Goal: Task Accomplishment & Management: Use online tool/utility

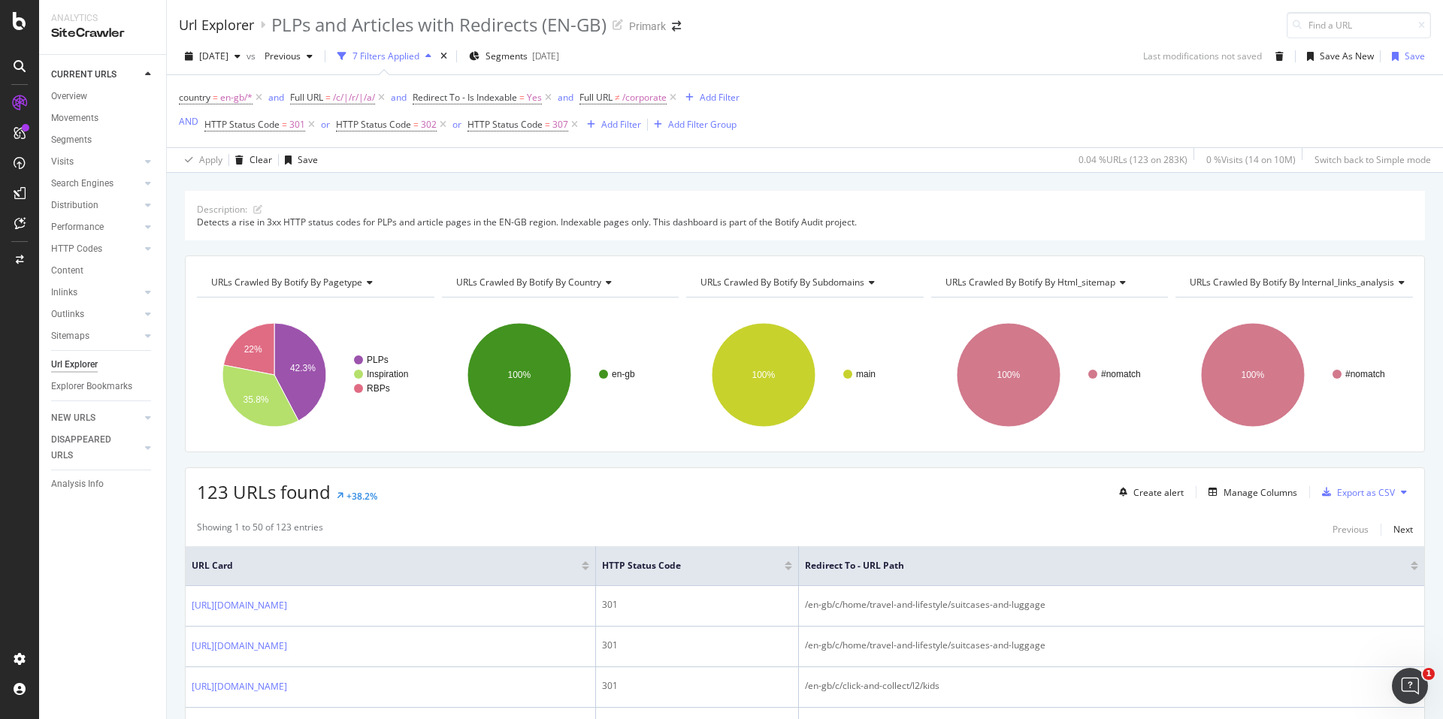
click at [231, 27] on div "Url Explorer" at bounding box center [216, 25] width 75 height 17
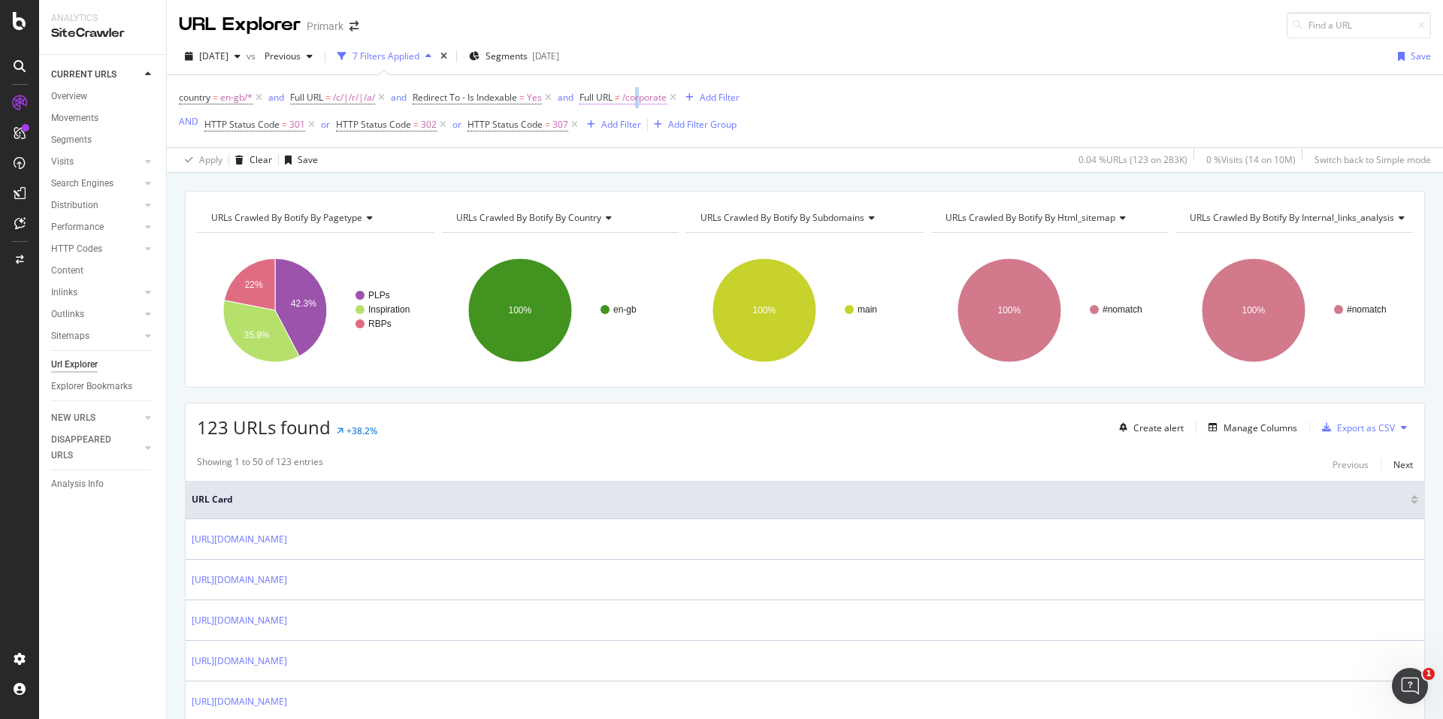
click at [642, 92] on span "/corporate" at bounding box center [644, 97] width 44 height 21
click at [618, 160] on input "/corporate" at bounding box center [668, 160] width 142 height 24
paste input "p/|page="
type input "/p/|page="
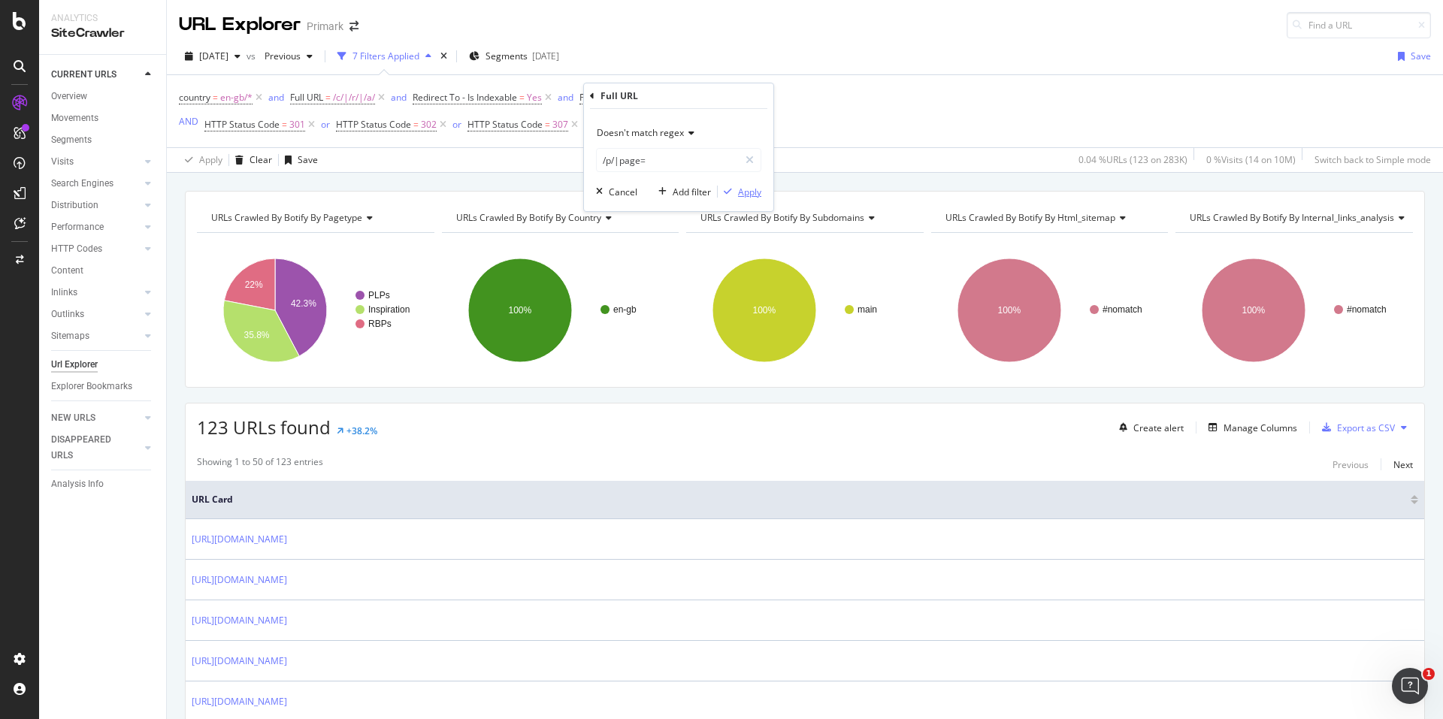
click at [755, 191] on div "Apply" at bounding box center [749, 192] width 23 height 13
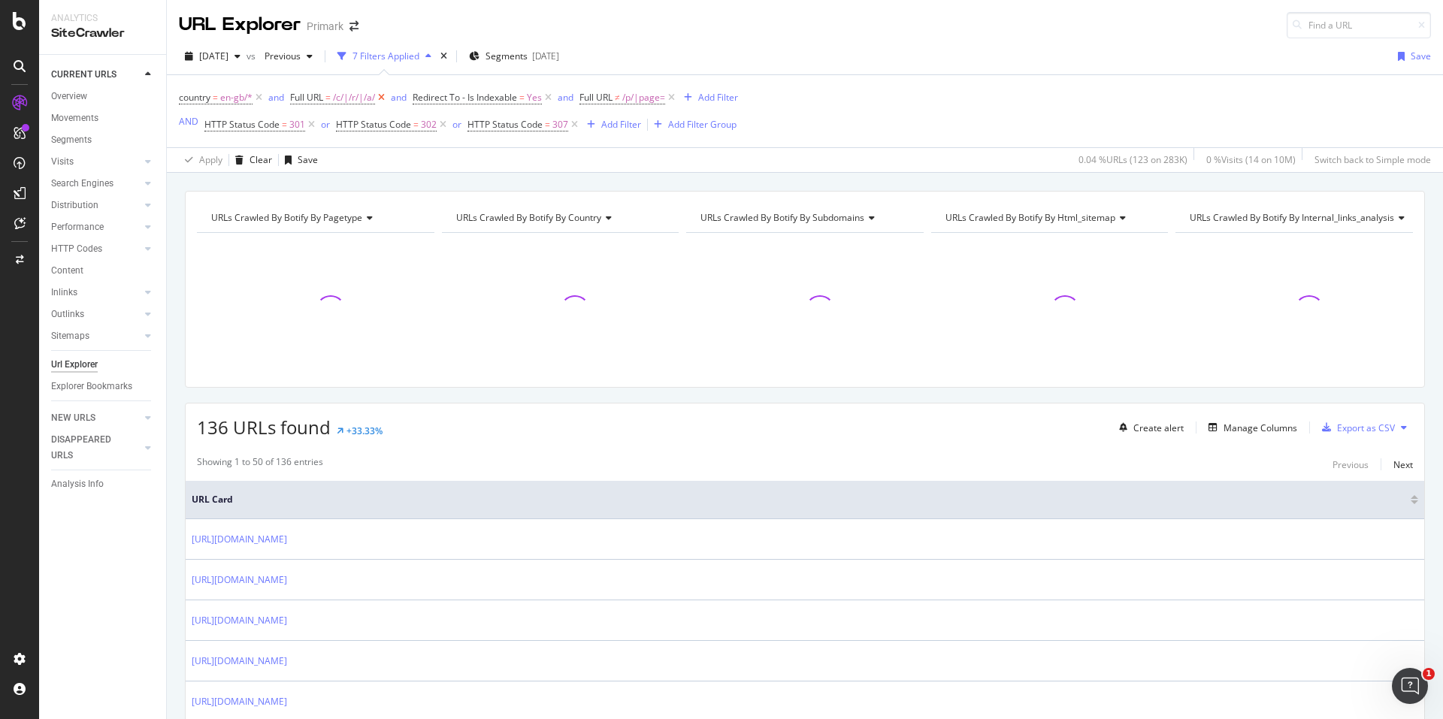
click at [382, 96] on icon at bounding box center [381, 97] width 13 height 15
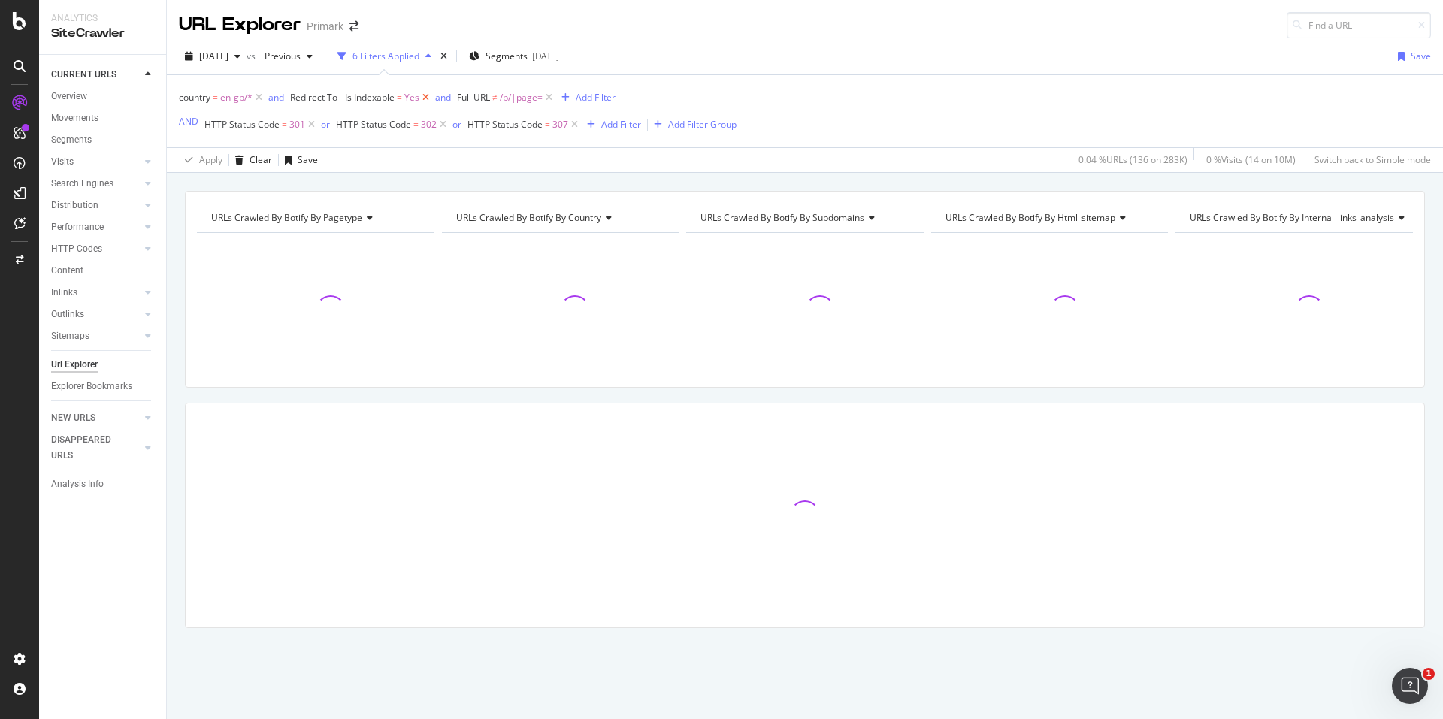
click at [424, 100] on icon at bounding box center [425, 97] width 13 height 15
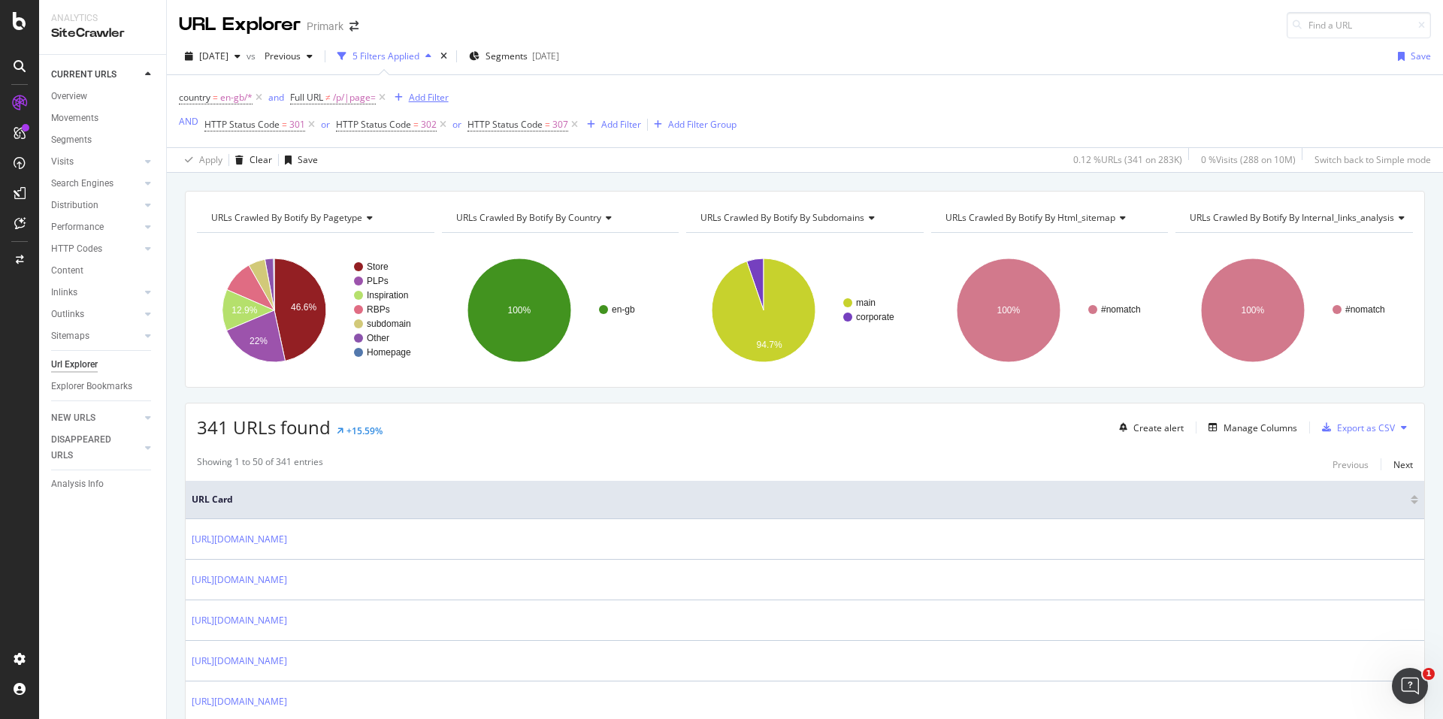
click at [414, 90] on div "Add Filter" at bounding box center [419, 97] width 60 height 17
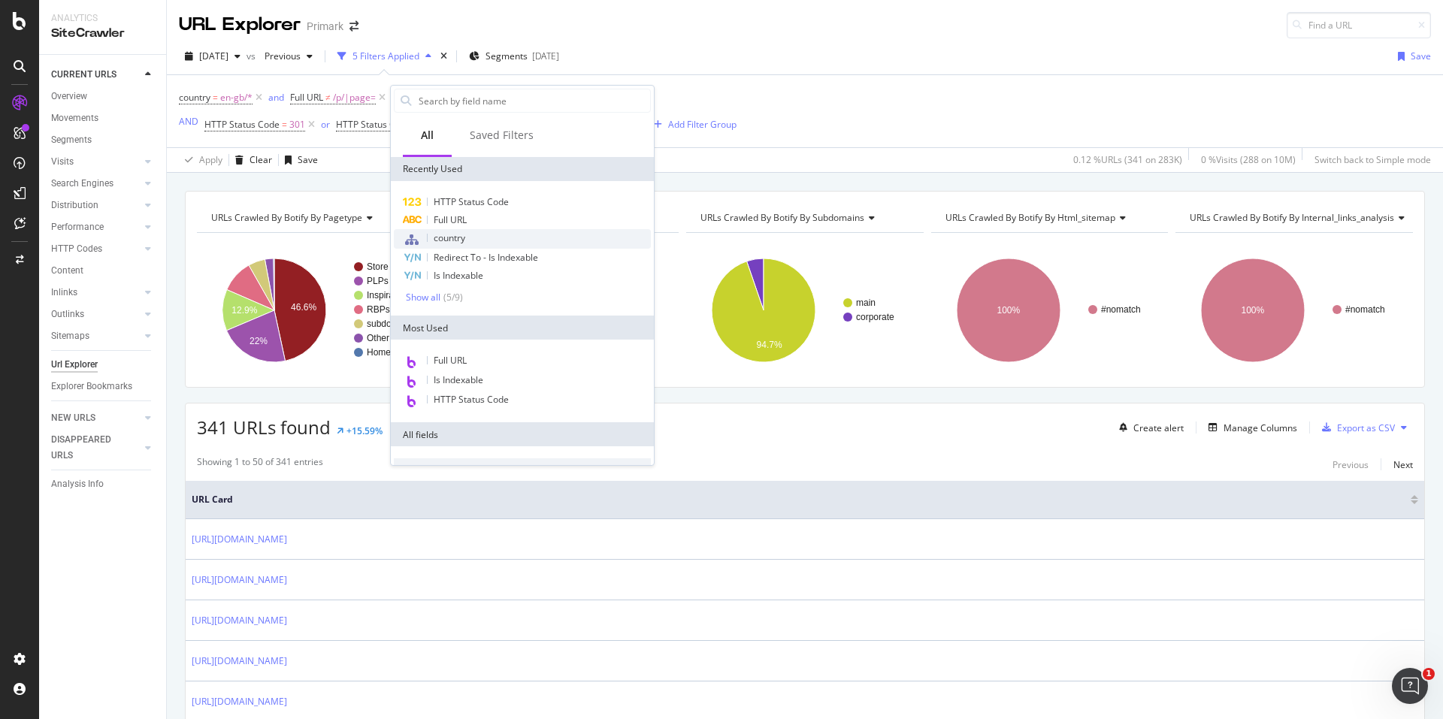
click at [446, 238] on span "country" at bounding box center [450, 238] width 32 height 13
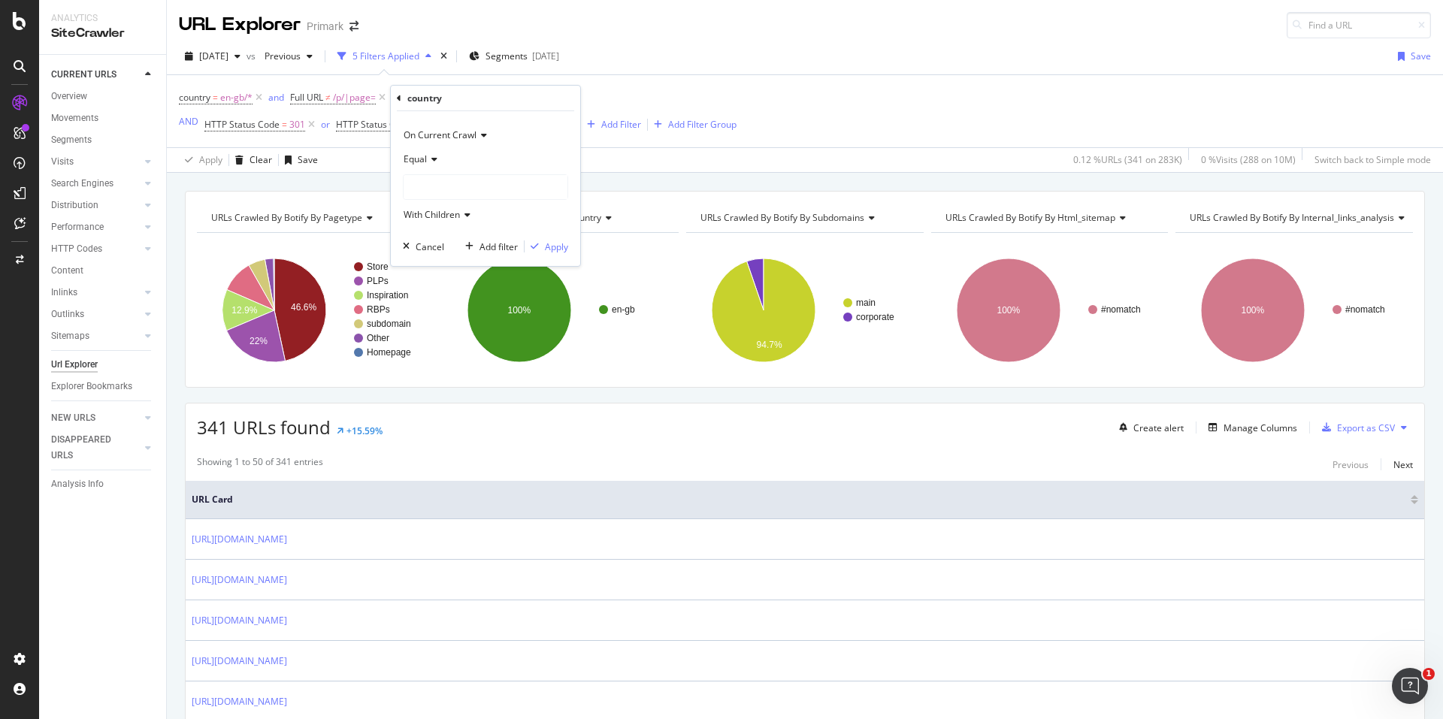
click at [449, 179] on div at bounding box center [486, 187] width 164 height 24
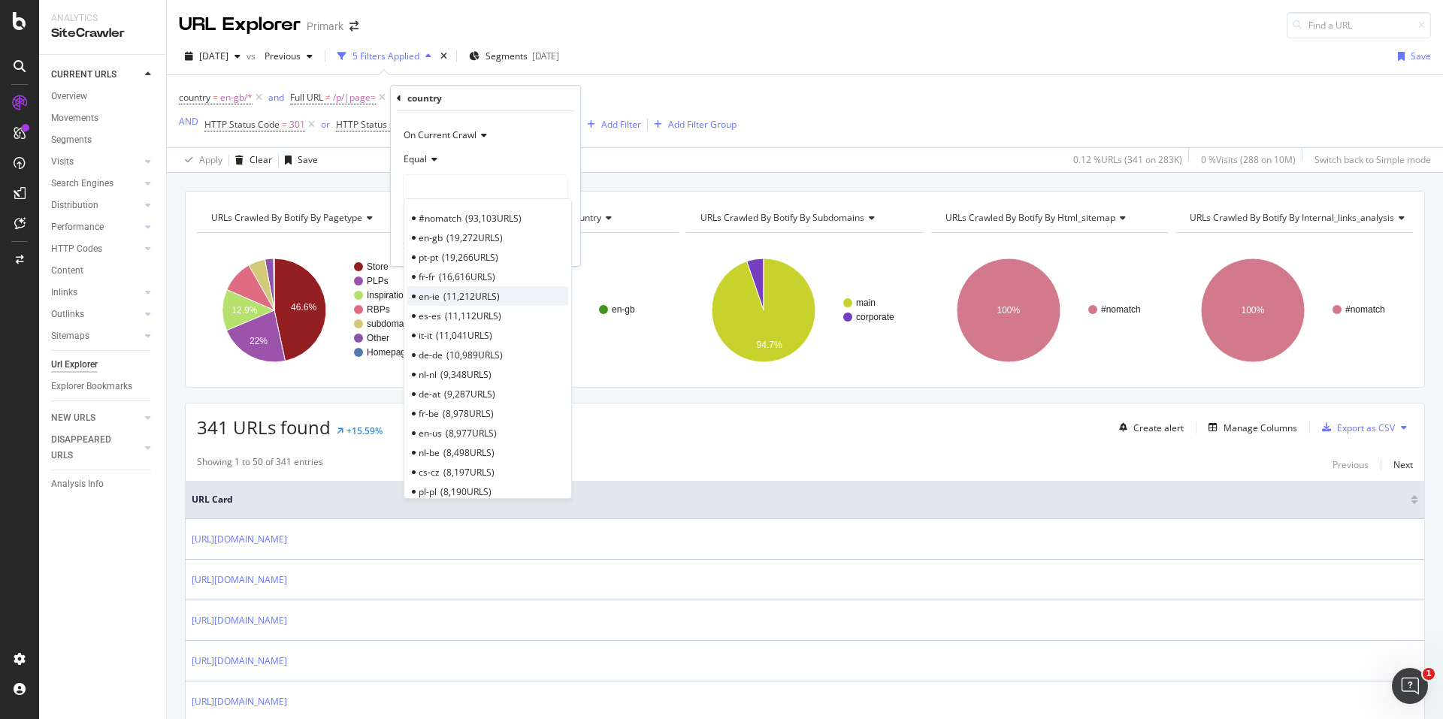
click at [451, 299] on span "11,212 URLS" at bounding box center [471, 296] width 56 height 13
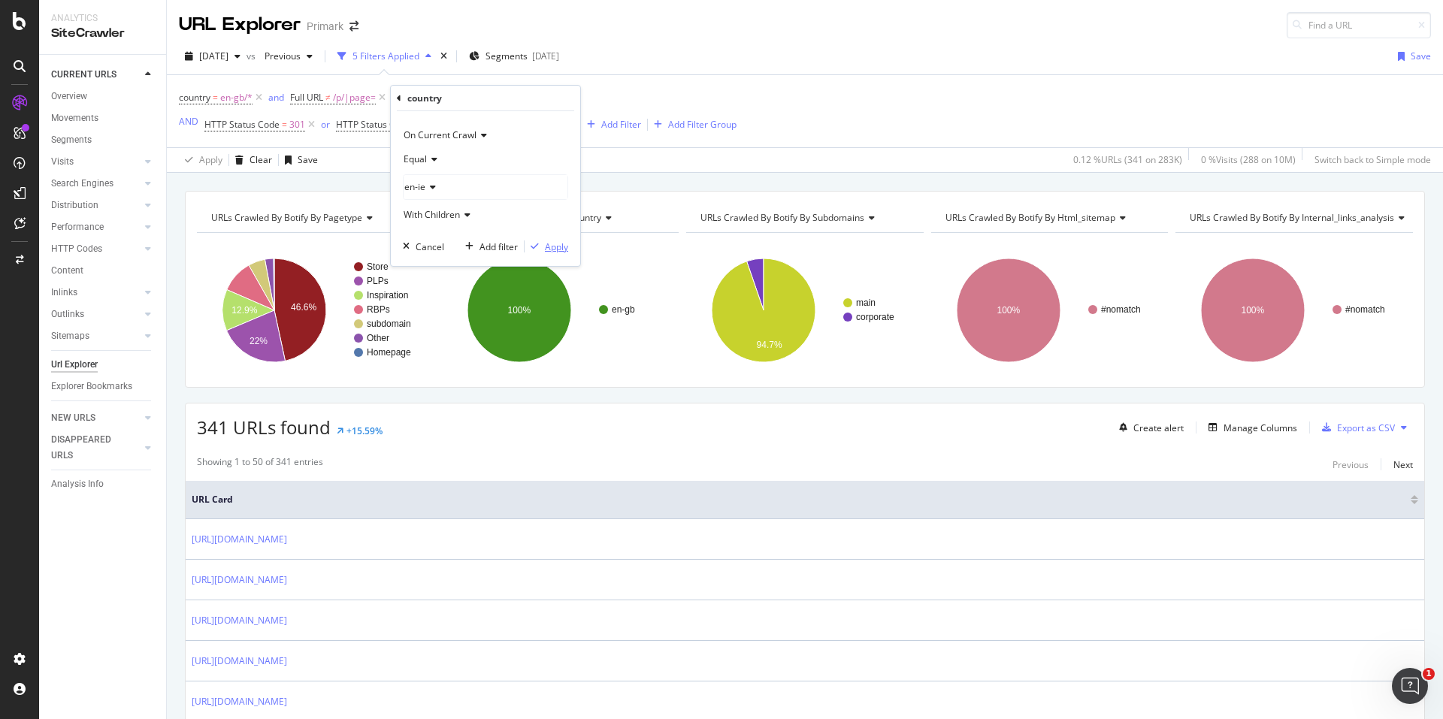
click at [553, 244] on div "Apply" at bounding box center [556, 247] width 23 height 13
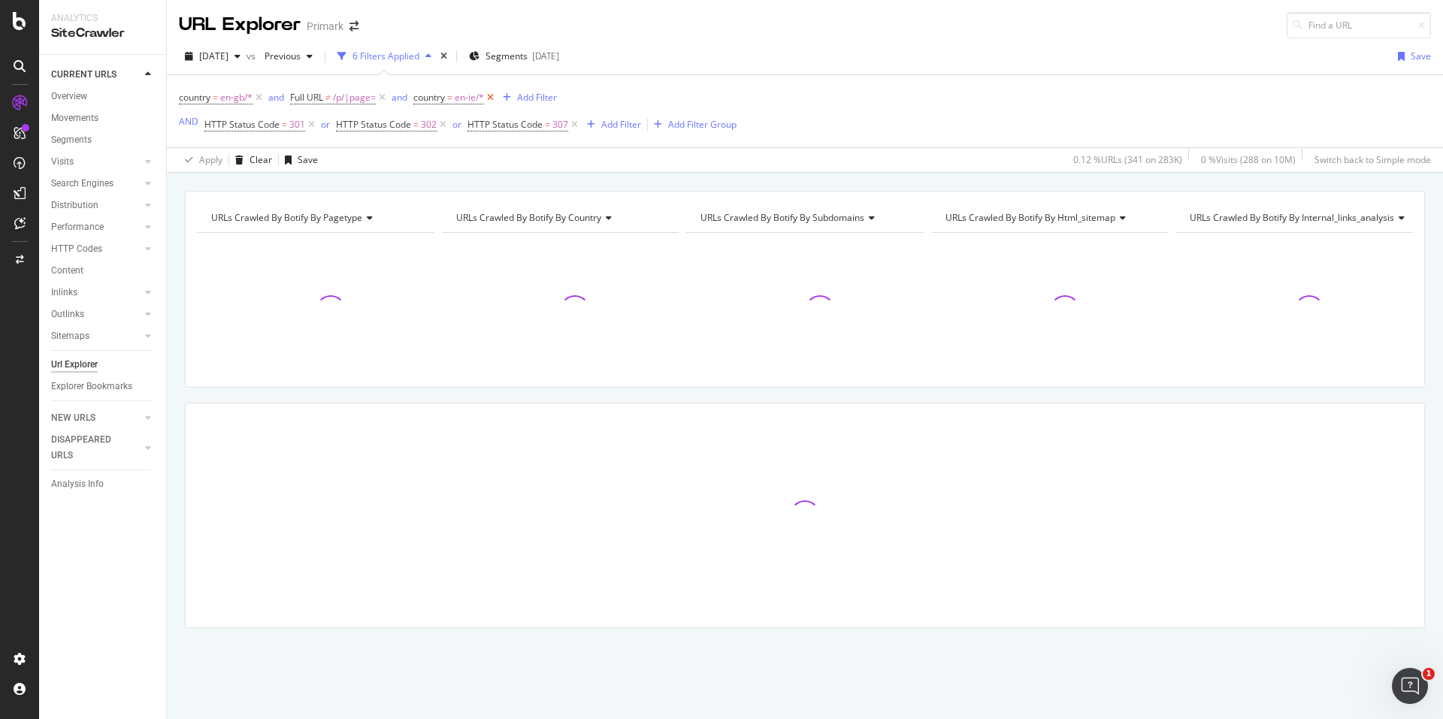
click at [492, 100] on icon at bounding box center [490, 97] width 13 height 15
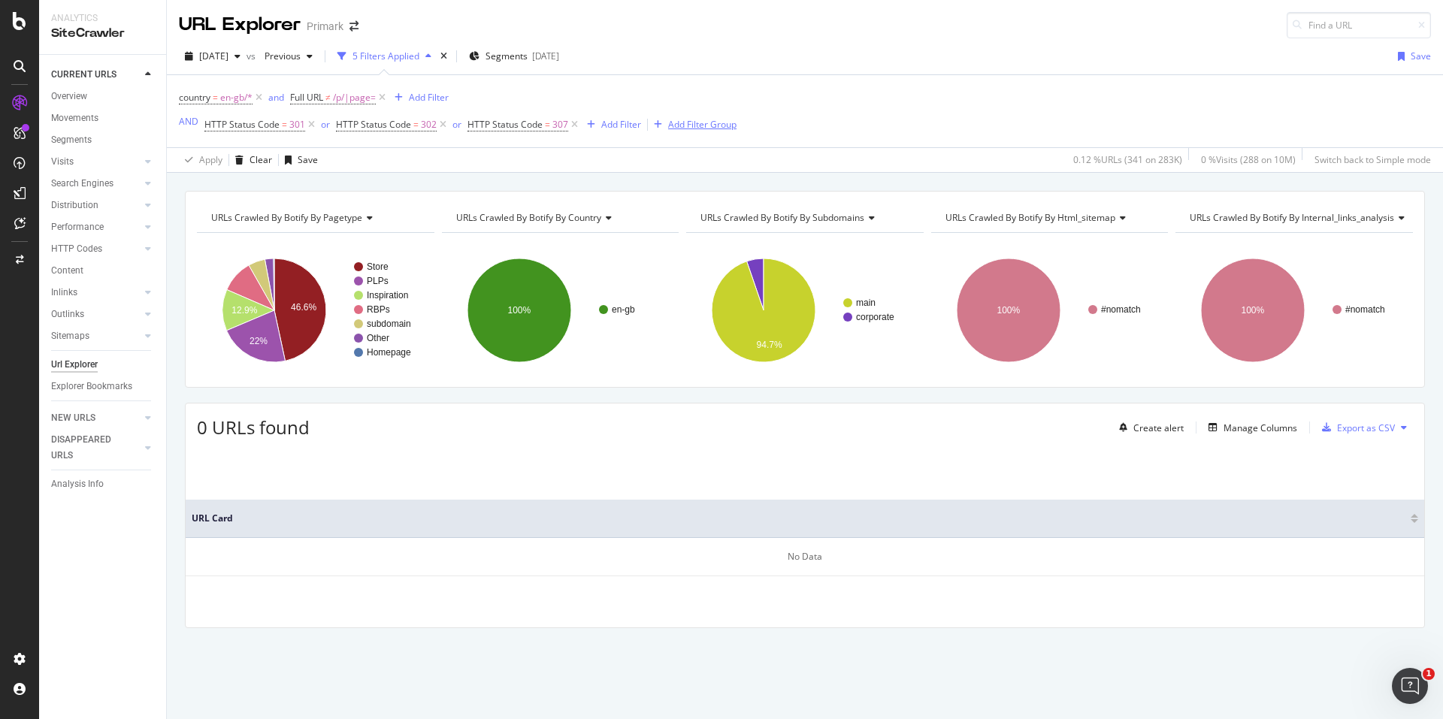
click at [710, 126] on div "Add Filter Group" at bounding box center [702, 124] width 68 height 13
click at [179, 150] on div "country = en-gb/* and Full URL ≠ /p/|page= Add Filter AND HTTP Status Code = 30…" at bounding box center [805, 123] width 1276 height 98
click at [711, 122] on div "Add Filter Group" at bounding box center [702, 124] width 68 height 13
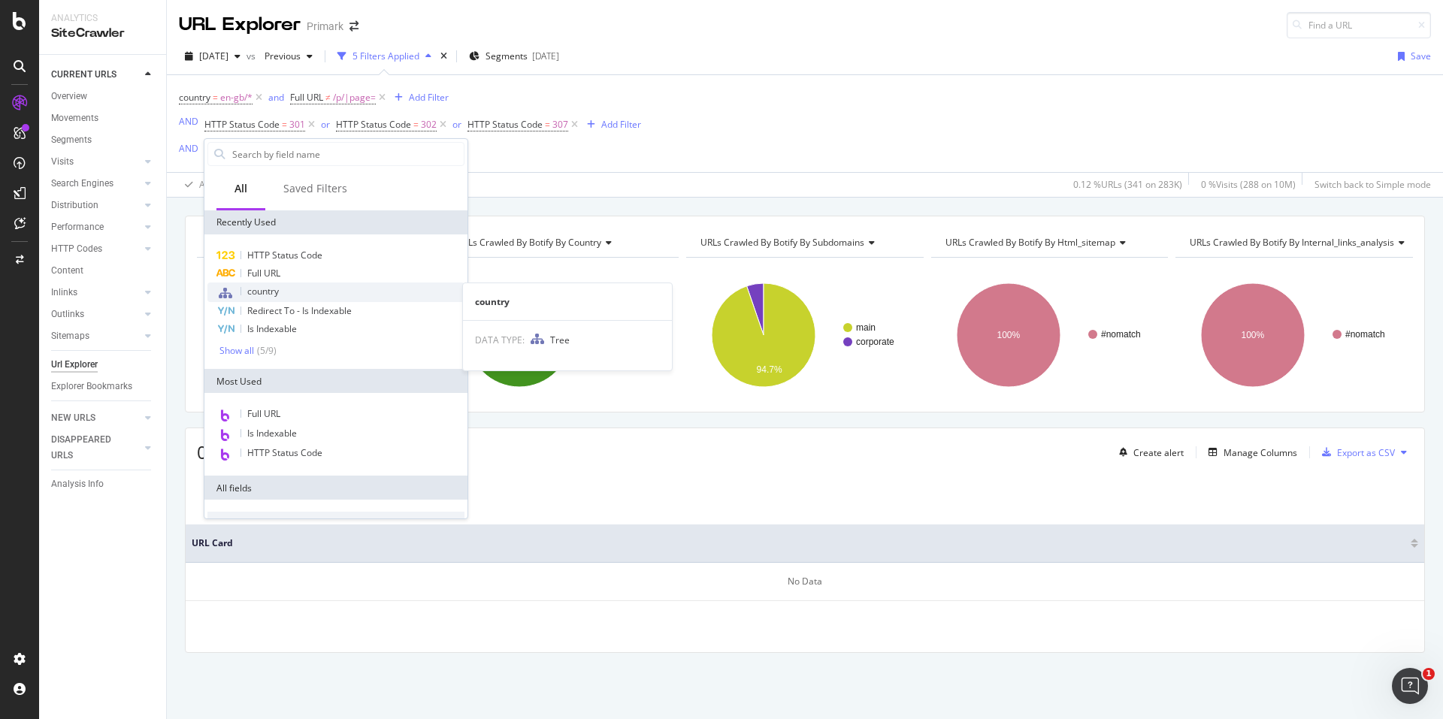
click at [285, 288] on div "country" at bounding box center [335, 293] width 257 height 20
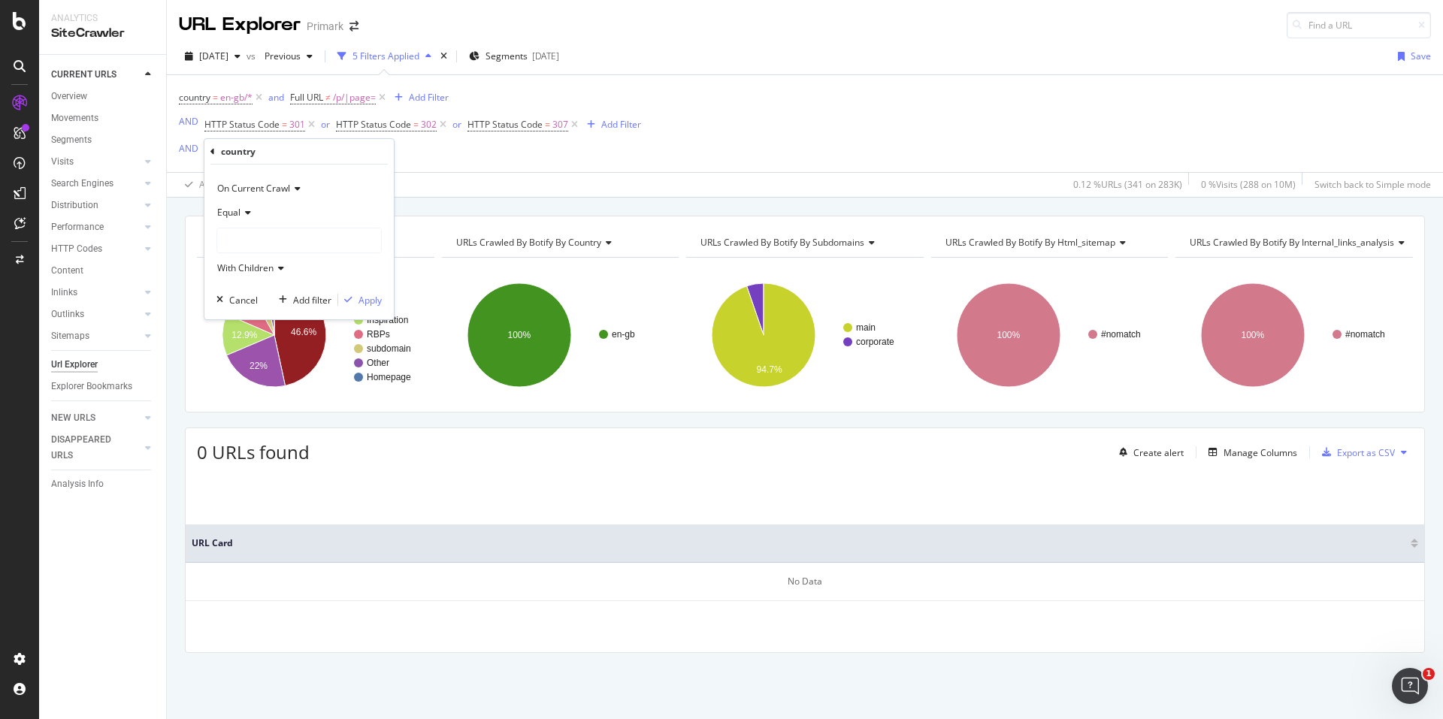
click at [298, 234] on div at bounding box center [299, 240] width 164 height 24
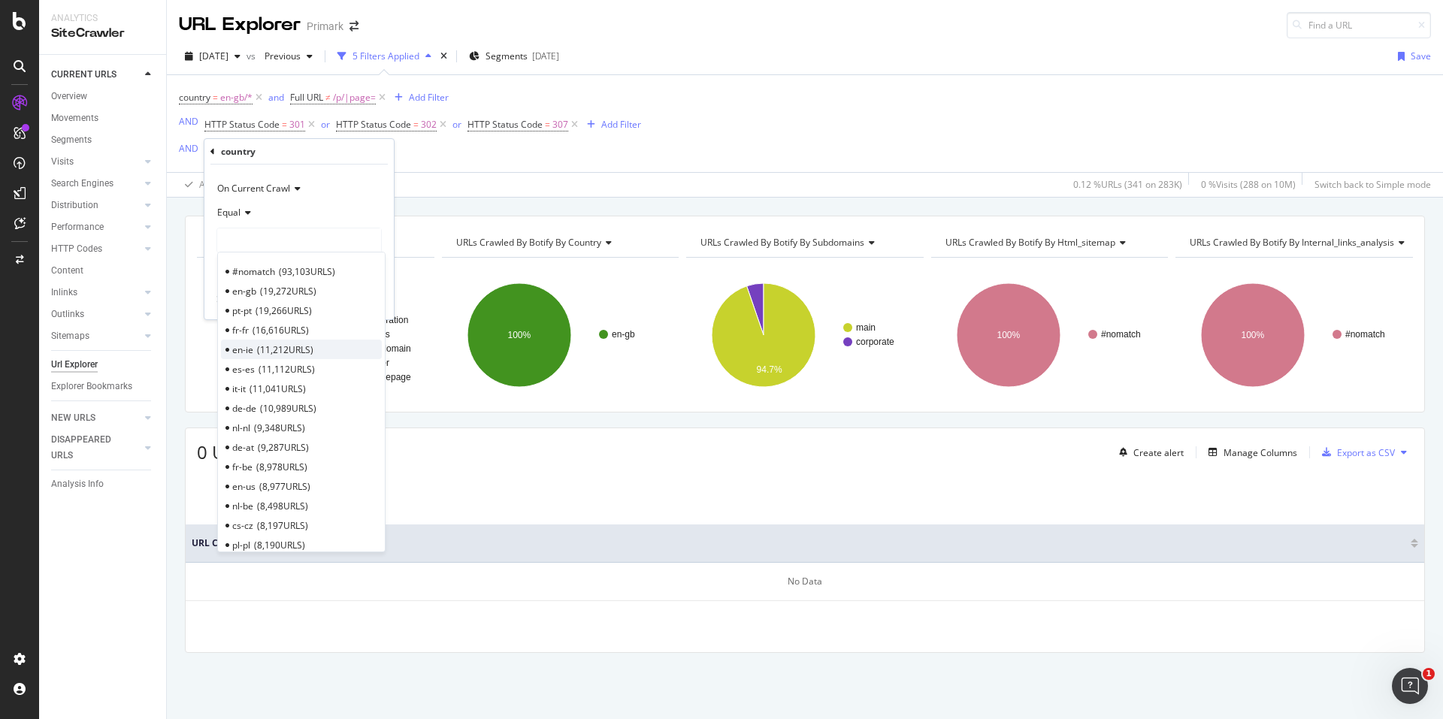
click at [297, 344] on span "11,212 URLS" at bounding box center [285, 350] width 56 height 13
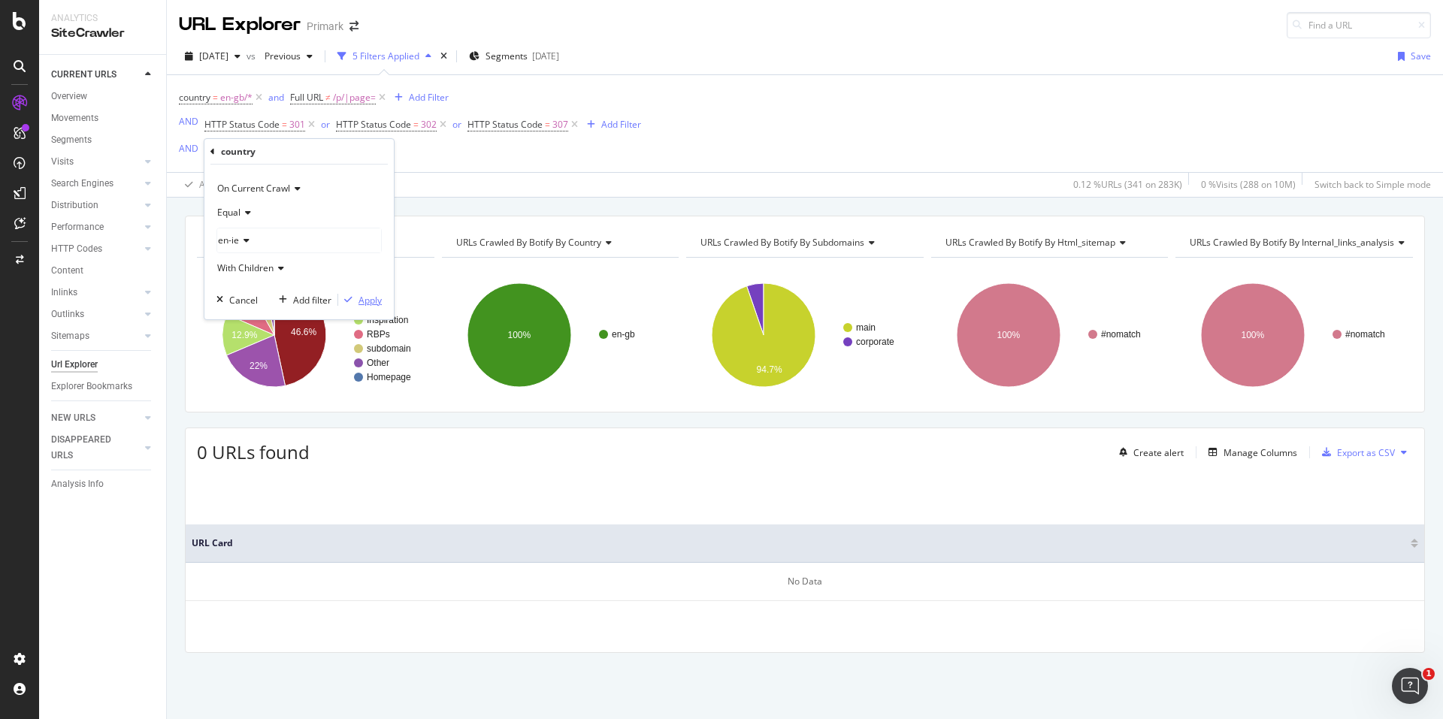
click at [362, 294] on div "Apply" at bounding box center [370, 300] width 23 height 13
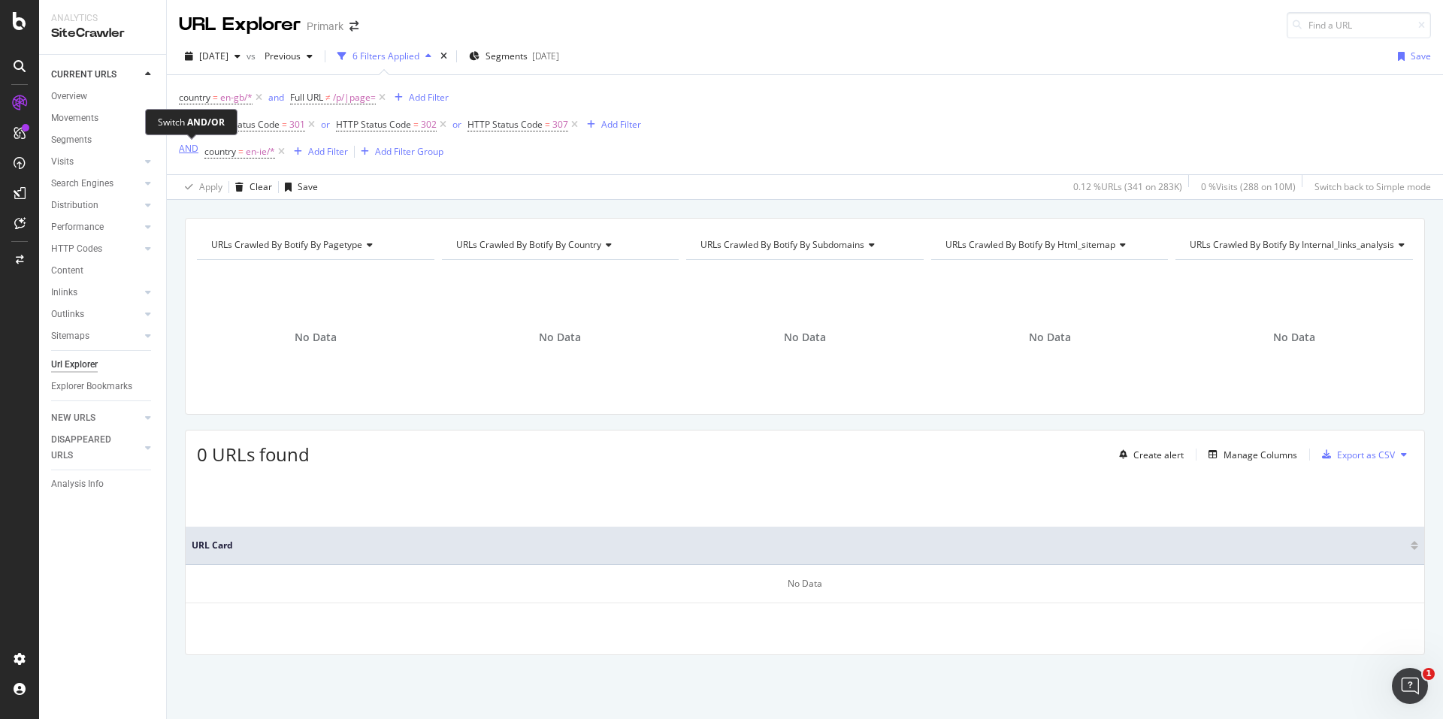
click at [192, 147] on div "AND" at bounding box center [189, 148] width 20 height 13
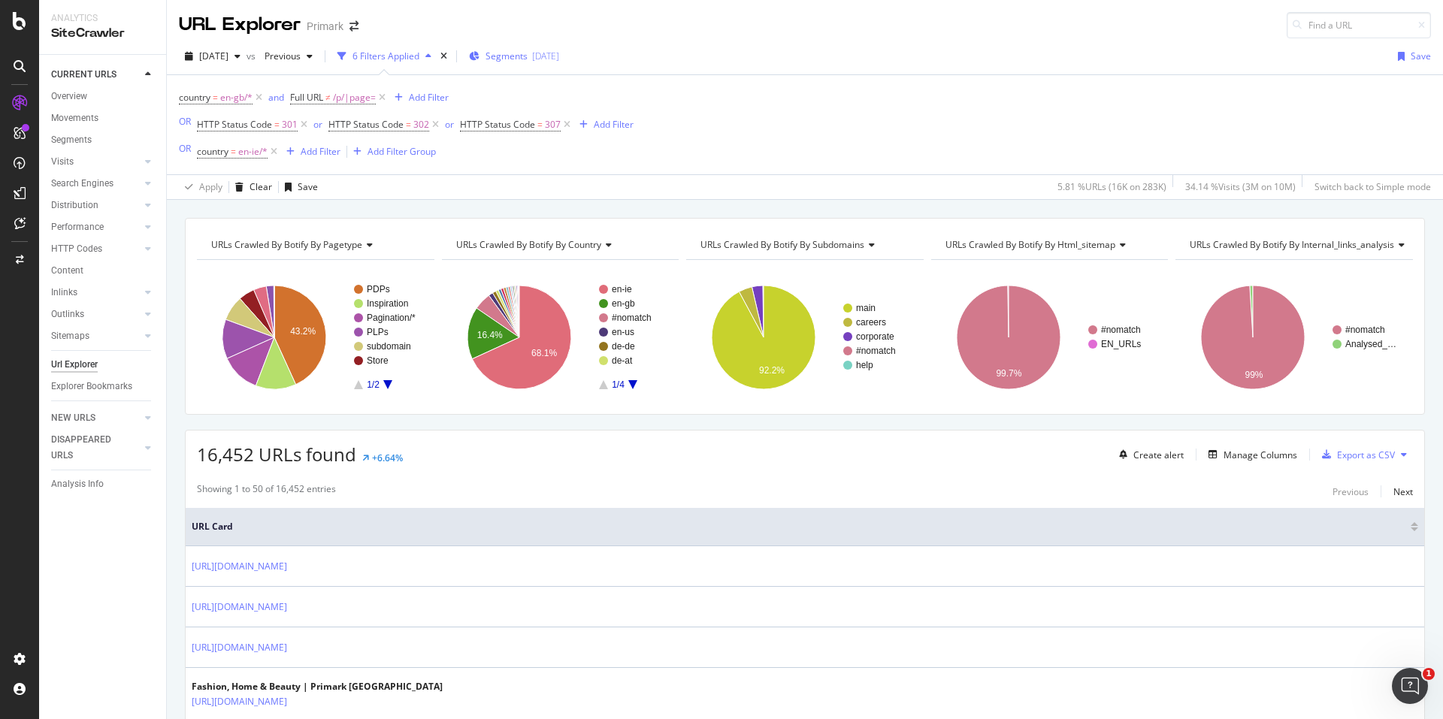
click at [528, 53] on span "Segments" at bounding box center [507, 56] width 42 height 13
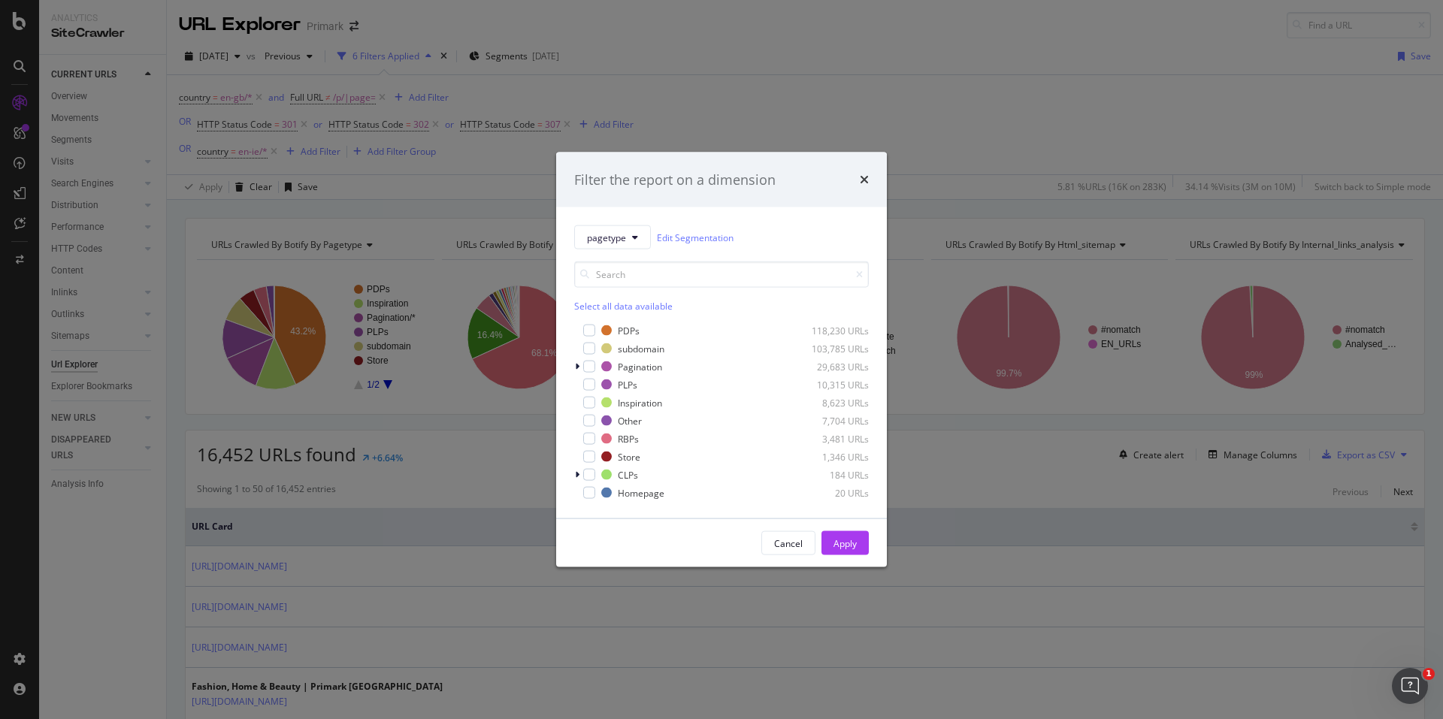
click at [713, 53] on div "Filter the report on a dimension pagetype Edit Segmentation Select all data ava…" at bounding box center [721, 359] width 1443 height 719
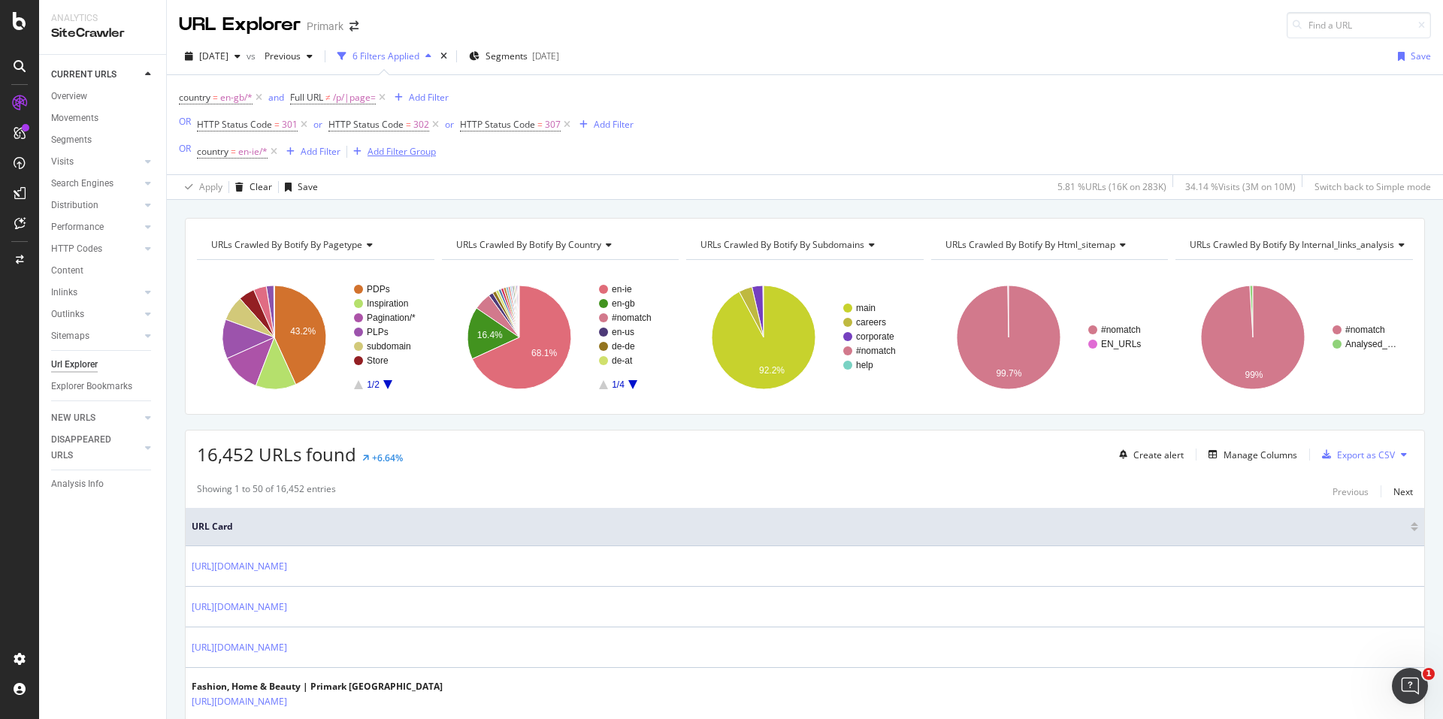
click at [404, 150] on div "Add Filter Group" at bounding box center [402, 151] width 68 height 13
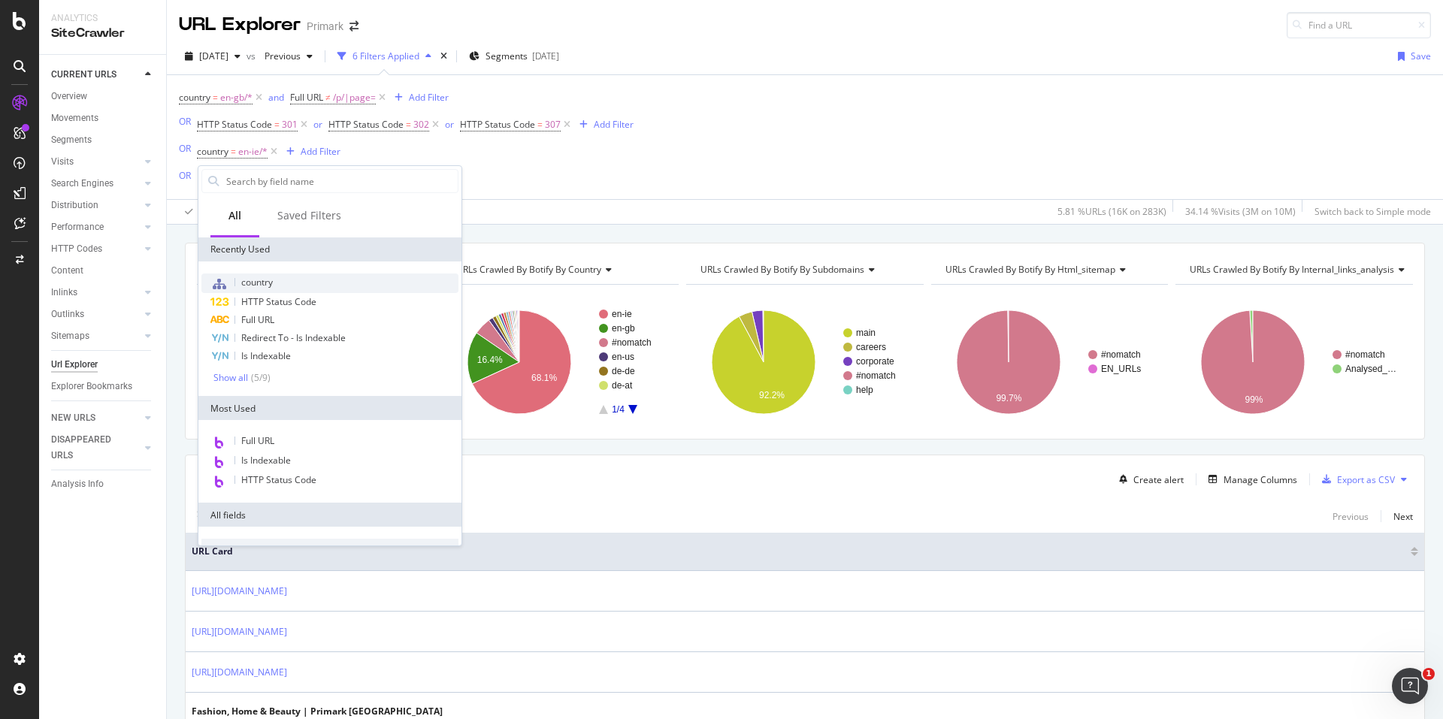
click at [285, 277] on div "country" at bounding box center [329, 284] width 257 height 20
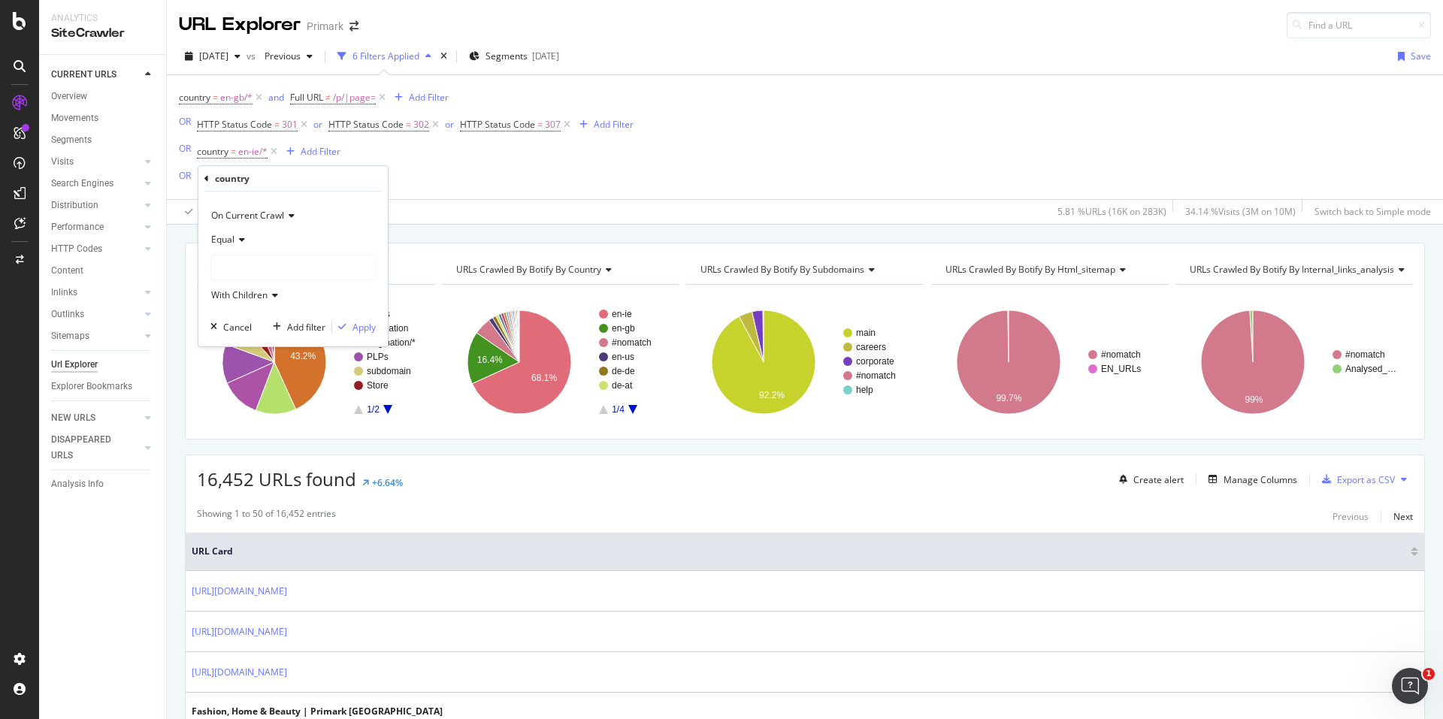
click at [257, 264] on div at bounding box center [293, 268] width 164 height 24
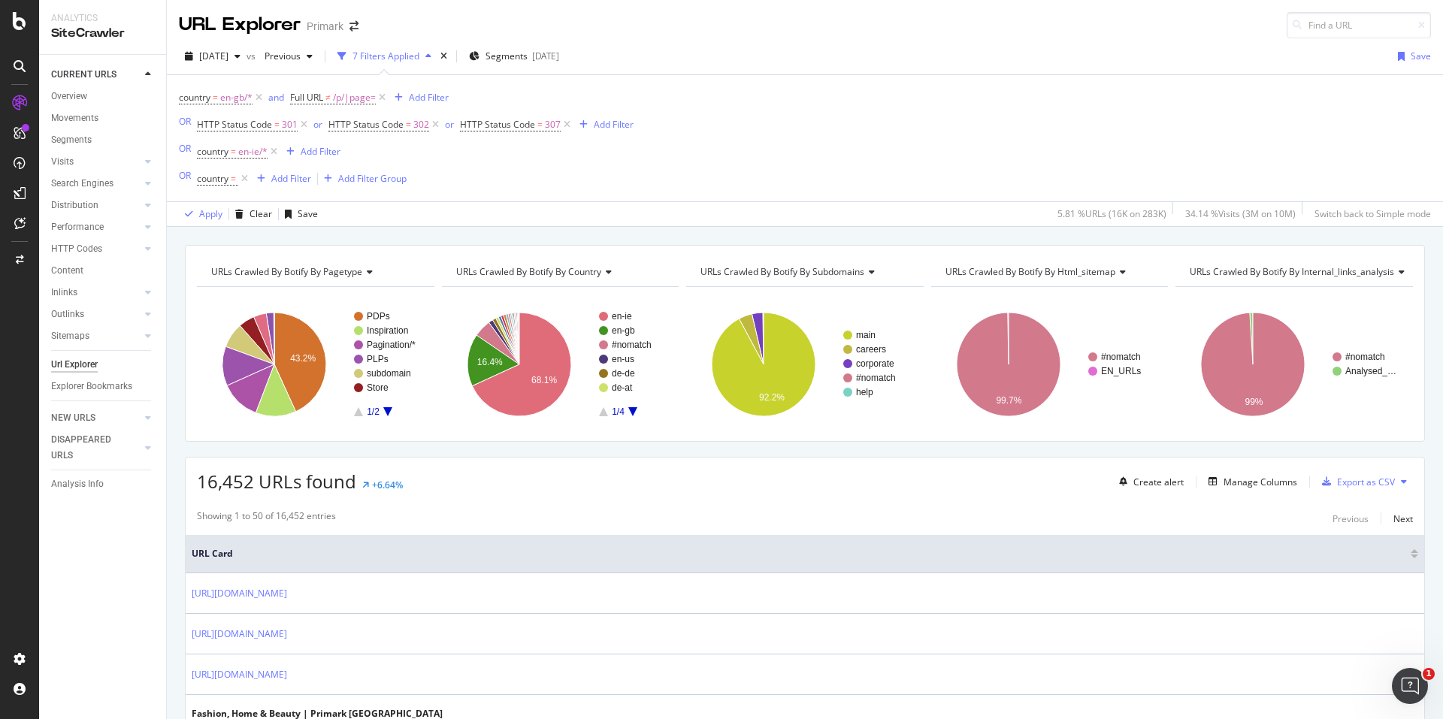
click at [440, 156] on div "country = en-gb/* and Full URL ≠ /p/|page= Add Filter OR HTTP Status Code = 301…" at bounding box center [406, 138] width 455 height 102
click at [327, 156] on div "Add Filter" at bounding box center [321, 151] width 40 height 13
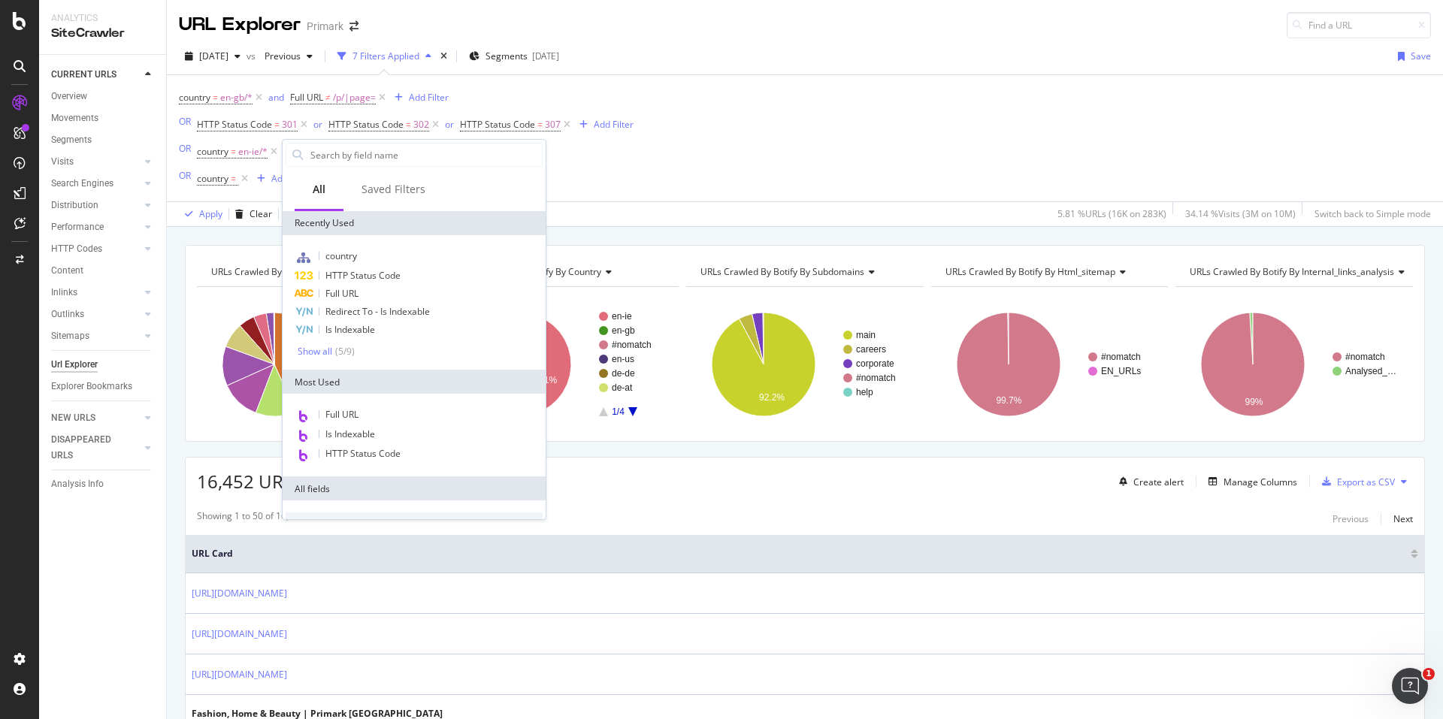
click at [581, 142] on div "country = en-gb/* and Full URL ≠ /p/|page= Add Filter OR HTTP Status Code = 301…" at bounding box center [406, 138] width 455 height 102
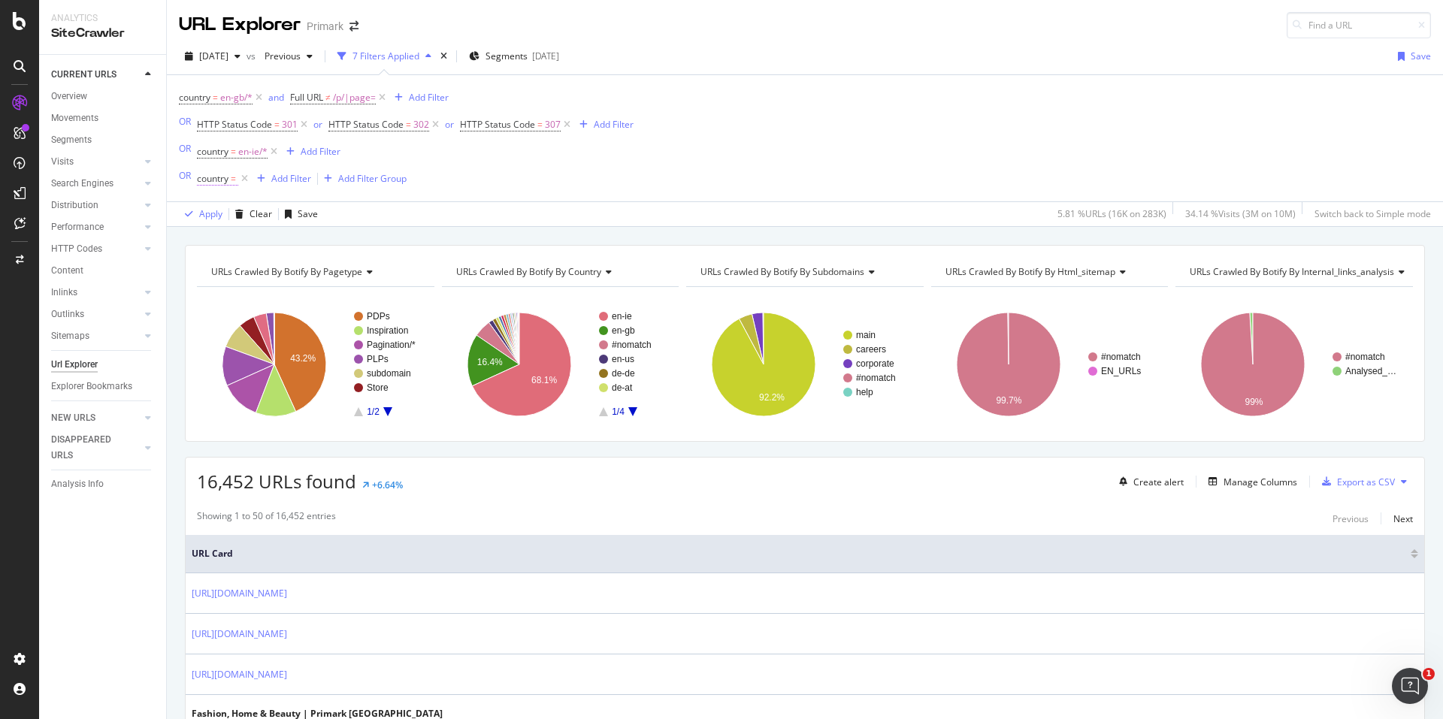
click at [225, 178] on span "country" at bounding box center [213, 178] width 32 height 13
click at [229, 282] on div "With Children" at bounding box center [292, 294] width 165 height 24
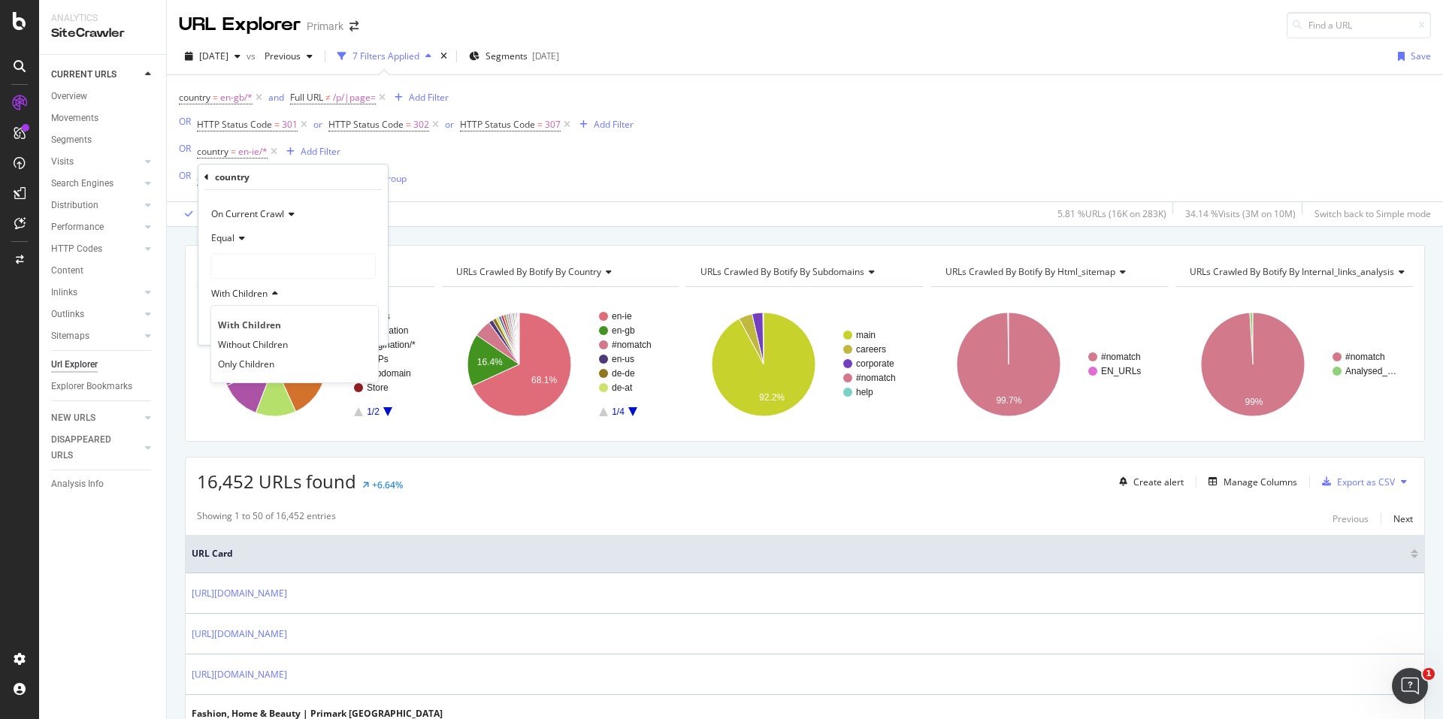
click at [240, 270] on div at bounding box center [293, 266] width 164 height 24
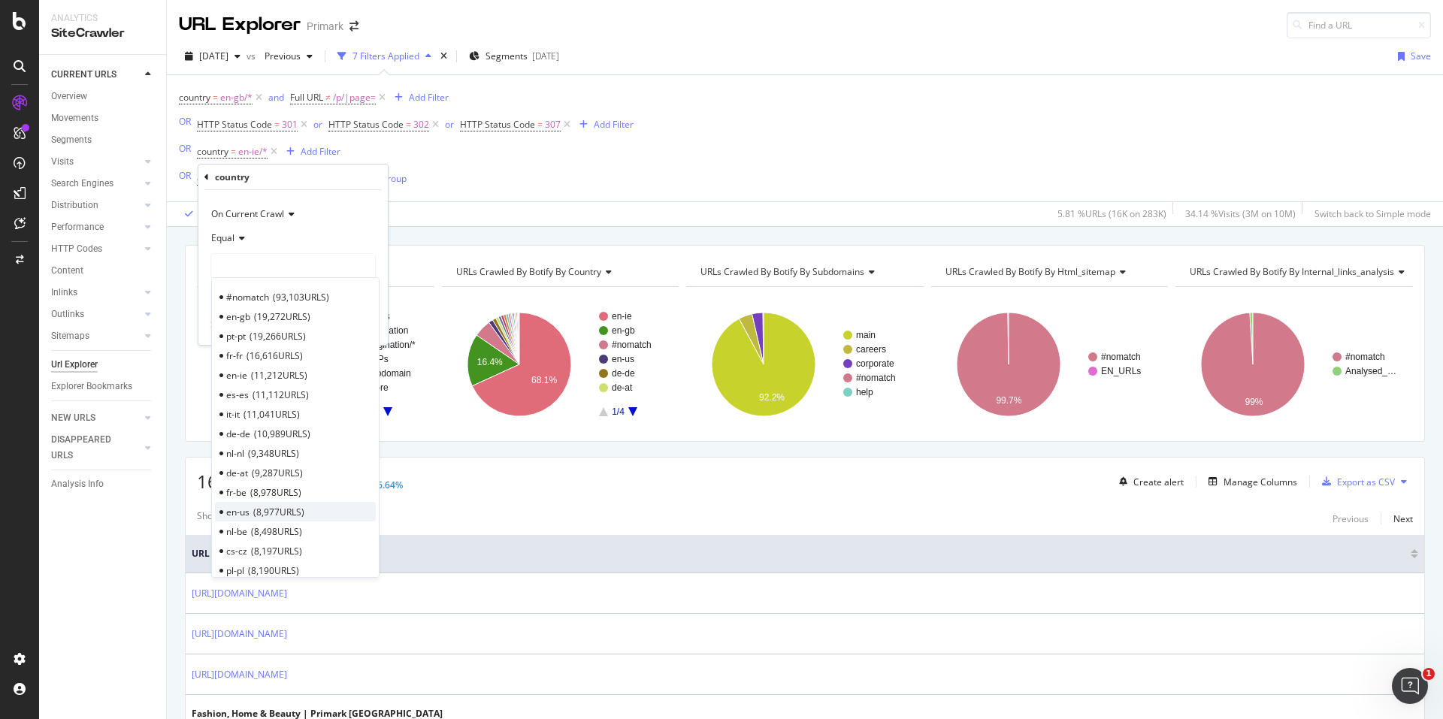
click at [286, 508] on span "8,977 URLS" at bounding box center [278, 512] width 51 height 13
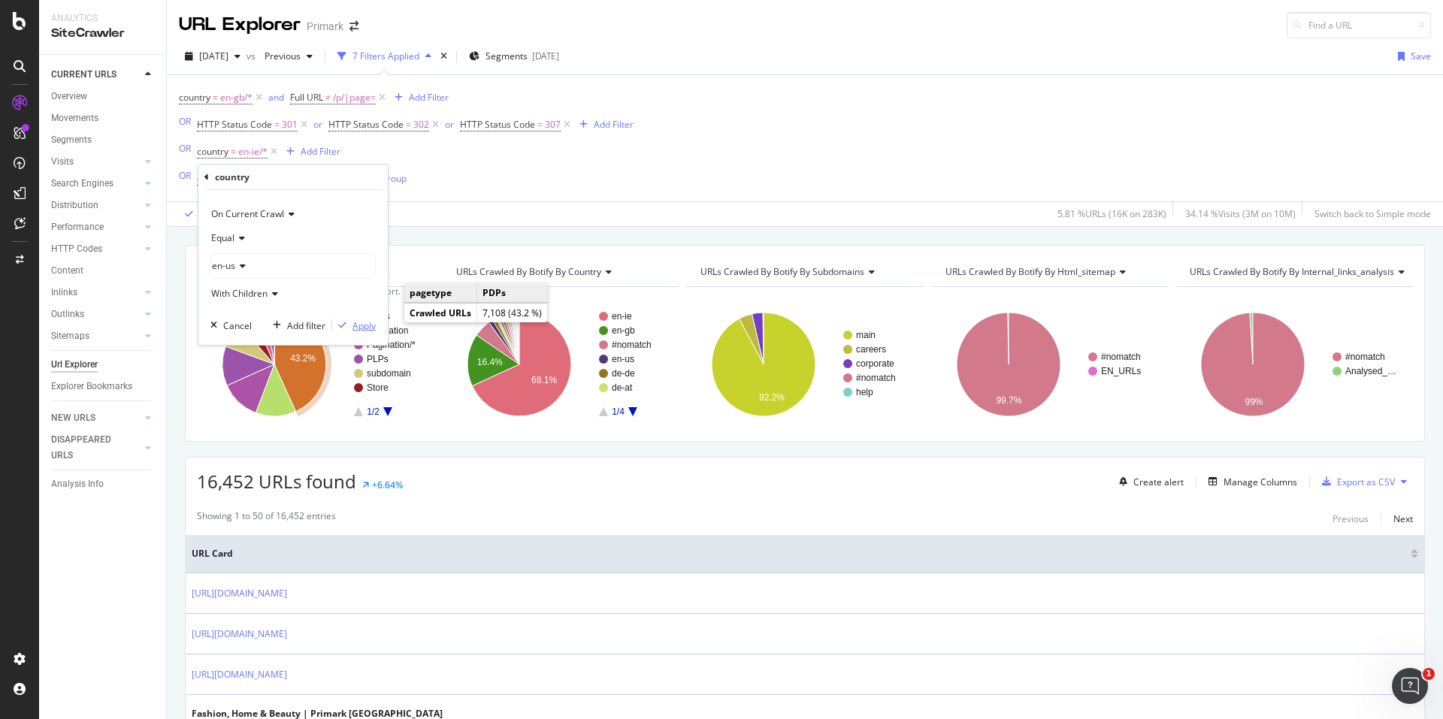
click at [373, 322] on div "Apply" at bounding box center [364, 325] width 23 height 13
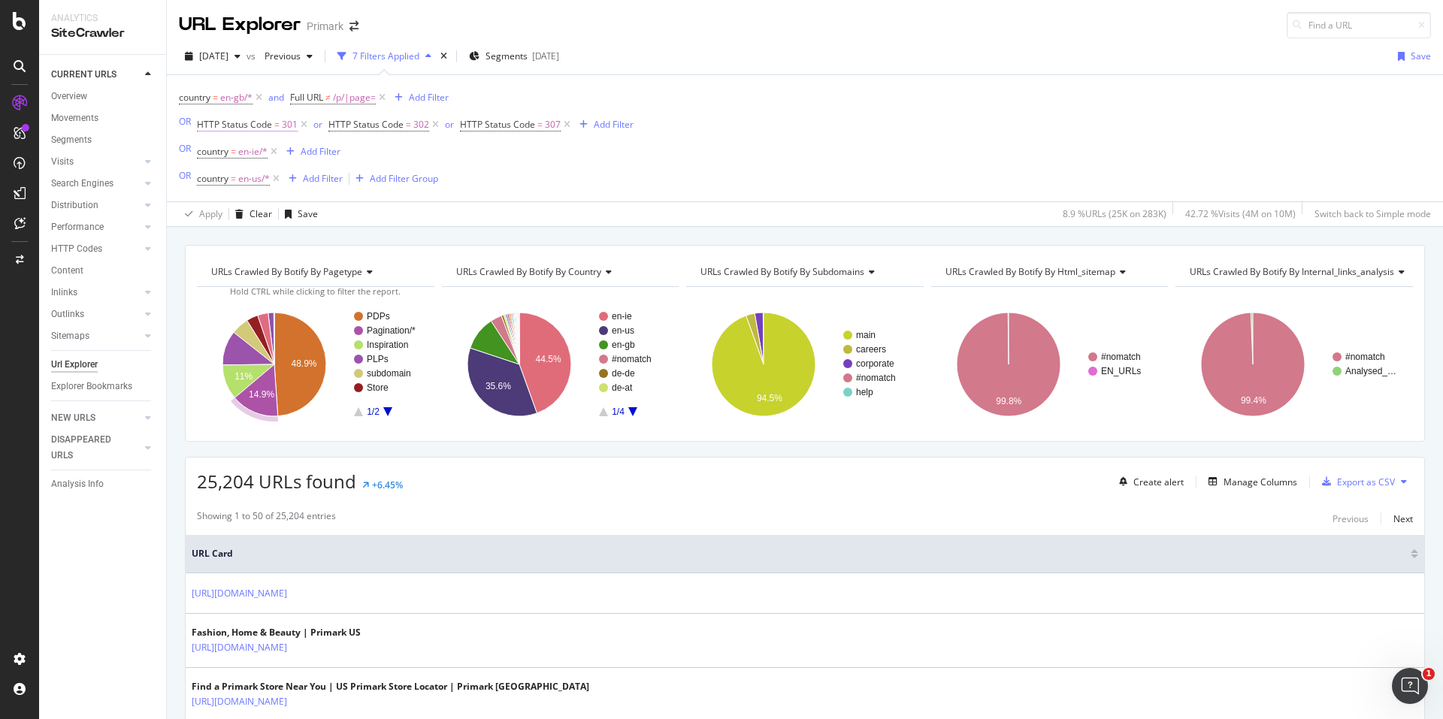
click at [253, 121] on span "HTTP Status Code" at bounding box center [234, 124] width 75 height 13
click at [236, 204] on input "301" at bounding box center [292, 211] width 165 height 24
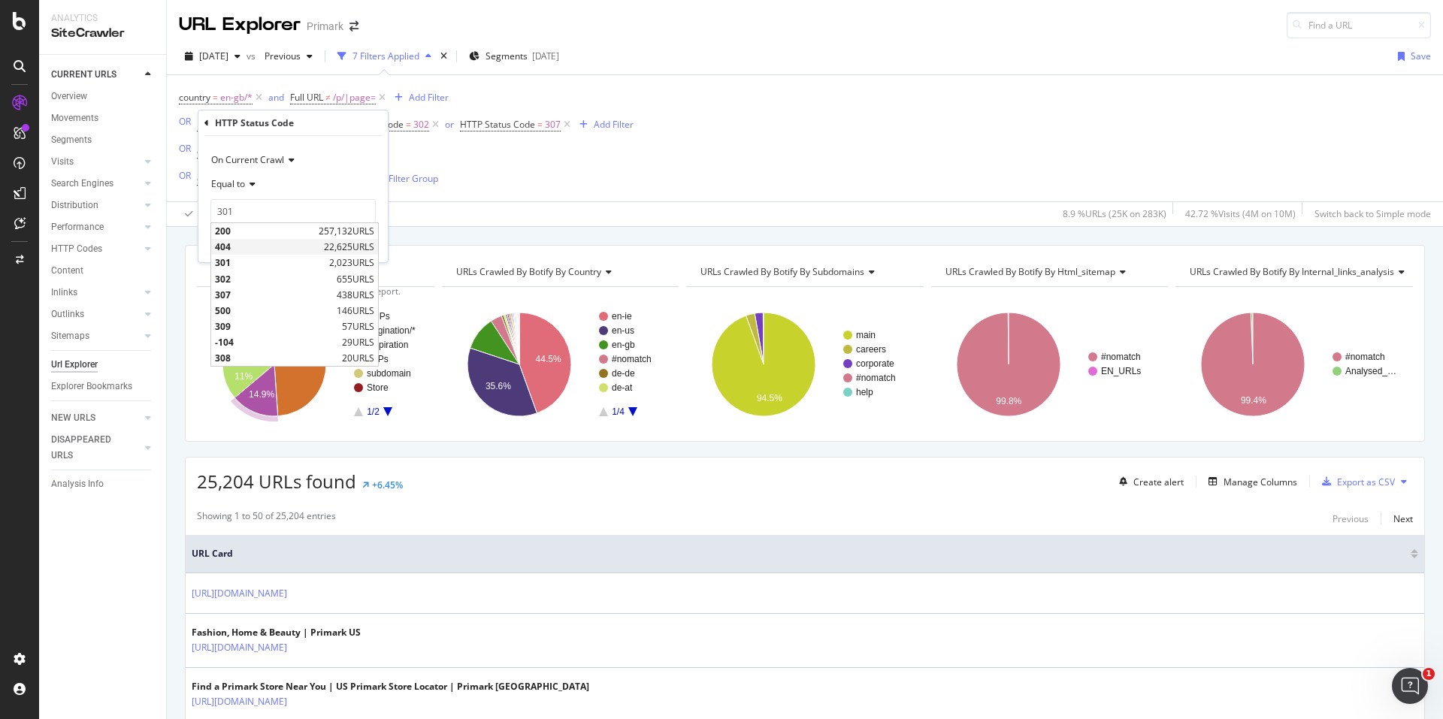
click at [238, 242] on span "404" at bounding box center [267, 247] width 105 height 13
type input "404"
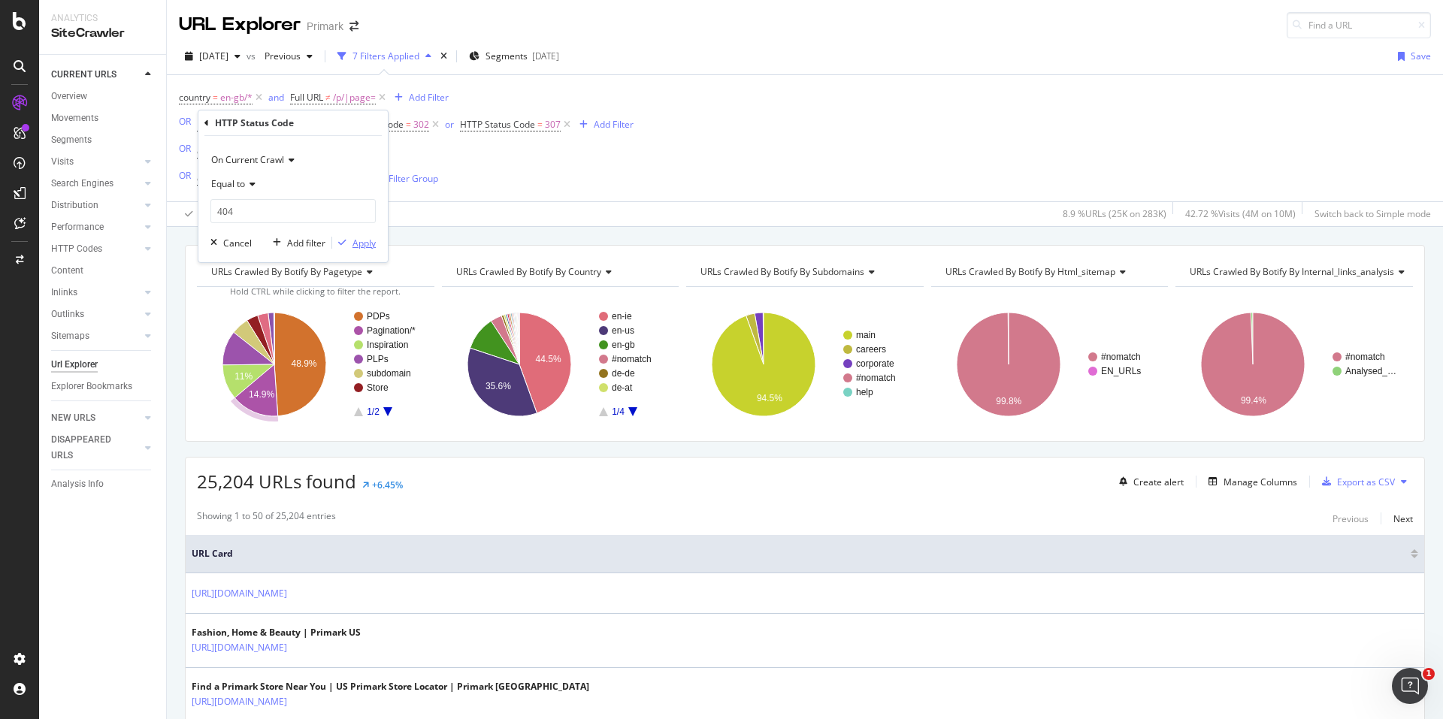
click at [370, 239] on div "Apply" at bounding box center [364, 243] width 23 height 13
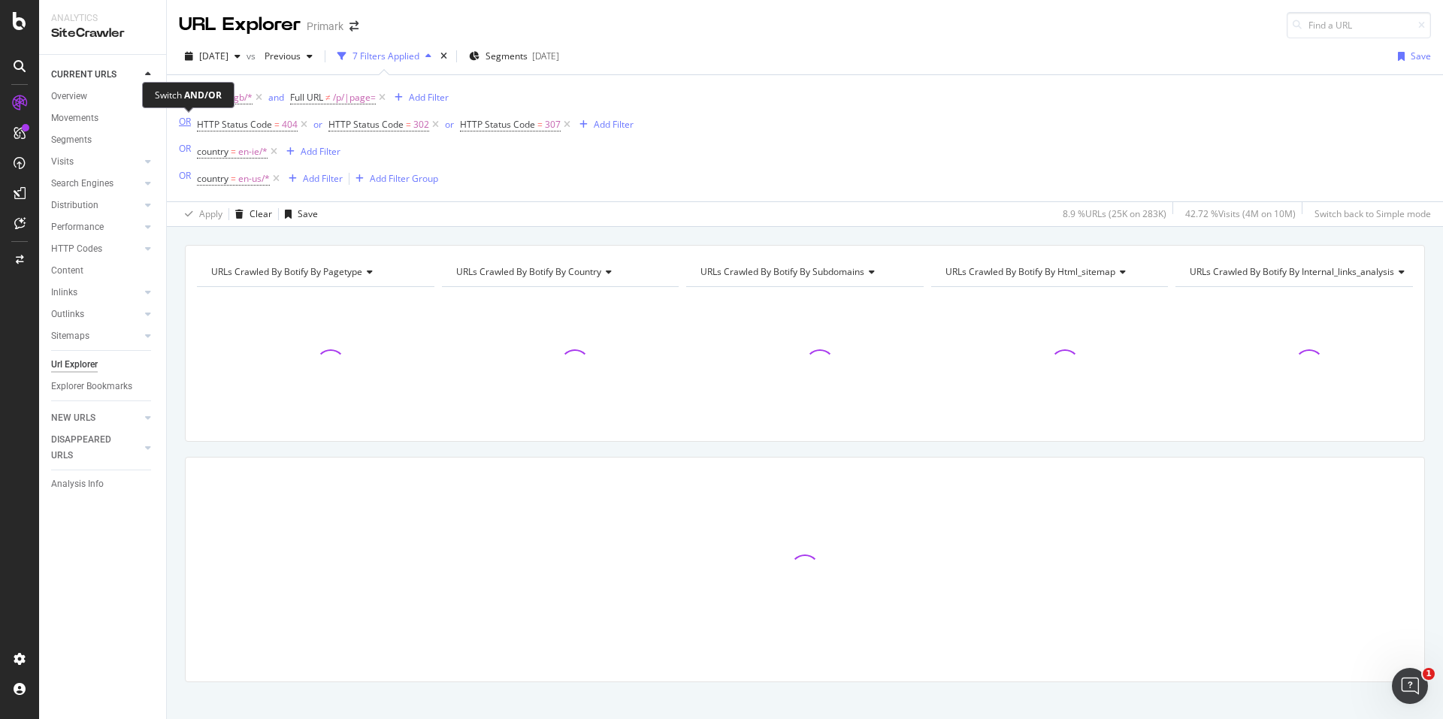
click at [185, 123] on div "OR" at bounding box center [185, 121] width 12 height 13
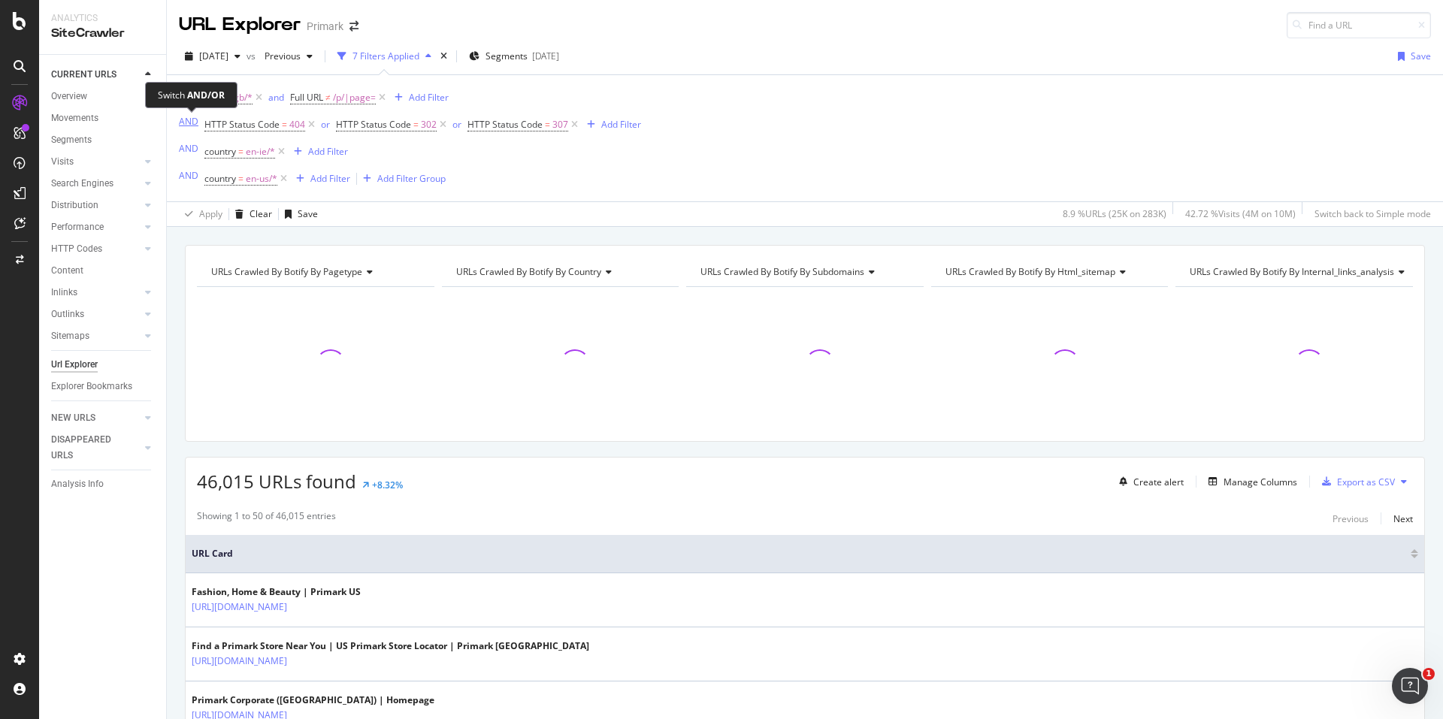
click at [185, 123] on div "AND" at bounding box center [189, 121] width 20 height 13
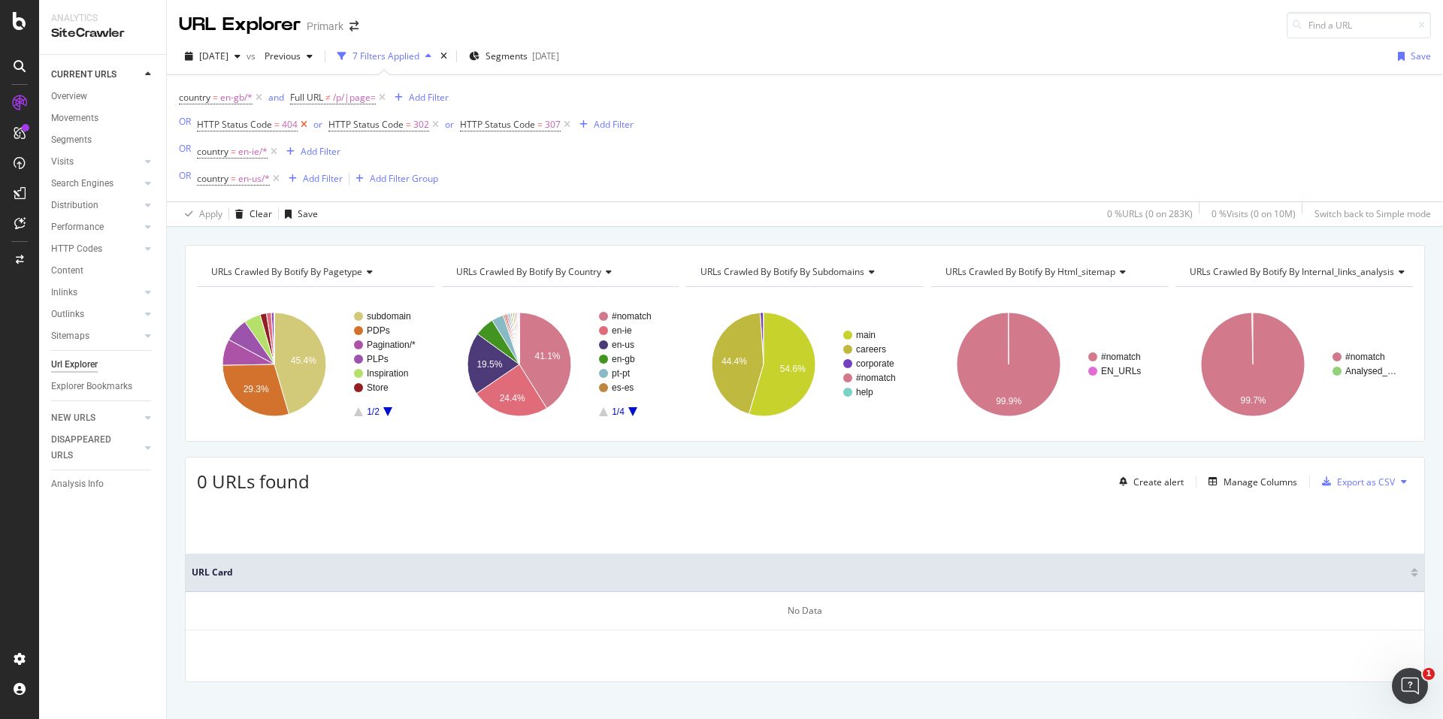
click at [301, 122] on icon at bounding box center [304, 124] width 13 height 15
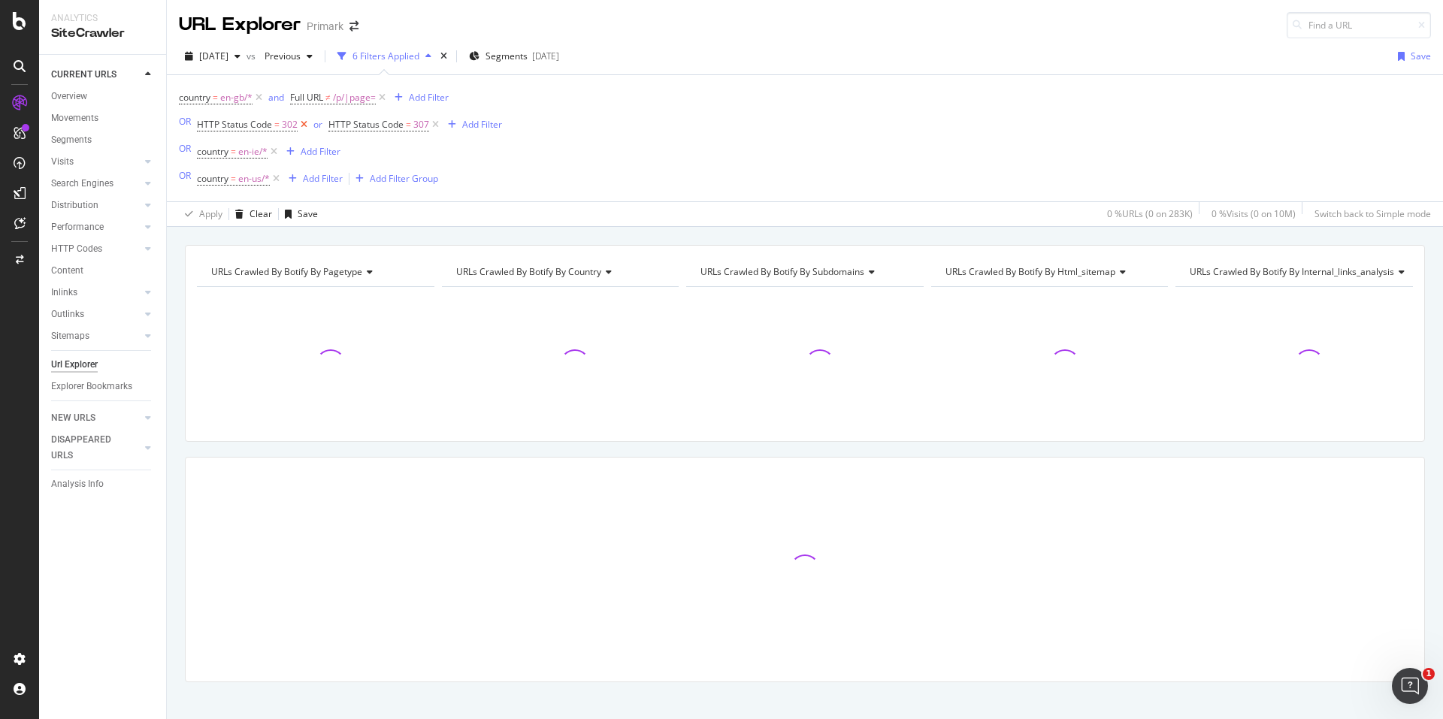
click at [301, 122] on icon at bounding box center [304, 124] width 13 height 15
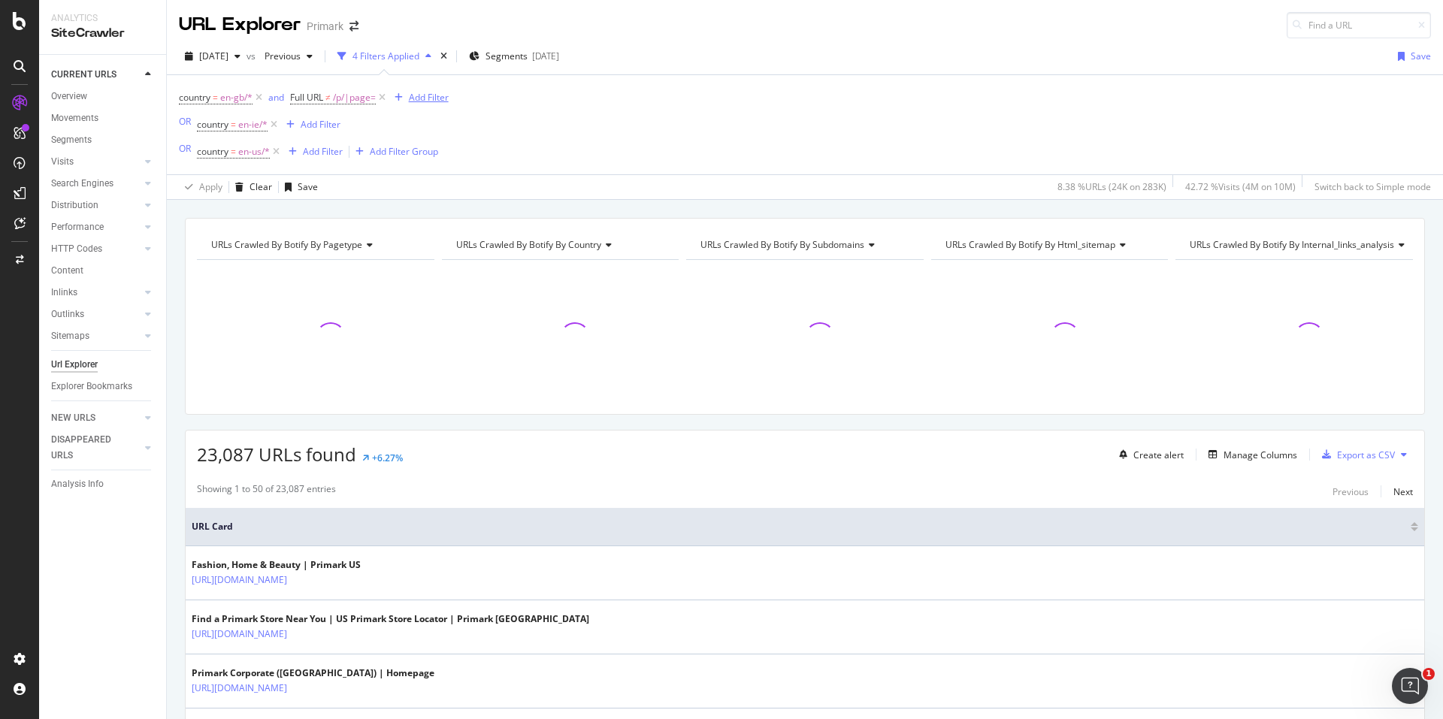
click at [398, 95] on icon "button" at bounding box center [399, 97] width 8 height 9
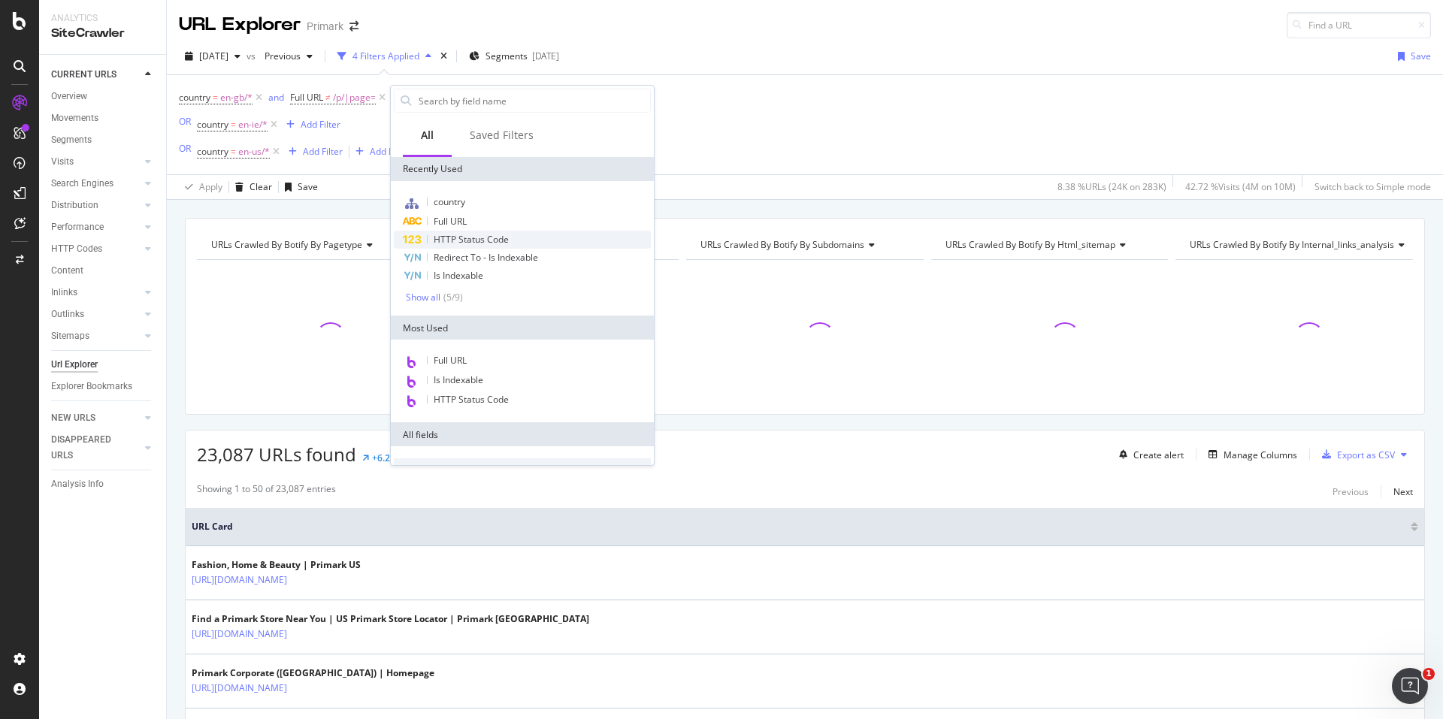
click at [472, 233] on span "HTTP Status Code" at bounding box center [471, 239] width 75 height 13
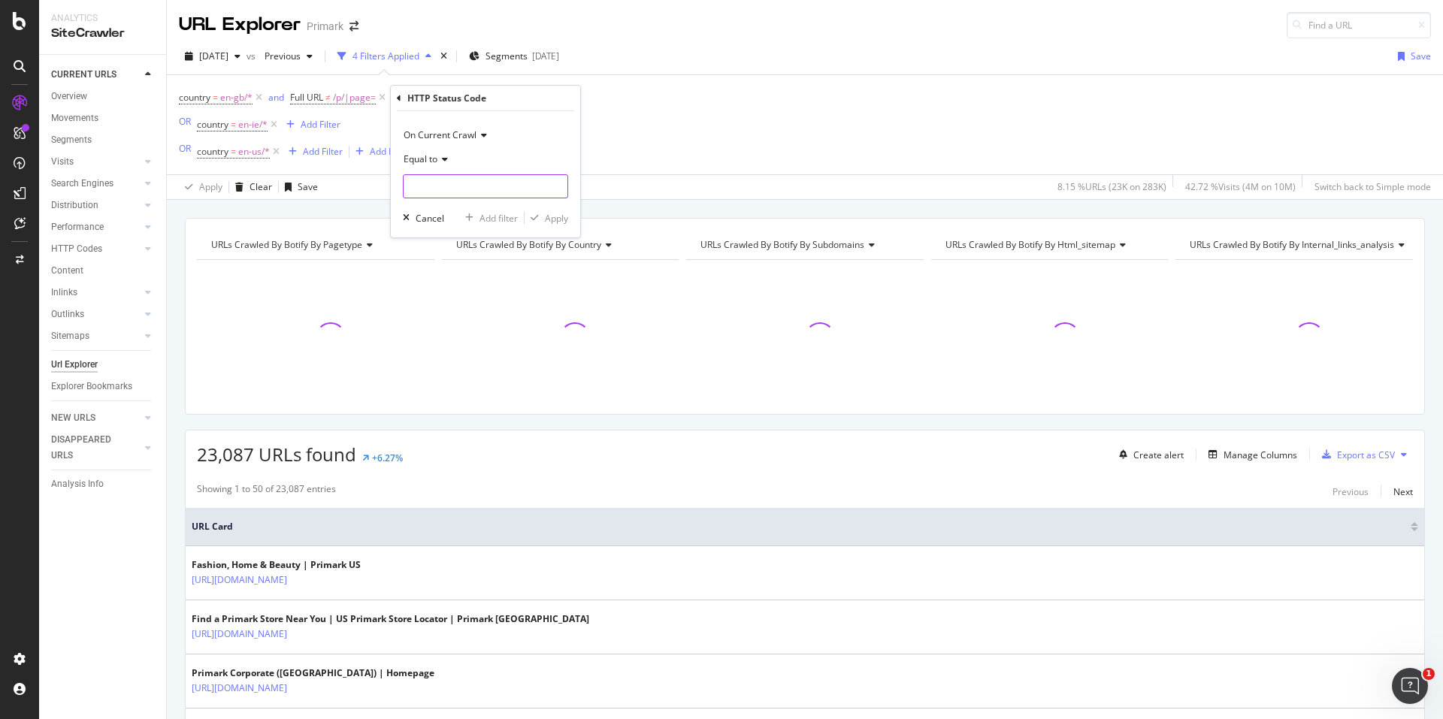
click at [448, 176] on input "number" at bounding box center [485, 186] width 165 height 24
click at [447, 222] on span "404" at bounding box center [459, 222] width 105 height 13
type input "404"
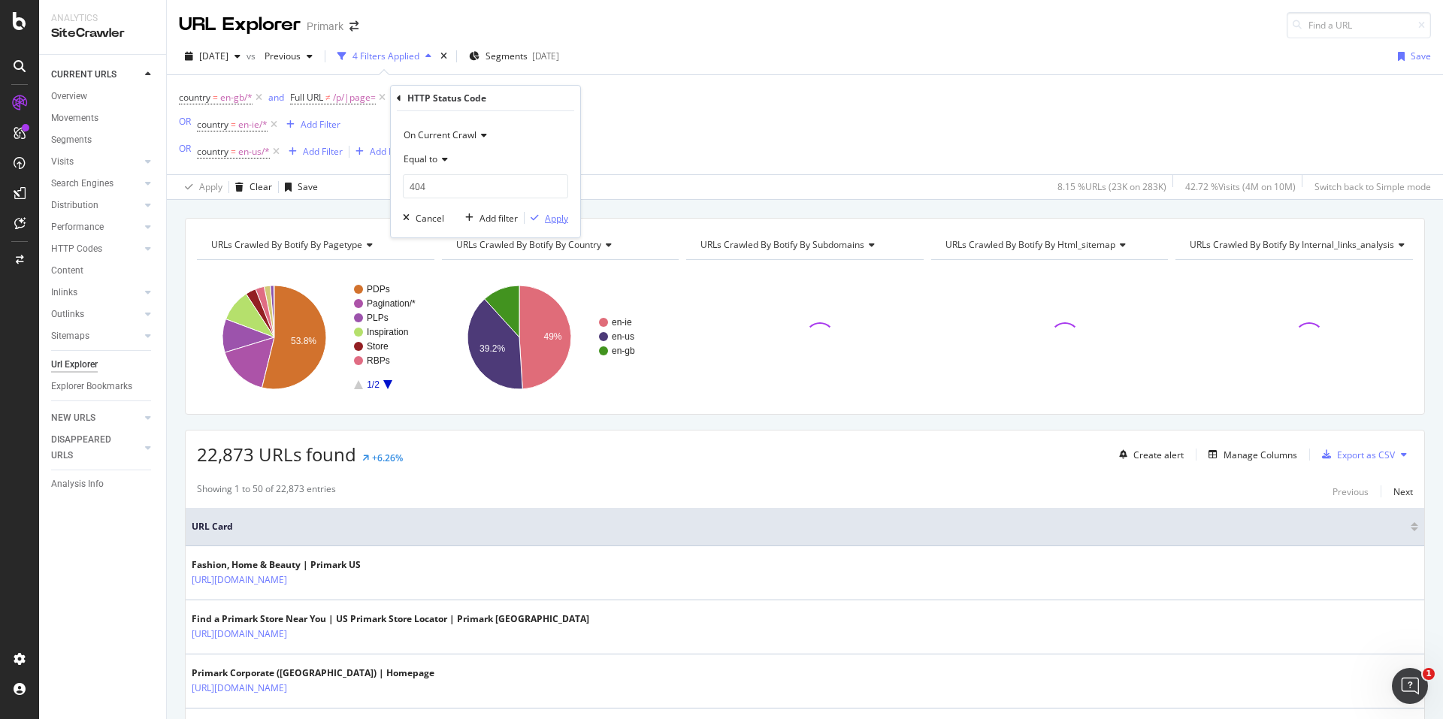
click at [565, 220] on div "Apply" at bounding box center [556, 218] width 23 height 13
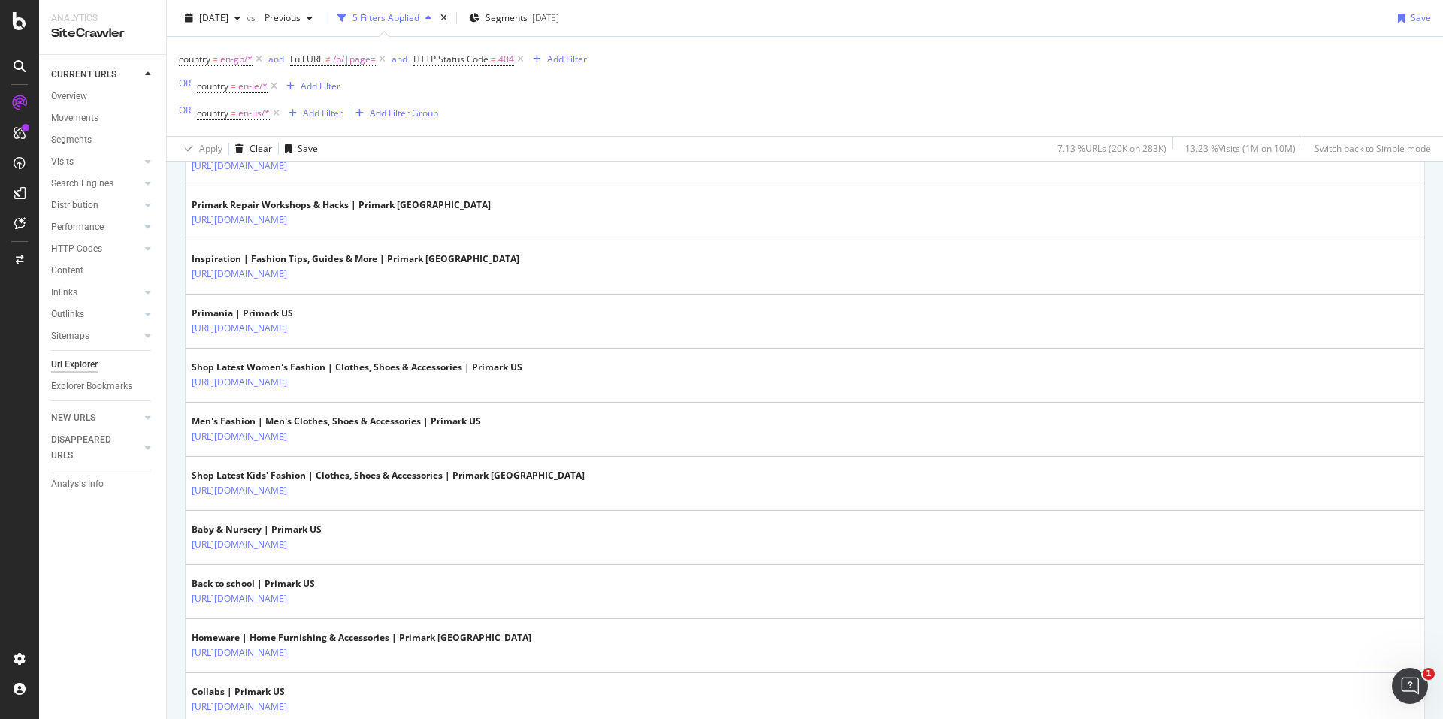
scroll to position [526, 0]
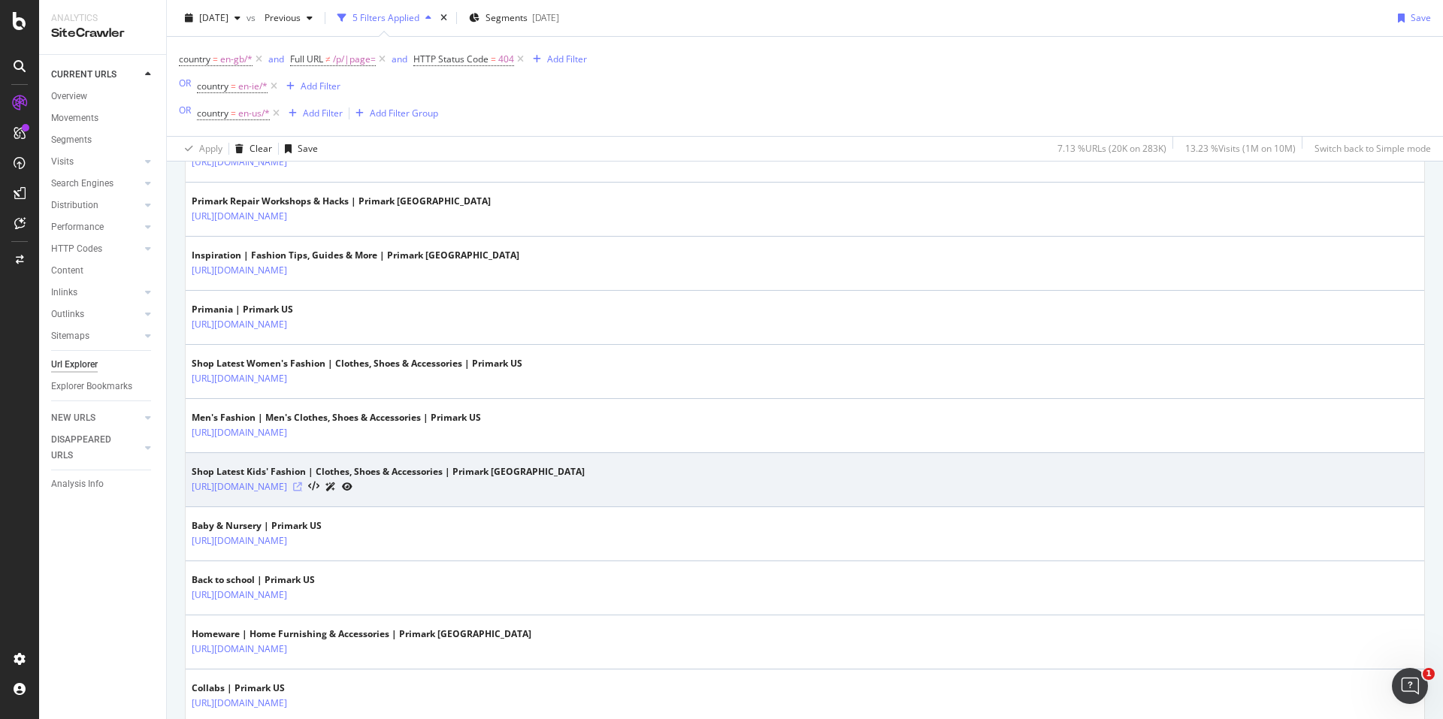
click at [302, 484] on icon at bounding box center [297, 487] width 9 height 9
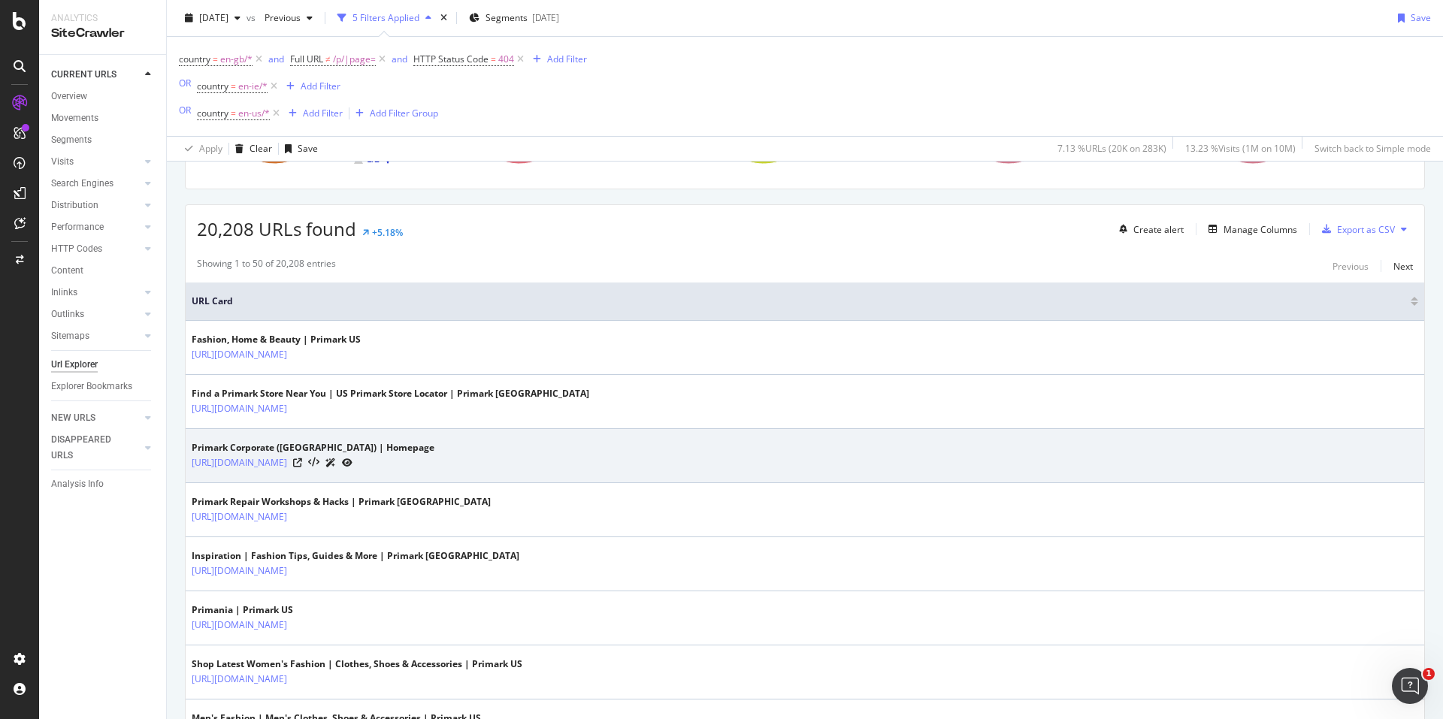
scroll to position [0, 0]
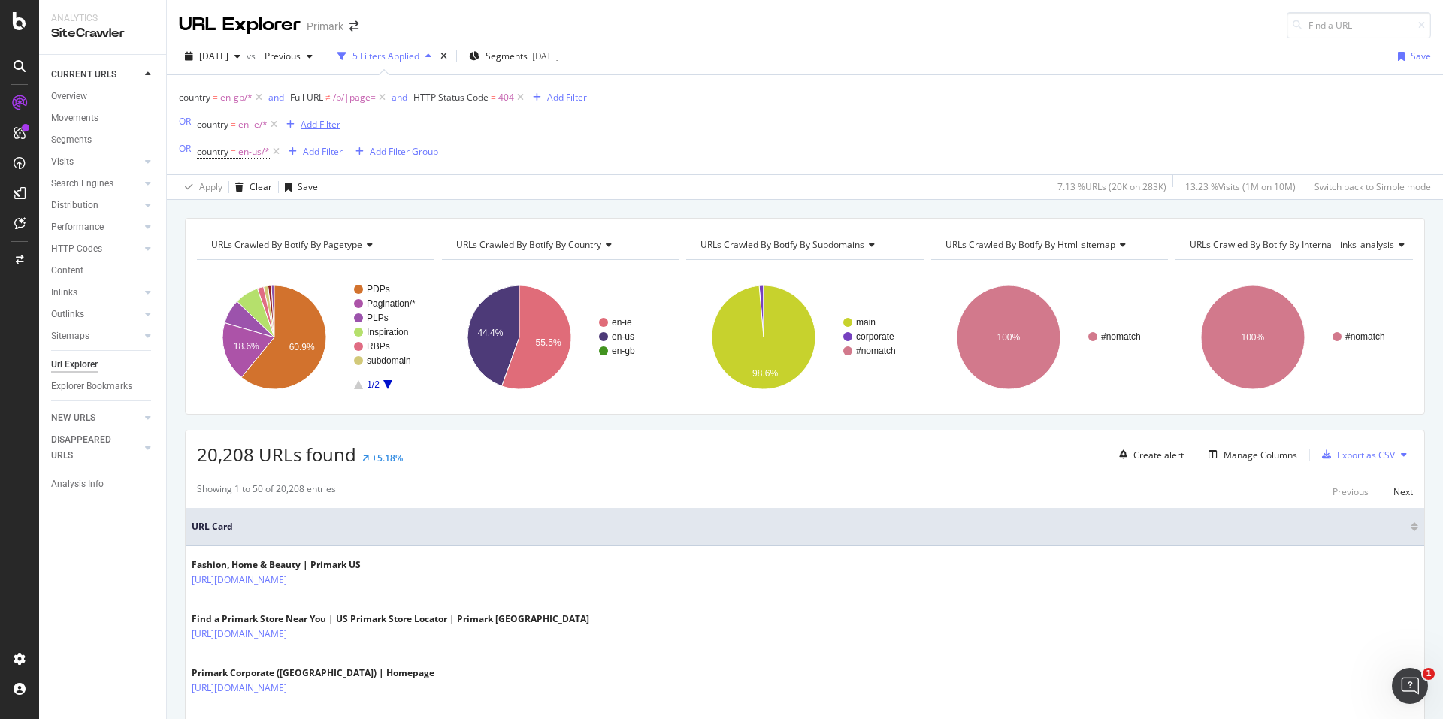
click at [321, 124] on div "Add Filter" at bounding box center [321, 124] width 40 height 13
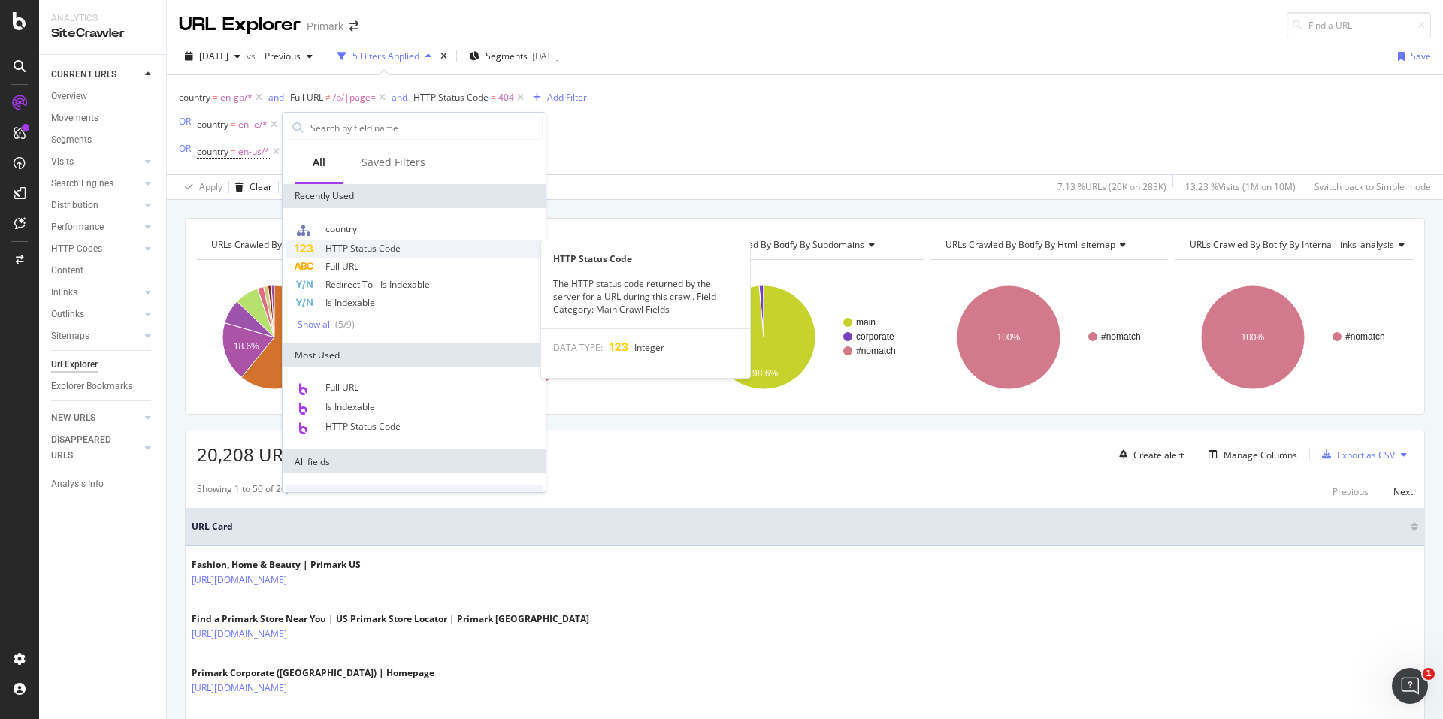
click at [373, 252] on span "HTTP Status Code" at bounding box center [362, 248] width 75 height 13
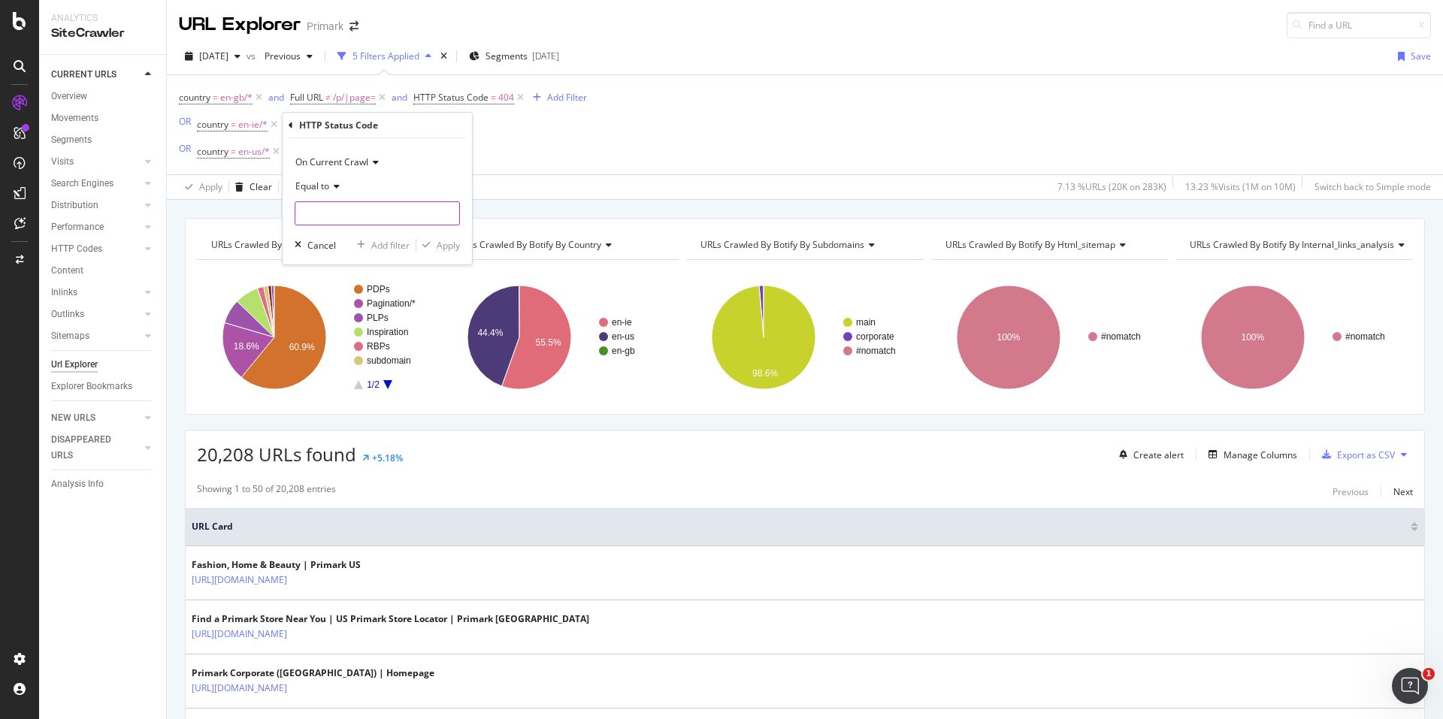
click at [351, 212] on input "number" at bounding box center [377, 213] width 165 height 24
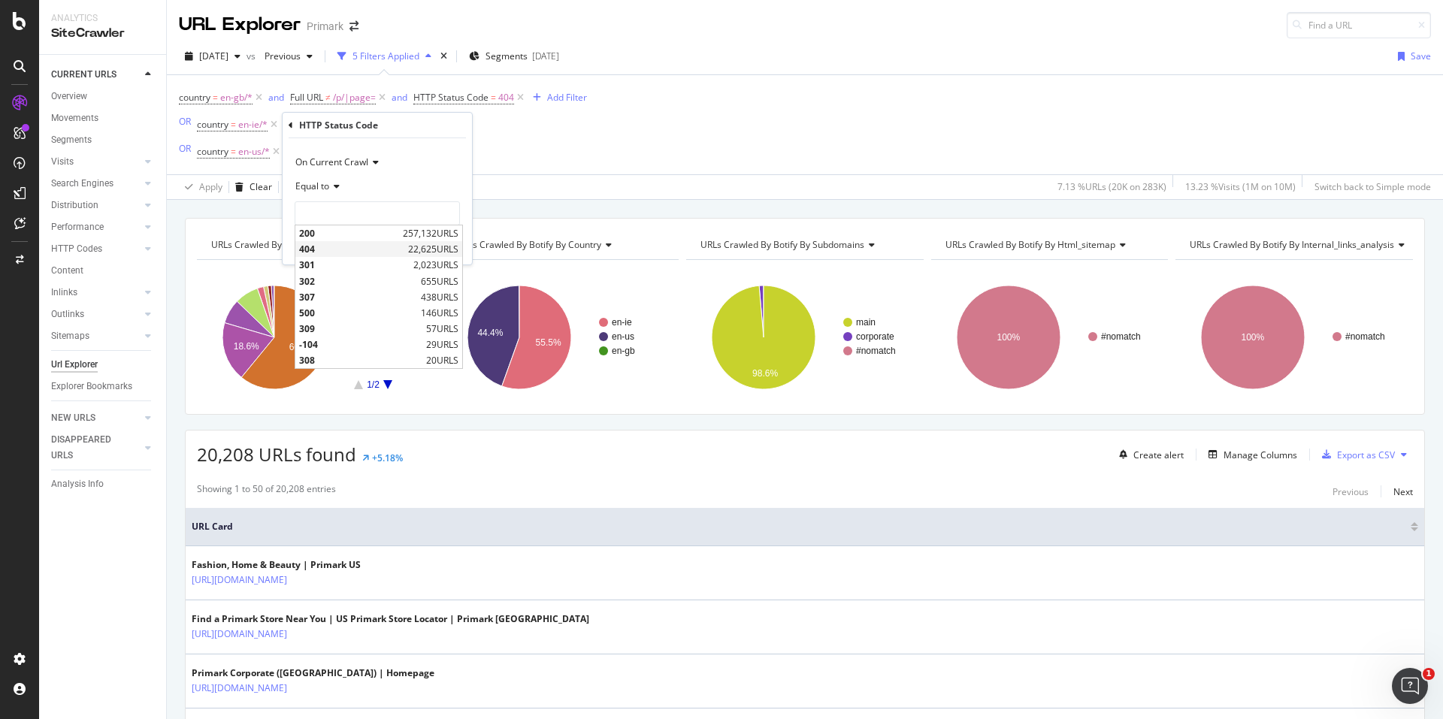
click at [349, 244] on span "404" at bounding box center [351, 249] width 105 height 13
type input "404"
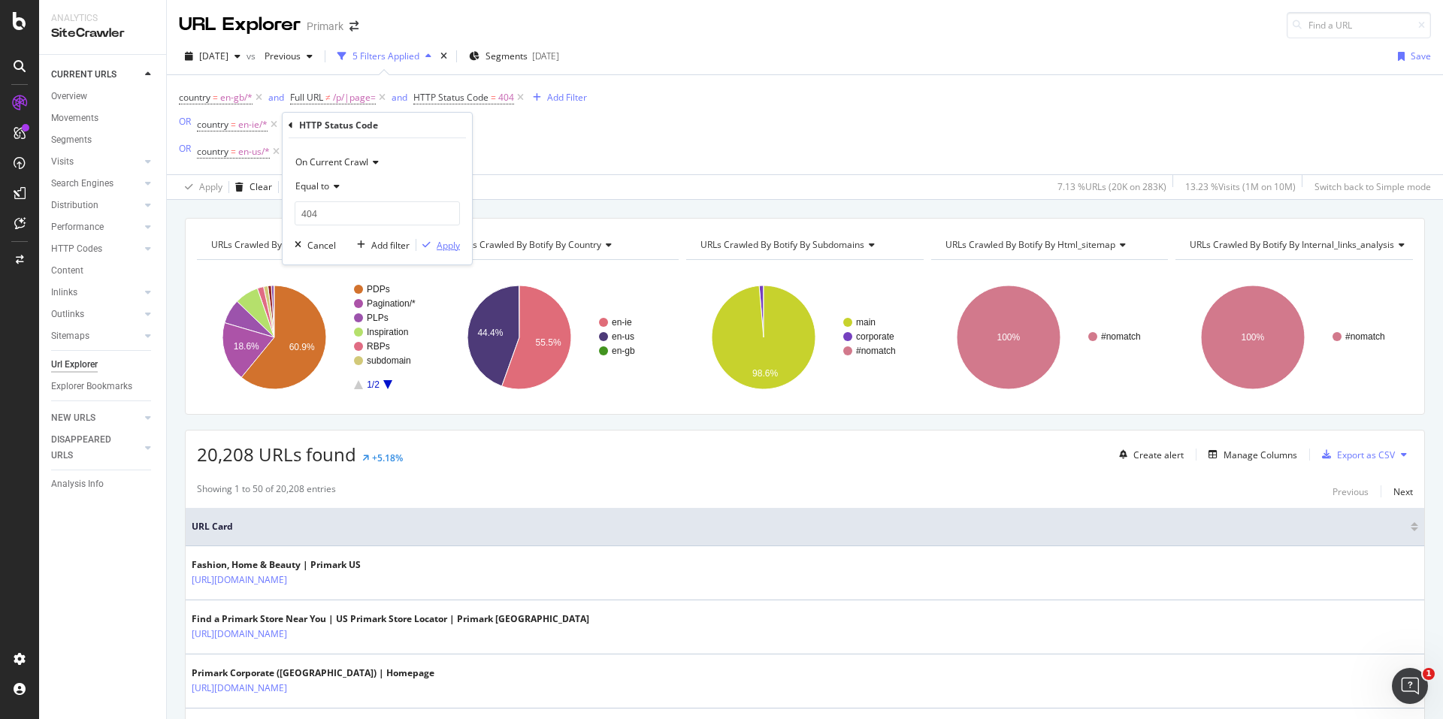
click at [437, 238] on button "Apply" at bounding box center [438, 245] width 44 height 15
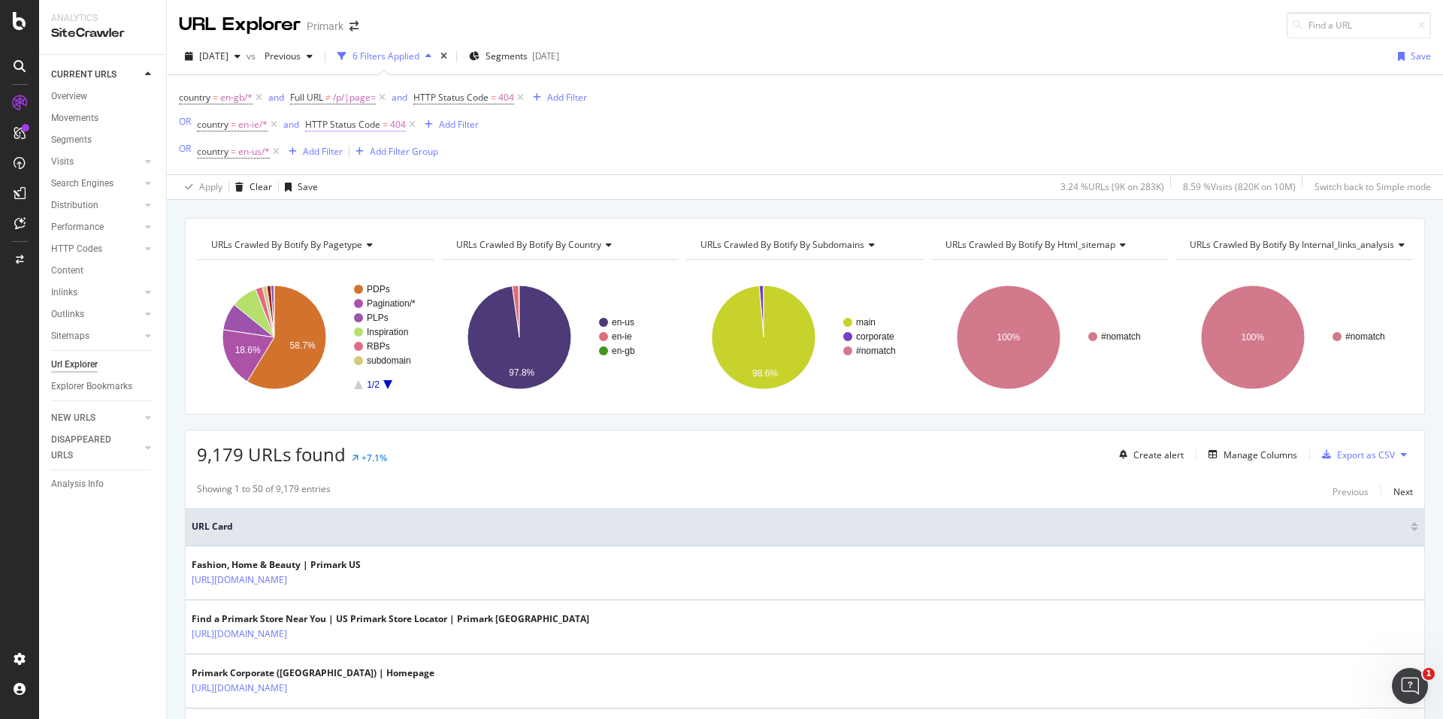
click at [355, 121] on span "HTTP Status Code" at bounding box center [342, 124] width 75 height 13
click at [571, 126] on div "country = en-gb/* and Full URL ≠ /p/|page= and HTTP Status Code = 404 Add Filte…" at bounding box center [383, 124] width 408 height 75
click at [1248, 463] on div "Create alert Manage Columns Export as CSV" at bounding box center [1263, 455] width 300 height 26
click at [1251, 458] on div "Manage Columns" at bounding box center [1261, 455] width 74 height 13
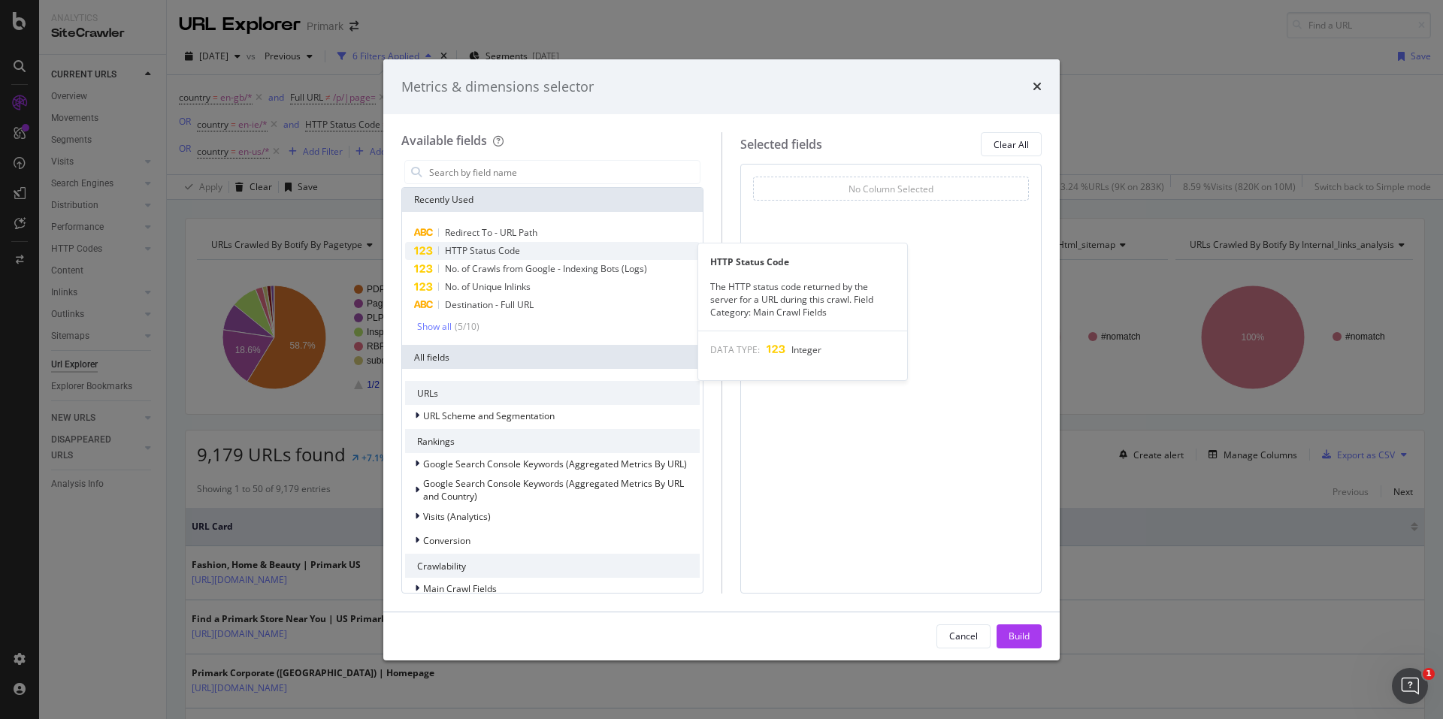
click at [535, 253] on div "HTTP Status Code" at bounding box center [552, 251] width 295 height 18
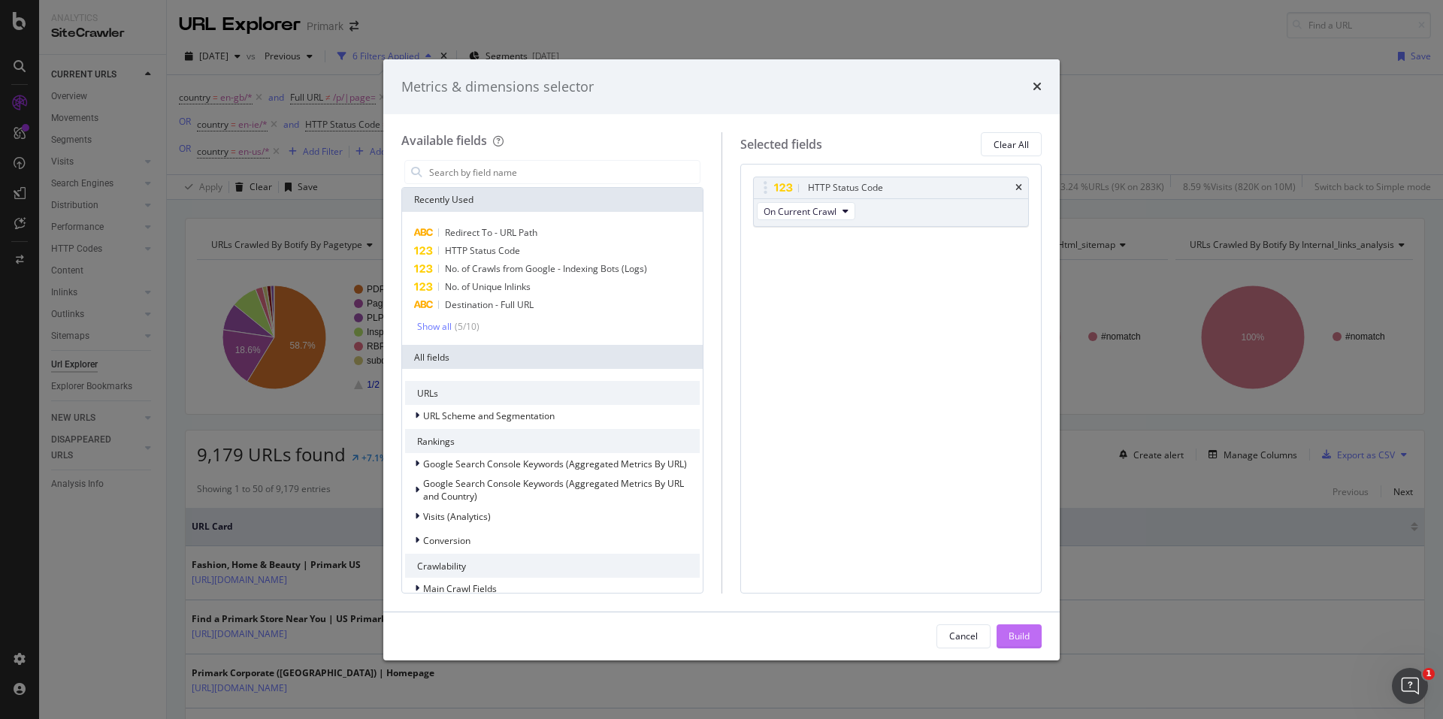
click at [1024, 635] on div "Build" at bounding box center [1019, 636] width 21 height 13
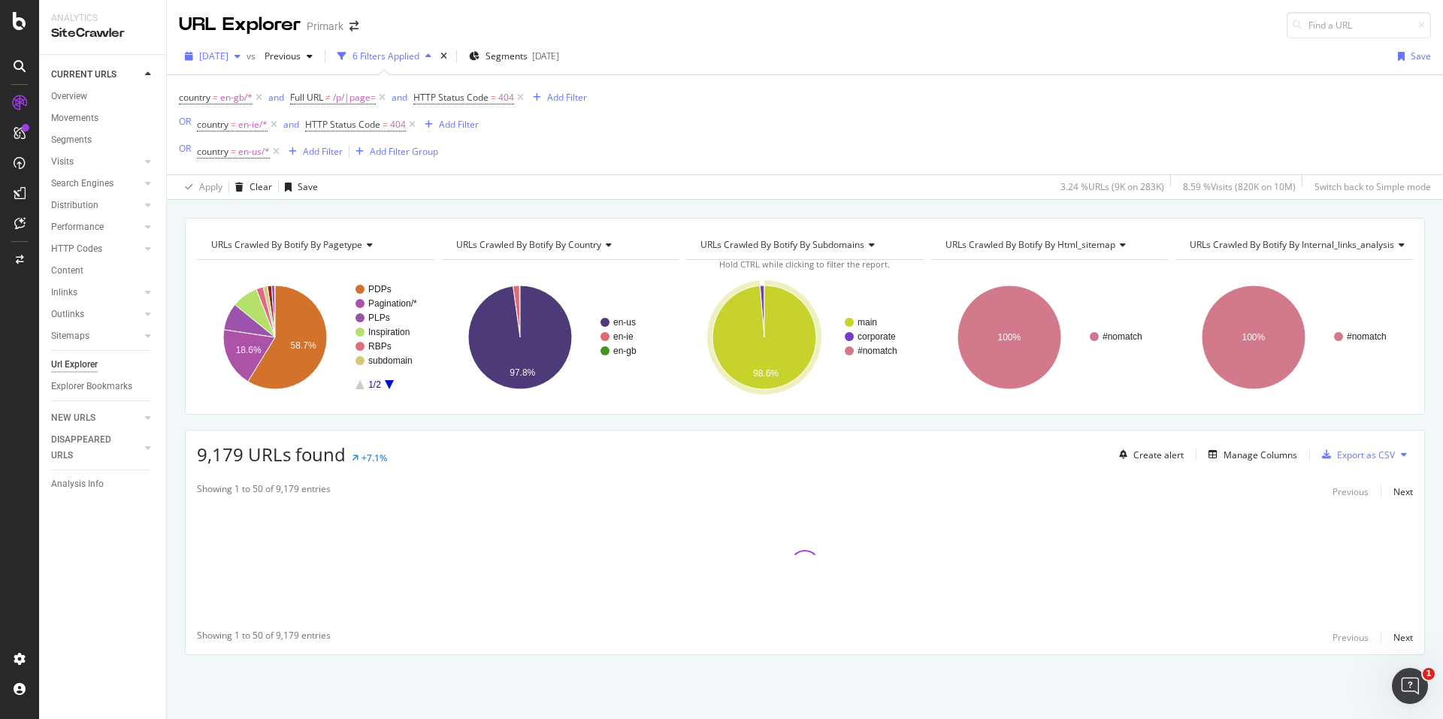
click at [228, 58] on span "[DATE]" at bounding box center [213, 56] width 29 height 13
click at [673, 61] on div "2025 Aug. 10th vs Previous 6 Filters Applied Segments 2025-04-03 Save" at bounding box center [805, 59] width 1276 height 30
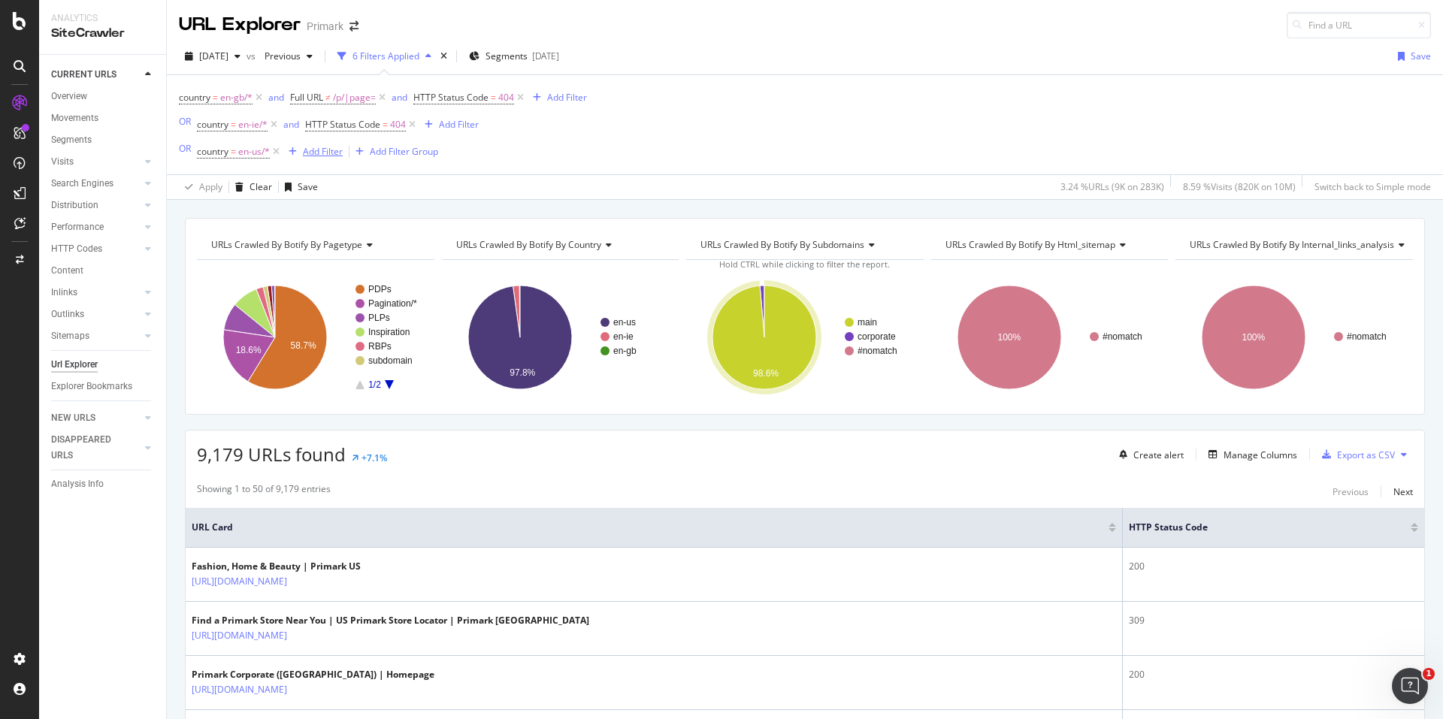
click at [305, 151] on div "Add Filter" at bounding box center [323, 151] width 40 height 13
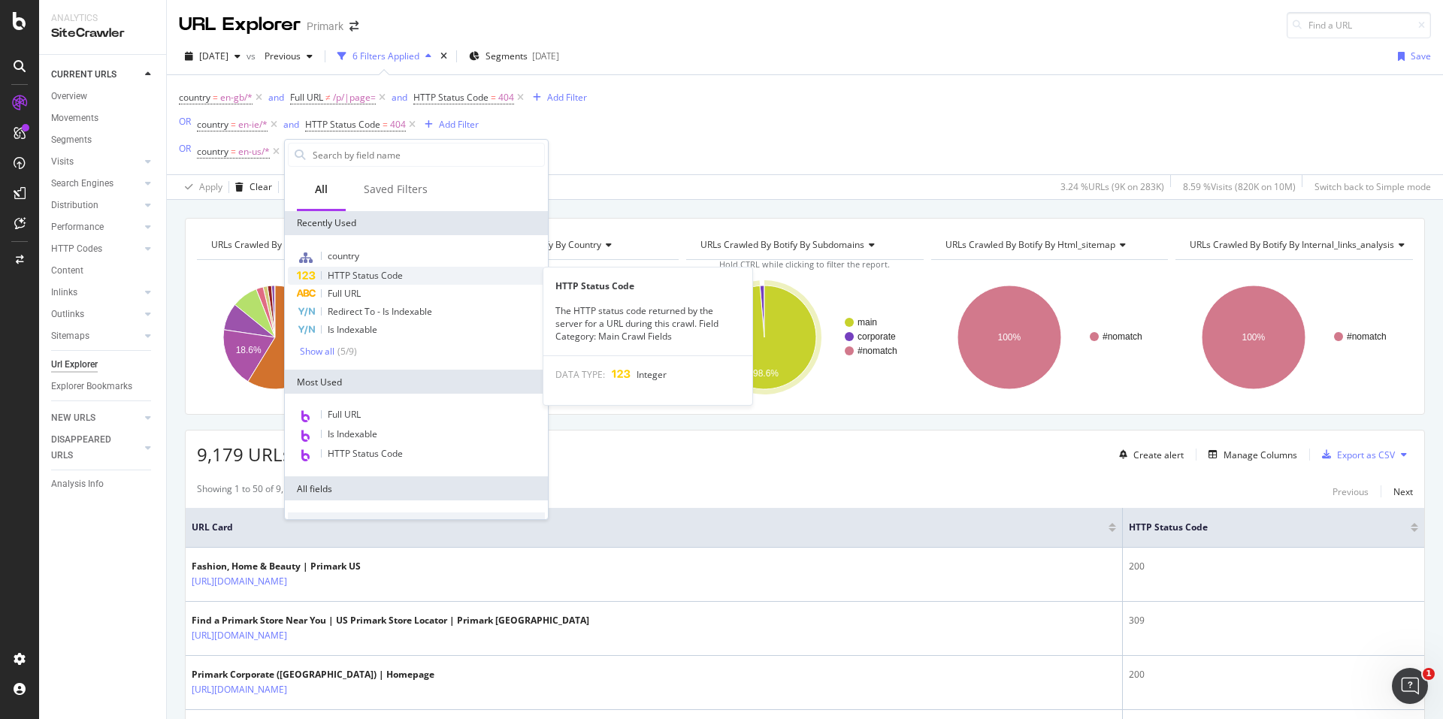
click at [362, 270] on span "HTTP Status Code" at bounding box center [365, 275] width 75 height 13
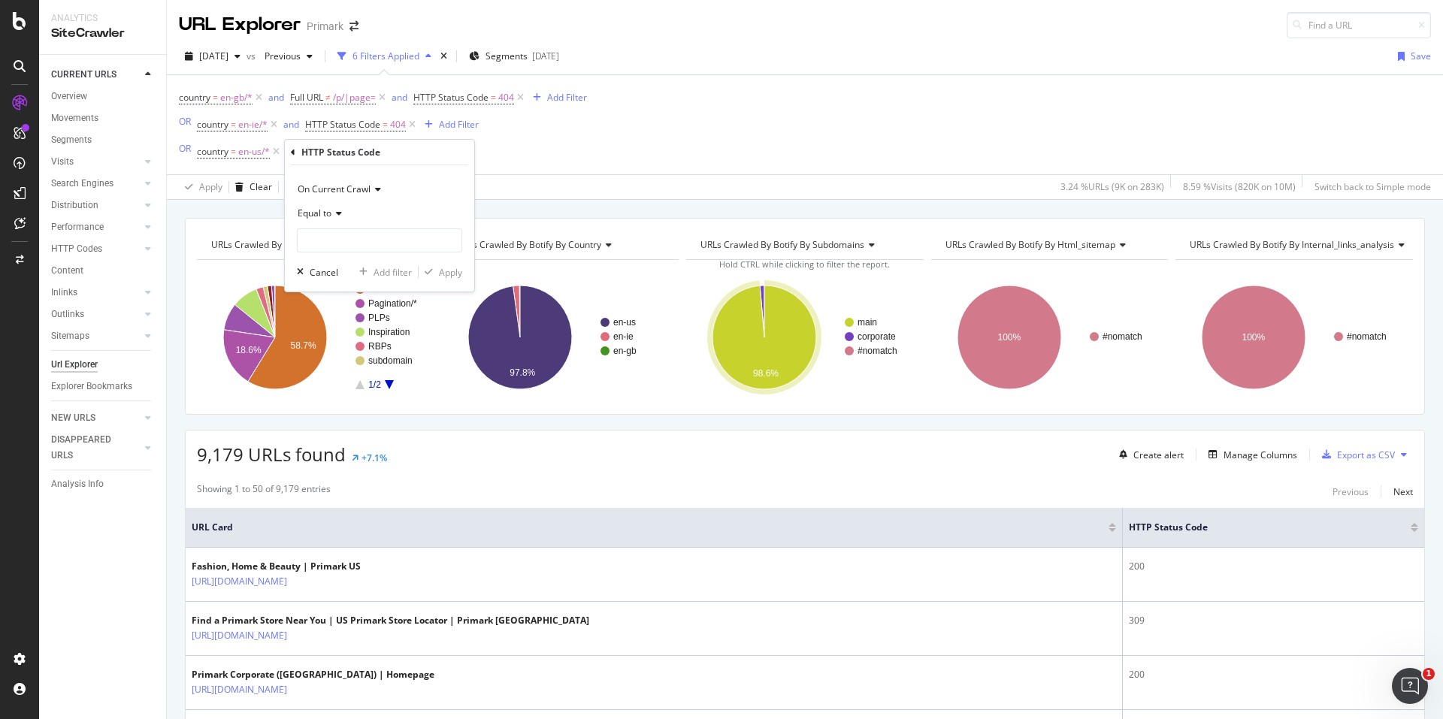
click at [353, 223] on div "Equal to" at bounding box center [379, 213] width 165 height 24
click at [377, 218] on div "Equal to" at bounding box center [379, 213] width 165 height 24
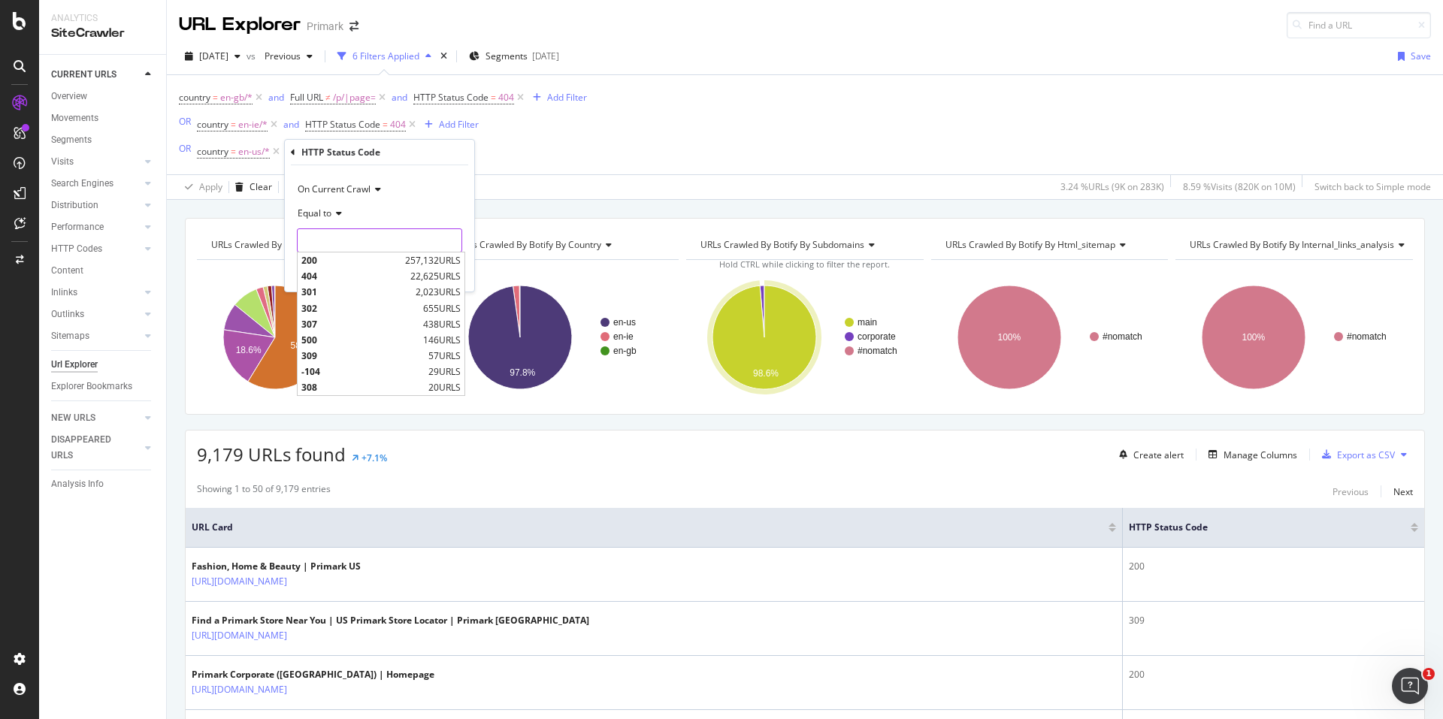
click at [364, 244] on input "number" at bounding box center [379, 240] width 165 height 24
click at [345, 274] on span "404" at bounding box center [353, 276] width 105 height 13
type input "404"
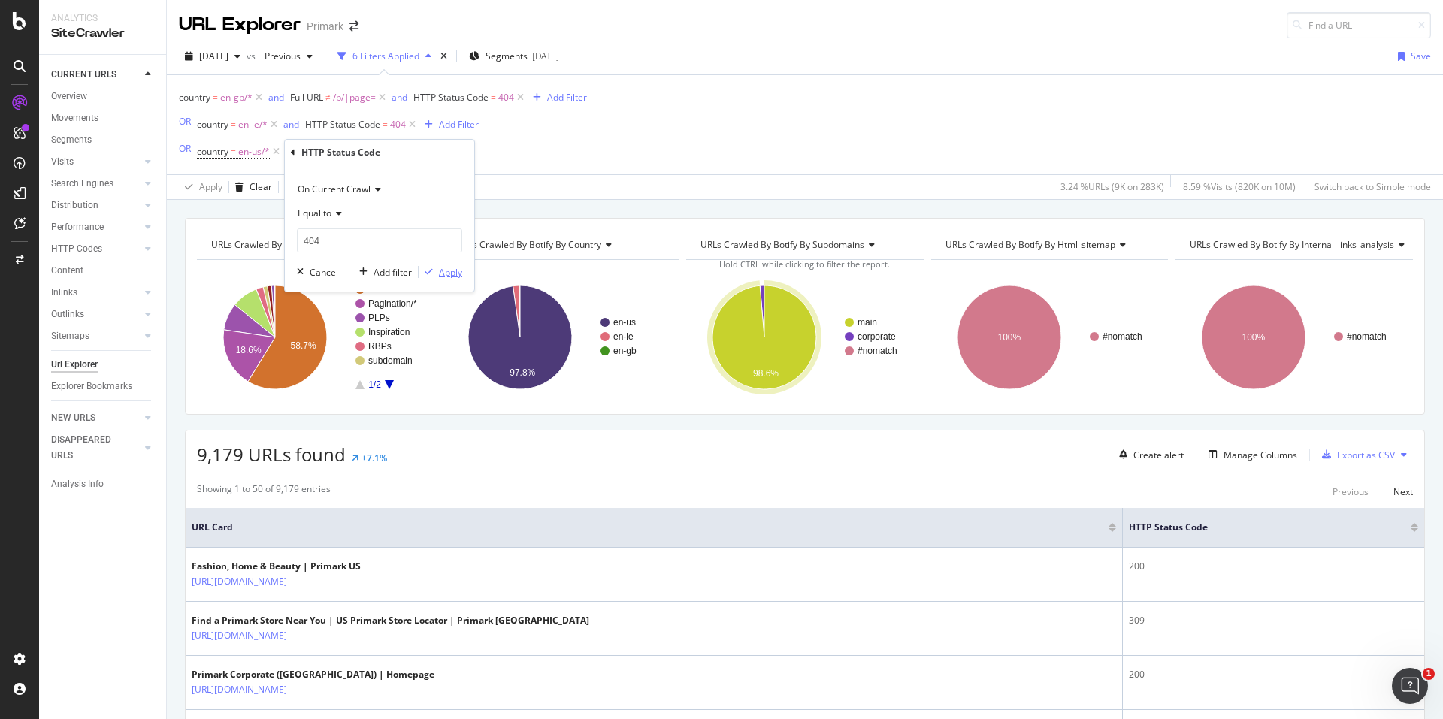
click at [432, 274] on icon "button" at bounding box center [429, 272] width 8 height 9
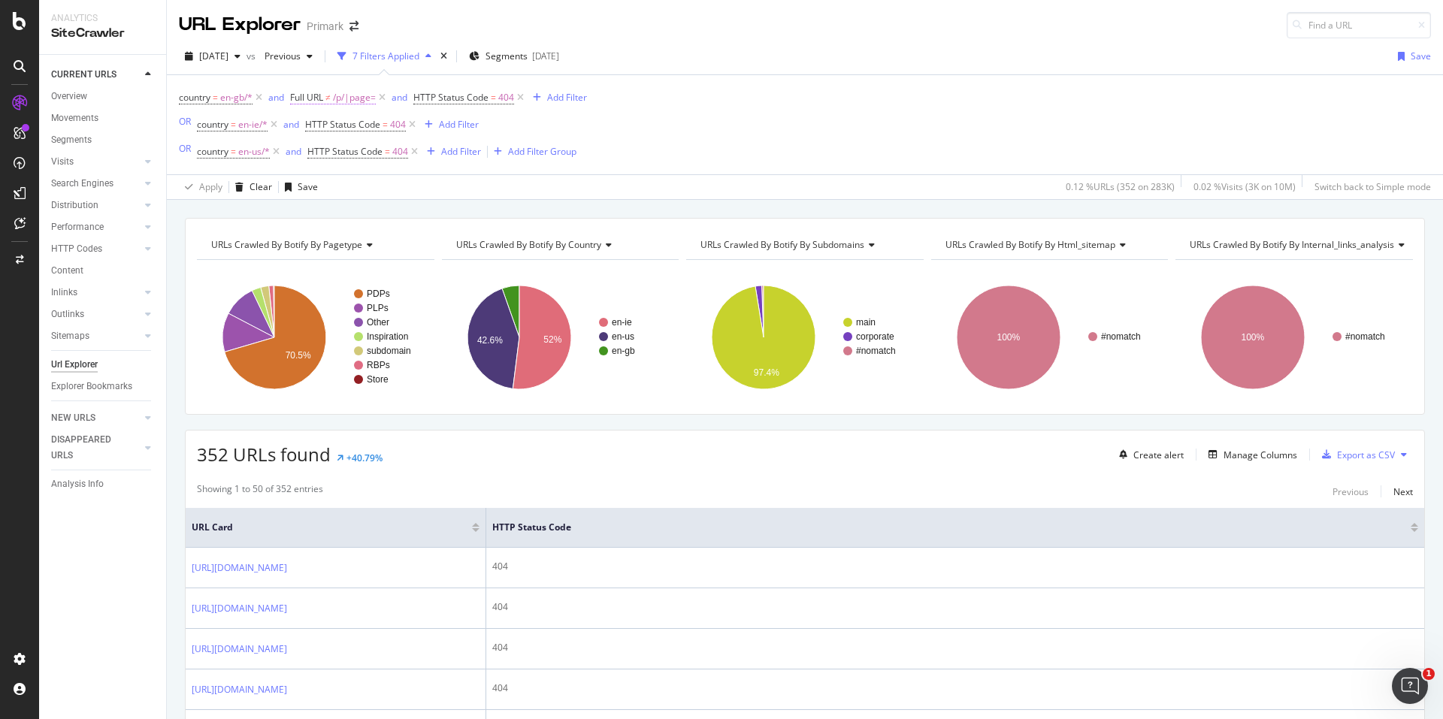
click at [360, 99] on span "/p/|page=" at bounding box center [354, 97] width 43 height 21
click at [347, 152] on input "/p/|page=" at bounding box center [375, 160] width 142 height 24
click at [625, 124] on div "country = en-gb/* and Full URL ≠ /p/|page= and HTTP Status Code = 404 Add Filte…" at bounding box center [805, 124] width 1252 height 99
click at [459, 123] on div "Add Filter" at bounding box center [459, 124] width 40 height 13
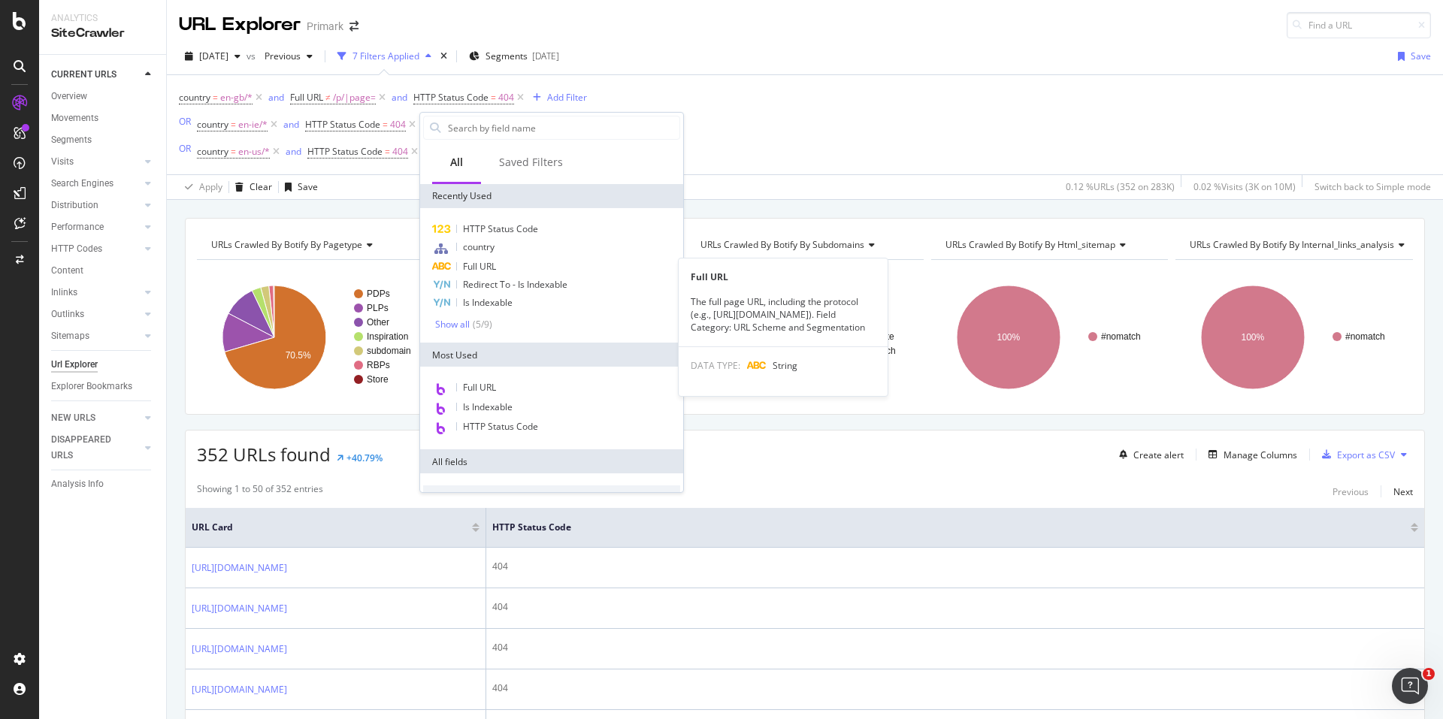
click at [505, 271] on div "Full URL" at bounding box center [551, 267] width 257 height 18
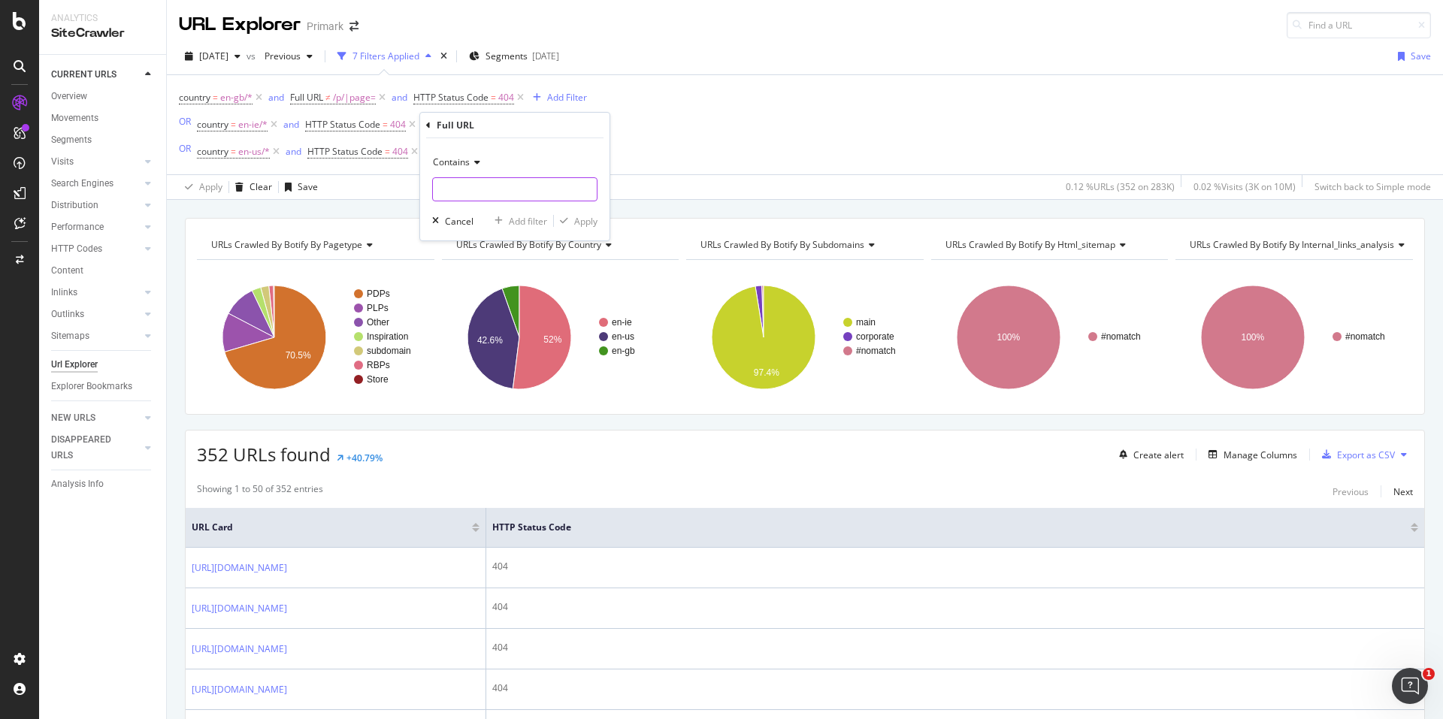
click at [509, 192] on input "text" at bounding box center [515, 189] width 164 height 24
click at [471, 162] on icon at bounding box center [475, 162] width 11 height 9
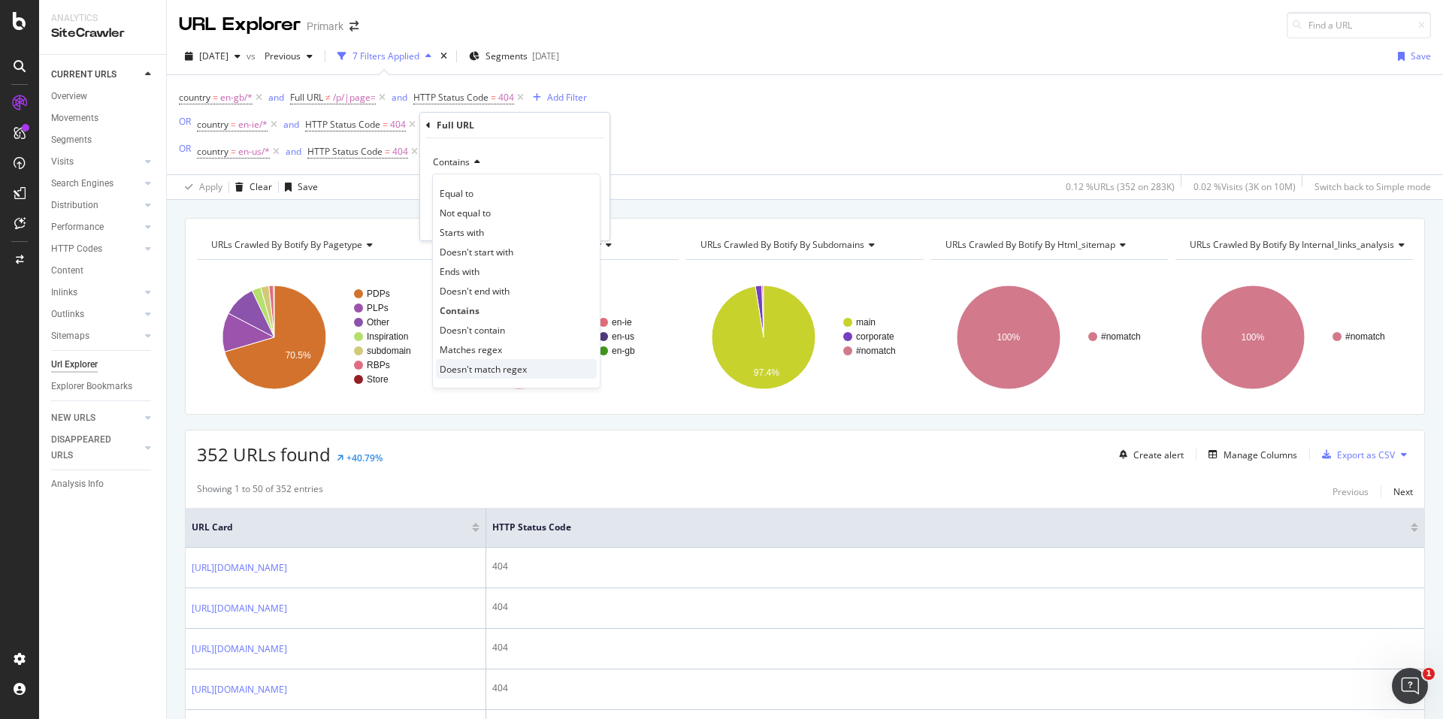
click at [513, 369] on span "Doesn't match regex" at bounding box center [483, 369] width 87 height 13
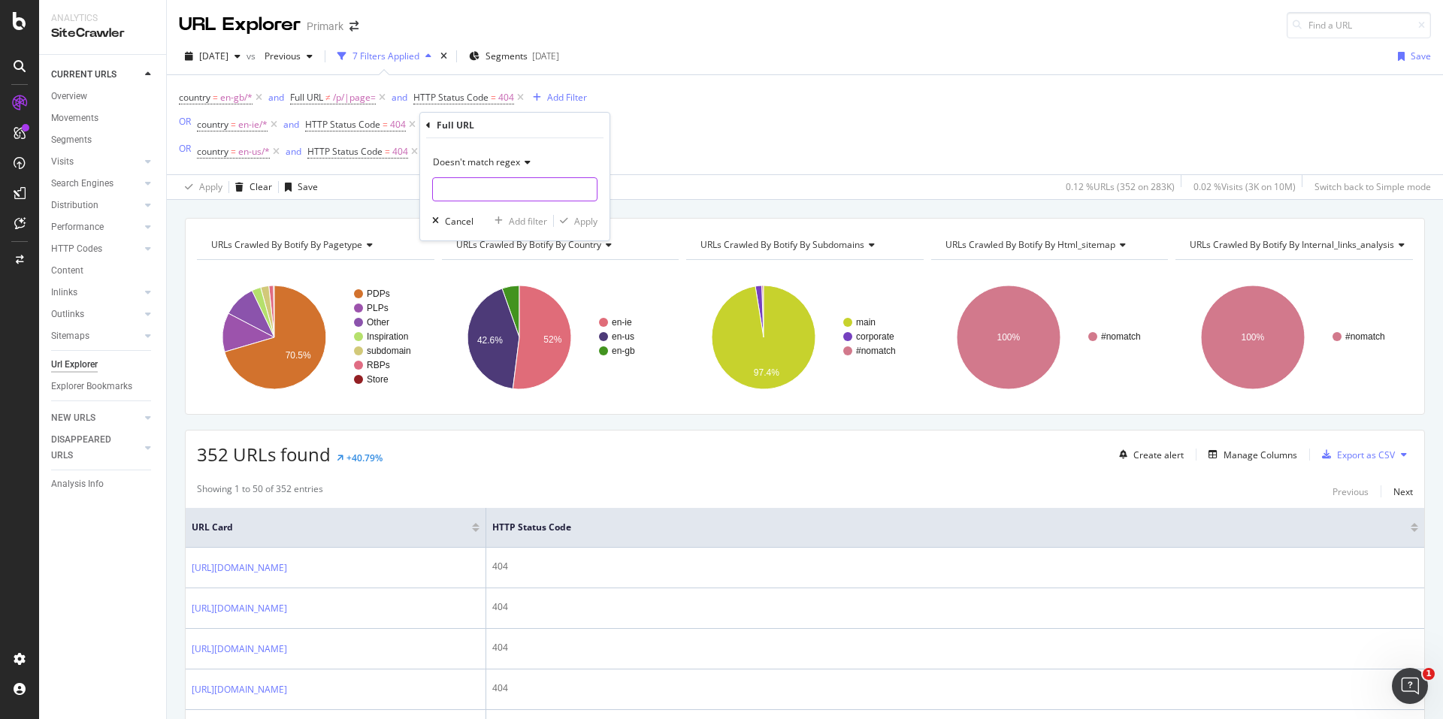
click at [505, 192] on input "text" at bounding box center [515, 189] width 164 height 24
paste input "/p/|page="
type input "/p/|page="
click at [595, 215] on div "Apply" at bounding box center [585, 221] width 23 height 13
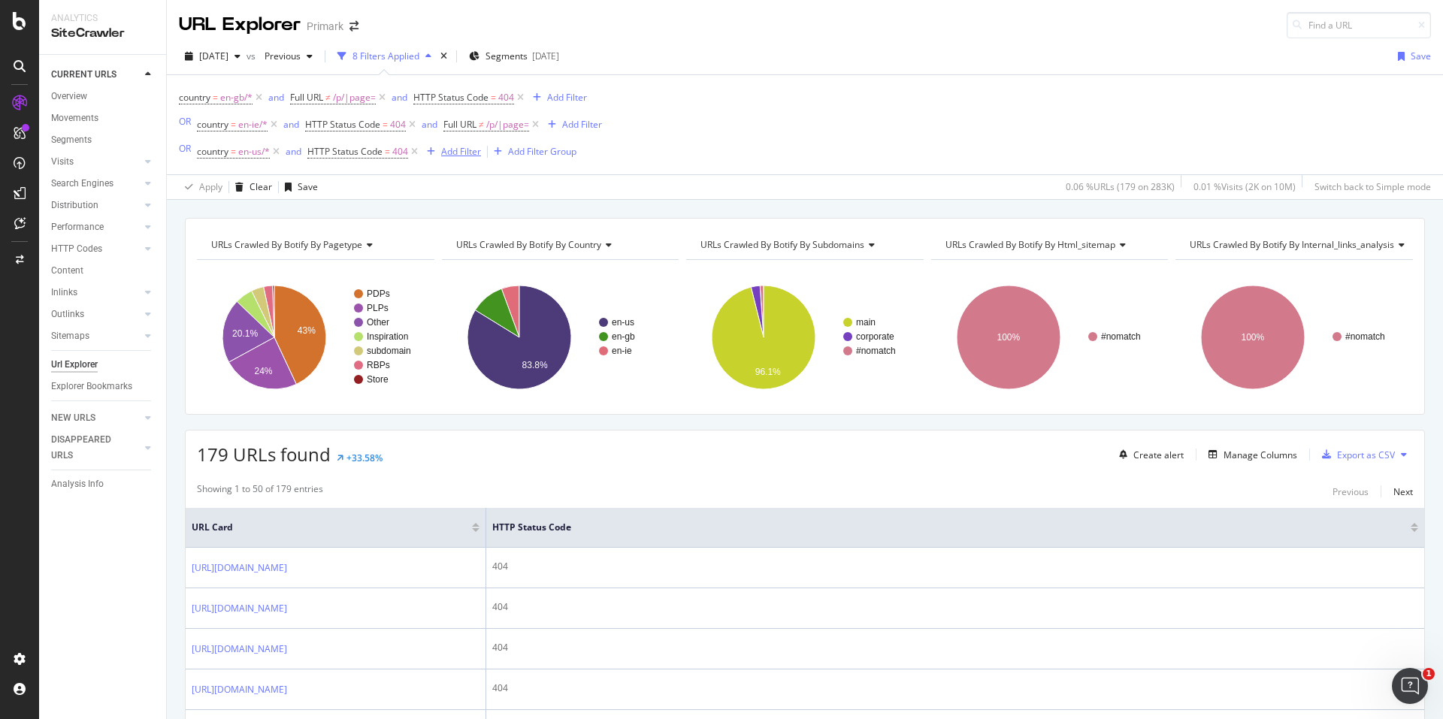
click at [449, 145] on div "Add Filter" at bounding box center [461, 151] width 40 height 13
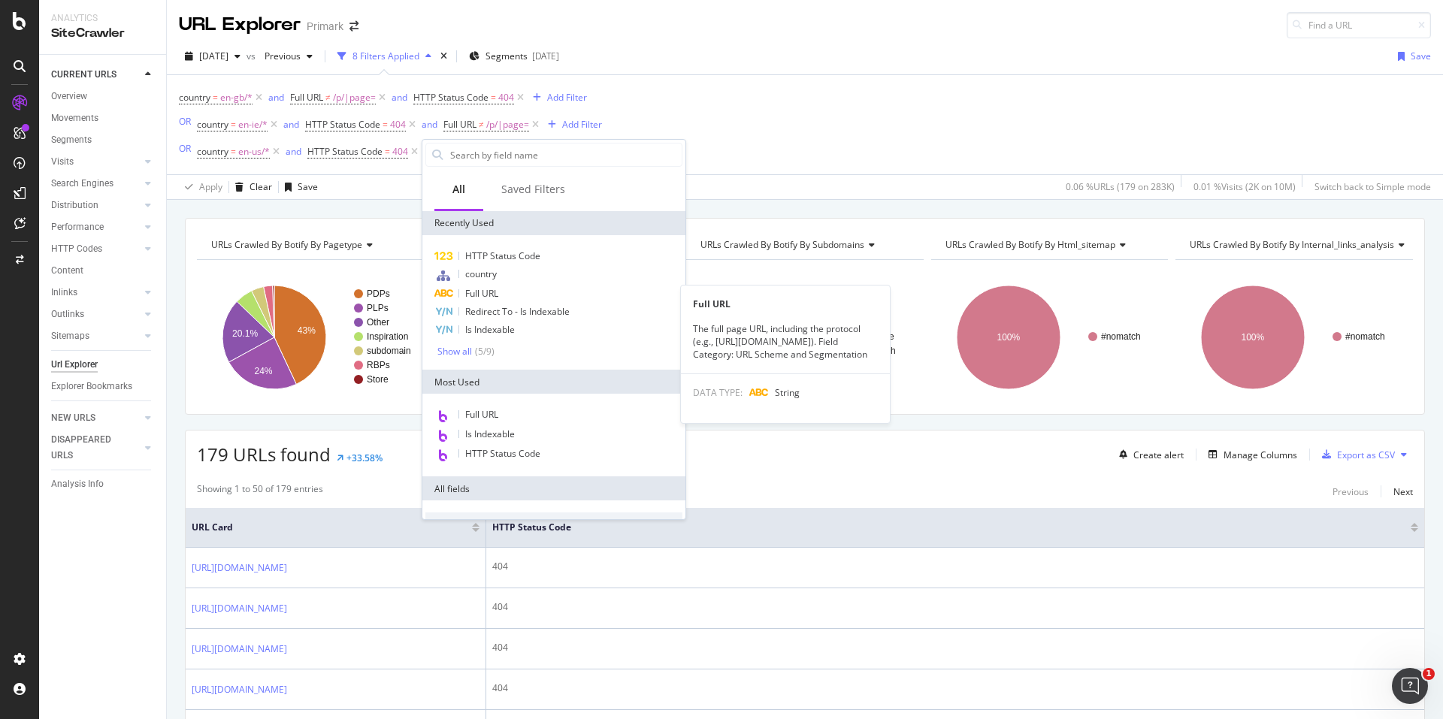
click at [512, 289] on div "Full URL" at bounding box center [553, 294] width 257 height 18
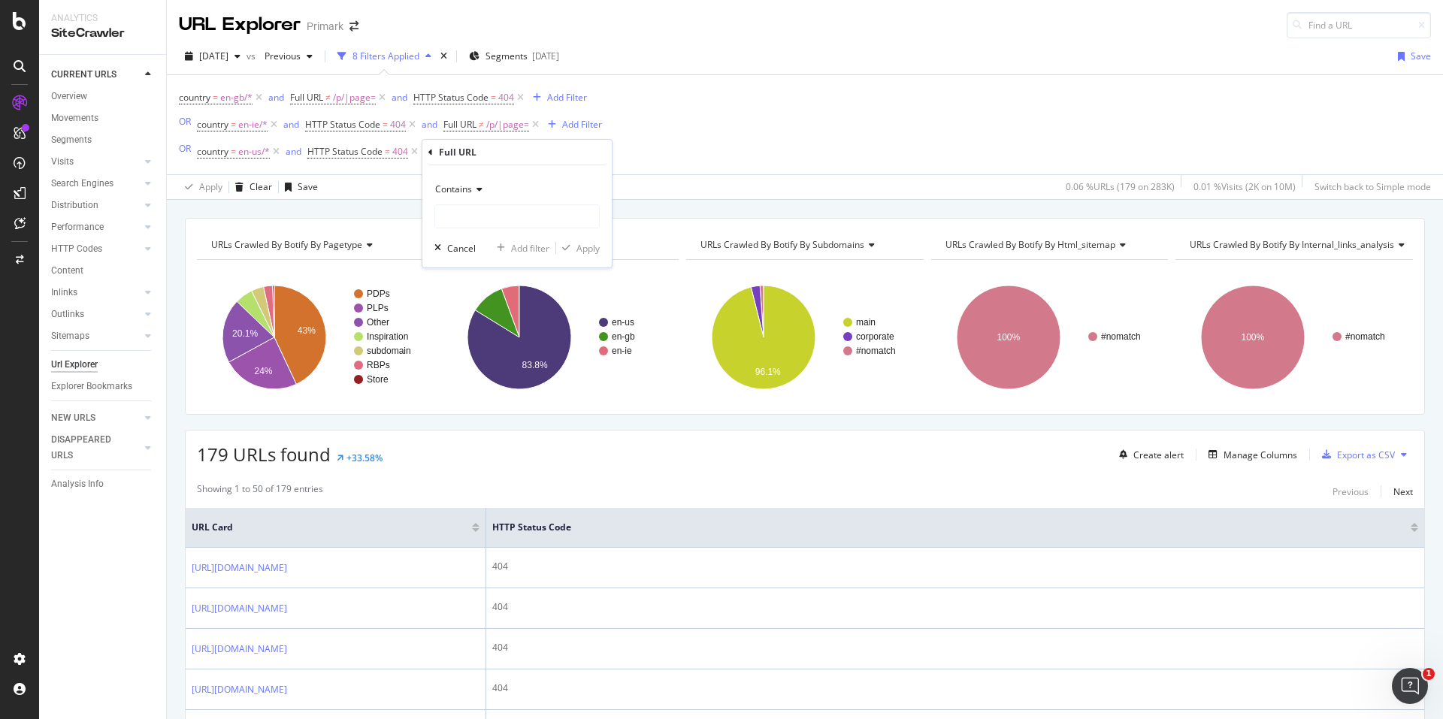
click at [469, 179] on div "Contains" at bounding box center [516, 189] width 165 height 24
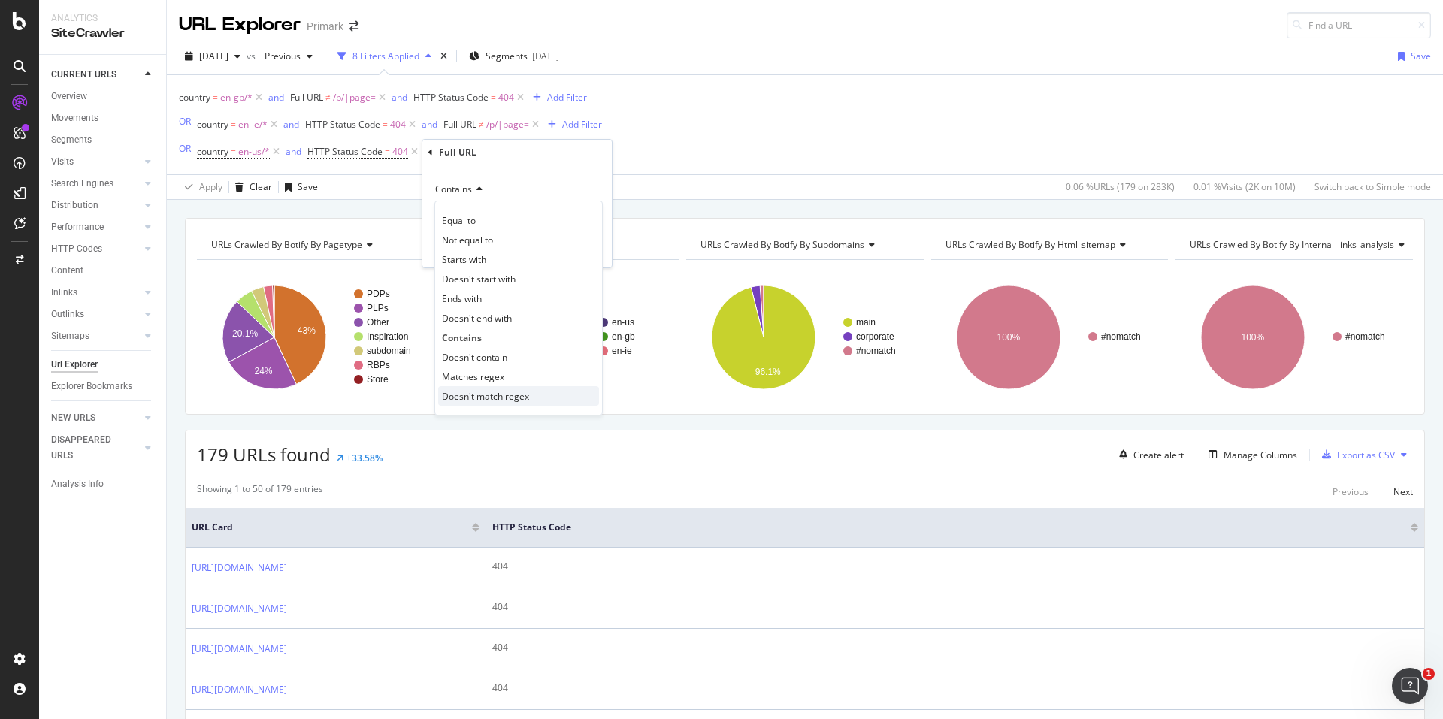
click at [501, 392] on span "Doesn't match regex" at bounding box center [485, 396] width 87 height 13
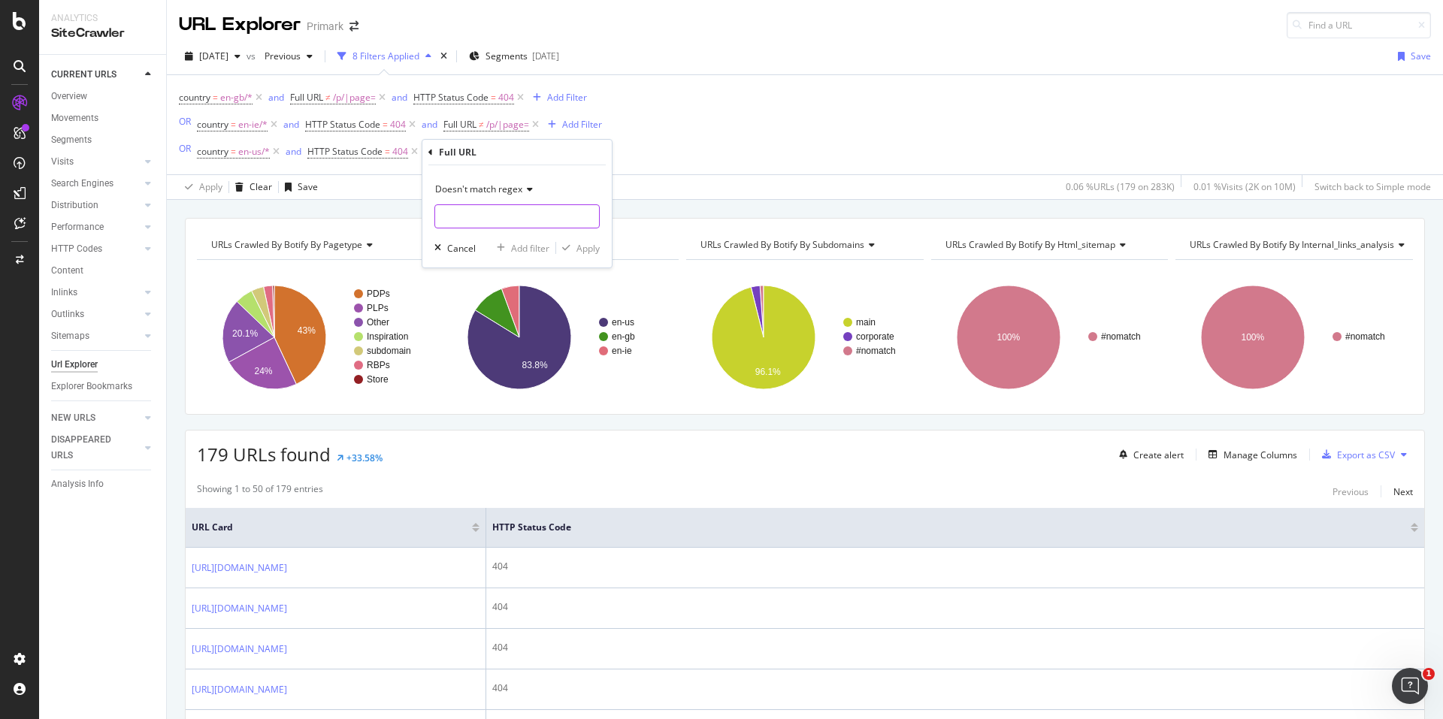
click at [488, 219] on input "text" at bounding box center [517, 216] width 164 height 24
paste input "/p/|page="
type input "/p/|page="
click at [587, 242] on div "Apply" at bounding box center [588, 248] width 23 height 13
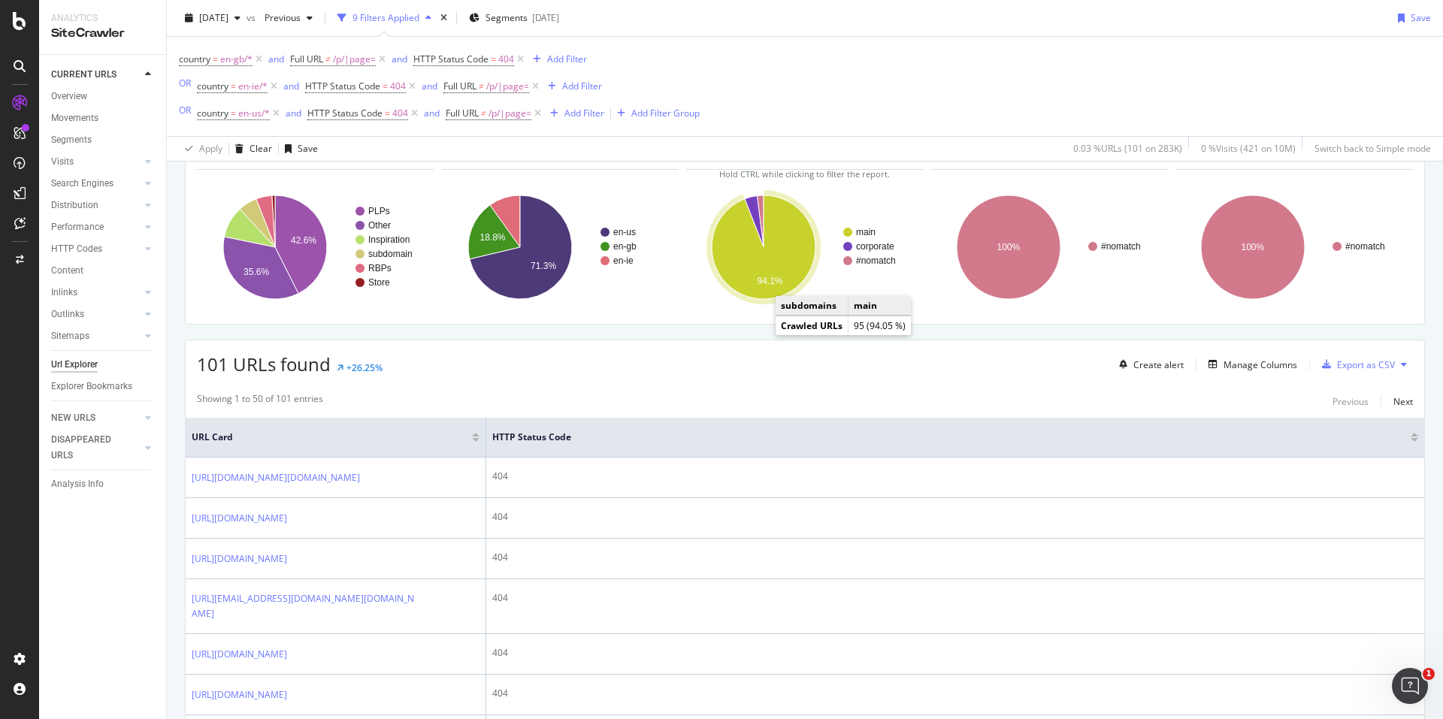
scroll to position [150, 0]
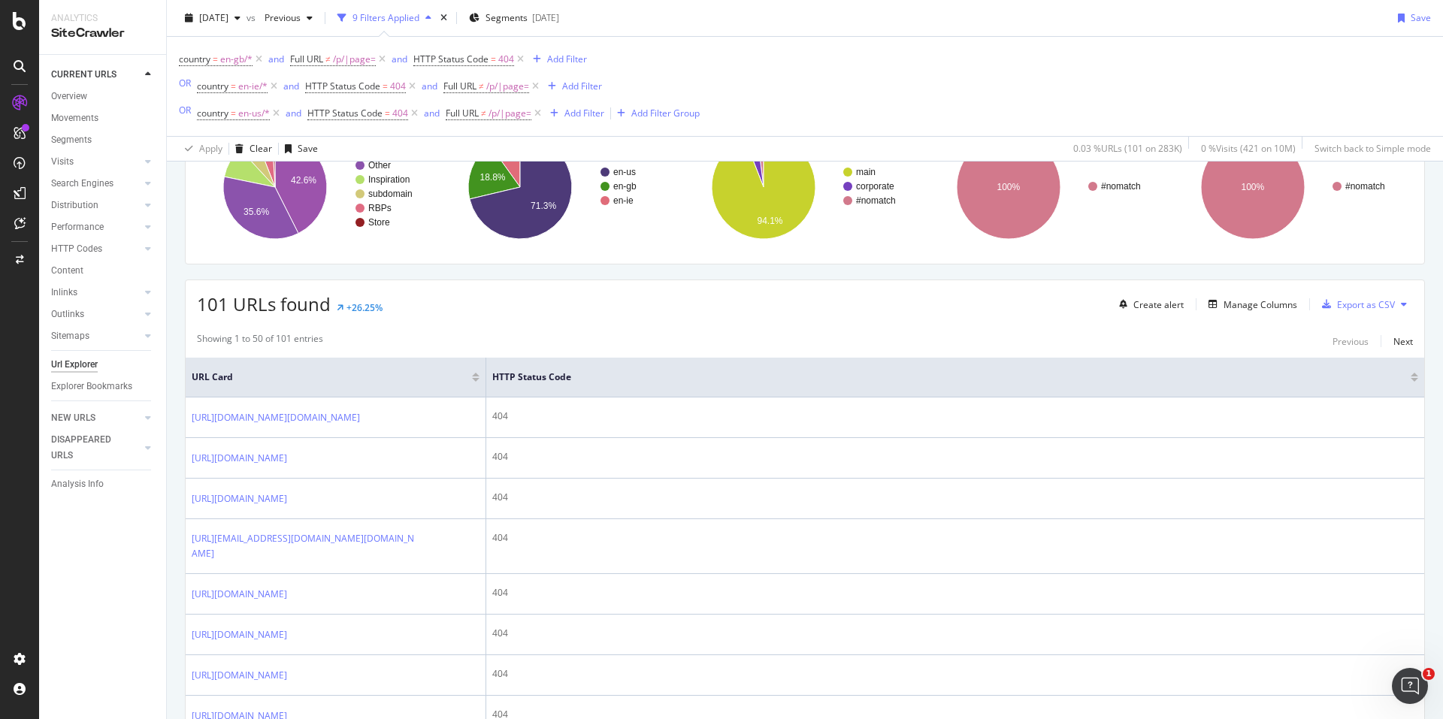
click at [1267, 316] on div "Create alert Manage Columns Export as CSV" at bounding box center [1263, 305] width 300 height 26
click at [1270, 303] on div "Manage Columns" at bounding box center [1261, 304] width 74 height 13
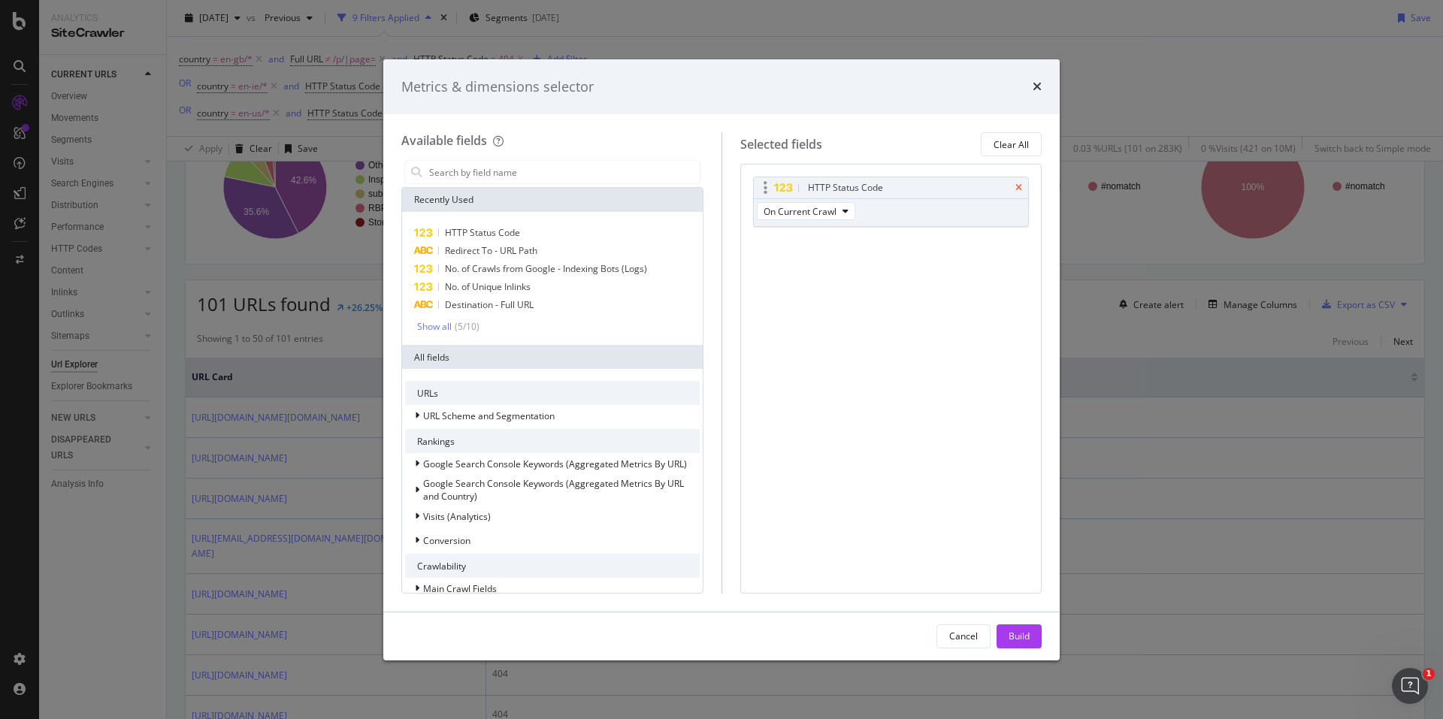
click at [1015, 183] on icon "times" at bounding box center [1018, 187] width 7 height 9
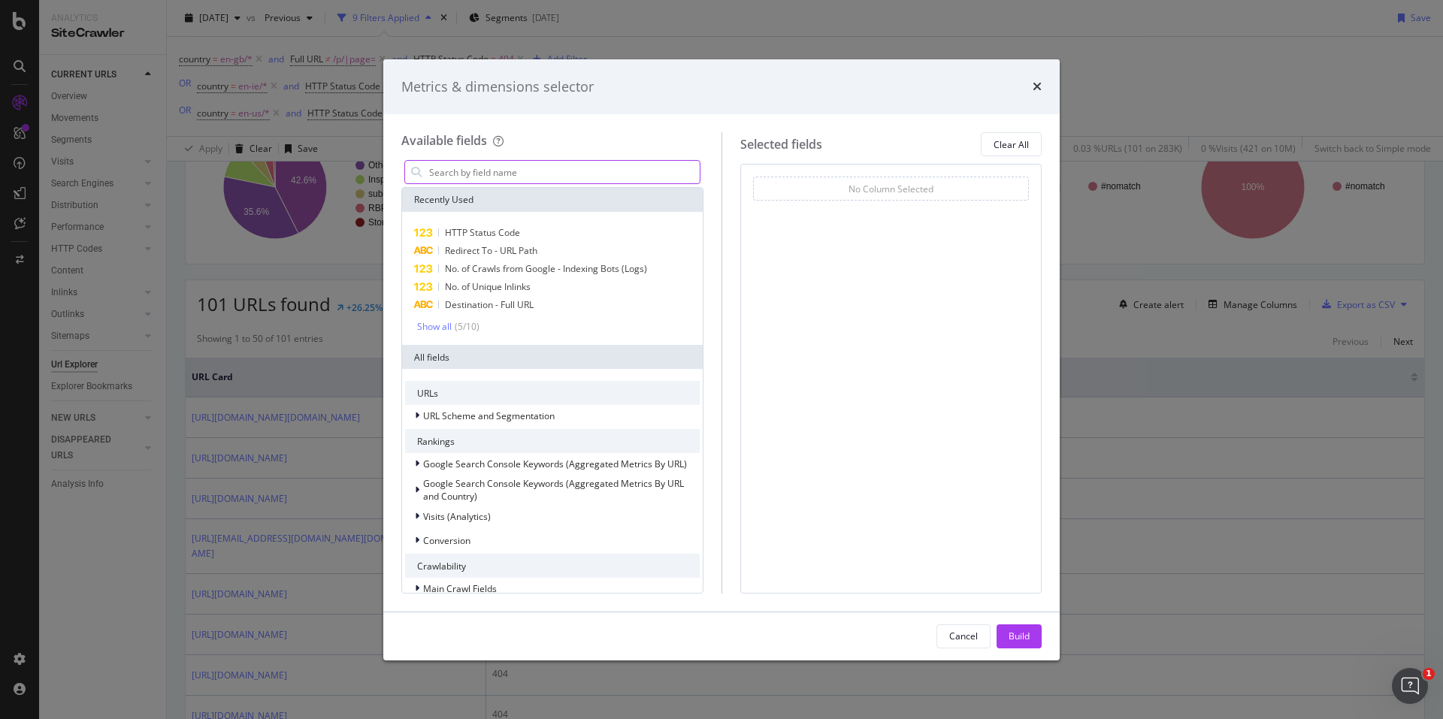
click at [523, 174] on input "modal" at bounding box center [564, 172] width 272 height 23
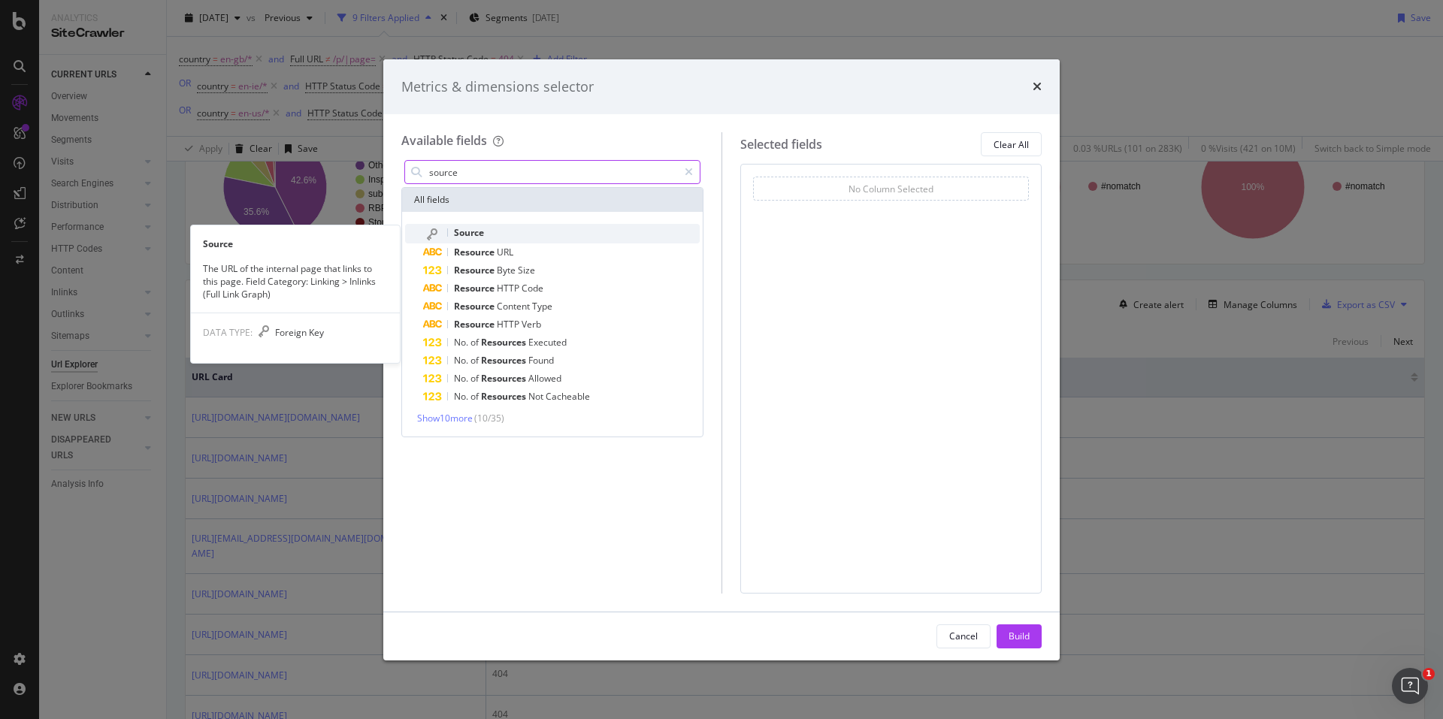
type input "source"
click at [498, 225] on div "Source" at bounding box center [561, 234] width 277 height 20
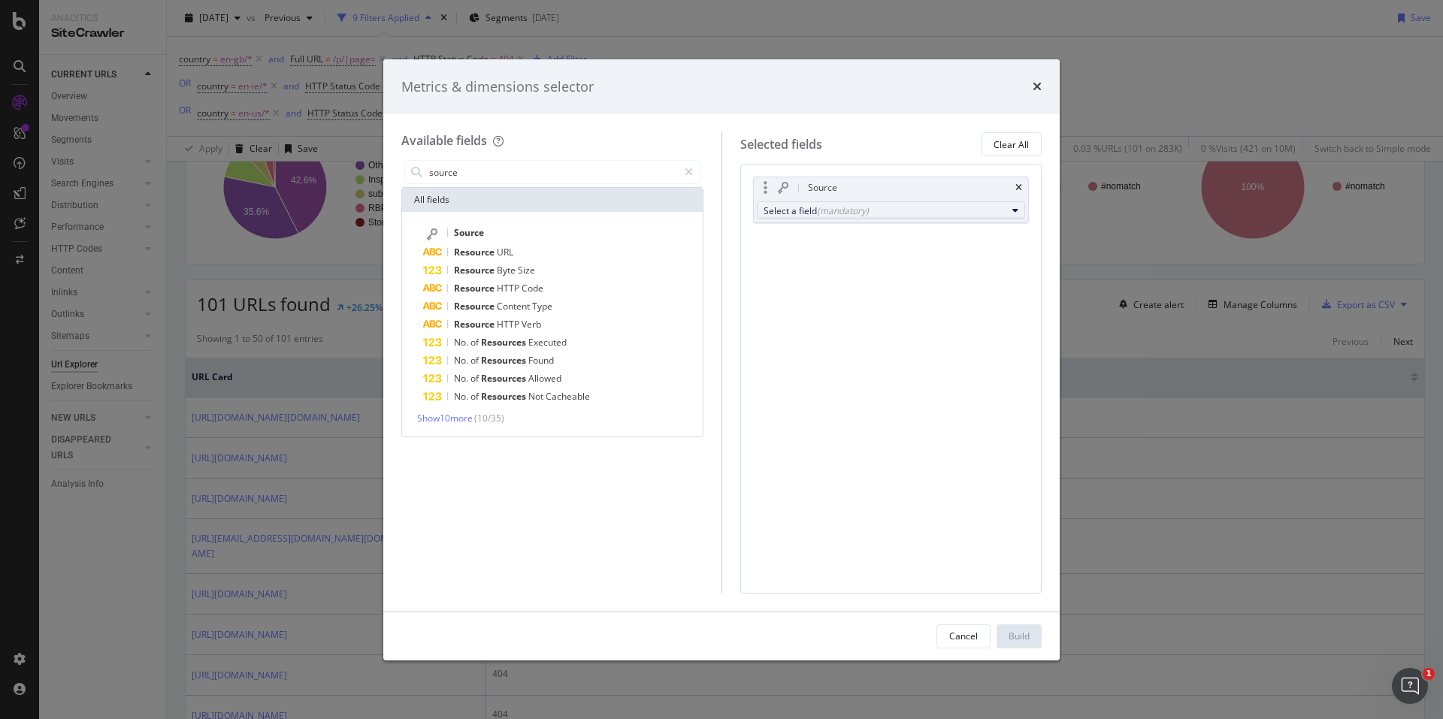
click at [825, 210] on div "(mandatory)" at bounding box center [843, 210] width 52 height 13
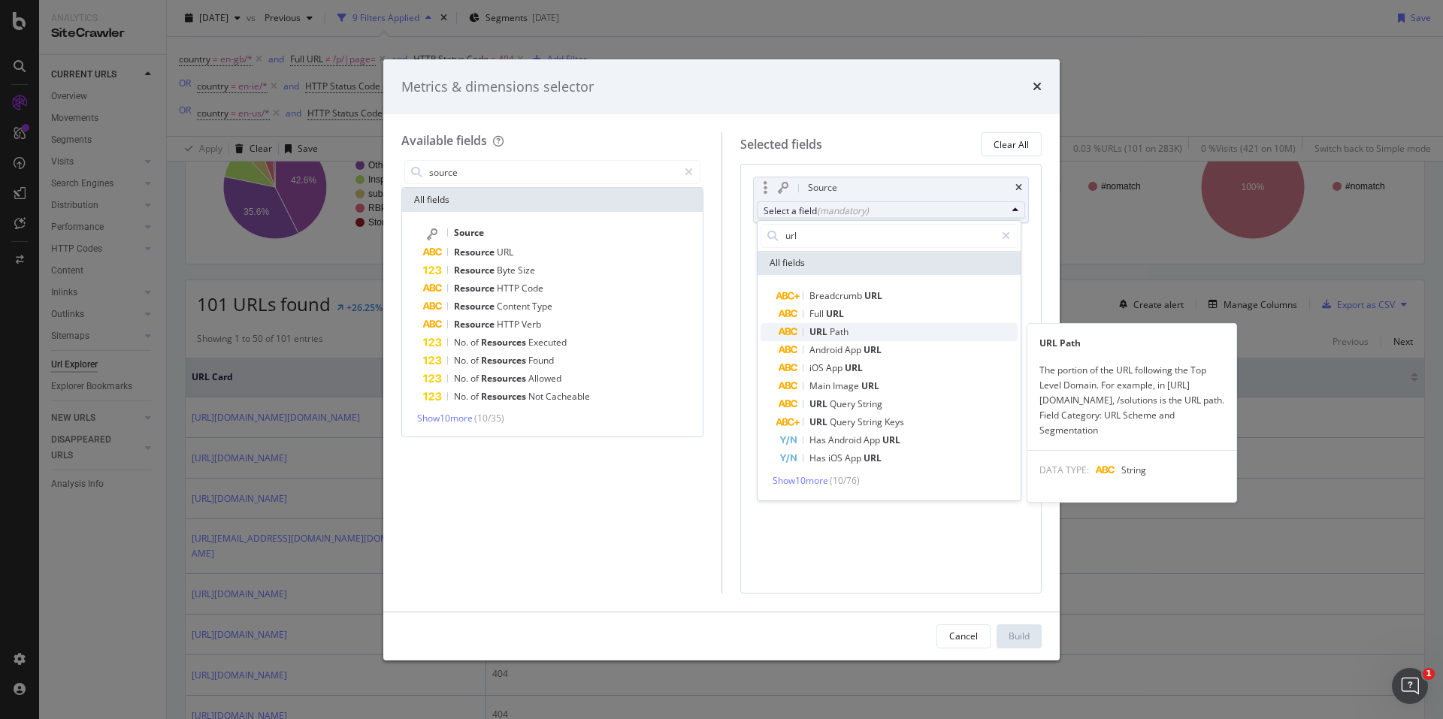
type input "url"
click at [841, 325] on span "Path" at bounding box center [839, 331] width 19 height 13
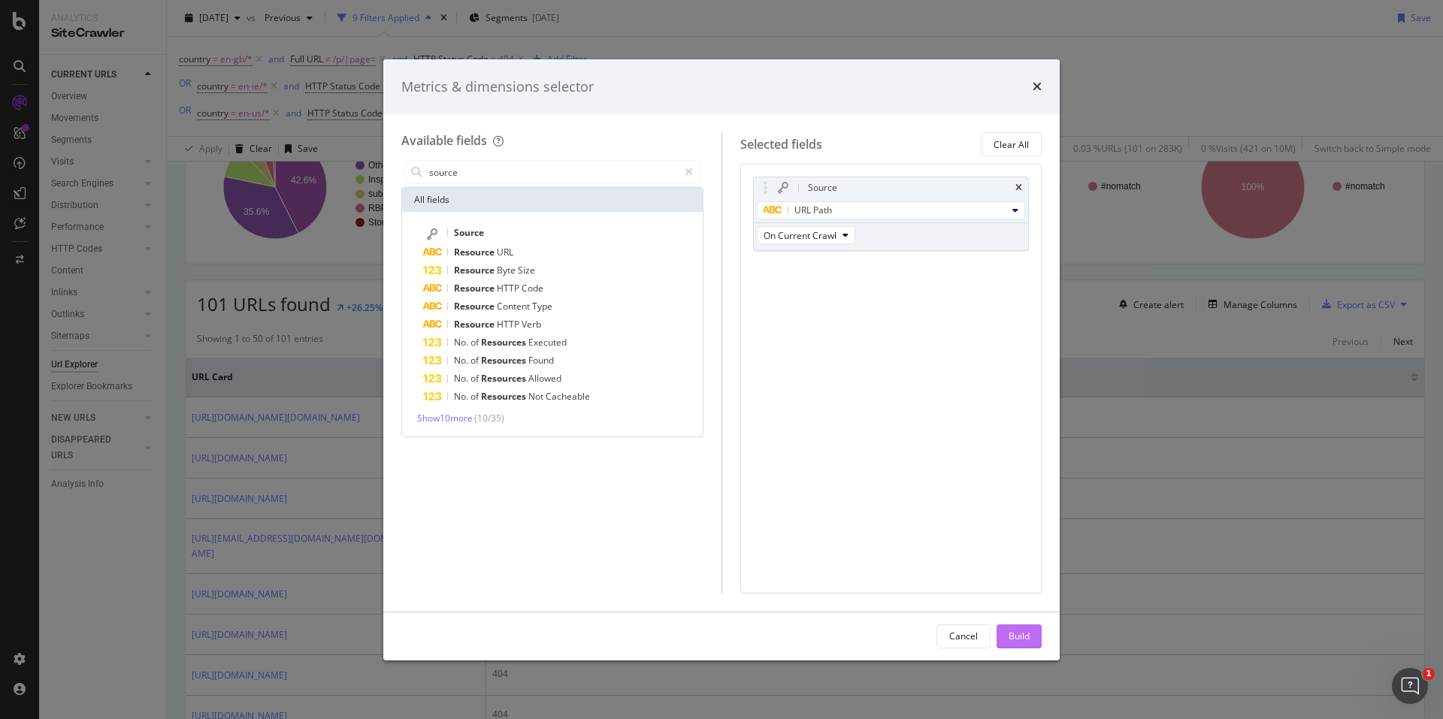
click at [1017, 634] on div "Build" at bounding box center [1019, 636] width 21 height 13
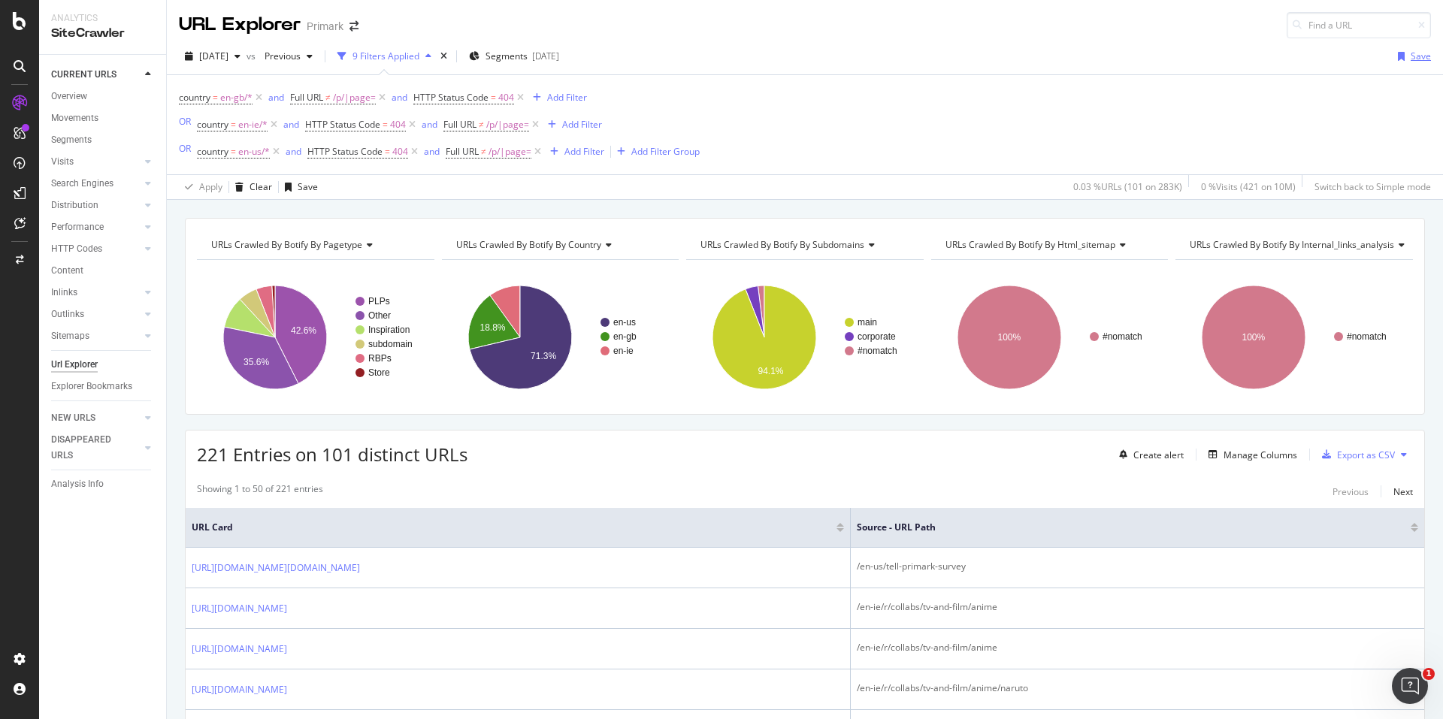
click at [1411, 58] on div "Save" at bounding box center [1421, 56] width 20 height 13
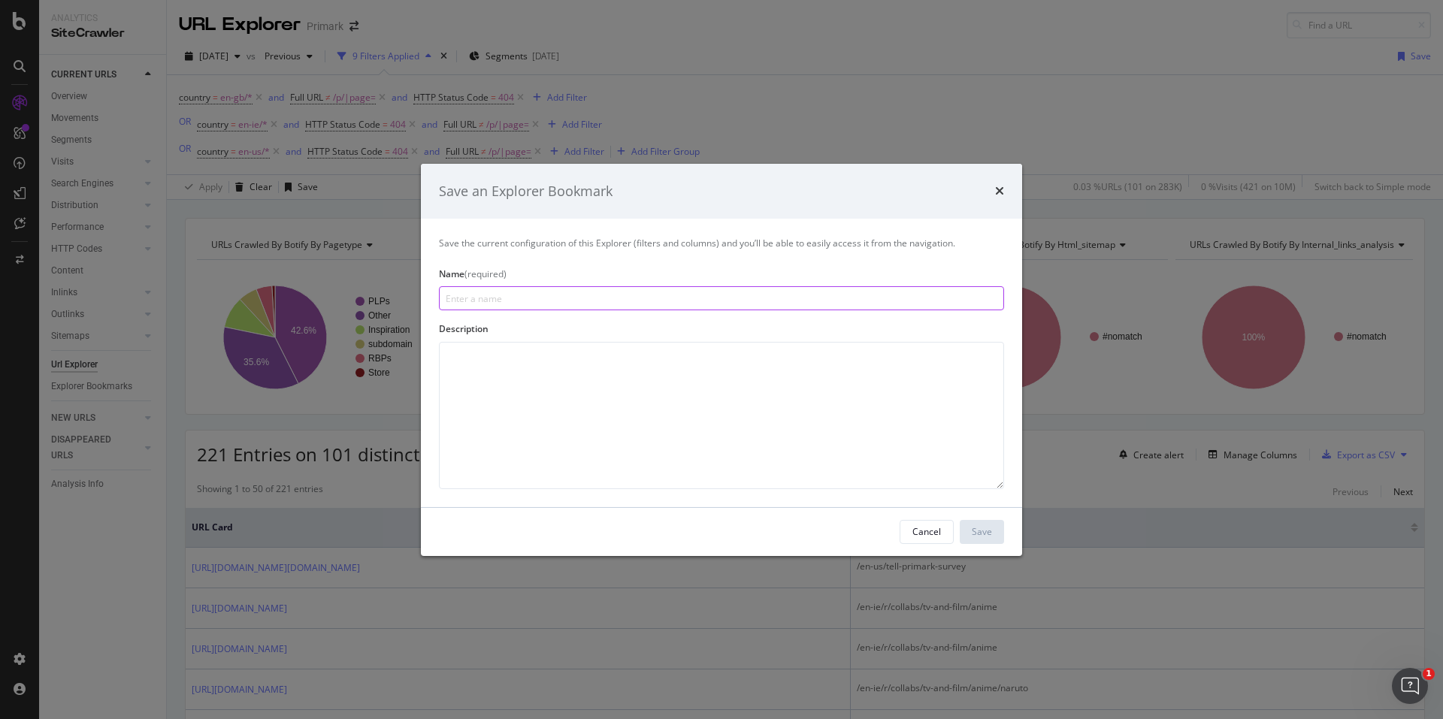
paste input "Broken Pages (EN Markets)"
type input "Broken Pages (EN Markets)"
click at [583, 361] on textarea "modal" at bounding box center [721, 415] width 565 height 147
type textarea "Overview of broken pages detected in the latest crawl for GB, US and IE markets…"
click at [990, 534] on div "Save" at bounding box center [982, 531] width 20 height 13
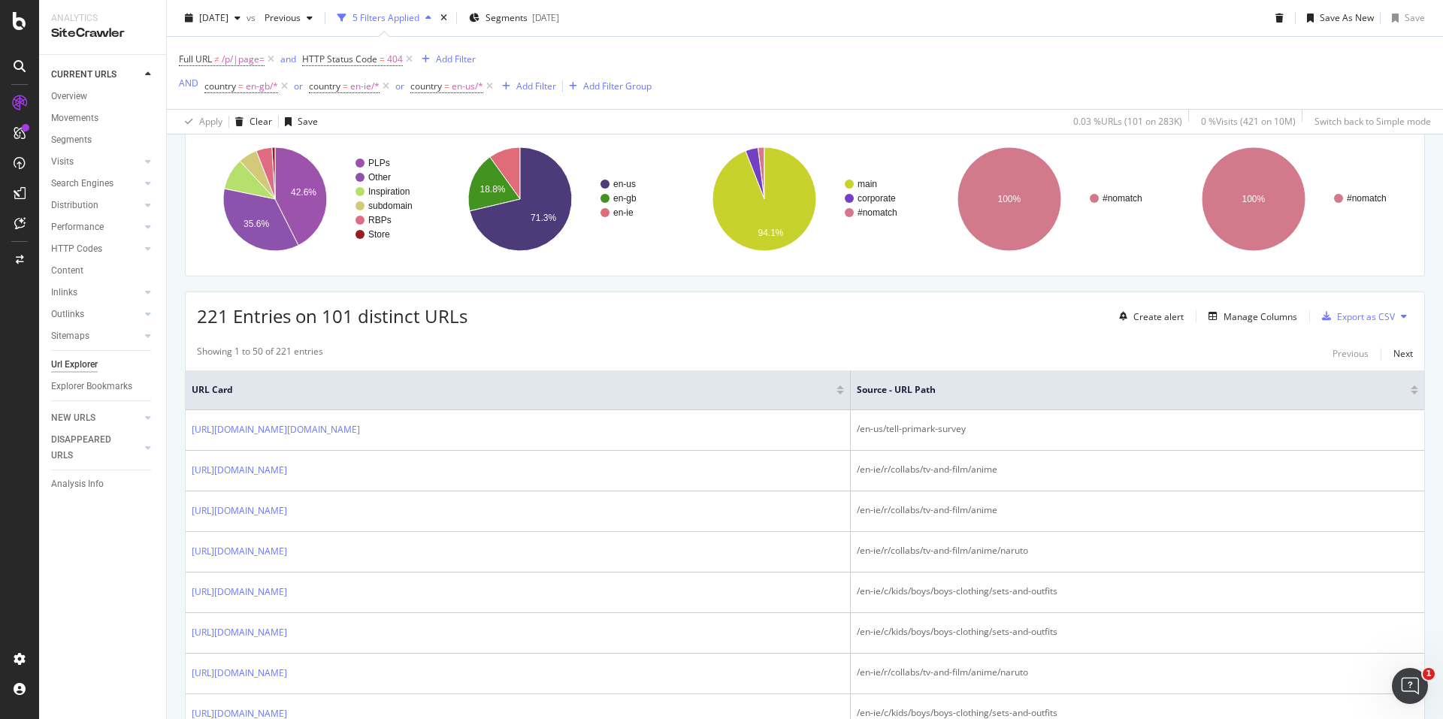
scroll to position [150, 0]
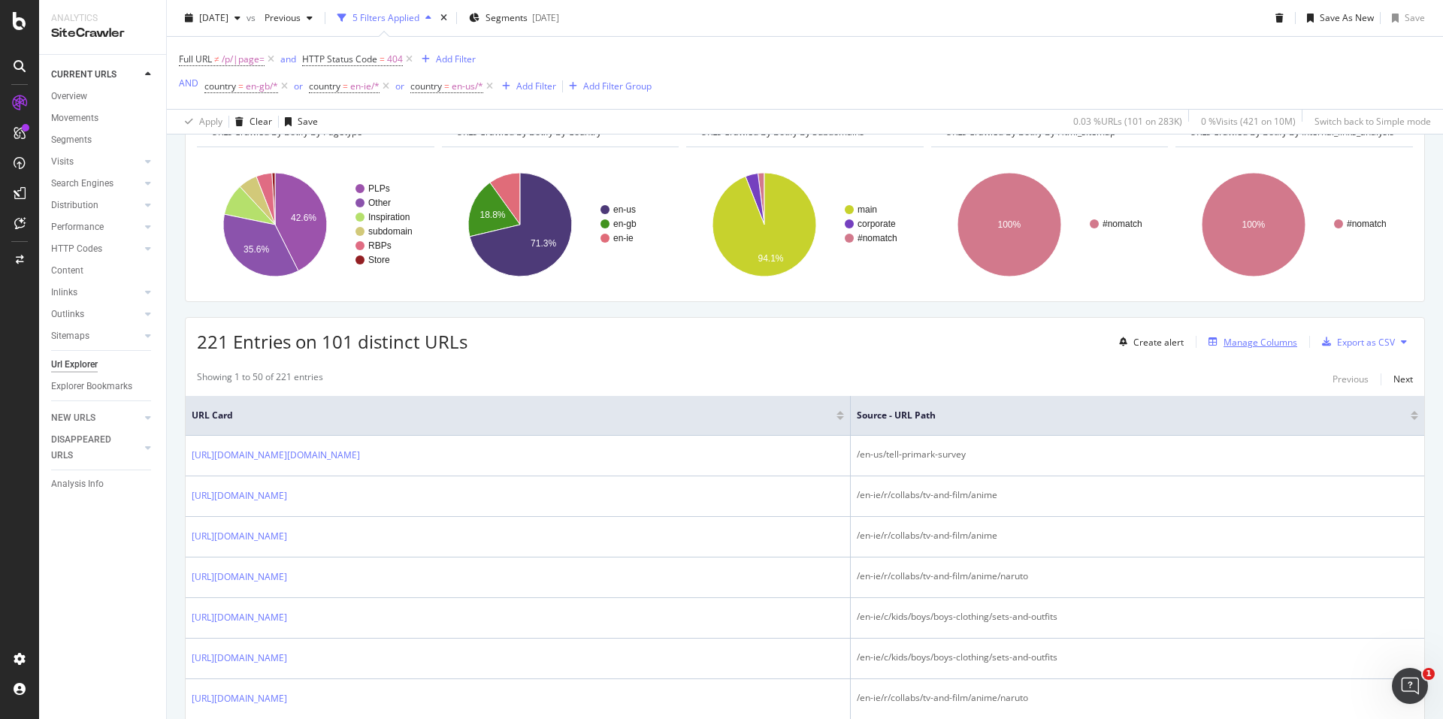
click at [1257, 344] on div "Manage Columns" at bounding box center [1261, 342] width 74 height 13
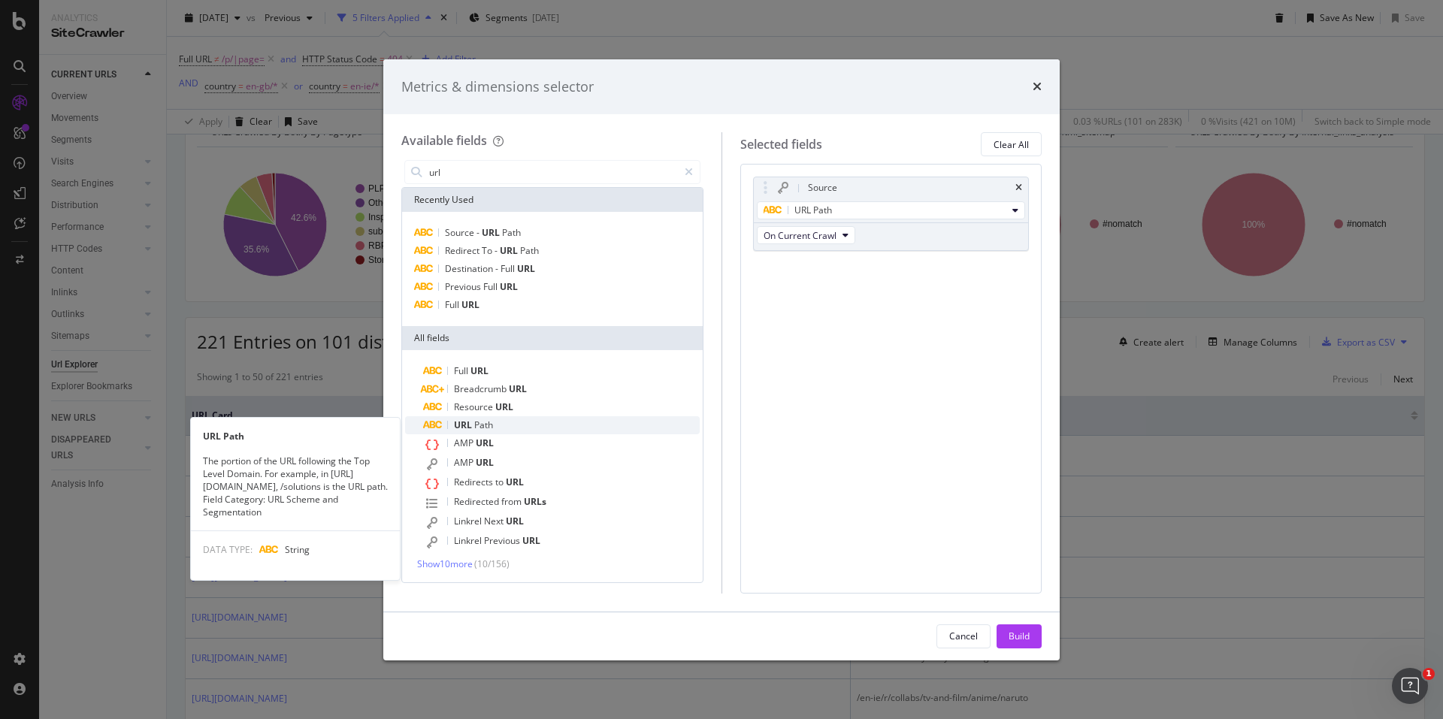
type input "url"
click at [541, 420] on div "URL Path" at bounding box center [561, 425] width 277 height 18
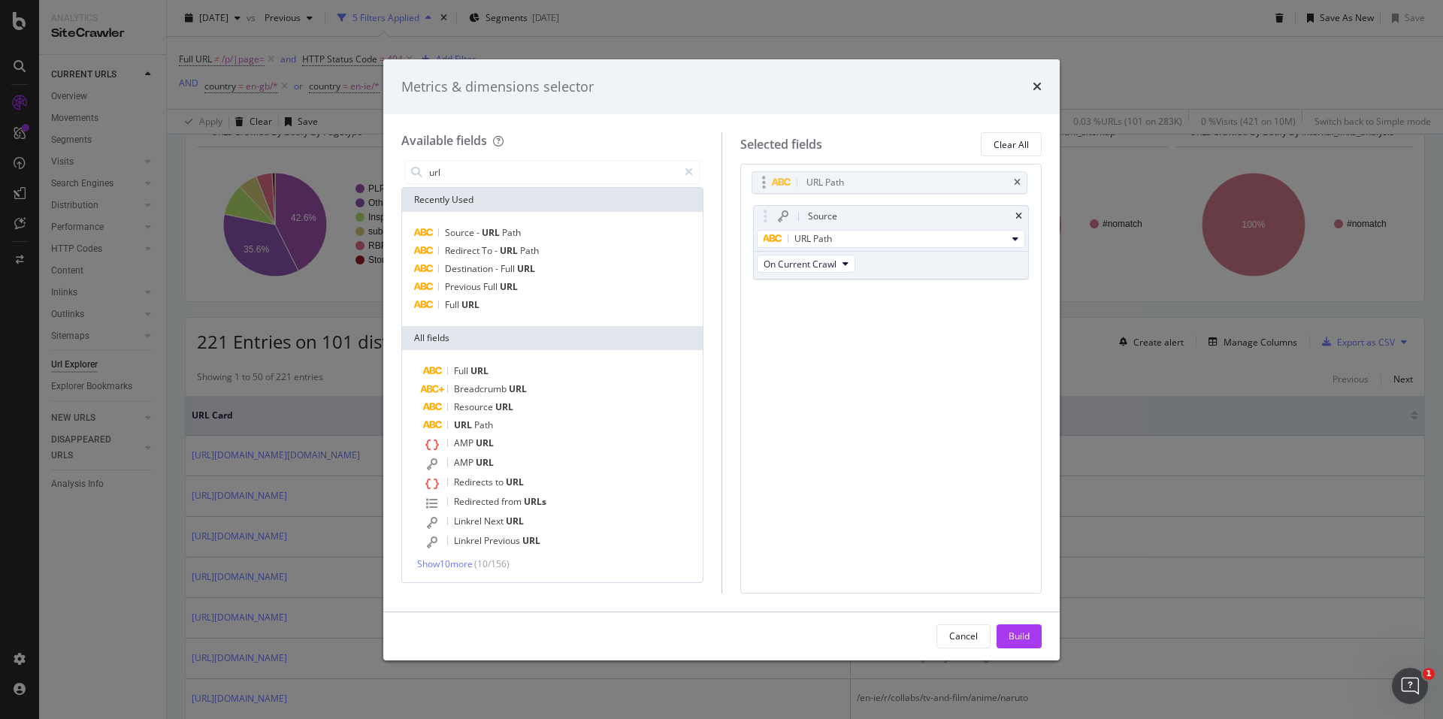
drag, startPoint x: 893, startPoint y: 268, endPoint x: 890, endPoint y: 180, distance: 87.2
click at [890, 180] on body "Analytics SiteCrawler CURRENT URLS Overview Movements Segments Visits Analysis …" at bounding box center [721, 359] width 1443 height 719
click at [1012, 628] on div "Build" at bounding box center [1019, 636] width 21 height 23
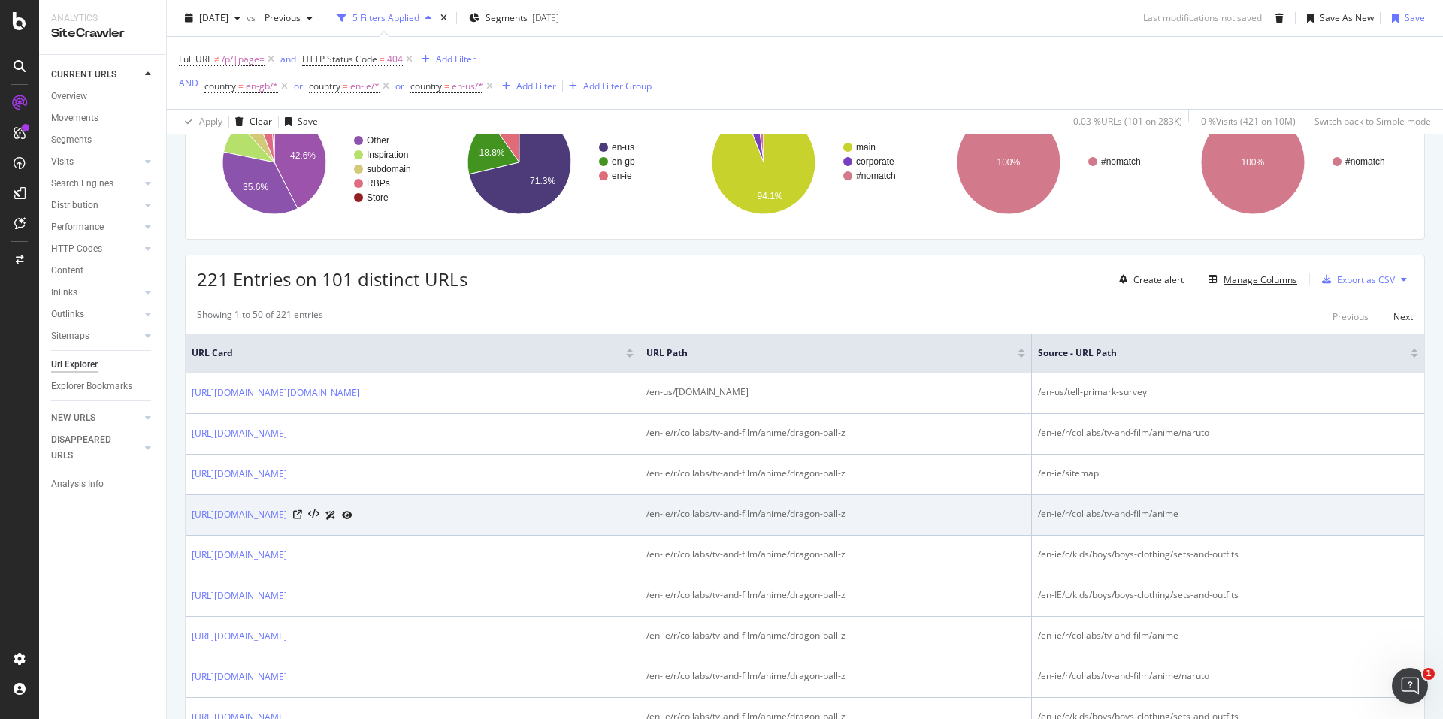
scroll to position [252, 0]
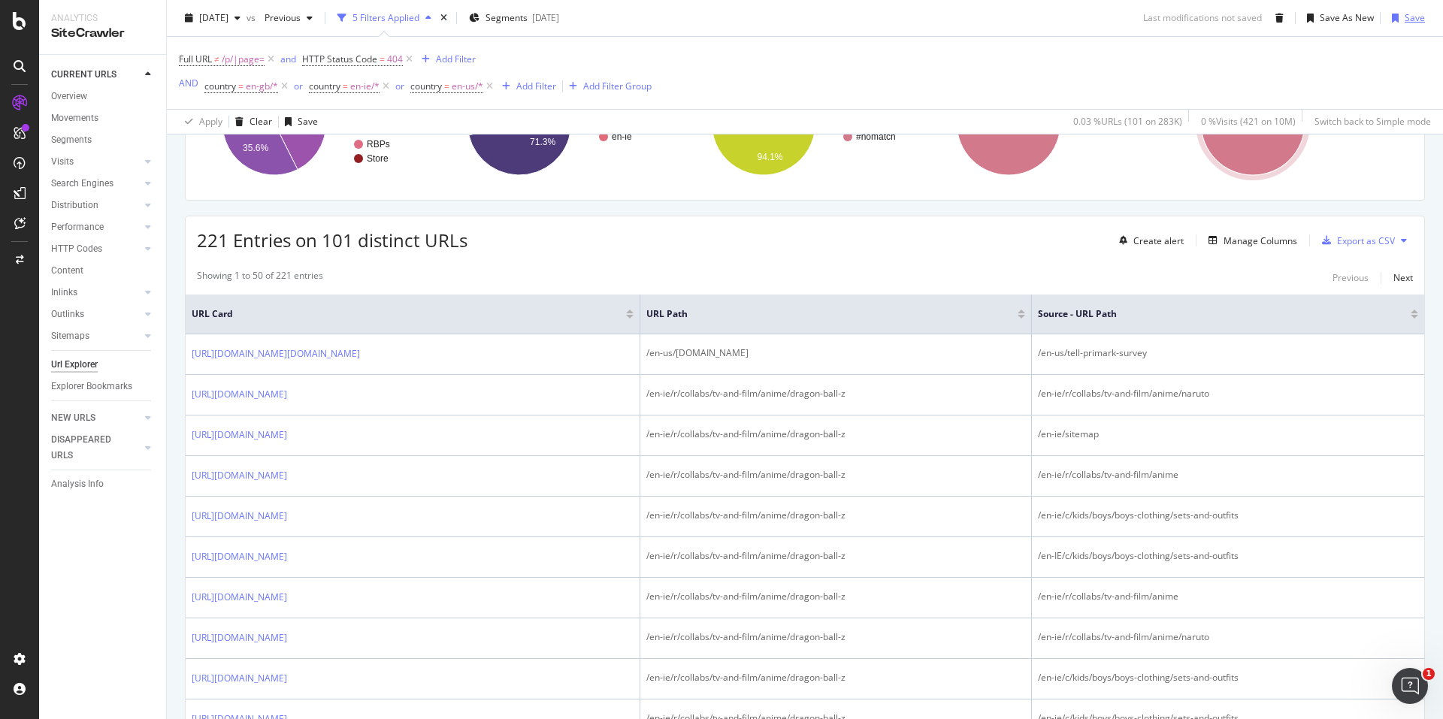
click at [1405, 19] on div "Save" at bounding box center [1415, 17] width 20 height 13
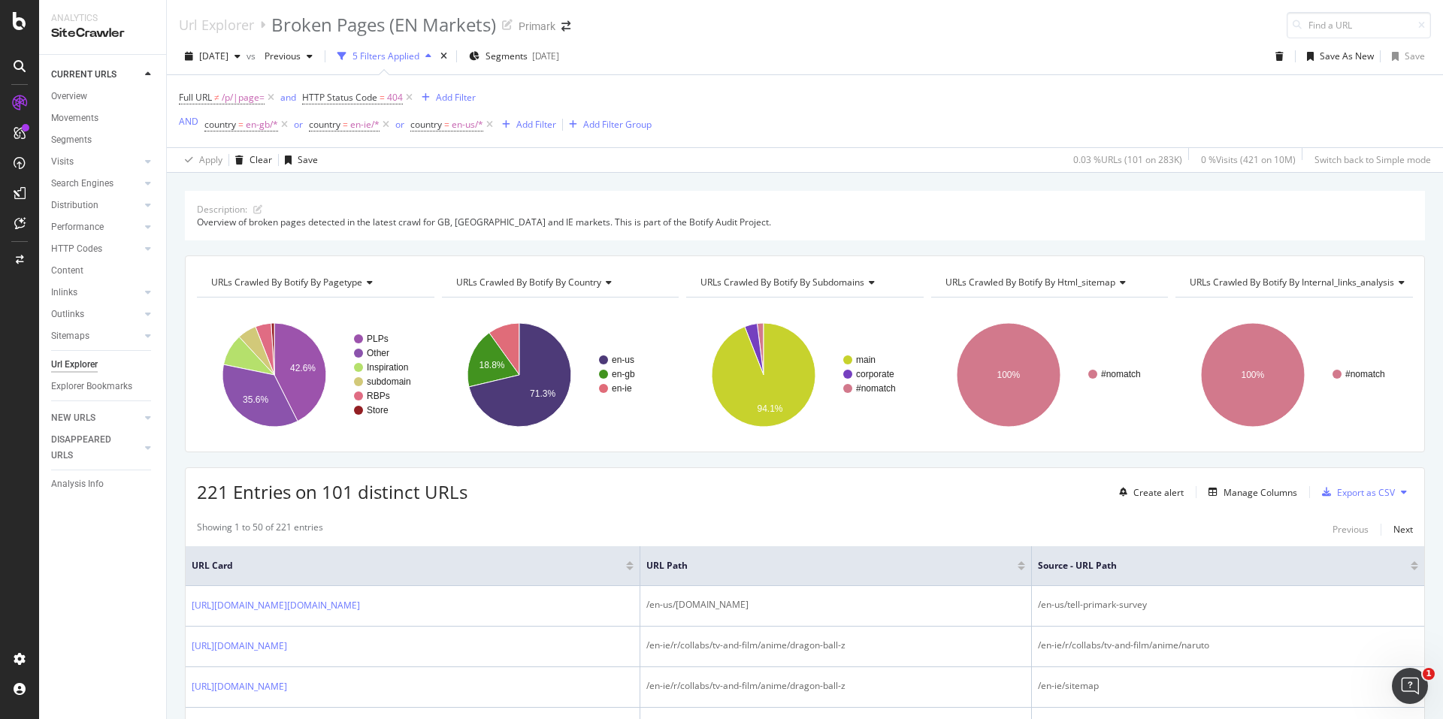
scroll to position [75, 0]
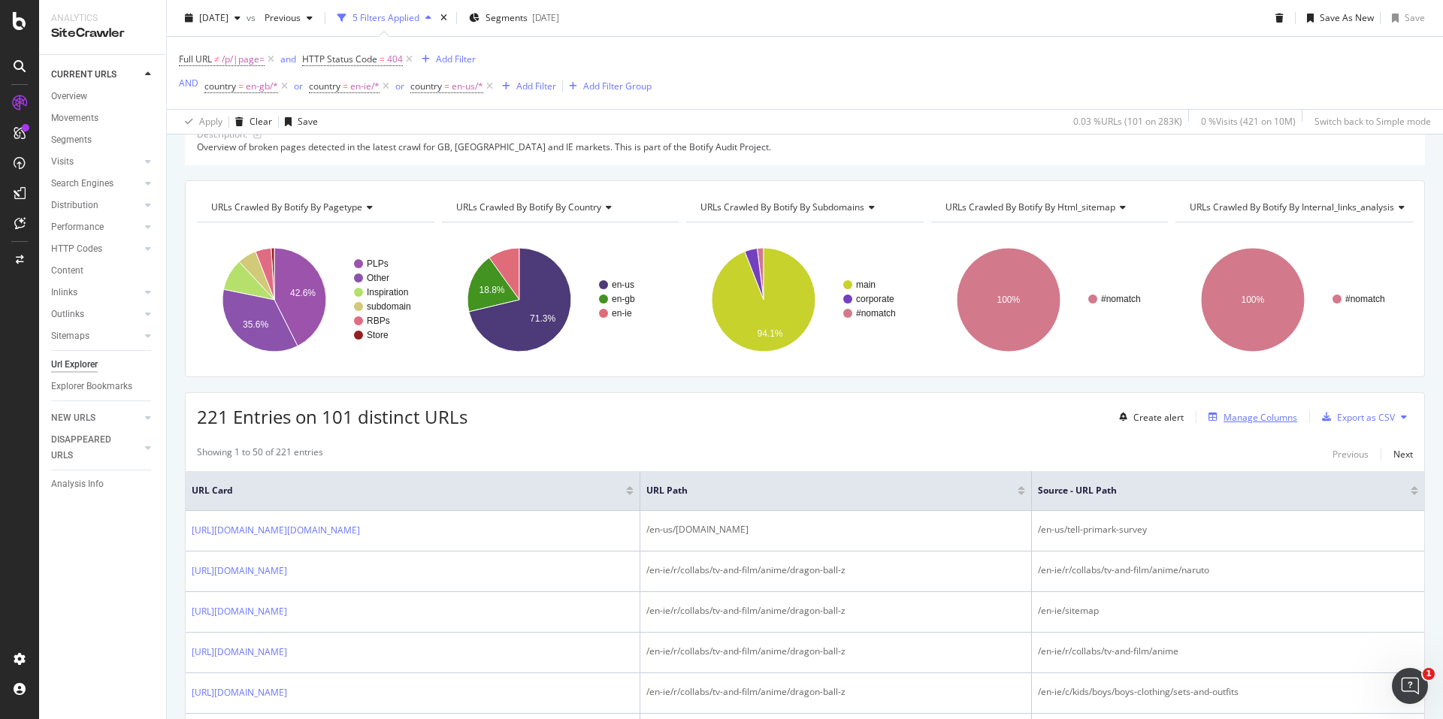
click at [1264, 418] on div "Manage Columns" at bounding box center [1261, 417] width 74 height 13
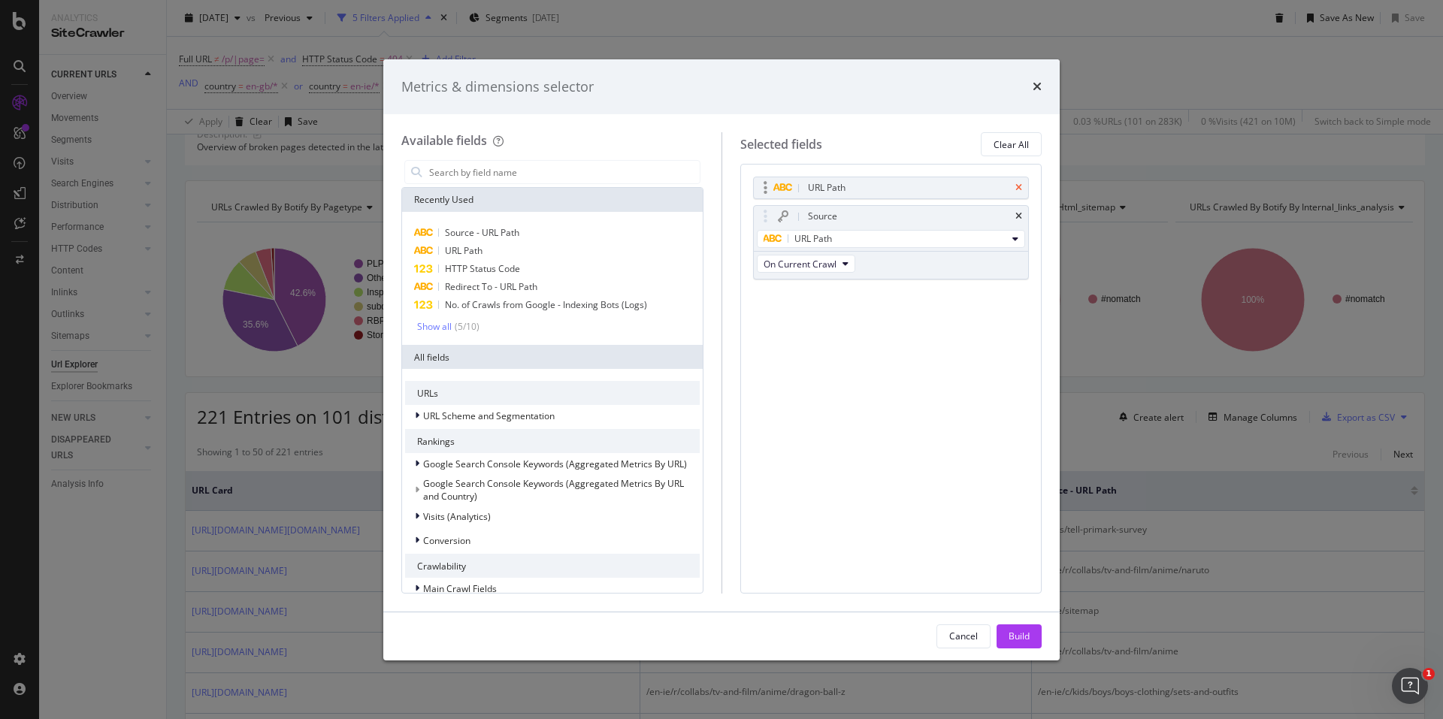
click at [1015, 184] on icon "times" at bounding box center [1018, 187] width 7 height 9
click at [1030, 640] on button "Build" at bounding box center [1019, 637] width 45 height 24
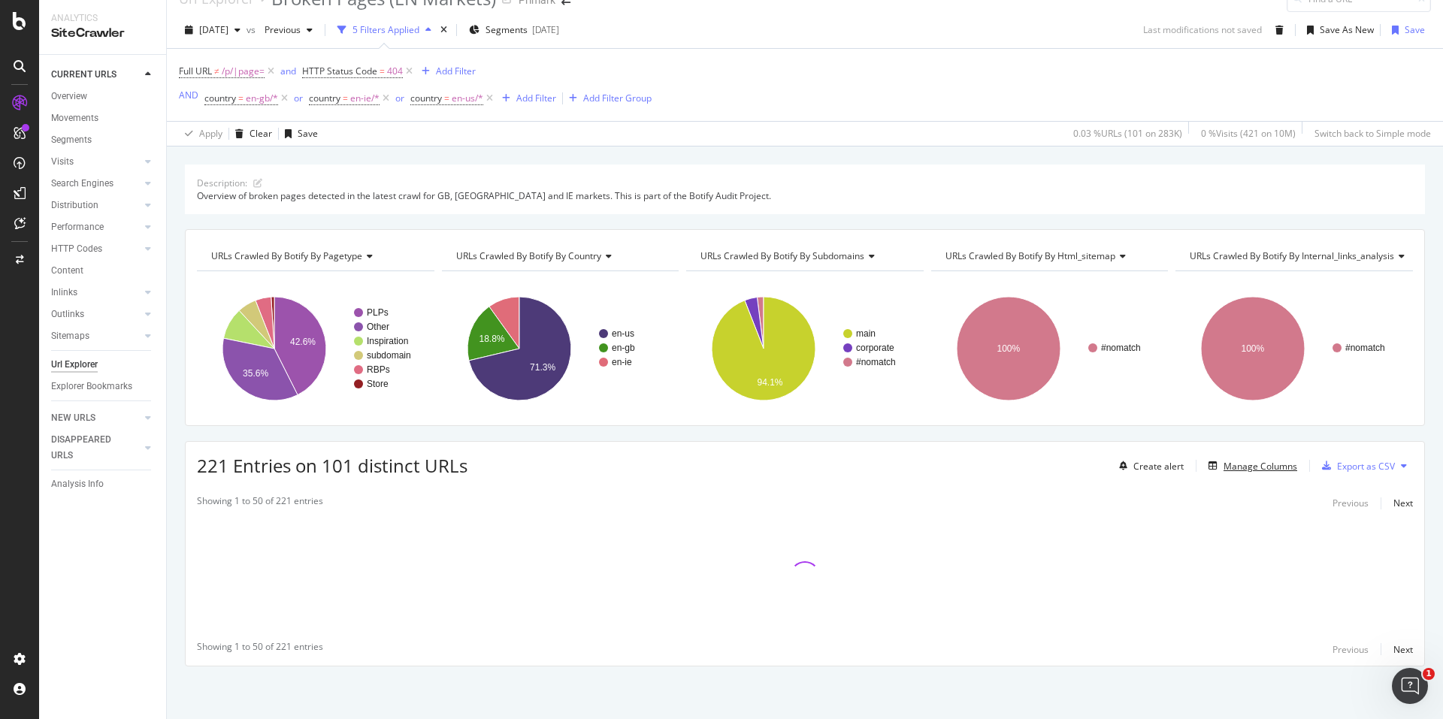
scroll to position [26, 0]
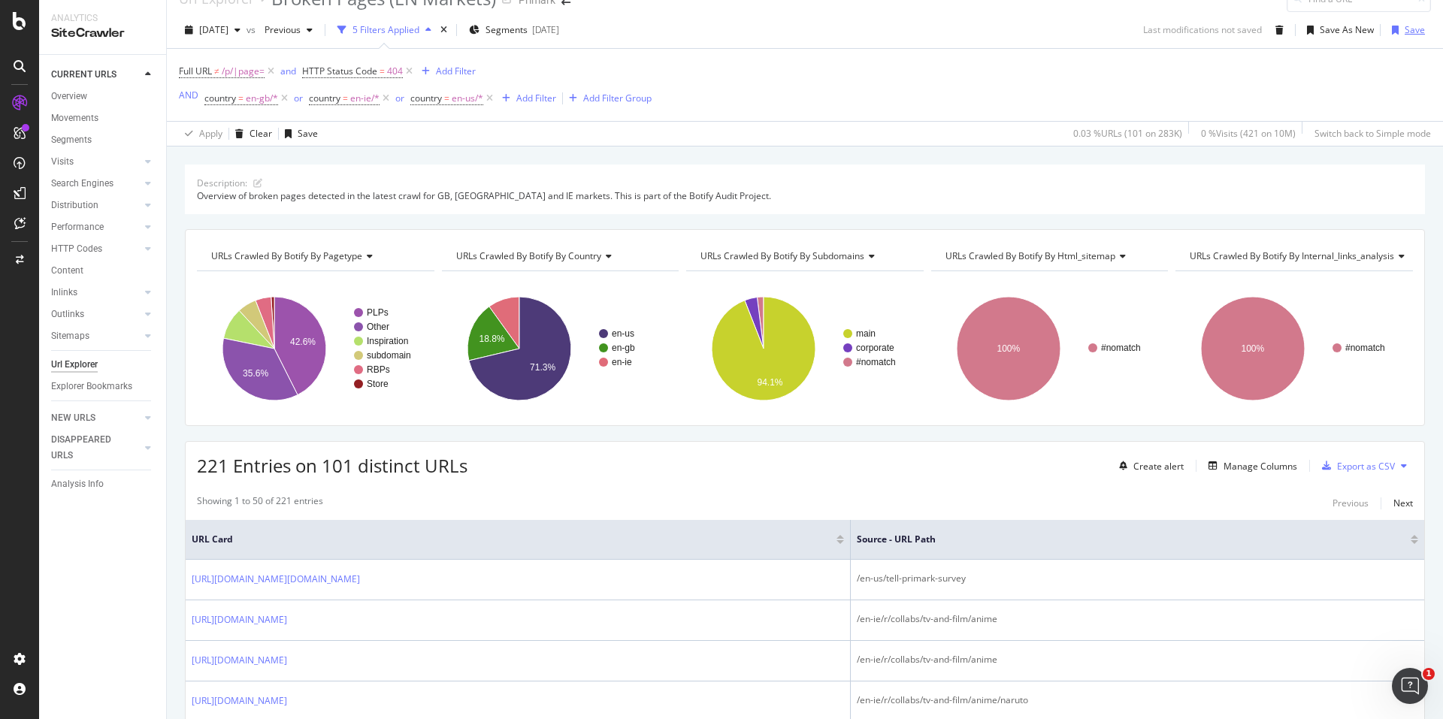
click at [1405, 30] on div "Save" at bounding box center [1415, 29] width 20 height 13
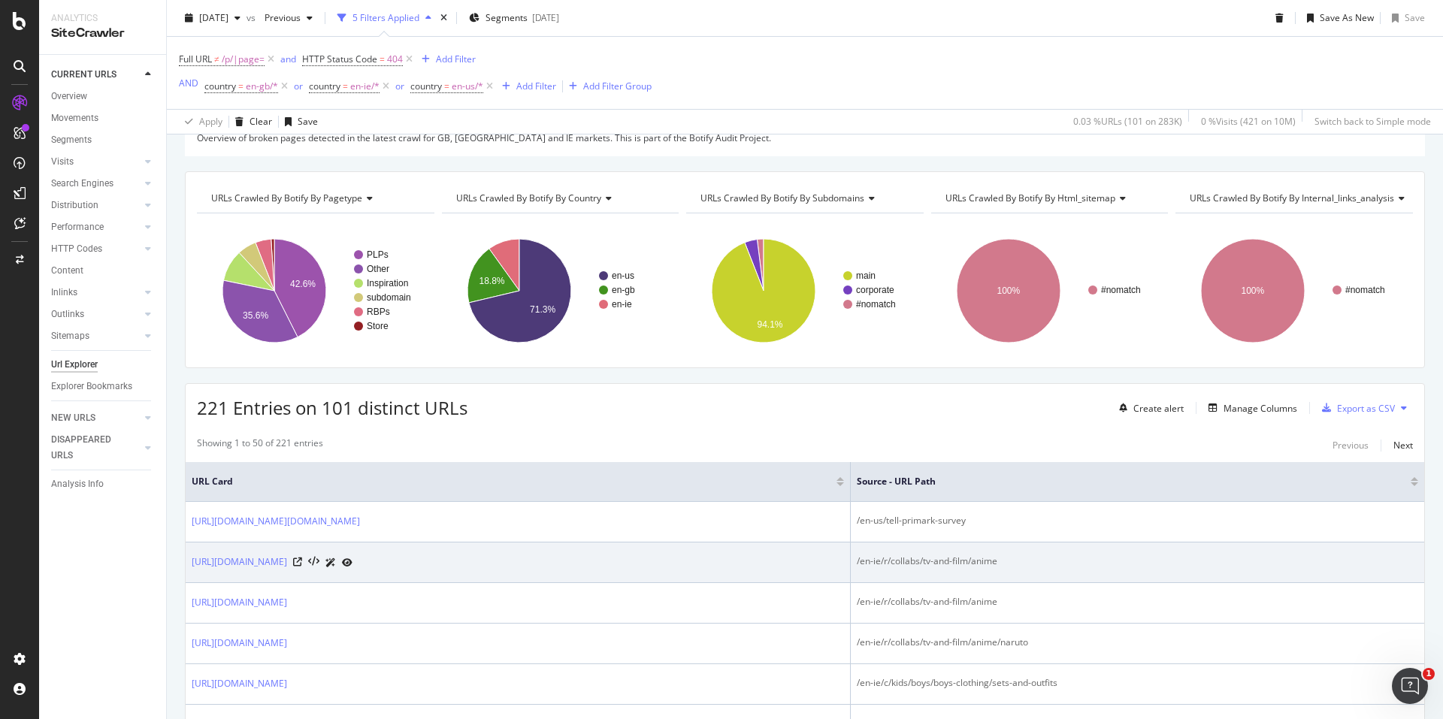
scroll to position [0, 0]
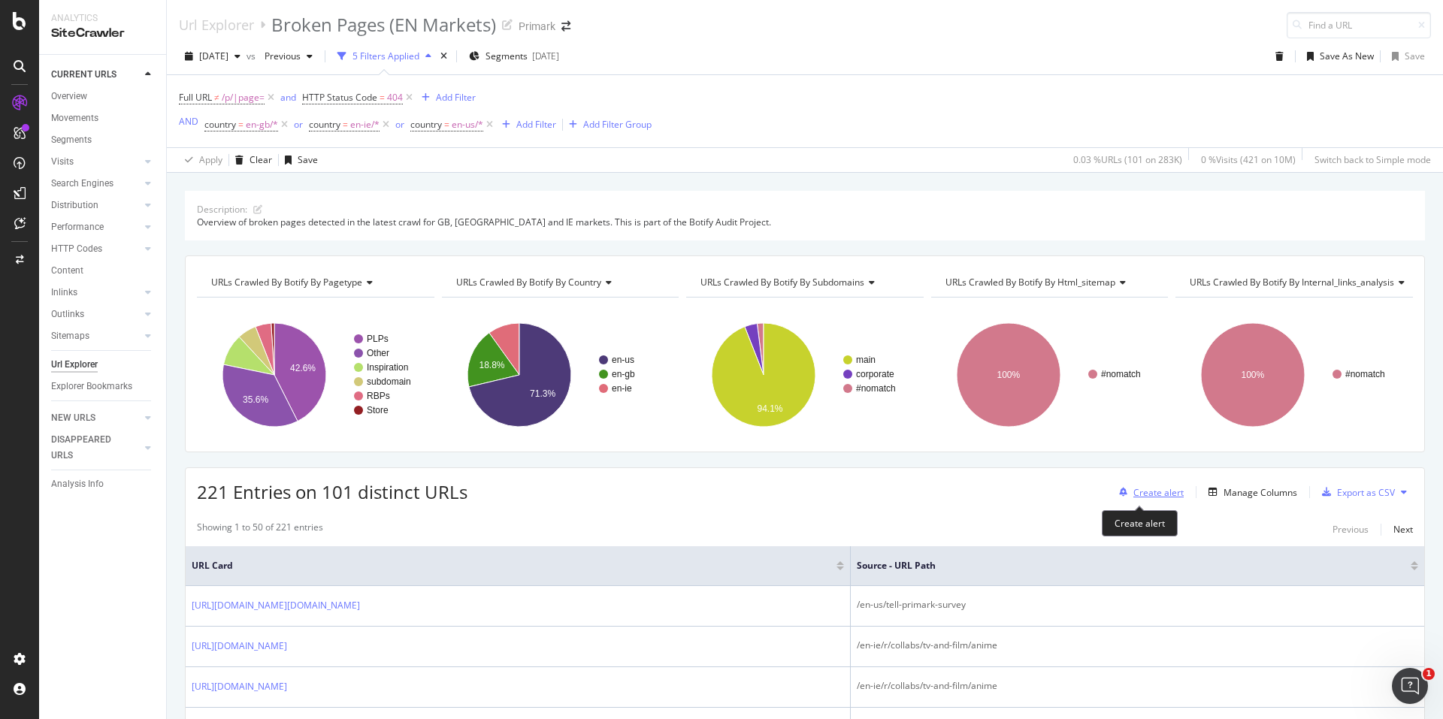
click at [1163, 490] on div "Create alert" at bounding box center [1158, 492] width 50 height 13
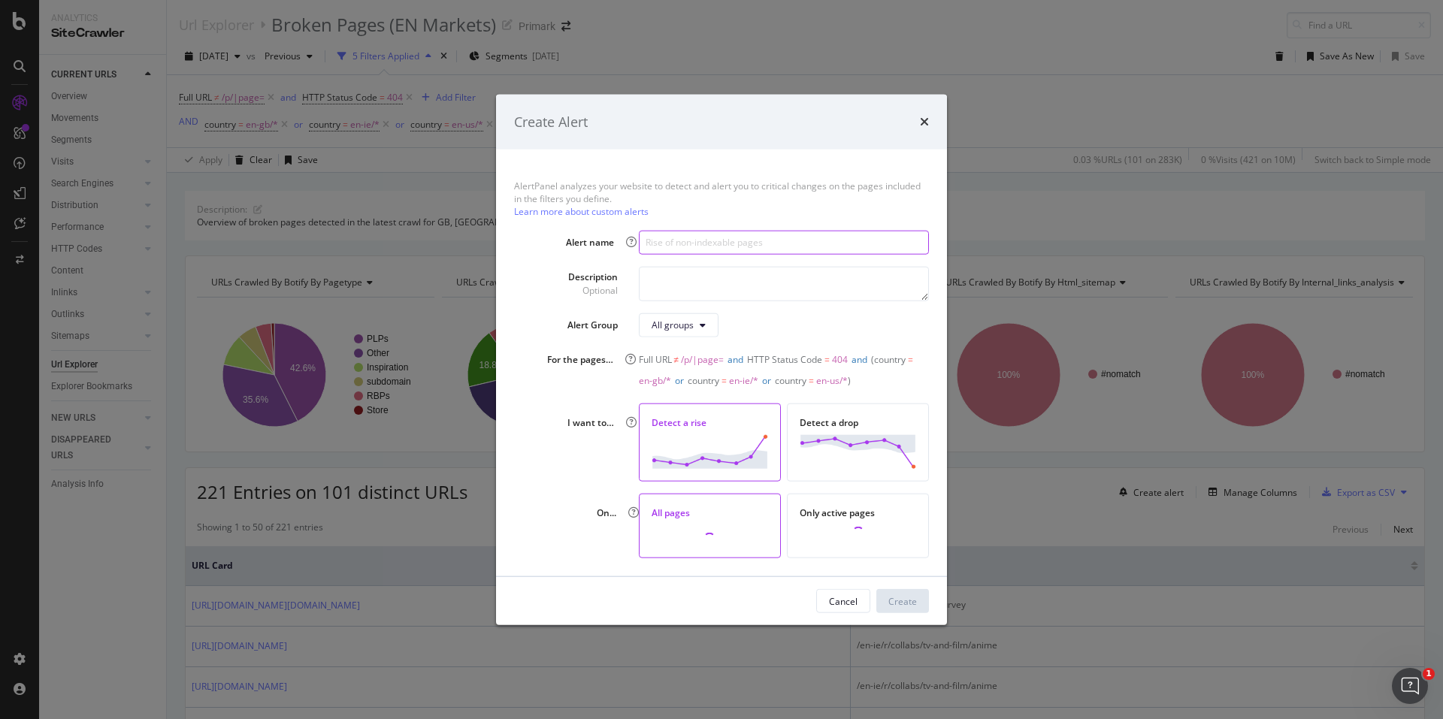
click at [714, 248] on input "modal" at bounding box center [784, 242] width 290 height 24
type input "Rise of 404 Pages in EN Markets"
click at [768, 278] on textarea "modal" at bounding box center [784, 283] width 290 height 35
click at [672, 280] on textarea "Rise in broken (404) pages in EN-GB, EN-IE and EN-US markets" at bounding box center [784, 283] width 290 height 35
click at [677, 280] on textarea "Rise in broken (404) pages in EN-GB, EN-IE and EN-US markets" at bounding box center [784, 283] width 290 height 35
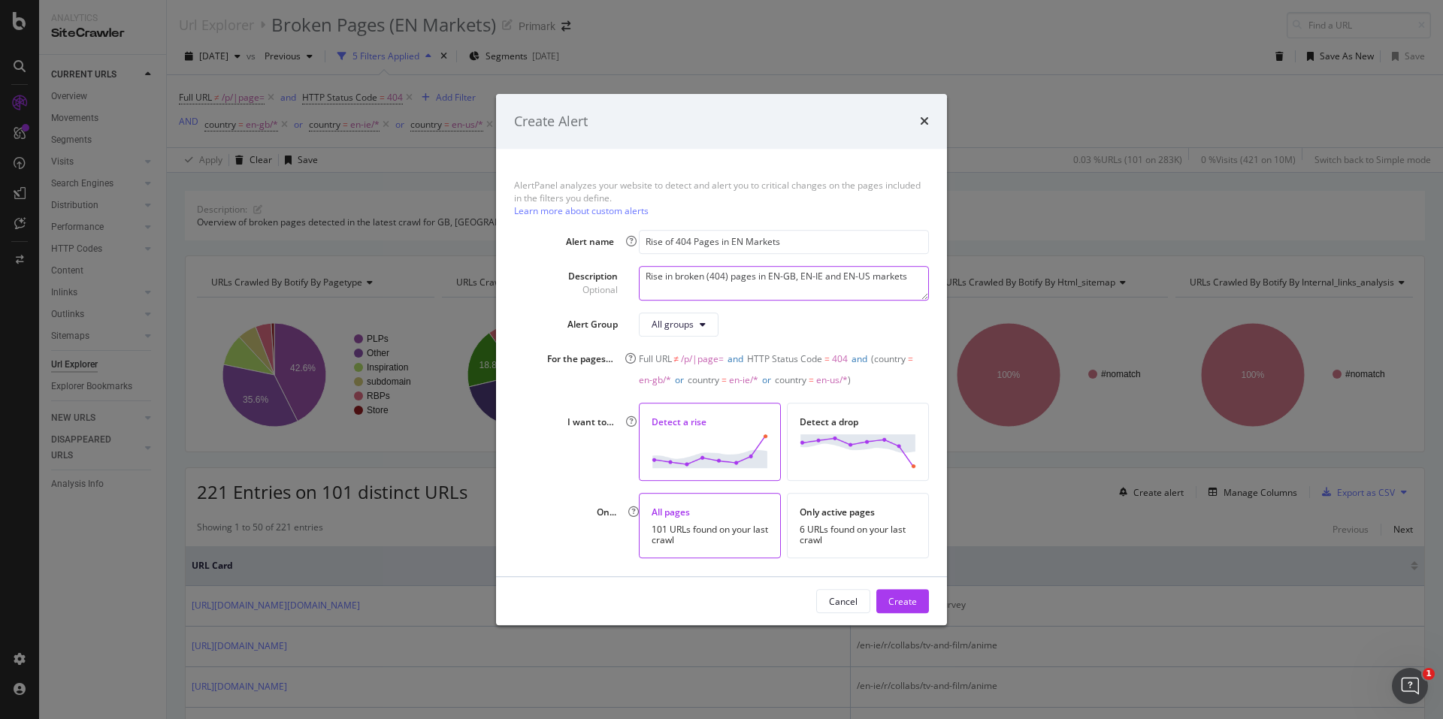
click at [844, 277] on textarea "Rise in broken (404) pages in EN-GB, EN-IE and EN-US markets" at bounding box center [784, 283] width 290 height 35
click at [883, 277] on textarea "Rise in broken (404) pages in EN-GB, EN-IE and EN-US markets" at bounding box center [784, 283] width 290 height 35
click at [913, 280] on textarea "Rise in broken (404) pages in EN-GB, EN-IE and EN-US markets" at bounding box center [784, 283] width 290 height 35
type textarea "Rise in broken (404) pages in EN-GB, EN-IE and EN-US markets. Excludes product …"
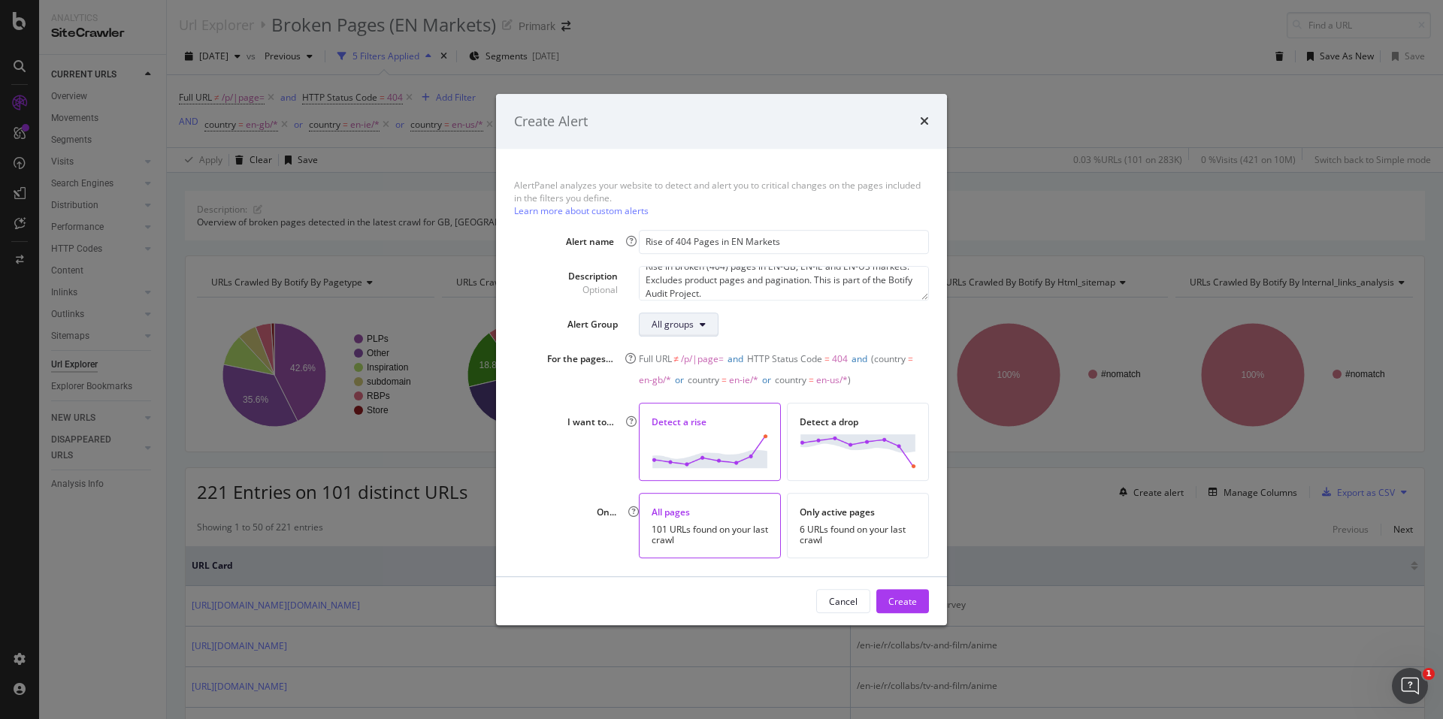
click at [710, 327] on button "All groups" at bounding box center [679, 325] width 80 height 24
click at [762, 310] on div "AlertPanel analyzes your website to detect and alert you to critical changes on…" at bounding box center [721, 363] width 451 height 428
click at [720, 427] on div "Detect a rise" at bounding box center [710, 422] width 117 height 13
click at [916, 606] on div "Create" at bounding box center [902, 601] width 29 height 13
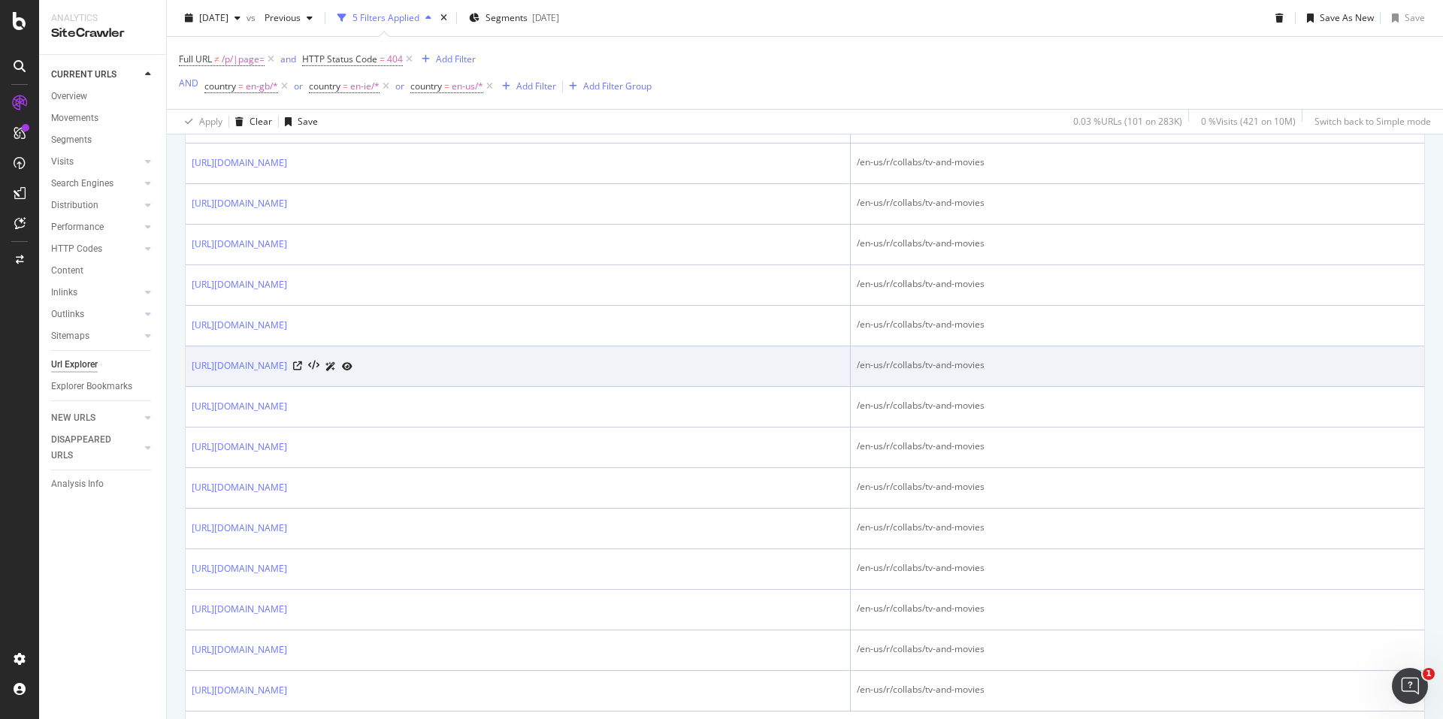
scroll to position [1983, 0]
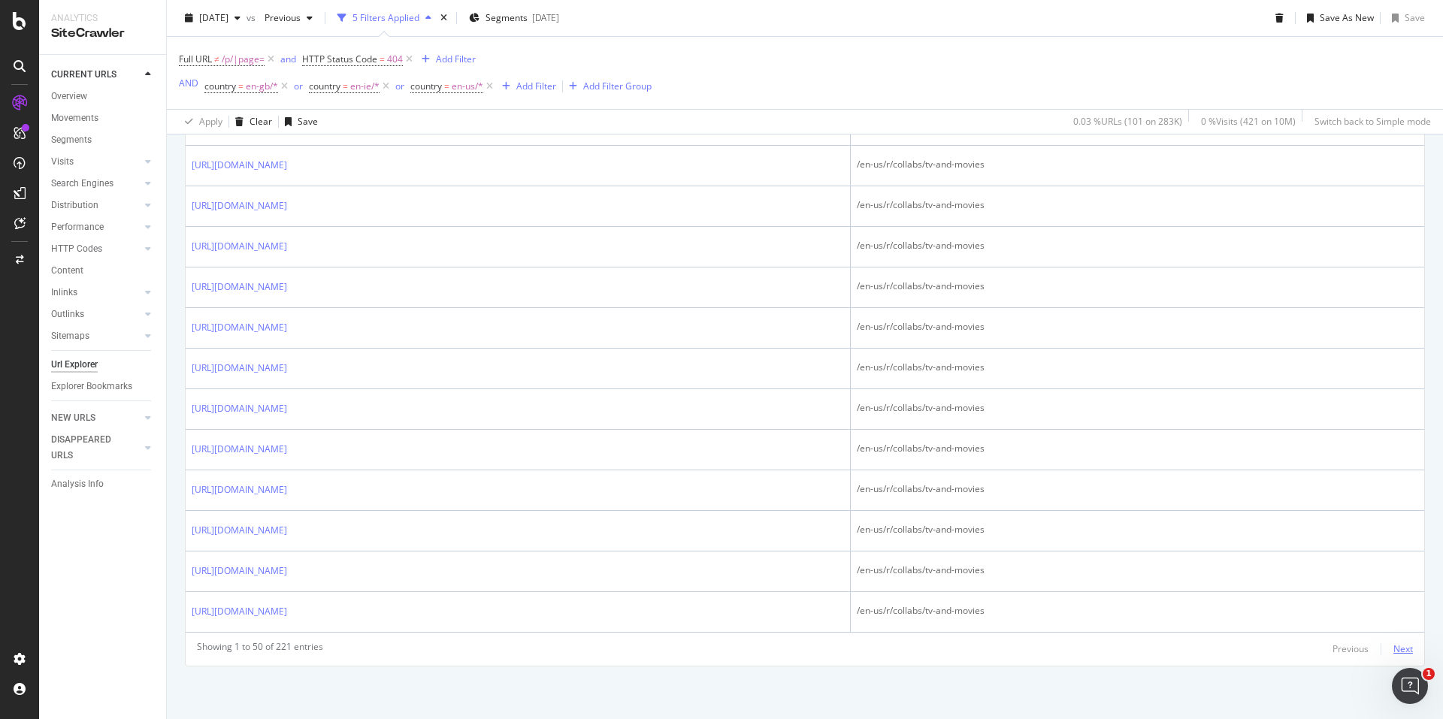
click at [1394, 651] on div "Next" at bounding box center [1404, 649] width 20 height 13
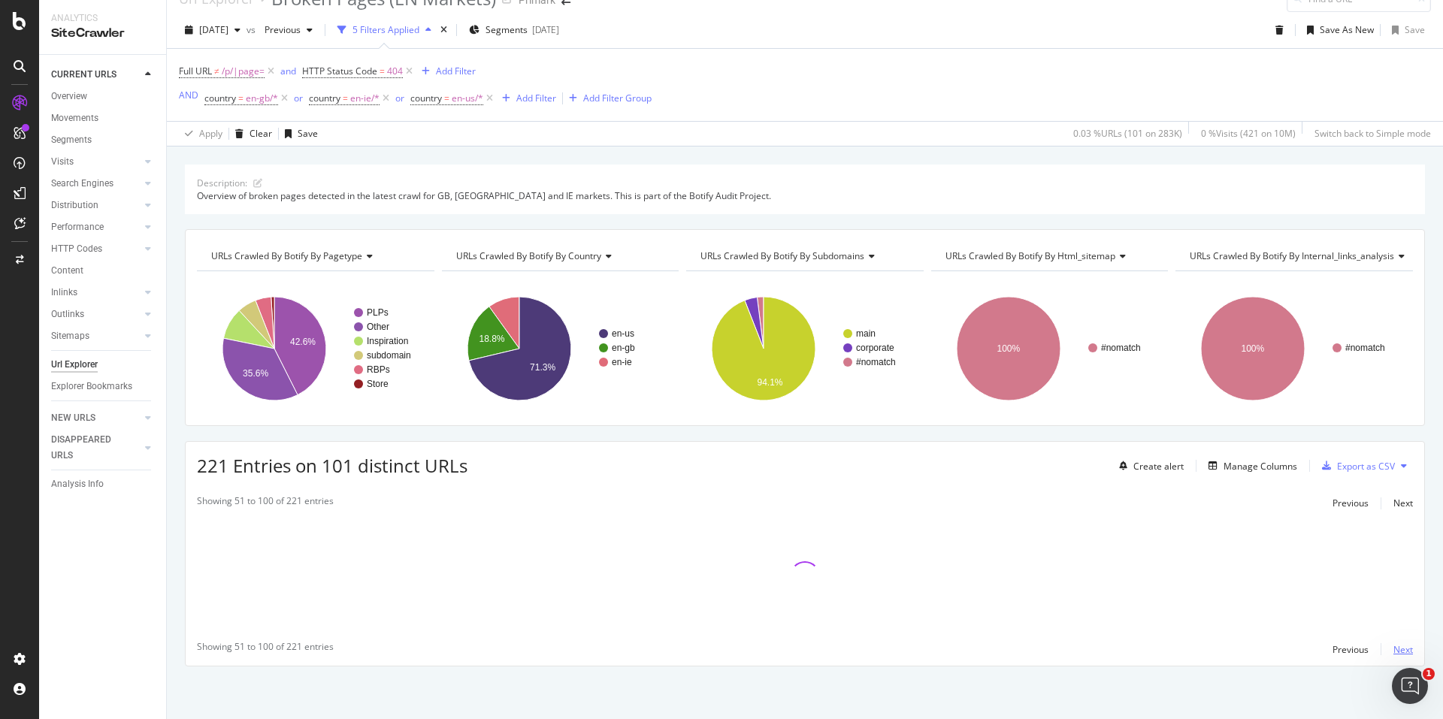
scroll to position [26, 0]
click at [932, 197] on div "Overview of broken pages detected in the latest crawl for GB, [GEOGRAPHIC_DATA]…" at bounding box center [805, 195] width 1216 height 13
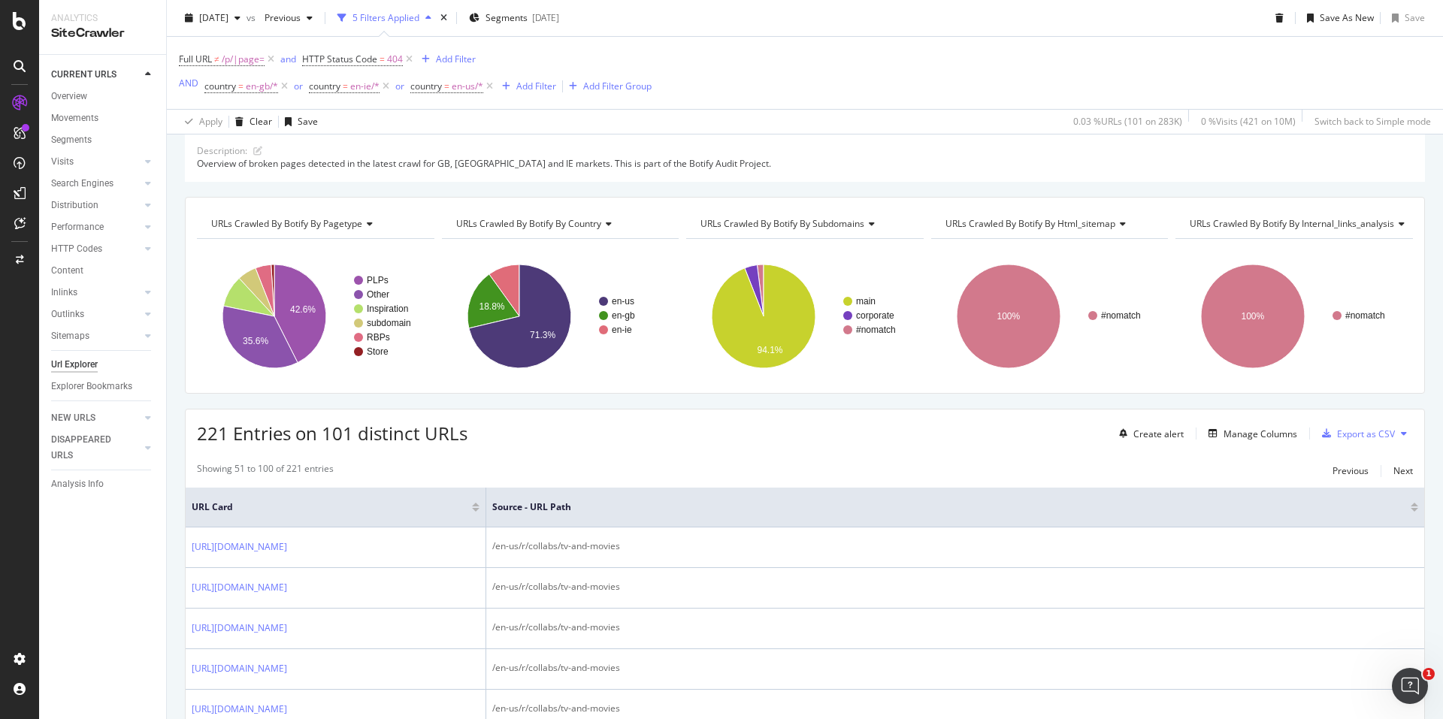
scroll to position [0, 0]
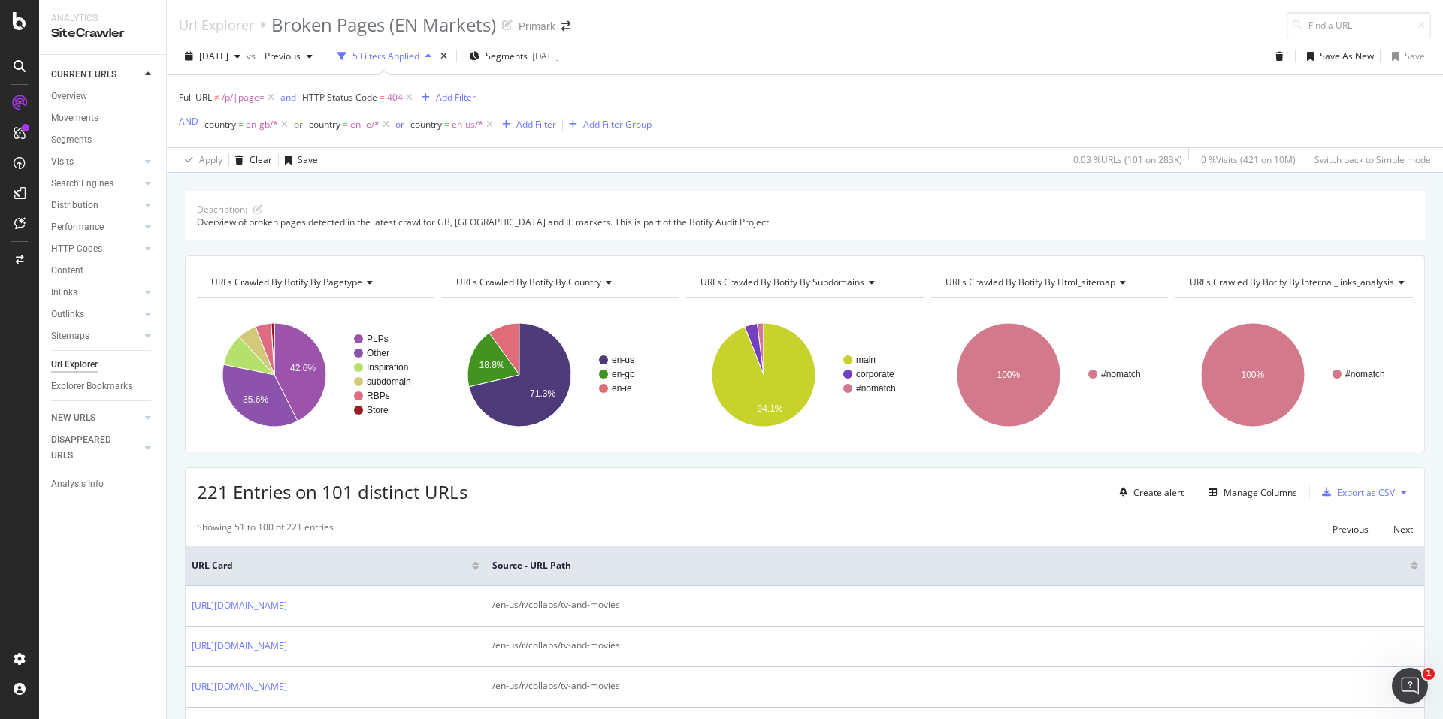
click at [235, 100] on span "/p/|page=" at bounding box center [243, 97] width 43 height 21
click at [257, 165] on input "/p/|page=" at bounding box center [263, 160] width 142 height 24
click at [262, 159] on input "/p/|page=" at bounding box center [263, 160] width 142 height 24
click at [271, 161] on input "/p/|page=|" at bounding box center [263, 160] width 142 height 24
type input "/p/|page=|corporate.primark"
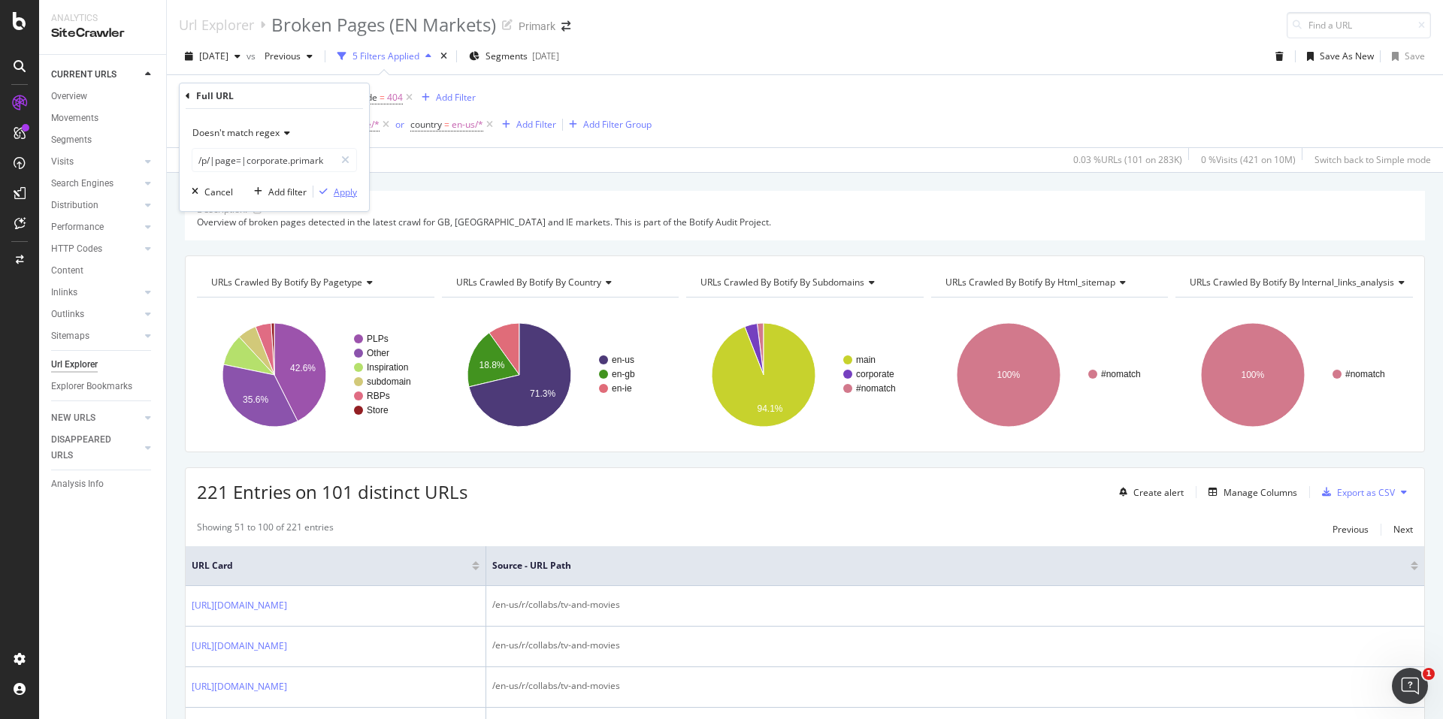
click at [344, 191] on div "Apply" at bounding box center [345, 192] width 23 height 13
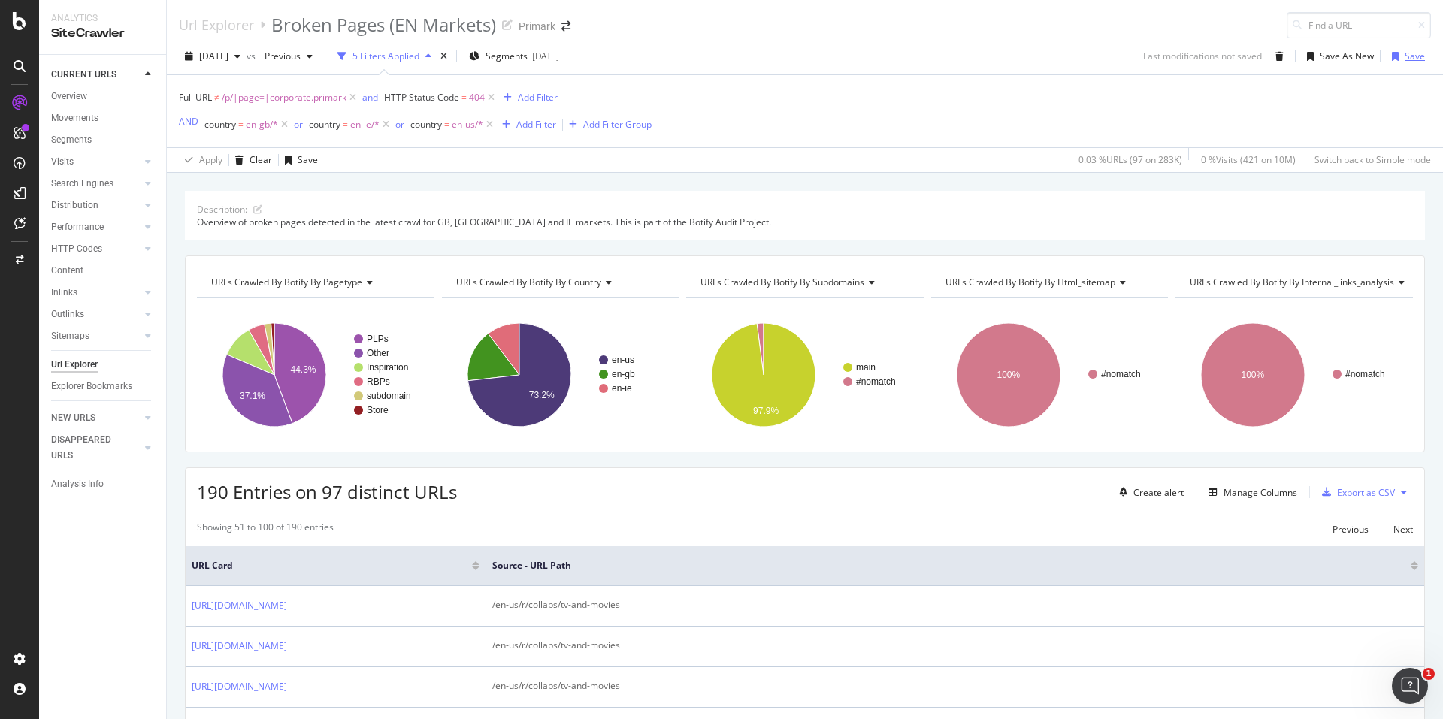
click at [1408, 53] on div "Save" at bounding box center [1415, 56] width 20 height 13
click at [1133, 495] on div "Create alert" at bounding box center [1158, 492] width 50 height 13
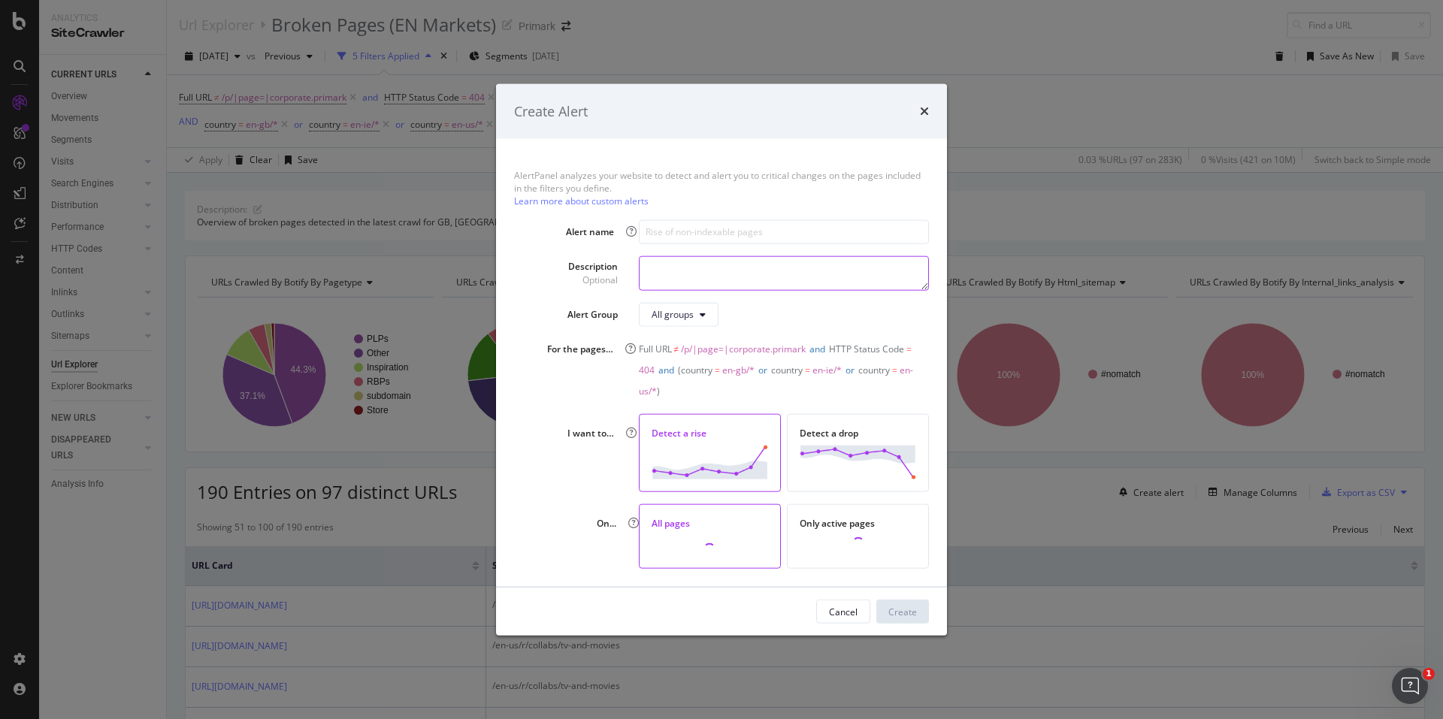
click at [670, 266] on textarea "modal" at bounding box center [784, 273] width 290 height 35
paste textarea "Rise in broken (404) pages in EN-GB, EN-IE and EN-US markets. Excludes product …"
click at [744, 277] on textarea "Rise in broken (404) pages in EN-GB, EN-IE and EN-US markets. Excludes product …" at bounding box center [784, 273] width 290 height 35
click at [763, 270] on textarea "Rise in broken (404) pages in EN-GB, EN-IE and EN-US markets. Excludes product …" at bounding box center [784, 273] width 290 height 35
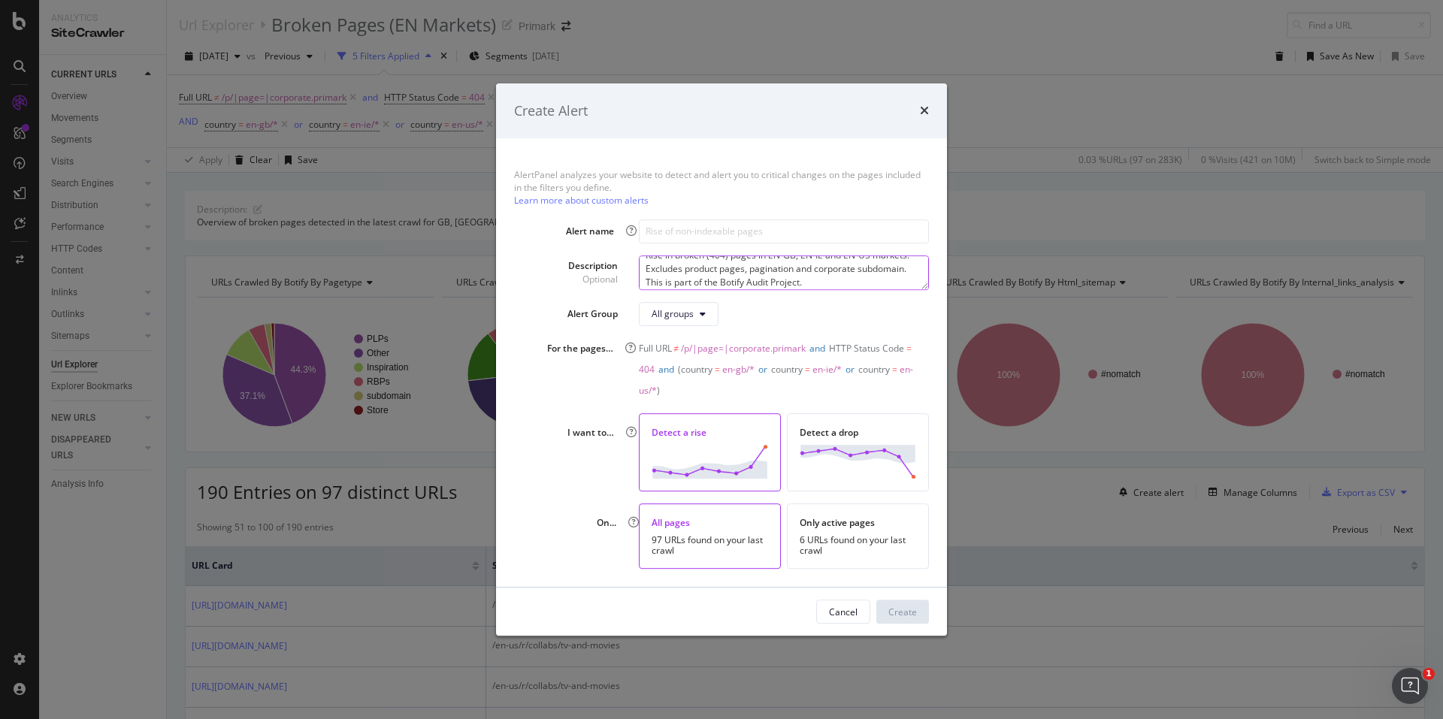
type textarea "Rise in broken (404) pages in EN-GB, EN-IE and EN-US markets. Excludes product …"
click at [682, 235] on input "modal" at bounding box center [784, 231] width 290 height 24
paste input "Rise of 404 Pages in EN Markets"
click at [872, 225] on input "Rise of 404 Pages in EN Markets (Excludes PDPs & subdomain)" at bounding box center [784, 231] width 290 height 24
click at [878, 225] on input "Rise of 404 Pages in EN Markets (Excludes PDPs & subdomain)" at bounding box center [784, 231] width 290 height 24
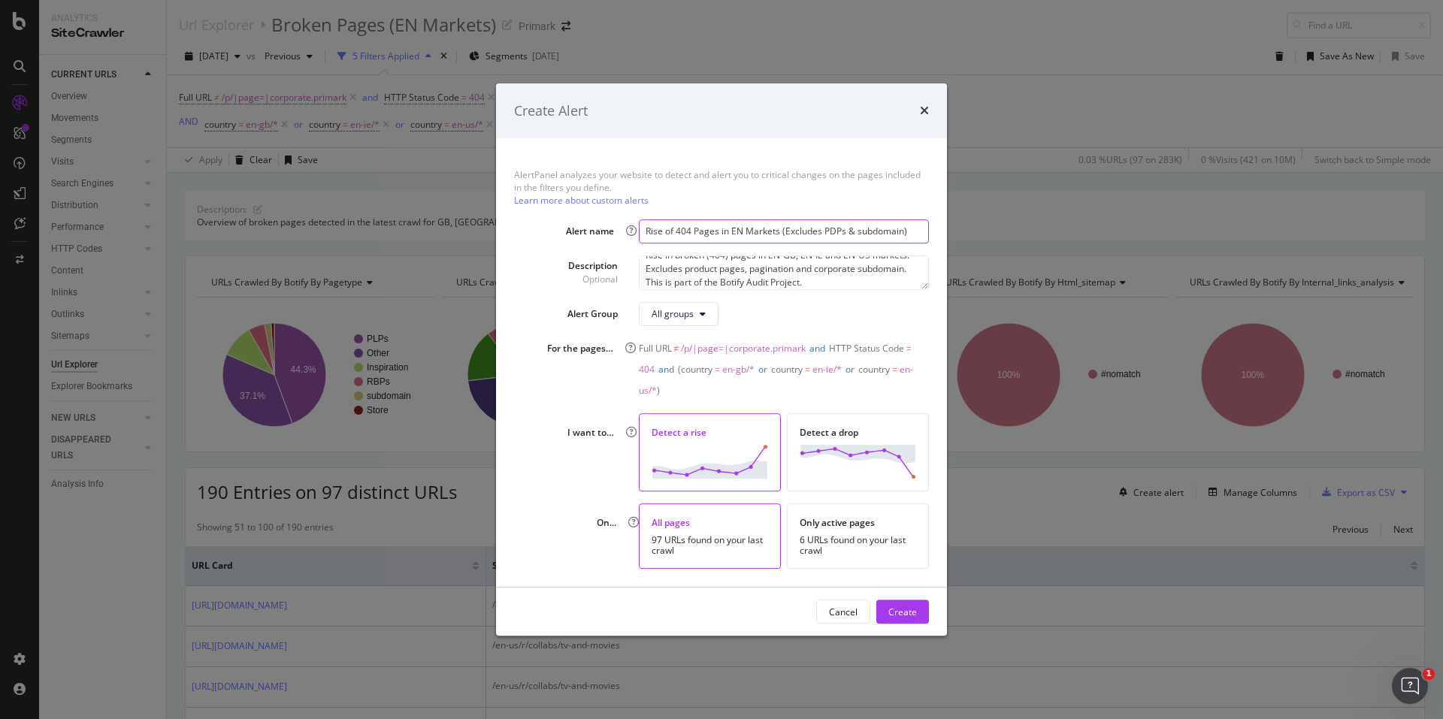
click at [673, 230] on input "Rise of 404 Pages in EN Markets (Excludes PDPs & subdomain)" at bounding box center [784, 231] width 290 height 24
click at [719, 225] on input "Rise in 404s in EN Markets (Excludes PDPs & subdomain)" at bounding box center [784, 231] width 290 height 24
click at [735, 227] on input "Rise in 404s in EN Markets (Excludes PDPs & subdomain)" at bounding box center [784, 231] width 290 height 24
click at [751, 228] on input "Rise in 404s in EN Markets (Excludes PDPs & subdomain)" at bounding box center [784, 231] width 290 height 24
click at [894, 232] on input "Rise in 404s in EN Markets (Excludes PDPs & subdomain)" at bounding box center [784, 231] width 290 height 24
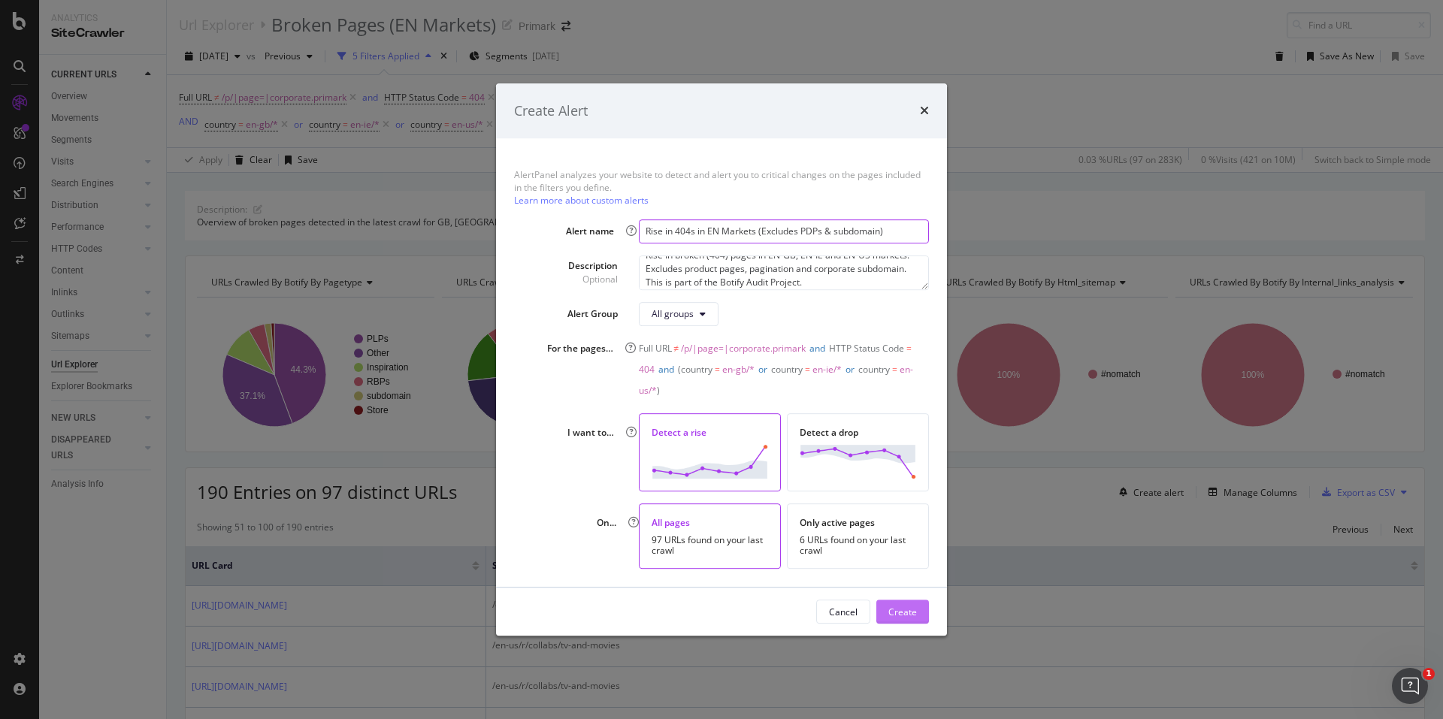
type input "Rise in 404s in EN Markets (Excludes PDPs & subdomain)"
click at [913, 612] on div "Create" at bounding box center [902, 612] width 29 height 13
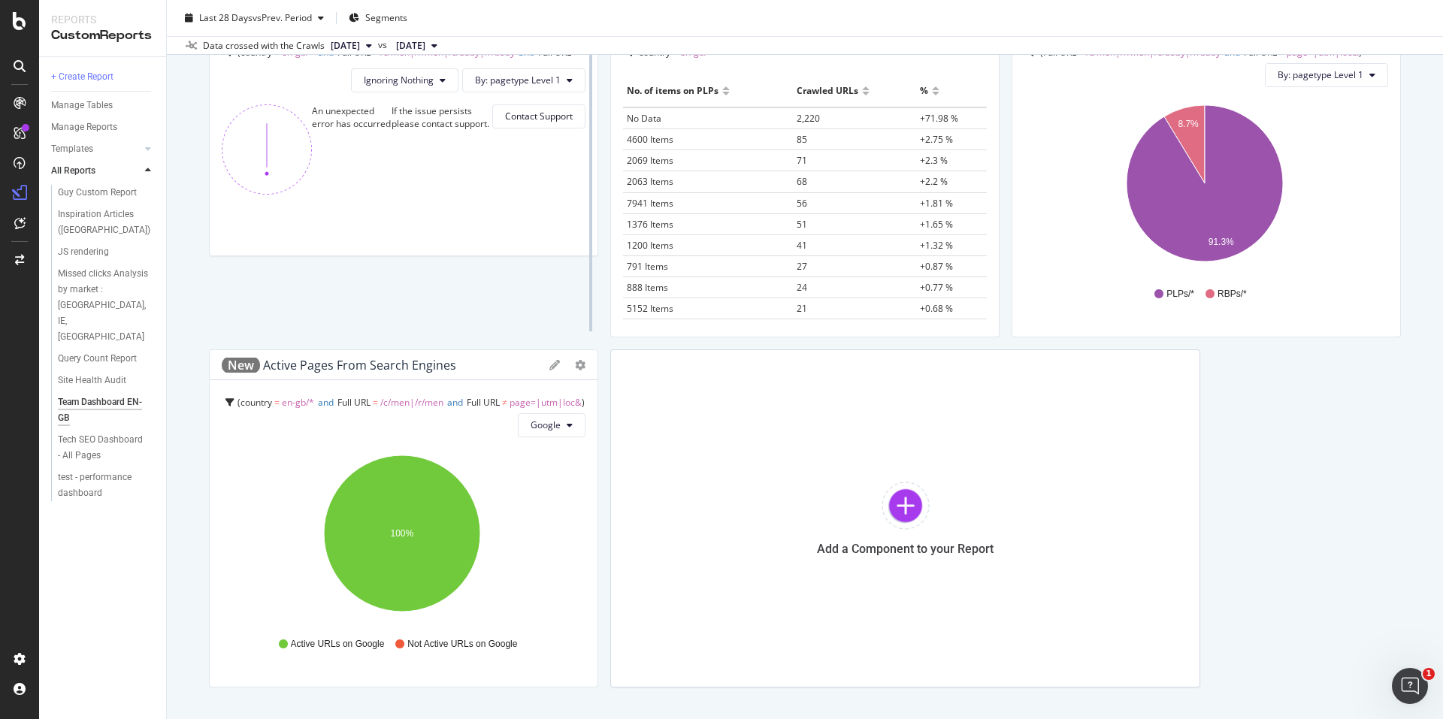
scroll to position [583, 0]
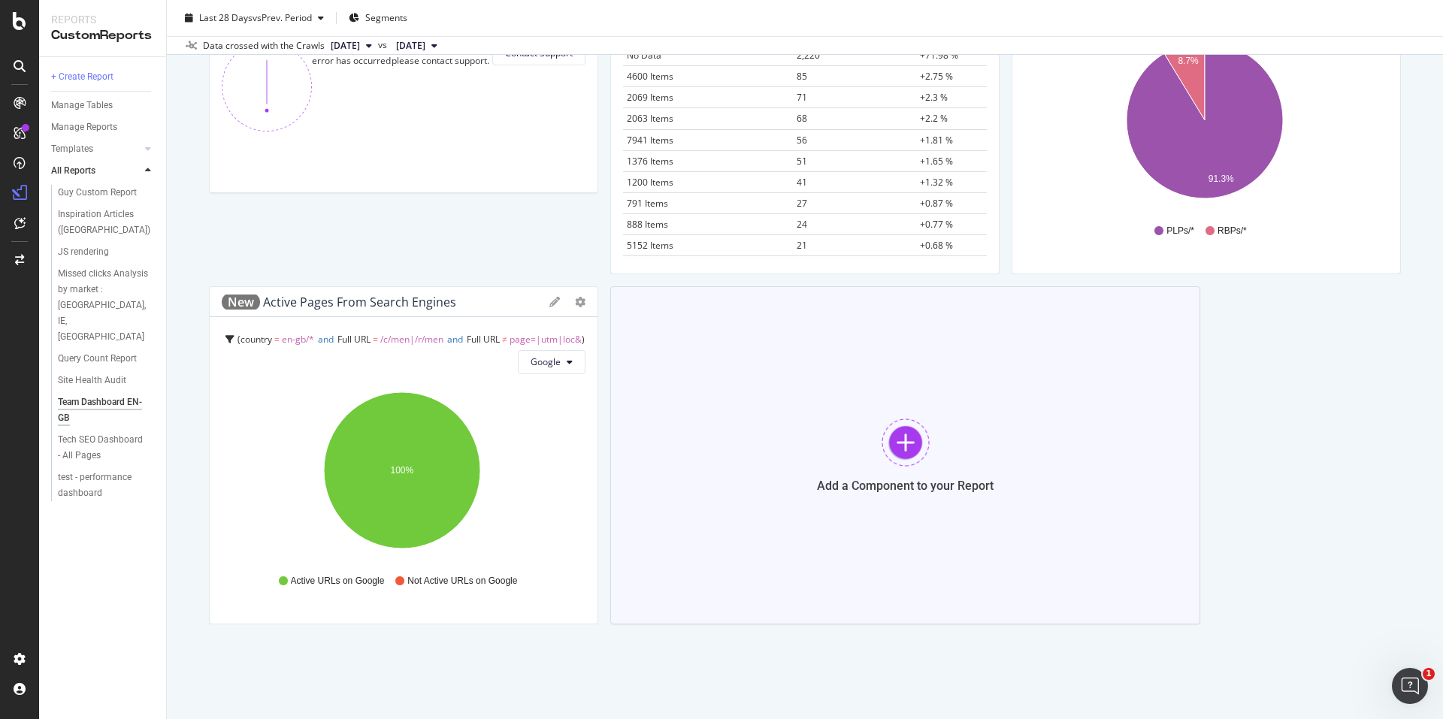
click at [897, 441] on div at bounding box center [906, 443] width 48 height 48
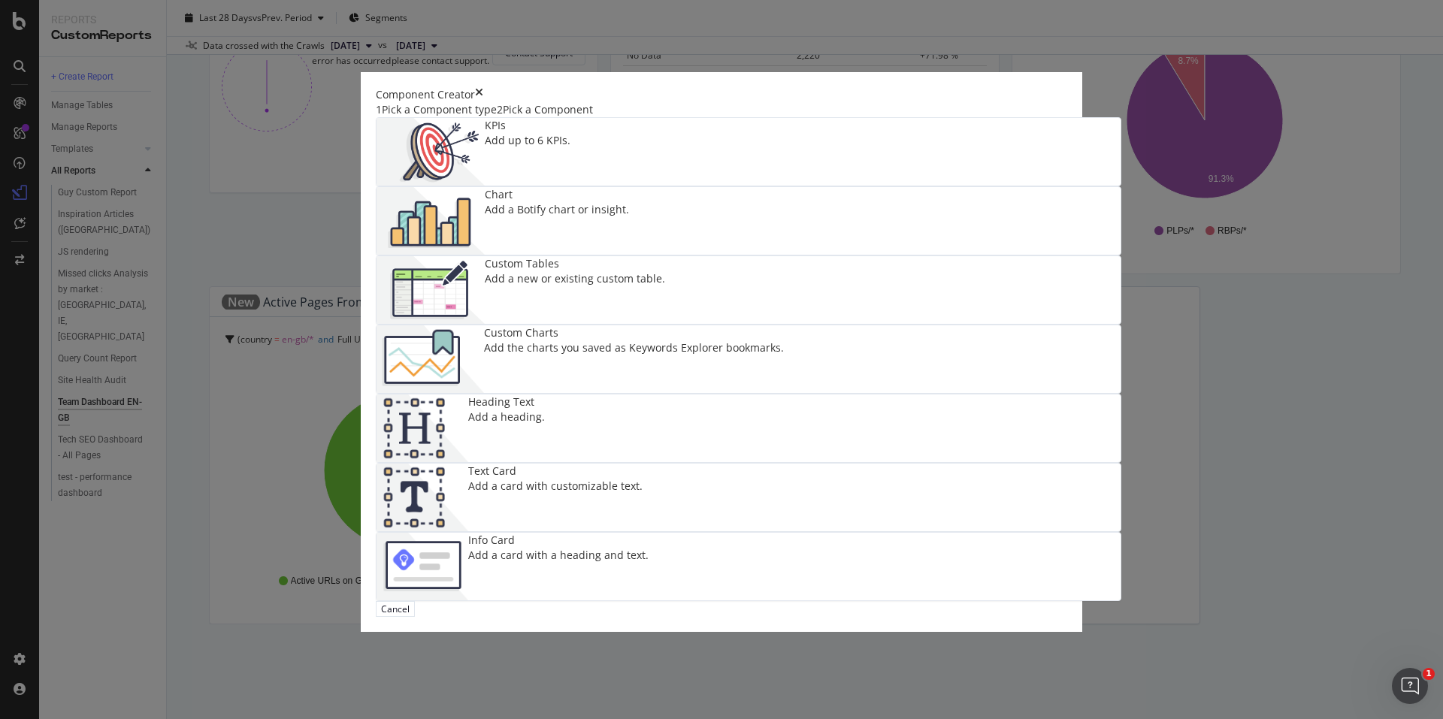
click at [784, 340] on div "Add the charts you saved as Keywords Explorer bookmarks." at bounding box center [634, 347] width 300 height 15
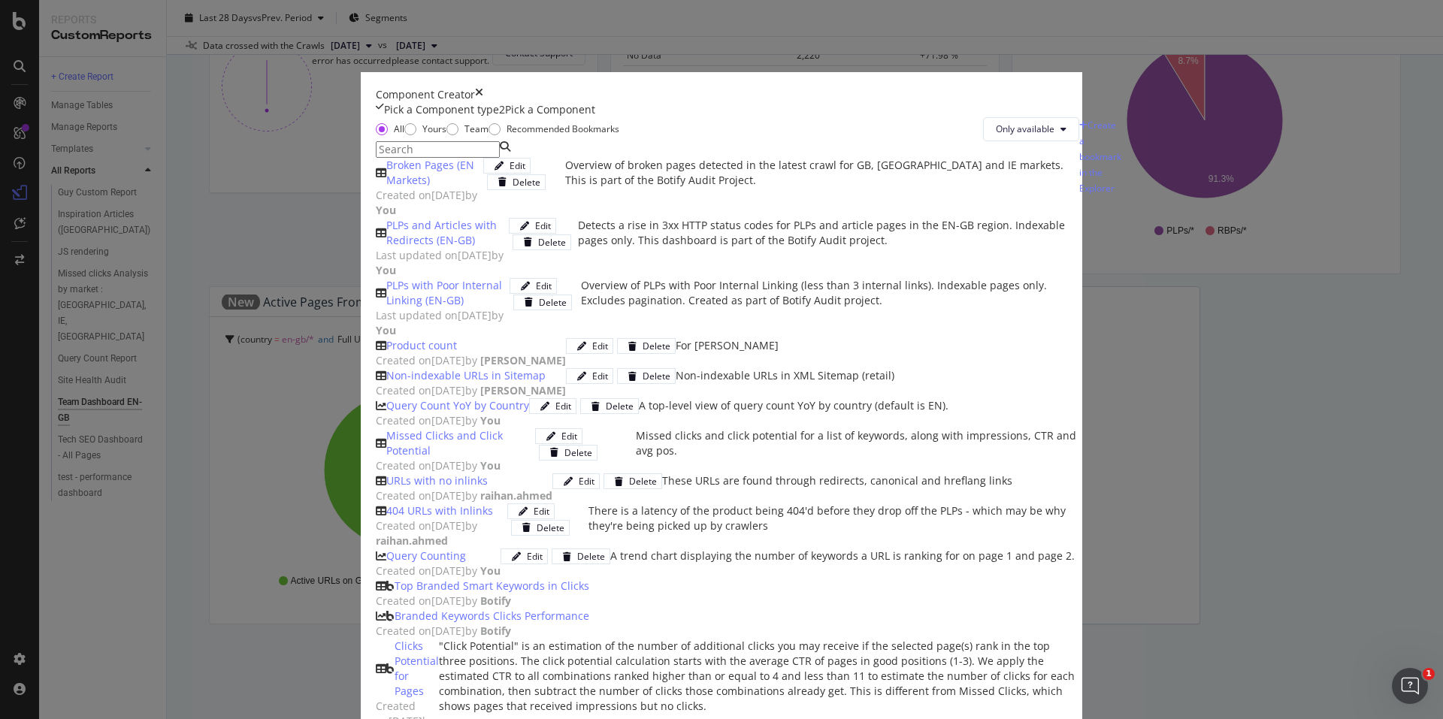
click at [483, 188] on div "Broken Pages (EN Markets)" at bounding box center [434, 173] width 97 height 30
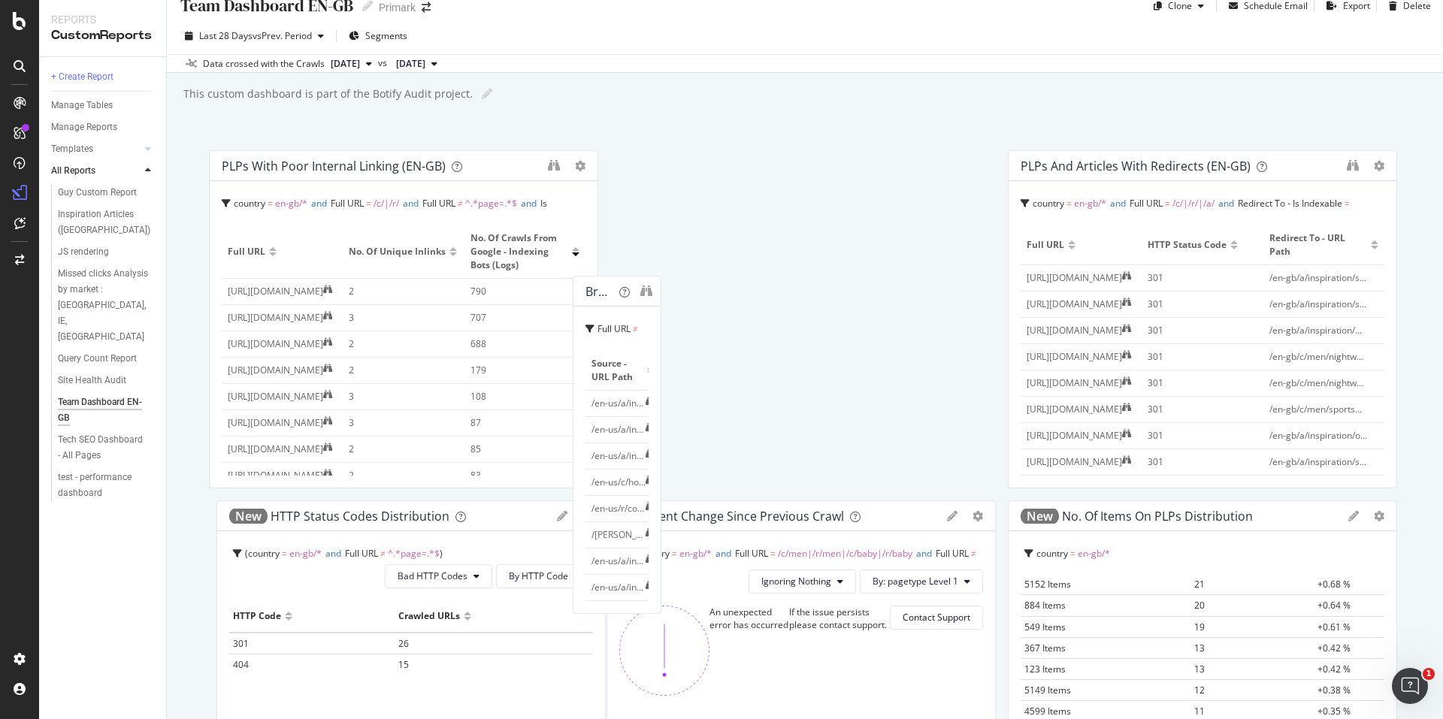
scroll to position [0, 0]
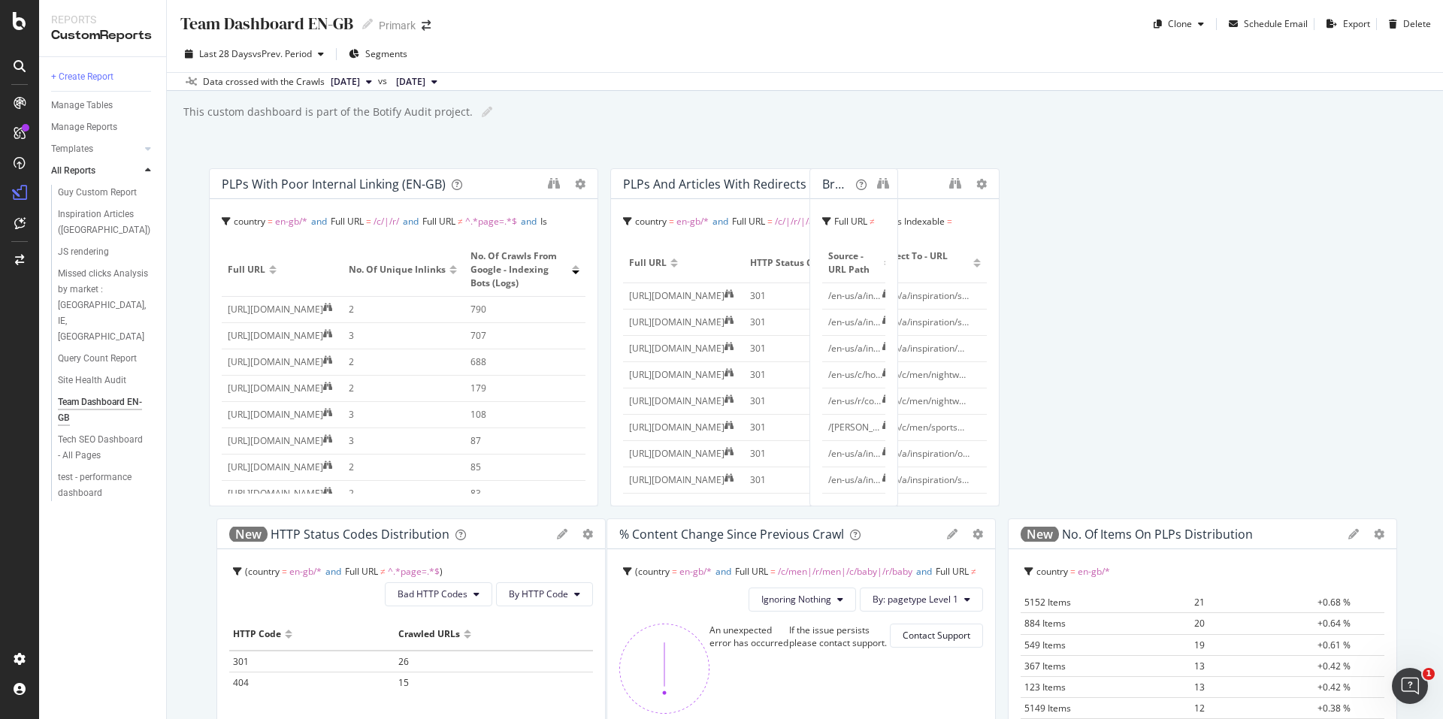
drag, startPoint x: 851, startPoint y: 435, endPoint x: 1207, endPoint y: 161, distance: 449.7
click at [1207, 161] on div "Team Dashboard EN-GB Team Dashboard EN-GB Primark Clone Schedule Email Export D…" at bounding box center [805, 359] width 1276 height 719
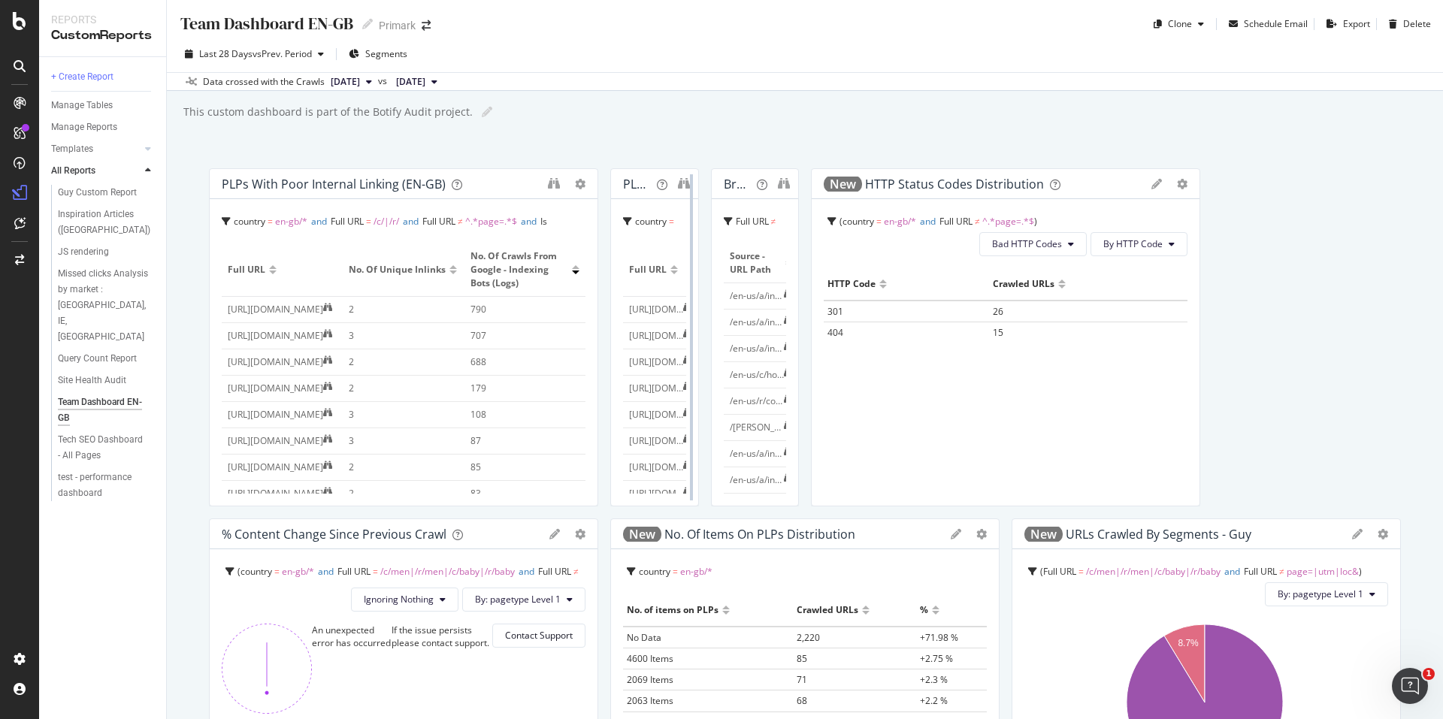
drag, startPoint x: 988, startPoint y: 325, endPoint x: 1089, endPoint y: 326, distance: 100.7
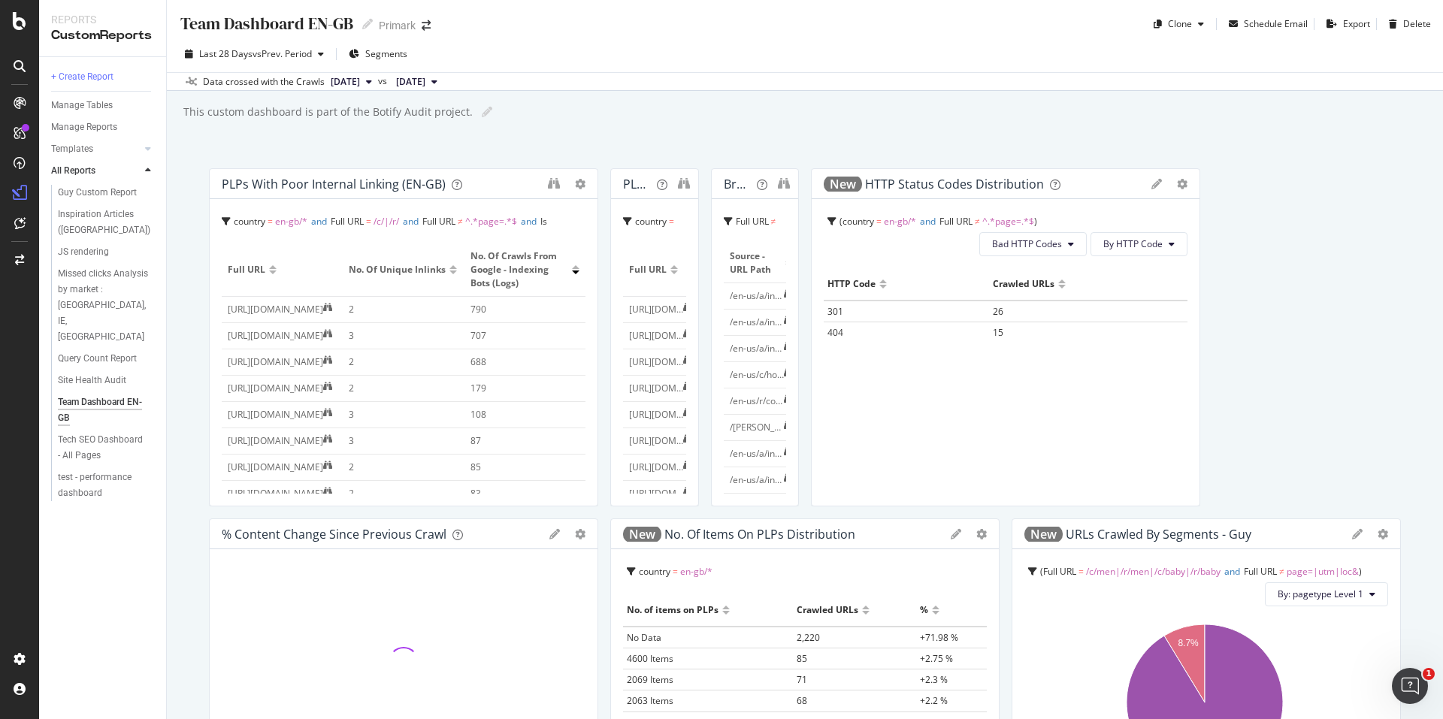
drag, startPoint x: 1088, startPoint y: 327, endPoint x: 1212, endPoint y: 335, distance: 125.0
click at [1212, 335] on div "PLPs with Poor Internal Linking (EN-GB) country = en-gb/* and Full URL = /c/|/r…" at bounding box center [805, 687] width 1192 height 1039
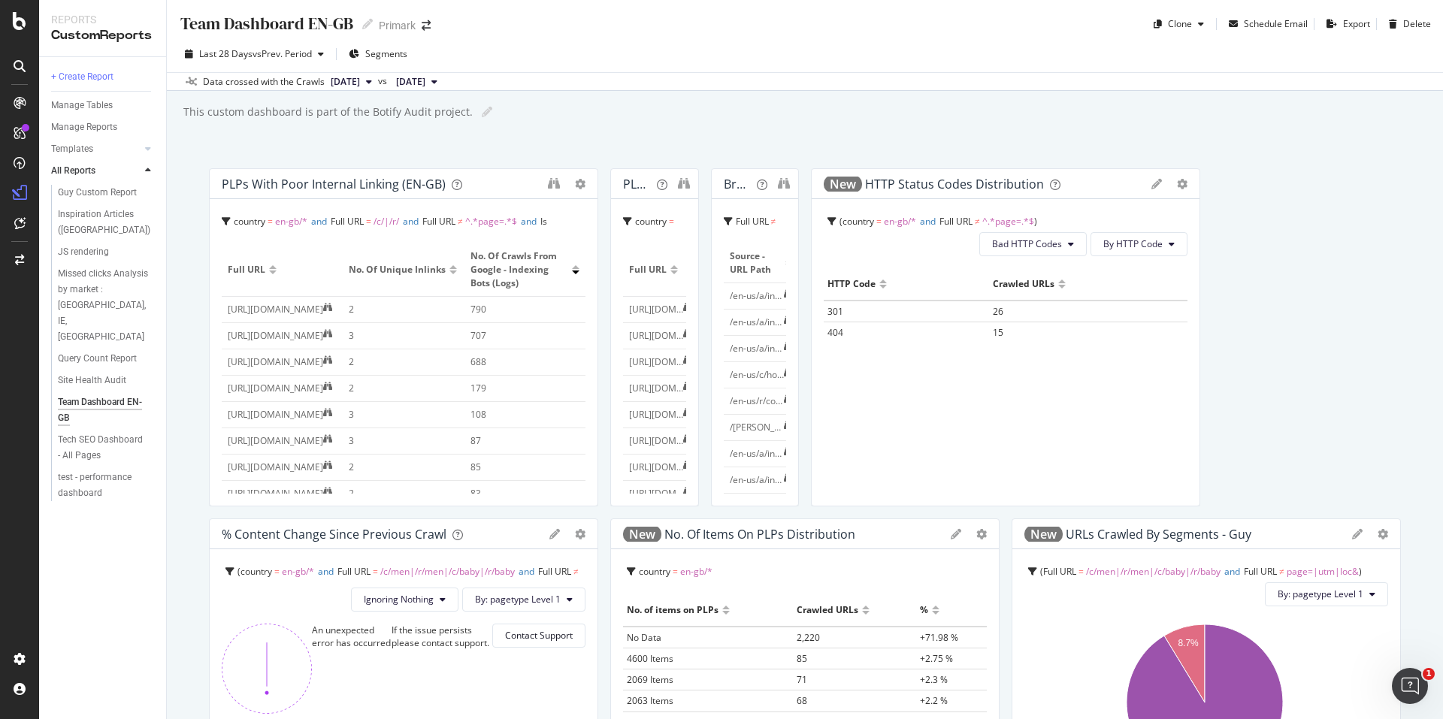
scroll to position [75, 0]
click at [805, 189] on icon at bounding box center [810, 184] width 11 height 11
click at [726, 192] on div "Broken Pages (EN Markets)" at bounding box center [747, 184] width 47 height 15
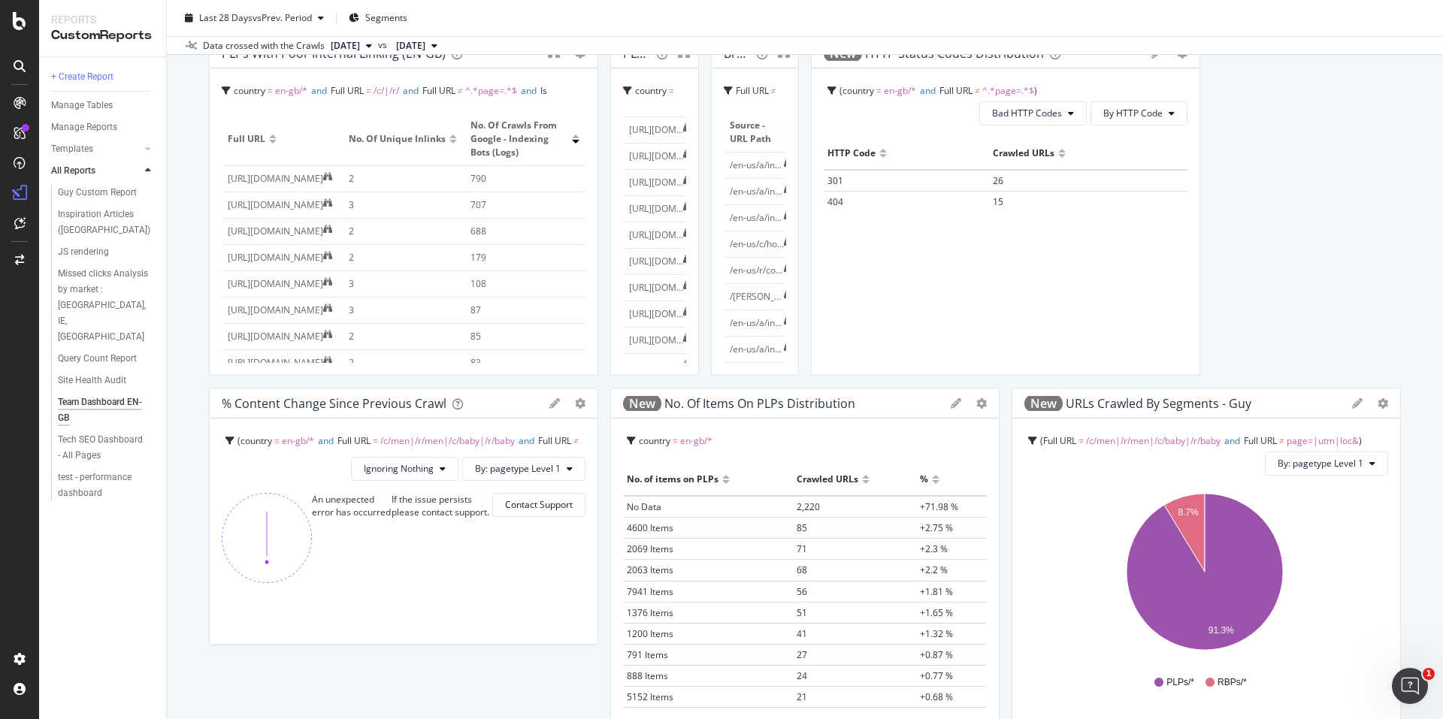
scroll to position [0, 0]
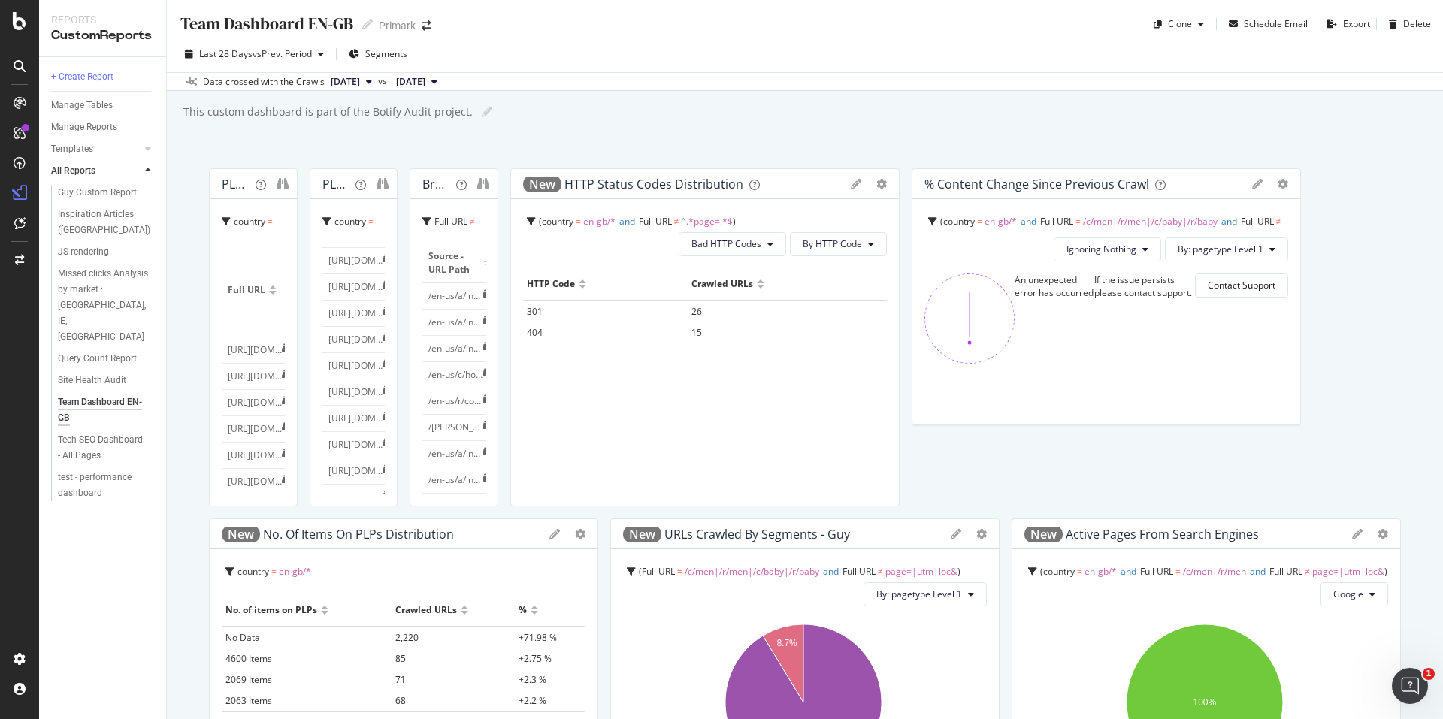
drag, startPoint x: 592, startPoint y: 227, endPoint x: 1369, endPoint y: 280, distance: 778.3
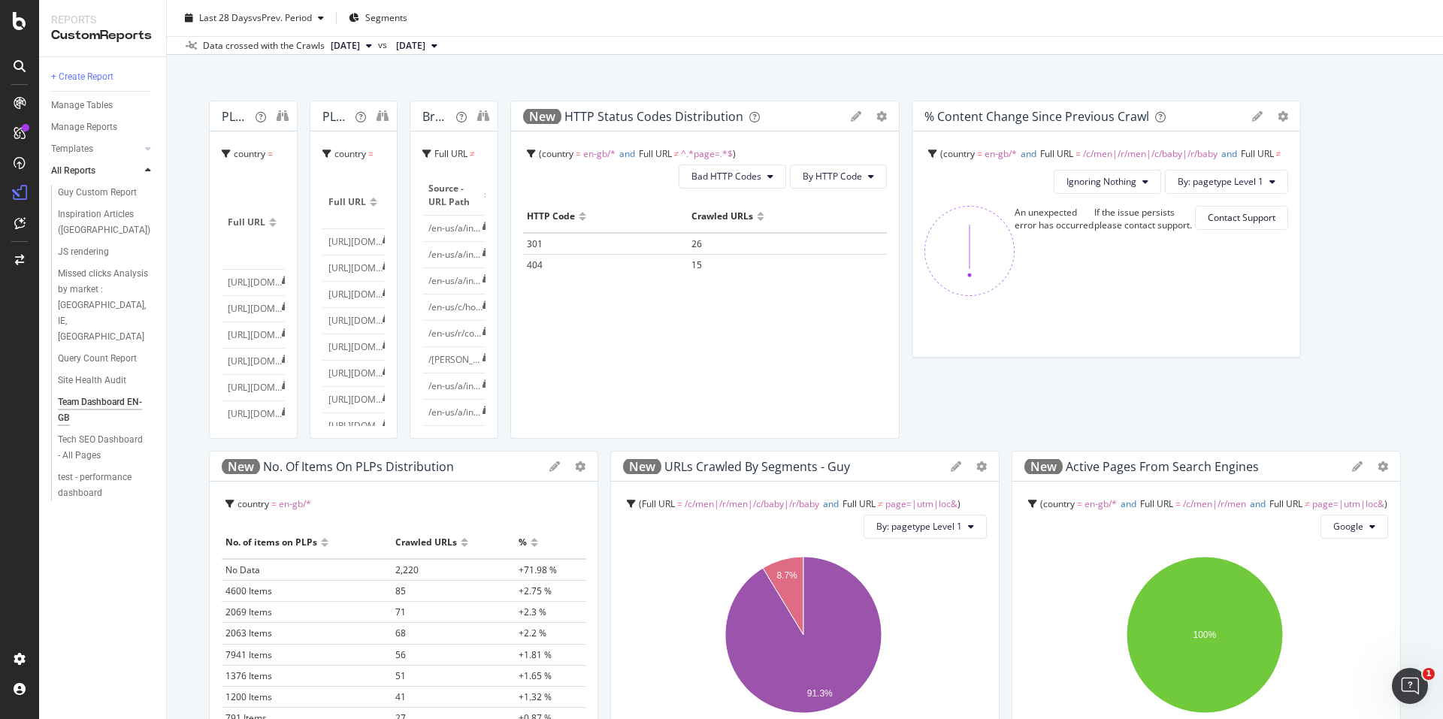
scroll to position [150, 0]
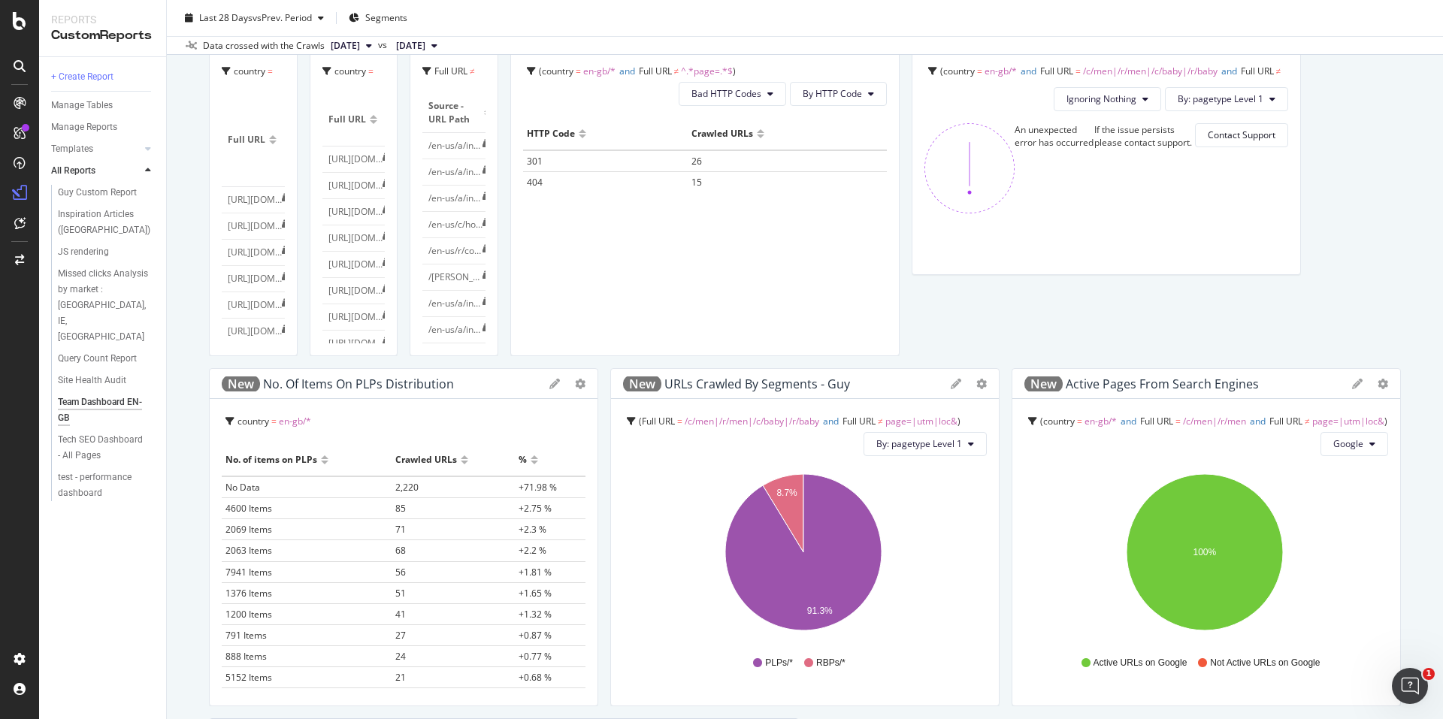
drag, startPoint x: 791, startPoint y: 564, endPoint x: 1362, endPoint y: 551, distance: 570.7
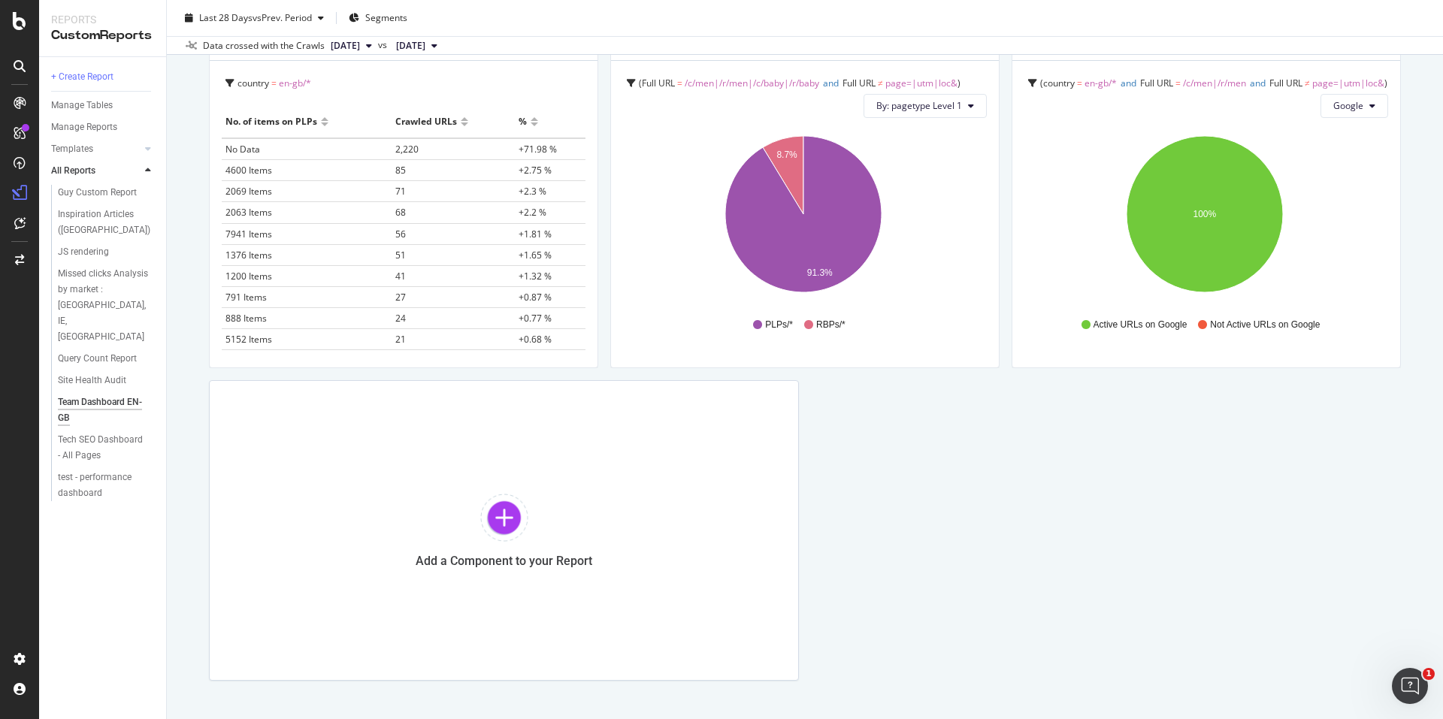
scroll to position [526, 0]
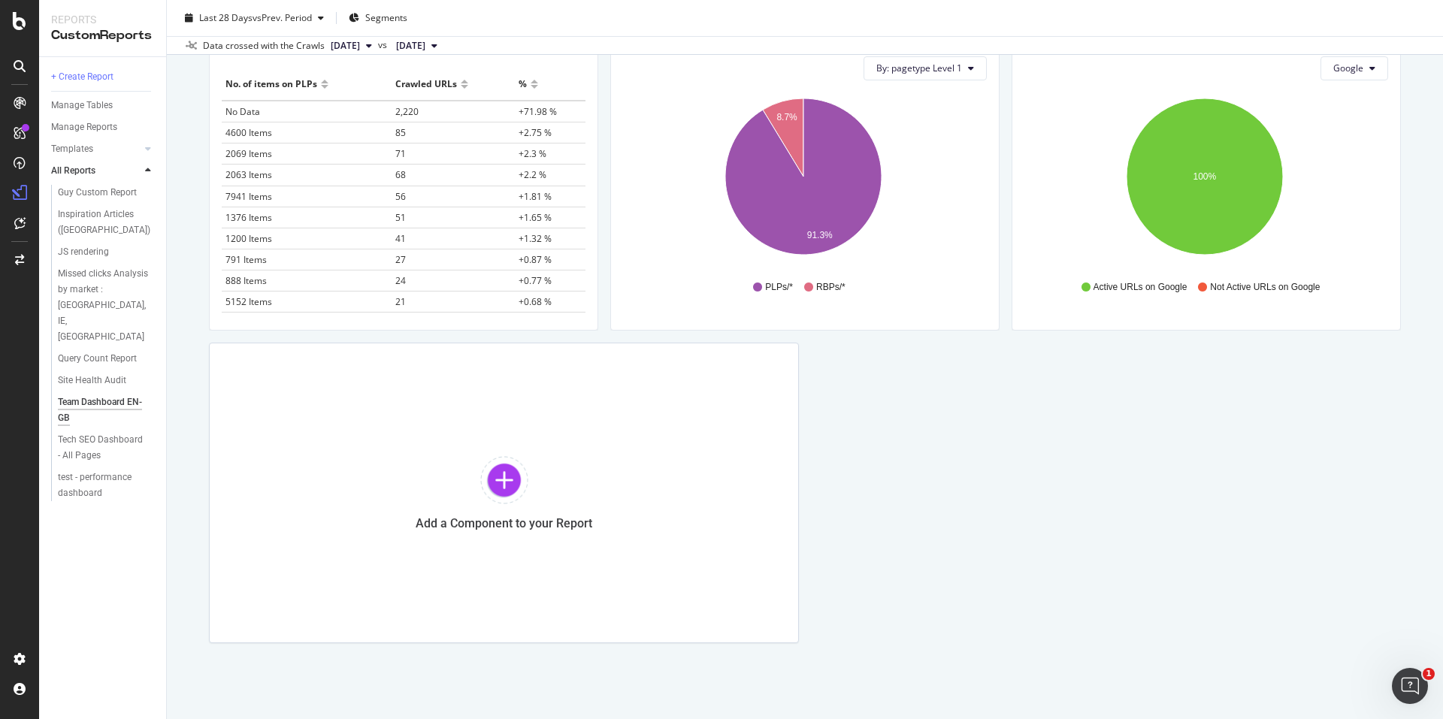
drag, startPoint x: 788, startPoint y: 481, endPoint x: 1397, endPoint y: 499, distance: 609.1
click at [1397, 499] on div "Team Dashboard EN-GB Team Dashboard EN-GB Primark Clone Schedule Email Export D…" at bounding box center [805, 359] width 1276 height 719
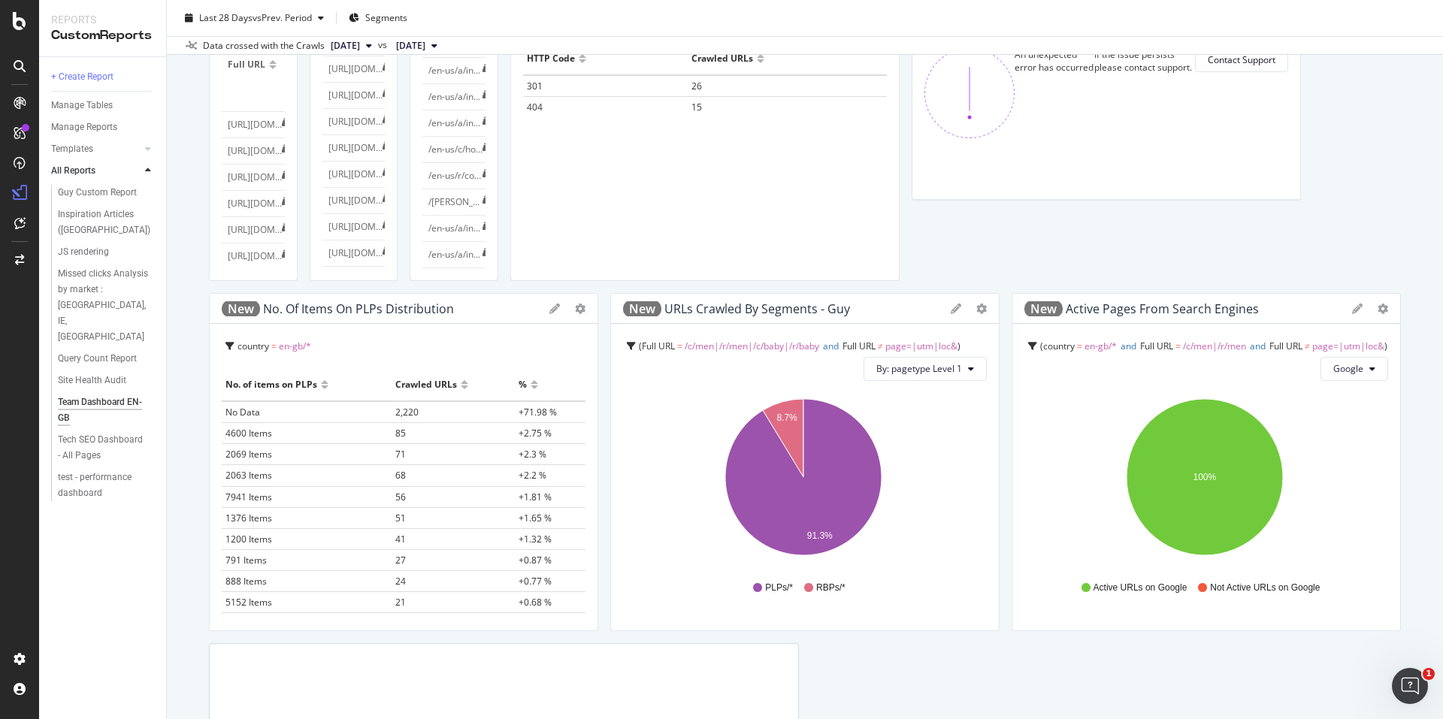
scroll to position [0, 0]
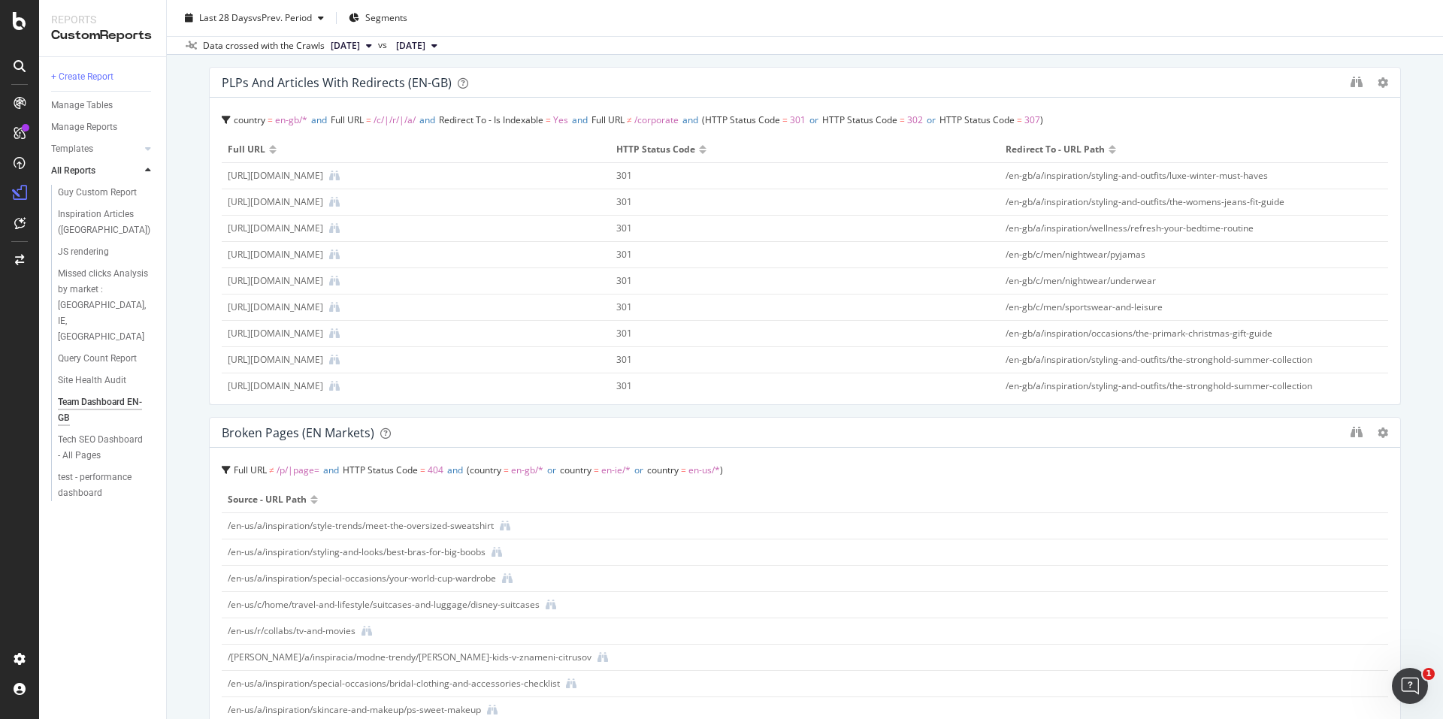
scroll to position [526, 0]
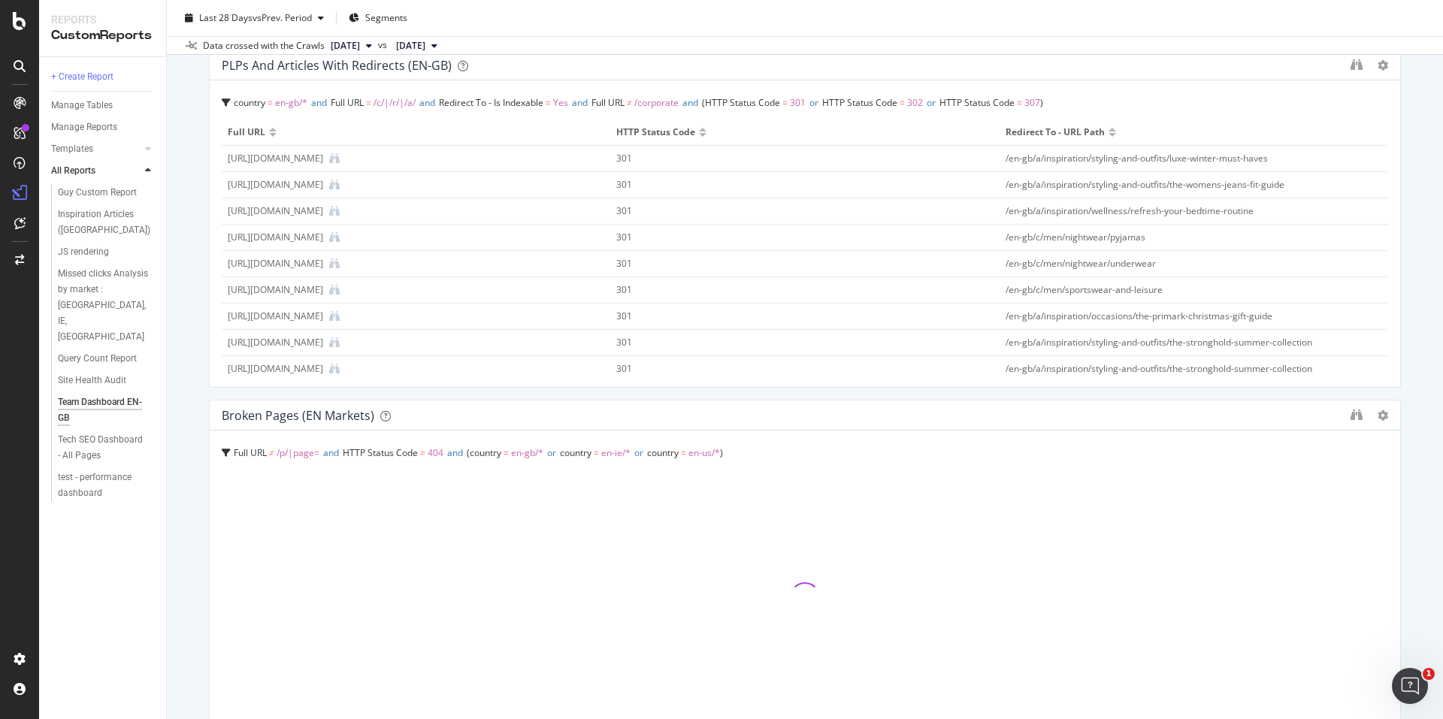
scroll to position [601, 0]
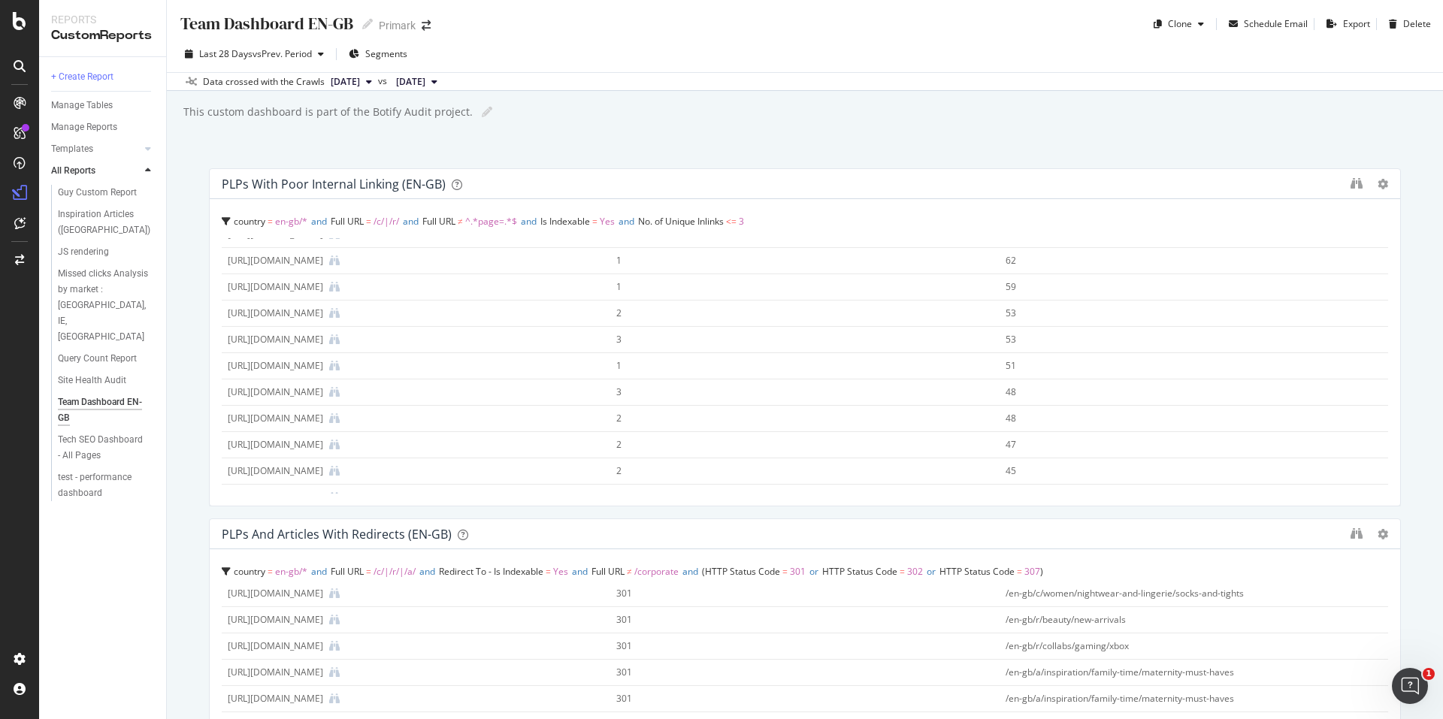
scroll to position [376, 0]
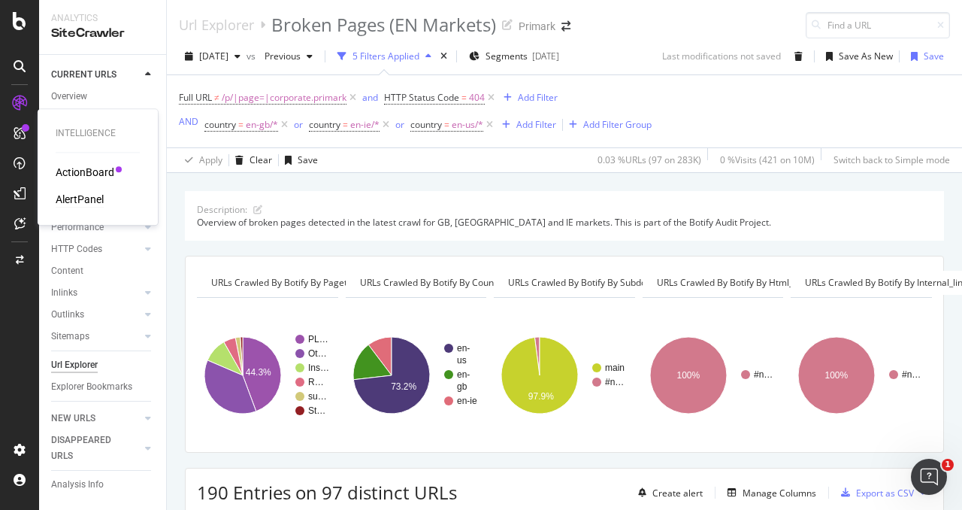
click at [83, 202] on div "AlertPanel" at bounding box center [80, 199] width 48 height 15
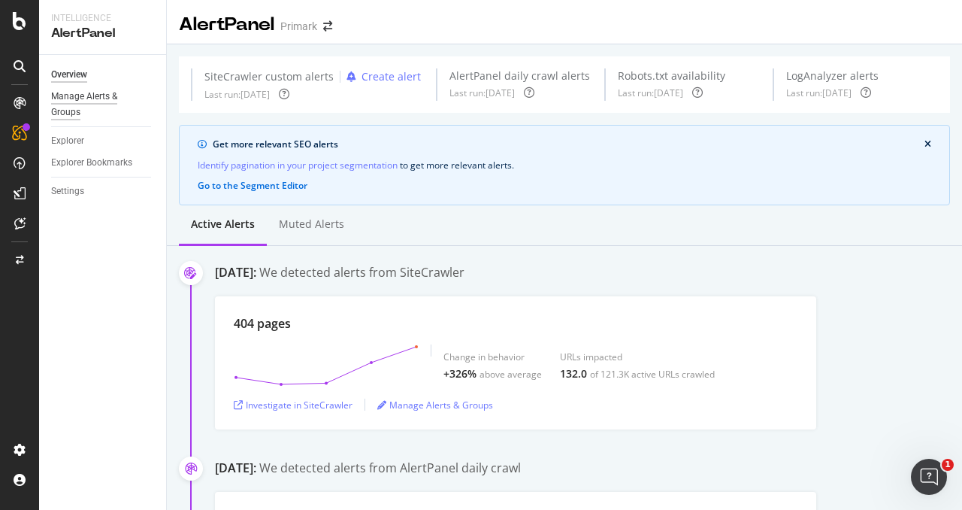
click at [88, 95] on div "Manage Alerts & Groups" at bounding box center [96, 105] width 90 height 32
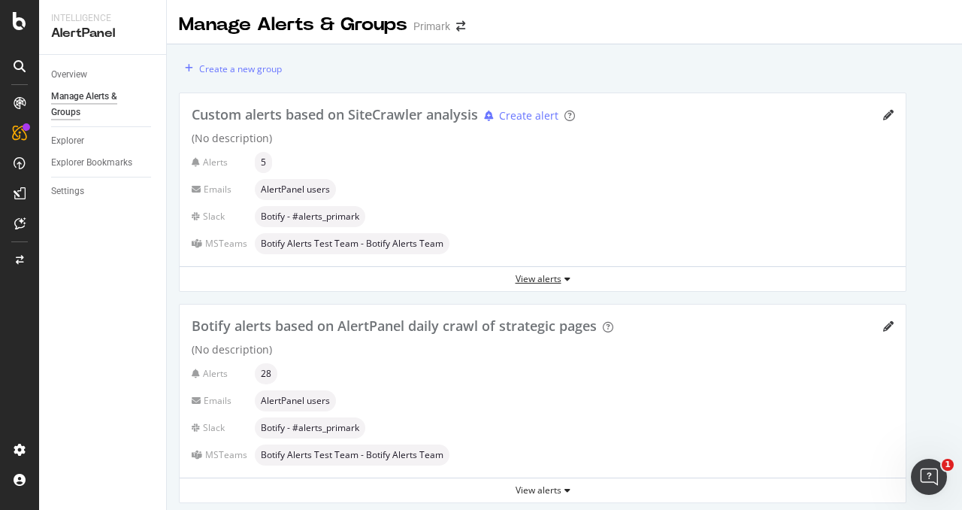
click at [514, 278] on div "View alerts" at bounding box center [543, 278] width 726 height 13
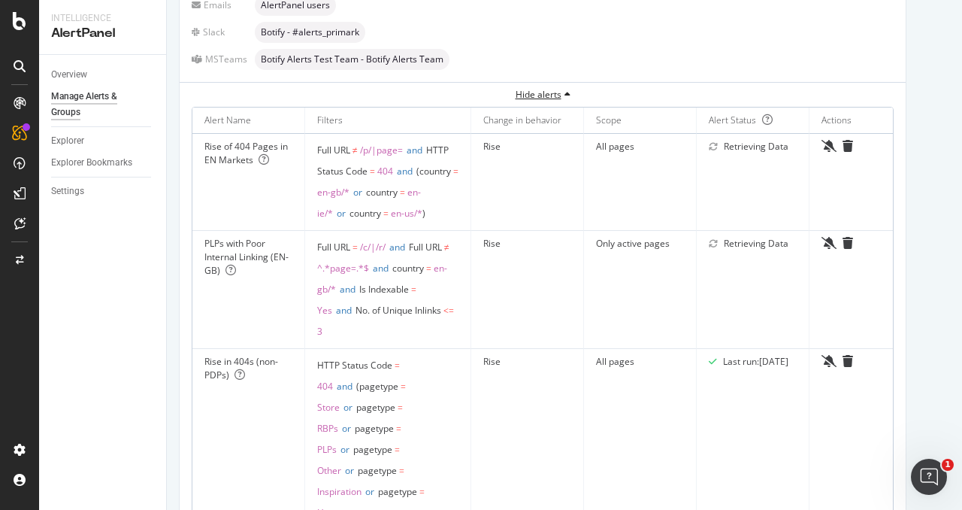
scroll to position [150, 0]
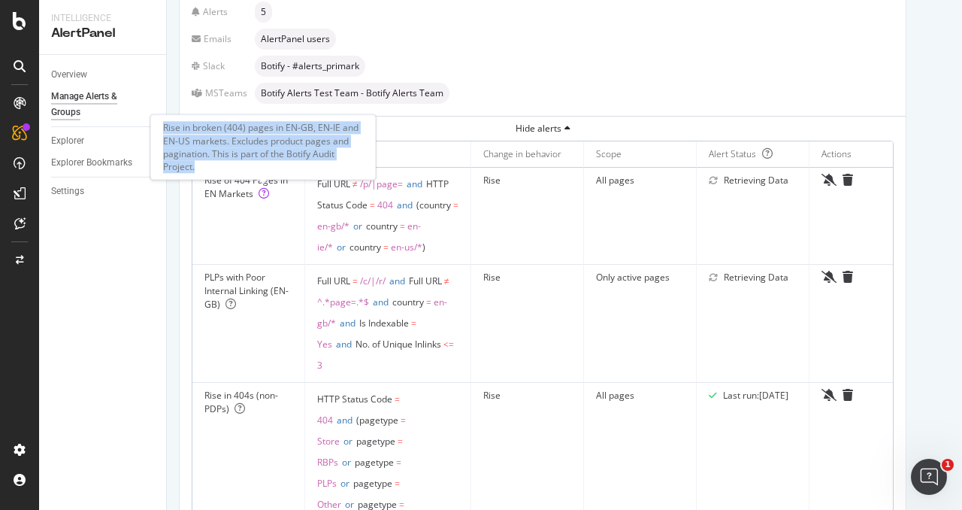
drag, startPoint x: 163, startPoint y: 131, endPoint x: 198, endPoint y: 164, distance: 48.4
click at [198, 164] on div "Rise in broken (404) pages in EN-GB, EN-IE and EN-US markets. Excludes product …" at bounding box center [263, 148] width 200 height 52
copy div "Rise in broken (404) pages in EN-GB, EN-IE and EN-US markets. Excludes product …"
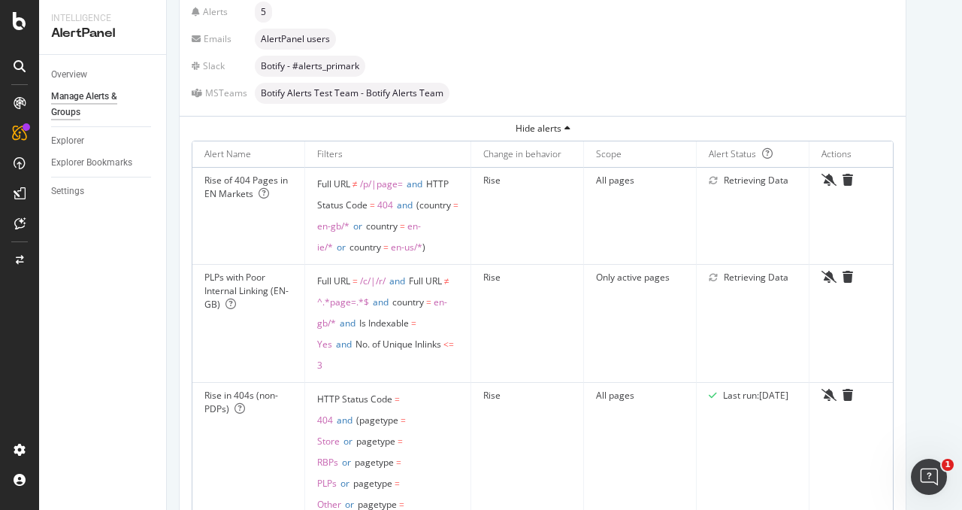
click at [496, 253] on td "Rise" at bounding box center [527, 216] width 113 height 97
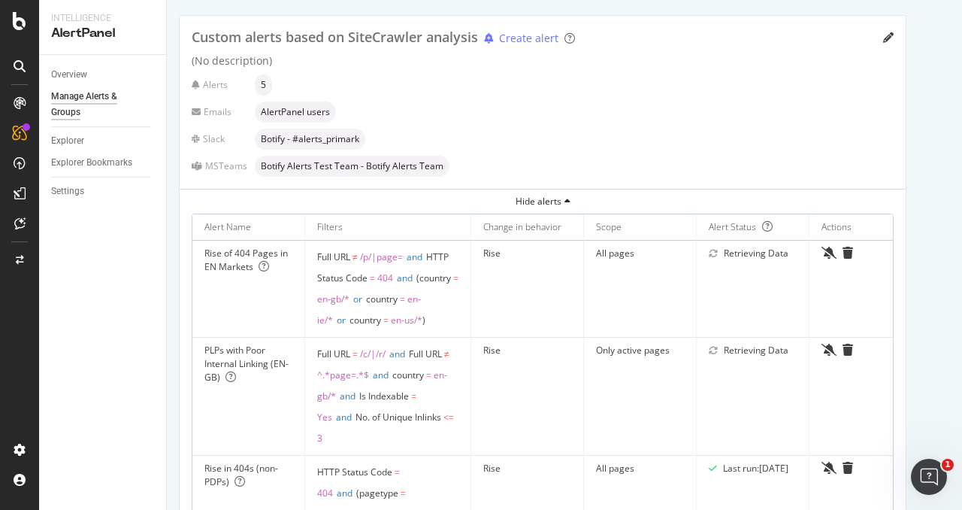
scroll to position [75, 0]
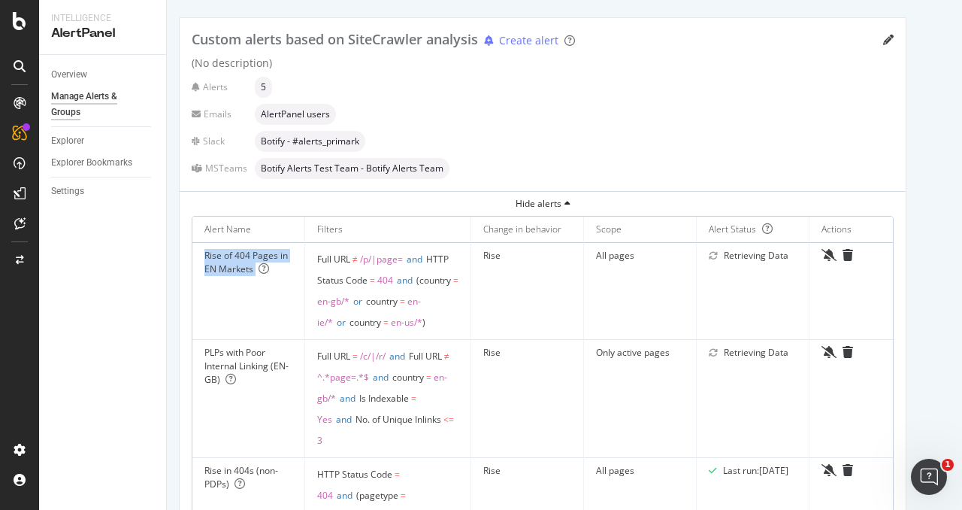
drag, startPoint x: 203, startPoint y: 253, endPoint x: 254, endPoint y: 264, distance: 52.3
click at [254, 264] on td "Rise of 404 Pages in EN Markets" at bounding box center [248, 291] width 113 height 97
copy div "Rise of 404 Pages in EN Markets"
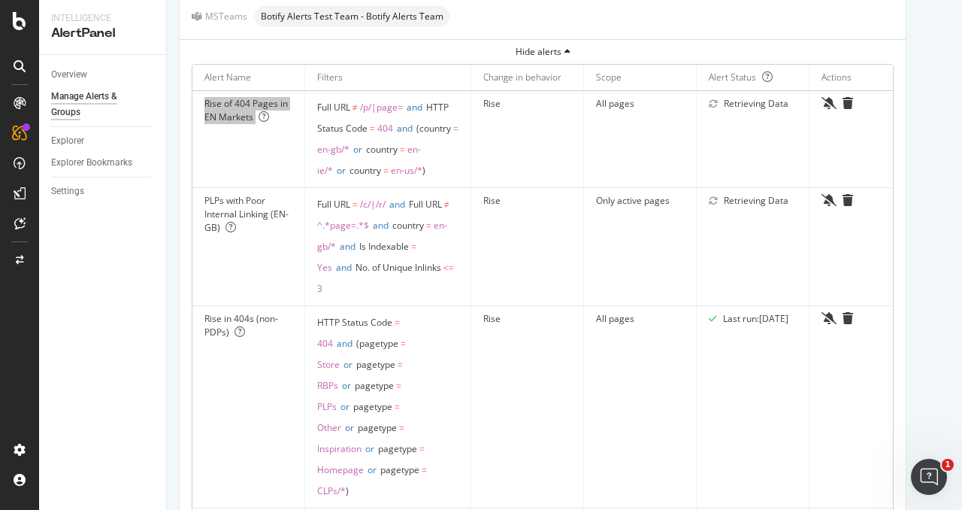
scroll to position [225, 0]
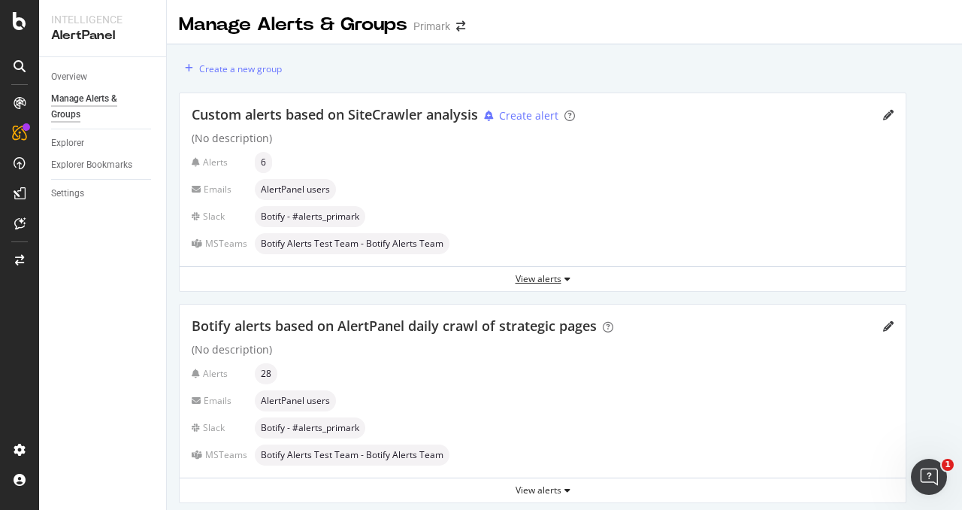
click at [543, 279] on div "View alerts" at bounding box center [543, 278] width 726 height 13
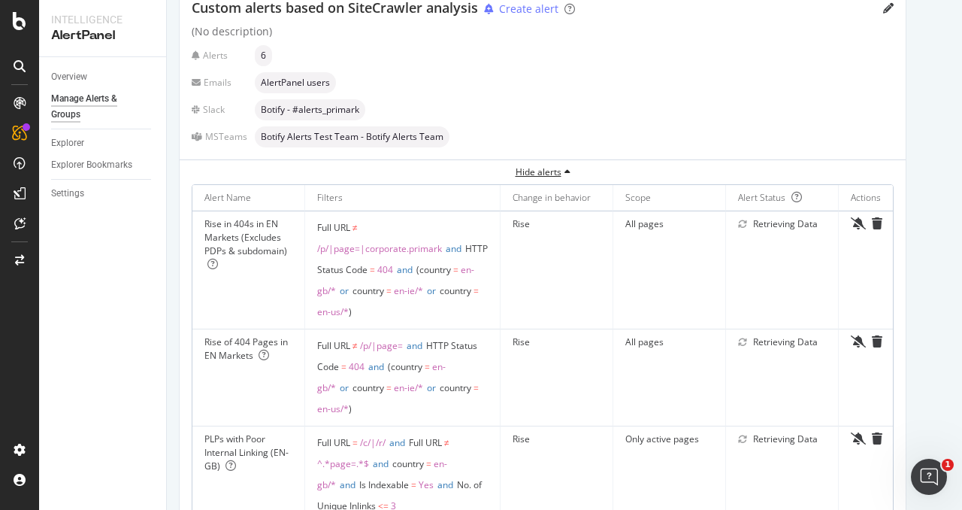
scroll to position [150, 0]
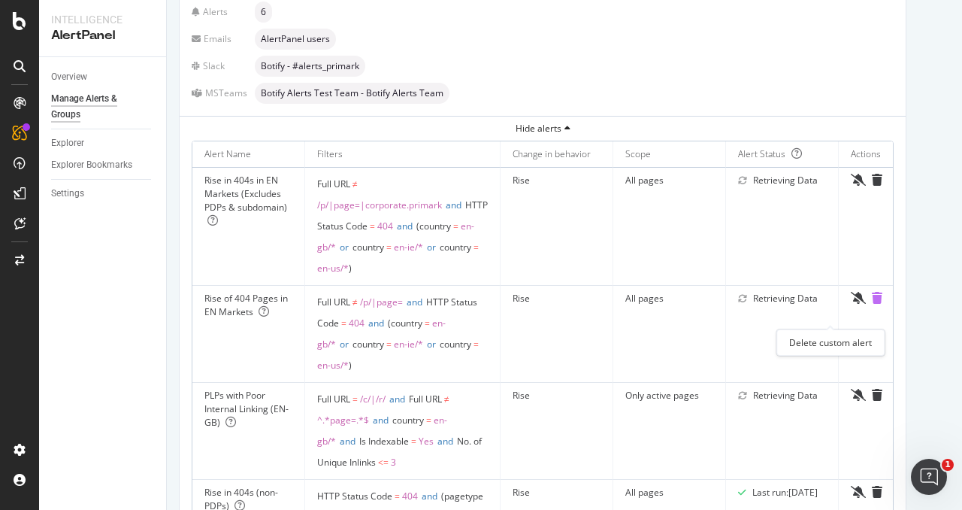
click at [872, 304] on icon "trash" at bounding box center [877, 298] width 11 height 12
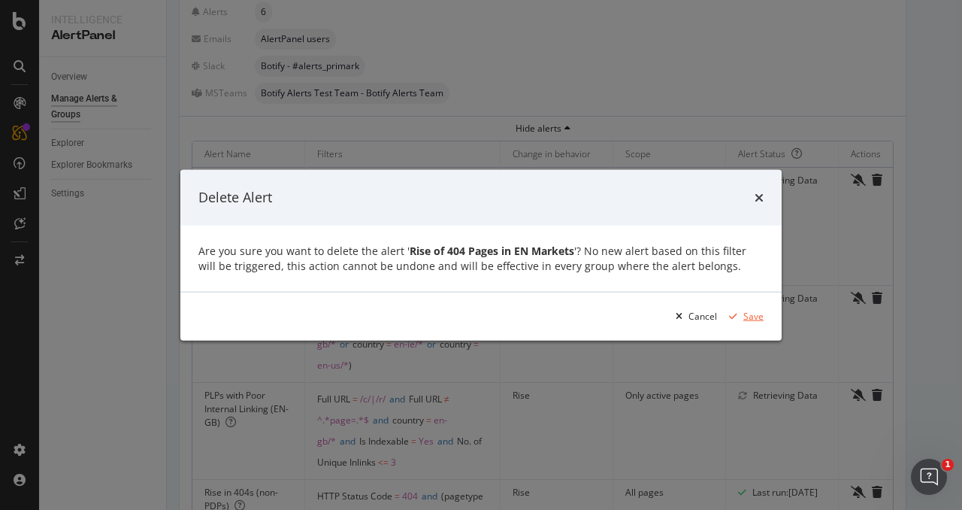
click at [754, 318] on div "Save" at bounding box center [753, 316] width 20 height 13
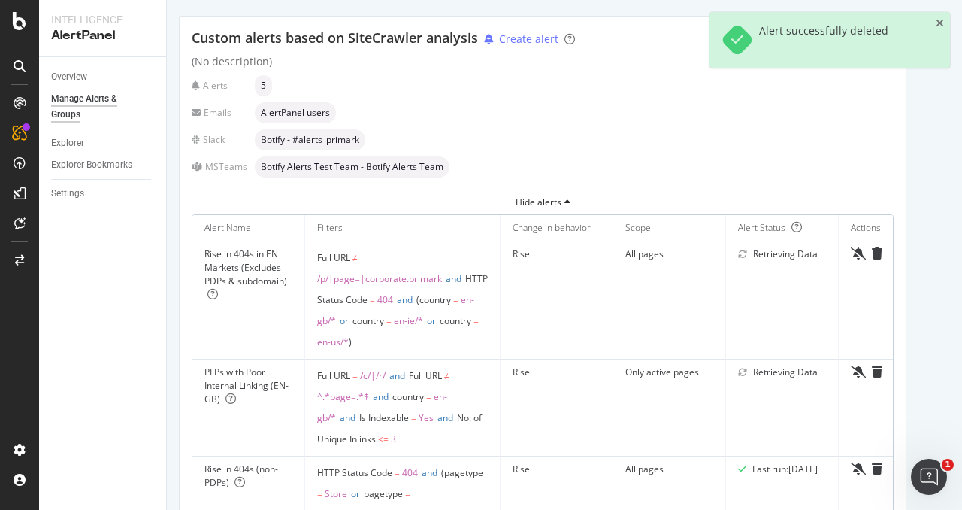
scroll to position [75, 0]
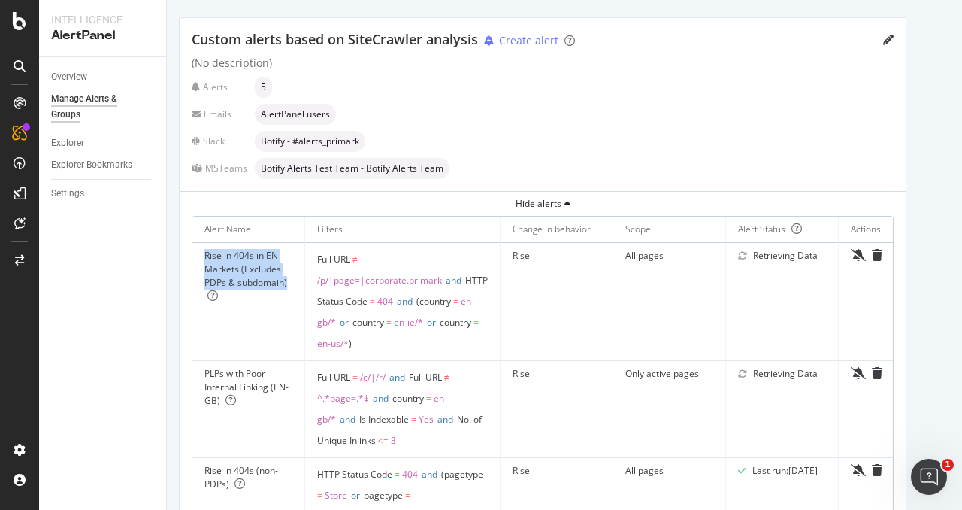
drag, startPoint x: 201, startPoint y: 252, endPoint x: 290, endPoint y: 282, distance: 93.7
click at [290, 282] on td "Rise in 404s in EN Markets (Excludes PDPs & subdomain)" at bounding box center [248, 302] width 113 height 118
copy div "Rise in 404s in EN Markets (Excludes PDPs & subdomain)"
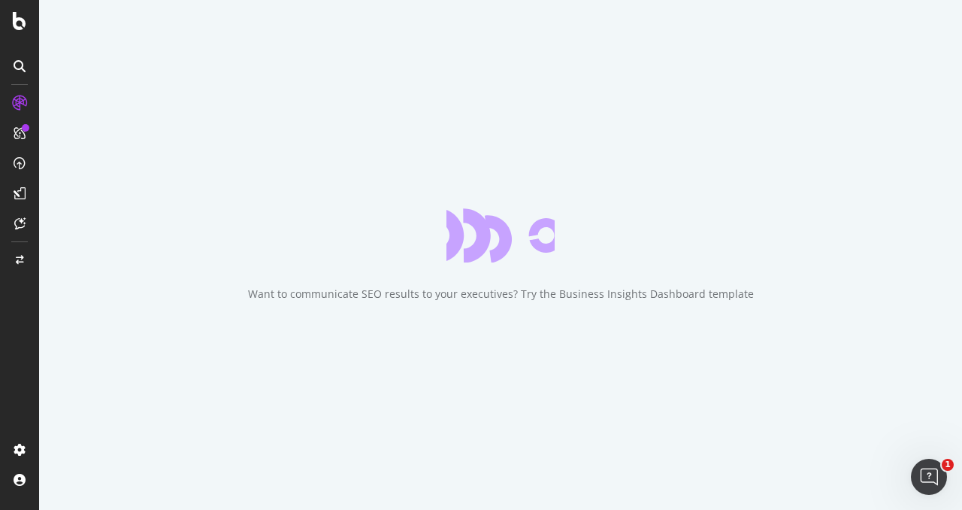
drag, startPoint x: 0, startPoint y: 0, endPoint x: 440, endPoint y: 370, distance: 575.1
click at [440, 370] on div "Want to communicate SEO results to your executives? Try the Business Insights D…" at bounding box center [500, 255] width 923 height 510
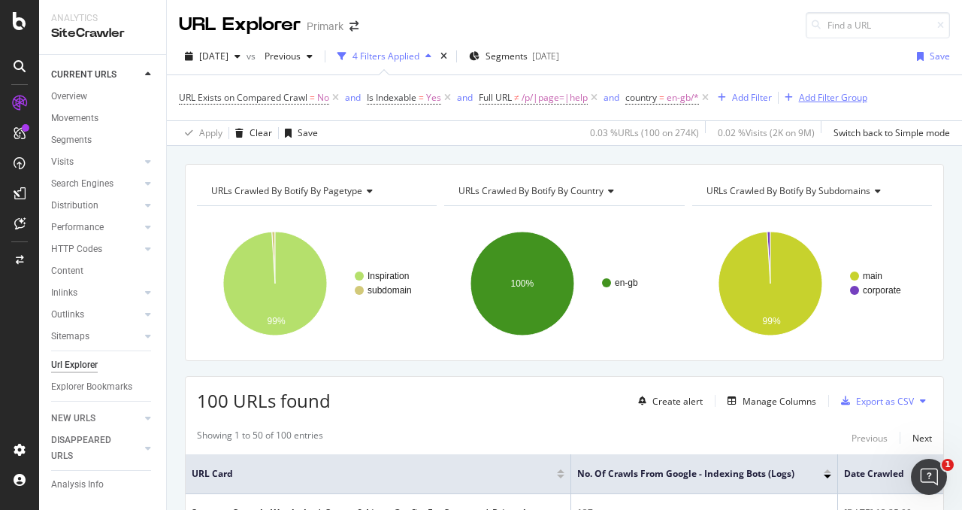
click at [822, 94] on div "Add Filter Group" at bounding box center [833, 97] width 68 height 13
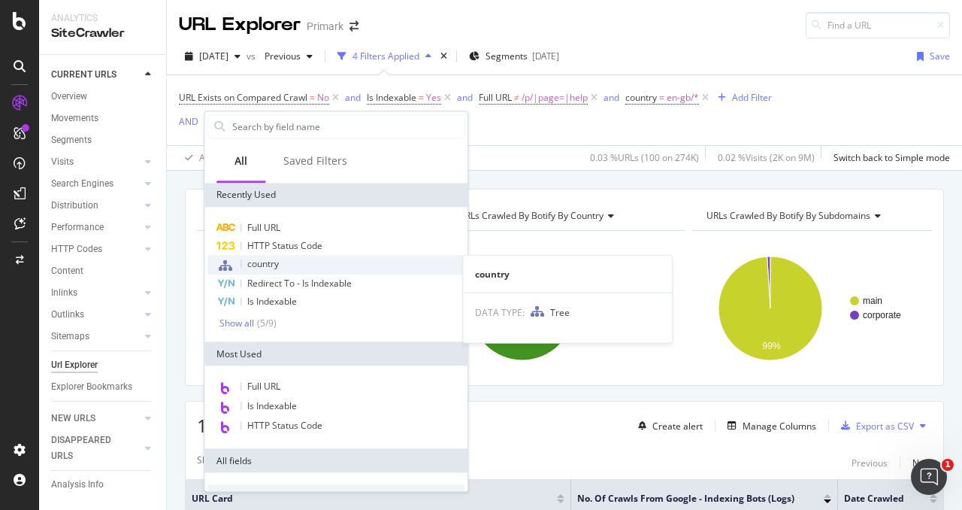
click at [319, 265] on div "country" at bounding box center [335, 265] width 257 height 20
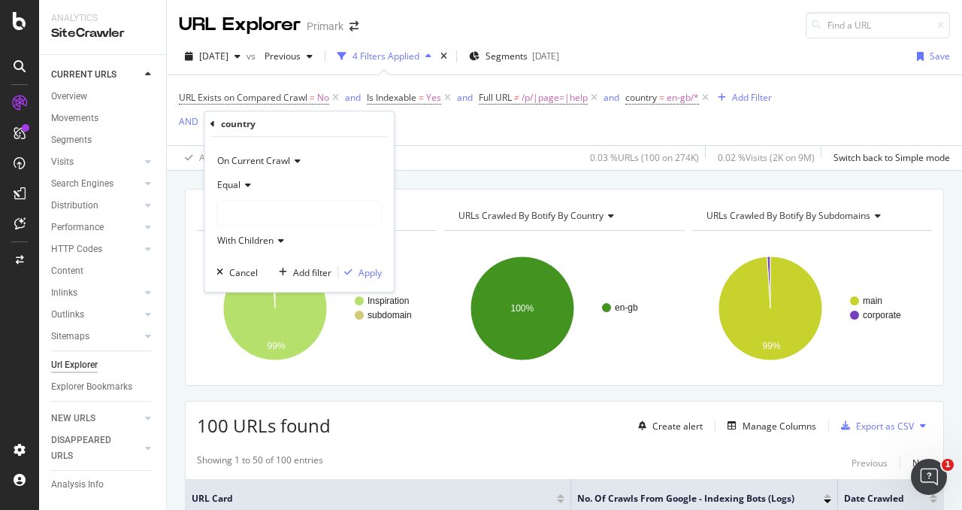
click at [259, 223] on div at bounding box center [299, 213] width 164 height 24
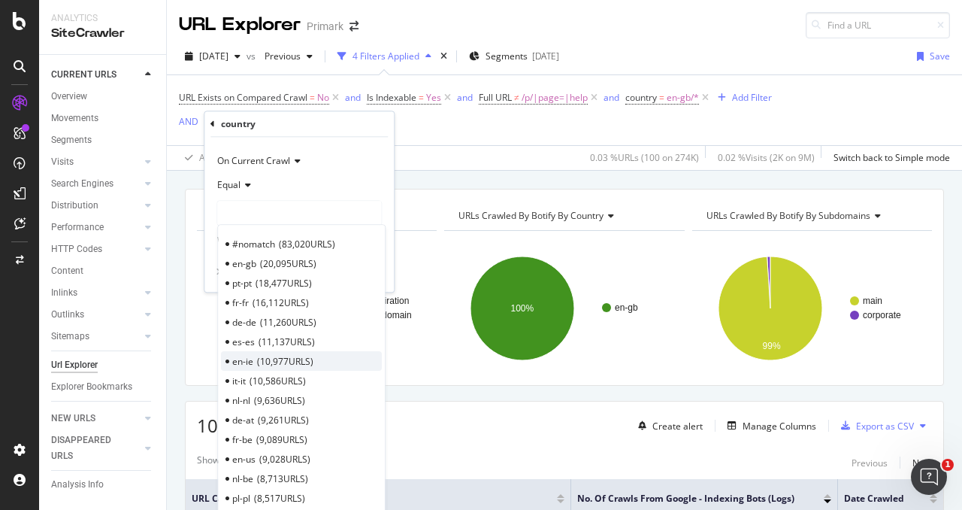
click at [280, 362] on span "10,977 URLS" at bounding box center [285, 361] width 56 height 13
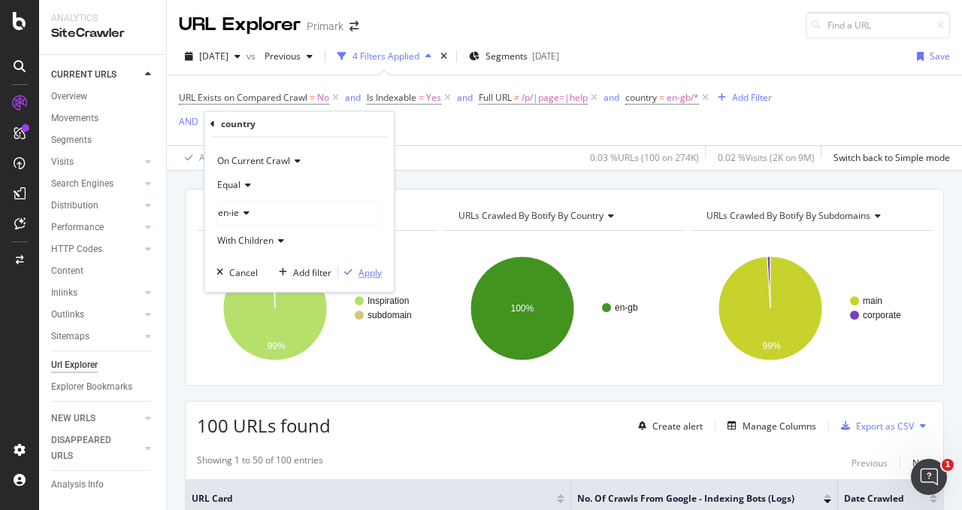
click at [362, 268] on div "Apply" at bounding box center [370, 272] width 23 height 13
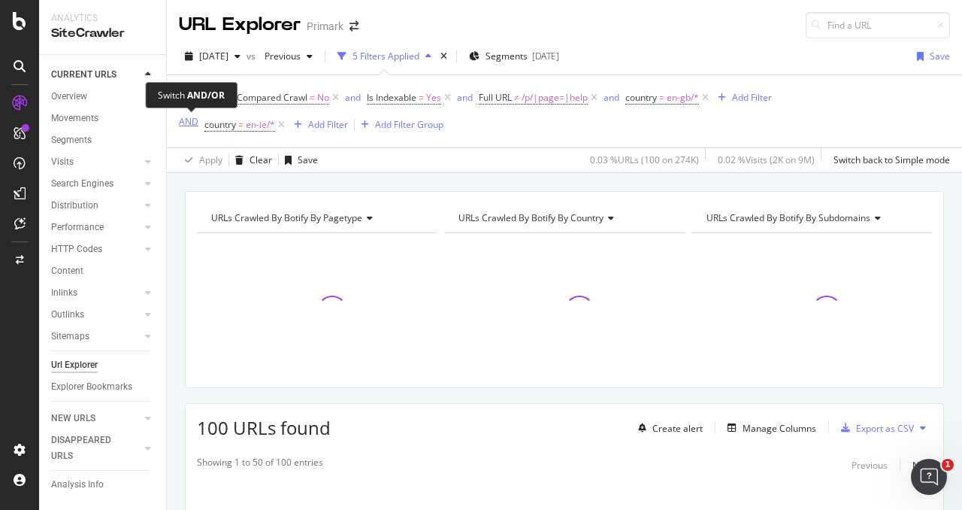
click at [189, 121] on div "AND" at bounding box center [189, 121] width 20 height 13
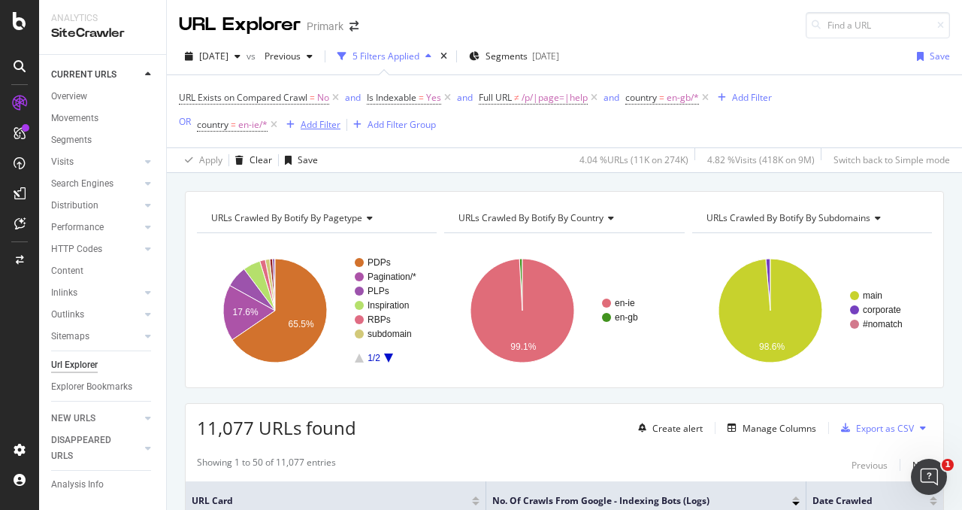
click at [324, 124] on div "Add Filter" at bounding box center [321, 124] width 40 height 13
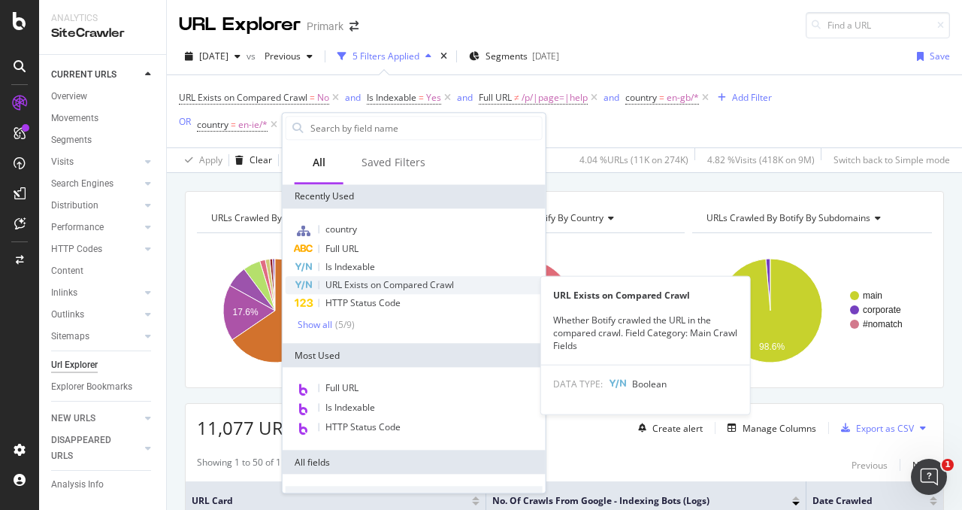
click at [377, 289] on span "URL Exists on Compared Crawl" at bounding box center [389, 284] width 129 height 13
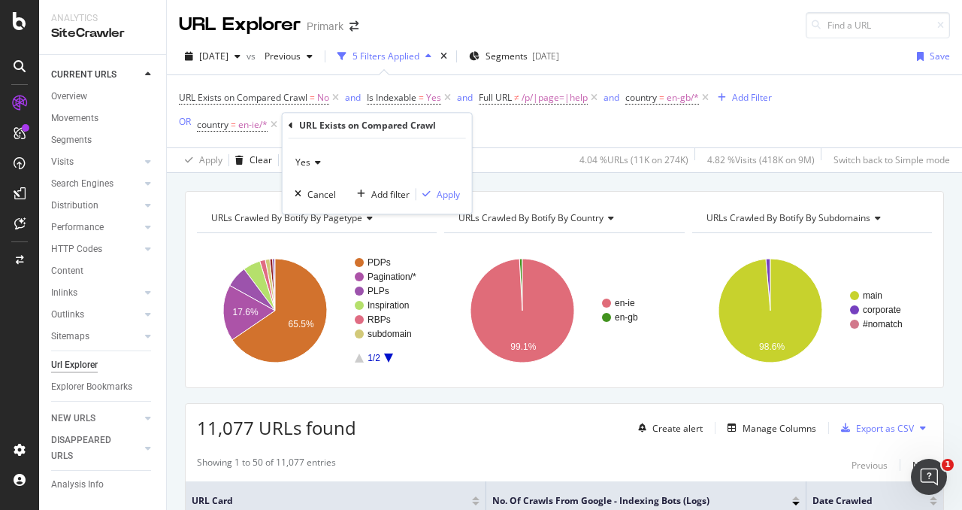
click at [310, 157] on div "Yes" at bounding box center [377, 162] width 165 height 24
click at [325, 210] on div "No" at bounding box center [378, 213] width 161 height 20
click at [452, 193] on div "Apply" at bounding box center [448, 194] width 23 height 13
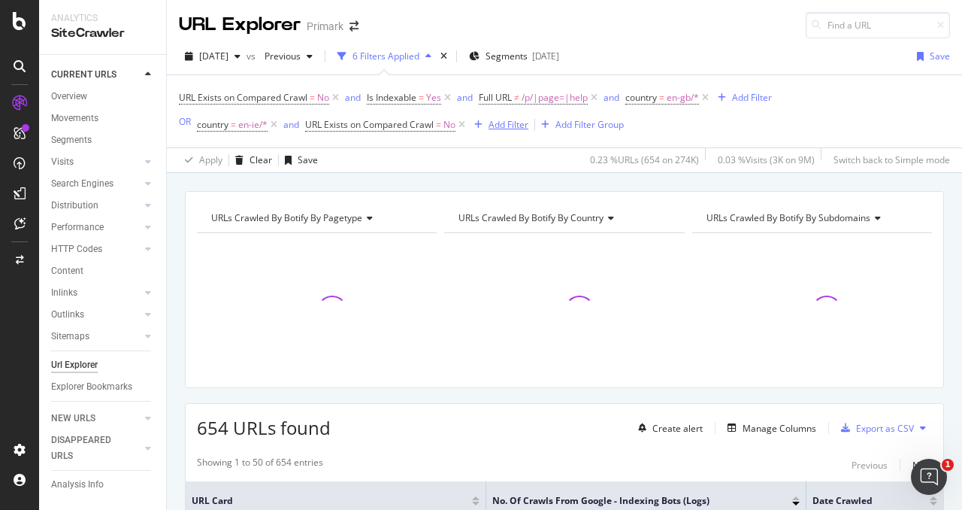
click at [513, 126] on div "Add Filter" at bounding box center [509, 124] width 40 height 13
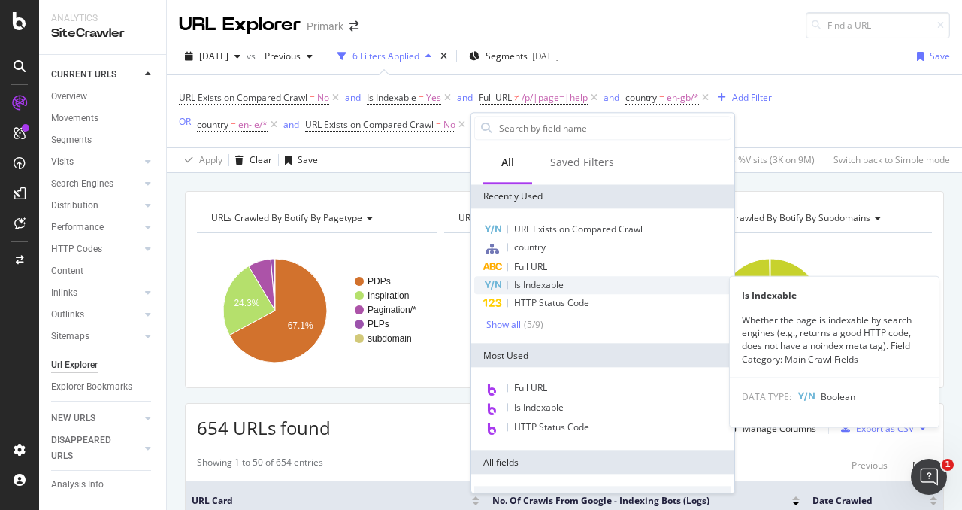
click at [569, 283] on div "Is Indexable" at bounding box center [602, 285] width 257 height 18
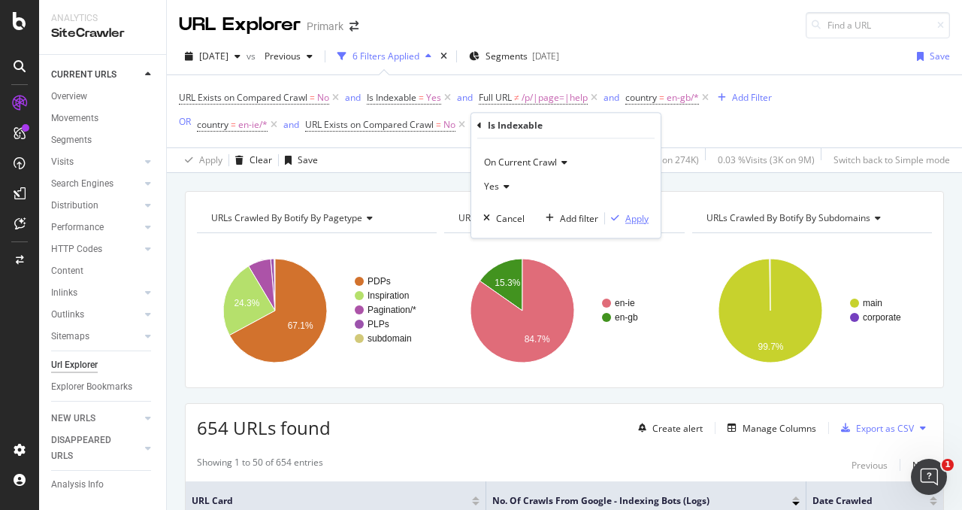
click at [630, 220] on div "Apply" at bounding box center [636, 218] width 23 height 13
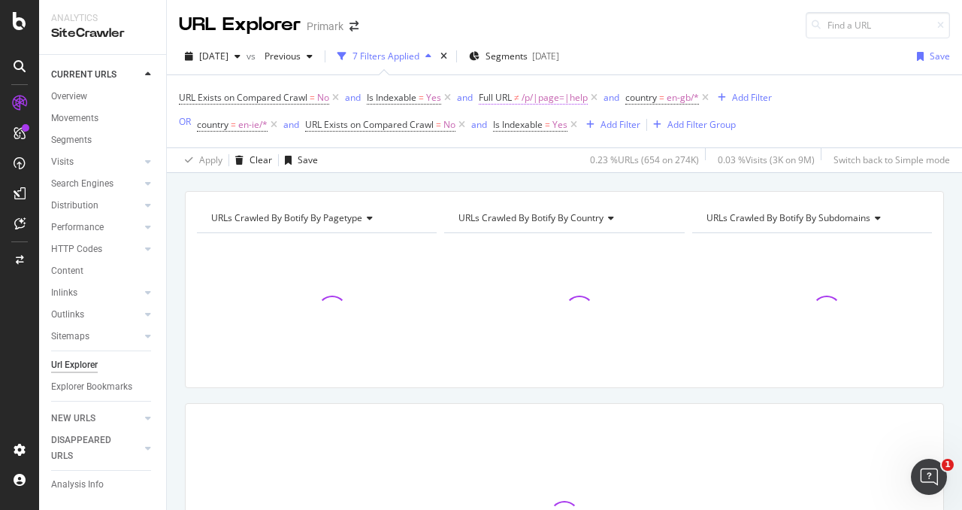
click at [567, 92] on span "/p/|page=|help" at bounding box center [555, 97] width 66 height 21
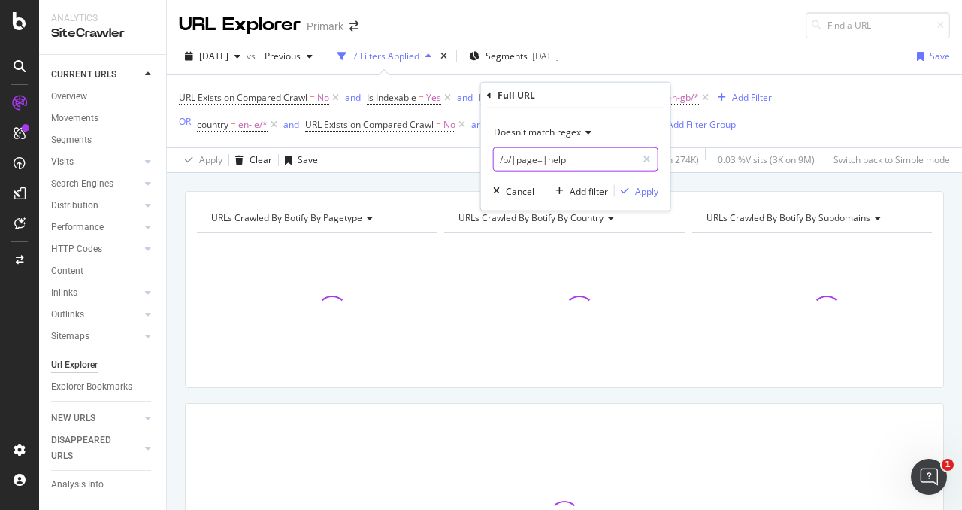
click at [532, 159] on input "/p/|page=|help" at bounding box center [565, 159] width 142 height 24
click at [583, 157] on input "/p/|page=|help" at bounding box center [565, 159] width 142 height 24
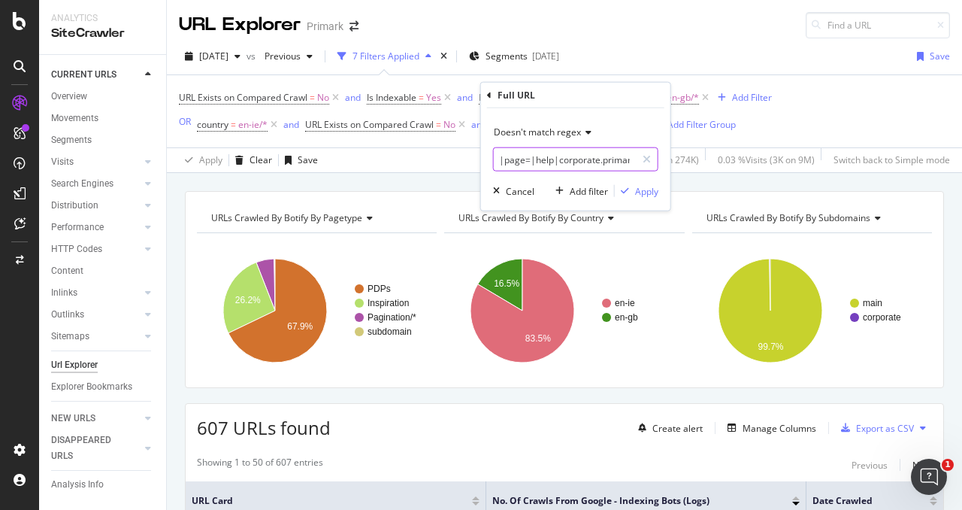
type input "/p/|page=|help|corporate.primark"
click at [652, 187] on div "Apply" at bounding box center [646, 190] width 23 height 13
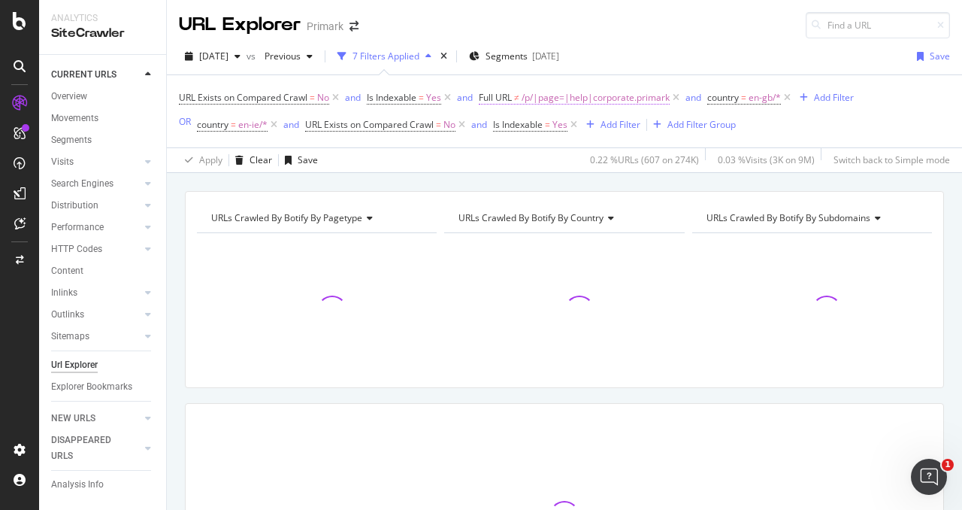
click at [586, 100] on span "/p/|page=|help|corporate.primark" at bounding box center [596, 97] width 148 height 21
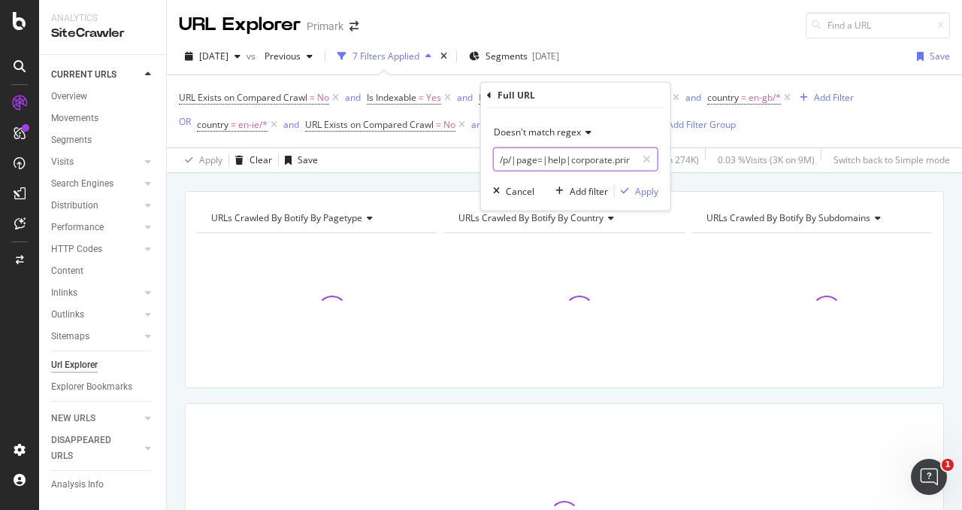
click at [562, 157] on input "/p/|page=|help|corporate.primark" at bounding box center [565, 159] width 142 height 24
click at [661, 71] on div "2025 Jul. 27th vs Previous 7 Filters Applied Segments 2025-04-03 Save" at bounding box center [564, 59] width 795 height 30
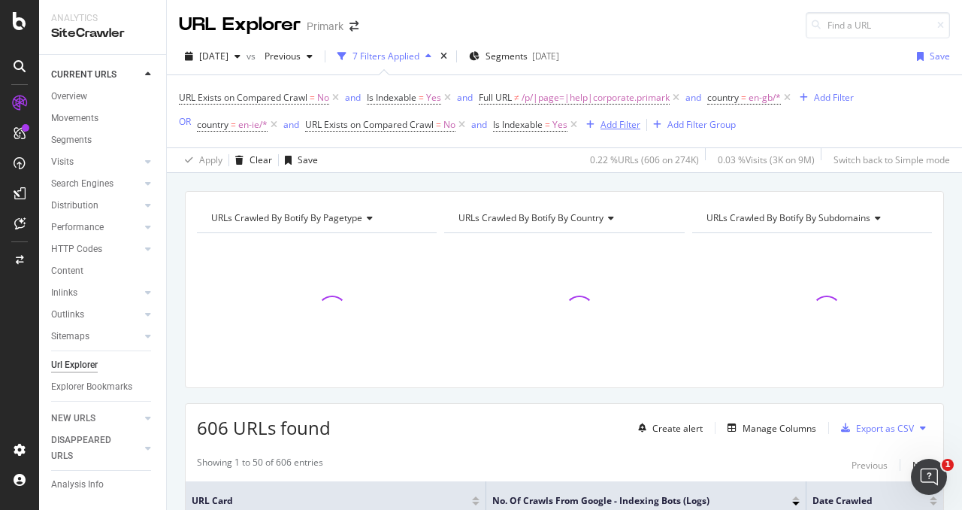
click at [624, 125] on div "Add Filter" at bounding box center [621, 124] width 40 height 13
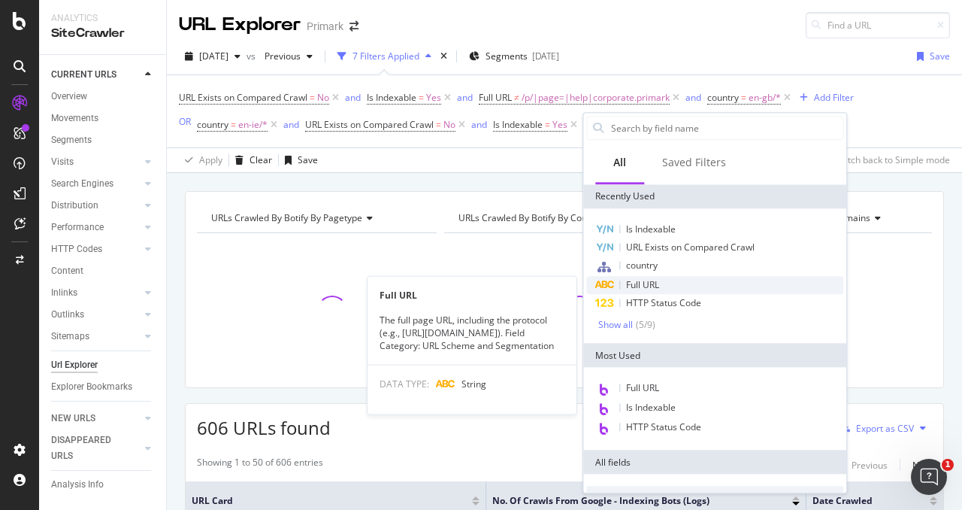
click at [684, 280] on div "Full URL" at bounding box center [714, 285] width 257 height 18
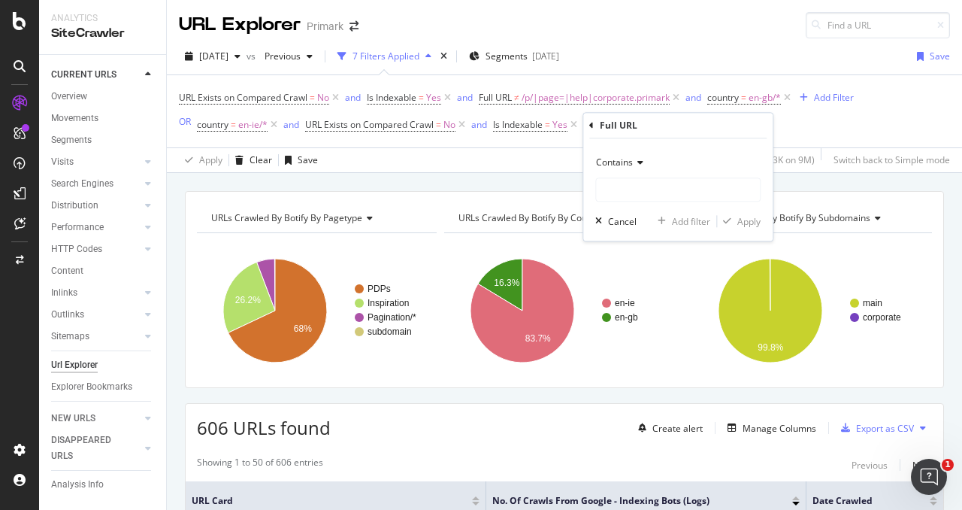
click at [633, 159] on icon at bounding box center [638, 162] width 11 height 9
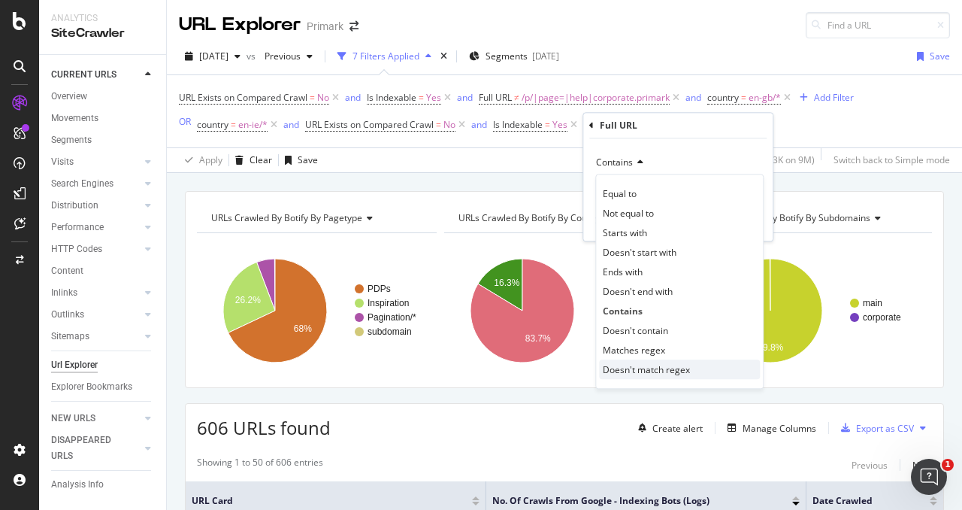
click at [657, 367] on span "Doesn't match regex" at bounding box center [646, 369] width 87 height 13
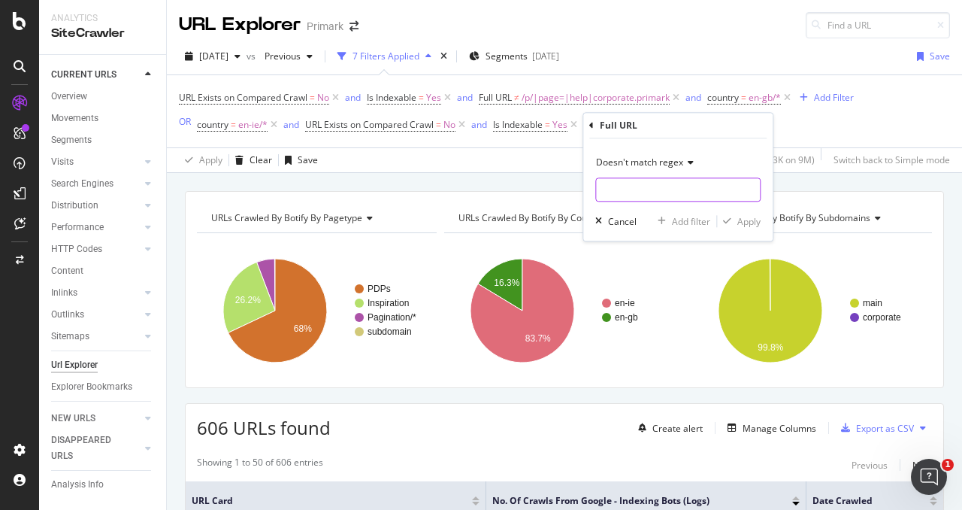
click at [653, 183] on input "text" at bounding box center [678, 189] width 164 height 24
paste input "/p/|page=|help|corporate.primark"
type input "/p/|page=|help|corporate.primark"
click at [770, 228] on div "Doesn't match regex /p/|page=|help|corporate.primark Cancel Add filter Apply" at bounding box center [677, 189] width 189 height 102
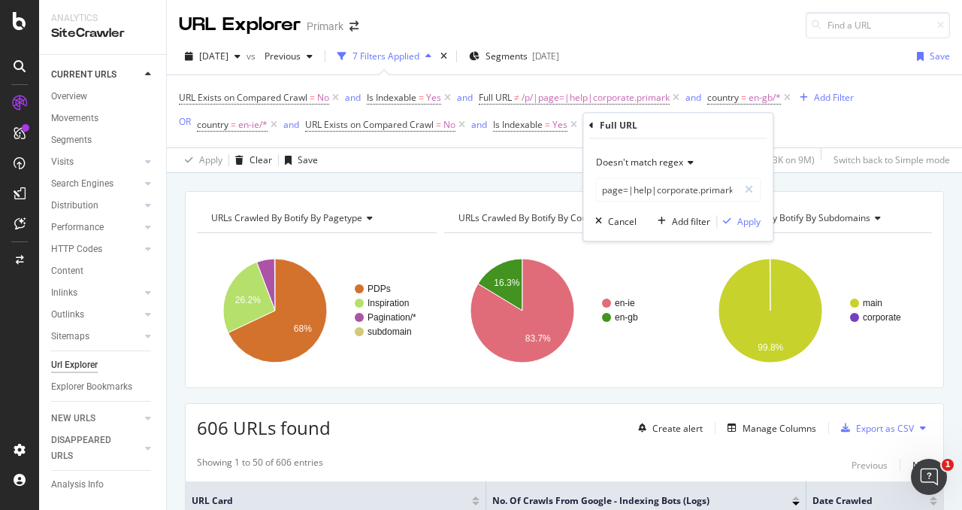
scroll to position [0, 0]
click at [752, 219] on div "Apply" at bounding box center [748, 221] width 23 height 13
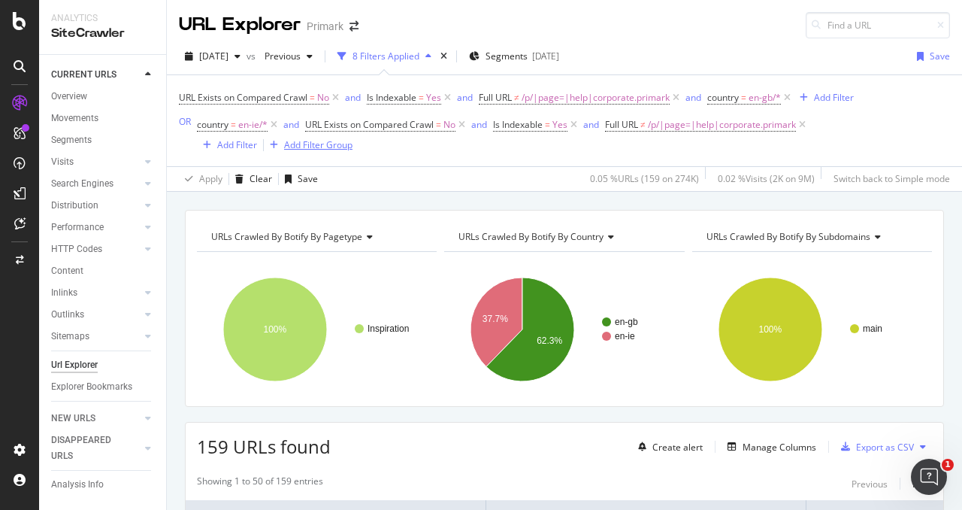
click at [292, 148] on div "Add Filter Group" at bounding box center [318, 144] width 68 height 13
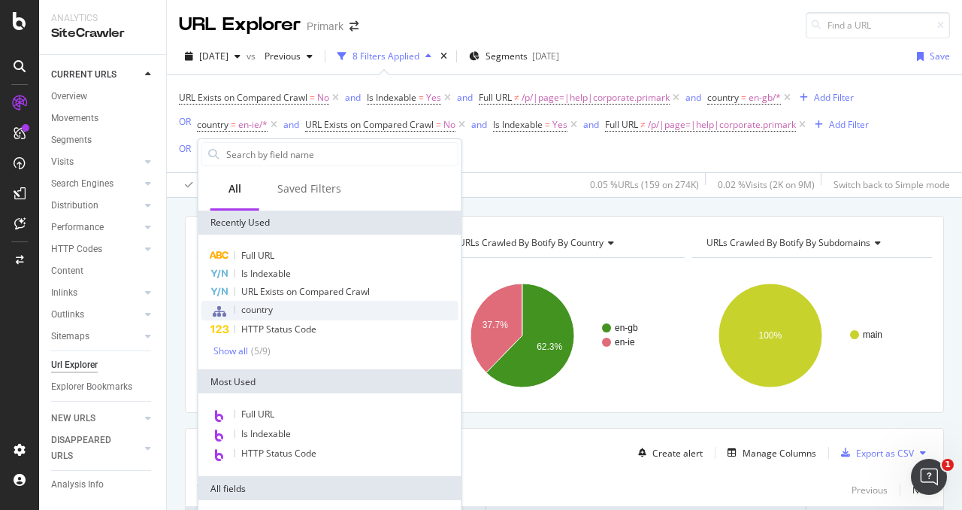
click at [304, 310] on div "country" at bounding box center [329, 311] width 257 height 20
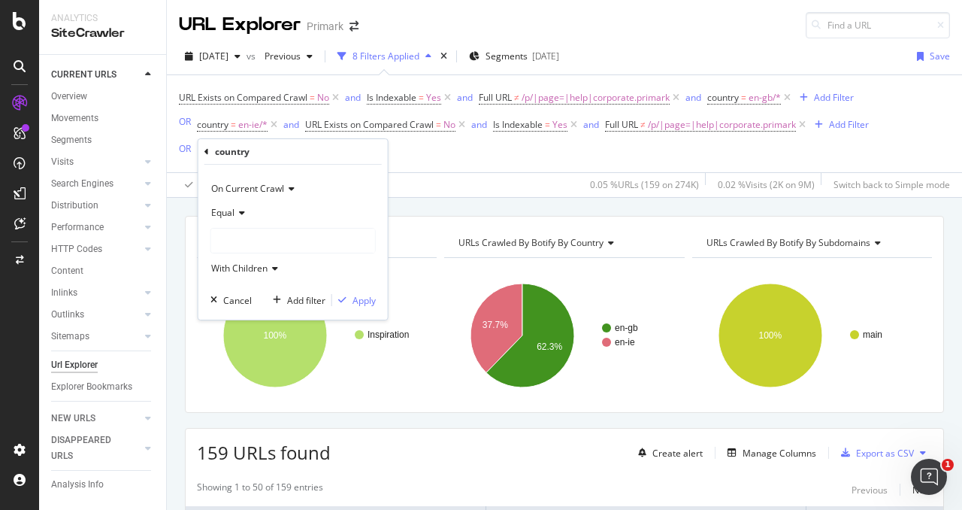
click at [241, 210] on icon at bounding box center [240, 212] width 11 height 9
click at [280, 208] on div "Equal" at bounding box center [292, 213] width 165 height 24
click at [284, 232] on div at bounding box center [293, 240] width 164 height 24
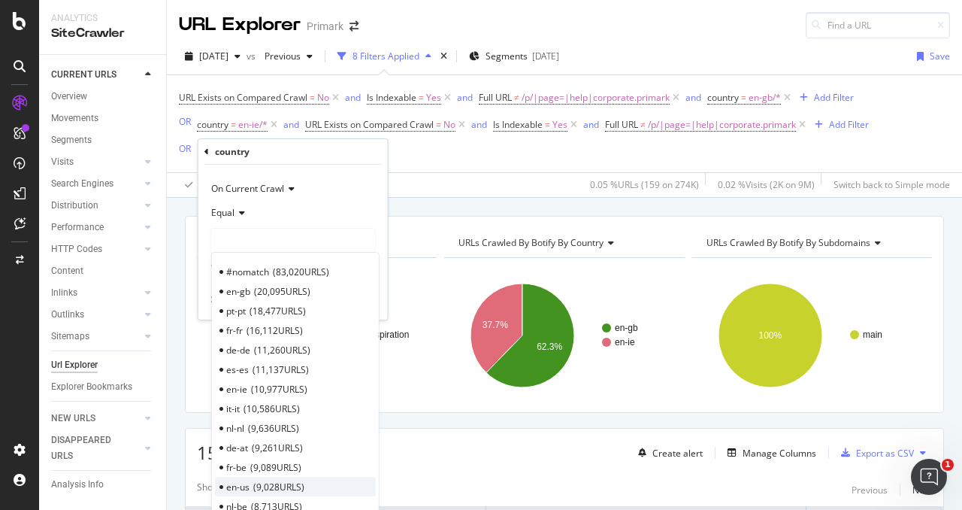
click at [261, 486] on span "9,028 URLS" at bounding box center [278, 486] width 51 height 13
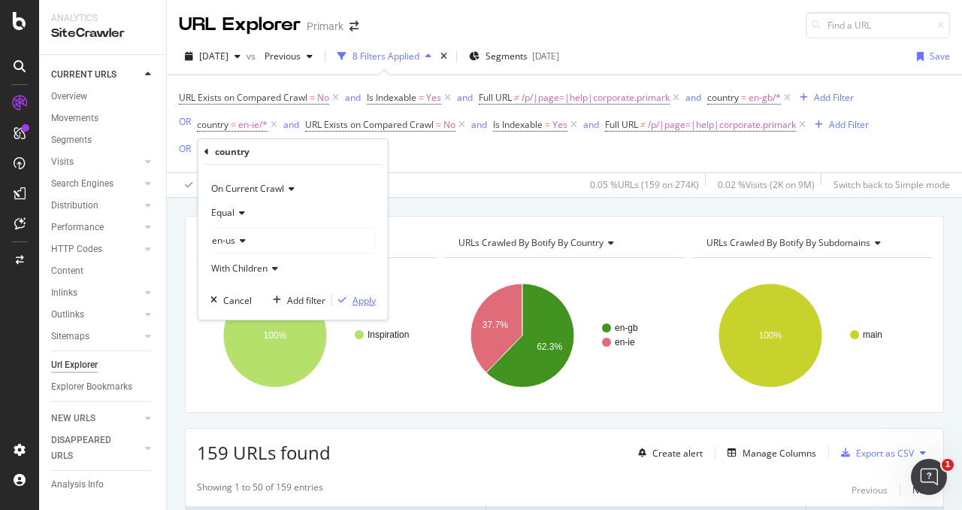
click at [358, 304] on div "Apply" at bounding box center [364, 300] width 23 height 13
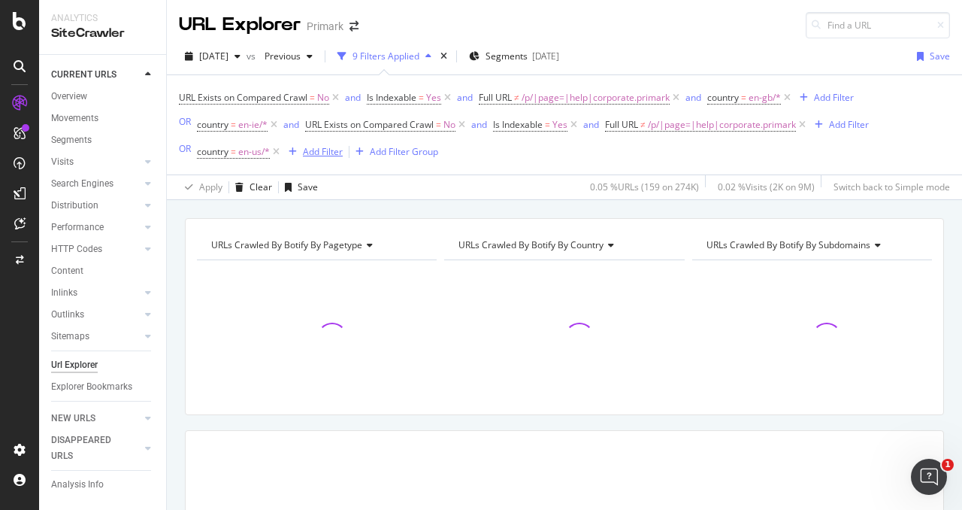
click at [333, 153] on div "Add Filter" at bounding box center [323, 151] width 40 height 13
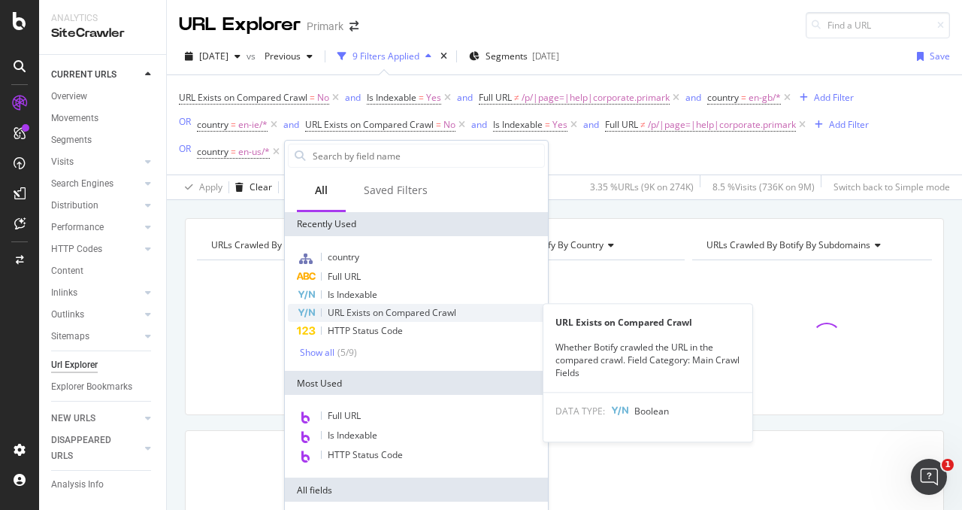
click at [398, 312] on span "URL Exists on Compared Crawl" at bounding box center [392, 312] width 129 height 13
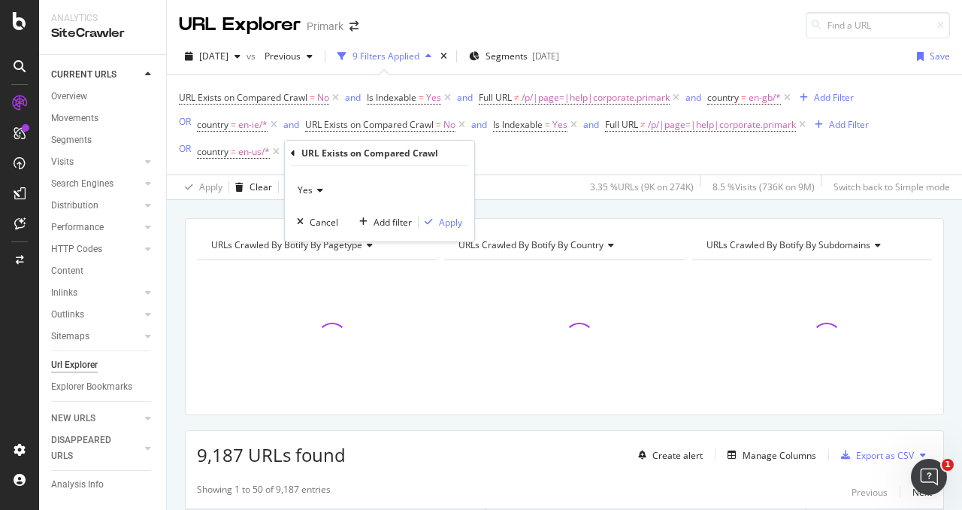
click at [325, 190] on div "Yes" at bounding box center [379, 190] width 165 height 24
click at [316, 240] on span "No" at bounding box center [310, 241] width 12 height 13
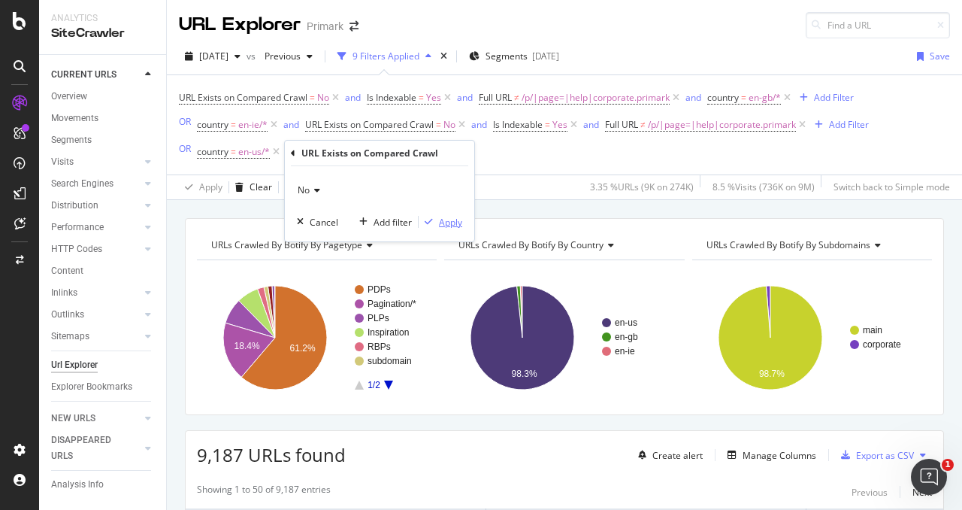
click at [443, 223] on div "Apply" at bounding box center [450, 222] width 23 height 13
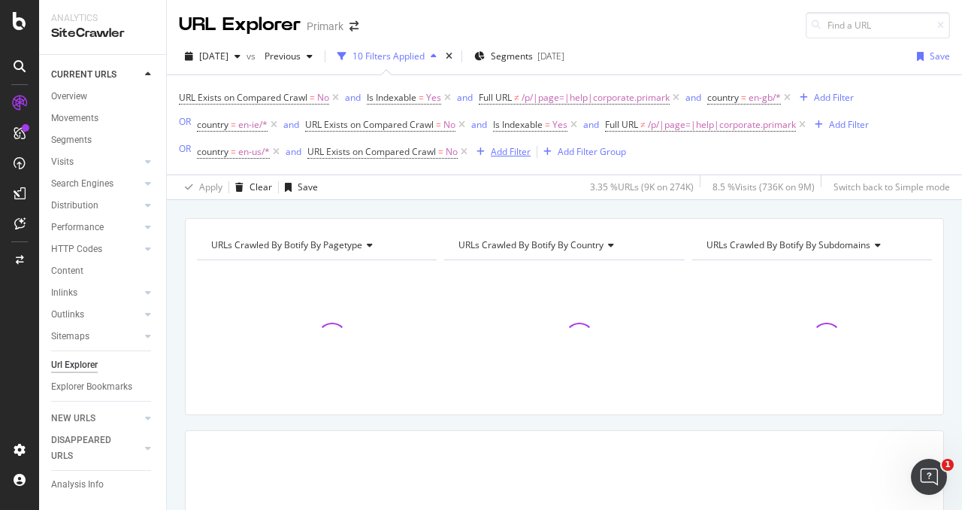
click at [520, 157] on div "Add Filter" at bounding box center [511, 151] width 40 height 13
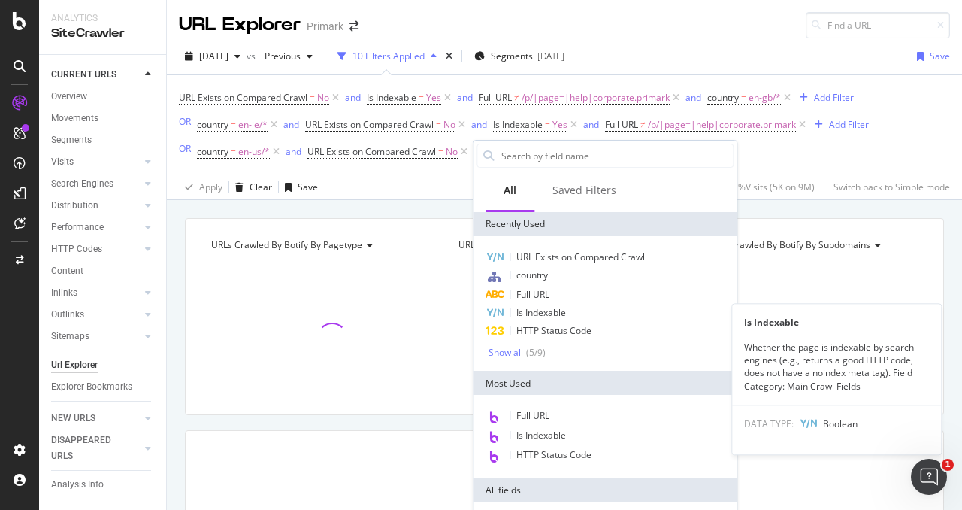
click at [558, 310] on span "Is Indexable" at bounding box center [541, 312] width 50 height 13
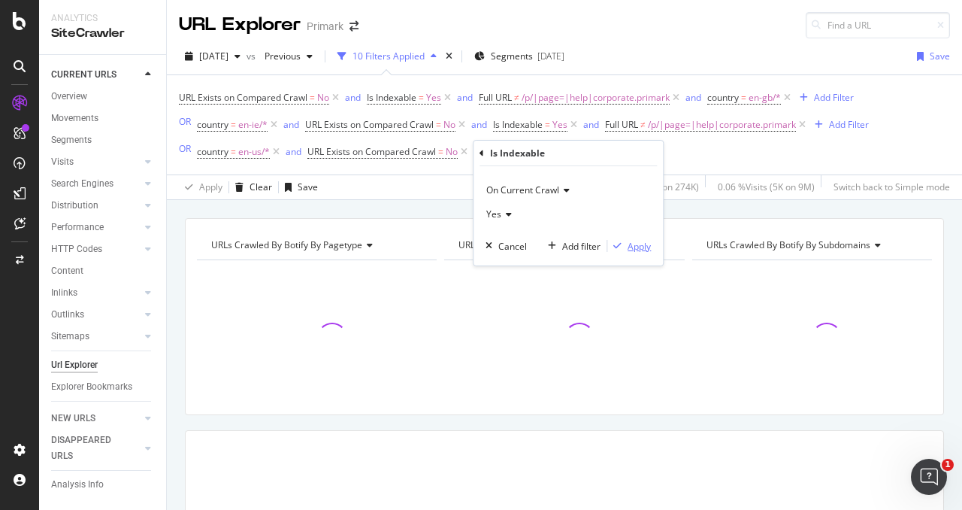
click at [636, 250] on div "Apply" at bounding box center [639, 246] width 23 height 13
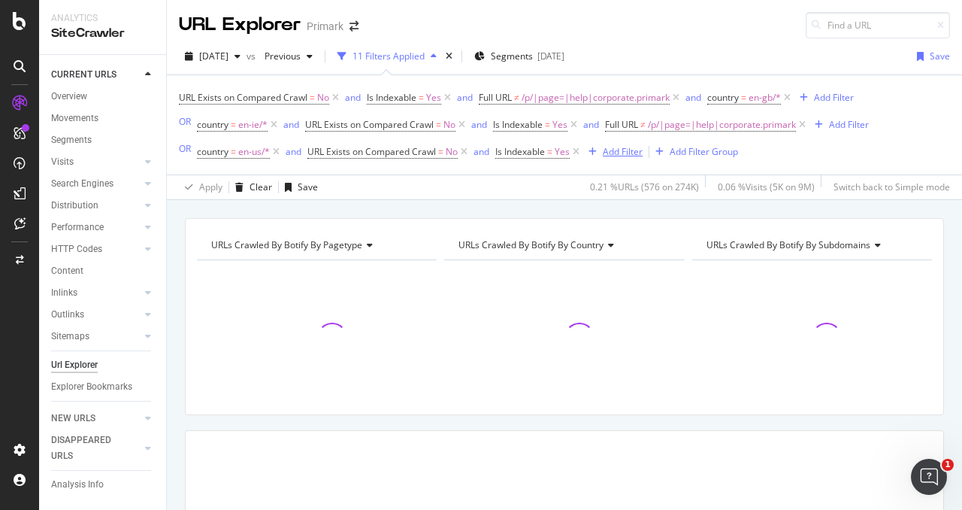
click at [639, 156] on div "Add Filter" at bounding box center [623, 151] width 40 height 13
click at [699, 126] on span "/p/|page=|help|corporate.primark" at bounding box center [722, 124] width 148 height 21
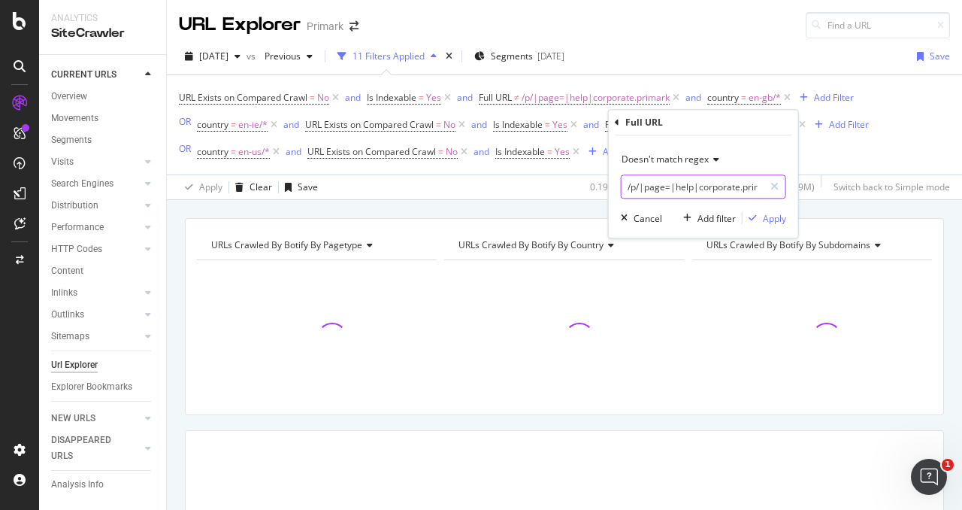
click at [689, 195] on input "/p/|page=|help|corporate.primark" at bounding box center [693, 186] width 142 height 24
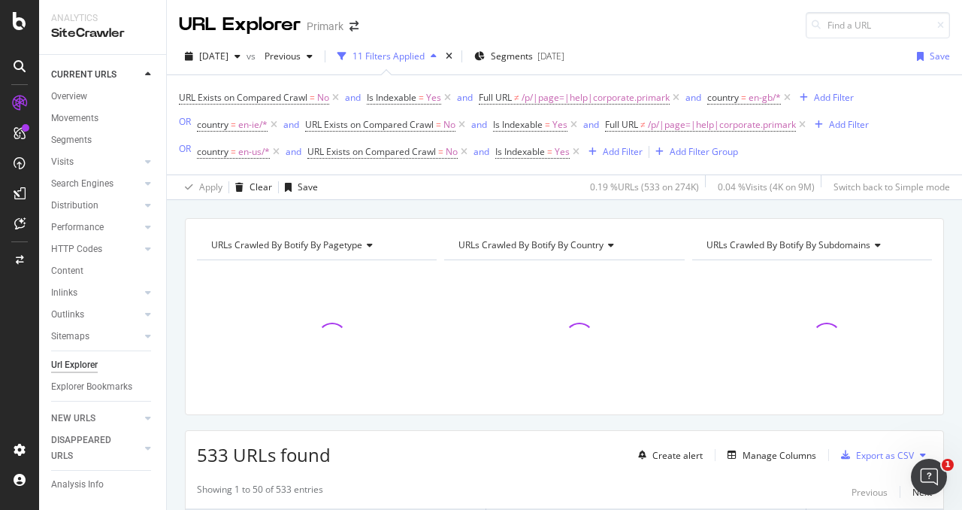
click at [828, 148] on div "URL Exists on Compared Crawl = No and Is Indexable = Yes and Full URL ≠ /p/|pag…" at bounding box center [524, 124] width 690 height 75
click at [634, 153] on div "Add Filter" at bounding box center [623, 151] width 40 height 13
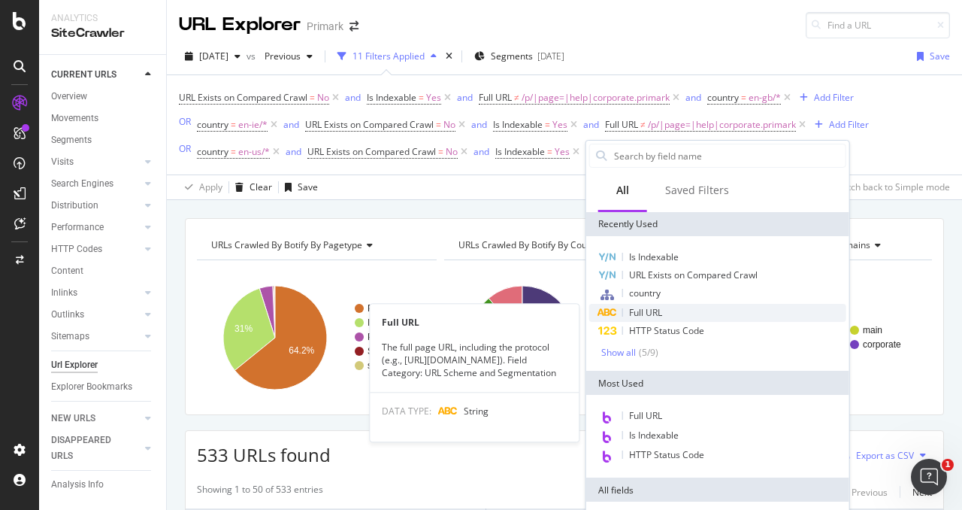
click at [666, 310] on div "Full URL" at bounding box center [717, 313] width 257 height 18
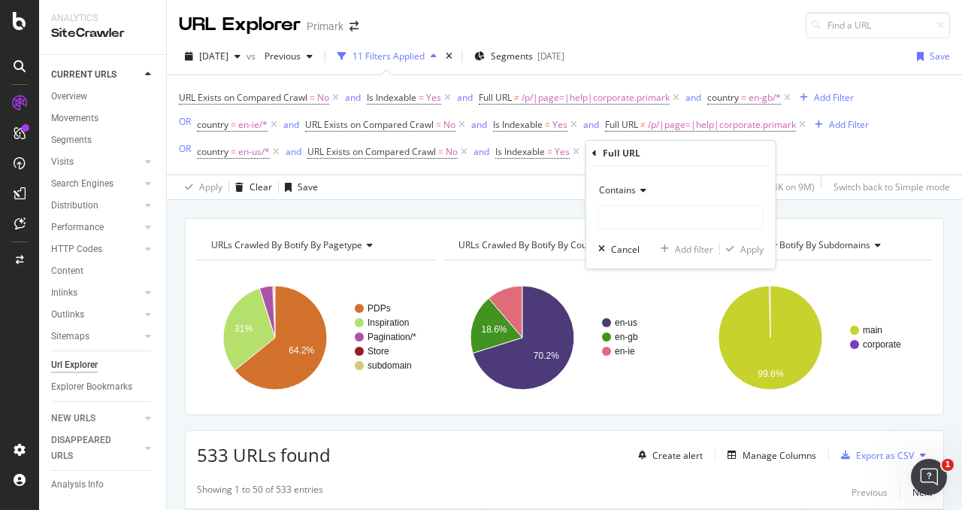
click at [647, 189] on div "Contains" at bounding box center [680, 190] width 165 height 24
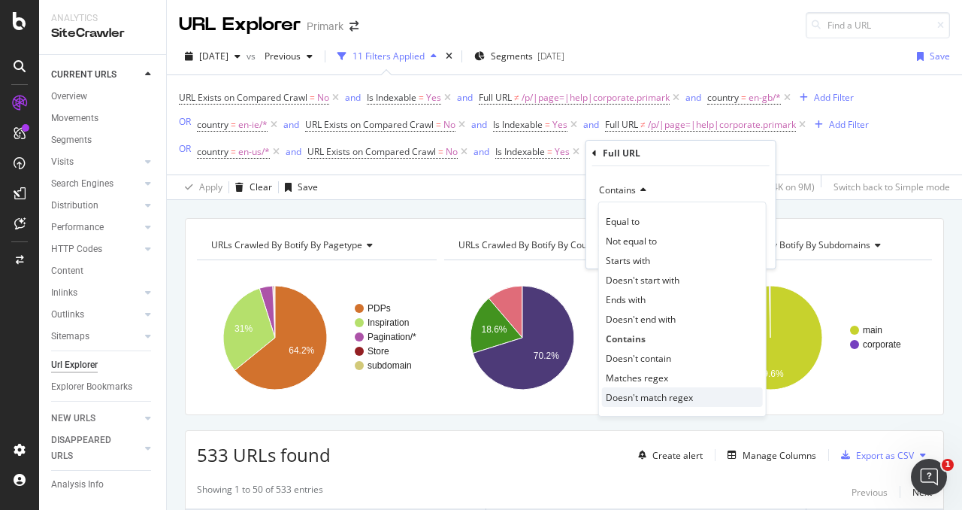
click at [665, 391] on span "Doesn't match regex" at bounding box center [649, 397] width 87 height 13
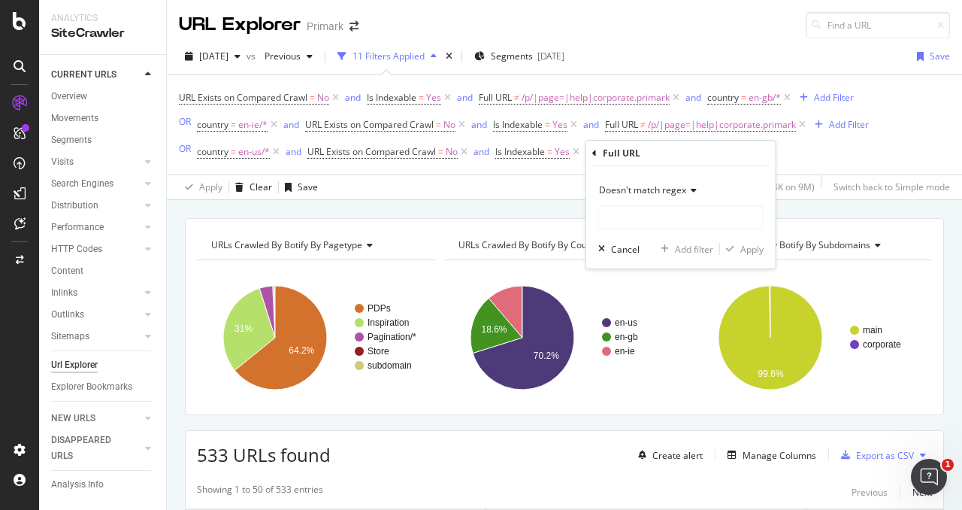
click at [680, 231] on div "Doesn't match regex Cancel Add filter Apply" at bounding box center [680, 217] width 189 height 102
click at [679, 217] on input "text" at bounding box center [681, 217] width 164 height 24
paste input "/p/|page=|help|corporate.primark"
type input "/p/|page=|help|corporate.primark"
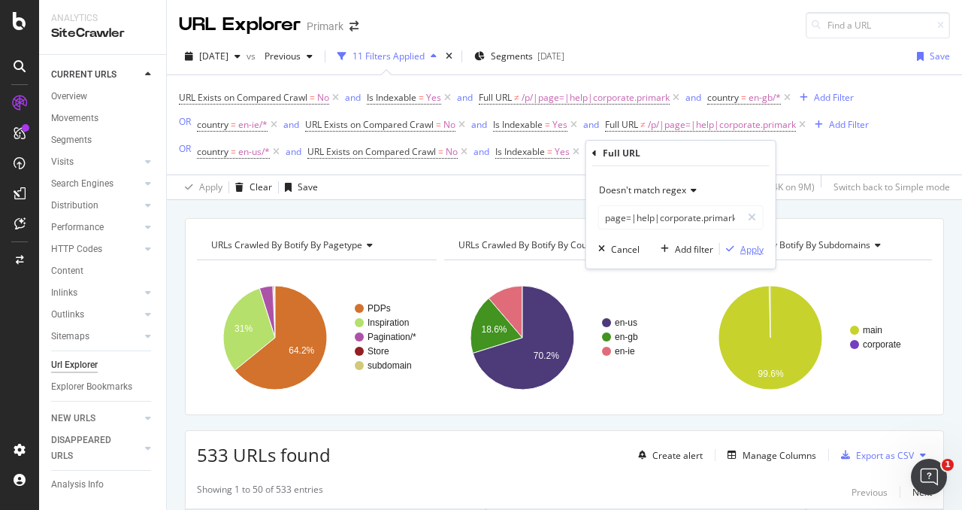
click at [752, 249] on div "Apply" at bounding box center [751, 249] width 23 height 13
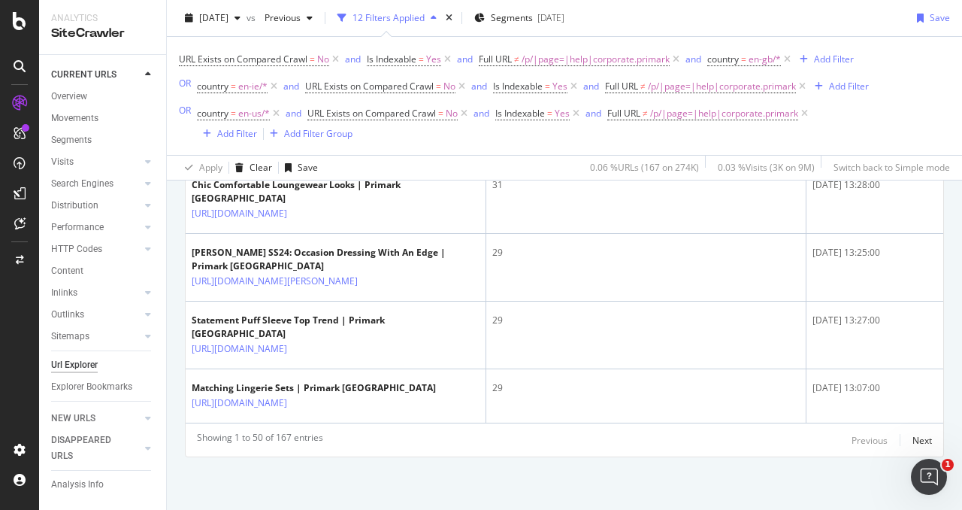
scroll to position [3618, 0]
click at [914, 441] on div "Next" at bounding box center [922, 440] width 20 height 13
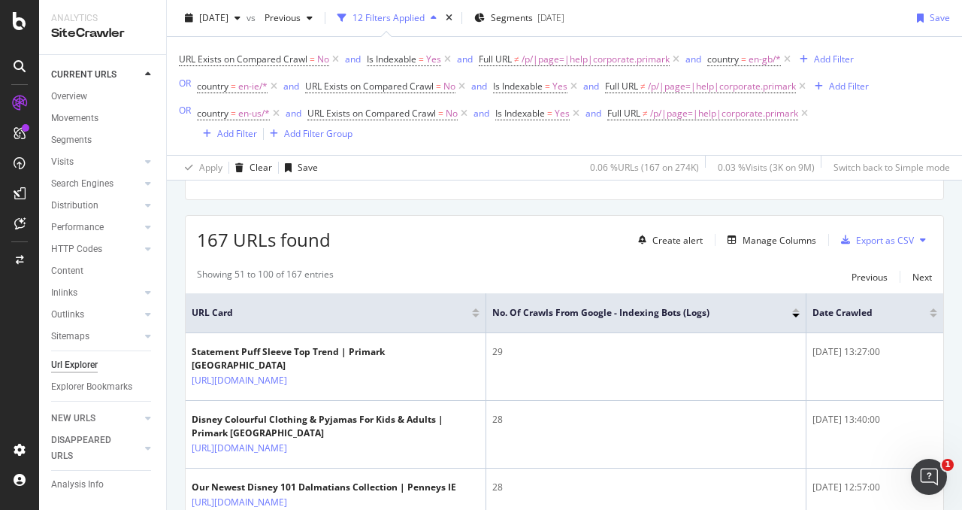
scroll to position [235, 0]
click at [770, 241] on div "Manage Columns" at bounding box center [780, 238] width 74 height 13
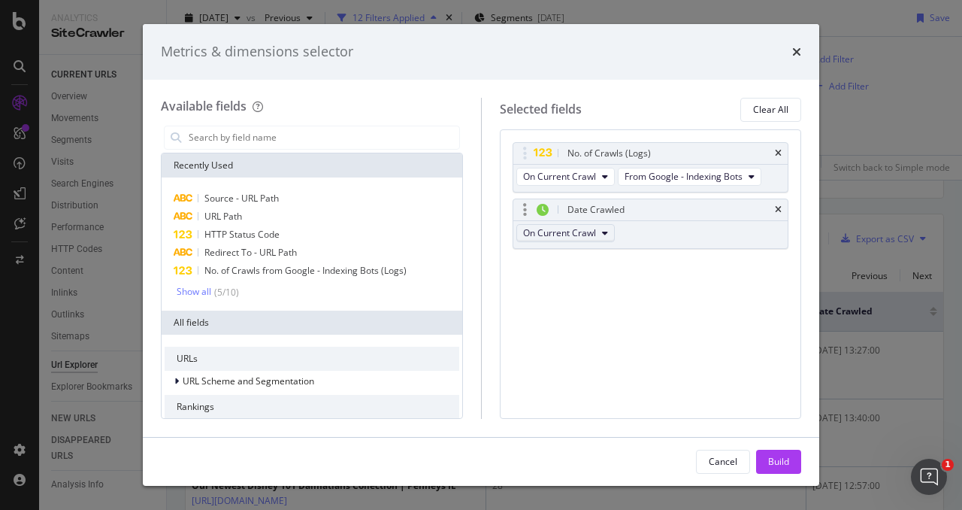
click at [582, 235] on span "On Current Crawl" at bounding box center [559, 232] width 73 height 13
click at [583, 235] on span "On Current Crawl" at bounding box center [559, 232] width 73 height 13
click at [288, 123] on div "modal" at bounding box center [312, 138] width 302 height 30
click at [285, 147] on input "modal" at bounding box center [323, 137] width 272 height 23
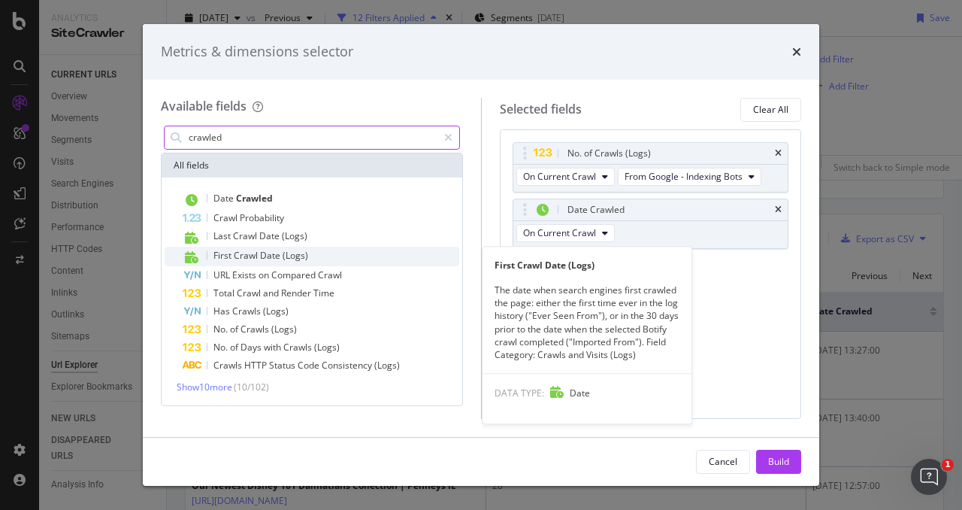
type input "crawled"
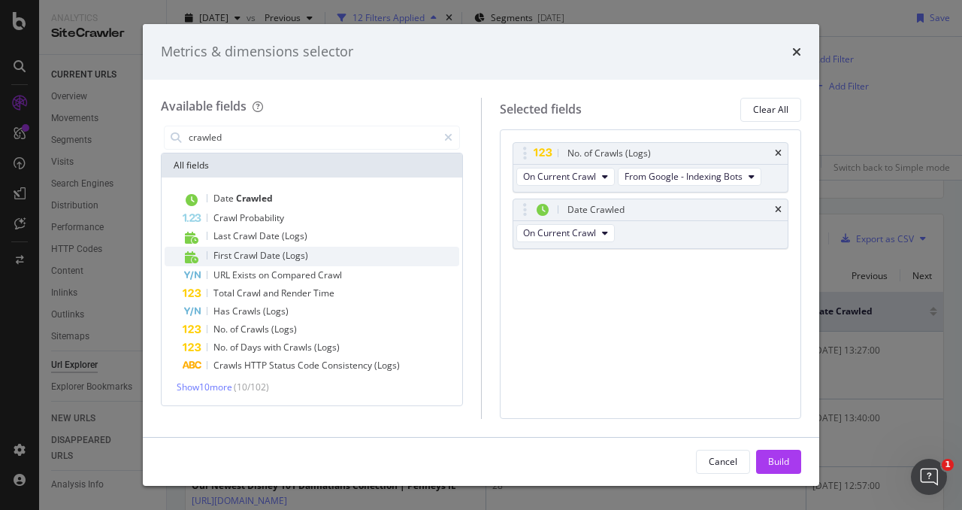
drag, startPoint x: 304, startPoint y: 255, endPoint x: 274, endPoint y: 248, distance: 30.8
click at [274, 248] on div "First Crawl Date (Logs)" at bounding box center [321, 257] width 277 height 20
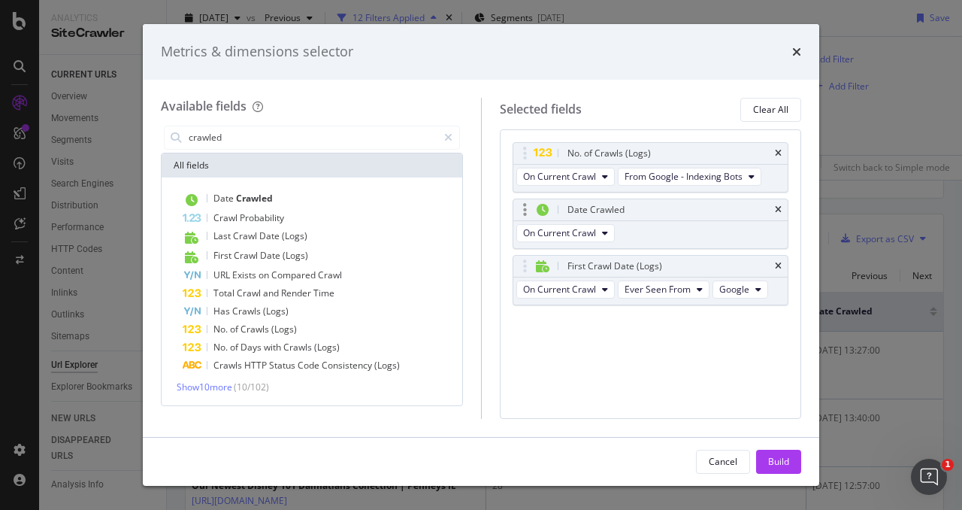
click at [774, 207] on div "Date Crawled" at bounding box center [650, 209] width 275 height 21
click at [776, 211] on icon "times" at bounding box center [778, 209] width 7 height 9
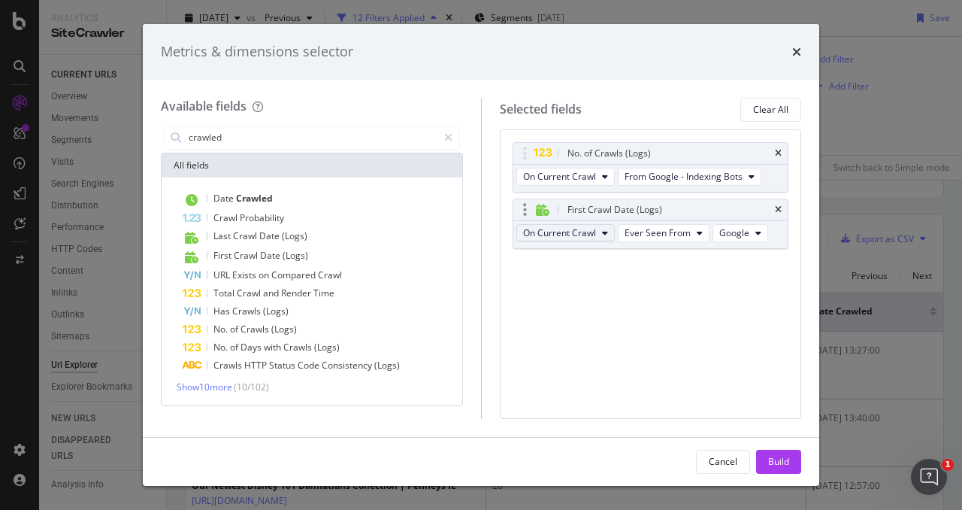
click at [589, 229] on span "On Current Crawl" at bounding box center [559, 232] width 73 height 13
click at [585, 228] on span "On Current Crawl" at bounding box center [559, 232] width 73 height 13
click at [678, 220] on div "modal" at bounding box center [650, 220] width 275 height 1
click at [678, 224] on button "Ever Seen From" at bounding box center [664, 233] width 92 height 18
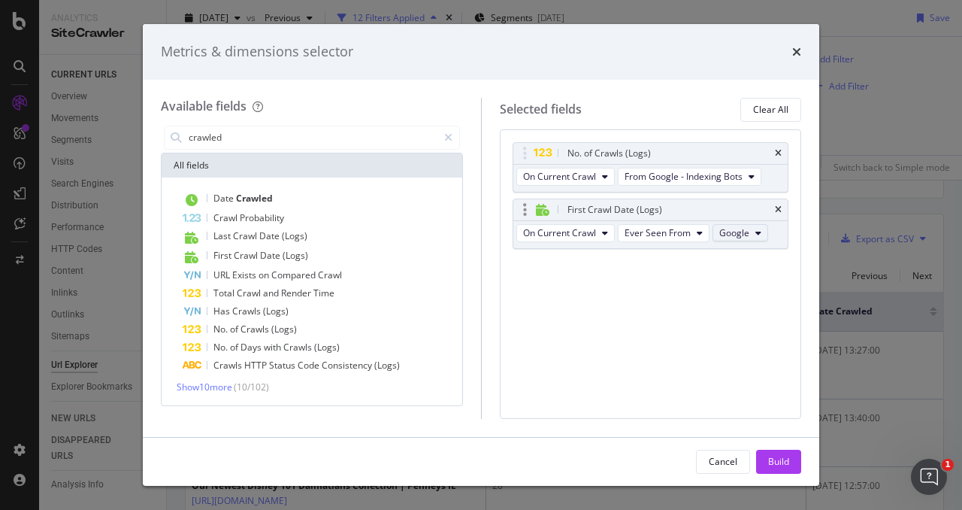
click at [743, 227] on span "Google" at bounding box center [734, 232] width 30 height 13
click at [682, 226] on span "Ever Seen From" at bounding box center [658, 232] width 66 height 13
click at [729, 229] on span "Google" at bounding box center [734, 232] width 30 height 13
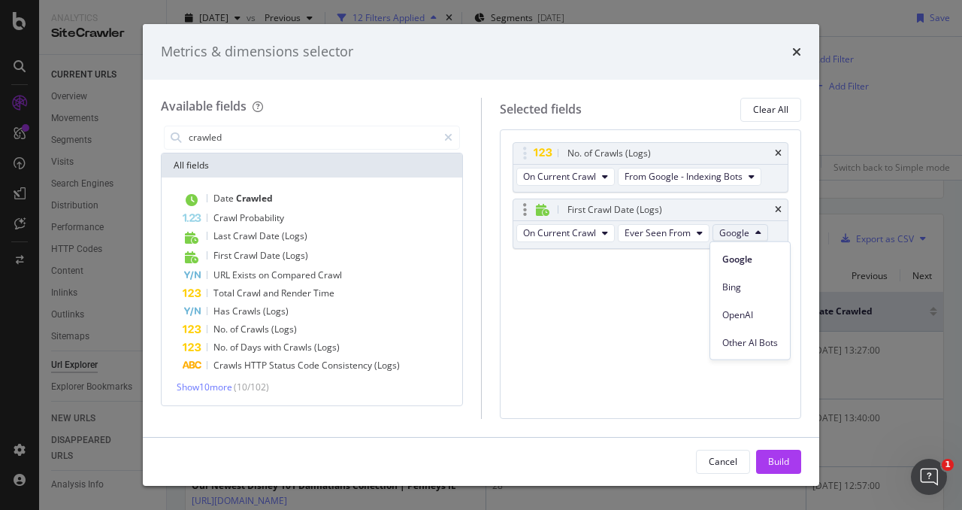
click at [728, 229] on span "Google" at bounding box center [734, 232] width 30 height 13
click at [776, 461] on div "Build" at bounding box center [778, 461] width 21 height 13
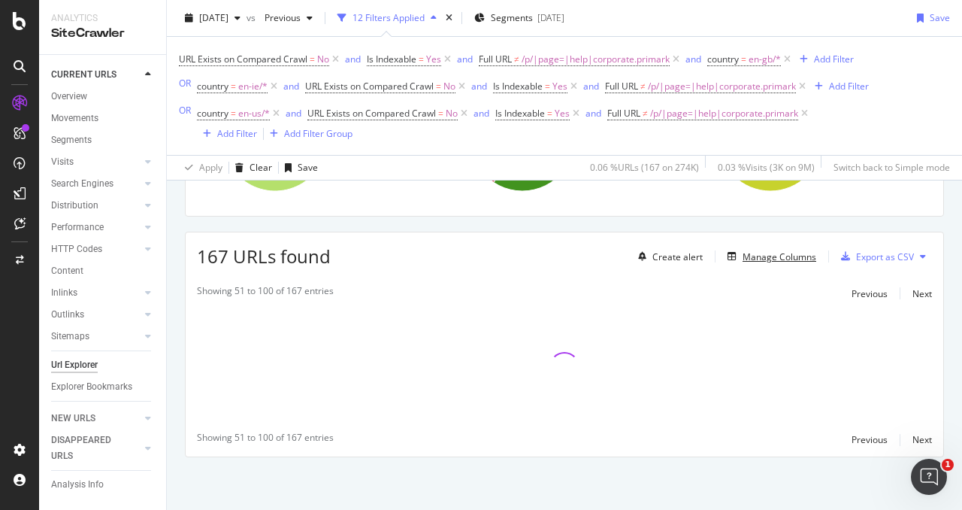
scroll to position [216, 0]
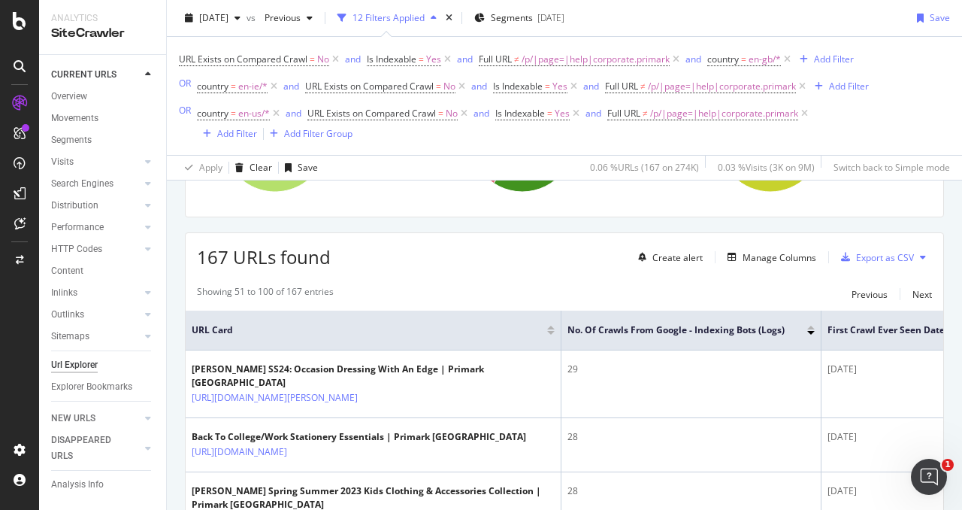
click at [589, 248] on div "167 URLs found Create alert Manage Columns Export as CSV" at bounding box center [565, 251] width 758 height 37
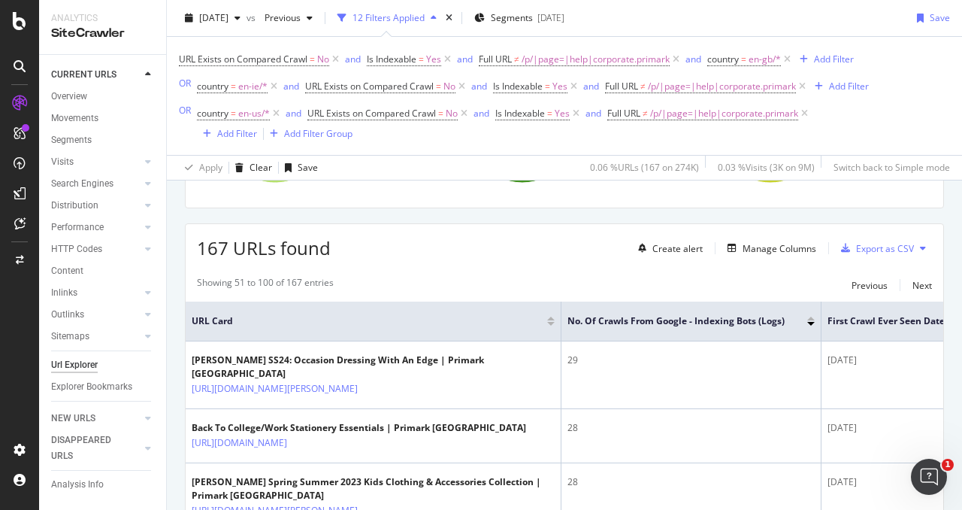
scroll to position [0, 0]
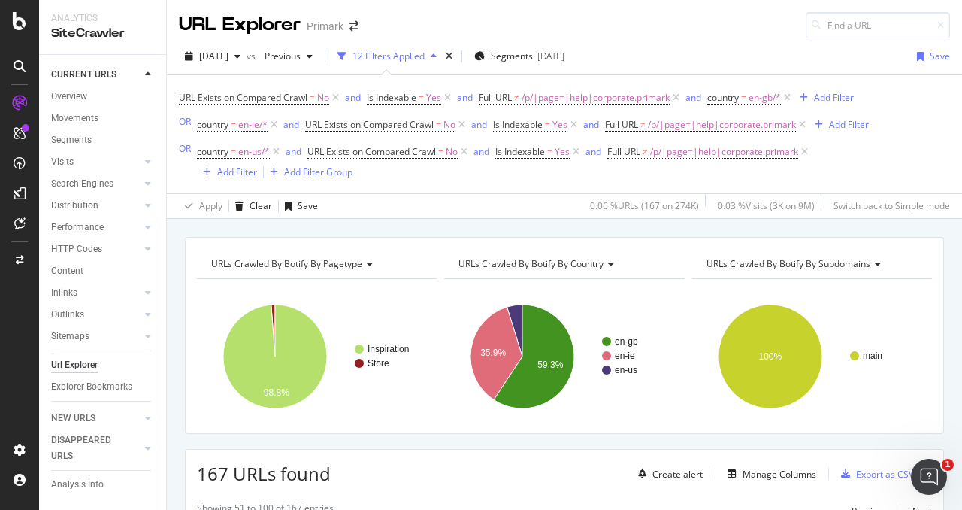
click at [835, 94] on div "Add Filter" at bounding box center [834, 97] width 40 height 13
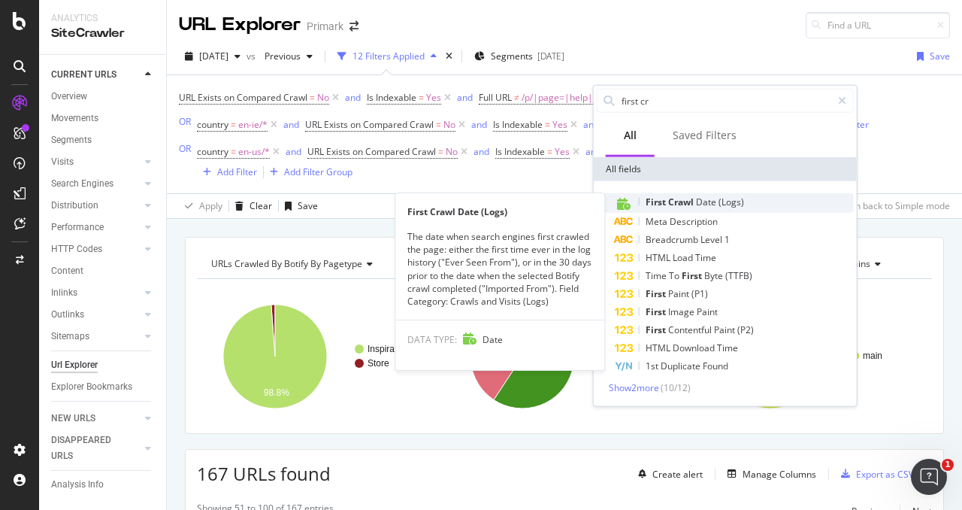
type input "first cr"
click at [737, 204] on span "(Logs)" at bounding box center [732, 201] width 26 height 13
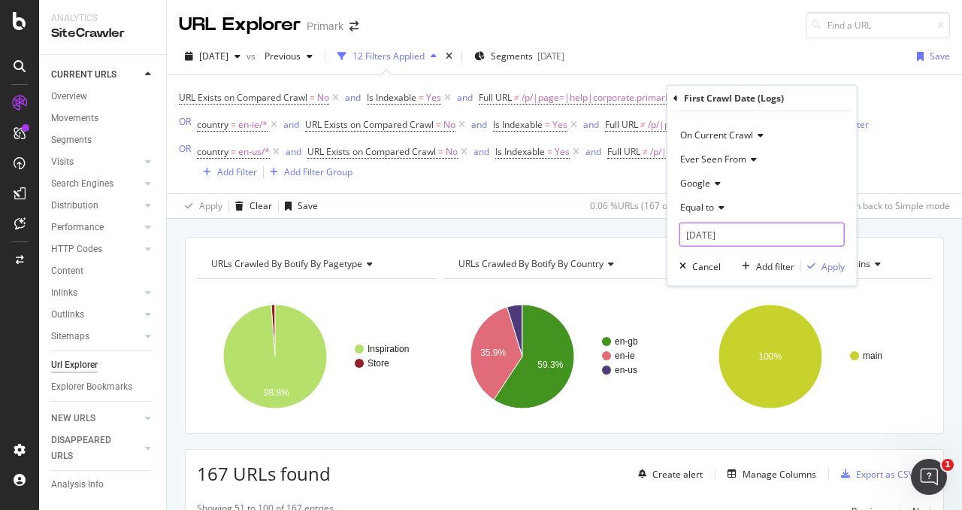
click at [731, 225] on input "2025-08-17" at bounding box center [761, 234] width 165 height 24
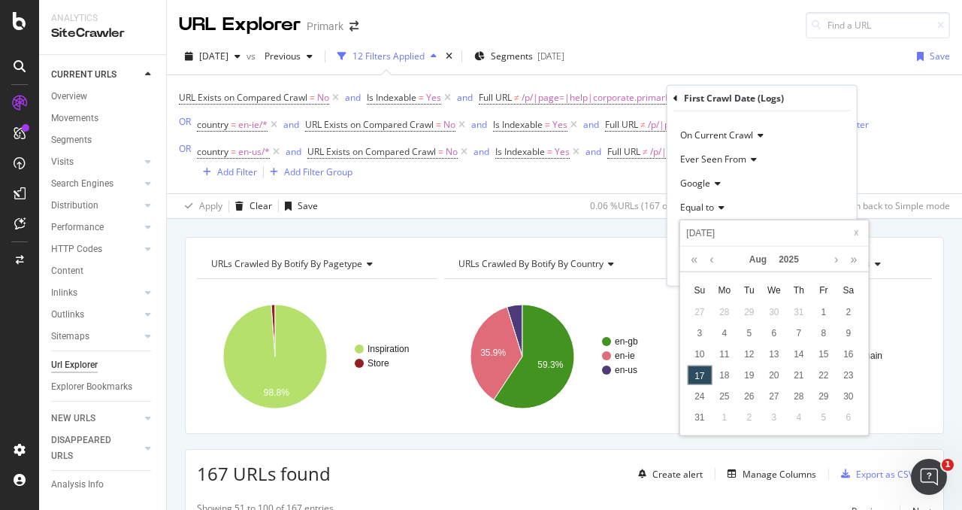
click at [756, 204] on div "Equal to" at bounding box center [761, 207] width 165 height 24
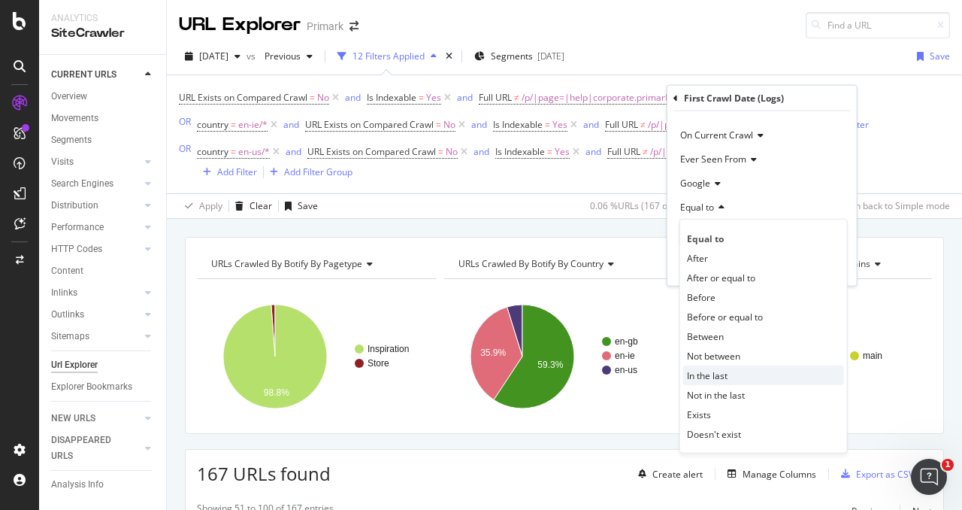
click at [740, 369] on div "In the last" at bounding box center [763, 375] width 161 height 20
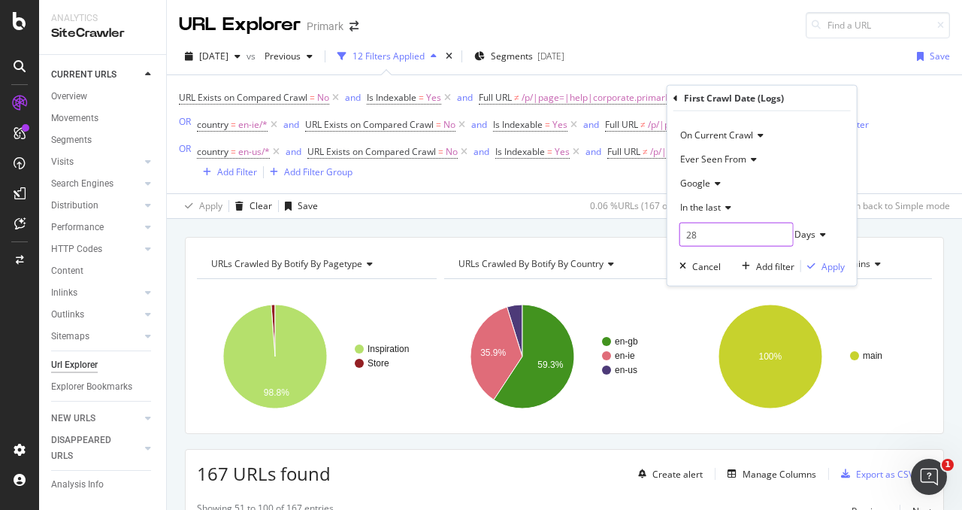
click at [737, 237] on input "28" at bounding box center [736, 234] width 114 height 24
click at [816, 228] on span "Days" at bounding box center [804, 234] width 21 height 13
click at [822, 206] on div "In the last" at bounding box center [761, 207] width 165 height 24
click at [848, 200] on div "On Current Crawl Ever Seen From Google In the last 28 Days Cancel Add filter Ap…" at bounding box center [761, 198] width 189 height 174
click at [705, 229] on input "28" at bounding box center [736, 234] width 114 height 24
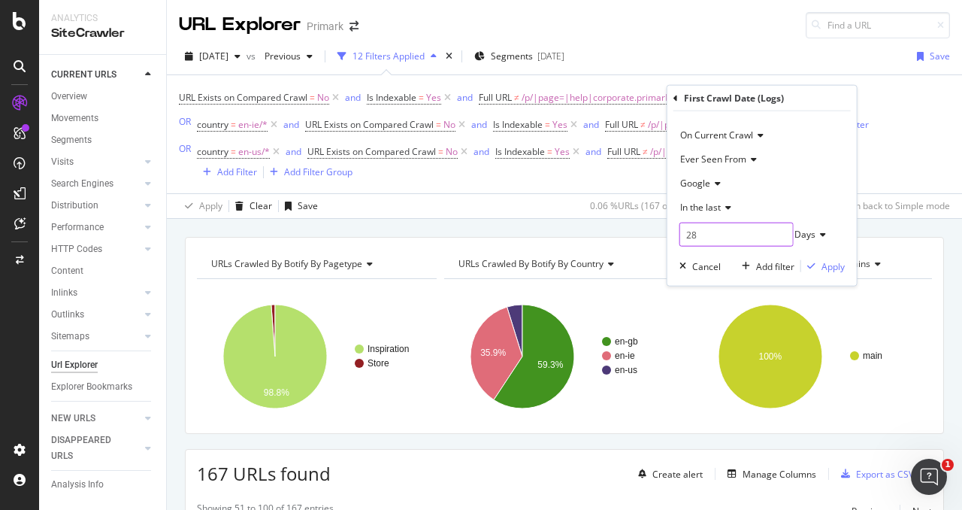
drag, startPoint x: 705, startPoint y: 232, endPoint x: 683, endPoint y: 232, distance: 21.8
click at [683, 232] on input "28" at bounding box center [736, 234] width 114 height 24
type input "14"
click at [834, 261] on div "Apply" at bounding box center [833, 265] width 23 height 13
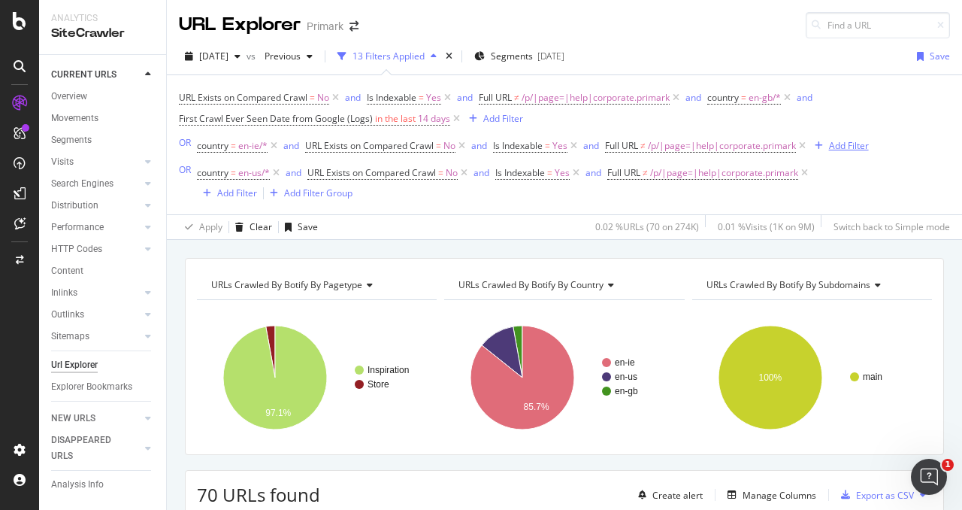
click at [850, 146] on div "Add Filter" at bounding box center [849, 145] width 40 height 13
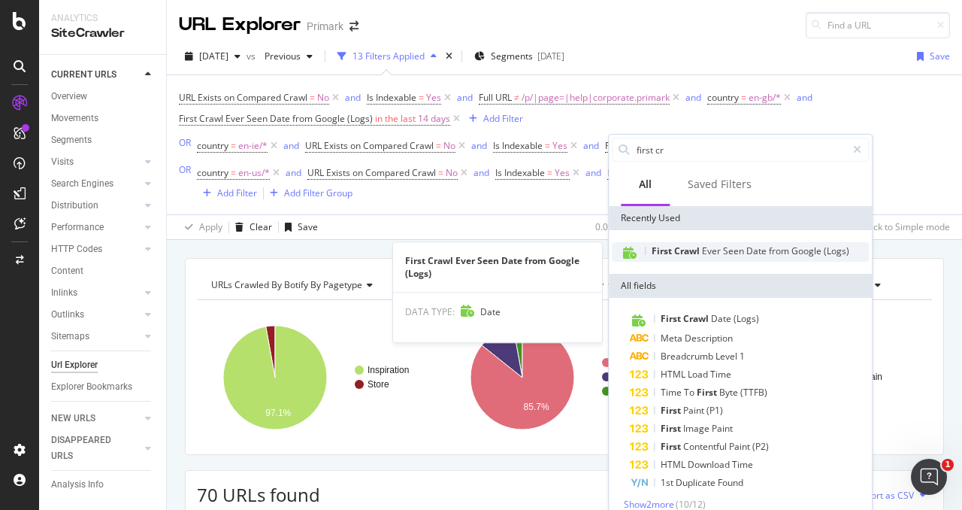
click at [793, 250] on span "Google" at bounding box center [807, 250] width 32 height 13
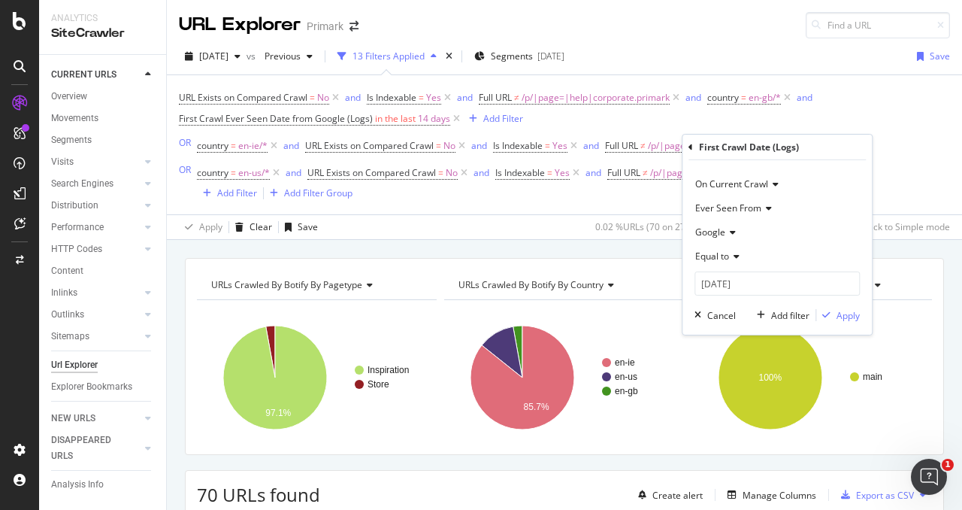
click at [738, 250] on div "Equal to" at bounding box center [777, 256] width 165 height 24
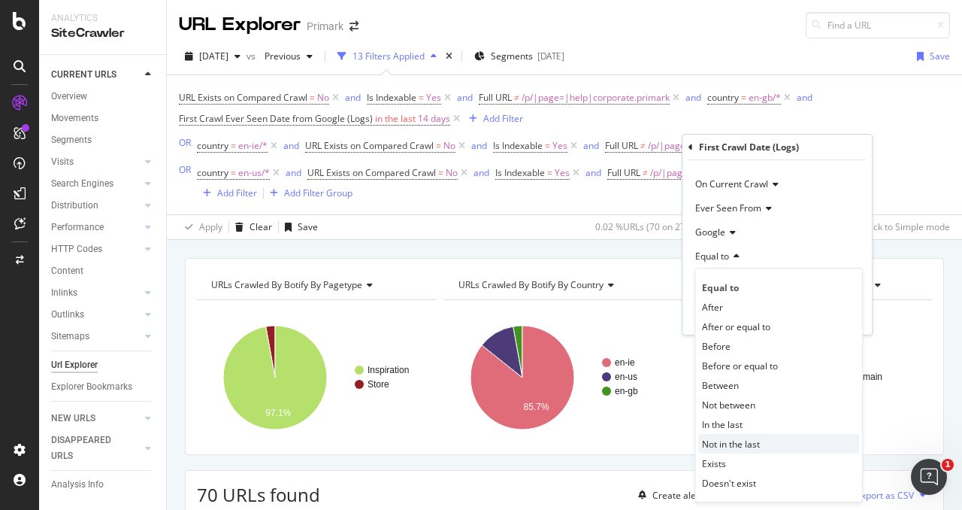
click at [777, 437] on div "Not in the last" at bounding box center [778, 444] width 161 height 20
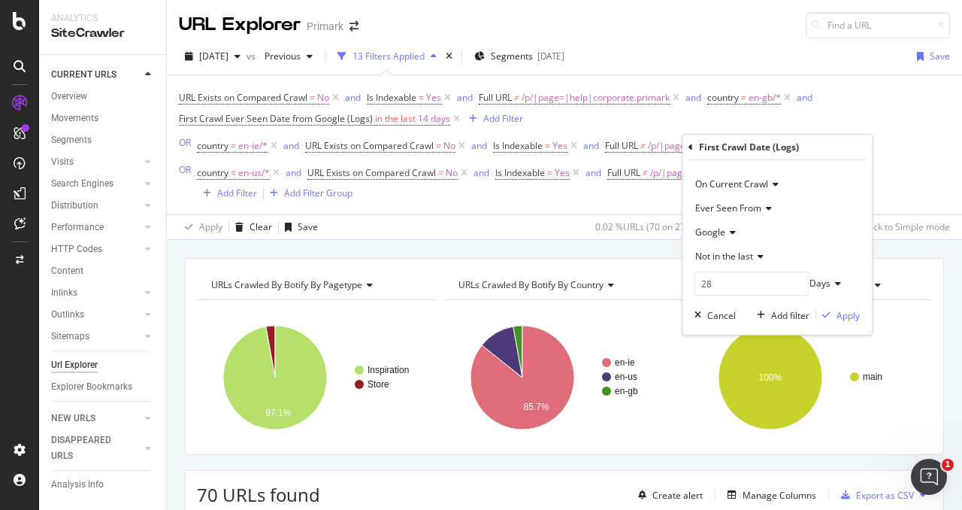
click at [741, 256] on span "Not in the last" at bounding box center [724, 256] width 58 height 13
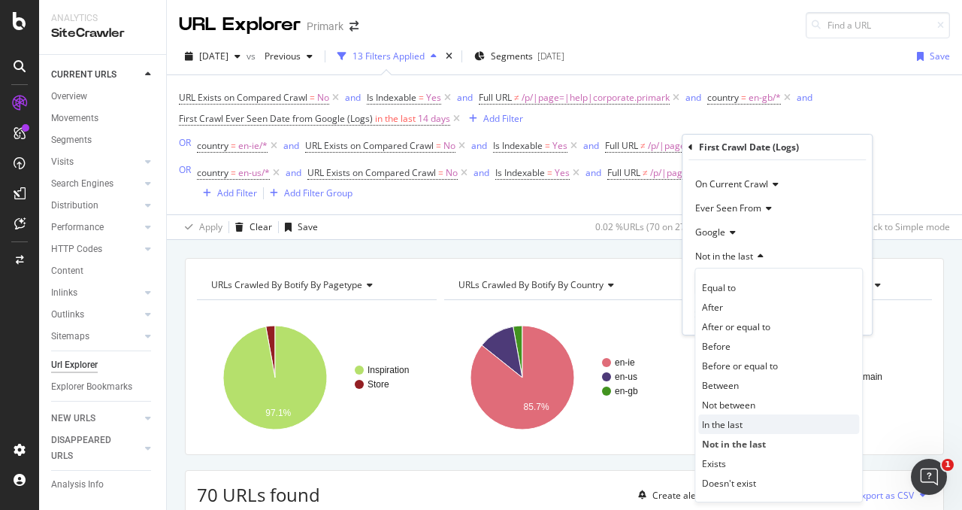
click at [751, 423] on div "In the last" at bounding box center [778, 424] width 161 height 20
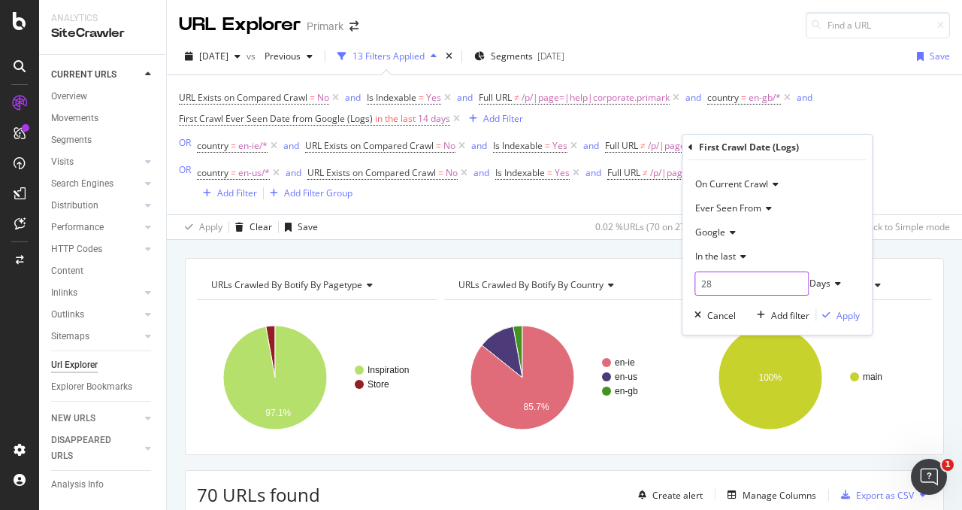
click at [735, 285] on input "28" at bounding box center [752, 283] width 114 height 24
type input "14"
click at [840, 312] on div "Apply" at bounding box center [848, 315] width 23 height 13
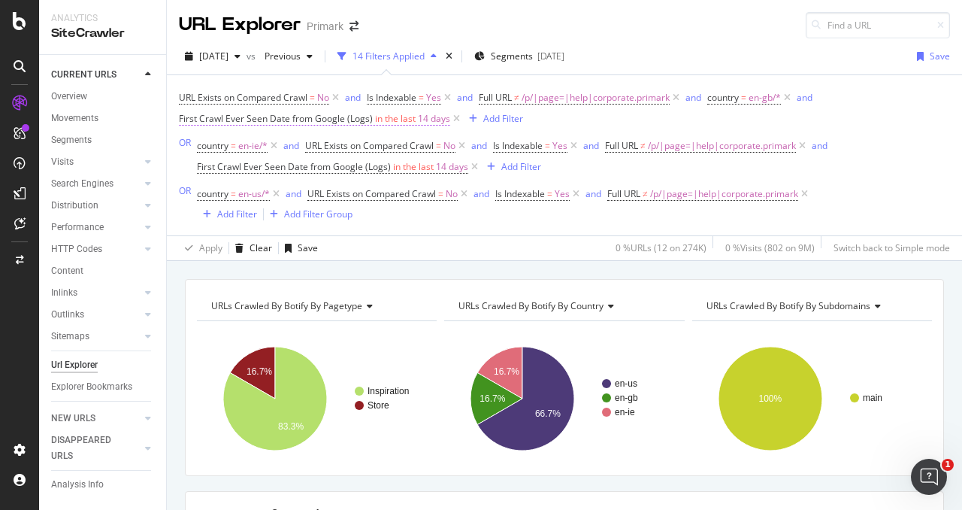
click at [391, 116] on span "in the last" at bounding box center [395, 118] width 41 height 13
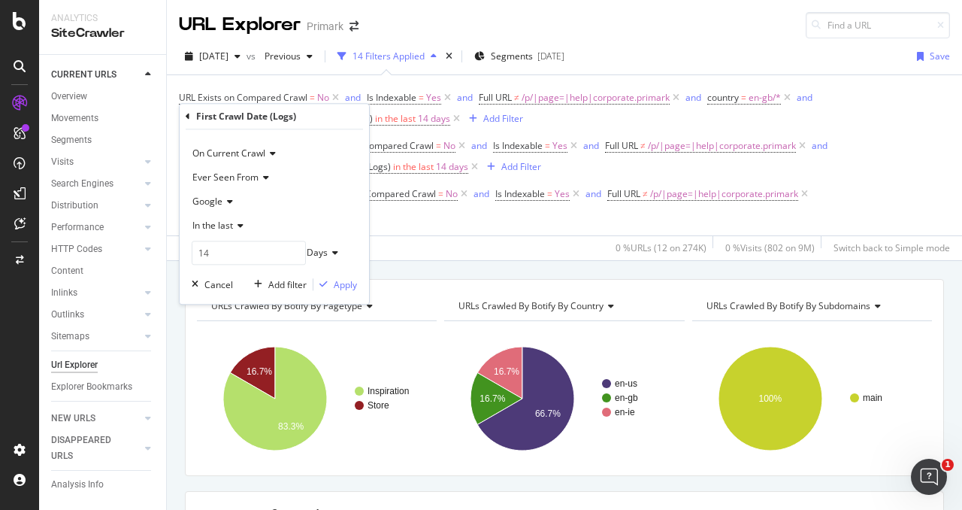
click at [886, 130] on div "URL Exists on Compared Crawl = No and Is Indexable = Yes and Full URL ≠ /p/|pag…" at bounding box center [564, 155] width 771 height 136
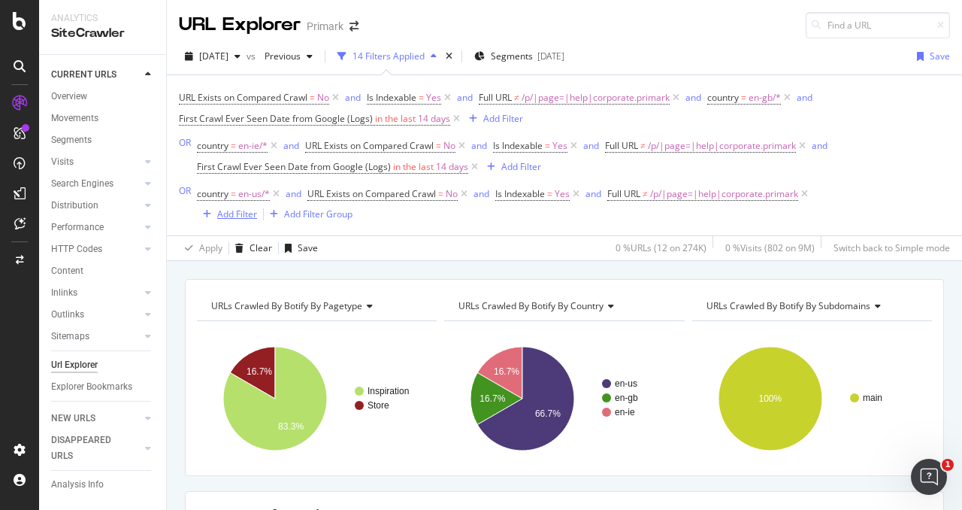
click at [233, 211] on div "Add Filter" at bounding box center [237, 213] width 40 height 13
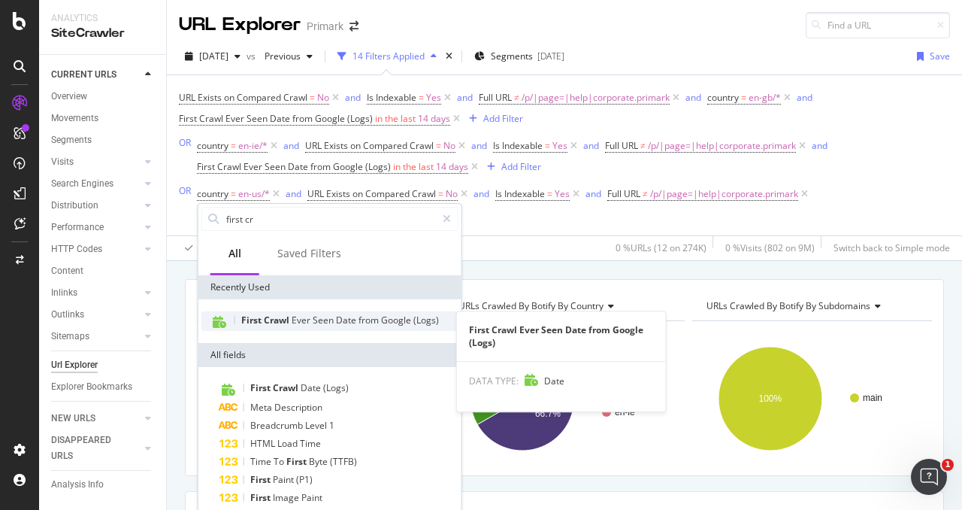
click at [348, 319] on span "Date" at bounding box center [347, 319] width 23 height 13
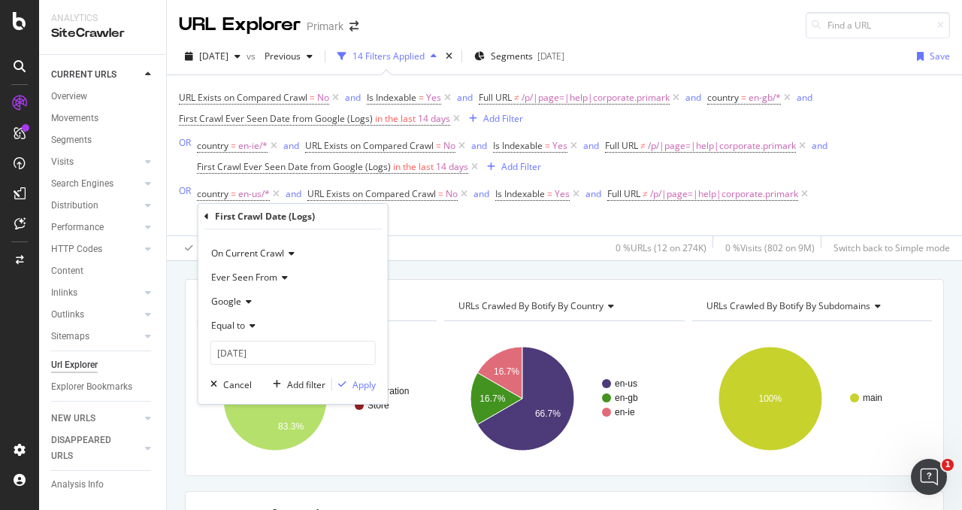
click at [256, 325] on div "Equal to" at bounding box center [292, 325] width 165 height 24
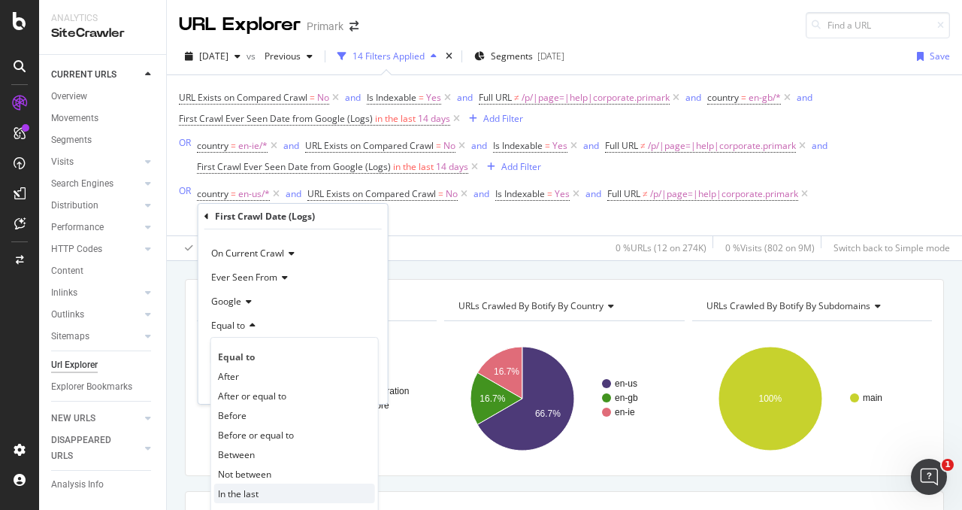
click at [260, 498] on div "In the last" at bounding box center [294, 493] width 161 height 20
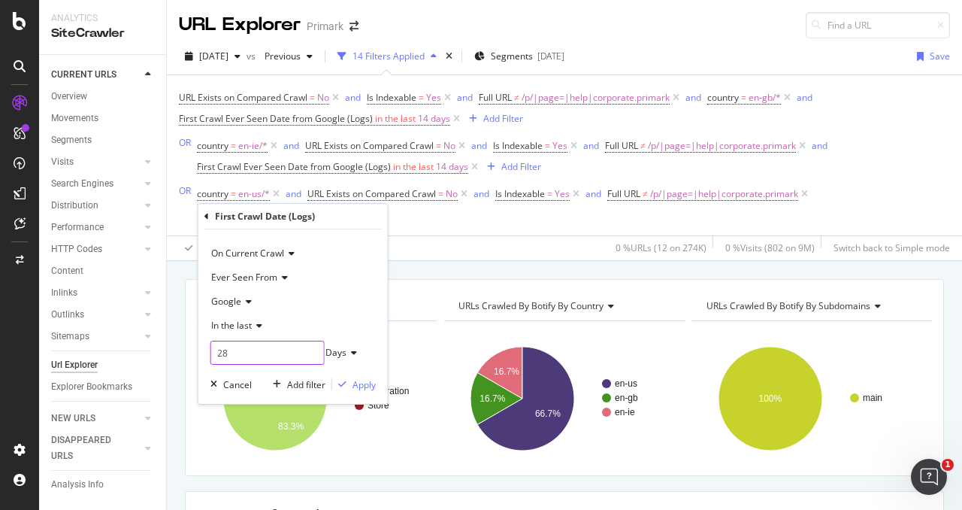
click at [293, 356] on input "28" at bounding box center [267, 352] width 114 height 24
type input "14"
click at [361, 383] on div "Apply" at bounding box center [364, 384] width 23 height 13
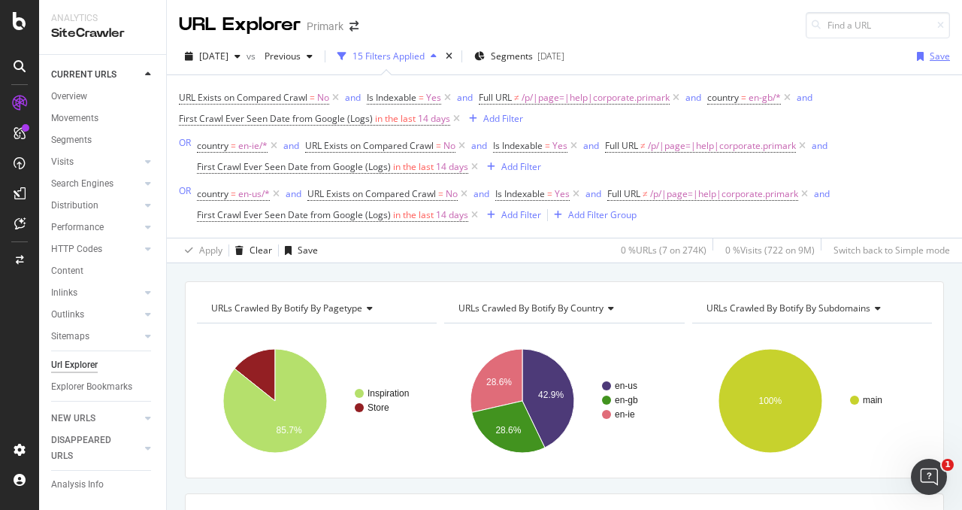
click at [930, 53] on div "Save" at bounding box center [940, 56] width 20 height 13
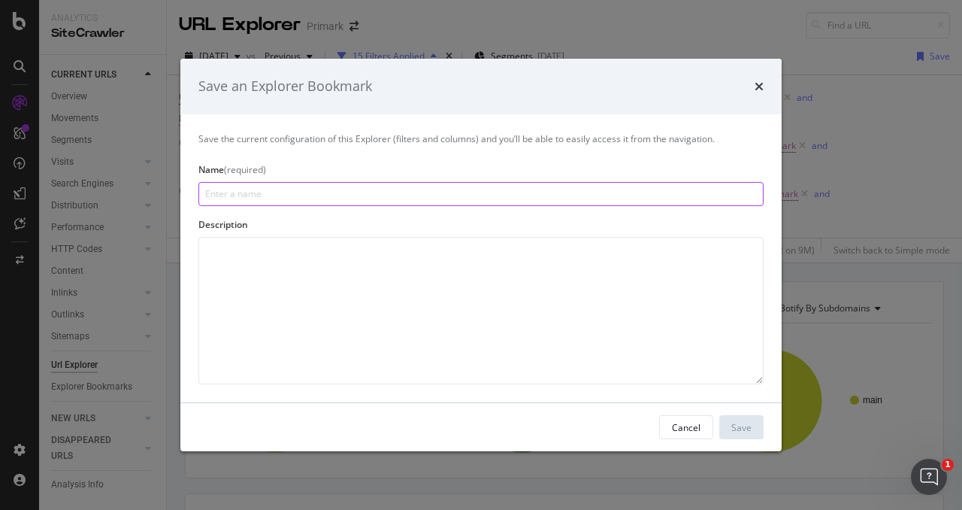
click at [251, 190] on input "modal" at bounding box center [480, 194] width 565 height 24
paste input "New URLs Detected (EN-GB, EN-US, EN-IE)"
type input "New URLs Detected (EN-GB, EN-US, EN-IE)"
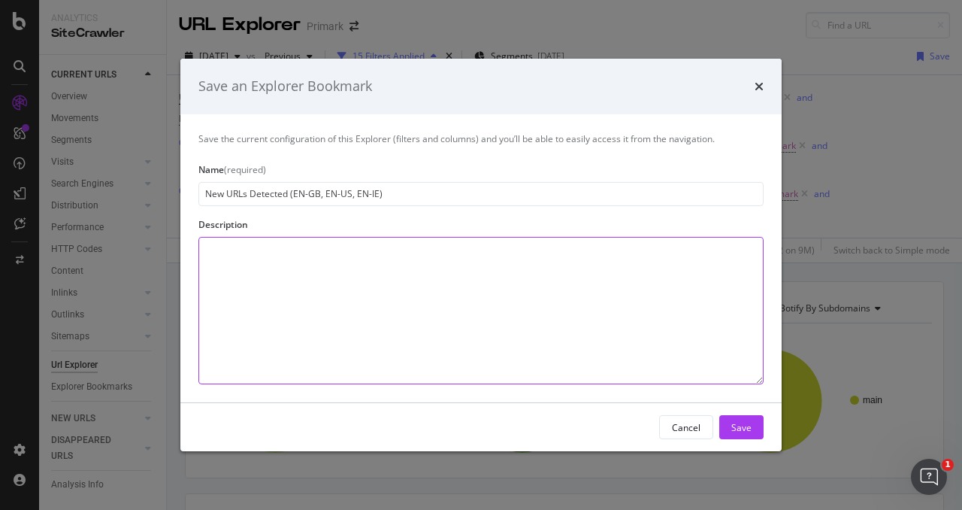
click at [324, 250] on textarea "modal" at bounding box center [480, 310] width 565 height 147
click at [415, 254] on textarea "Overview of new pages published in the last 14 days as detected by Google Bot" at bounding box center [480, 310] width 565 height 147
click at [434, 251] on textarea "Overview of new pages published in the last 14 days as detected by Google Bot" at bounding box center [480, 310] width 565 height 147
click at [489, 247] on textarea "Overview of new pages published in the last 14 days as detected by Google Bot" at bounding box center [480, 310] width 565 height 147
click at [537, 246] on textarea "Overview of new pages published in the last 14 days as detected by Google Bot" at bounding box center [480, 310] width 565 height 147
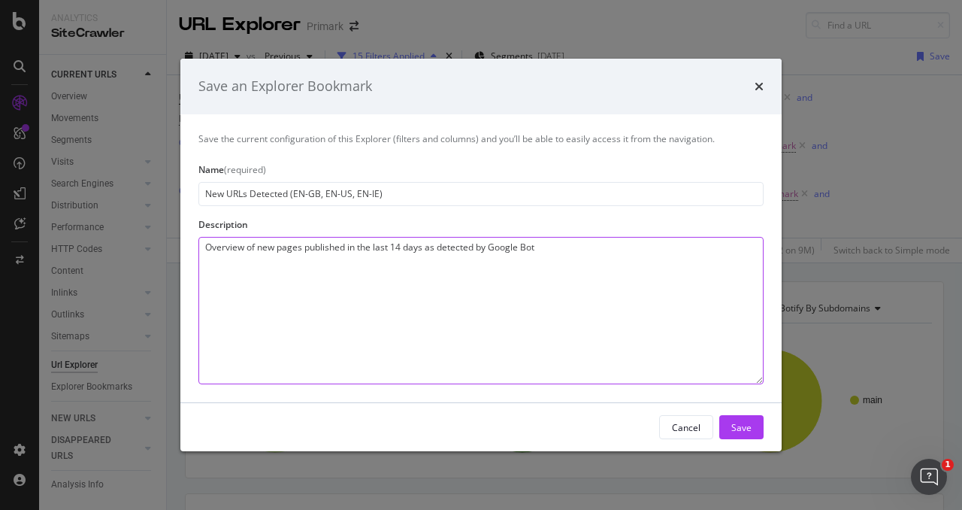
click at [555, 246] on textarea "Overview of new pages published in the last 14 days as detected by Google Bot" at bounding box center [480, 310] width 565 height 147
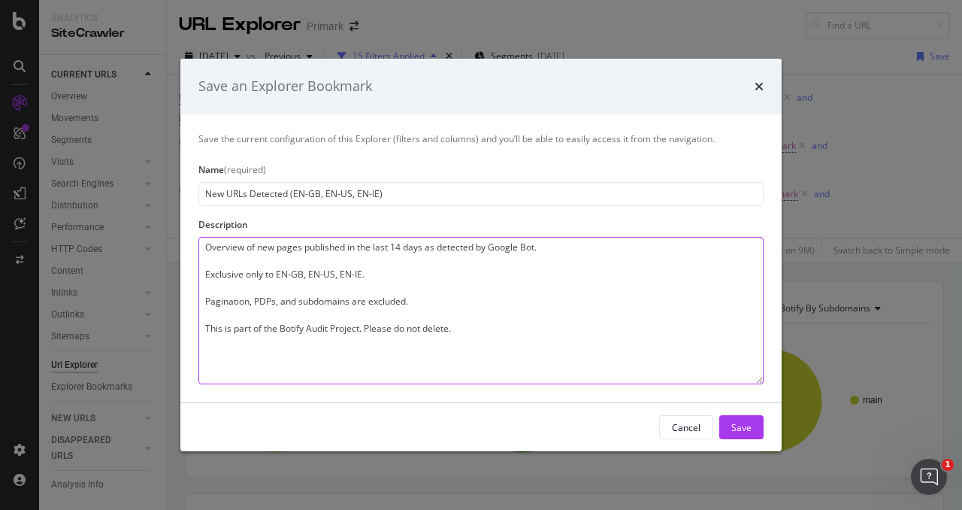
click at [463, 274] on textarea "Overview of new pages published in the last 14 days as detected by Google Bot. …" at bounding box center [480, 310] width 565 height 147
click at [454, 286] on textarea "Overview of new pages published in the last 14 days as detected by Google Bot. …" at bounding box center [480, 310] width 565 height 147
click at [455, 295] on textarea "Overview of new pages published in the last 14 days as detected by Google Bot. …" at bounding box center [480, 310] width 565 height 147
click at [460, 326] on textarea "Overview of new pages published in the last 14 days as detected by Google Bot. …" at bounding box center [480, 310] width 565 height 147
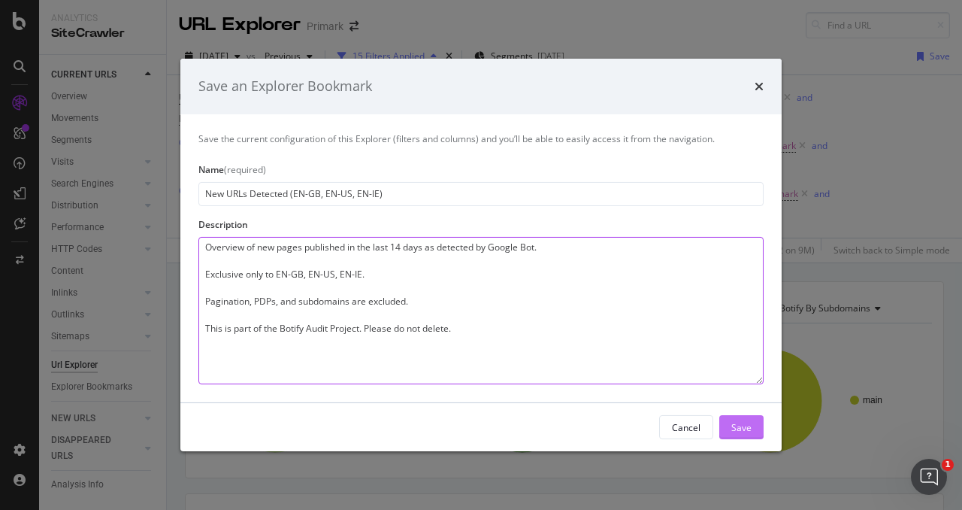
type textarea "Overview of new pages published in the last 14 days as detected by Google Bot. …"
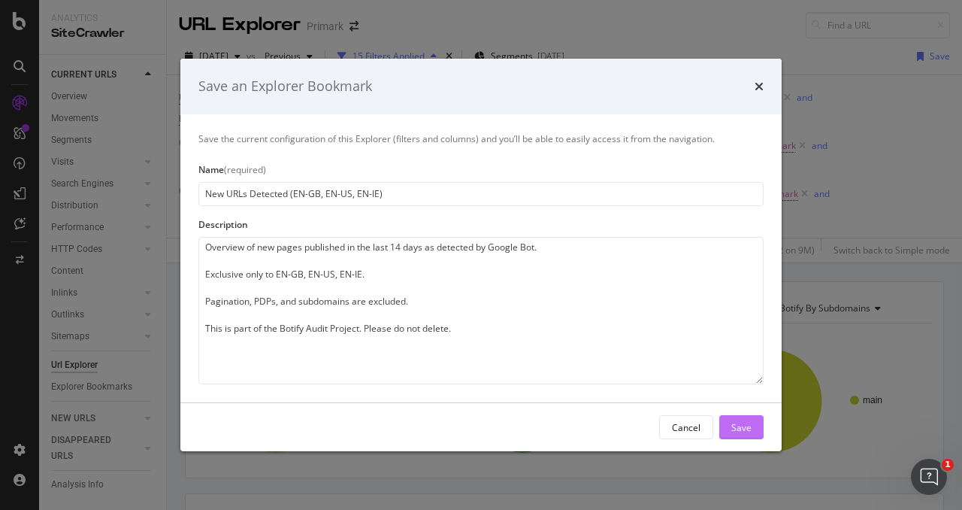
click at [753, 426] on button "Save" at bounding box center [741, 427] width 44 height 24
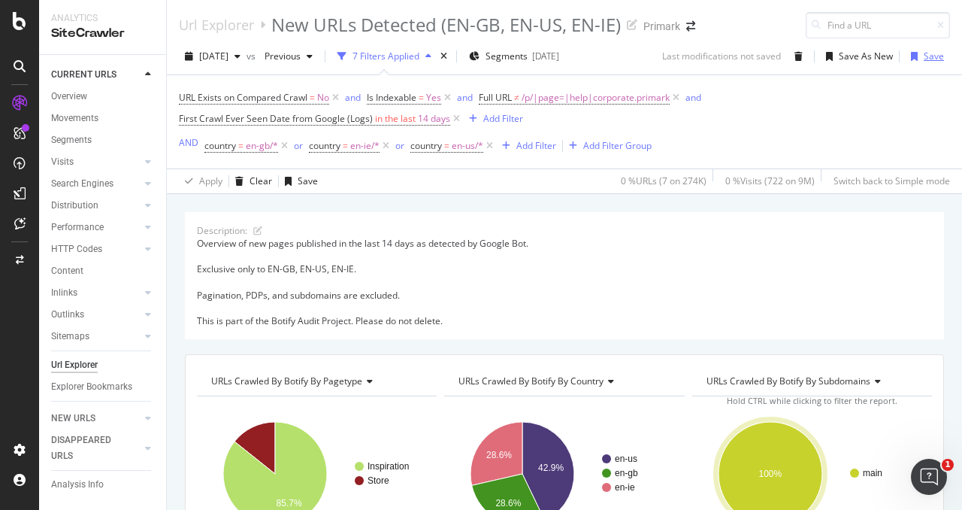
click at [924, 51] on div "Save" at bounding box center [934, 56] width 20 height 13
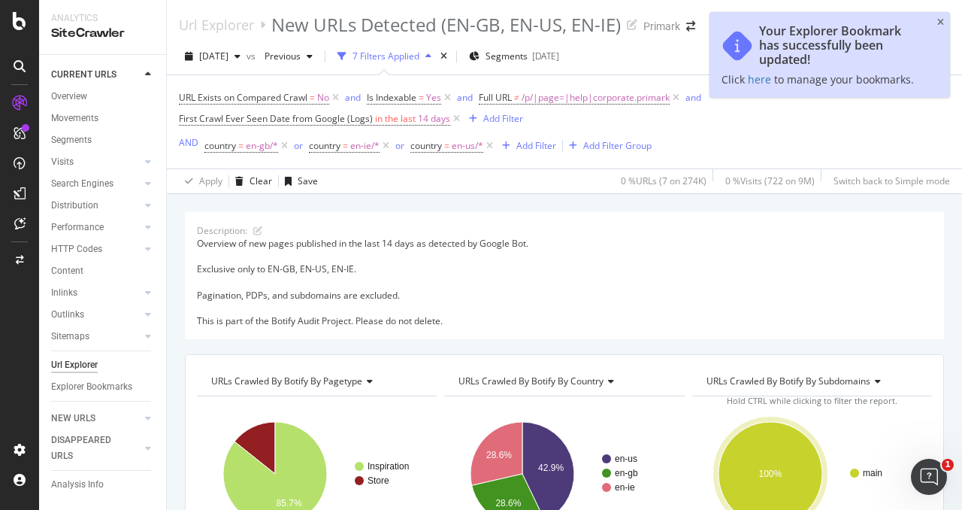
click at [896, 121] on div "URL Exists on Compared Crawl = No and Is Indexable = Yes and Full URL ≠ /p/|pag…" at bounding box center [564, 108] width 771 height 42
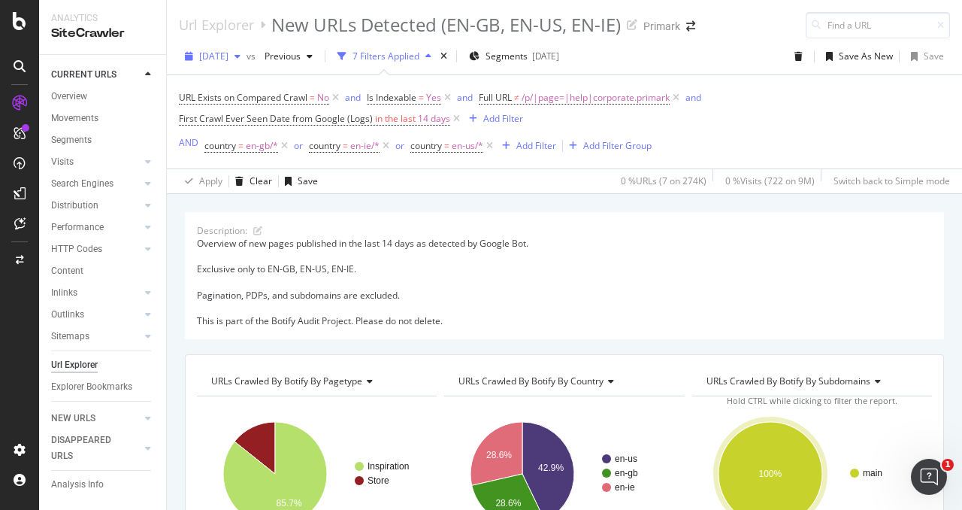
click at [247, 62] on div "2025 Jul. 27th" at bounding box center [213, 56] width 68 height 23
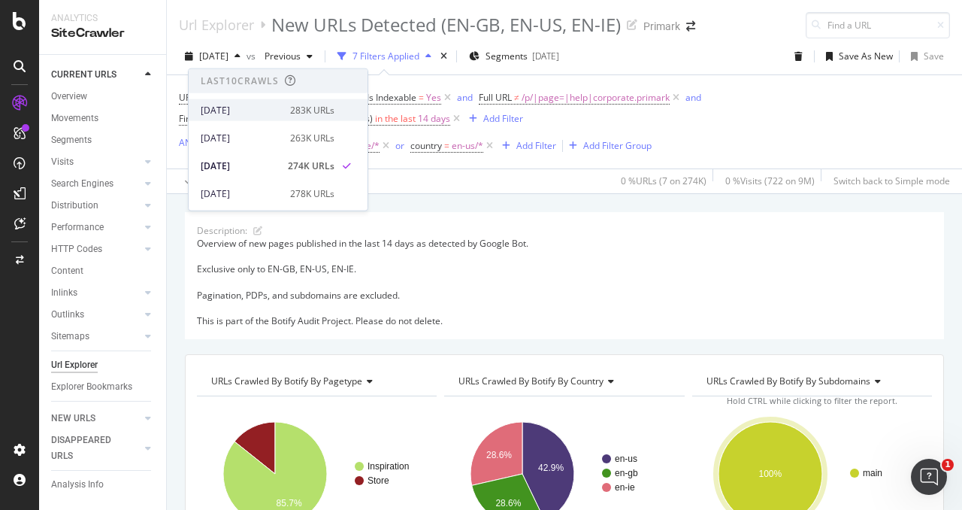
click at [275, 103] on div "[DATE]" at bounding box center [241, 110] width 80 height 14
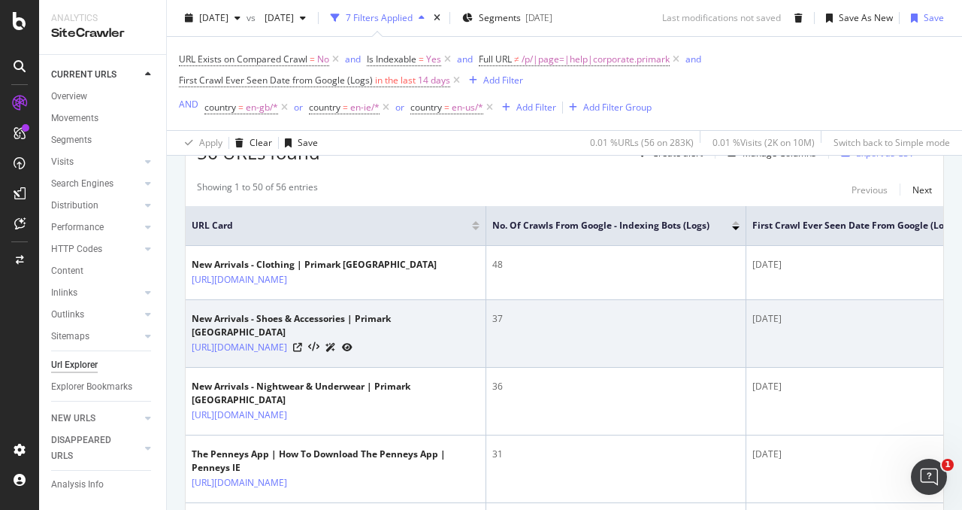
scroll to position [376, 0]
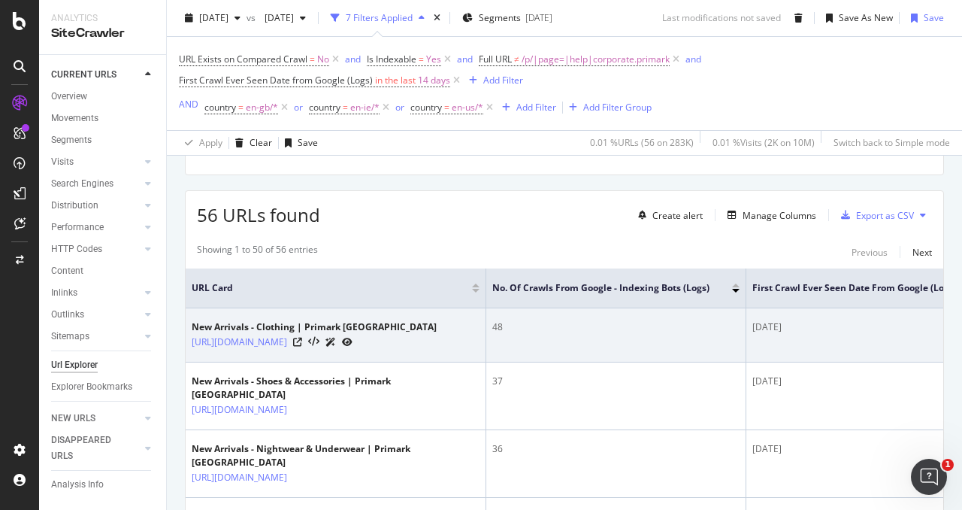
click at [420, 350] on div "https://www.primark.com/en-gb/c/men/new-arrivals/clothing" at bounding box center [314, 342] width 245 height 16
click at [302, 347] on icon at bounding box center [297, 341] width 9 height 9
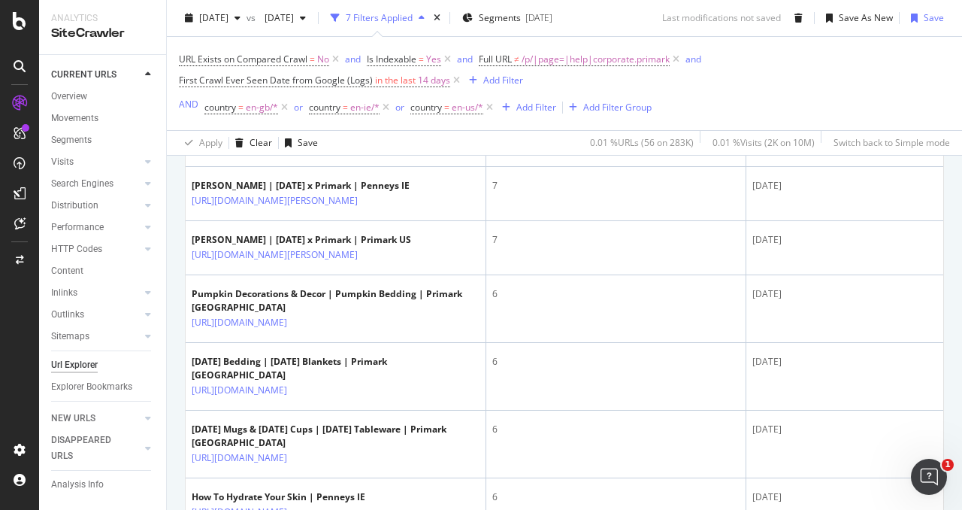
scroll to position [1278, 0]
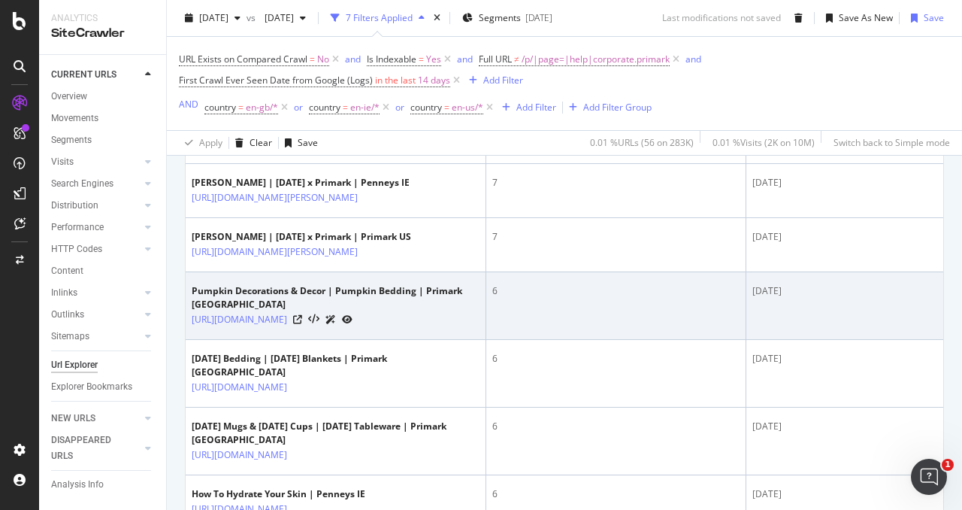
click at [681, 298] on div "6" at bounding box center [615, 291] width 247 height 14
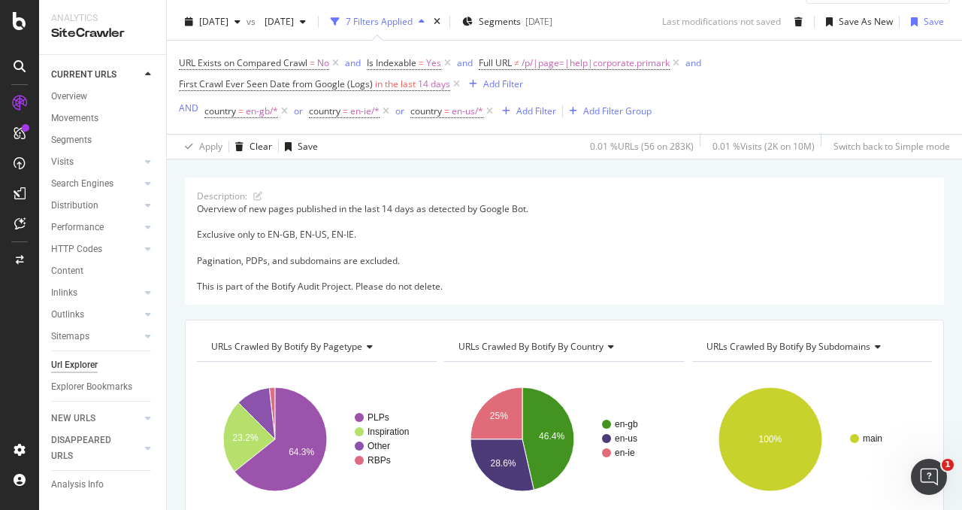
scroll to position [0, 0]
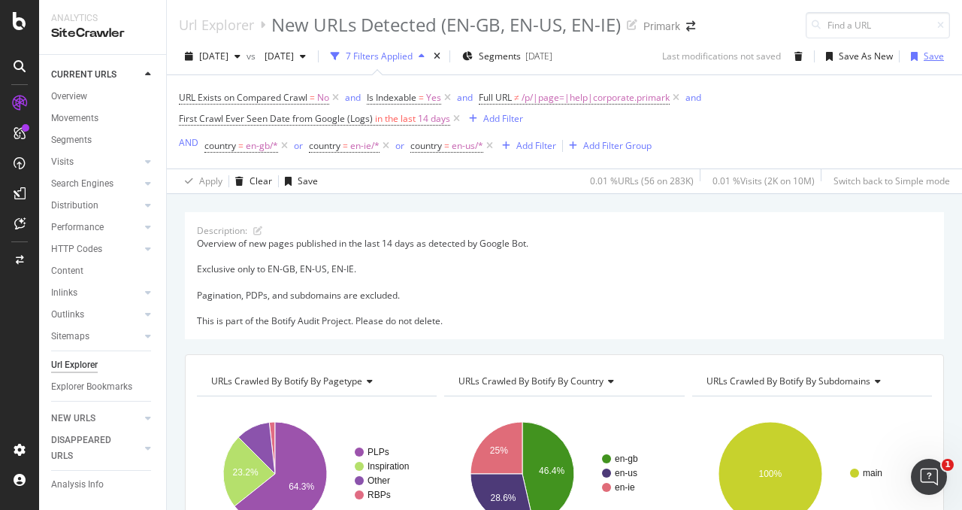
click at [924, 53] on div "Save" at bounding box center [934, 56] width 20 height 13
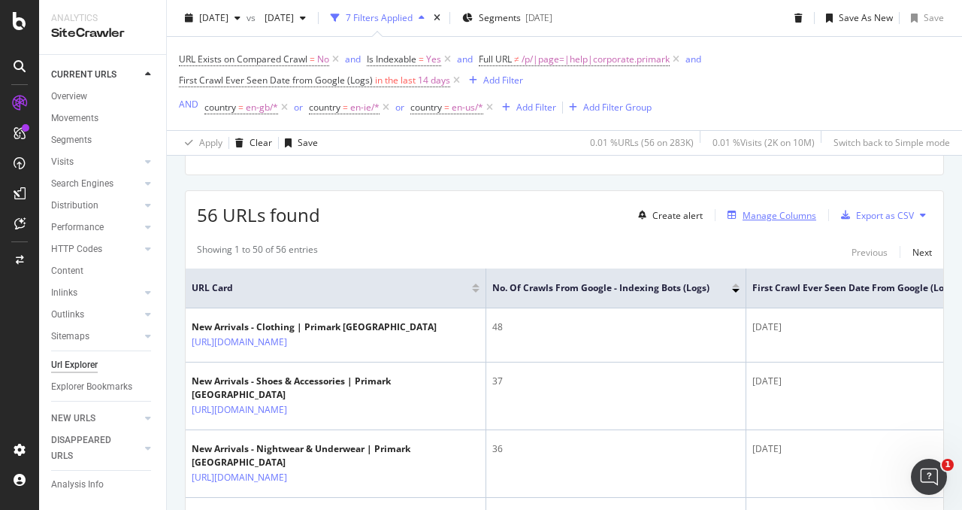
click at [776, 214] on div "Manage Columns" at bounding box center [780, 215] width 74 height 13
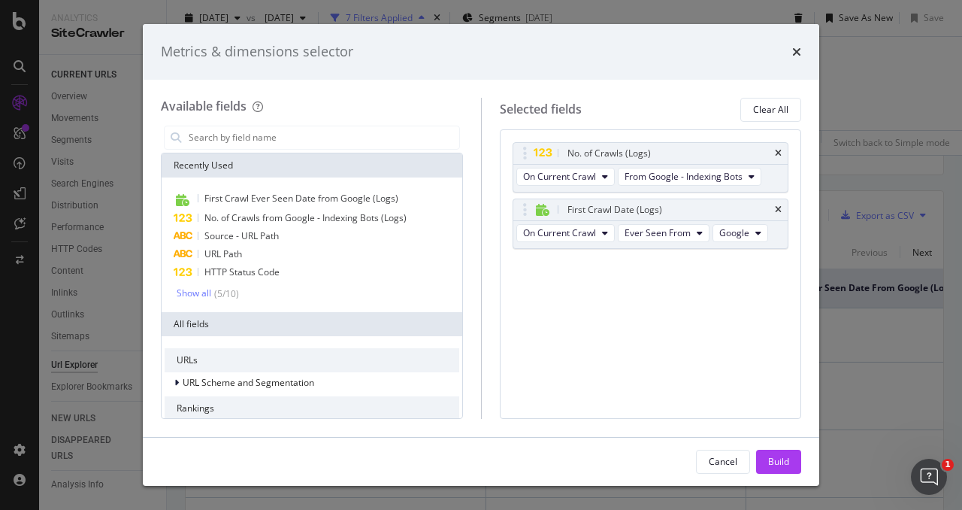
click at [657, 268] on div "No. of Crawls (Logs) On Current Crawl From Google - Indexing Bots First Crawl D…" at bounding box center [651, 211] width 277 height 139
click at [537, 235] on span "On Current Crawl" at bounding box center [559, 232] width 73 height 13
click at [540, 232] on span "On Current Crawl" at bounding box center [559, 232] width 73 height 13
click at [637, 262] on div "No. of Crawls (Logs) On Current Crawl From Google - Indexing Bots First Crawl D…" at bounding box center [651, 211] width 277 height 139
click at [625, 274] on div "No. of Crawls (Logs) On Current Crawl From Google - Indexing Bots First Crawl D…" at bounding box center [651, 211] width 277 height 139
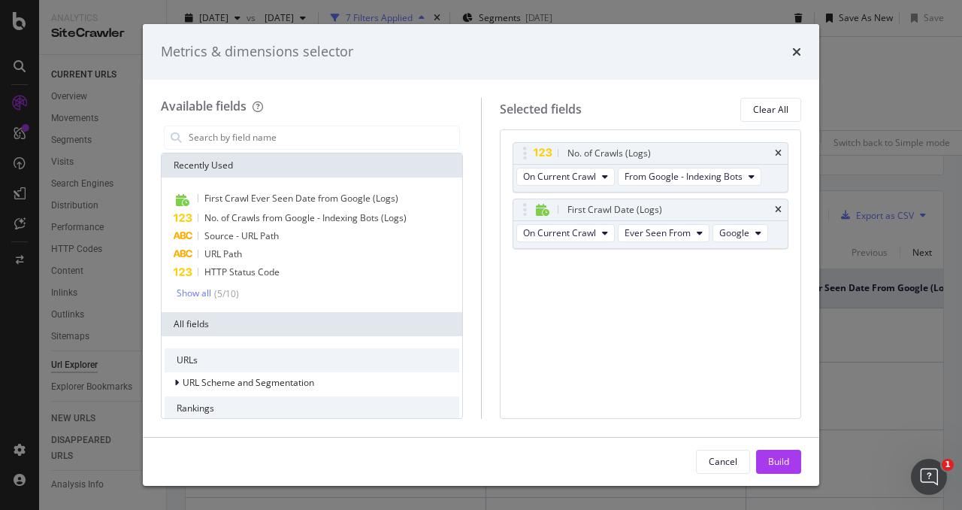
click at [852, 320] on div "Metrics & dimensions selector Available fields Recently Used First Crawl Ever S…" at bounding box center [481, 255] width 962 height 510
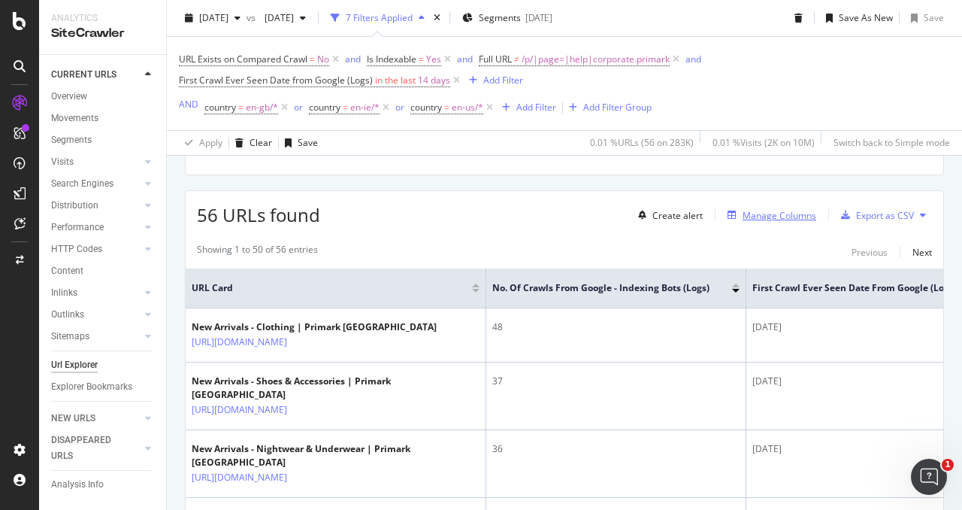
click at [788, 217] on div "Manage Columns" at bounding box center [780, 215] width 74 height 13
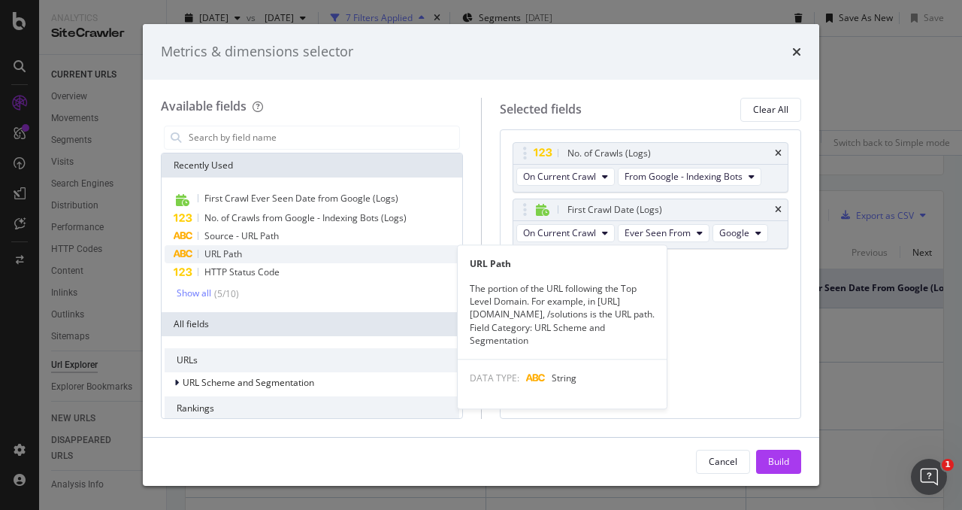
click at [257, 245] on div "URL Path" at bounding box center [312, 254] width 295 height 18
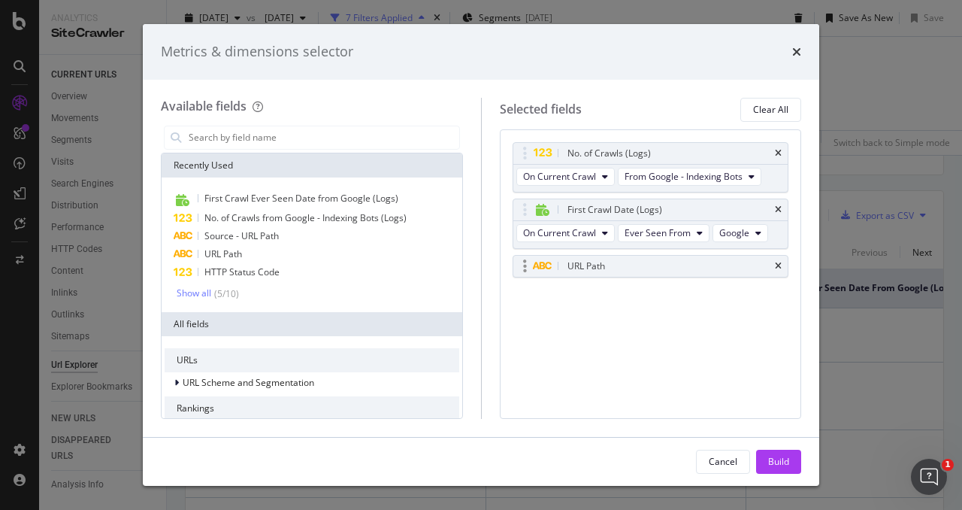
click at [578, 262] on div "URL Path" at bounding box center [586, 266] width 38 height 15
click at [589, 299] on div "No. of Crawls (Logs) On Current Crawl From Google - Indexing Bots First Crawl D…" at bounding box center [651, 226] width 277 height 168
click at [780, 455] on div "Build" at bounding box center [778, 461] width 21 height 13
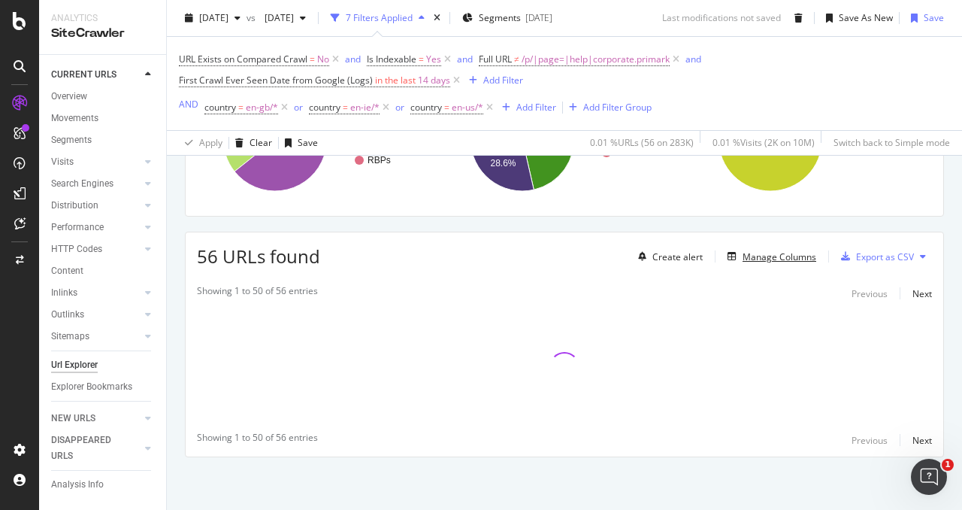
scroll to position [334, 0]
click at [759, 259] on div "Manage Columns" at bounding box center [780, 257] width 74 height 13
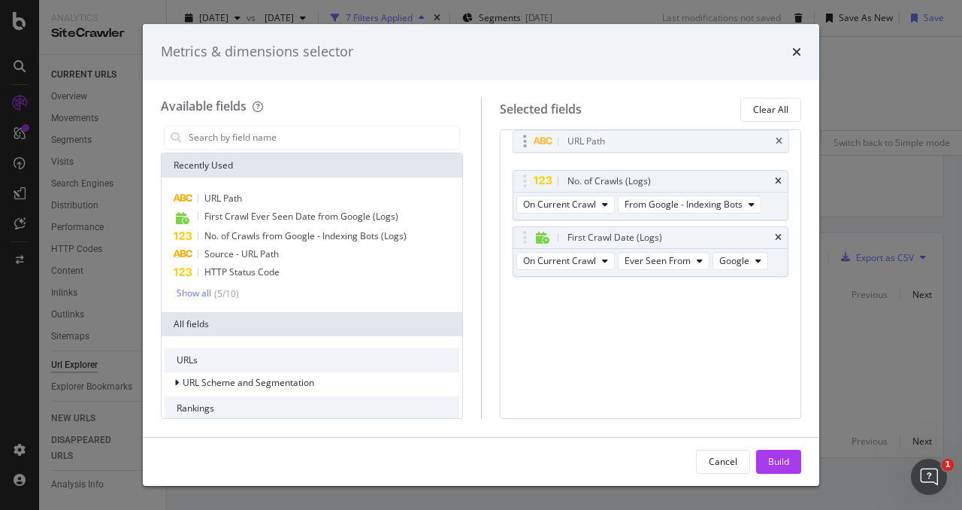
drag, startPoint x: 607, startPoint y: 262, endPoint x: 612, endPoint y: 147, distance: 115.9
click at [603, 141] on body "Analytics SiteCrawler CURRENT URLS Overview Movements Segments Visits Analysis …" at bounding box center [481, 255] width 962 height 510
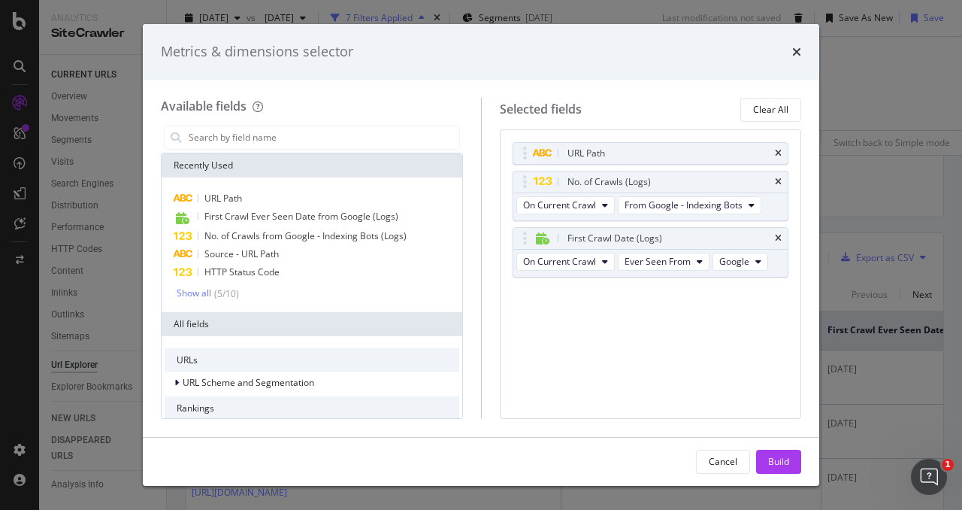
click at [771, 449] on div "Cancel Build" at bounding box center [481, 461] width 676 height 48
click at [773, 453] on div "Build" at bounding box center [778, 461] width 21 height 23
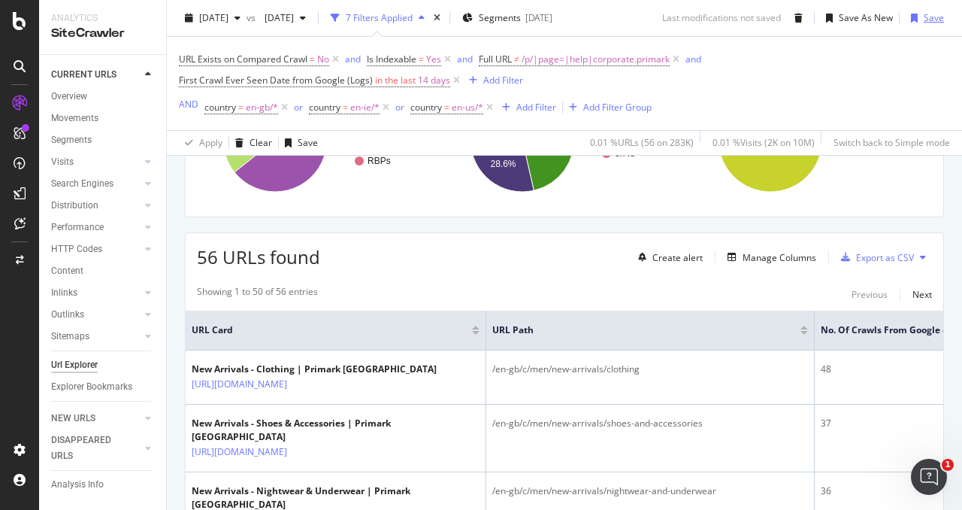
click at [924, 18] on div "Save" at bounding box center [934, 17] width 20 height 13
click at [769, 253] on div "Manage Columns" at bounding box center [780, 257] width 74 height 13
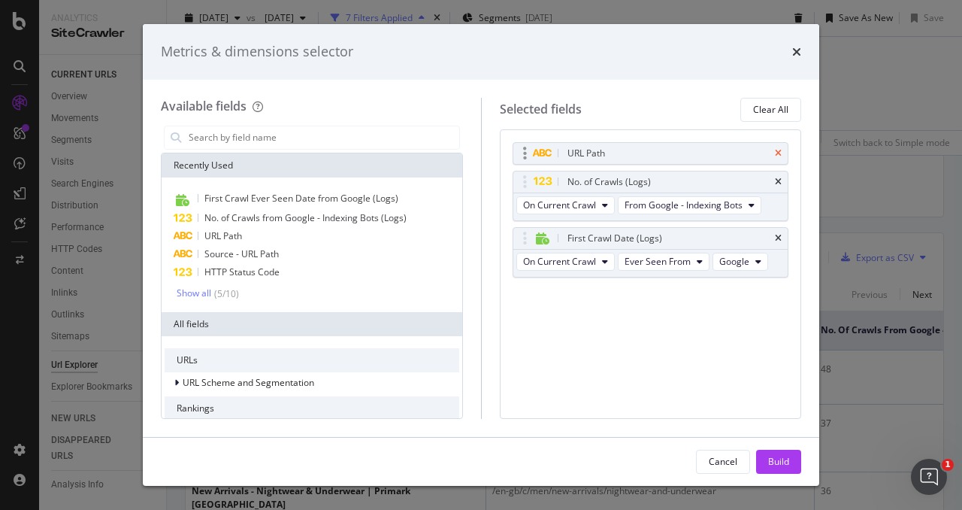
click at [779, 154] on icon "times" at bounding box center [778, 153] width 7 height 9
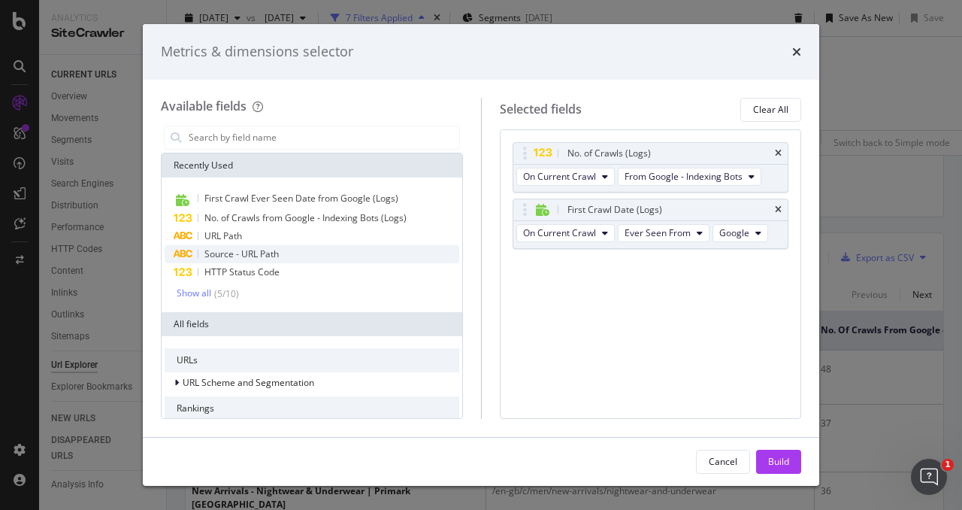
click at [367, 245] on div "Source - URL Path" at bounding box center [312, 254] width 295 height 18
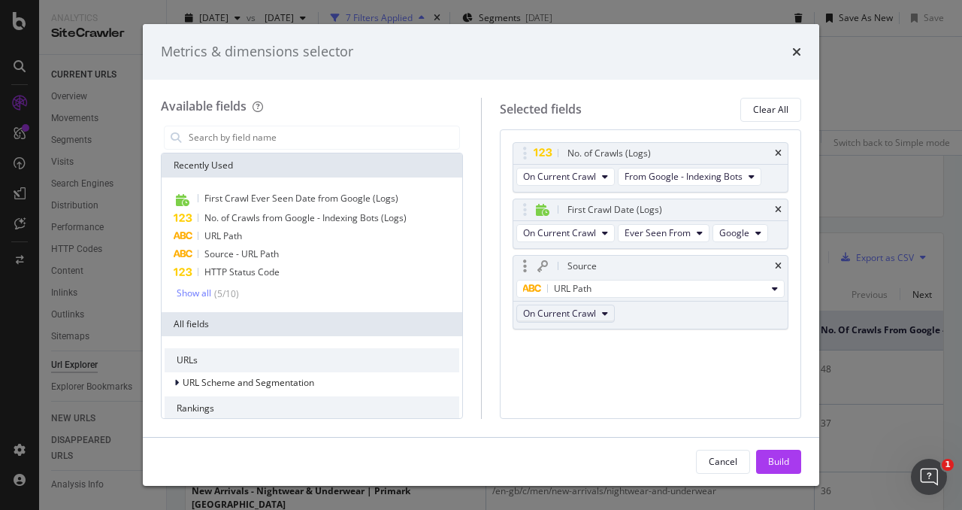
click at [587, 310] on span "On Current Crawl" at bounding box center [559, 313] width 73 height 13
click at [571, 376] on div "On Compared Crawl" at bounding box center [570, 367] width 109 height 22
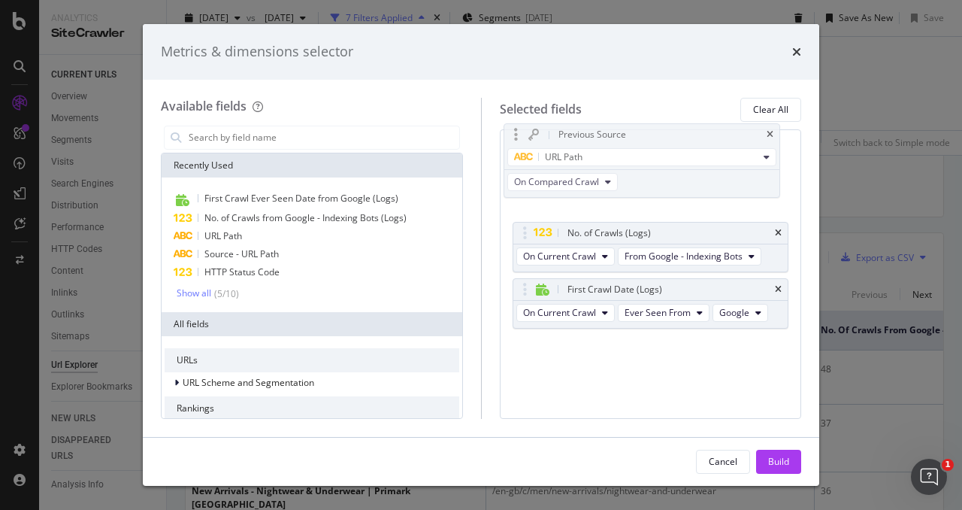
drag, startPoint x: 599, startPoint y: 266, endPoint x: 591, endPoint y: 133, distance: 133.3
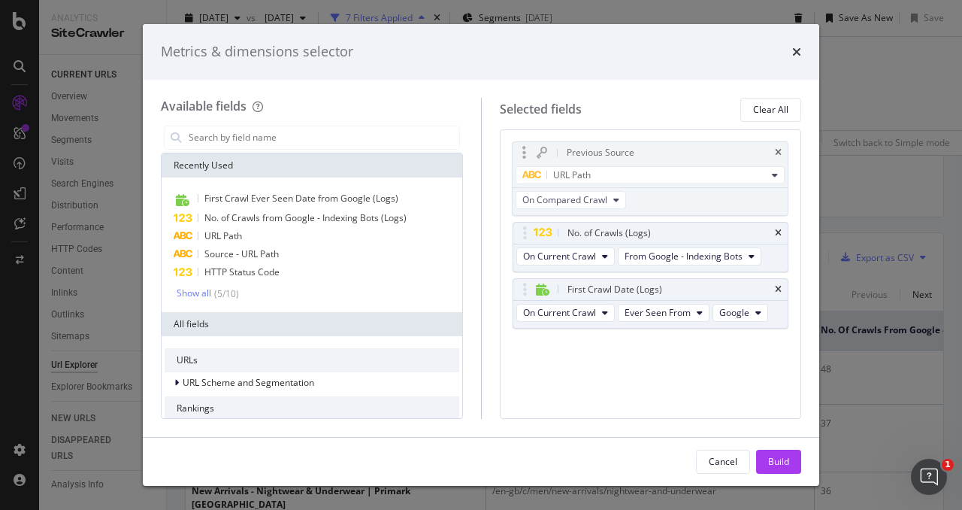
click at [591, 133] on body "Analytics SiteCrawler CURRENT URLS Overview Movements Segments Visits Analysis …" at bounding box center [481, 255] width 962 height 510
click at [772, 459] on div "Build" at bounding box center [778, 461] width 21 height 13
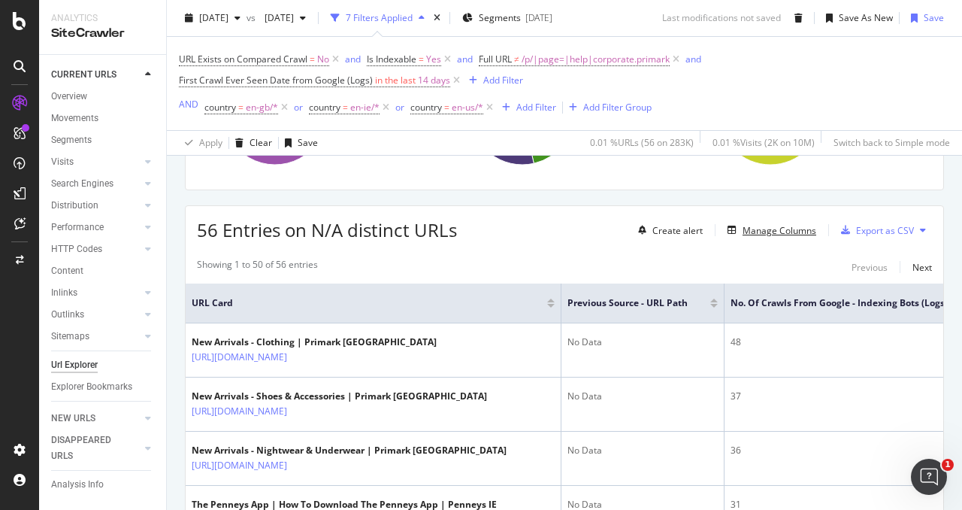
scroll to position [334, 0]
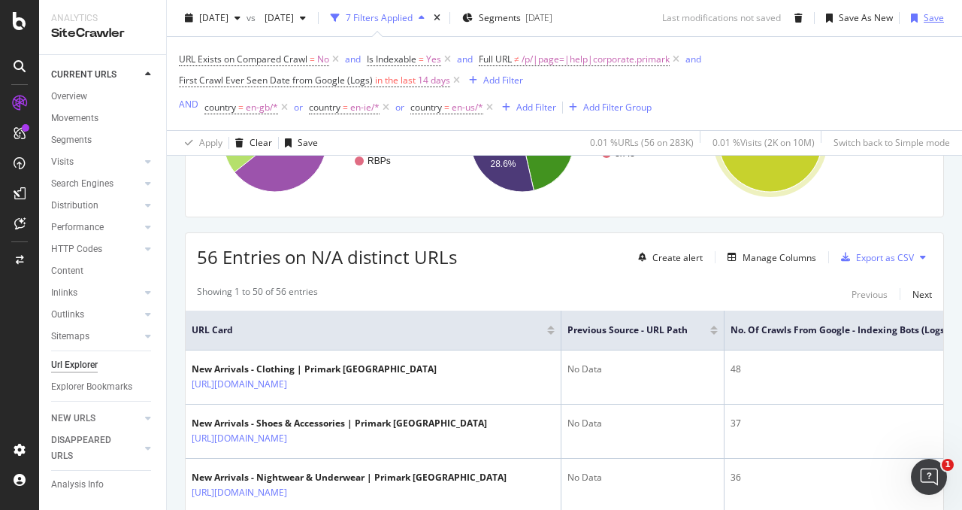
click at [924, 20] on div "Save" at bounding box center [934, 17] width 20 height 13
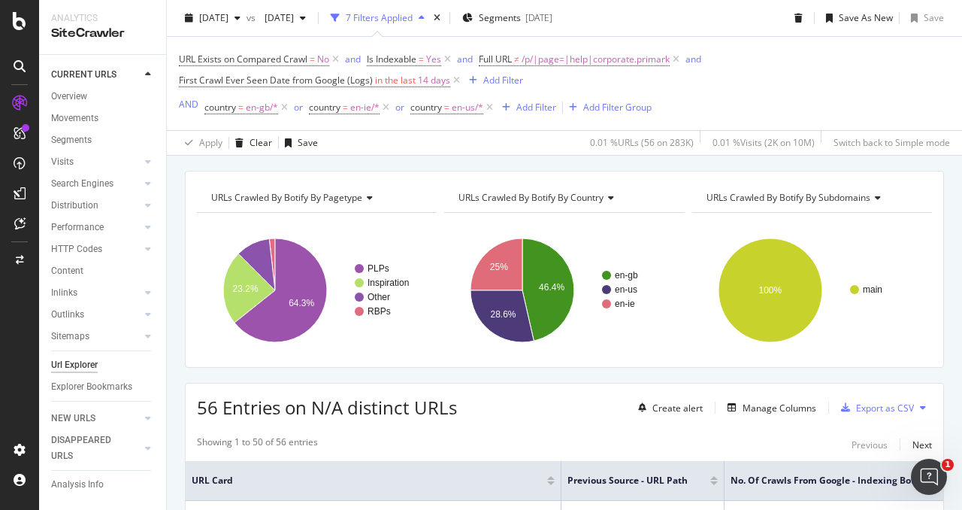
scroll to position [409, 0]
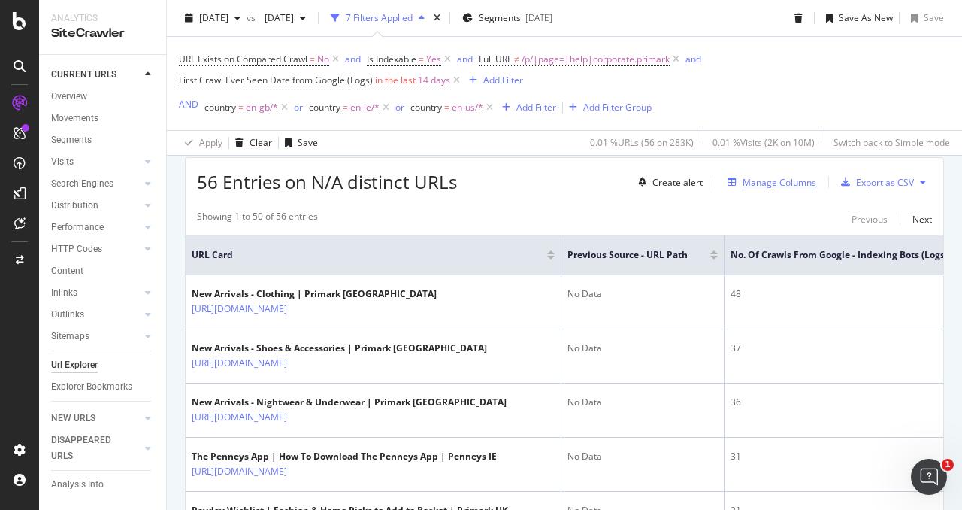
click at [759, 186] on div "Manage Columns" at bounding box center [780, 182] width 74 height 13
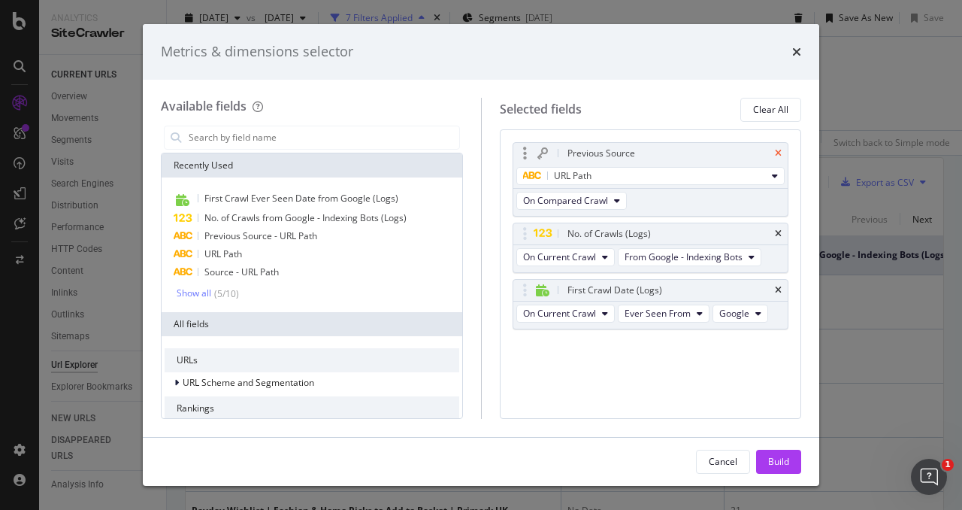
click at [776, 152] on icon "times" at bounding box center [778, 153] width 7 height 9
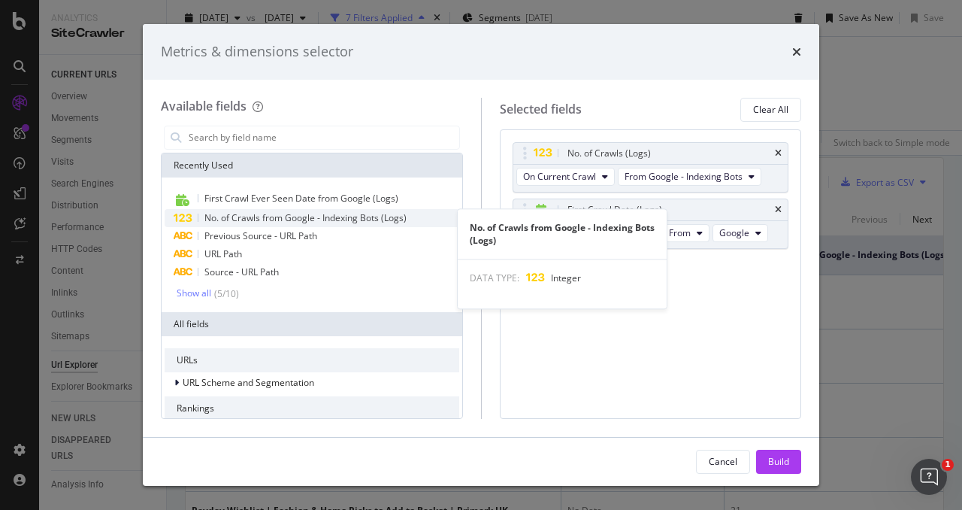
click at [387, 216] on span "No. of Crawls from Google - Indexing Bots (Logs)" at bounding box center [305, 217] width 202 height 13
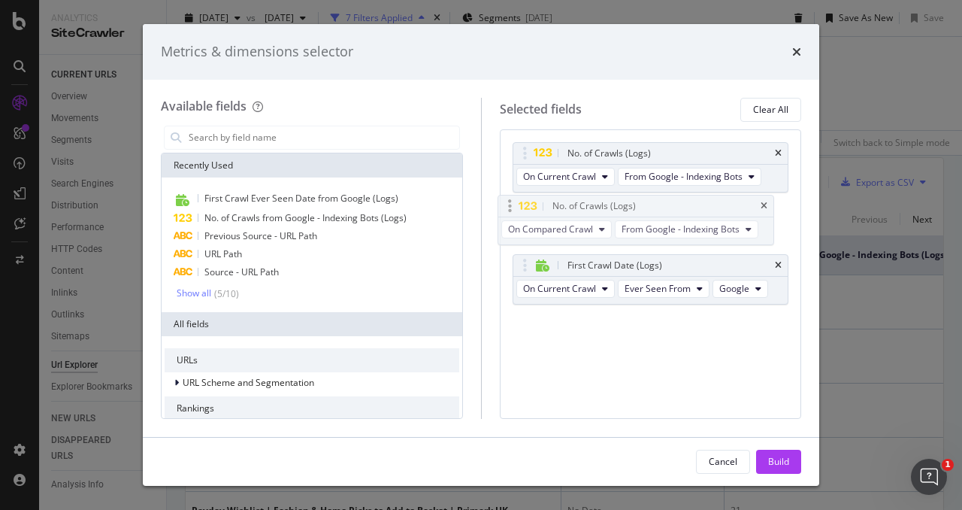
drag, startPoint x: 623, startPoint y: 256, endPoint x: 609, endPoint y: 198, distance: 60.3
click at [609, 198] on body "Analytics SiteCrawler CURRENT URLS Overview Movements Segments Visits Analysis …" at bounding box center [481, 255] width 962 height 510
click at [602, 226] on span "On Compared Crawl" at bounding box center [565, 232] width 85 height 13
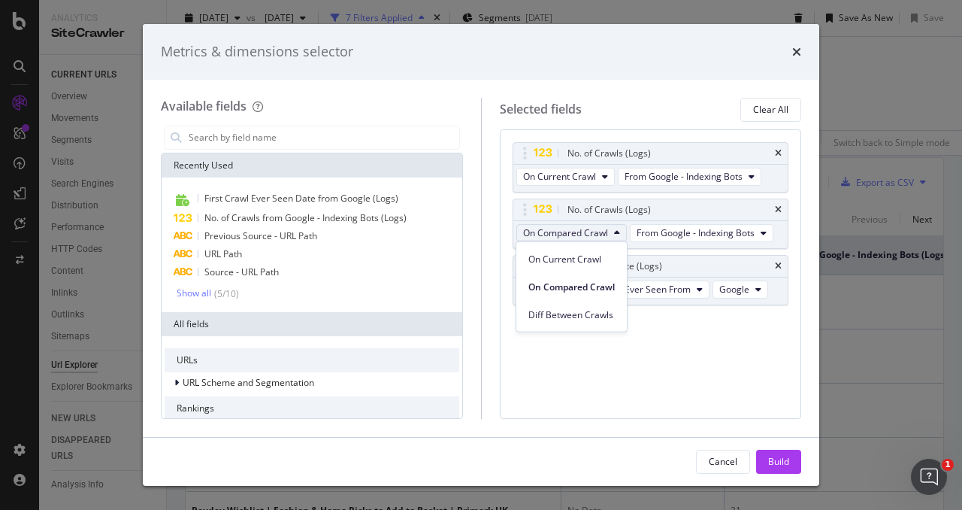
click at [600, 282] on span "On Compared Crawl" at bounding box center [571, 287] width 86 height 14
click at [789, 462] on button "Build" at bounding box center [778, 461] width 45 height 24
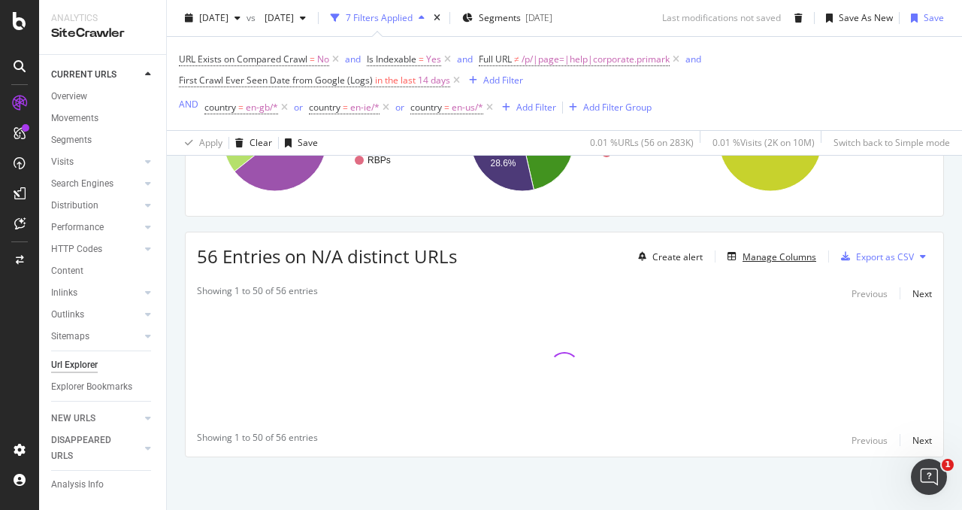
scroll to position [334, 0]
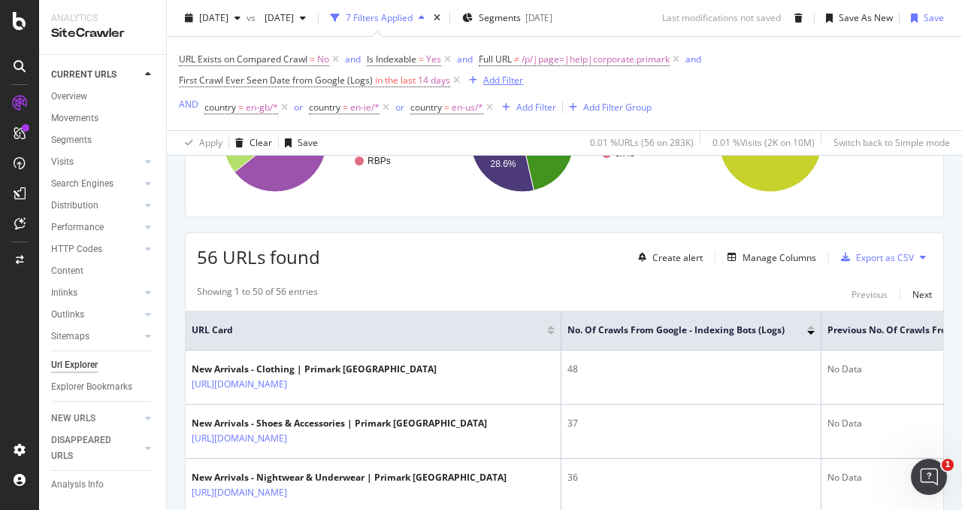
click at [510, 77] on div "Add Filter" at bounding box center [503, 80] width 40 height 13
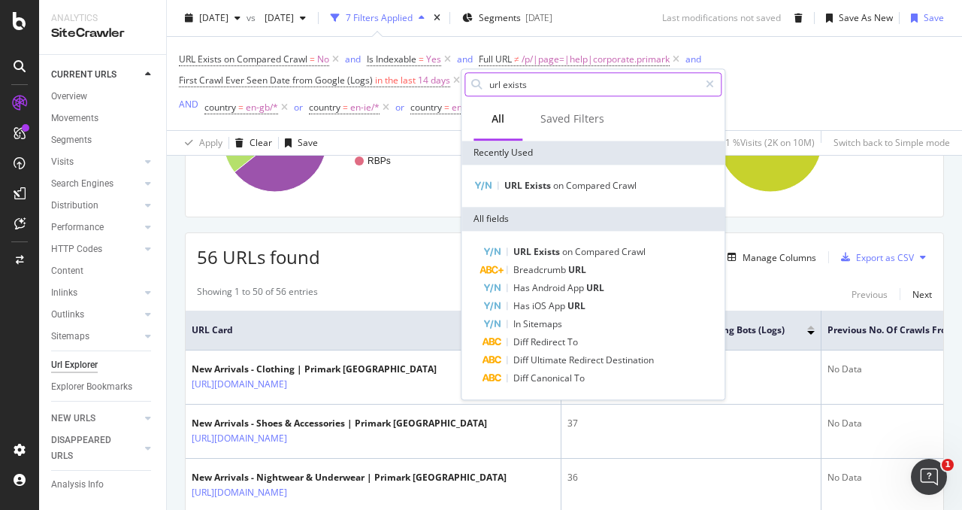
click at [520, 86] on input "url exists" at bounding box center [593, 84] width 211 height 23
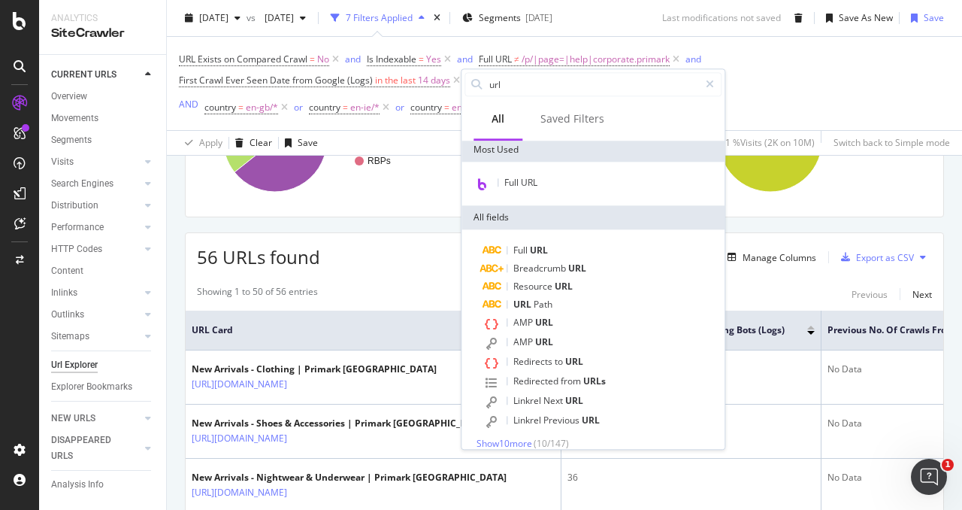
scroll to position [99, 0]
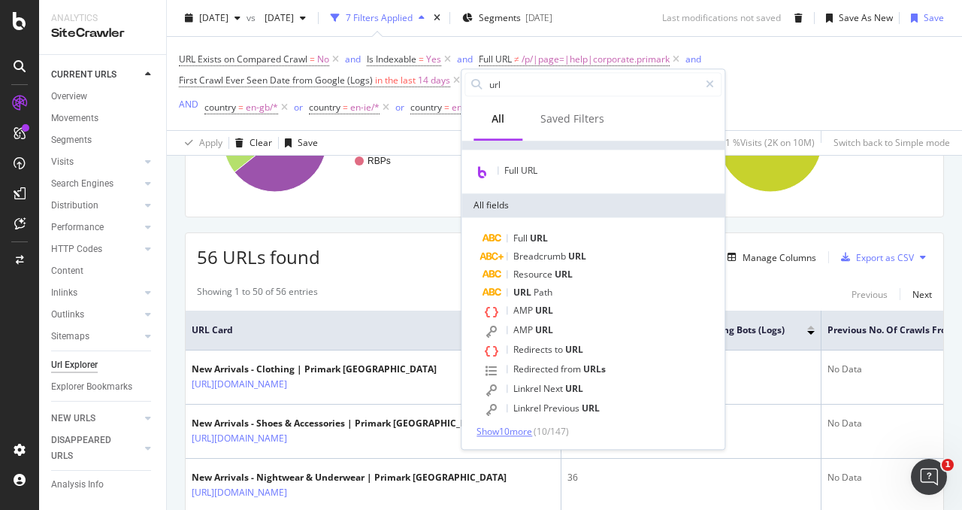
type input "url"
click at [516, 429] on span "Show 10 more" at bounding box center [505, 431] width 56 height 13
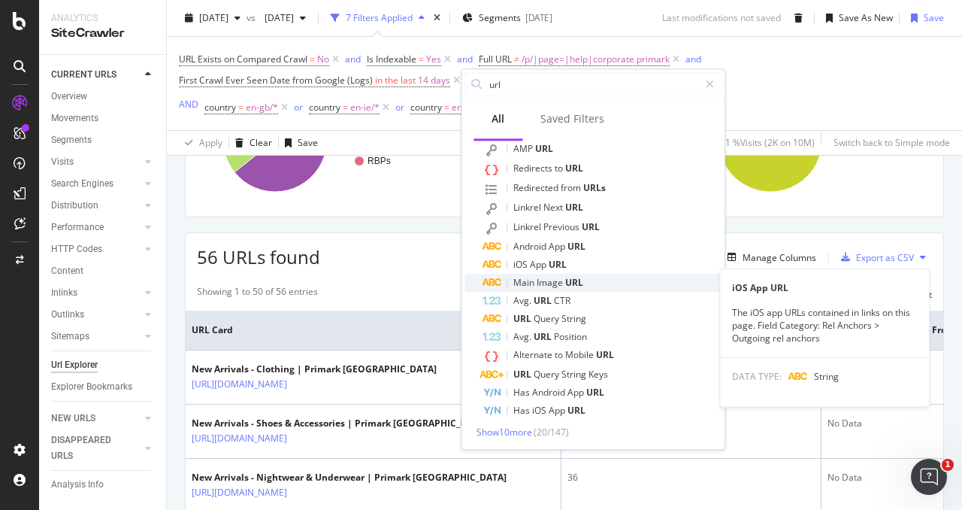
scroll to position [281, 0]
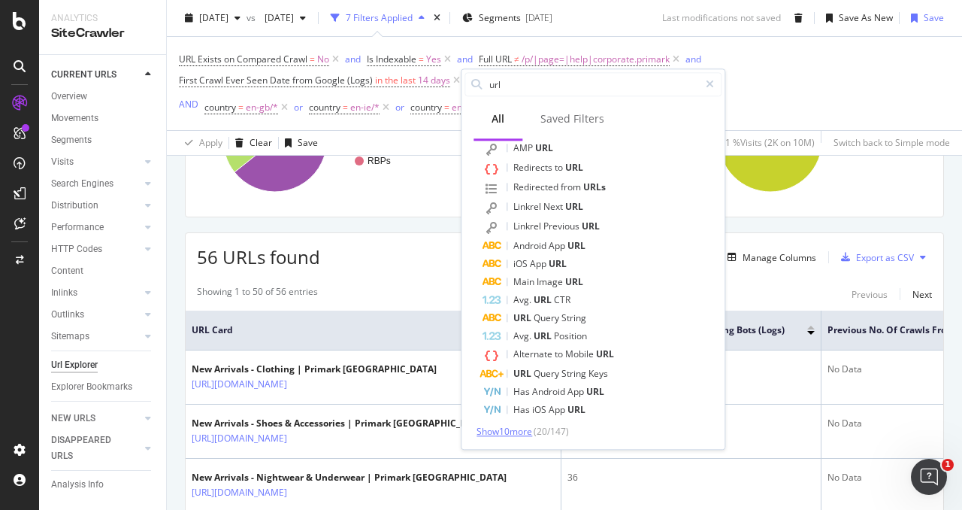
click at [529, 425] on span "Show 10 more" at bounding box center [505, 431] width 56 height 13
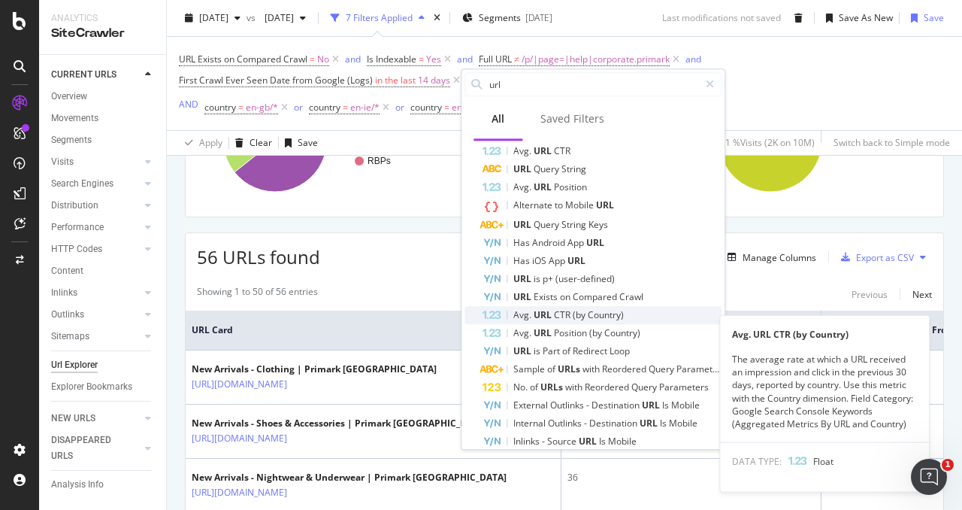
scroll to position [431, 0]
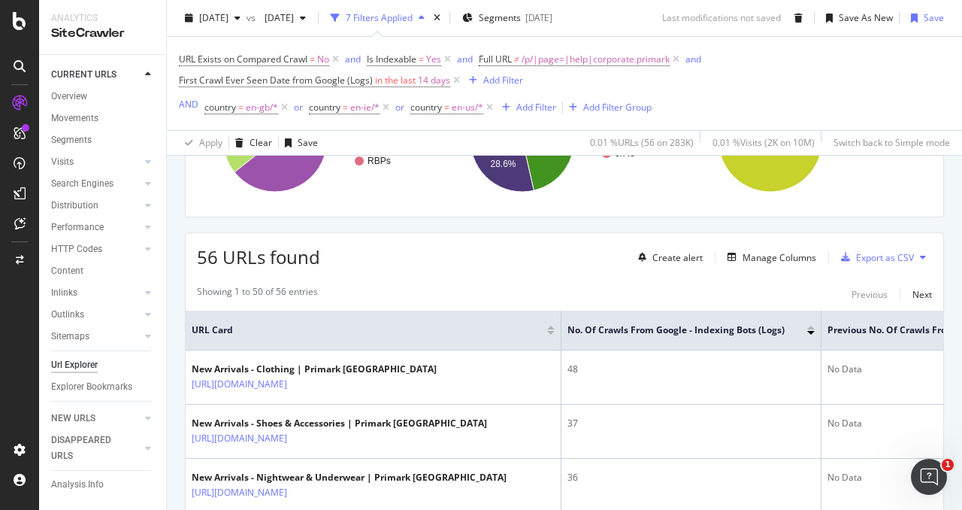
click at [893, 76] on div "URL Exists on Compared Crawl = No and Is Indexable = Yes and Full URL ≠ /p/|pag…" at bounding box center [564, 70] width 771 height 42
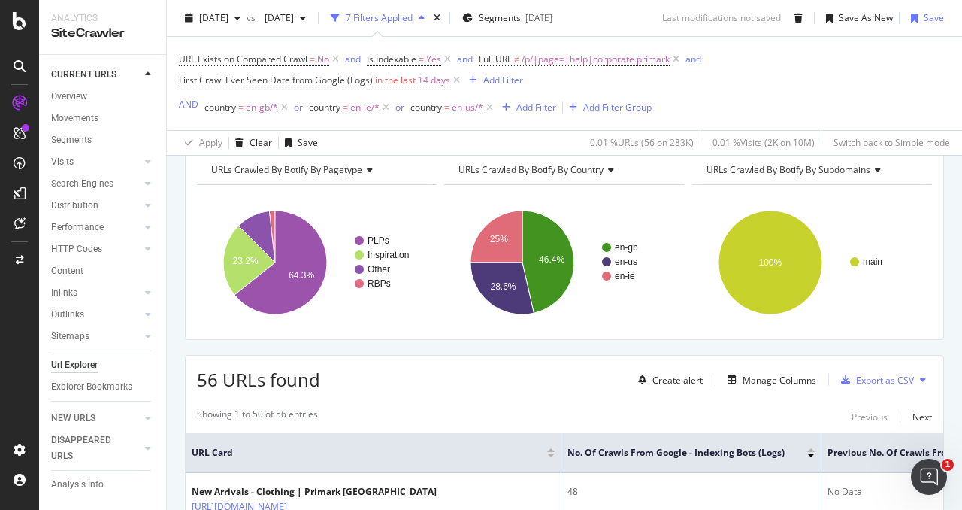
scroll to position [225, 0]
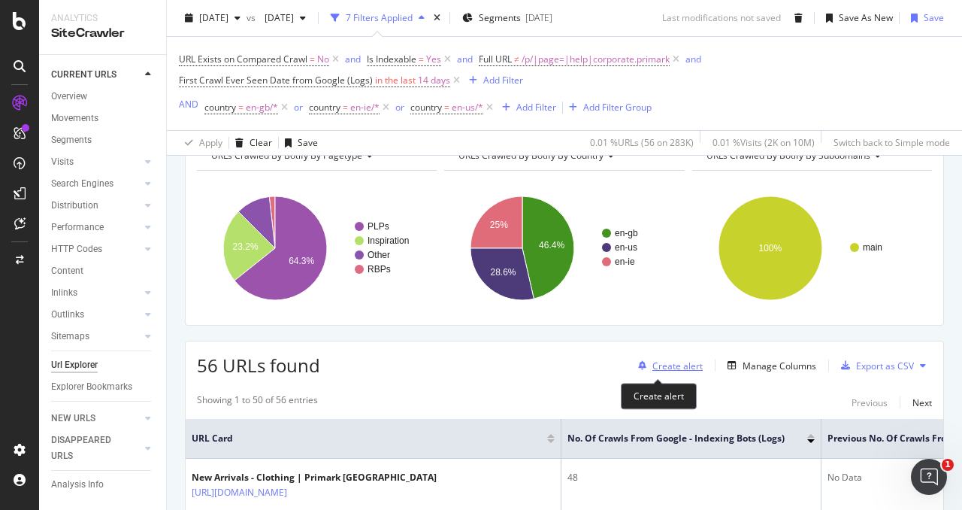
click at [670, 357] on div "Create alert" at bounding box center [667, 365] width 71 height 23
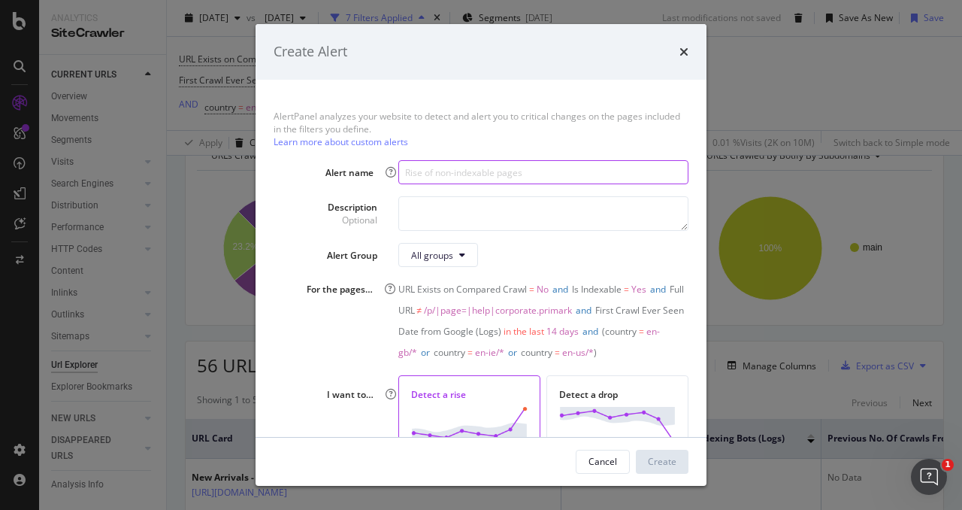
click at [413, 177] on input "modal" at bounding box center [543, 172] width 290 height 24
type input "R"
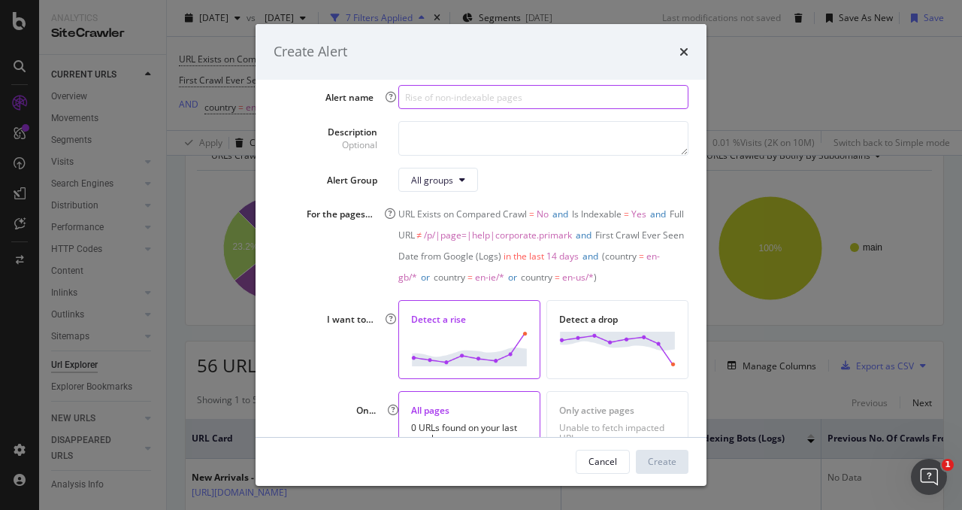
scroll to position [110, 0]
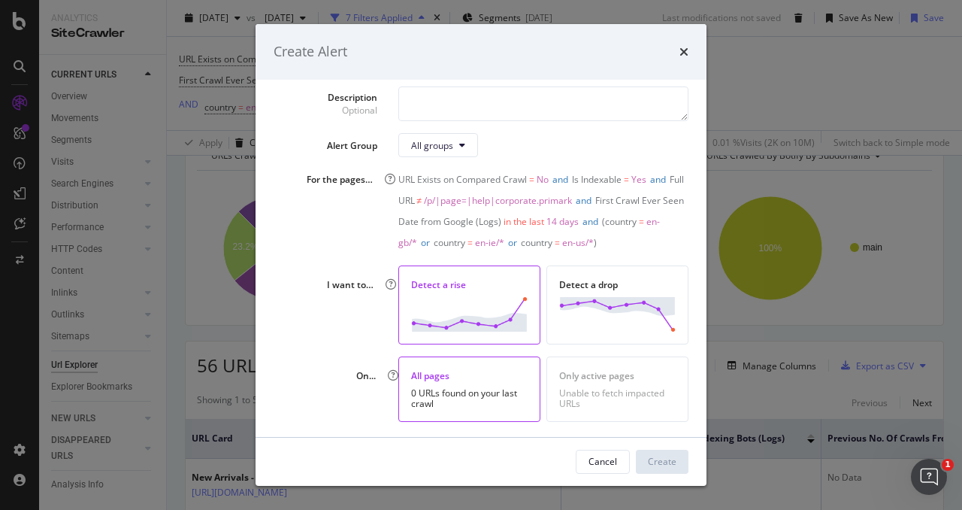
click at [412, 388] on div "0 URLs found on your last crawl" at bounding box center [469, 398] width 117 height 21
click at [577, 388] on div "Unable to fetch impacted URLs" at bounding box center [617, 398] width 117 height 21
click at [513, 388] on div "0 URLs found on your last crawl" at bounding box center [469, 398] width 117 height 21
click at [688, 50] on icon "times" at bounding box center [683, 52] width 9 height 12
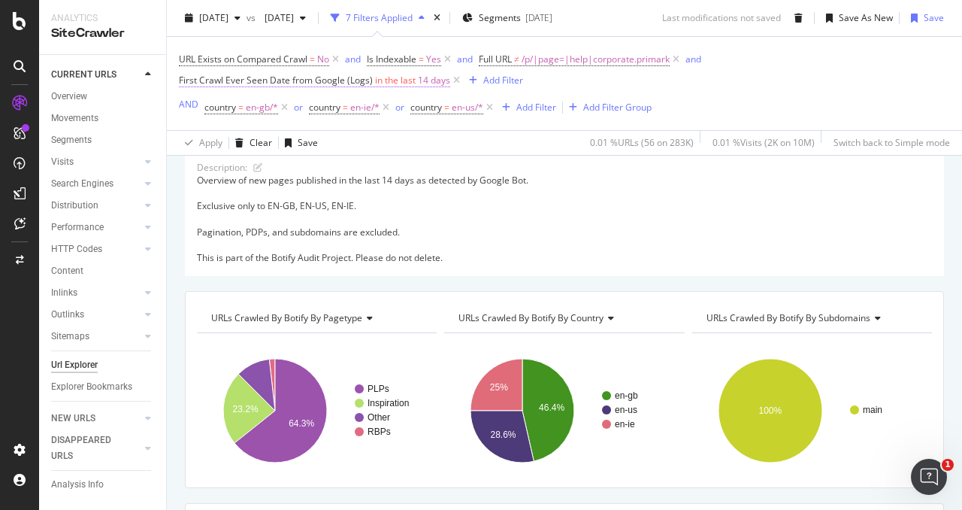
scroll to position [0, 0]
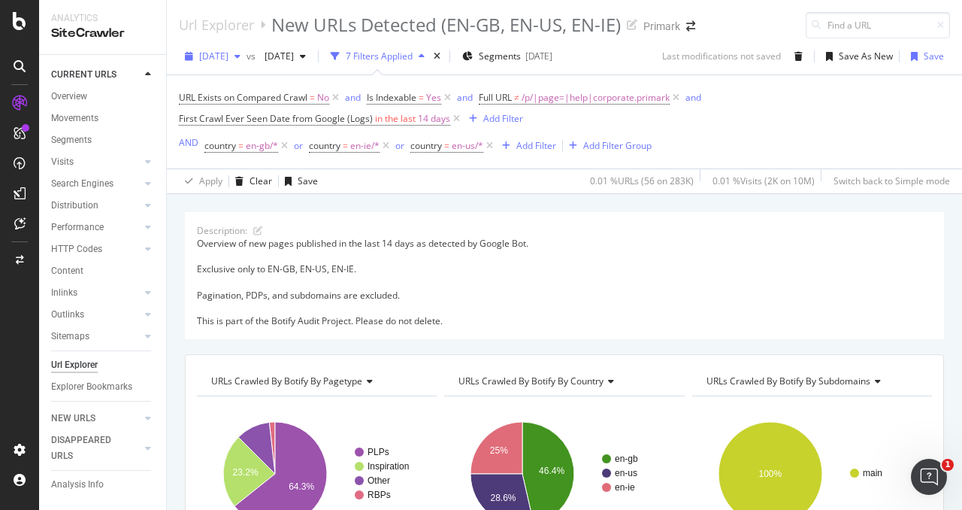
click at [247, 55] on div "button" at bounding box center [237, 56] width 18 height 9
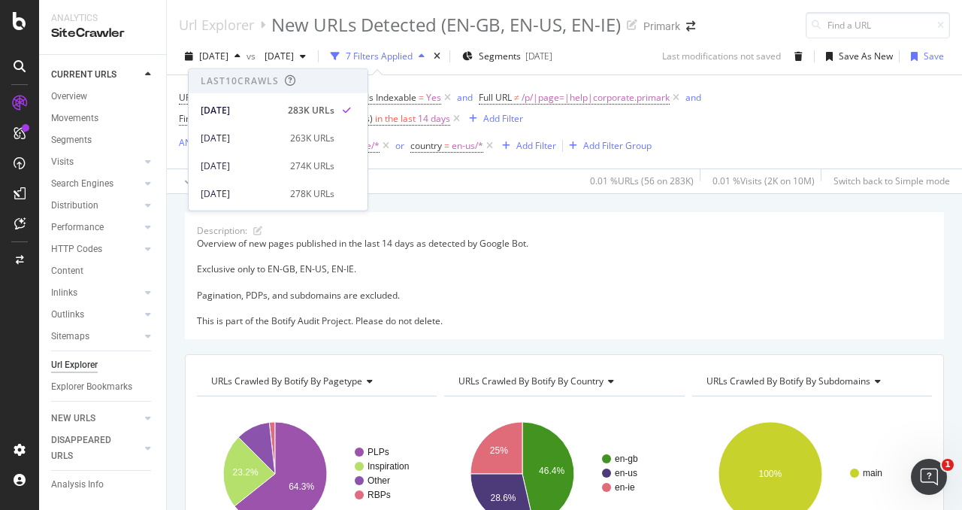
click at [756, 112] on div "URL Exists on Compared Crawl = No and Is Indexable = Yes and Full URL ≠ /p/|pag…" at bounding box center [564, 108] width 771 height 42
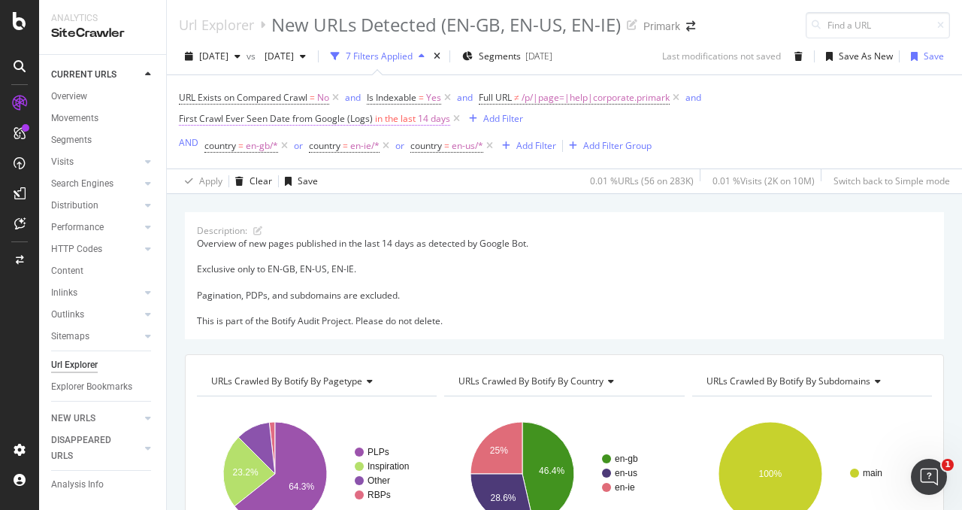
click at [431, 120] on span "14 days" at bounding box center [434, 118] width 32 height 21
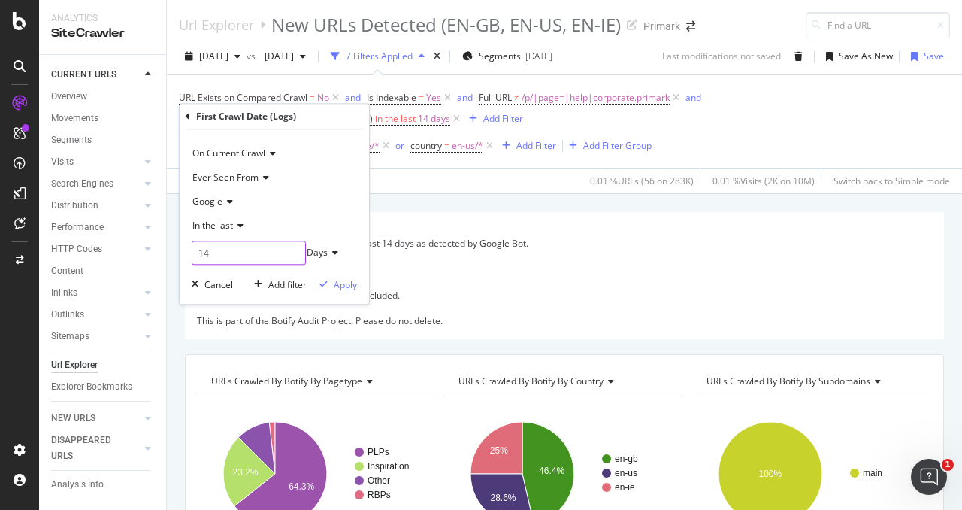
click at [248, 244] on input "14" at bounding box center [249, 253] width 114 height 24
click at [235, 227] on icon at bounding box center [238, 225] width 11 height 9
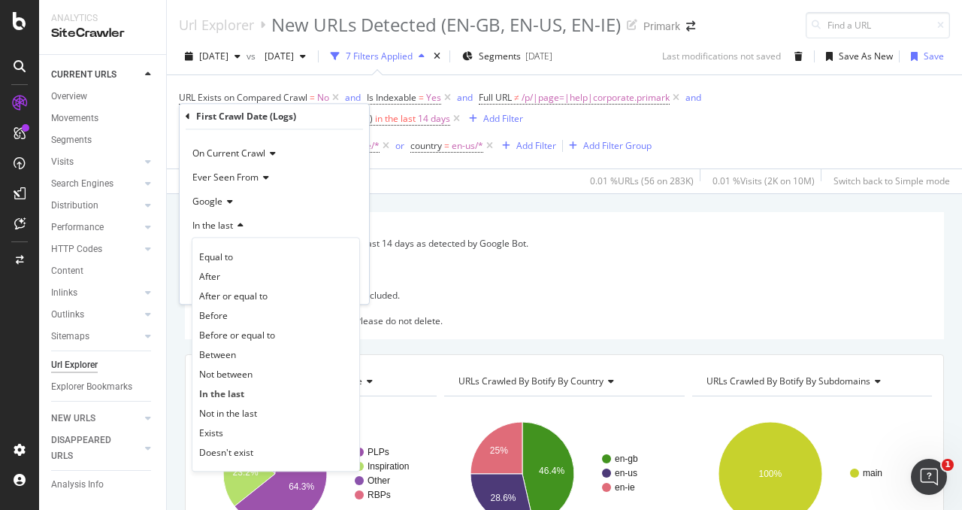
click at [236, 226] on icon at bounding box center [238, 225] width 11 height 9
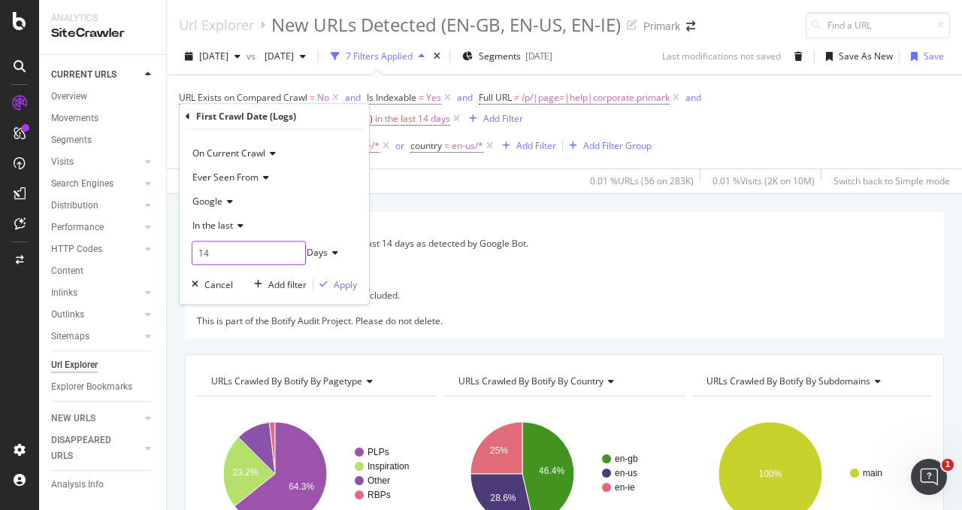
click at [237, 246] on input "14" at bounding box center [249, 253] width 114 height 24
click at [238, 247] on input "14" at bounding box center [249, 253] width 114 height 24
click at [284, 230] on div "In the last" at bounding box center [274, 225] width 165 height 24
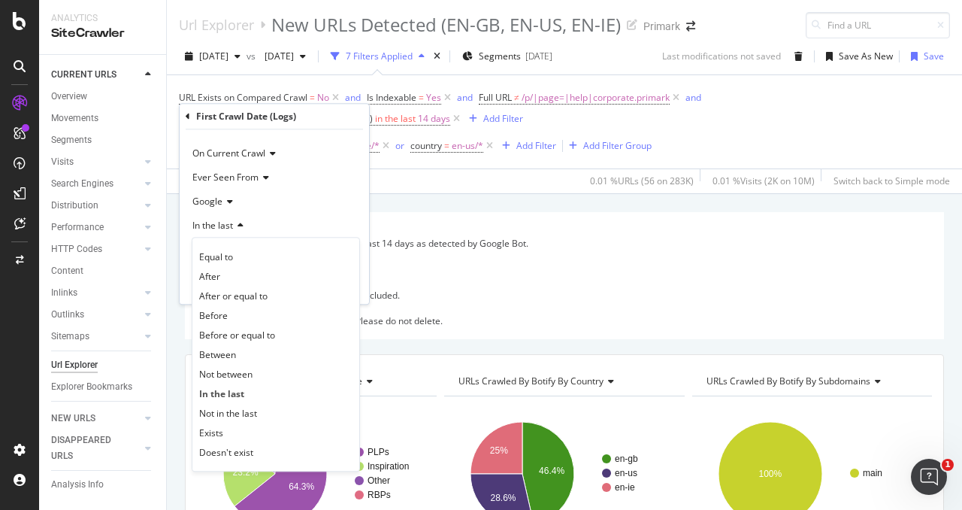
click at [346, 213] on div "Google" at bounding box center [274, 201] width 165 height 24
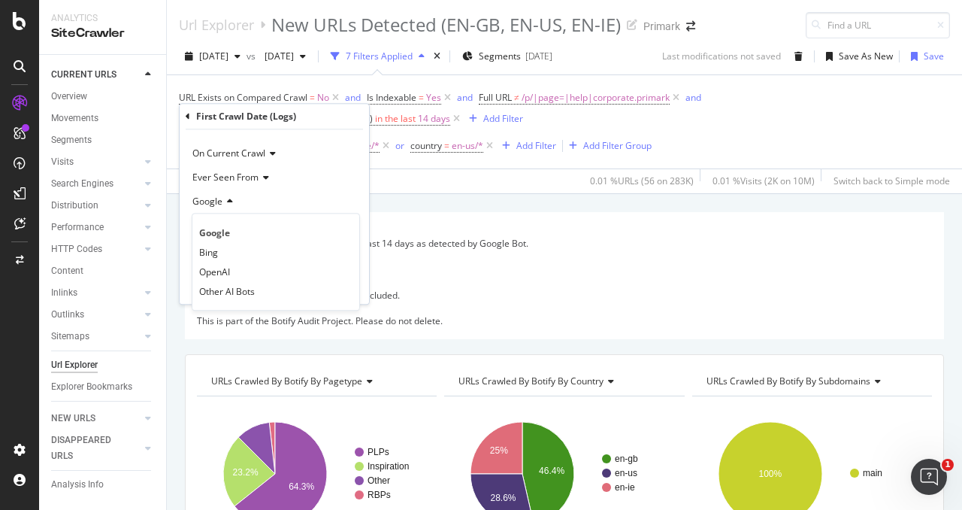
click at [360, 193] on div "On Current Crawl Ever Seen From Google Google Bing OpenAI Other AI Bots In the …" at bounding box center [274, 216] width 189 height 174
click at [544, 203] on div "Description: Overview of new pages published in the last 14 days as detected by…" at bounding box center [564, 212] width 795 height 36
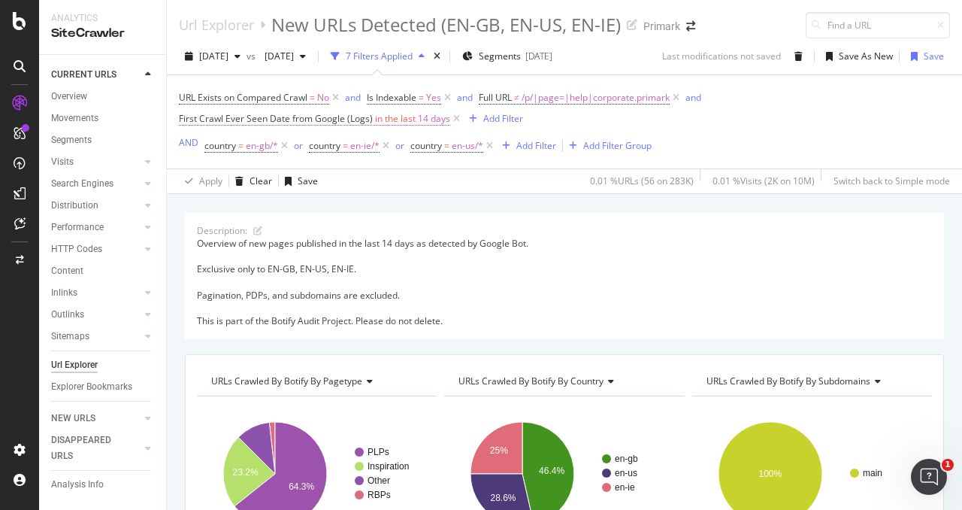
click at [427, 117] on span "14 days" at bounding box center [434, 118] width 32 height 21
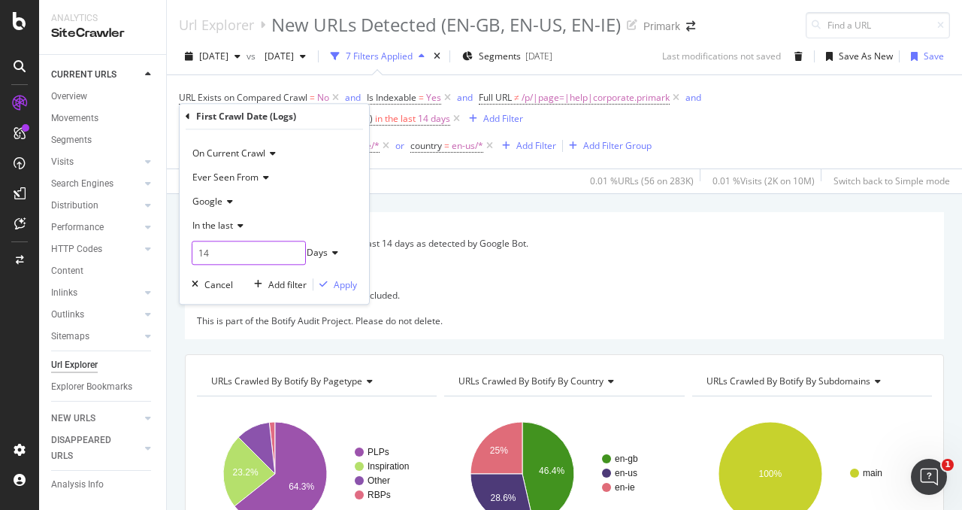
click at [242, 244] on input "14" at bounding box center [249, 253] width 114 height 24
type input "28"
click at [342, 283] on div "Apply" at bounding box center [345, 284] width 23 height 13
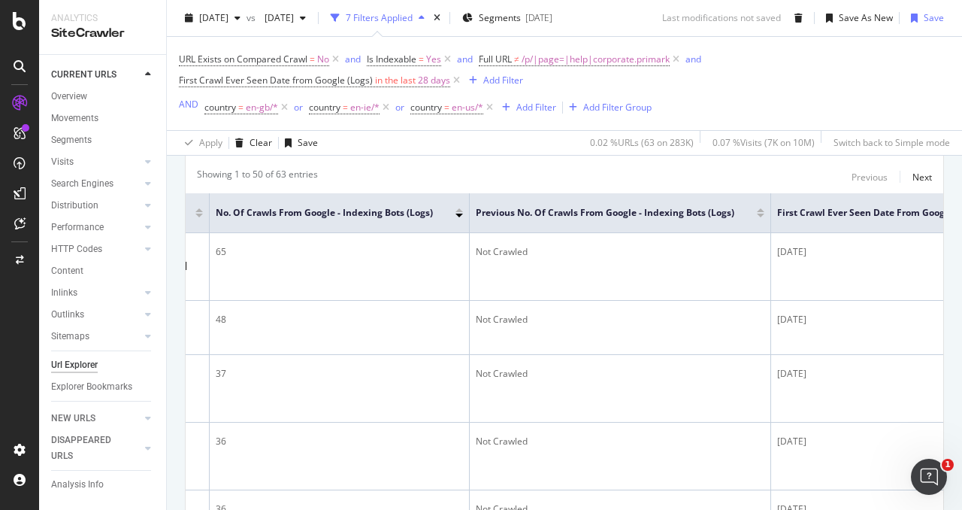
scroll to position [0, 362]
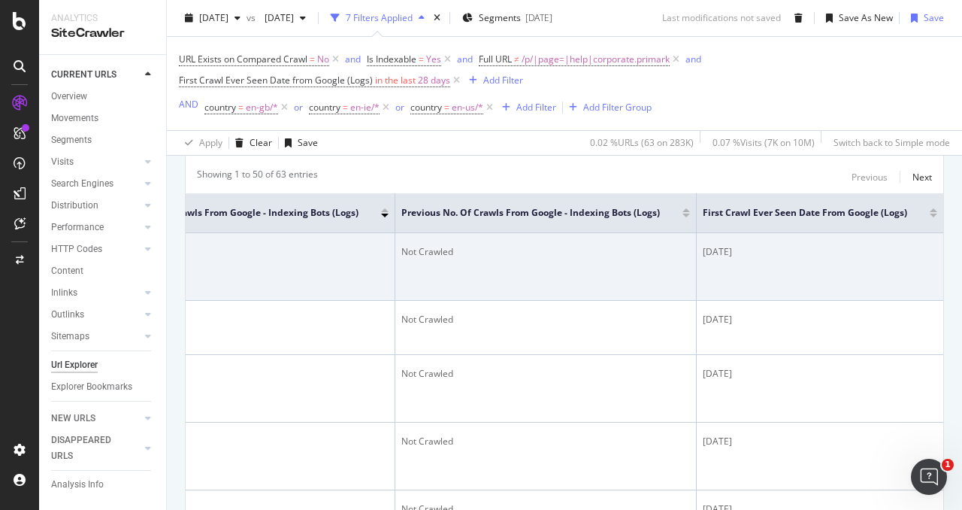
drag, startPoint x: 767, startPoint y: 247, endPoint x: 783, endPoint y: 250, distance: 16.8
click at [783, 250] on tr "Primark Wolfchase Galleria - NOW OPEN: Amazing Fashion, Amazing Prices in Memph…" at bounding box center [389, 267] width 1109 height 68
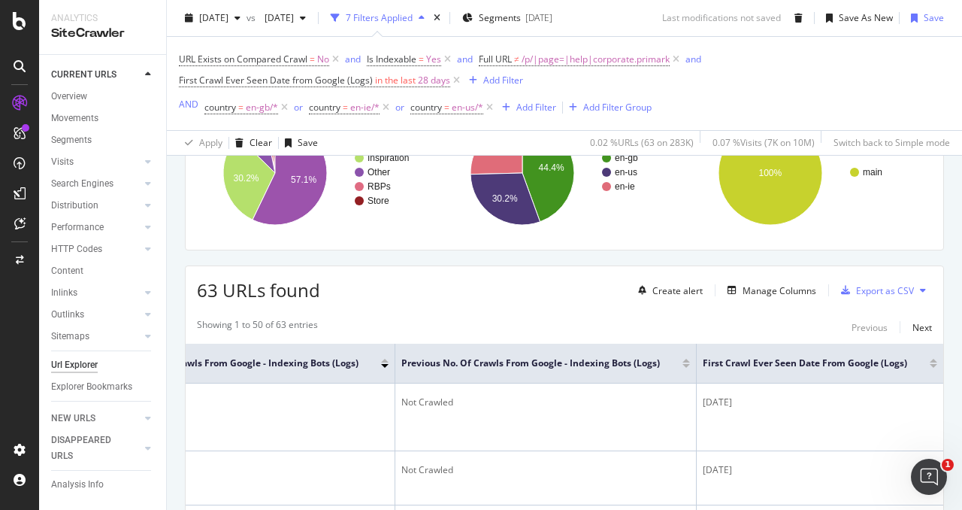
scroll to position [376, 0]
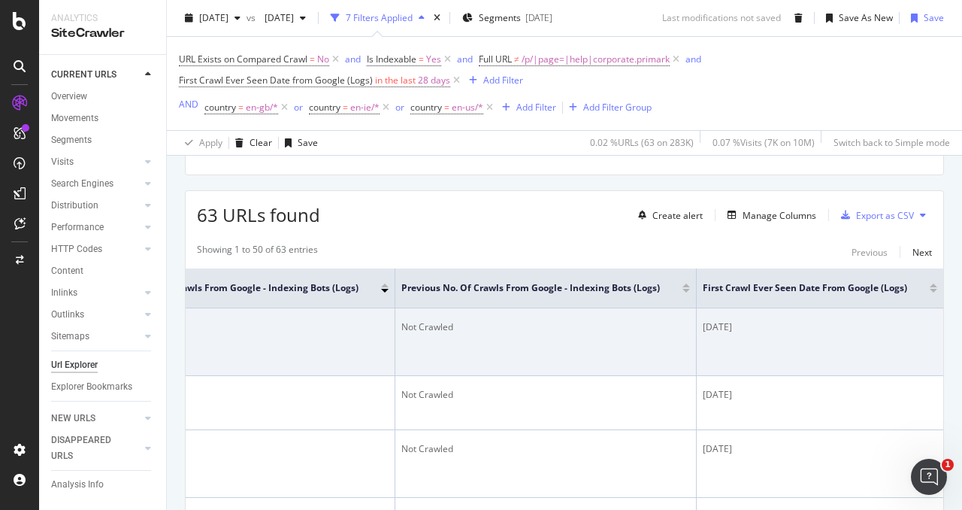
click at [708, 325] on div "2025-07-21" at bounding box center [820, 327] width 235 height 14
drag, startPoint x: 713, startPoint y: 325, endPoint x: 831, endPoint y: 325, distance: 118.0
click at [831, 325] on div "2025-07-21" at bounding box center [820, 327] width 235 height 14
click at [733, 325] on div "2025-07-21" at bounding box center [820, 327] width 235 height 14
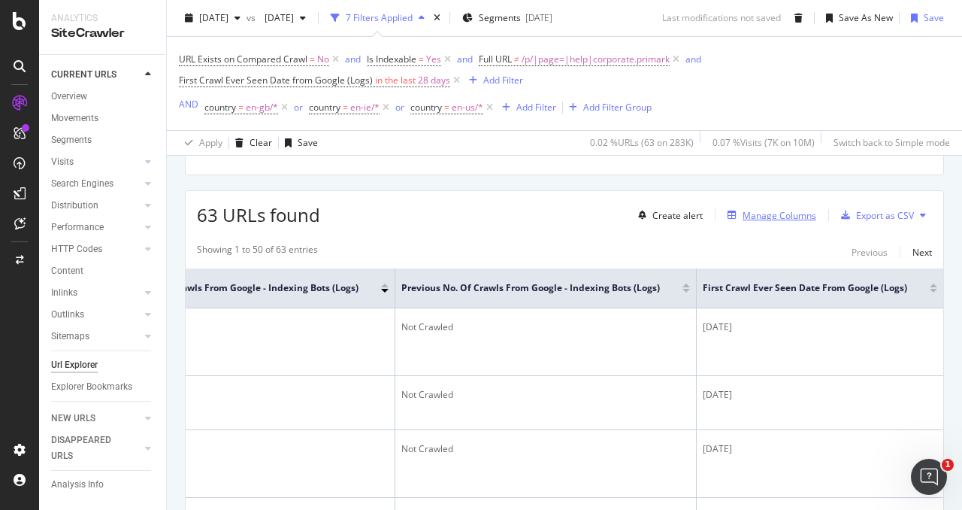
click at [794, 217] on div "Manage Columns" at bounding box center [780, 215] width 74 height 13
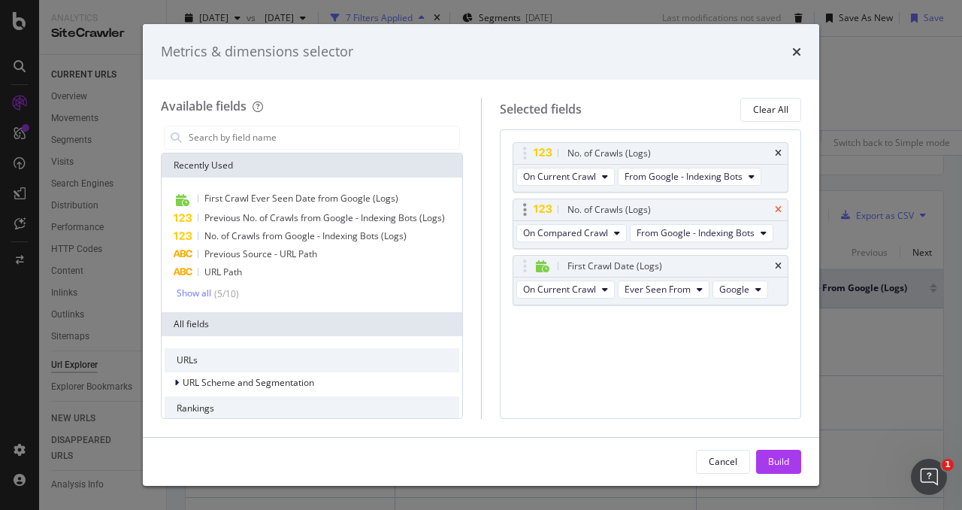
click at [781, 209] on icon "times" at bounding box center [778, 209] width 7 height 9
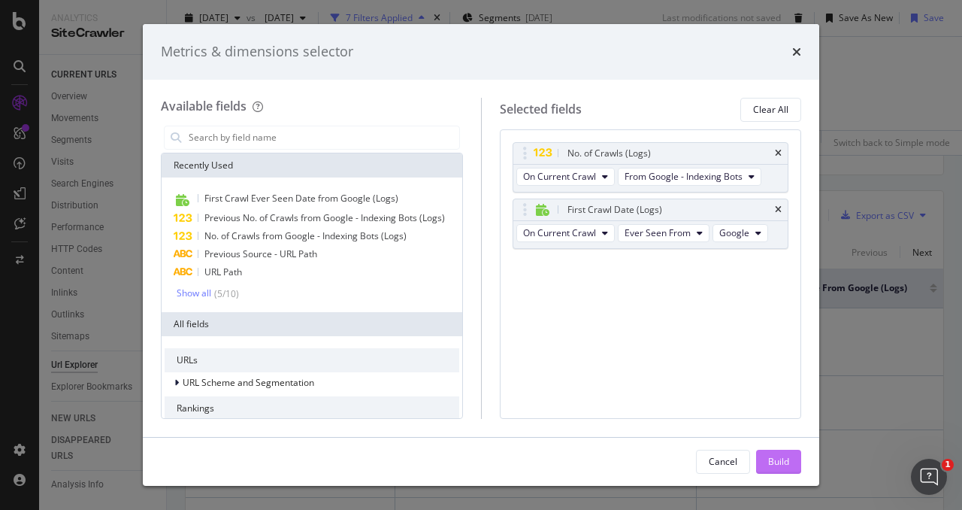
click at [779, 455] on div "Build" at bounding box center [778, 461] width 21 height 13
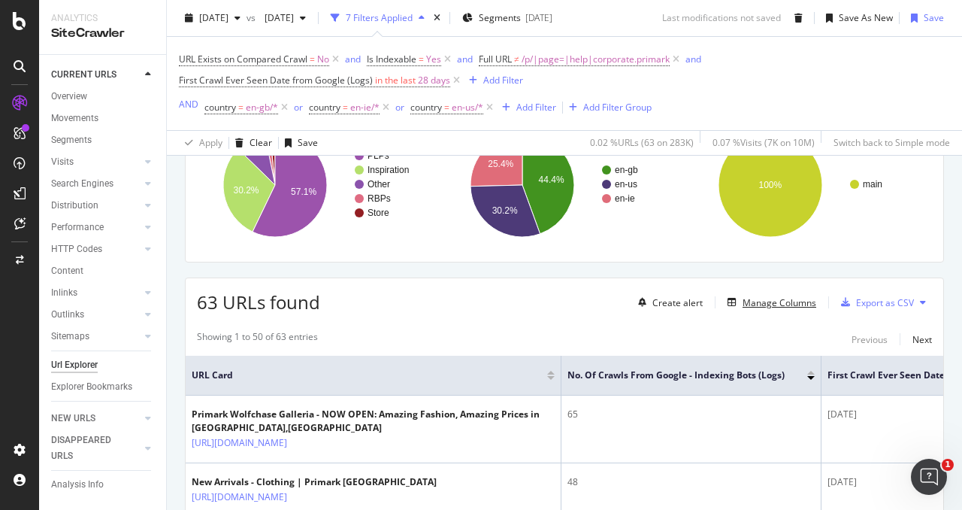
scroll to position [183, 0]
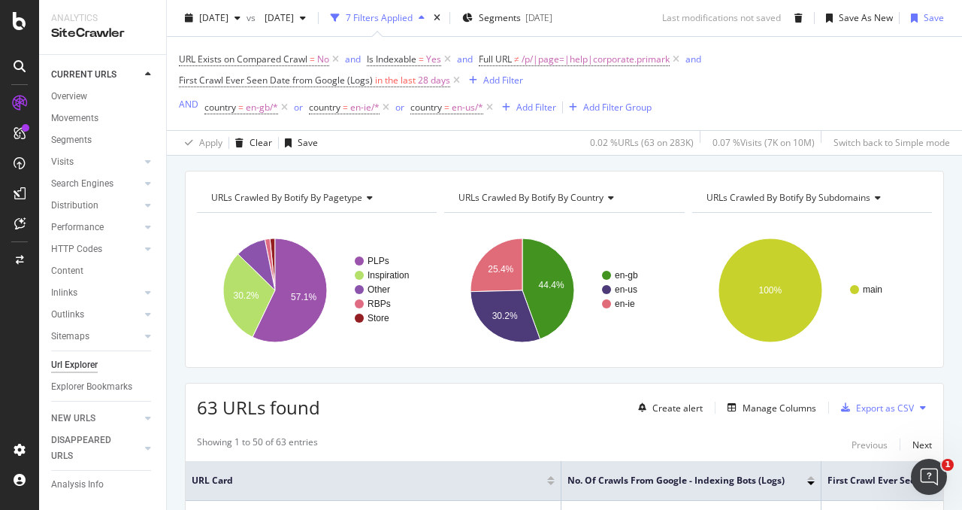
click at [615, 70] on div "URL Exists on Compared Crawl = No and Is Indexable = Yes and Full URL ≠ /p/|pag…" at bounding box center [564, 70] width 771 height 42
click at [624, 59] on span "/p/|page=|help|corporate.primark" at bounding box center [596, 59] width 148 height 21
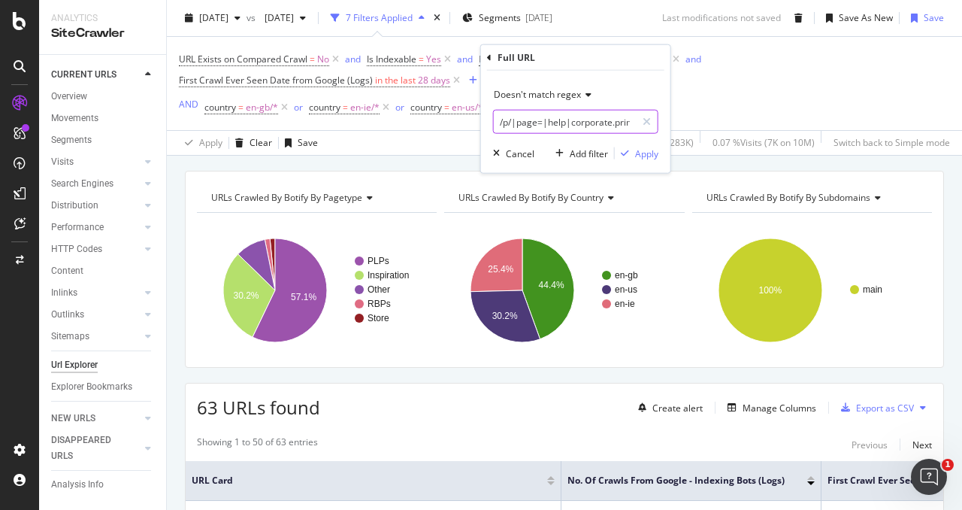
click at [607, 119] on input "/p/|page=|help|corporate.primark" at bounding box center [565, 122] width 142 height 24
click at [607, 120] on input "/p/|page=|help|corporate.primark" at bounding box center [565, 122] width 142 height 24
drag, startPoint x: 595, startPoint y: 121, endPoint x: 702, endPoint y: 115, distance: 107.7
click at [702, 115] on body "Analytics SiteCrawler CURRENT URLS Overview Movements Segments Visits Analysis …" at bounding box center [481, 255] width 962 height 510
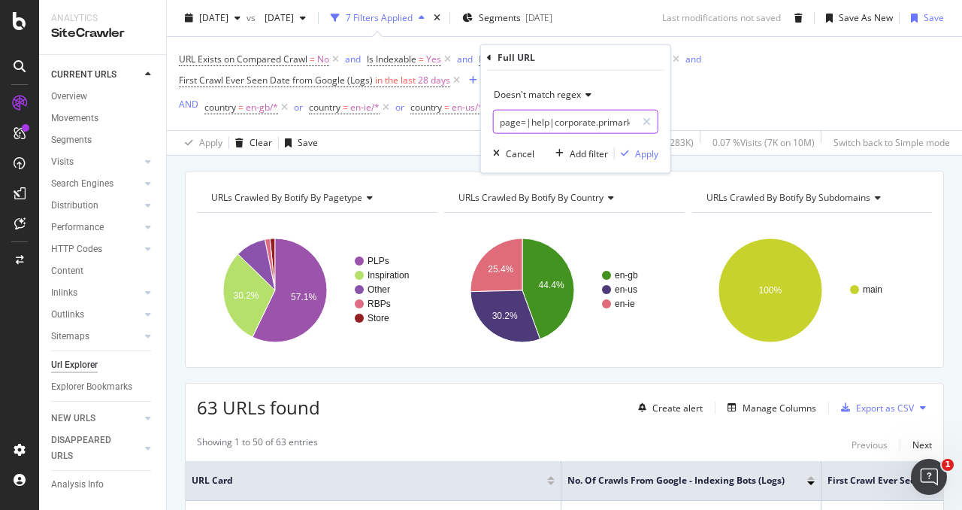
click at [634, 117] on input "/p/|page=|help|corporate.primark" at bounding box center [565, 122] width 142 height 24
type input "/p/|page=|help|corporate.primark|"
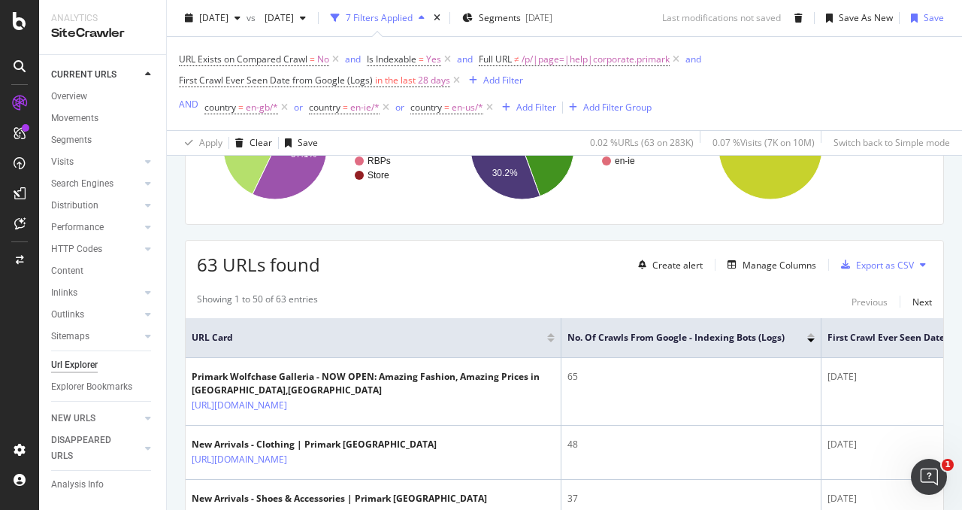
scroll to position [334, 0]
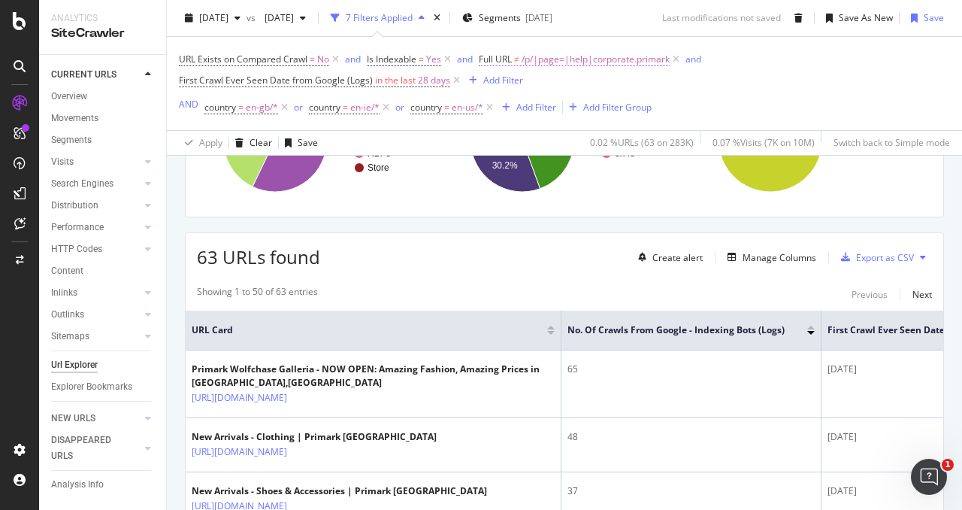
click at [630, 56] on span "/p/|page=|help|corporate.primark" at bounding box center [596, 59] width 148 height 21
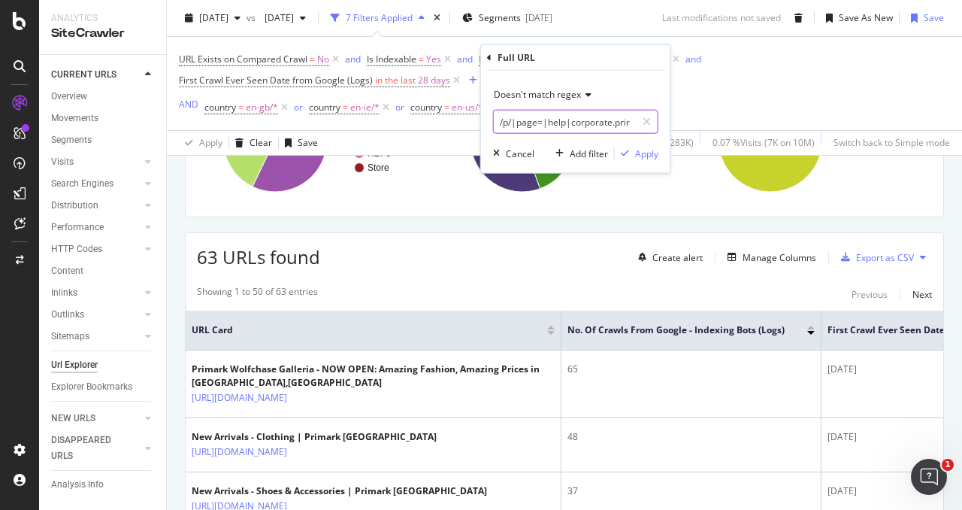
click at [608, 112] on input "/p/|page=|help|corporate.primark" at bounding box center [565, 122] width 142 height 24
click at [610, 118] on input "/p/|page=|help|corporate.primark" at bounding box center [565, 122] width 142 height 24
drag, startPoint x: 581, startPoint y: 118, endPoint x: 661, endPoint y: 123, distance: 80.6
click at [661, 123] on div "Doesn't match regex /p/|page=|help|corporate.primark Cancel Add filter Apply" at bounding box center [575, 122] width 189 height 102
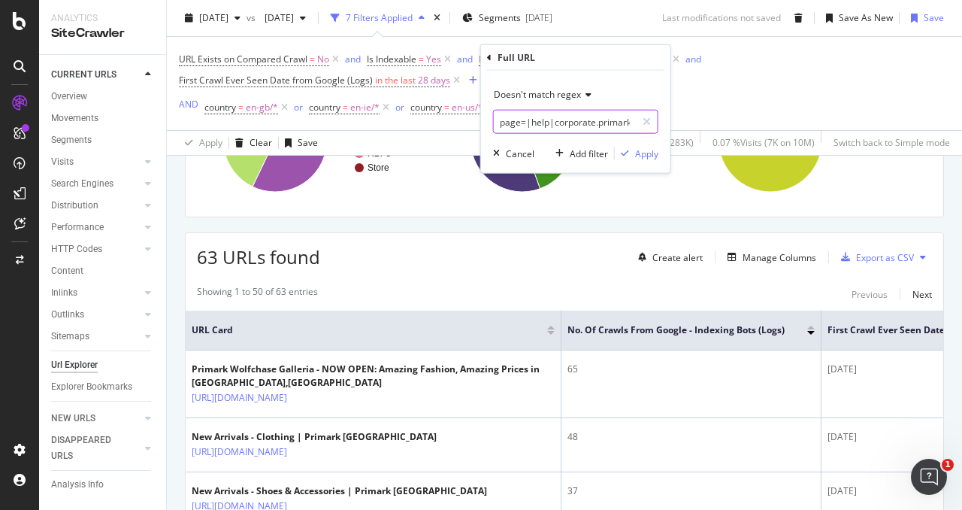
click at [630, 126] on input "/p/|page=|help|corporate.primark" at bounding box center [565, 122] width 142 height 24
type input "/p/|page=|help|corporate.primark|/stores/"
click at [651, 151] on div "Apply" at bounding box center [646, 153] width 23 height 13
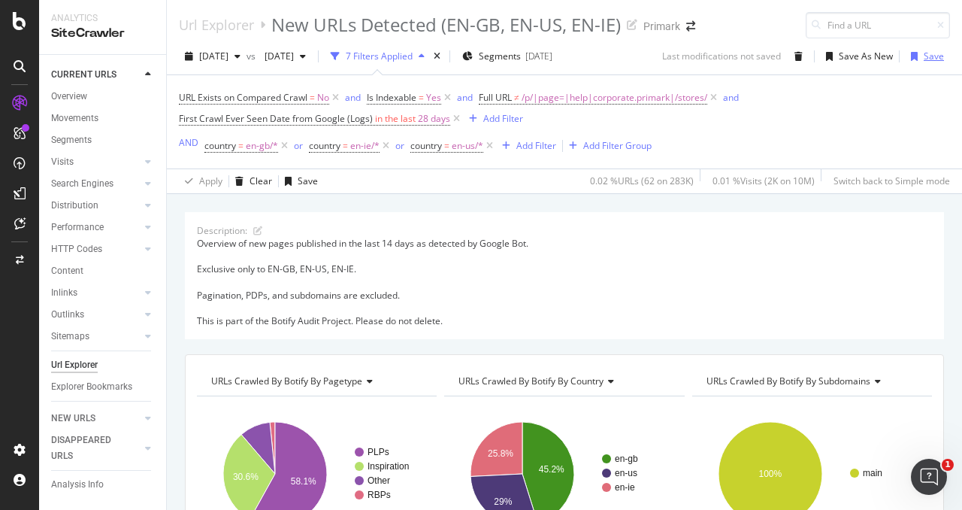
click at [921, 48] on div "Save" at bounding box center [924, 56] width 39 height 23
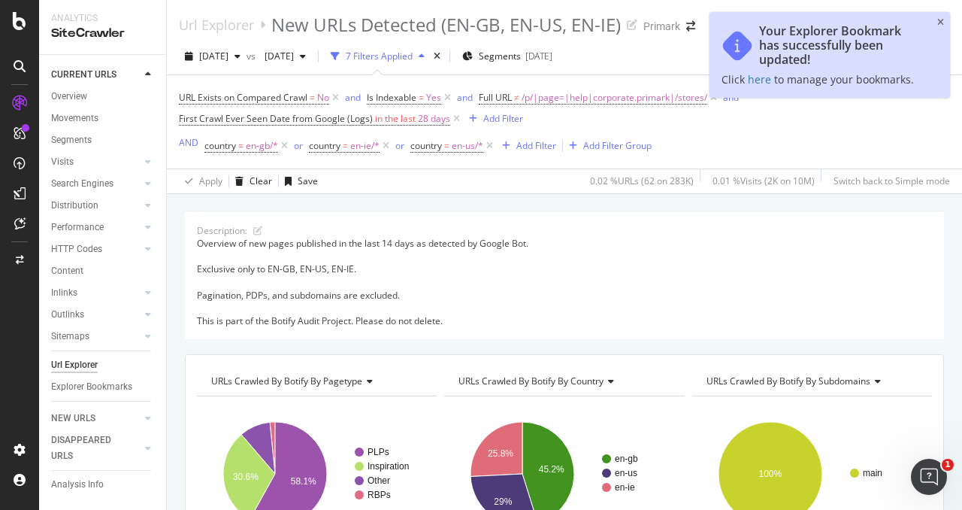
click at [890, 126] on div "URL Exists on Compared Crawl = No and Is Indexable = Yes and Full URL ≠ /p/|pag…" at bounding box center [564, 108] width 771 height 42
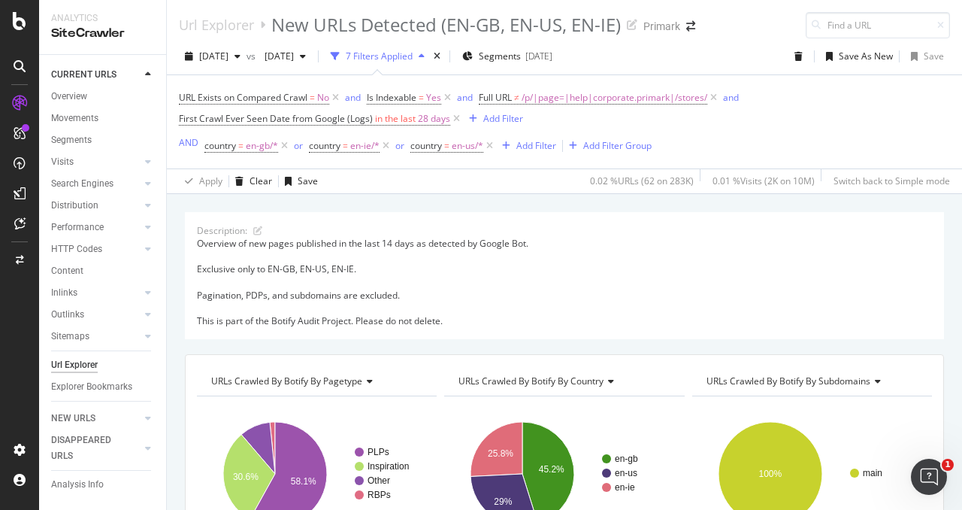
scroll to position [301, 0]
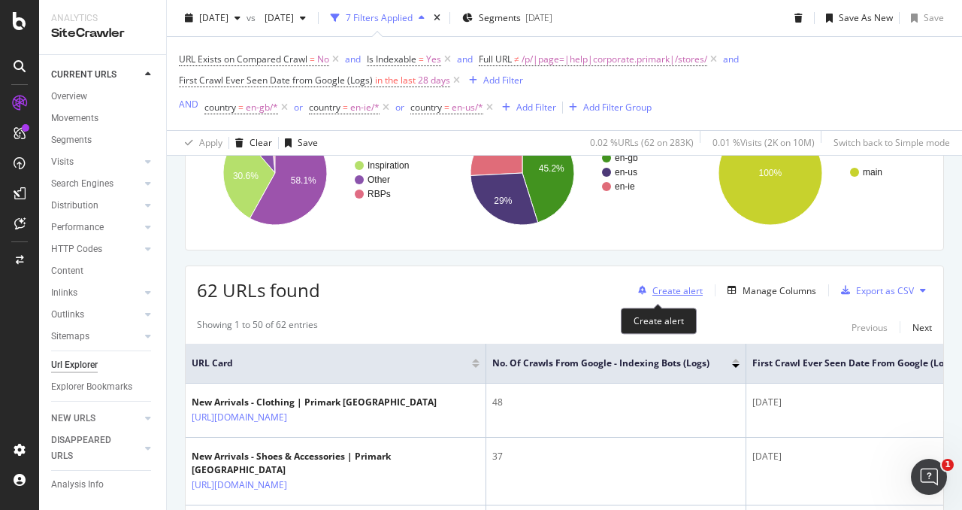
click at [676, 295] on div "Create alert" at bounding box center [677, 290] width 50 height 13
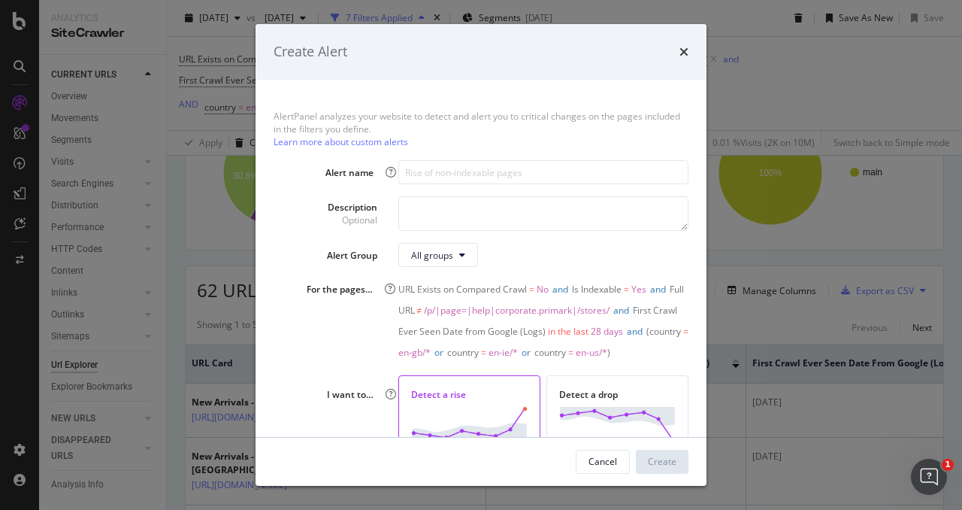
scroll to position [110, 0]
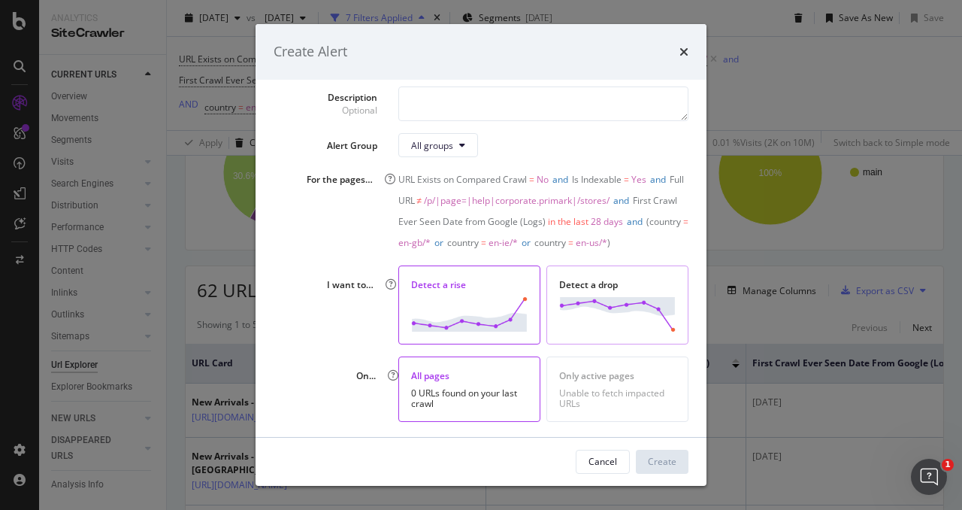
click at [573, 320] on img "modal" at bounding box center [617, 314] width 117 height 34
click at [479, 307] on img "modal" at bounding box center [469, 314] width 117 height 34
click at [486, 369] on div "All pages" at bounding box center [469, 375] width 117 height 13
click at [567, 378] on div "Only active pages" at bounding box center [617, 375] width 117 height 13
click at [507, 378] on div "All pages" at bounding box center [469, 375] width 117 height 13
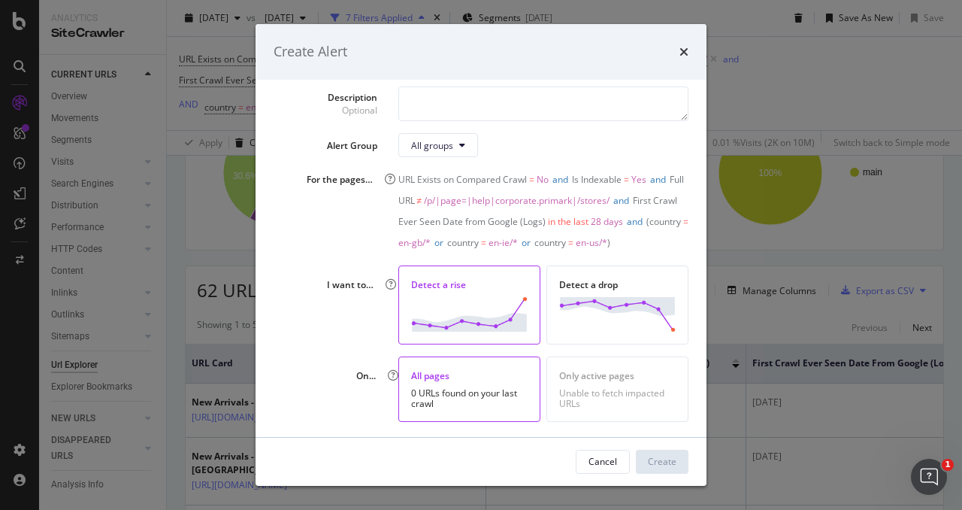
scroll to position [0, 0]
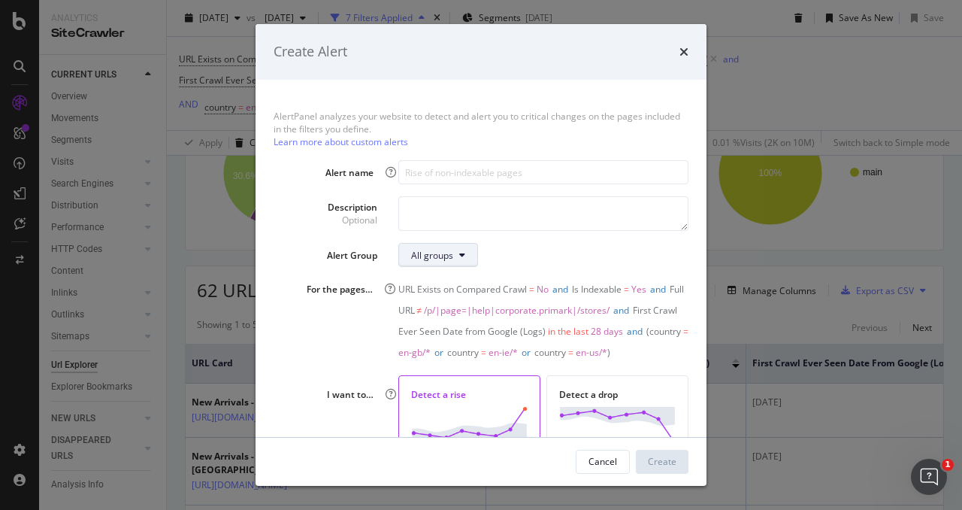
click at [458, 260] on button "All groups" at bounding box center [438, 255] width 80 height 24
click at [459, 253] on icon "modal" at bounding box center [462, 254] width 6 height 9
click at [442, 178] on input "modal" at bounding box center [543, 172] width 290 height 24
click at [421, 175] on input "modal" at bounding box center [543, 172] width 290 height 24
paste input "New URLs Detected (EN-GB, EN-US, EN-IE)"
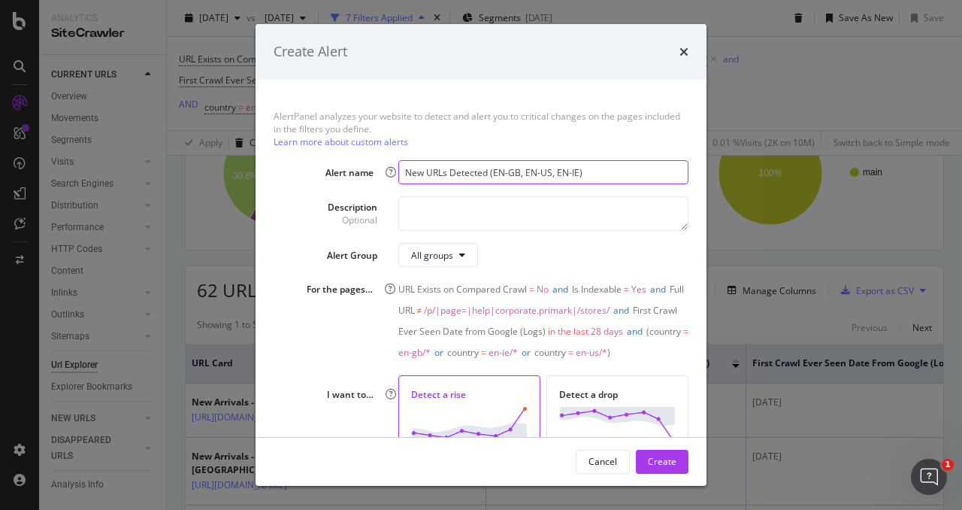
type input "New URLs Detected (EN-GB, EN-US, EN-IE)"
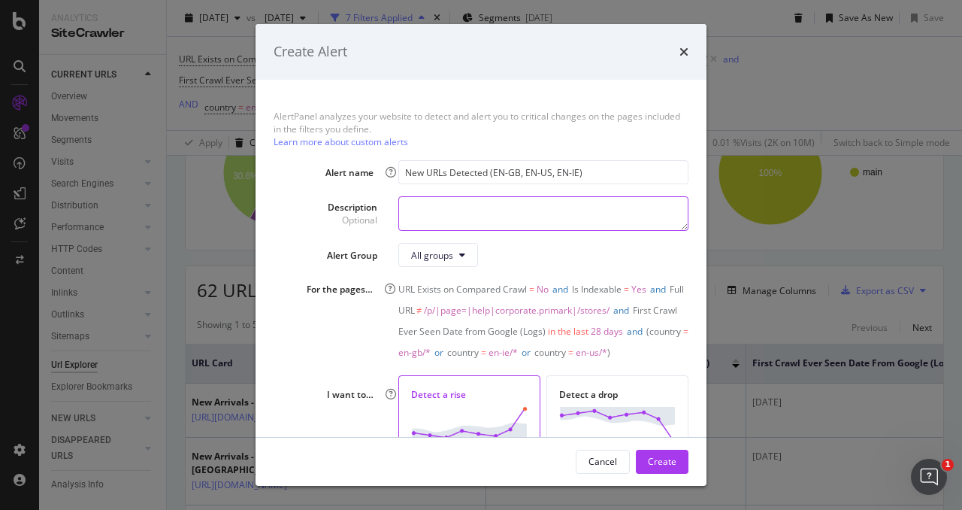
click at [449, 213] on textarea "modal" at bounding box center [543, 213] width 290 height 35
click at [684, 50] on icon "times" at bounding box center [683, 52] width 9 height 12
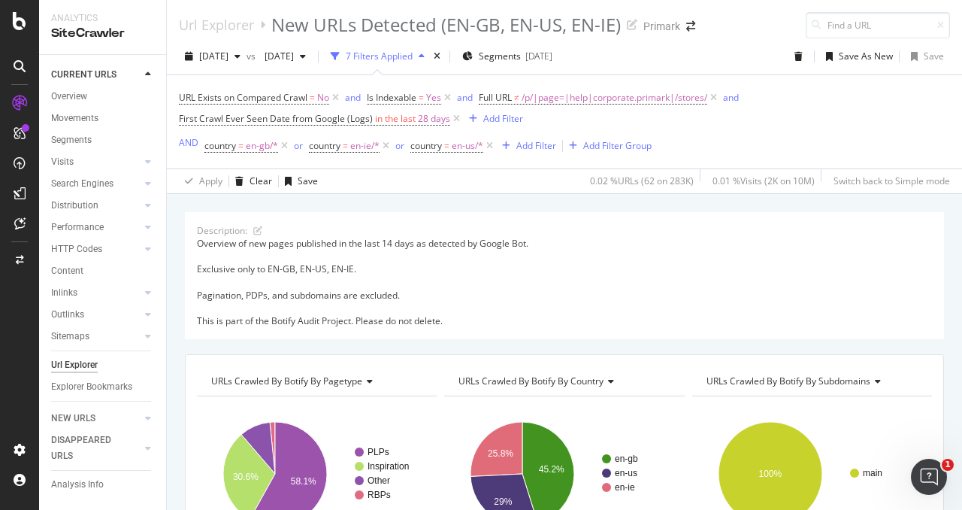
click at [198, 241] on div "Overview of new pages published in the last 14 days as detected by Google Bot. …" at bounding box center [564, 282] width 735 height 90
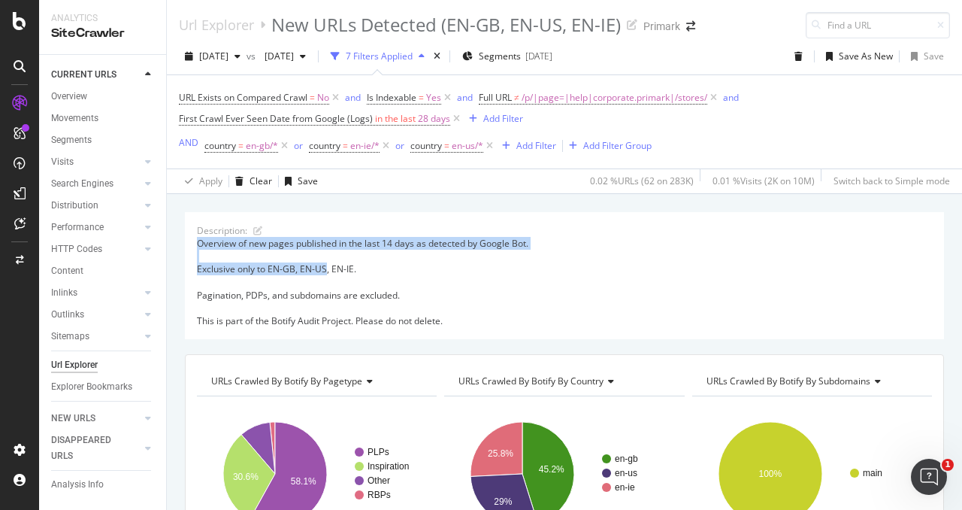
drag, startPoint x: 195, startPoint y: 241, endPoint x: 326, endPoint y: 271, distance: 134.4
click at [326, 271] on div "Description: Overview of new pages published in the last 14 days as detected by…" at bounding box center [564, 275] width 759 height 127
click at [326, 271] on div "Overview of new pages published in the last 14 days as detected by Google Bot. …" at bounding box center [564, 282] width 735 height 90
drag, startPoint x: 198, startPoint y: 240, endPoint x: 322, endPoint y: 263, distance: 125.5
click at [322, 263] on div "Overview of new pages published in the last 14 days as detected by Google Bot. …" at bounding box center [564, 282] width 735 height 90
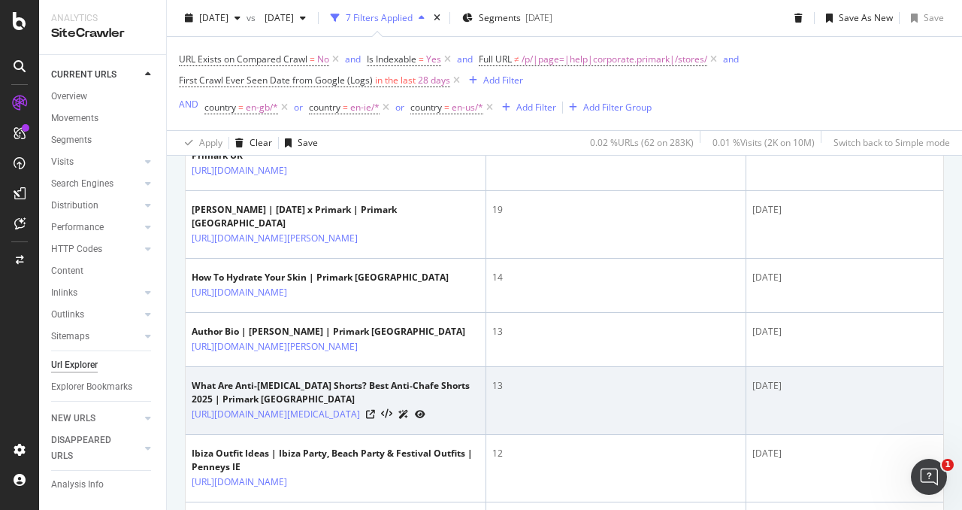
scroll to position [1052, 0]
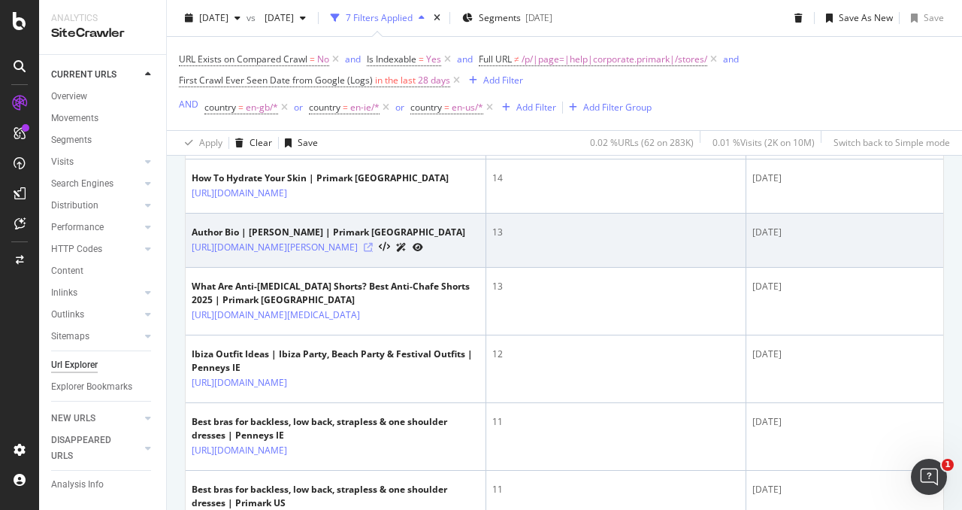
click at [373, 252] on icon at bounding box center [368, 247] width 9 height 9
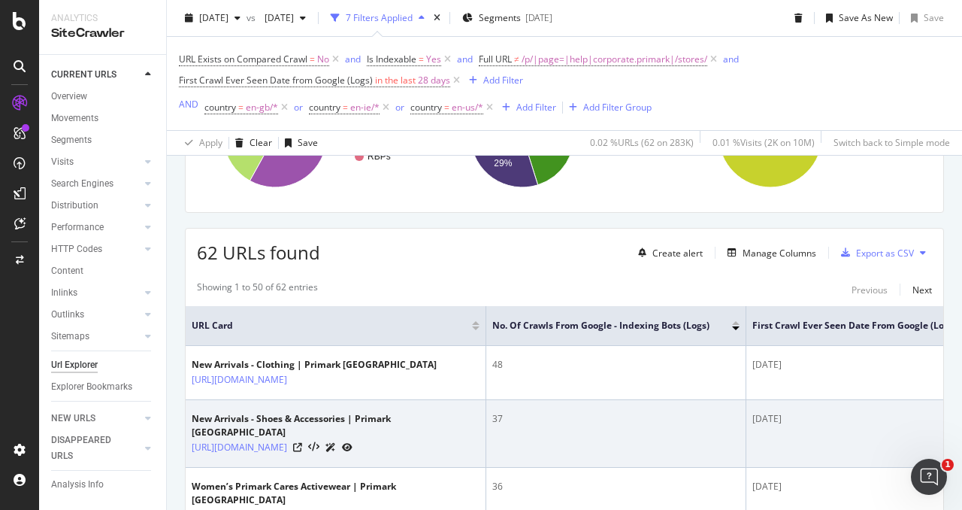
scroll to position [225, 0]
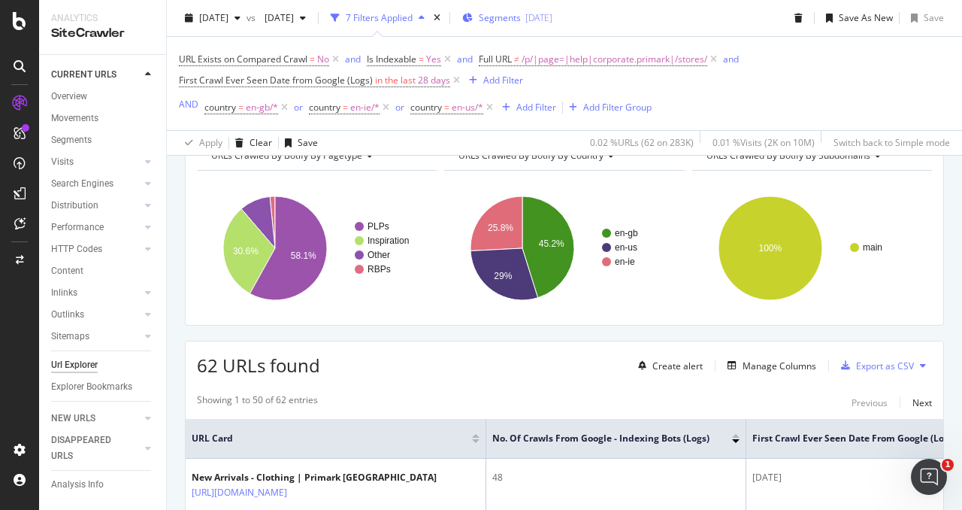
click at [552, 11] on div "2025-04-03" at bounding box center [538, 17] width 27 height 13
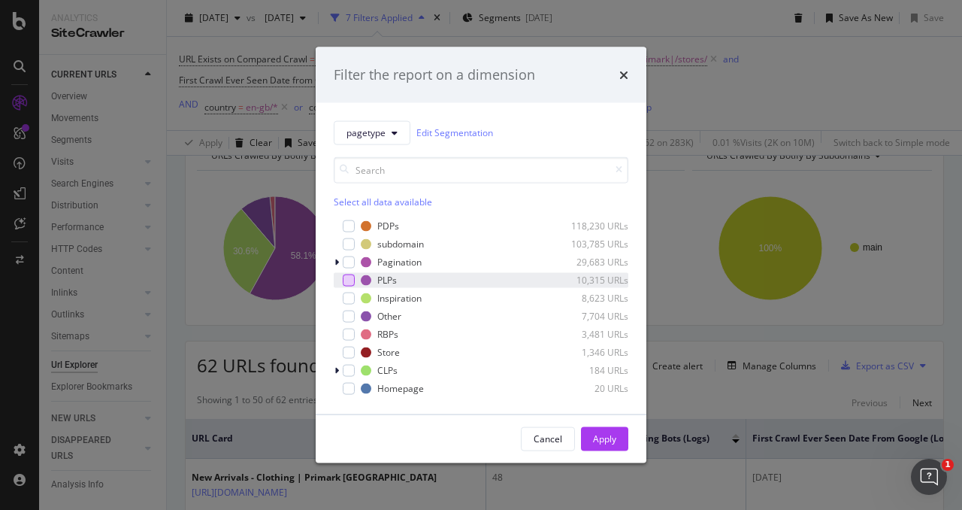
click at [349, 277] on div "modal" at bounding box center [349, 280] width 12 height 12
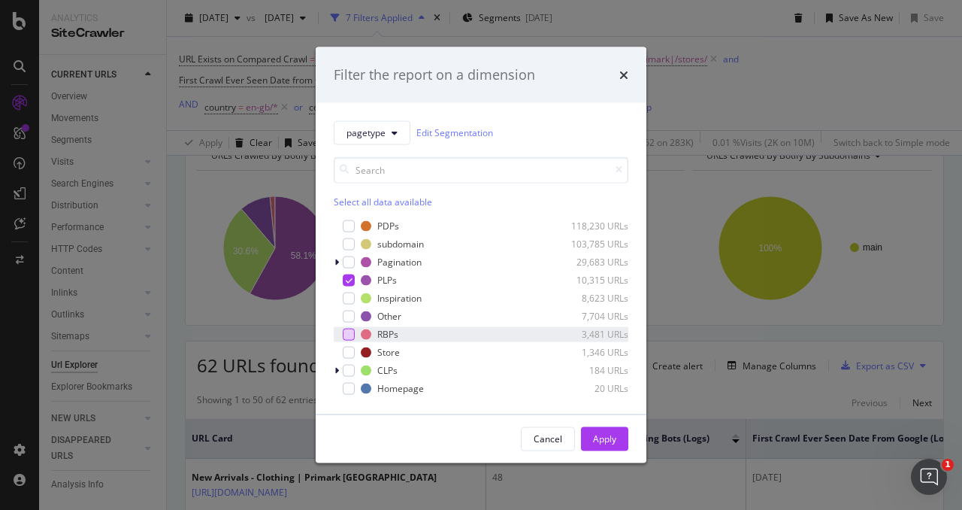
click at [347, 334] on div "modal" at bounding box center [349, 334] width 12 height 12
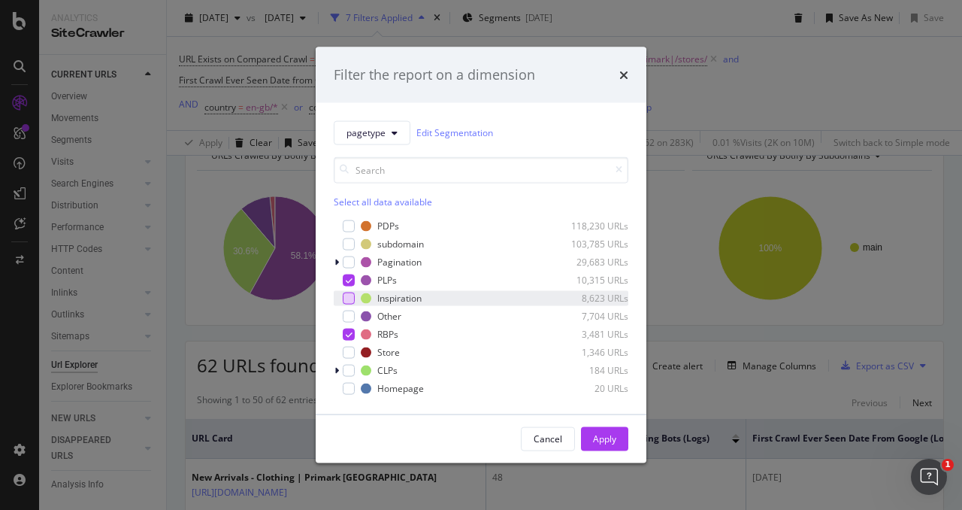
click at [347, 294] on div "modal" at bounding box center [349, 298] width 12 height 12
click at [597, 426] on button "Apply" at bounding box center [604, 438] width 47 height 24
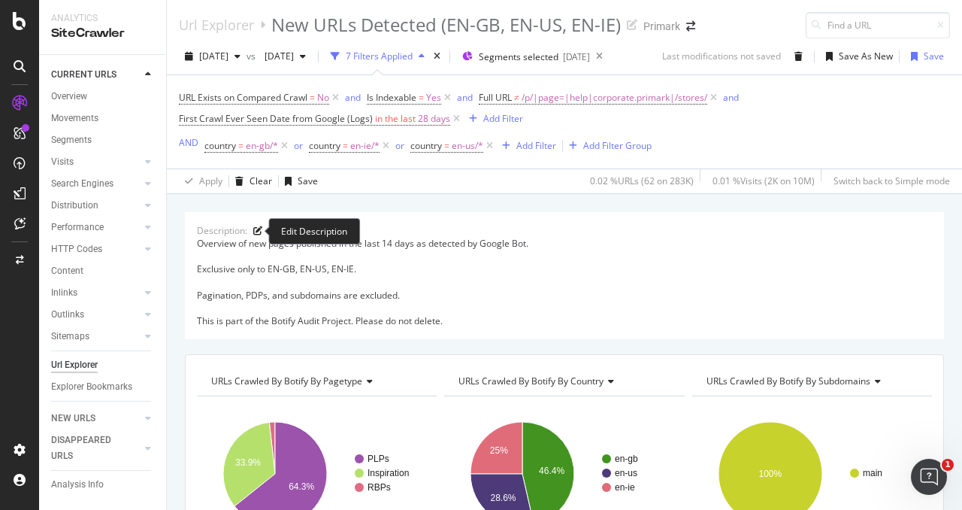
click at [253, 228] on icon at bounding box center [257, 230] width 9 height 9
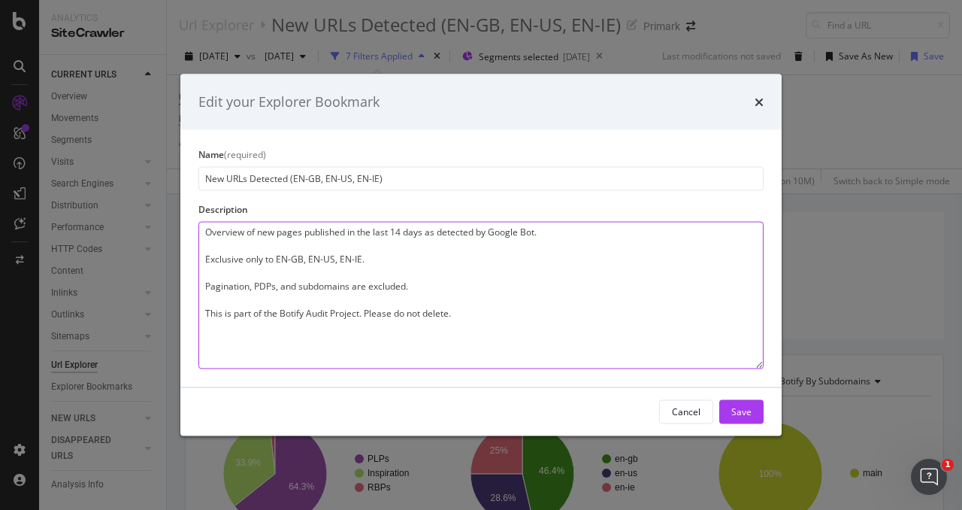
click at [298, 244] on textarea "Overview of new pages published in the last 14 days as detected by Google Bot. …" at bounding box center [480, 294] width 565 height 147
click at [315, 254] on textarea "Overview of new pages published in the last 14 days as detected by Google Bot. …" at bounding box center [480, 294] width 565 height 147
click at [310, 258] on textarea "Overview of new pages published in the last 14 days as detected by Google Bot. …" at bounding box center [480, 294] width 565 height 147
drag, startPoint x: 401, startPoint y: 229, endPoint x: 392, endPoint y: 232, distance: 8.6
click at [392, 232] on textarea "Overview of new pages published in the last 14 days as detected by Google Bot. …" at bounding box center [480, 294] width 565 height 147
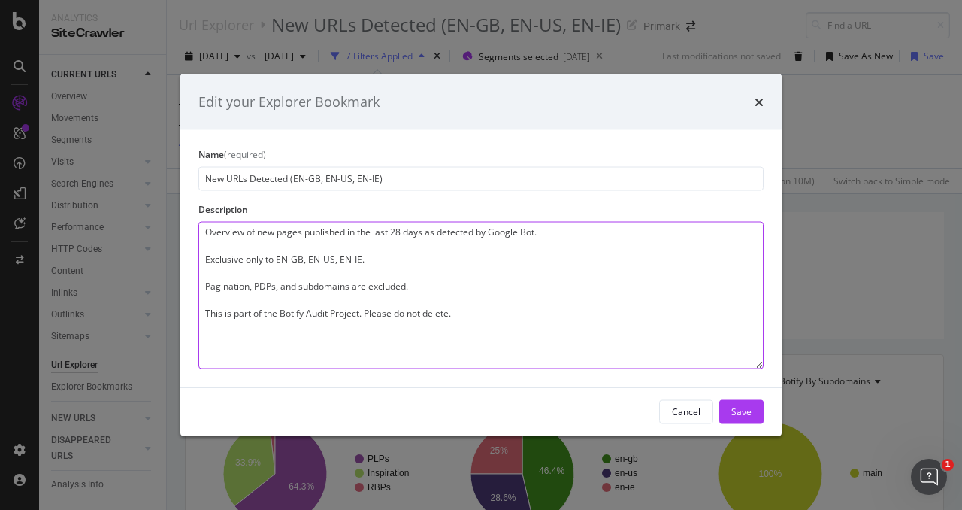
click at [443, 314] on textarea "Overview of new pages published in the last 28 days as detected by Google Bot. …" at bounding box center [480, 294] width 565 height 147
click at [279, 234] on textarea "Overview of new pages published in the last 28 days as detected by Google Bot. …" at bounding box center [480, 294] width 565 height 147
click at [361, 225] on textarea "Overview of new PLPs and Articles pages published in the last 28 days as detect…" at bounding box center [480, 294] width 565 height 147
click at [359, 225] on textarea "Overview of new PLPs and Articles pages published in the last 28 days as detect…" at bounding box center [480, 294] width 565 height 147
click at [397, 236] on textarea "Overview of new PLPs and Articles published in the last 28 days as detected by …" at bounding box center [480, 294] width 565 height 147
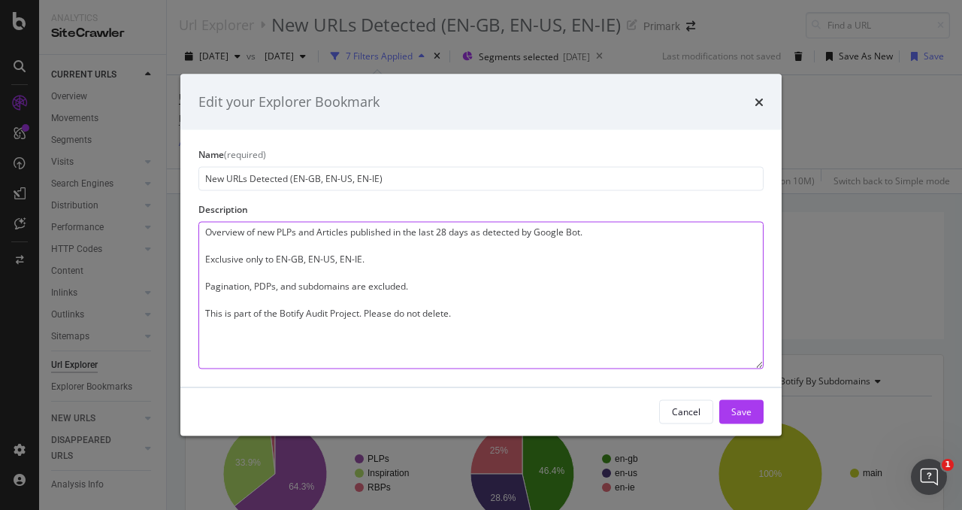
click at [401, 234] on textarea "Overview of new PLPs and Articles published in the last 28 days as detected by …" at bounding box center [480, 294] width 565 height 147
click at [386, 250] on textarea "Overview of new PLPs and Articles published in the last 28 days as detected by …" at bounding box center [480, 294] width 565 height 147
click at [377, 258] on textarea "Overview of new PLPs and Articles published in the last 28 days as detected by …" at bounding box center [480, 294] width 565 height 147
click at [260, 258] on textarea "Overview of new PLPs and Articles published in the last 28 days as detected by …" at bounding box center [480, 294] width 565 height 147
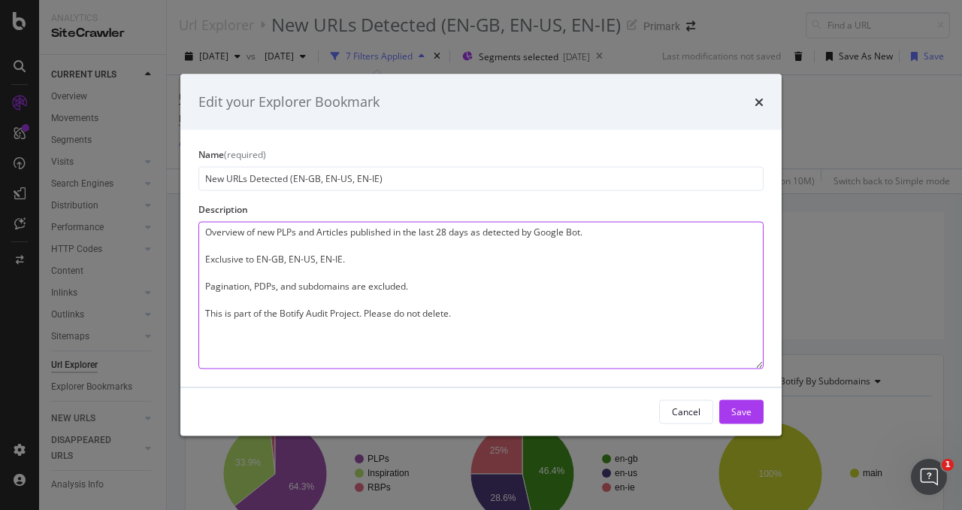
click at [355, 258] on textarea "Overview of new PLPs and Articles published in the last 28 days as detected by …" at bounding box center [480, 294] width 565 height 147
click at [362, 284] on textarea "Overview of new PLPs and Articles published in the last 28 days as detected by …" at bounding box center [480, 294] width 565 height 147
drag, startPoint x: 476, startPoint y: 310, endPoint x: 201, endPoint y: 222, distance: 289.0
click at [201, 222] on textarea "Overview of new PLPs and Articles published in the last 28 days as detected by …" at bounding box center [480, 294] width 565 height 147
type textarea "Overview of new PLPs and Articles published in the last 28 days as detected by …"
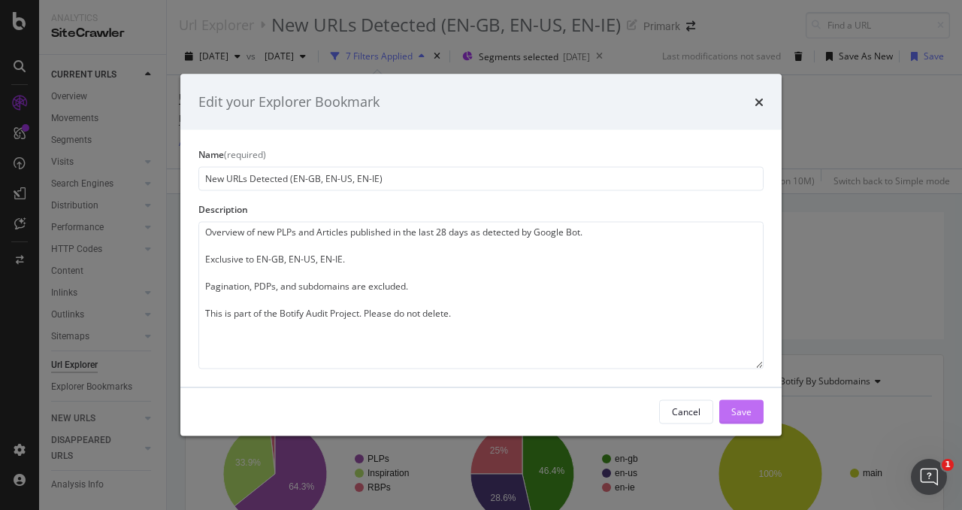
click at [734, 405] on div "Save" at bounding box center [741, 411] width 20 height 13
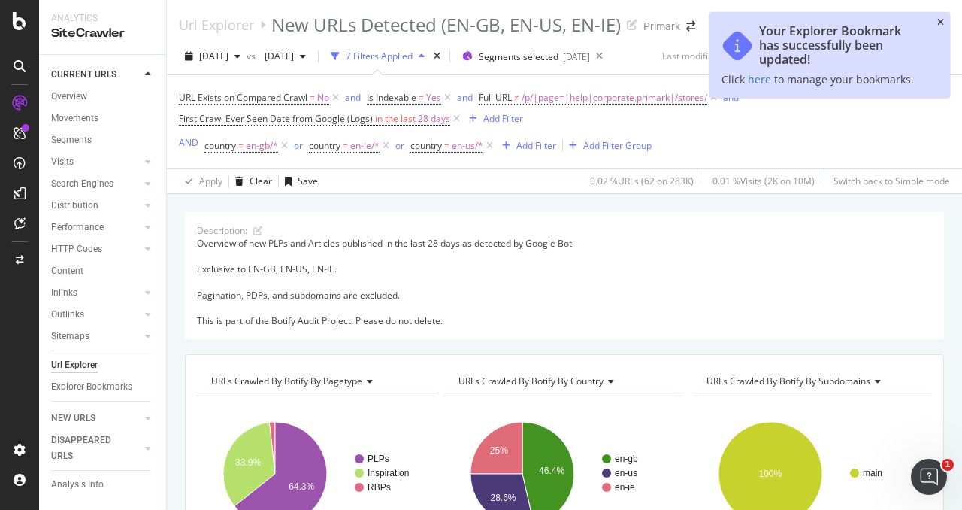
click at [941, 21] on icon "close toast" at bounding box center [940, 22] width 7 height 9
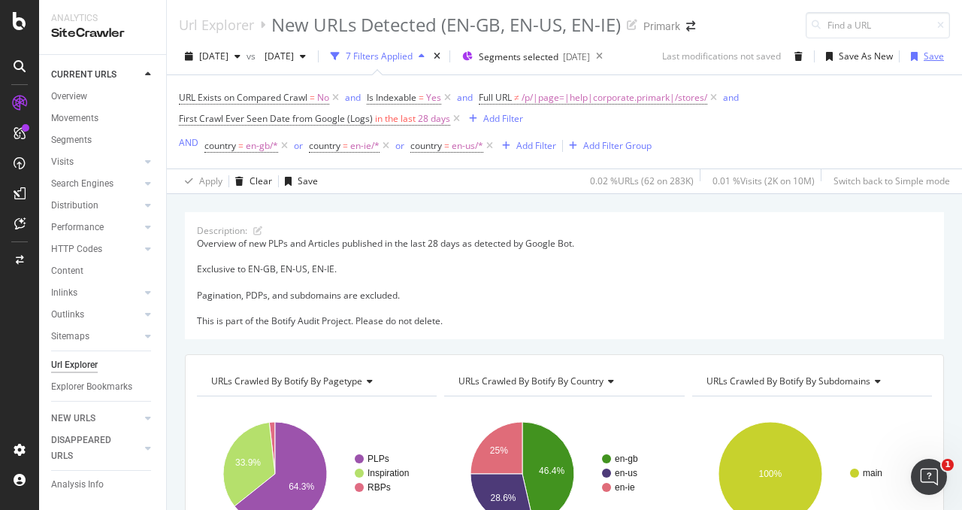
click at [918, 53] on icon "button" at bounding box center [914, 56] width 7 height 9
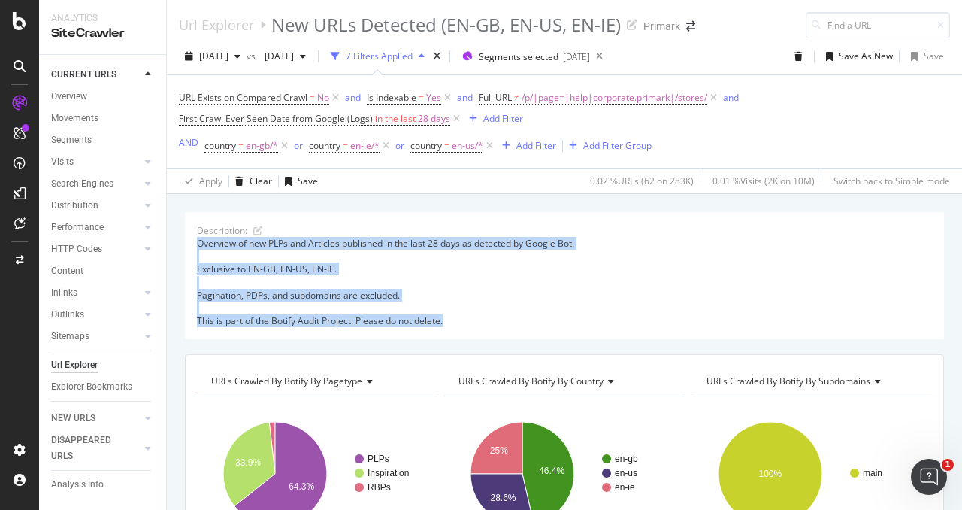
drag, startPoint x: 197, startPoint y: 244, endPoint x: 468, endPoint y: 320, distance: 281.2
click at [468, 320] on div "Overview of new PLPs and Articles published in the last 28 days as detected by …" at bounding box center [564, 282] width 735 height 90
copy div "Overview of new PLPs and Articles published in the last 28 days as detected by …"
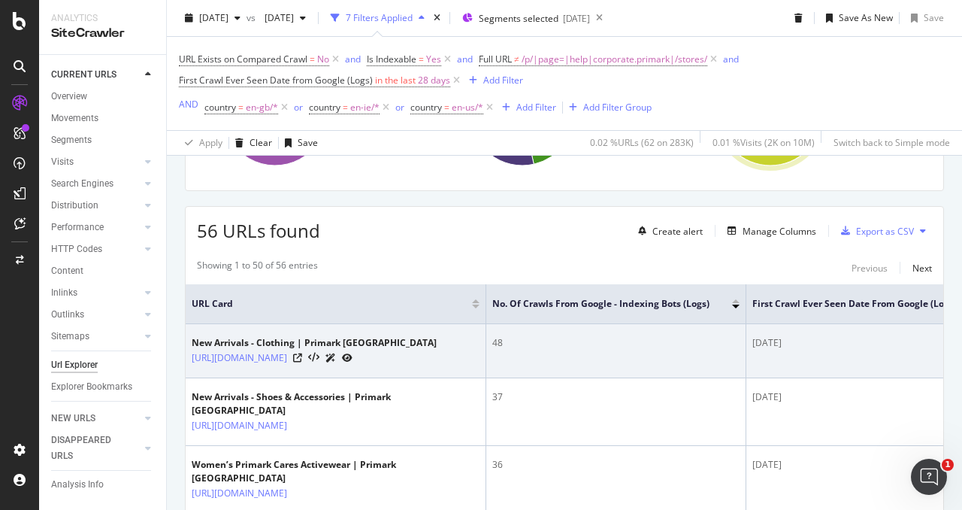
scroll to position [376, 0]
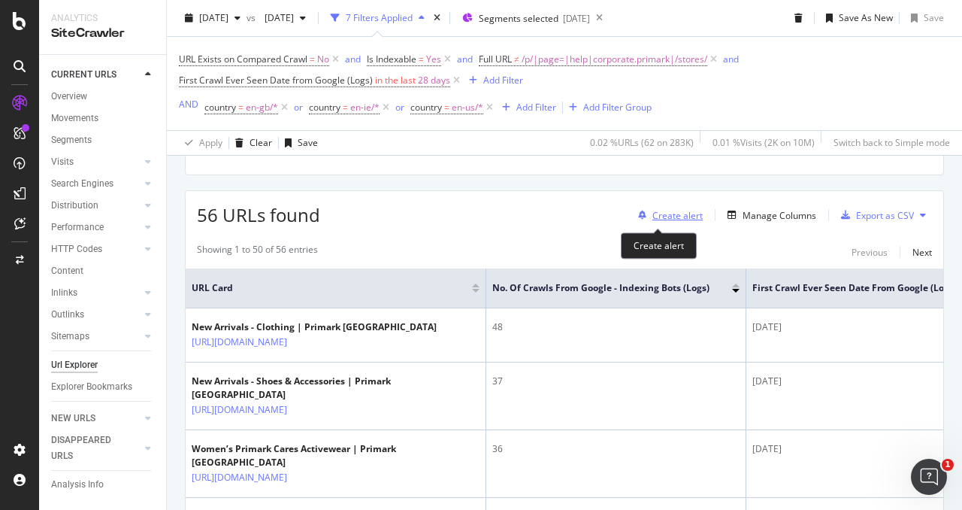
click at [652, 215] on div "Create alert" at bounding box center [677, 215] width 50 height 13
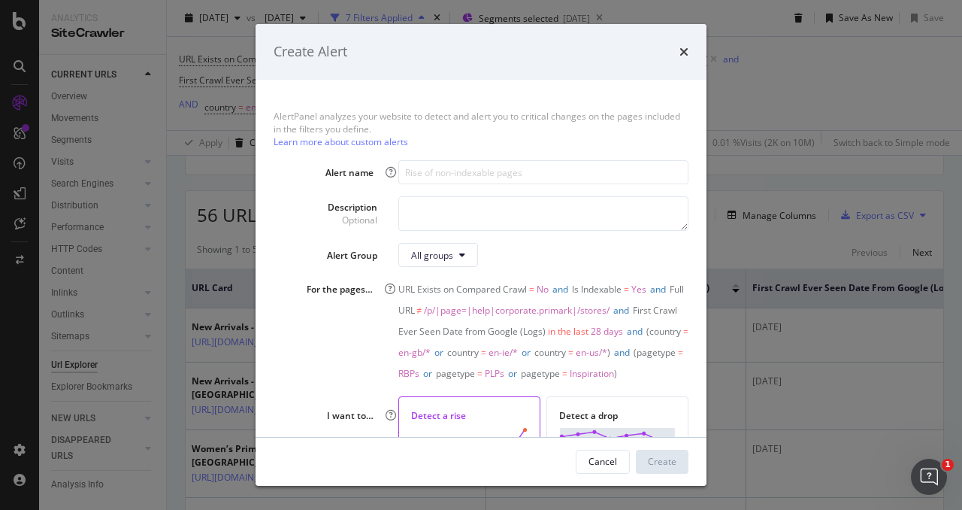
scroll to position [152, 0]
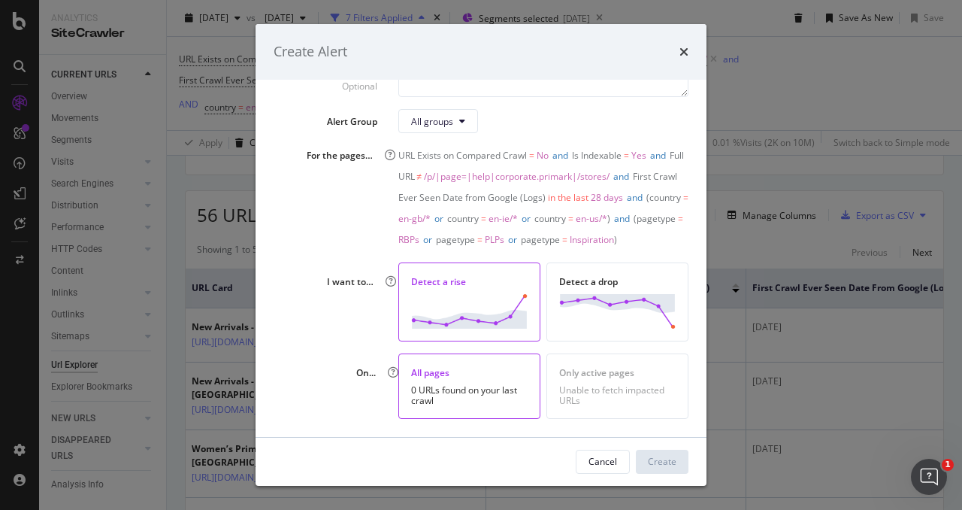
click at [466, 377] on div "All pages" at bounding box center [469, 372] width 117 height 13
click at [480, 315] on img "modal" at bounding box center [469, 311] width 117 height 34
click at [601, 292] on div "Detect a drop" at bounding box center [617, 301] width 142 height 78
click at [478, 295] on div "Detect a rise" at bounding box center [469, 301] width 142 height 78
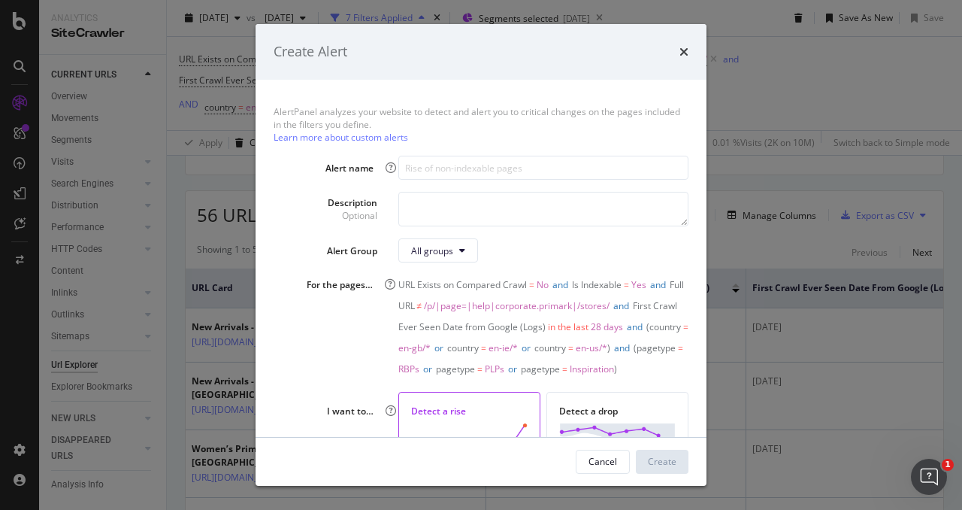
scroll to position [2, 0]
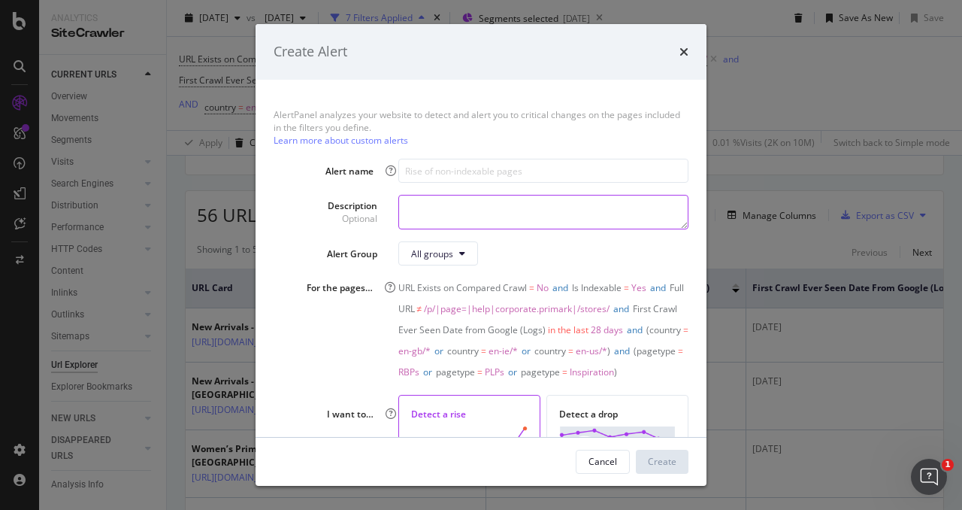
click at [468, 222] on textarea "modal" at bounding box center [543, 212] width 290 height 35
paste textarea "Overview of new PLPs and Articles published in the last 28 days as detected by …"
type textarea "Overview of new PLPs and Articles published in the last 28 days as detected by …"
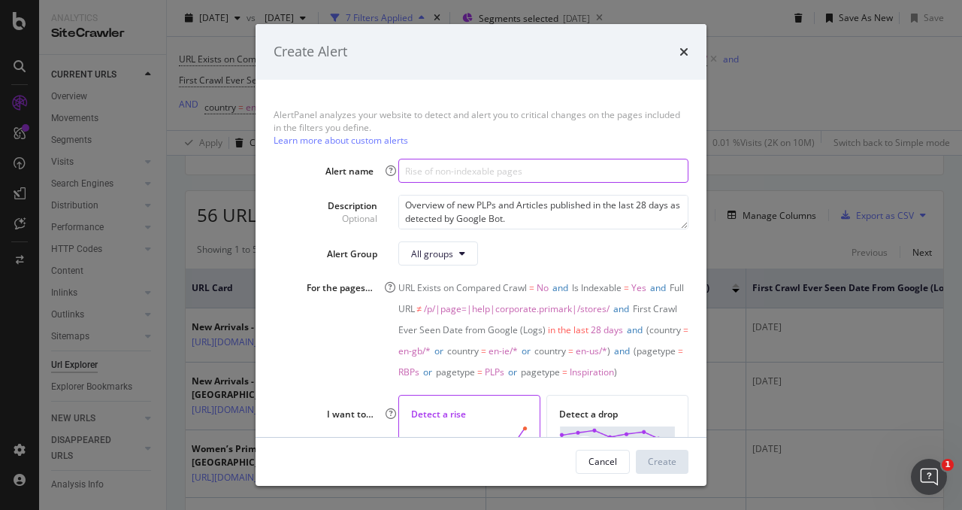
click at [449, 168] on input "modal" at bounding box center [543, 171] width 290 height 24
click at [441, 165] on input "modal" at bounding box center [543, 171] width 290 height 24
paste input "New PLPs/Articles Detected (EN-GB, EN-US, EN-IE)"
type input "New PLPs/Articles Detected (EN-GB, EN-US, EN-IE)"
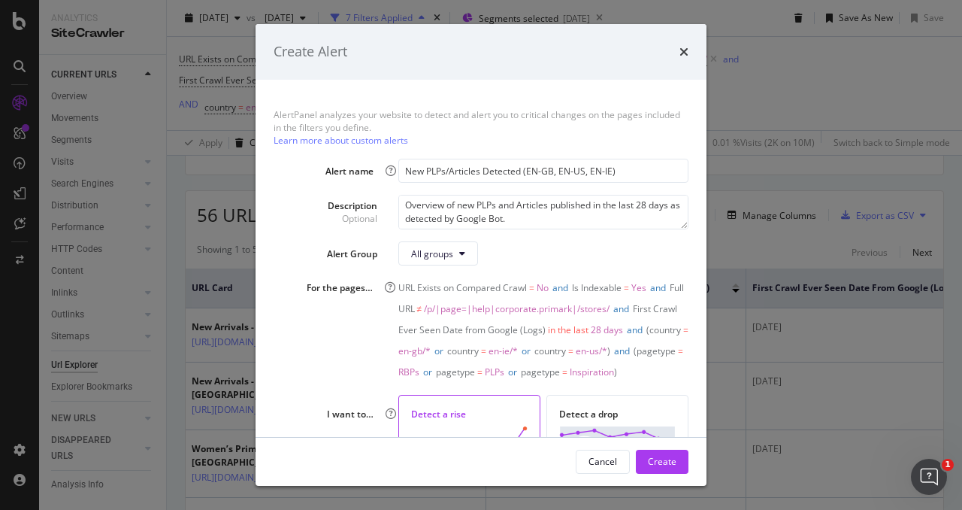
click at [543, 139] on div "AlertPanel analyzes your website to detect and alert you to critical changes on…" at bounding box center [481, 127] width 415 height 38
click at [660, 449] on button "Create" at bounding box center [662, 461] width 53 height 24
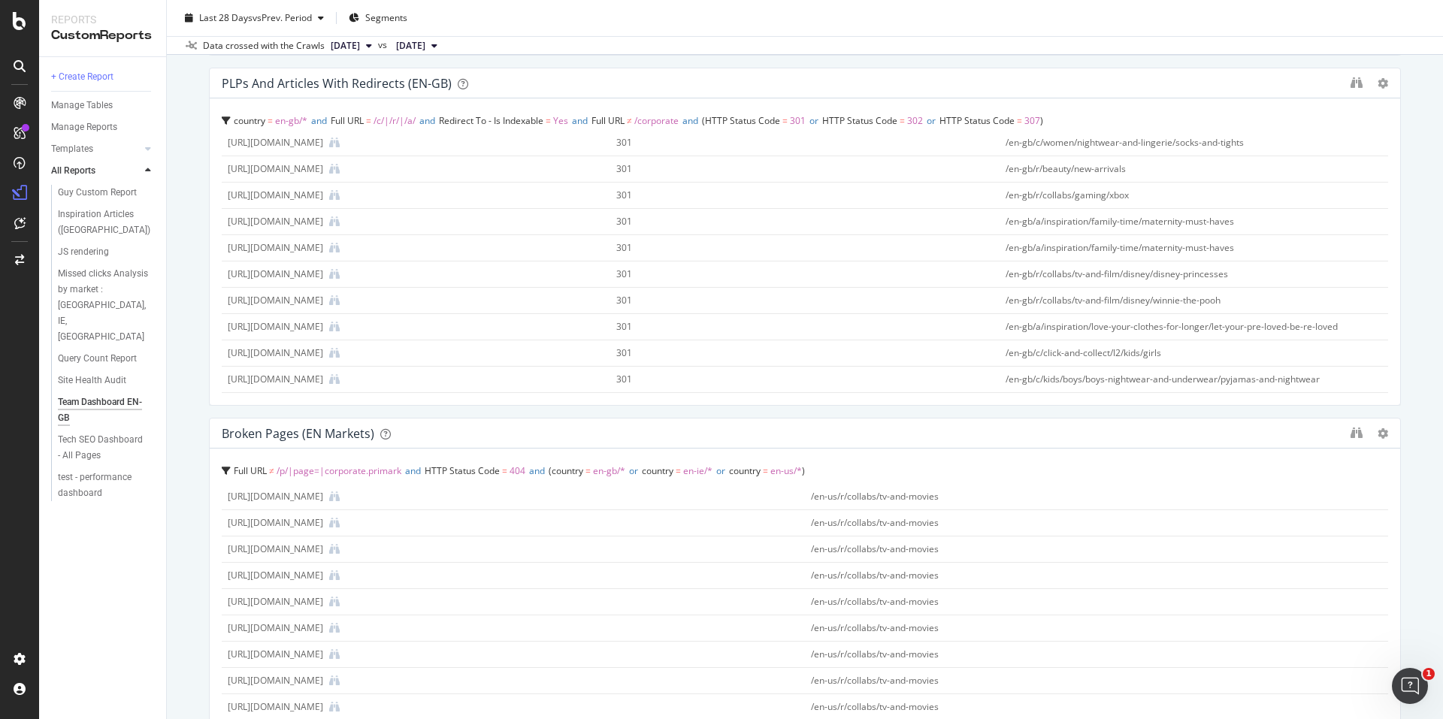
scroll to position [526, 0]
click at [340, 576] on icon at bounding box center [334, 579] width 11 height 11
drag, startPoint x: 491, startPoint y: 550, endPoint x: 249, endPoint y: 546, distance: 242.1
click at [249, 546] on div "[URL][DOMAIN_NAME]" at bounding box center [513, 549] width 571 height 14
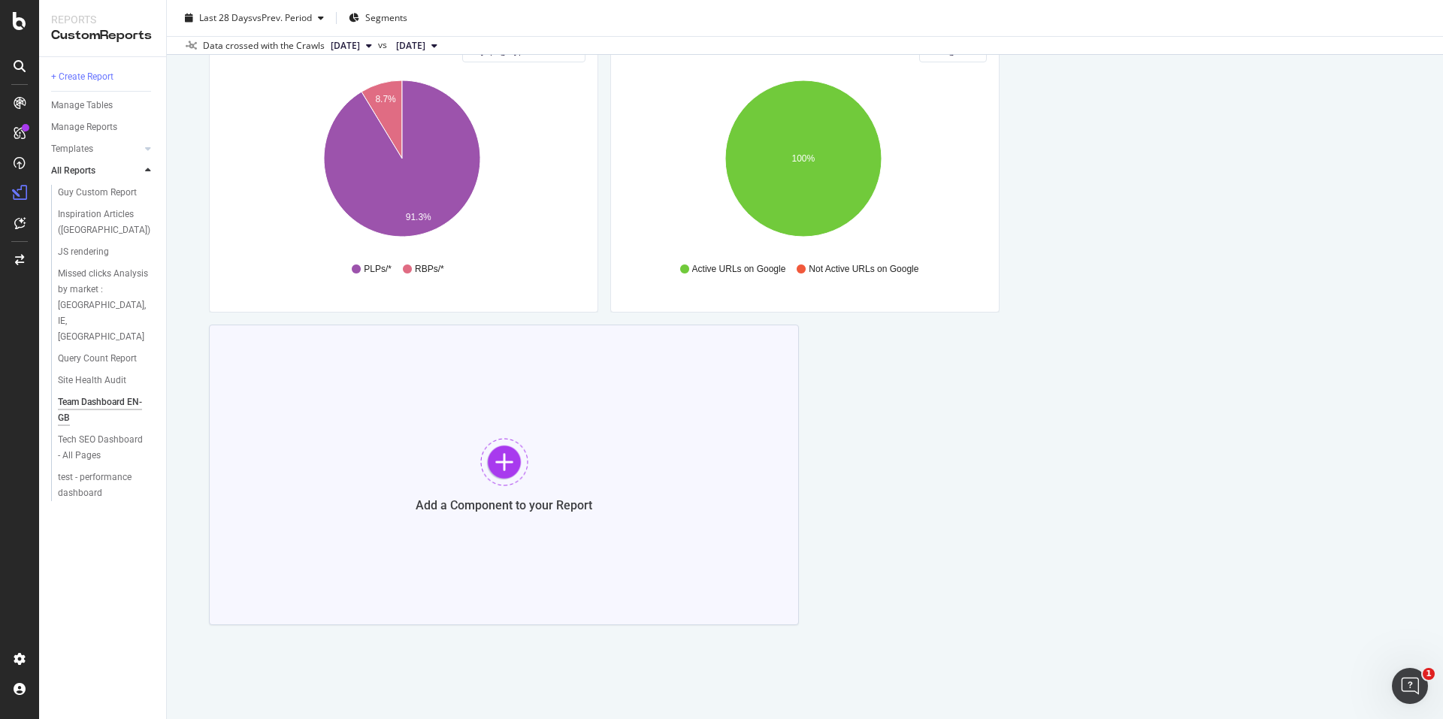
scroll to position [1596, 0]
click at [487, 462] on div at bounding box center [504, 461] width 48 height 48
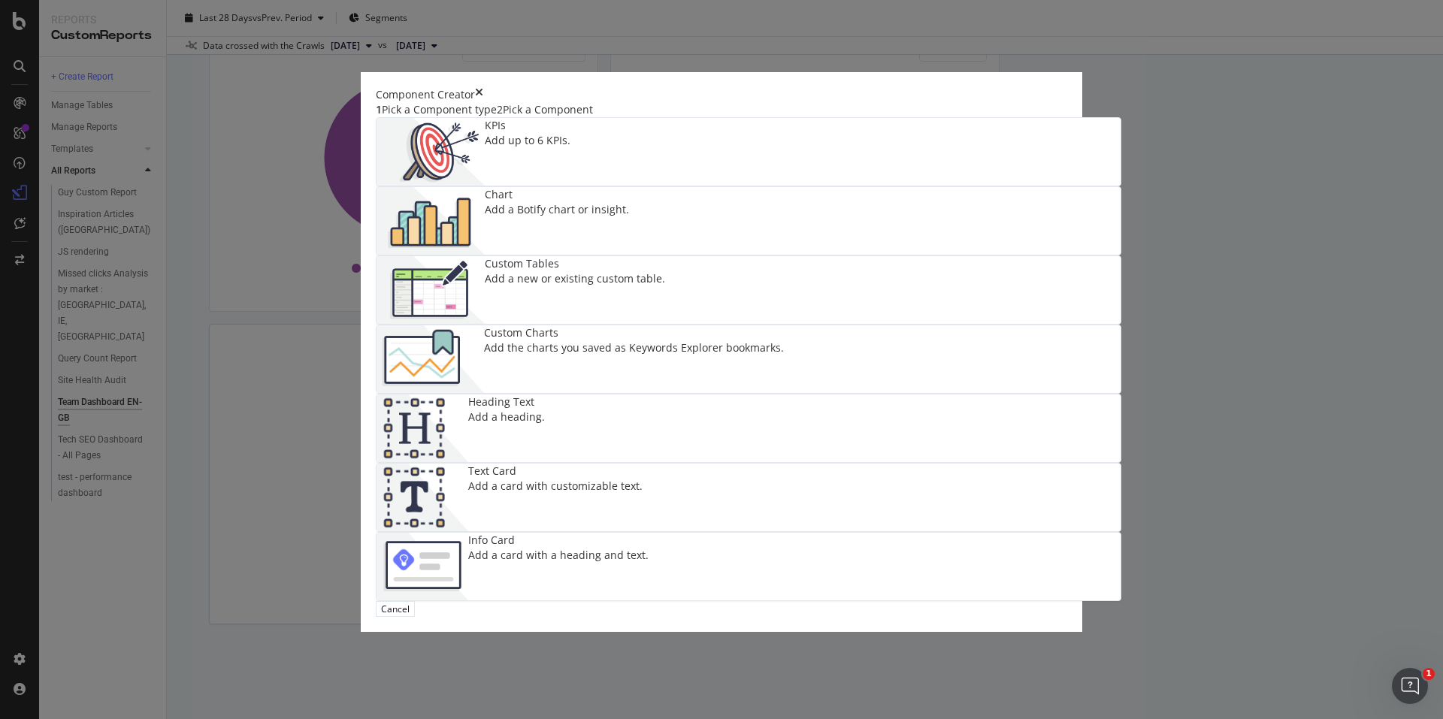
click at [784, 341] on div "Add the charts you saved as Keywords Explorer bookmarks." at bounding box center [634, 347] width 300 height 15
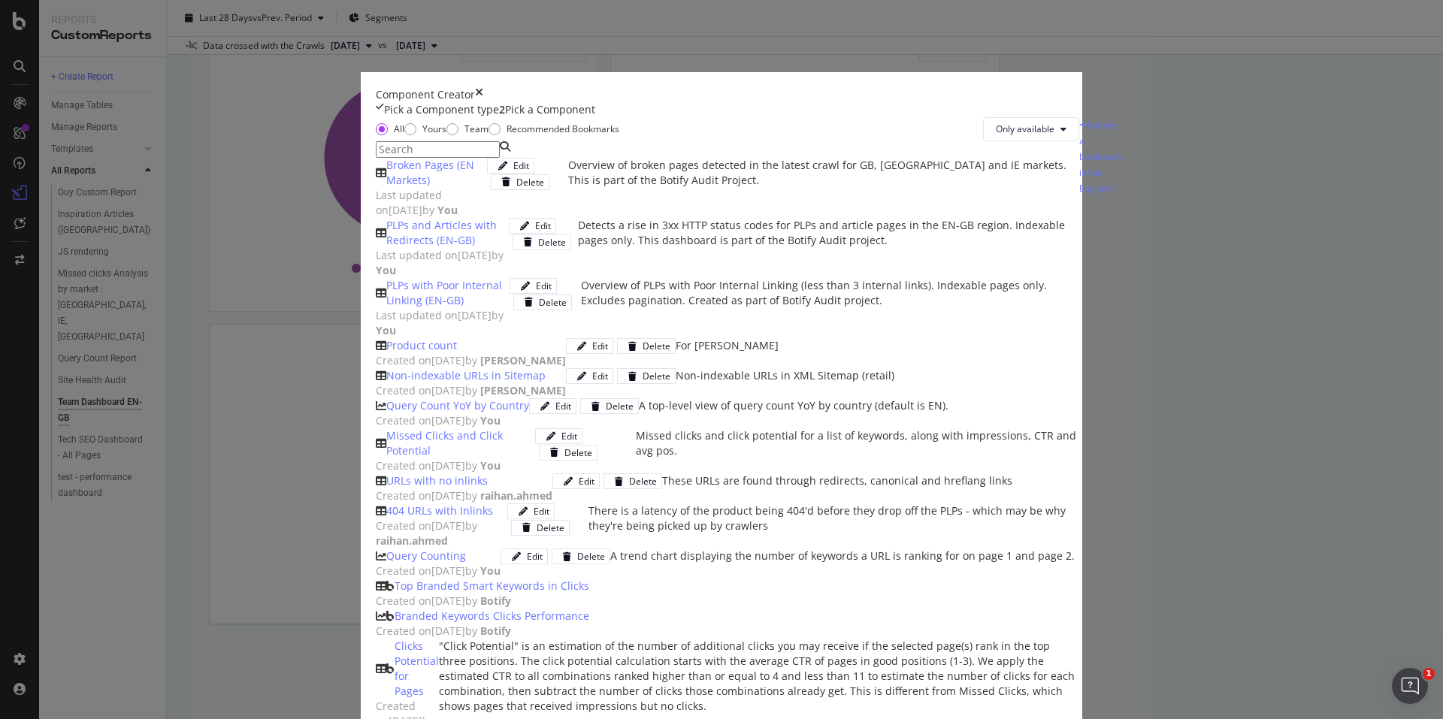
scroll to position [0, 0]
click at [1061, 134] on icon "modal" at bounding box center [1064, 129] width 6 height 9
click at [882, 244] on span "All" at bounding box center [868, 251] width 59 height 14
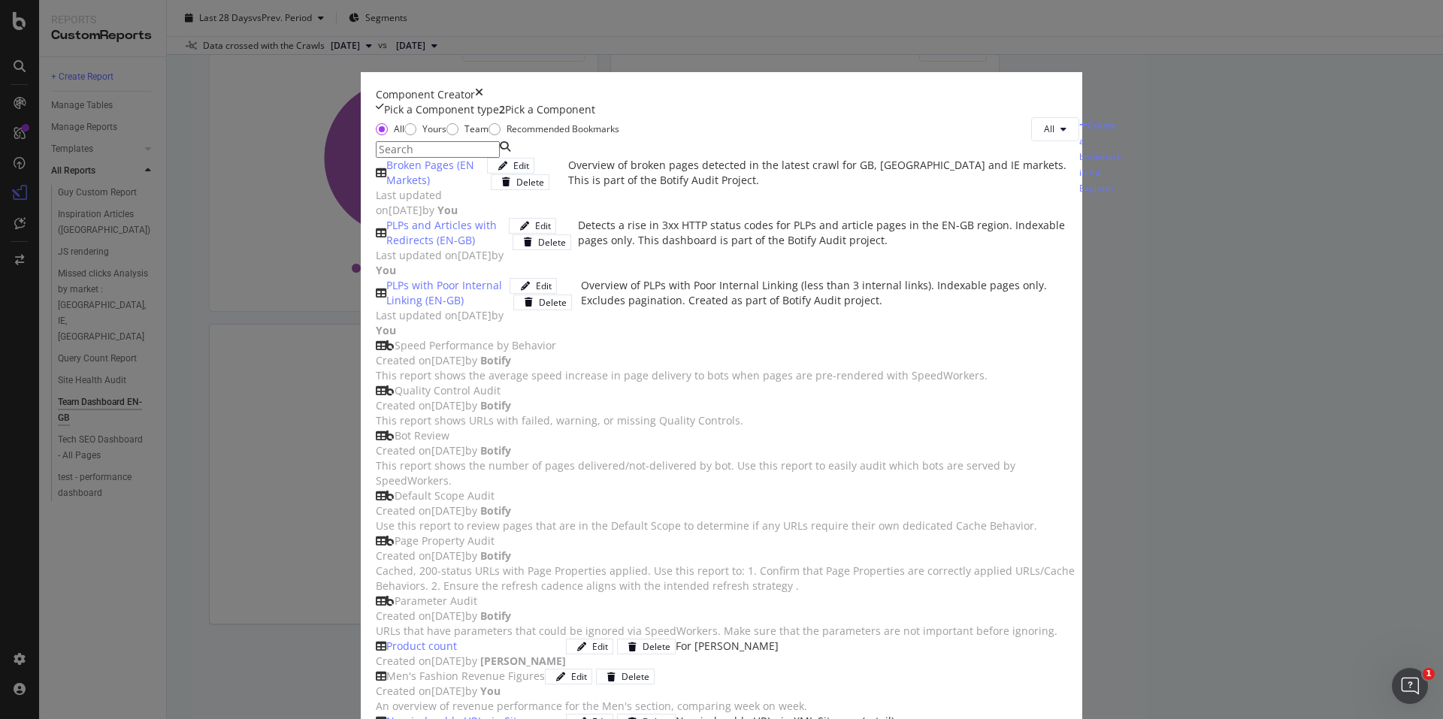
scroll to position [75, 0]
click at [483, 102] on icon "times" at bounding box center [479, 94] width 8 height 15
drag, startPoint x: 1090, startPoint y: 107, endPoint x: 790, endPoint y: 47, distance: 305.9
click at [483, 102] on icon "times" at bounding box center [479, 94] width 8 height 15
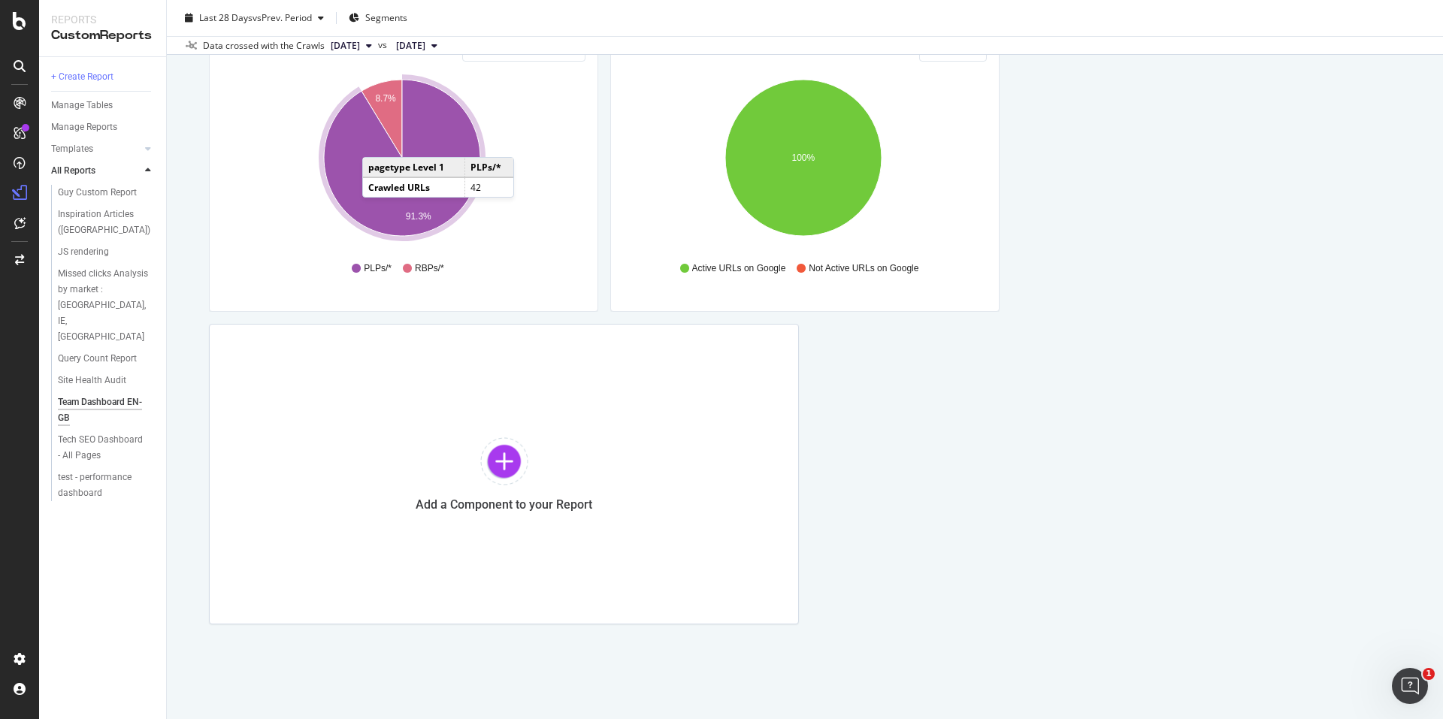
scroll to position [1521, 0]
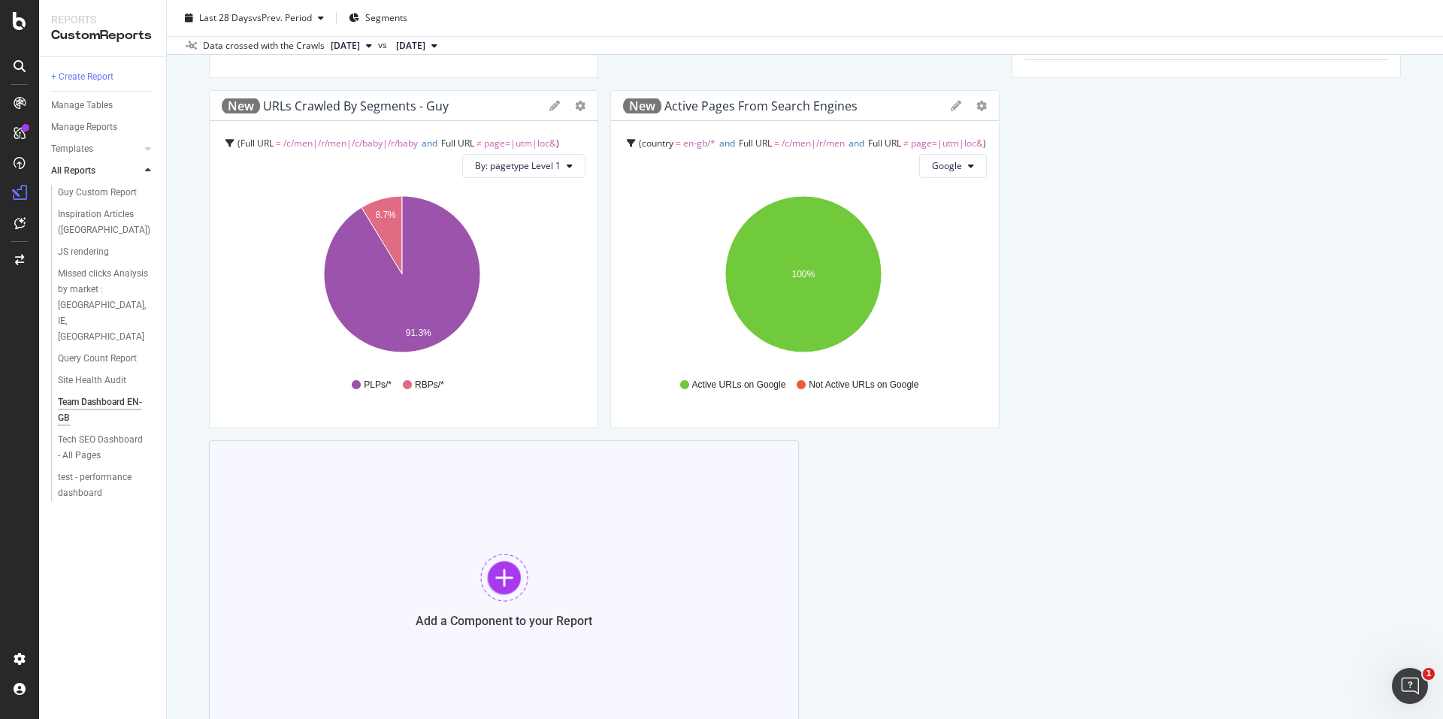
scroll to position [1503, 0]
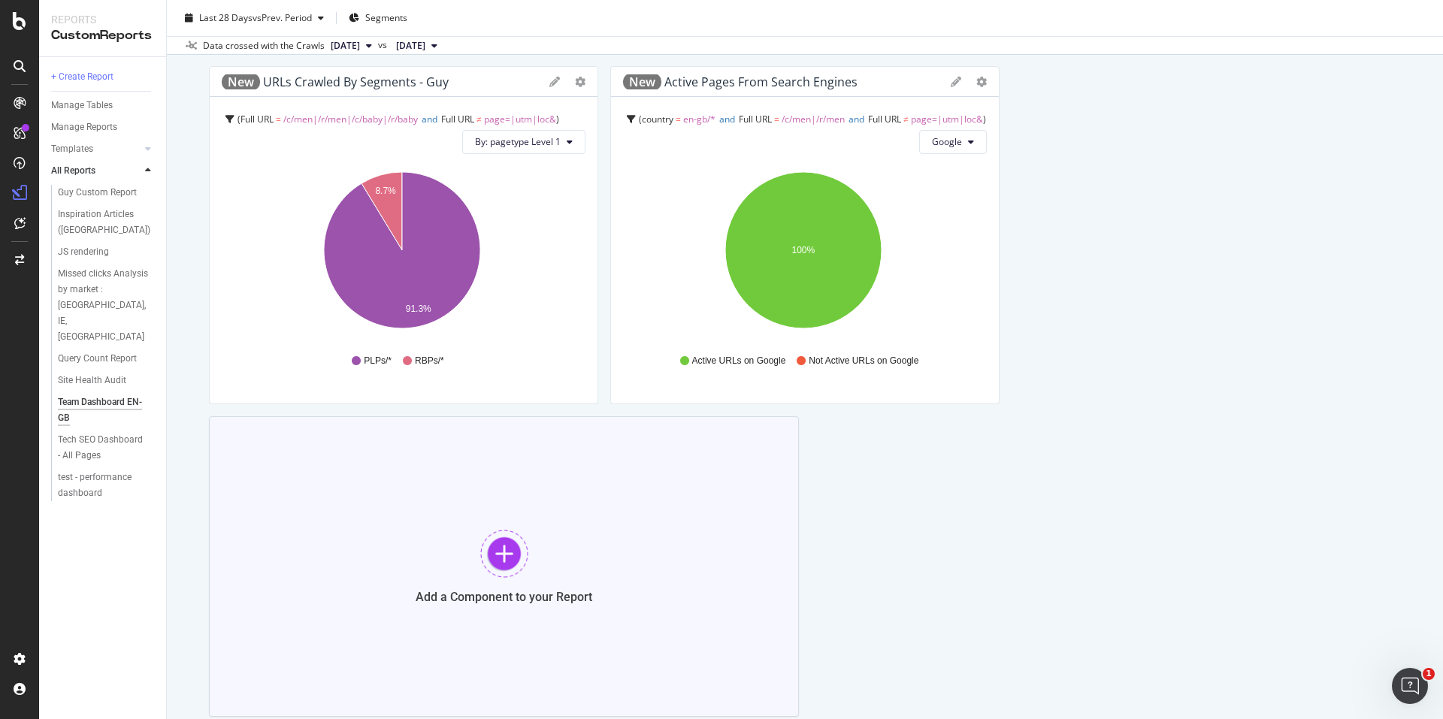
click at [507, 548] on div at bounding box center [504, 554] width 48 height 48
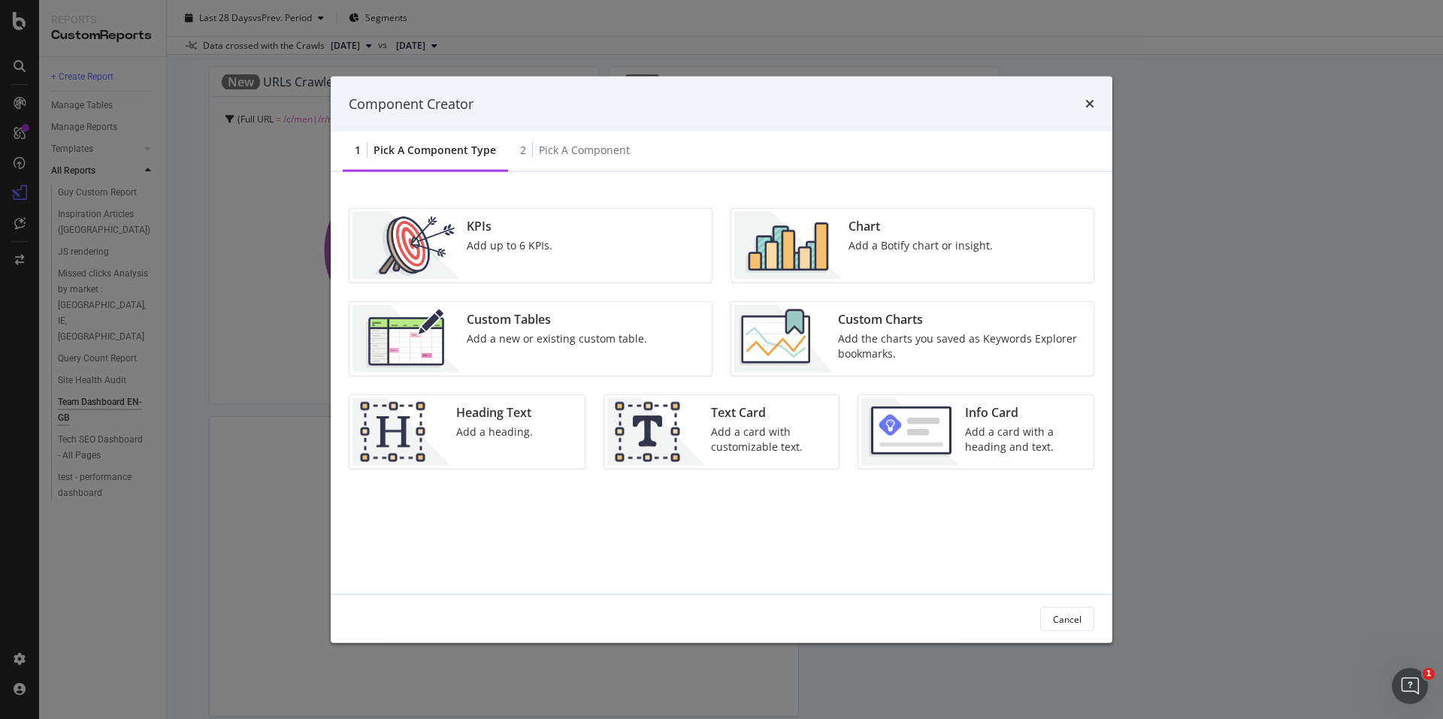
click at [938, 330] on div "Custom Charts Add the charts you saved as Keywords Explorer bookmarks." at bounding box center [961, 339] width 259 height 68
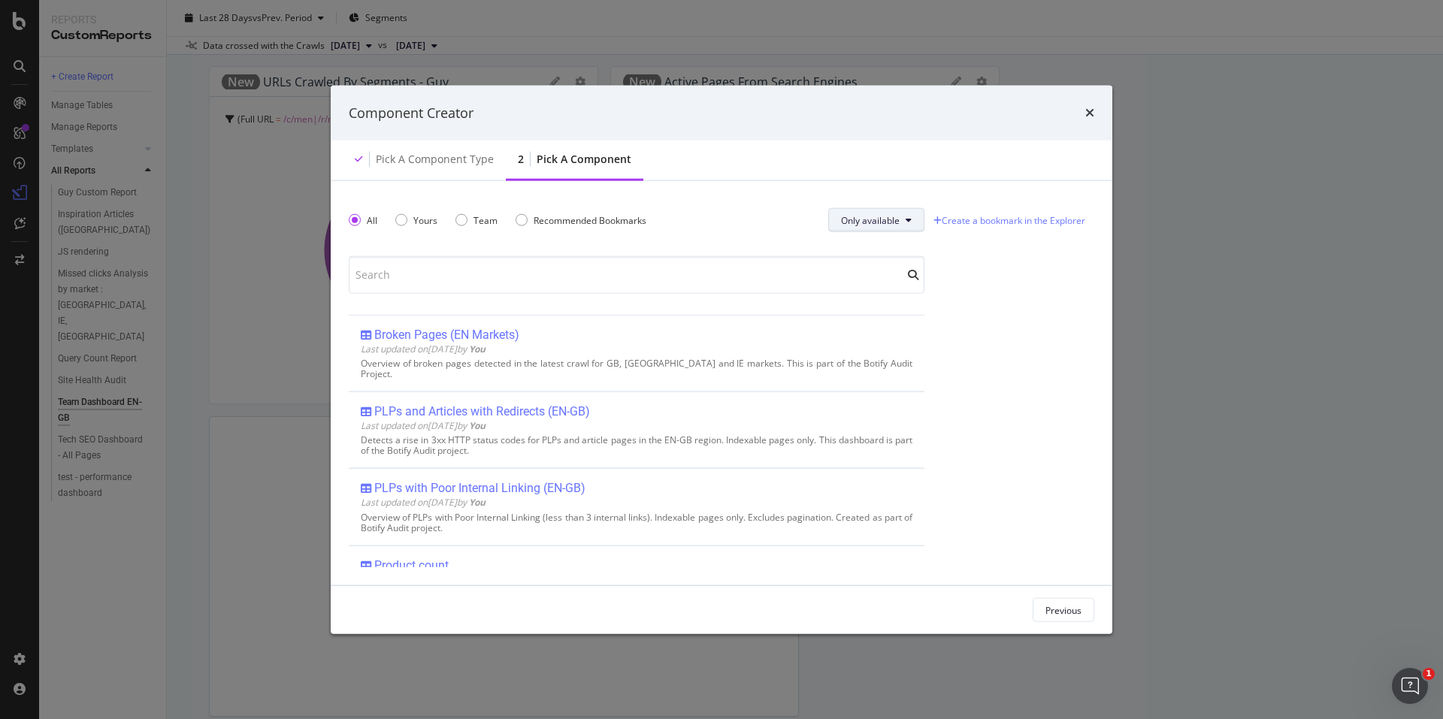
click at [882, 221] on span "Only available" at bounding box center [870, 219] width 59 height 13
click at [879, 244] on span "All" at bounding box center [868, 251] width 59 height 14
click at [1275, 463] on div "Component Creator Pick a Component type 2 Pick a Component All Yours Team Recom…" at bounding box center [721, 359] width 1443 height 719
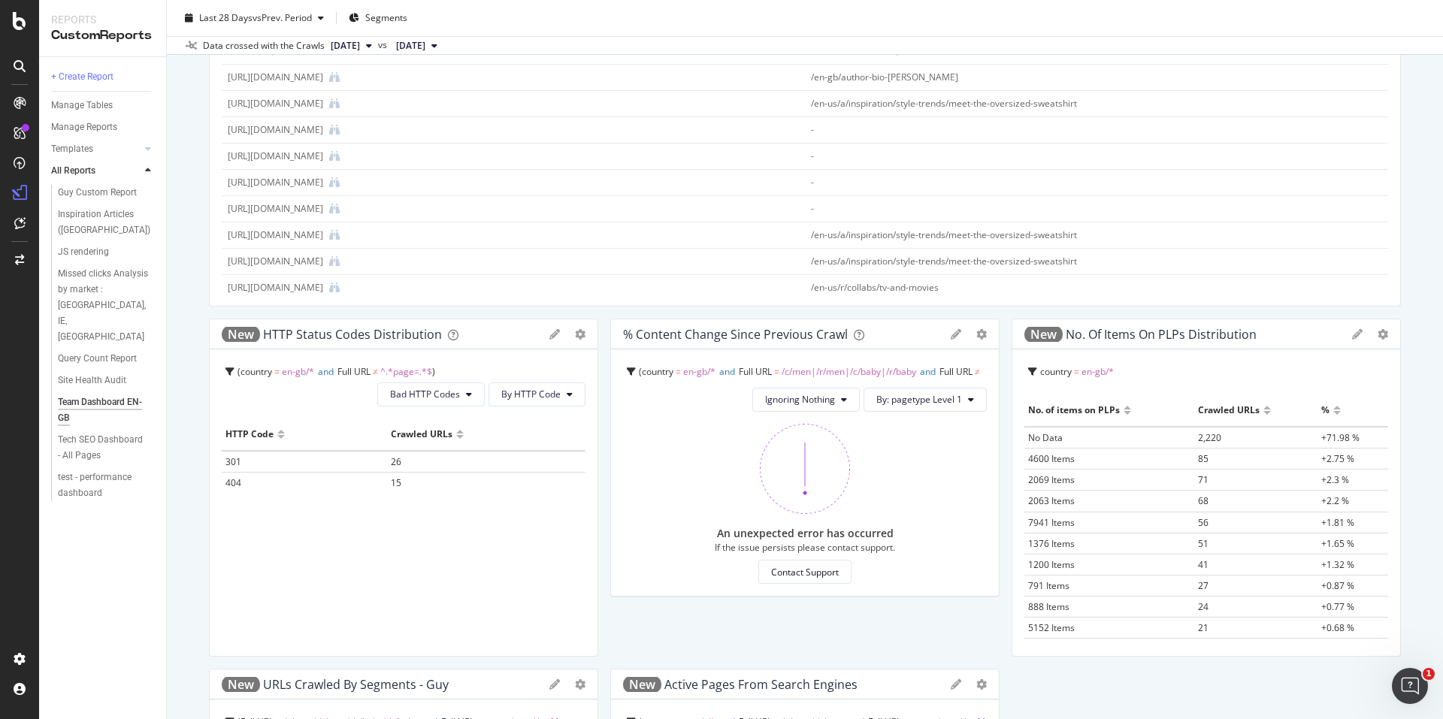
scroll to position [827, 0]
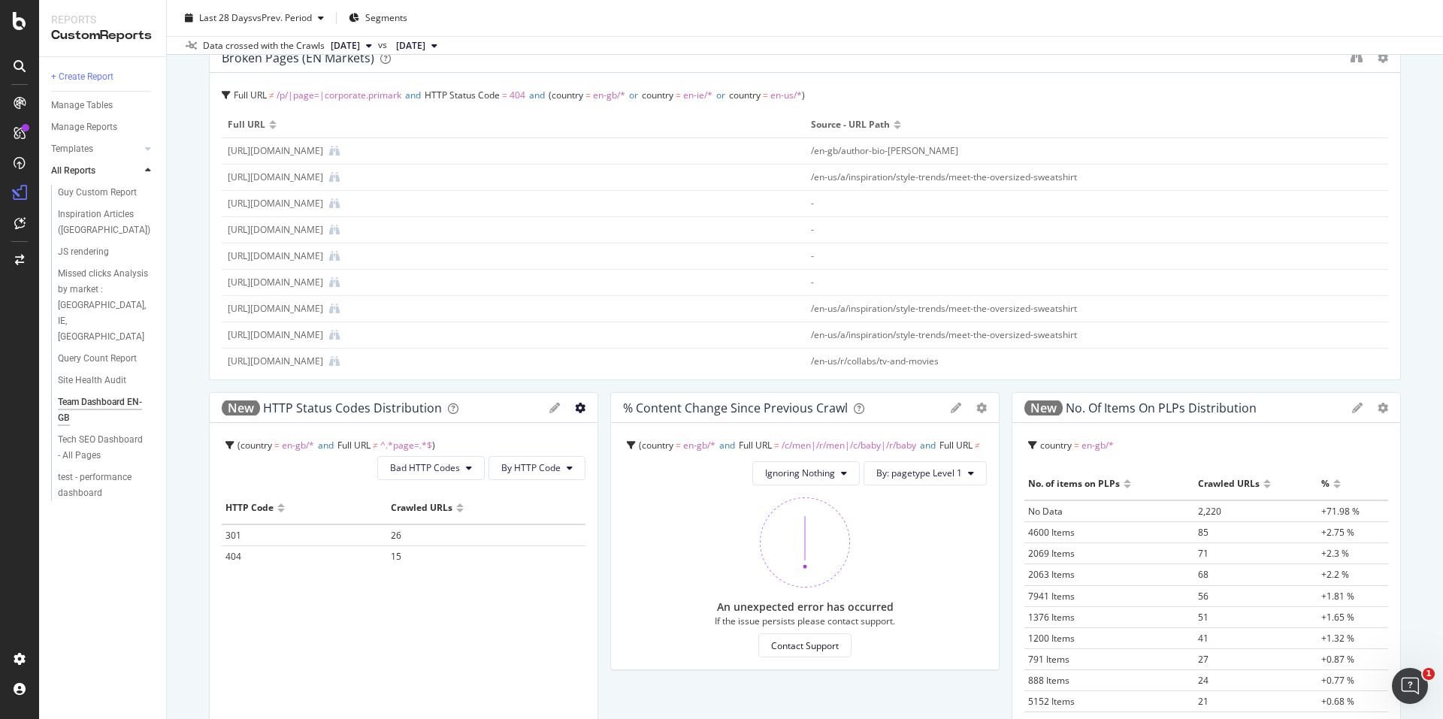
click at [578, 408] on icon "gear" at bounding box center [580, 408] width 11 height 11
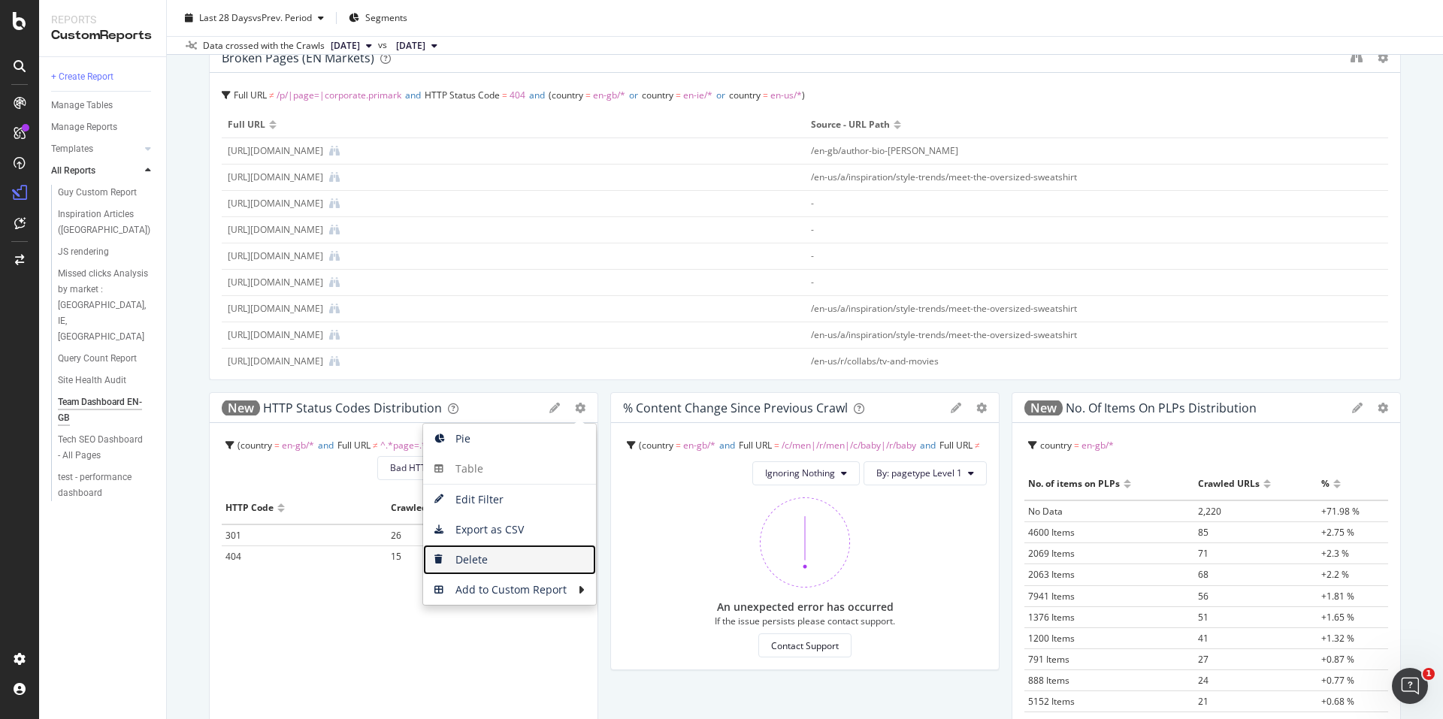
click at [475, 549] on span "Delete" at bounding box center [509, 560] width 173 height 23
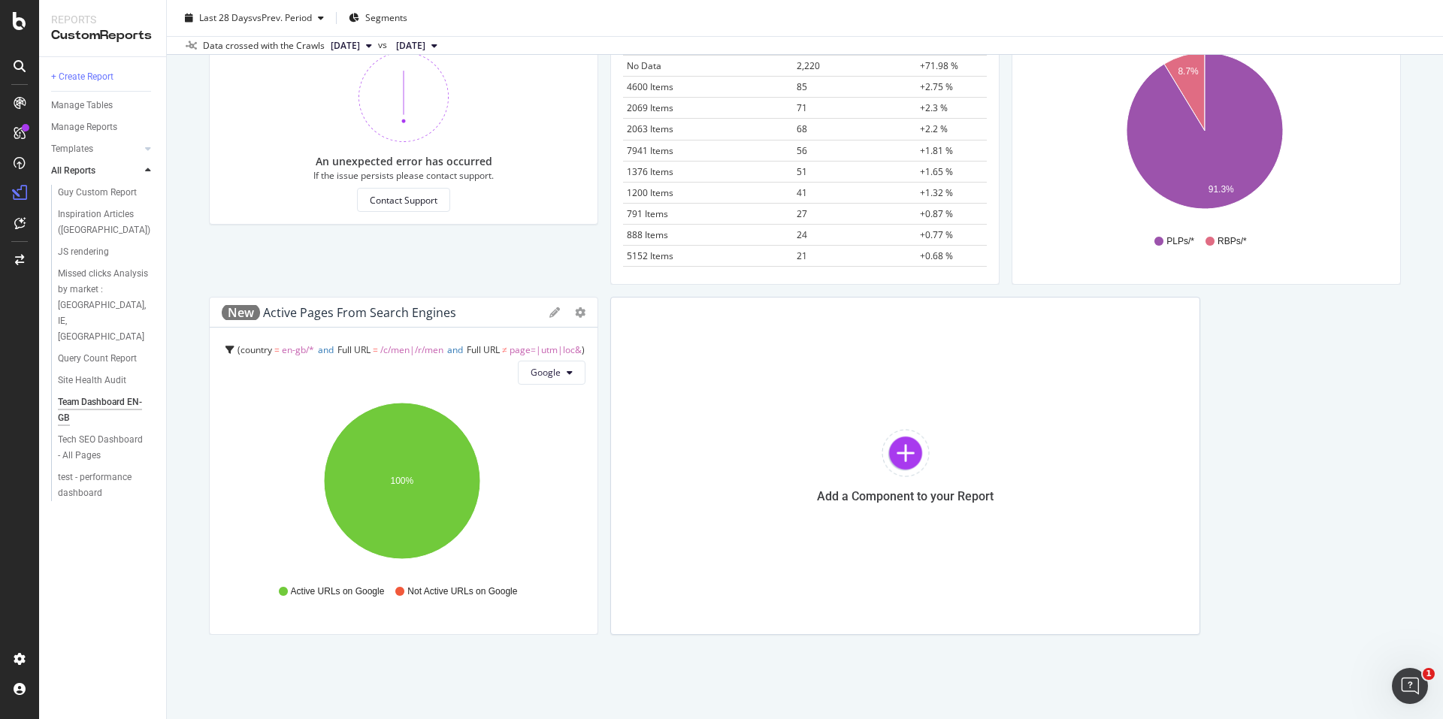
scroll to position [1283, 0]
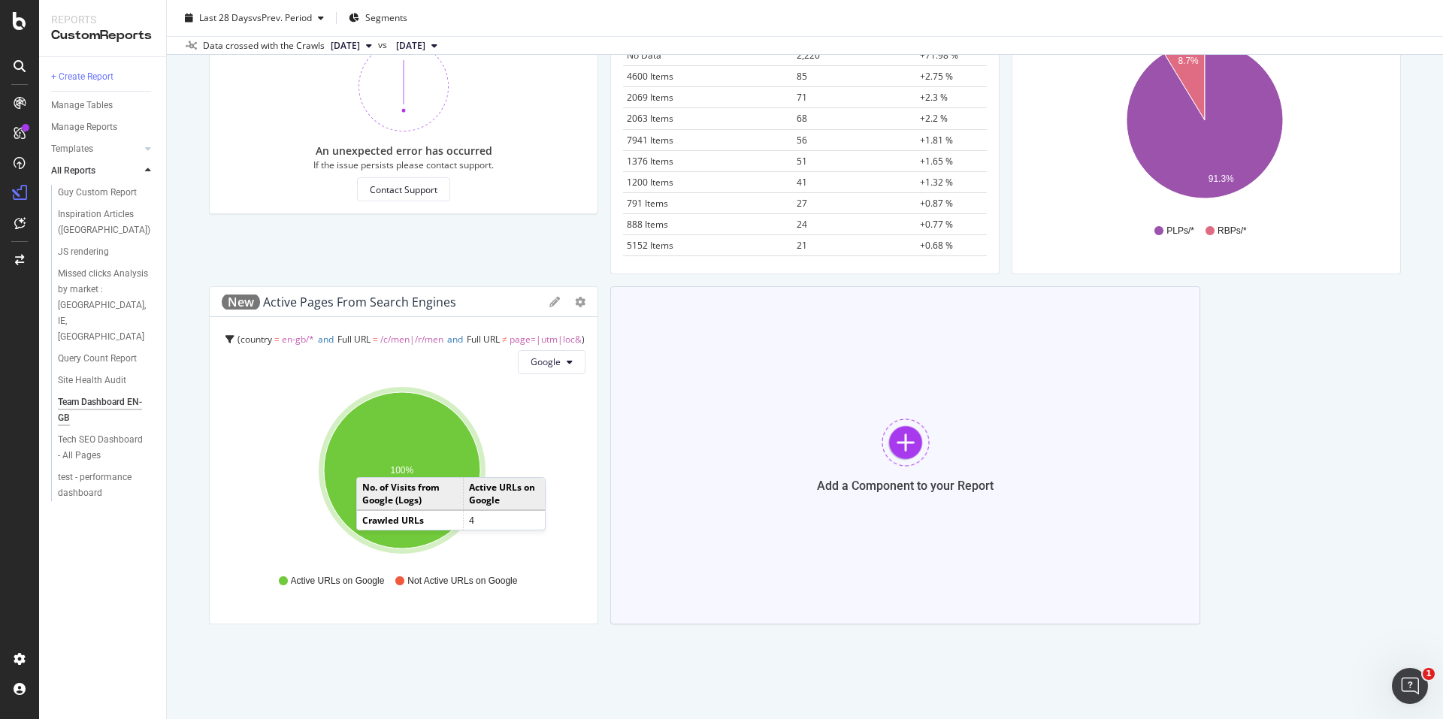
click at [896, 440] on div at bounding box center [906, 443] width 48 height 48
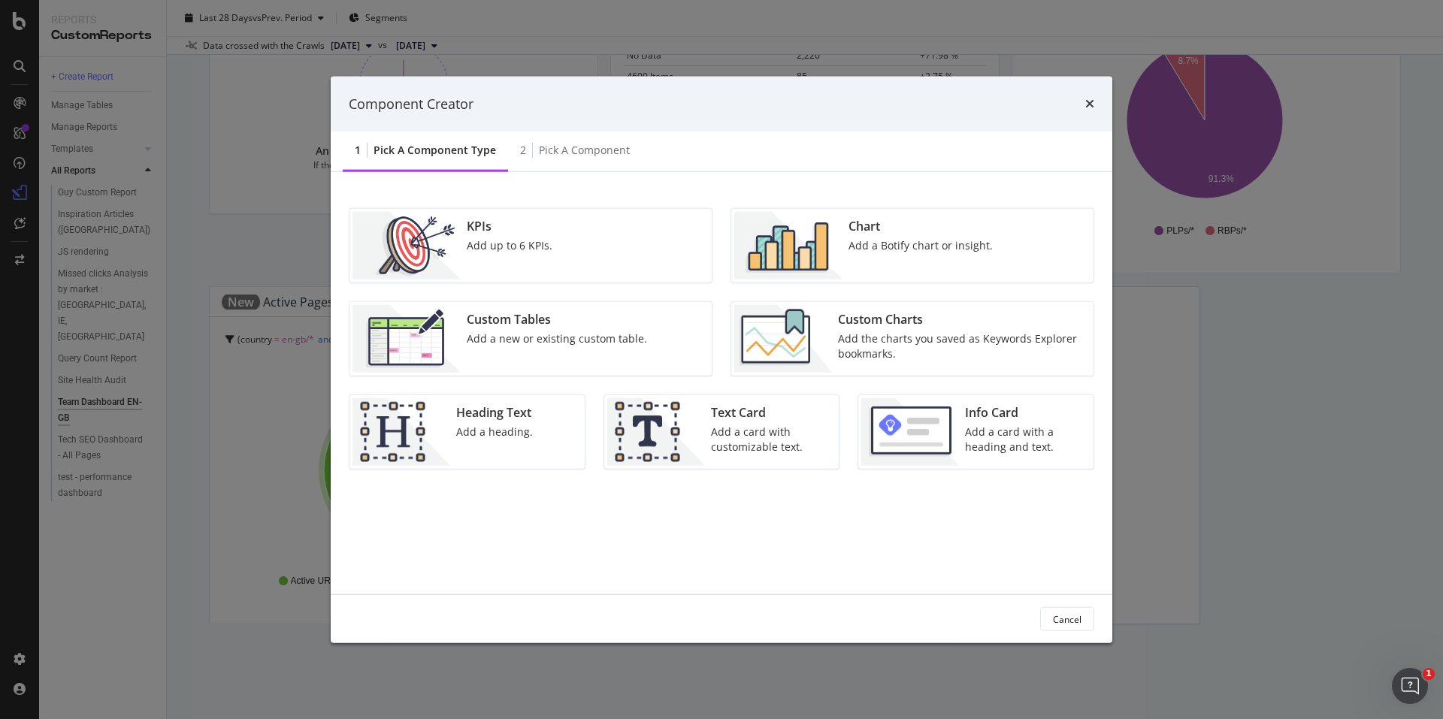
click at [939, 346] on div "Add the charts you saved as Keywords Explorer bookmarks." at bounding box center [961, 346] width 247 height 30
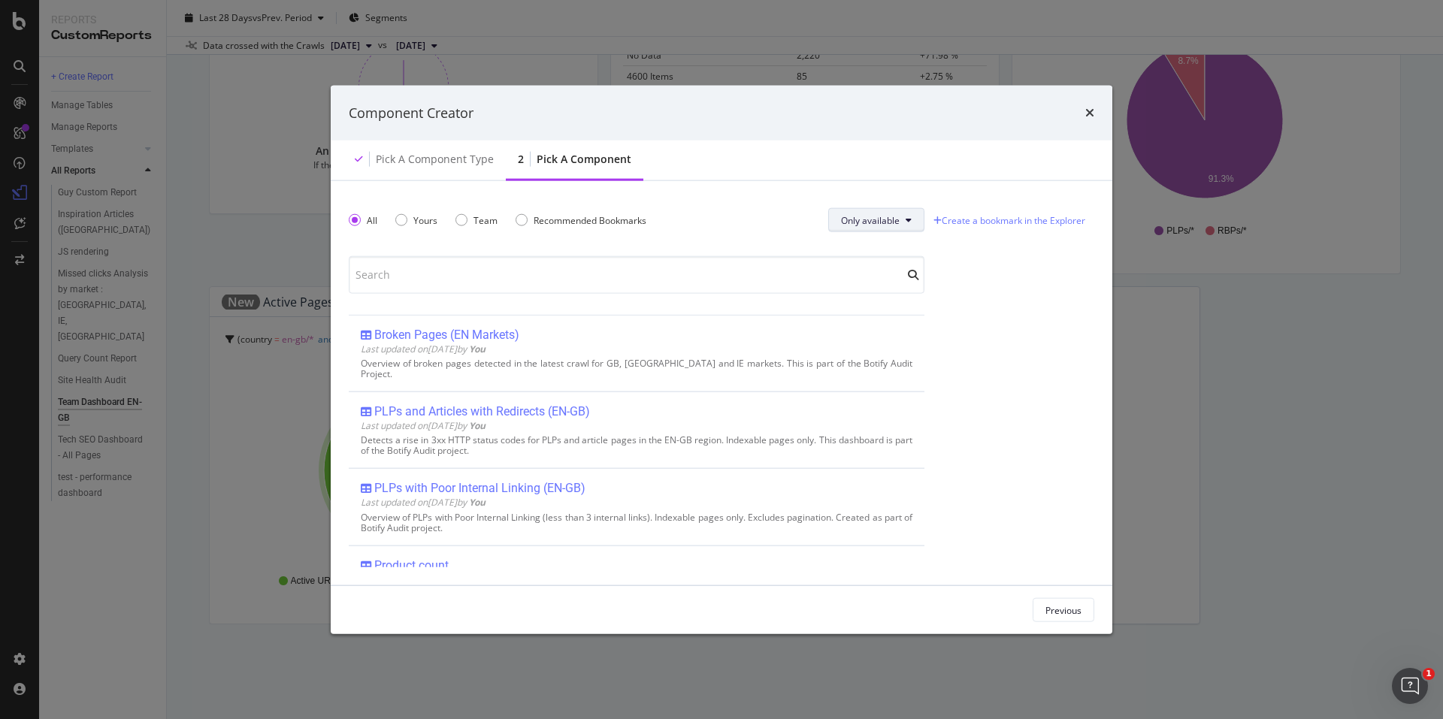
click at [889, 210] on button "Only available" at bounding box center [876, 220] width 96 height 24
click at [889, 245] on span "All" at bounding box center [868, 251] width 59 height 14
click at [1090, 112] on icon "times" at bounding box center [1089, 113] width 9 height 12
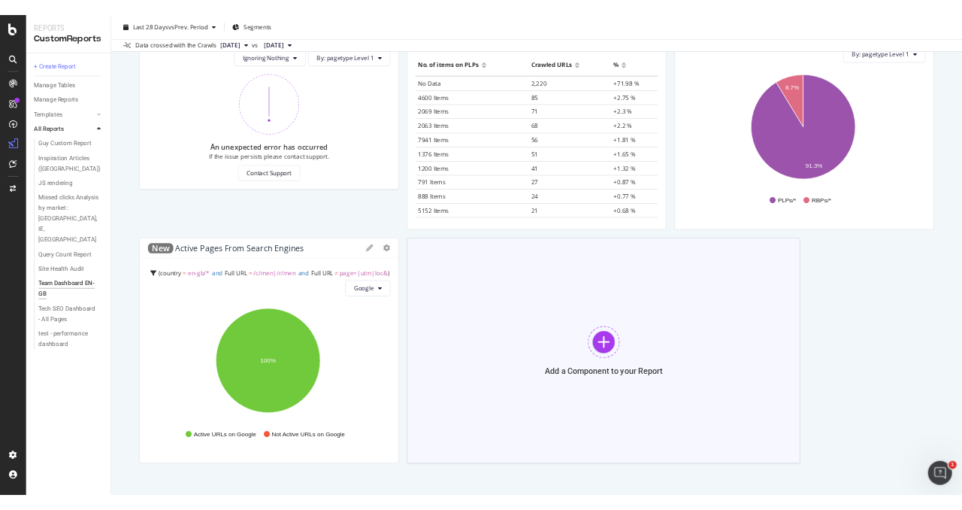
scroll to position [1278, 0]
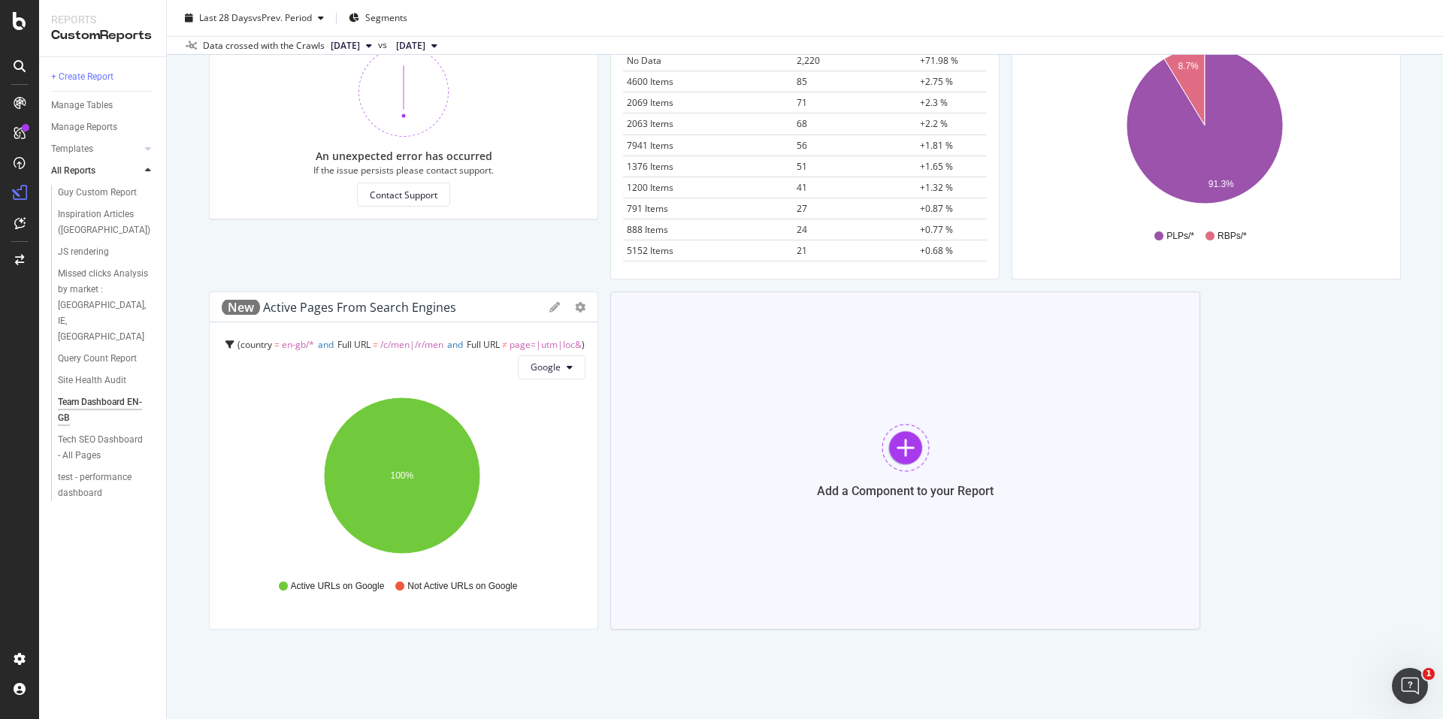
click at [903, 439] on div at bounding box center [906, 448] width 48 height 48
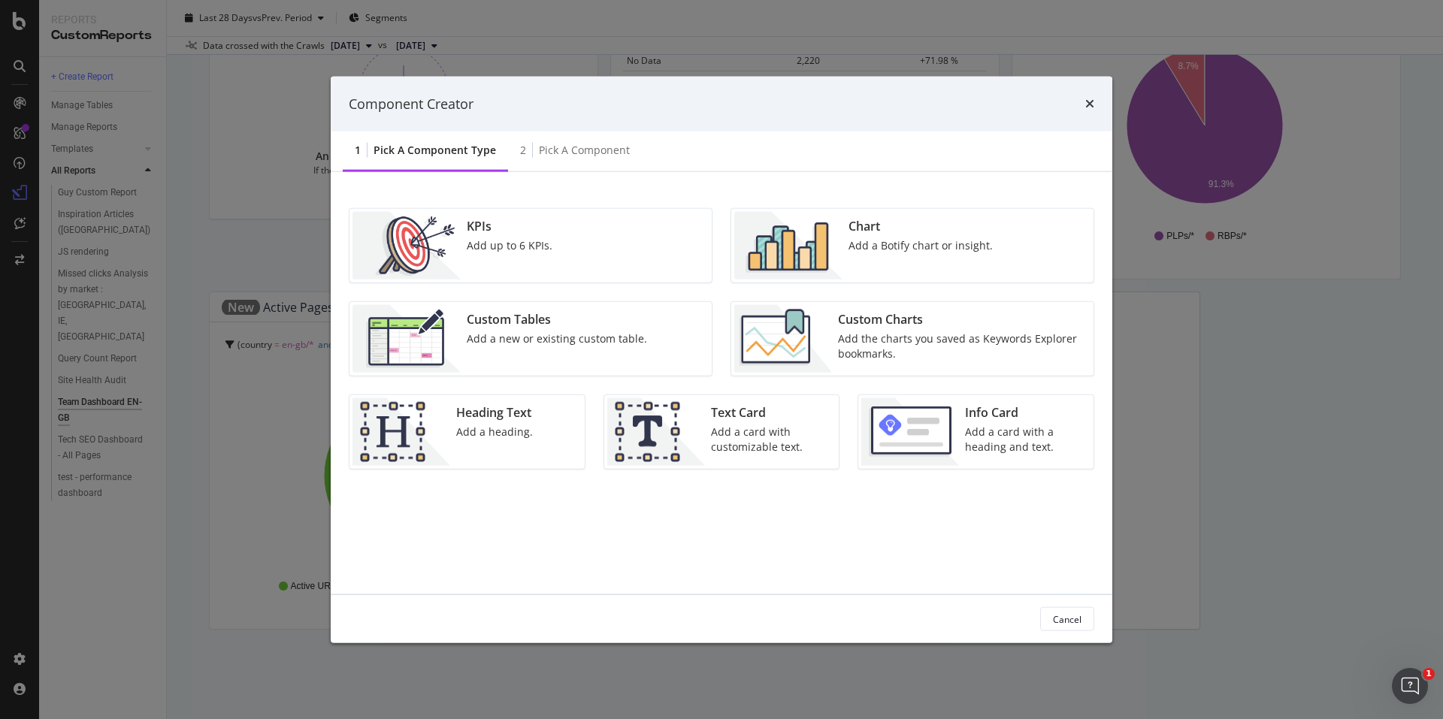
click at [973, 340] on div "Add the charts you saved as Keywords Explorer bookmarks." at bounding box center [961, 346] width 247 height 30
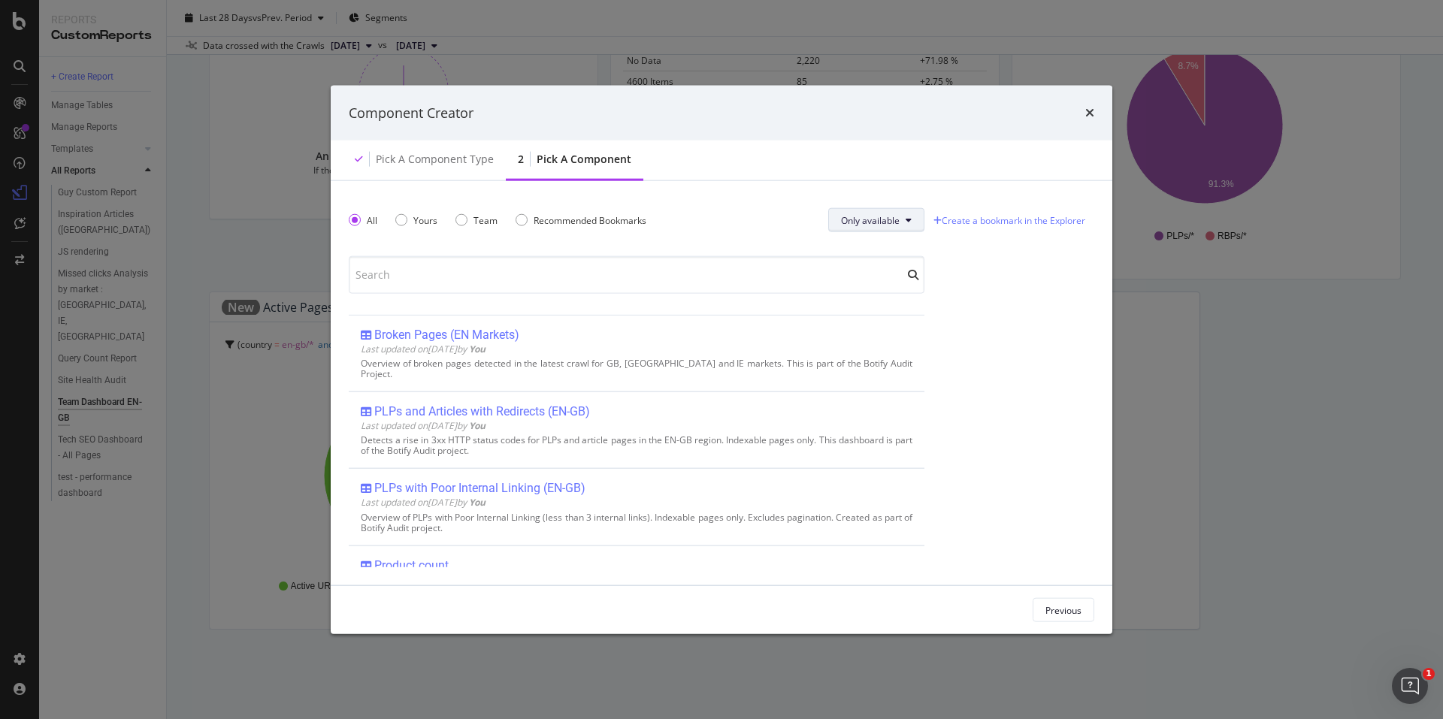
click at [891, 212] on button "Only available" at bounding box center [876, 220] width 96 height 24
click at [879, 241] on div "All" at bounding box center [868, 250] width 83 height 22
click at [1088, 115] on icon "times" at bounding box center [1089, 113] width 9 height 12
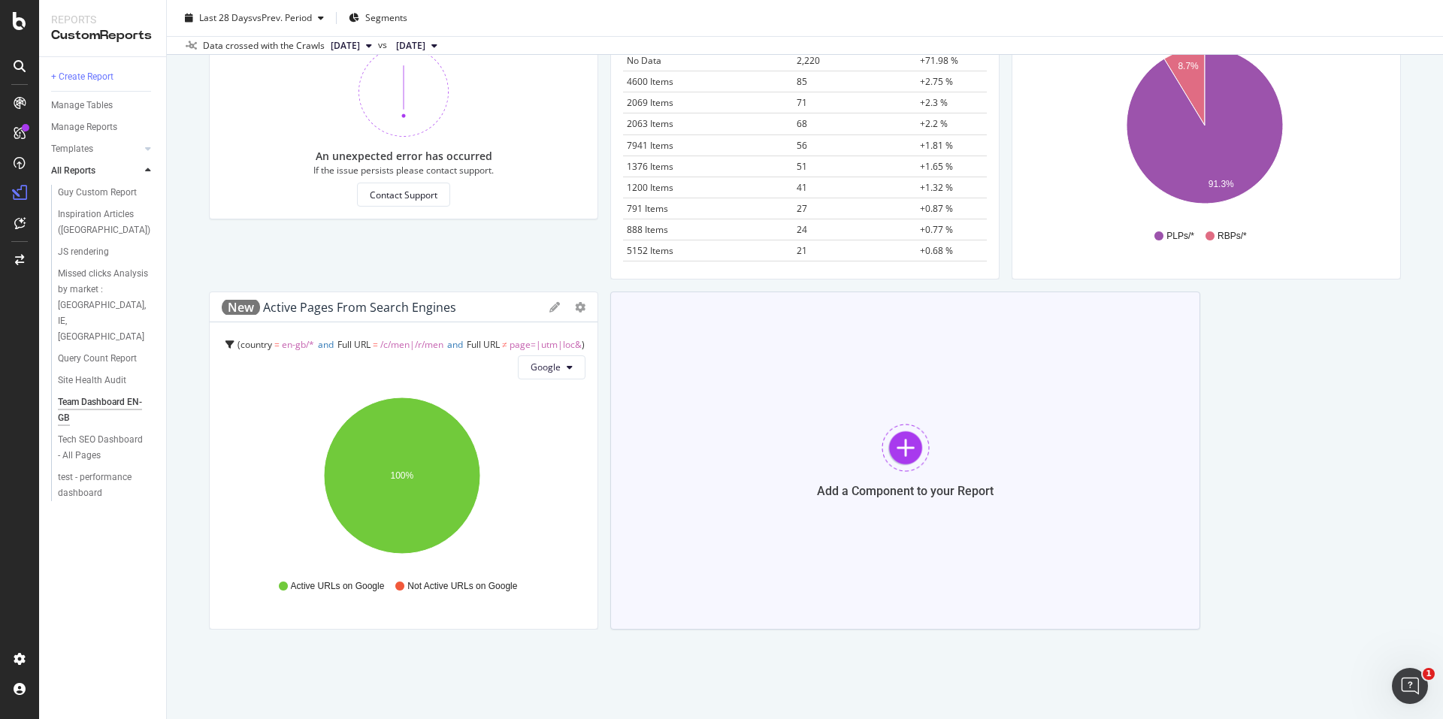
click at [906, 449] on div at bounding box center [906, 448] width 48 height 48
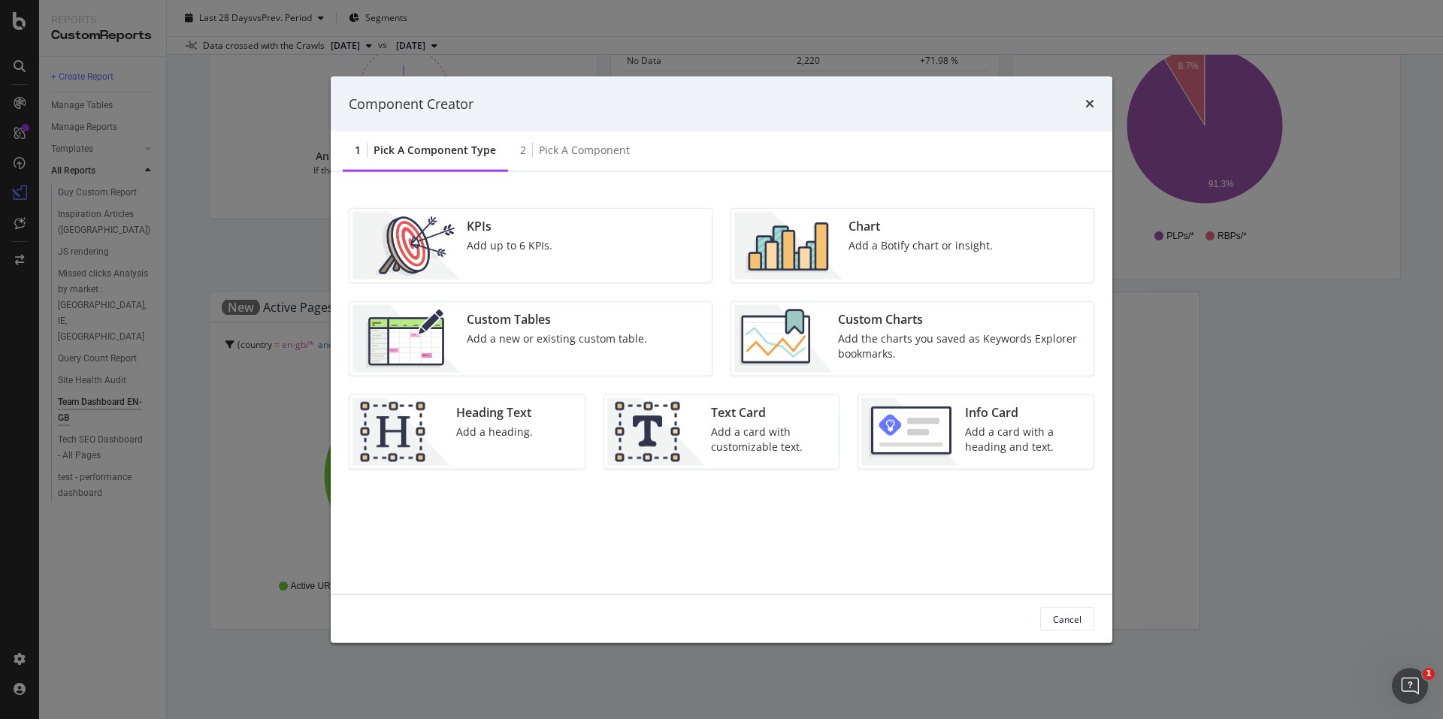
click at [1008, 346] on div "Add the charts you saved as Keywords Explorer bookmarks." at bounding box center [961, 346] width 247 height 30
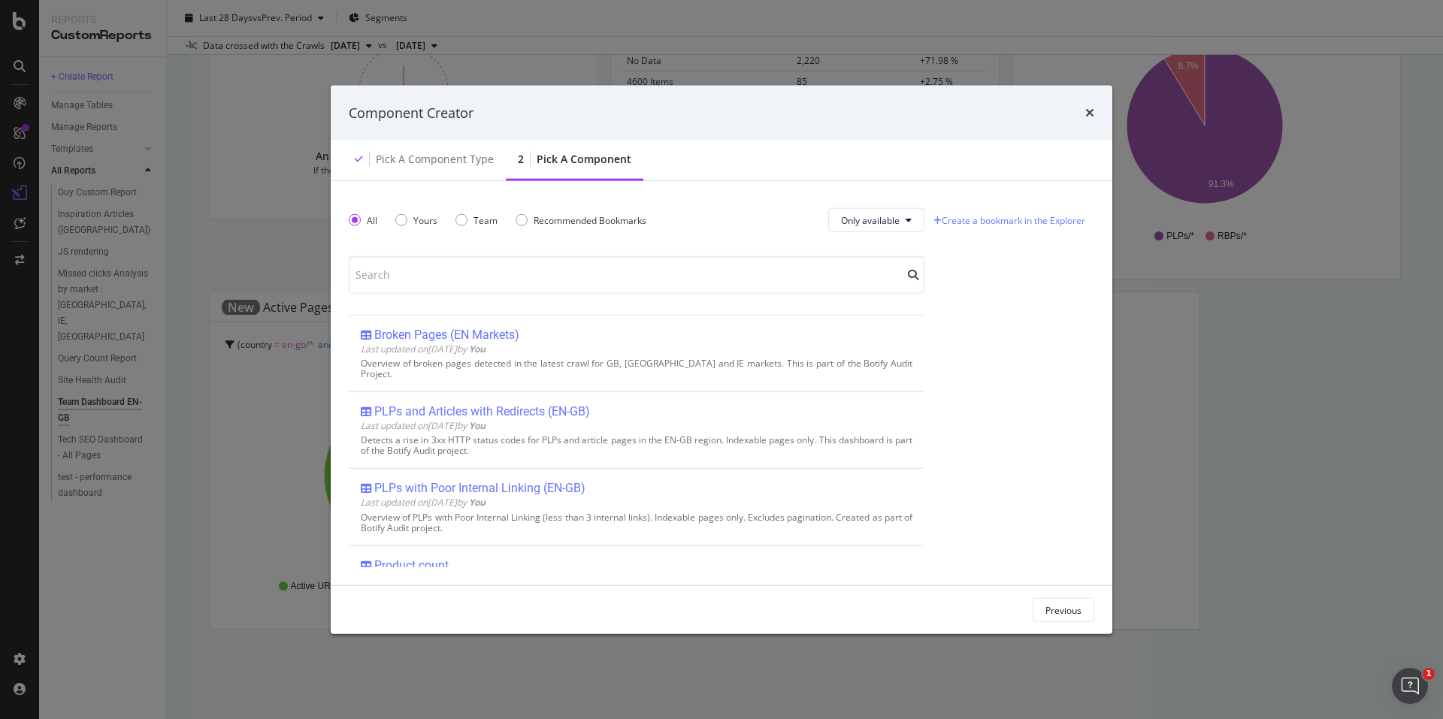
click at [897, 204] on div "All Yours Team Recommended Bookmarks Only available" at bounding box center [637, 220] width 576 height 42
click at [899, 213] on button "Only available" at bounding box center [876, 220] width 96 height 24
click at [882, 271] on span "Only available" at bounding box center [868, 278] width 59 height 14
click at [849, 210] on button "Only available" at bounding box center [876, 220] width 96 height 24
click at [855, 249] on span "All" at bounding box center [868, 251] width 59 height 14
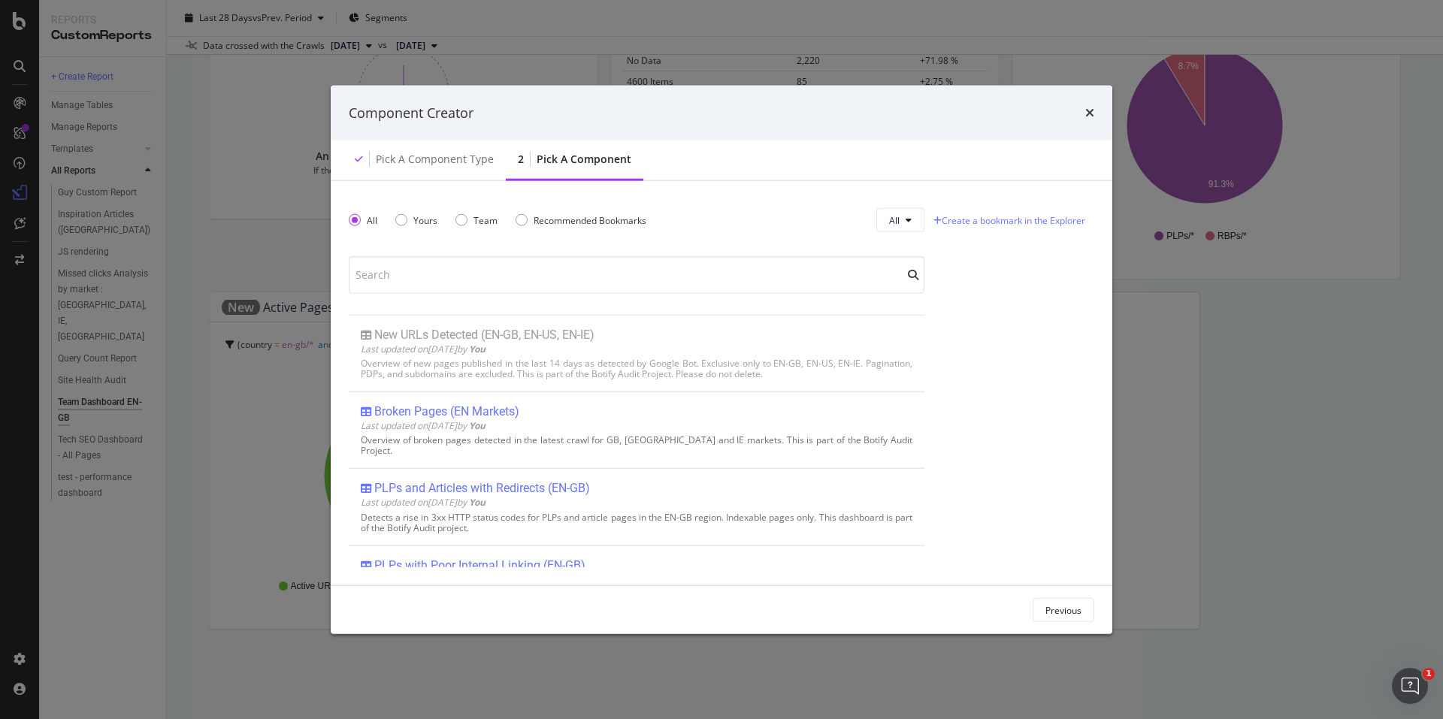
click at [1089, 107] on icon "times" at bounding box center [1089, 113] width 9 height 12
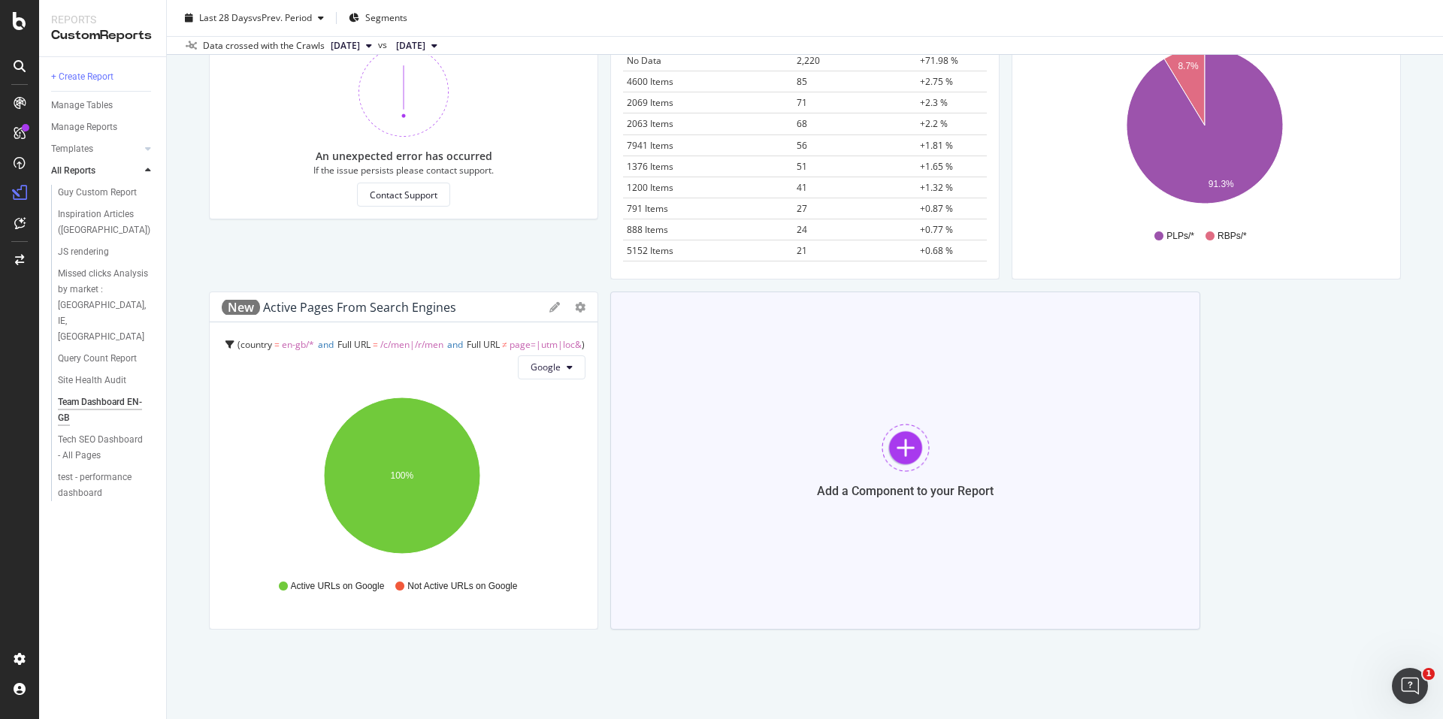
click at [897, 450] on div at bounding box center [906, 448] width 48 height 48
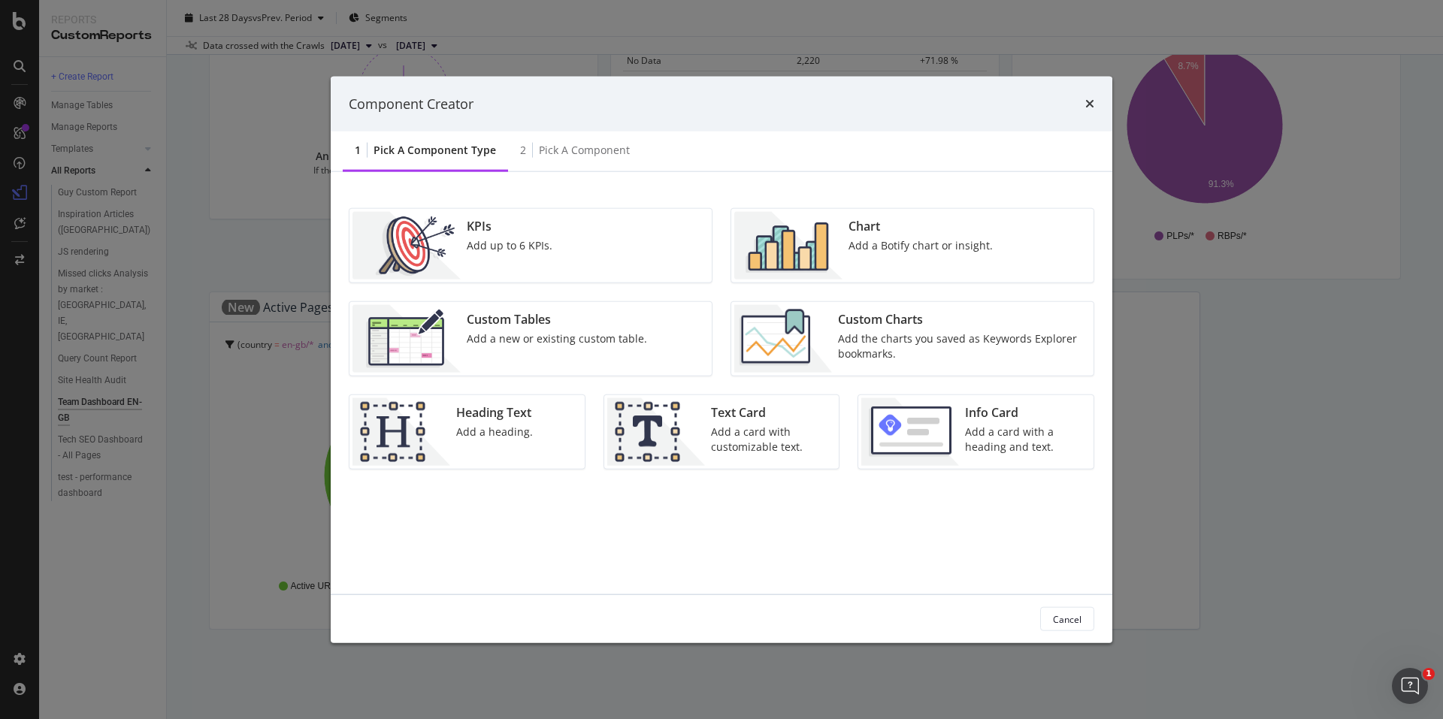
click at [934, 350] on div "Add the charts you saved as Keywords Explorer bookmarks." at bounding box center [961, 346] width 247 height 30
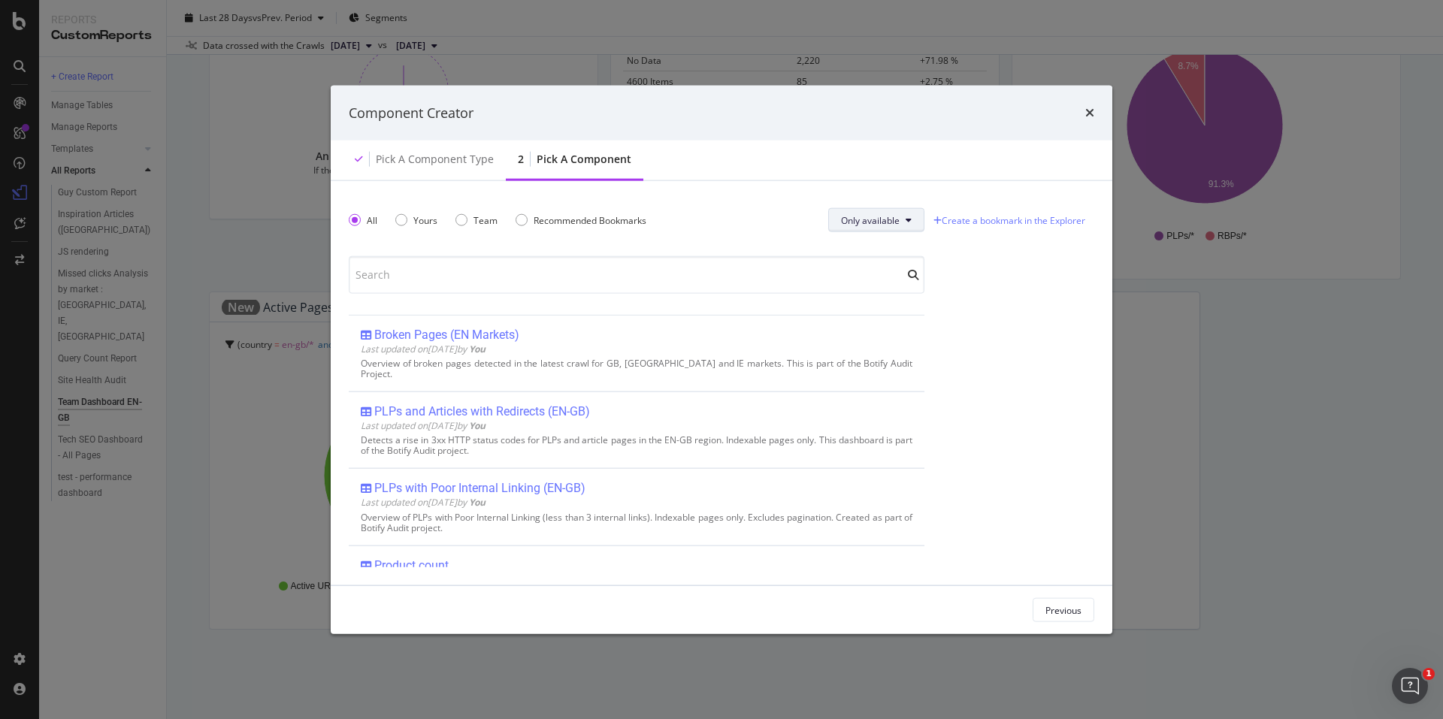
click at [876, 217] on span "Only available" at bounding box center [870, 219] width 59 height 13
click at [879, 249] on span "All" at bounding box center [868, 251] width 59 height 14
click at [1088, 117] on icon "times" at bounding box center [1089, 113] width 9 height 12
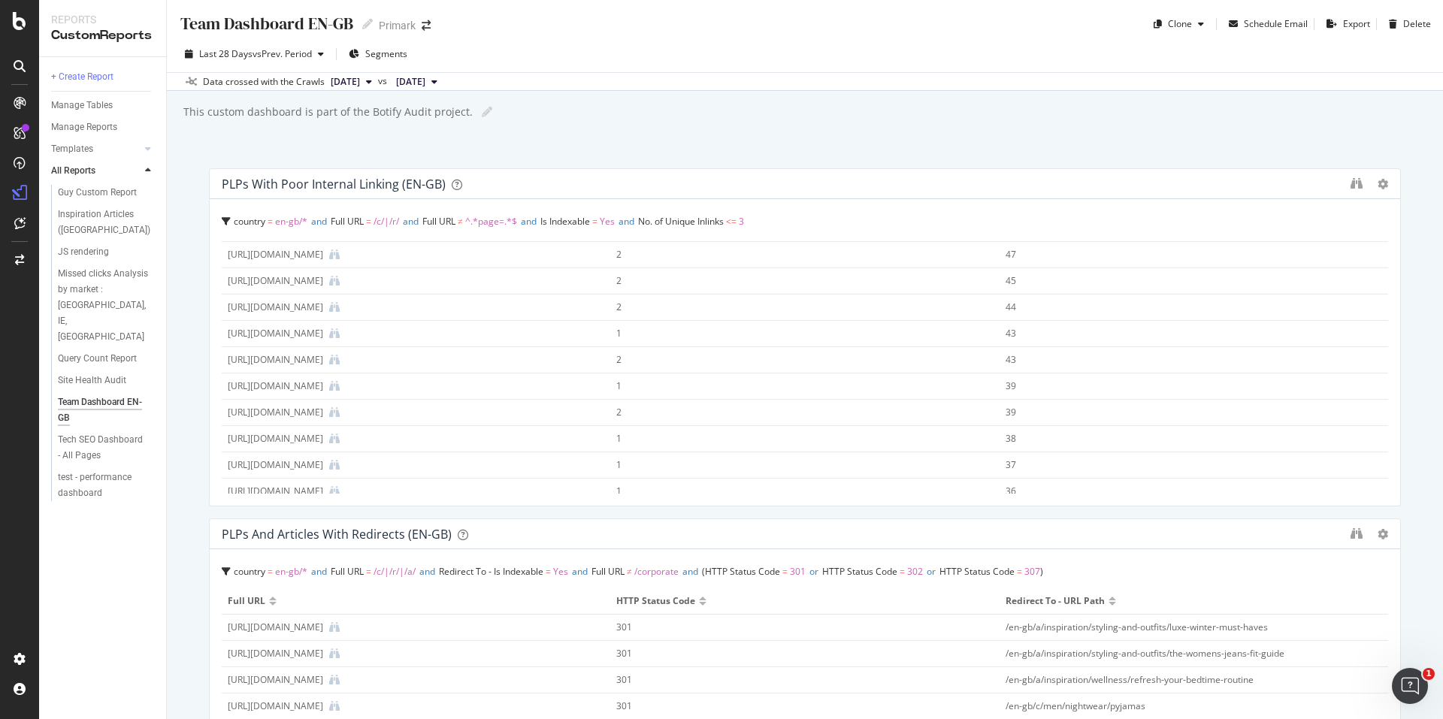
scroll to position [0, 0]
click at [1410, 331] on div "Team Dashboard EN-GB Team Dashboard EN-GB Primark Clone Schedule Email Export D…" at bounding box center [805, 359] width 1276 height 719
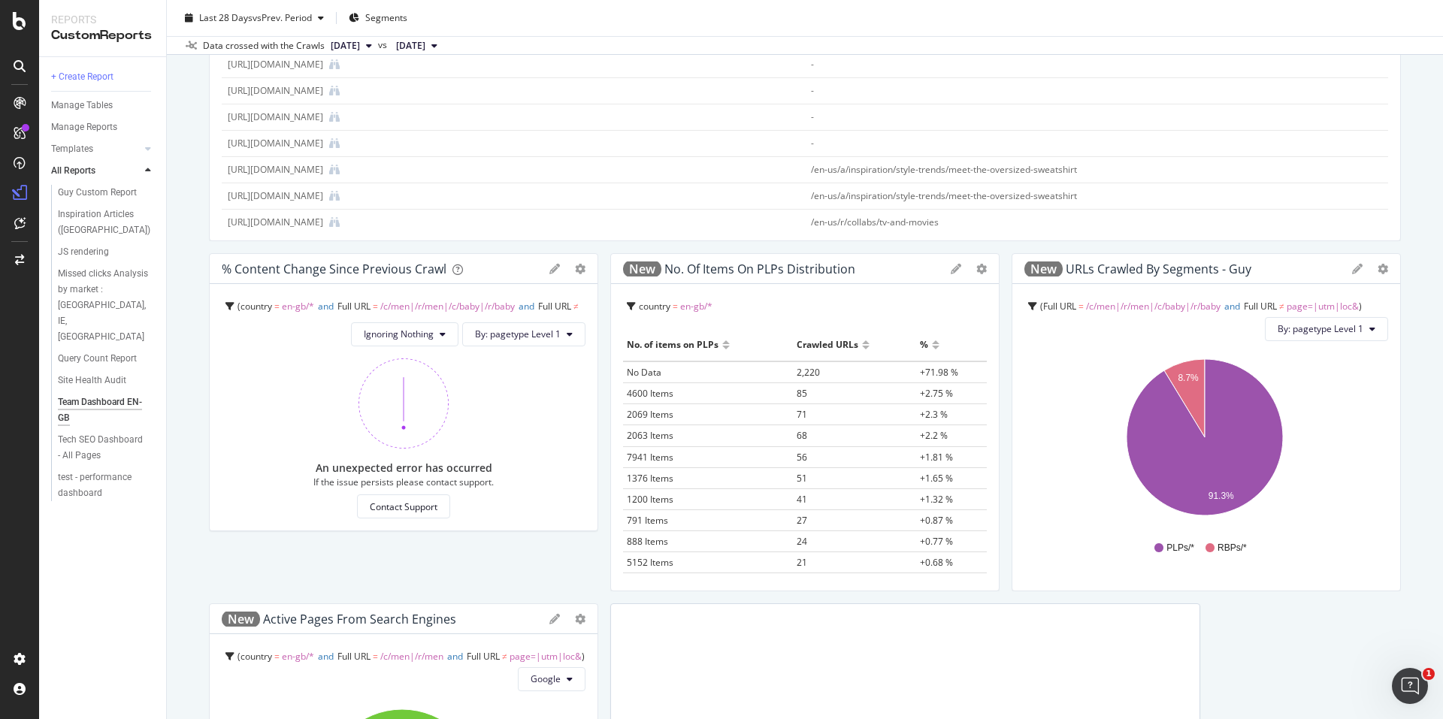
scroll to position [977, 0]
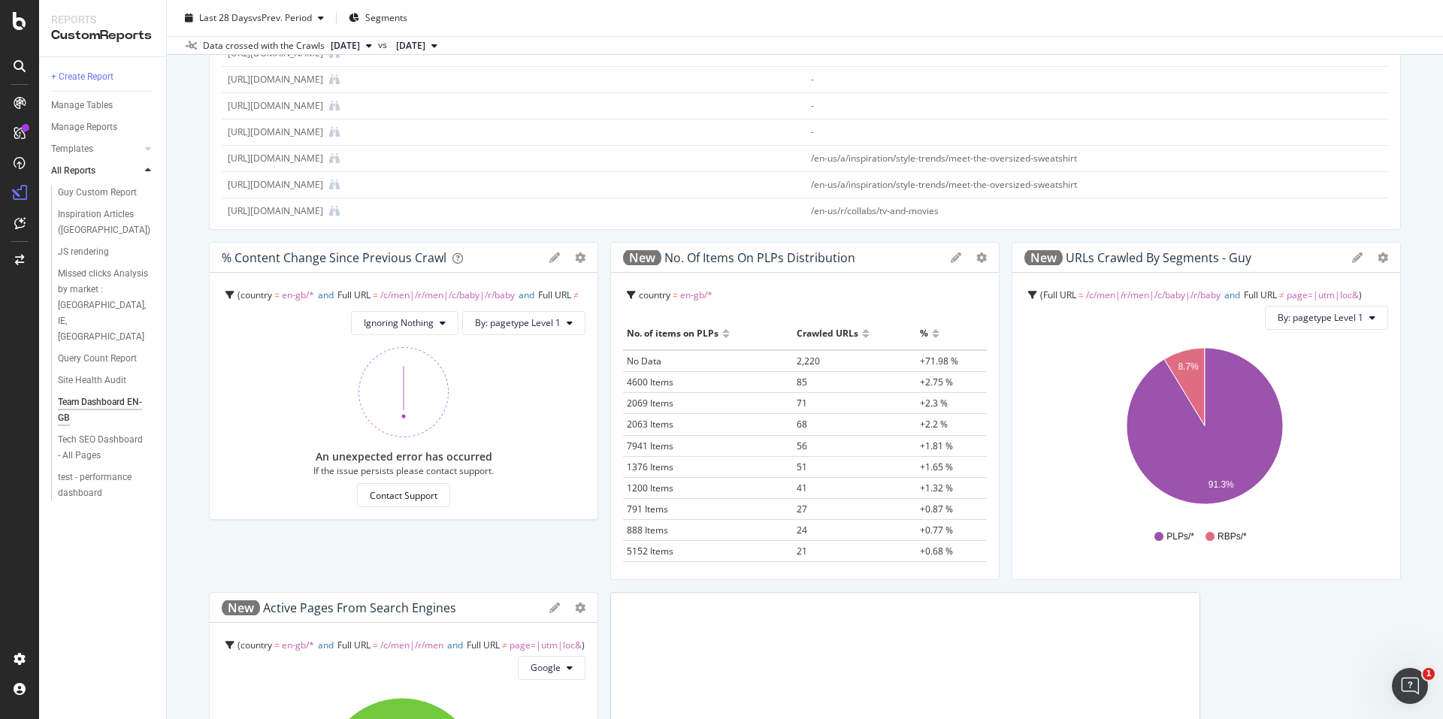
click at [185, 548] on div "Team Dashboard EN-GB Team Dashboard EN-GB Primark Clone Schedule Email Export D…" at bounding box center [805, 359] width 1276 height 719
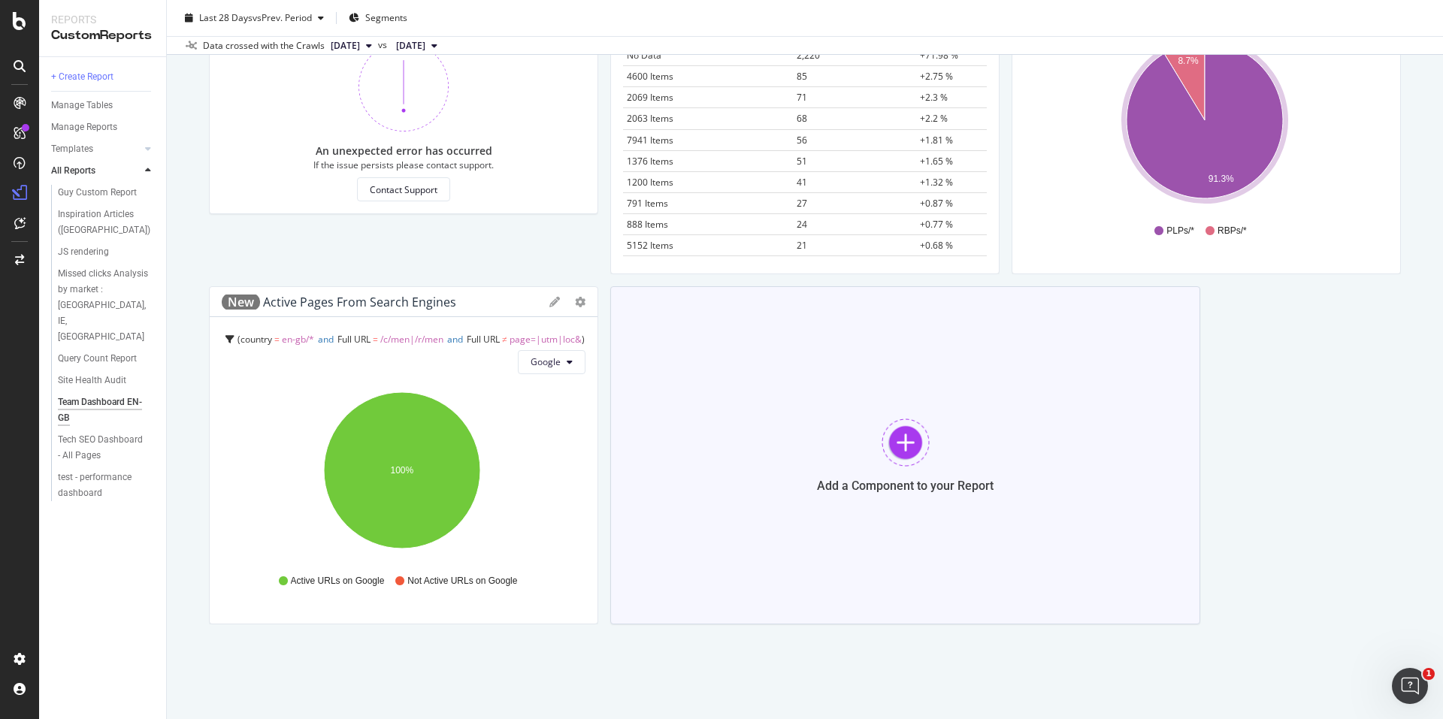
click at [897, 422] on div at bounding box center [906, 443] width 48 height 48
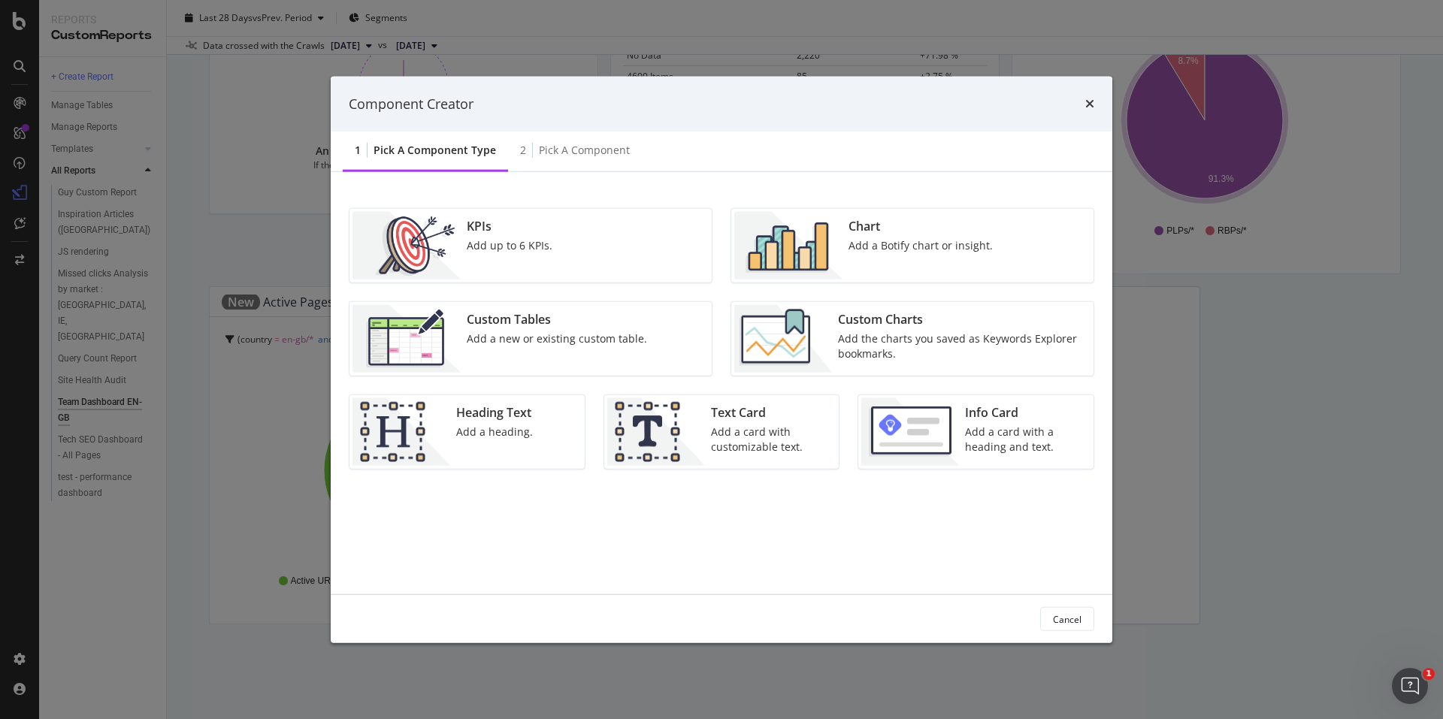
click at [952, 347] on div "Add the charts you saved as Keywords Explorer bookmarks." at bounding box center [961, 346] width 247 height 30
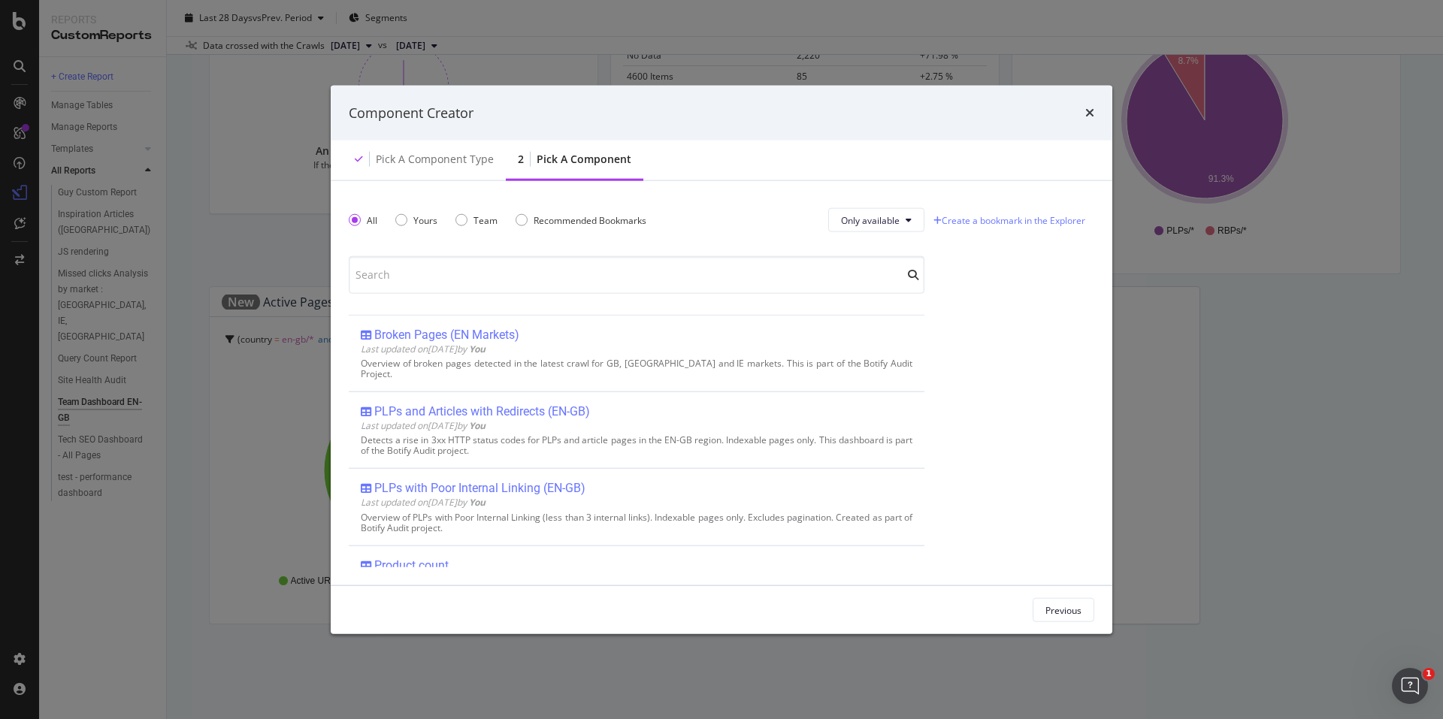
click at [1096, 107] on div "Component Creator" at bounding box center [722, 113] width 782 height 56
click at [1091, 107] on icon "times" at bounding box center [1089, 113] width 9 height 12
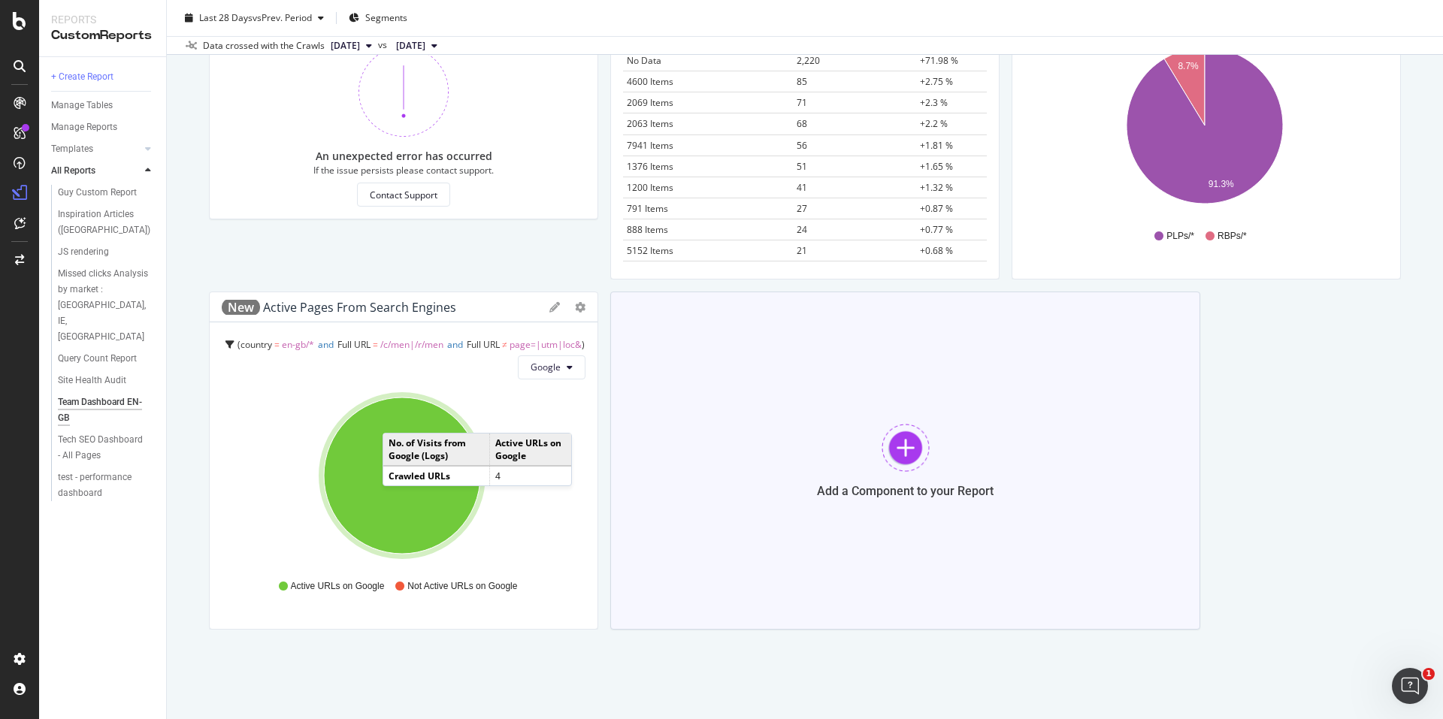
scroll to position [1283, 0]
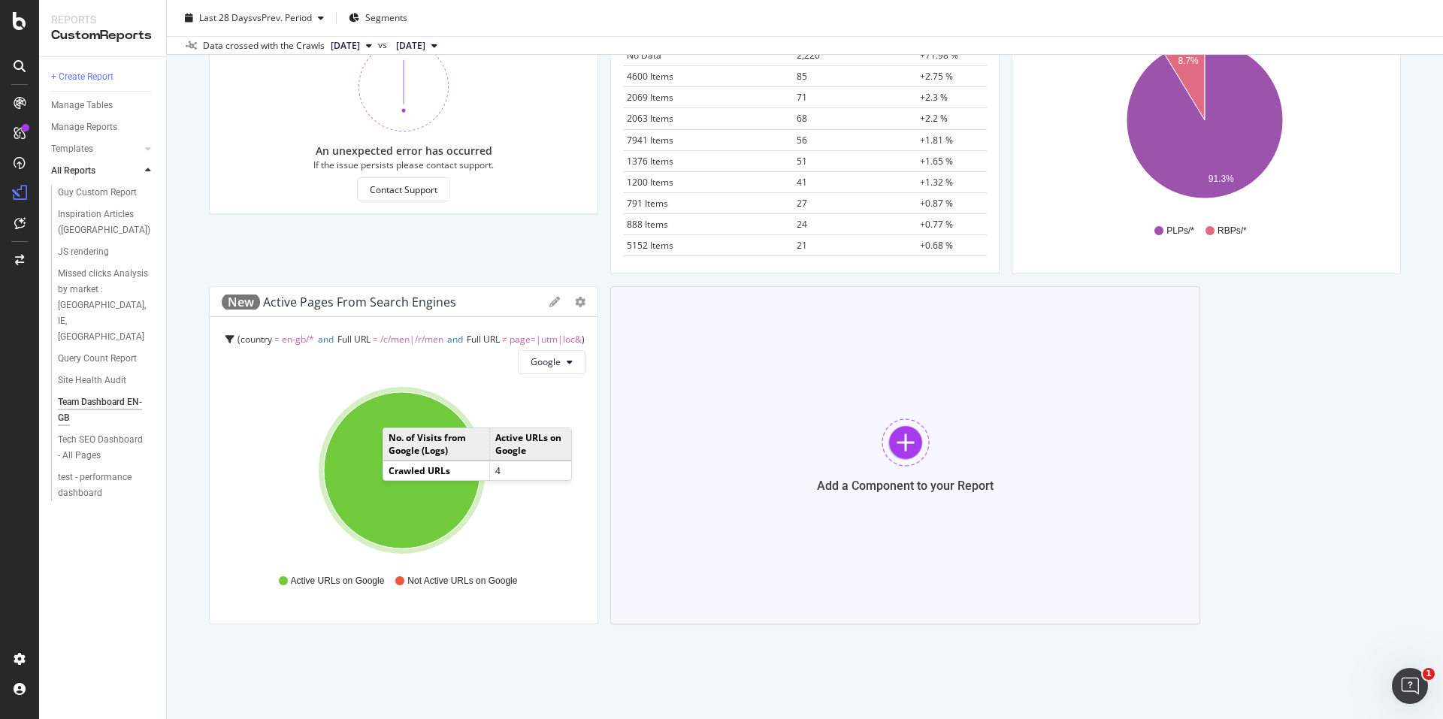
click at [903, 441] on div at bounding box center [906, 443] width 48 height 48
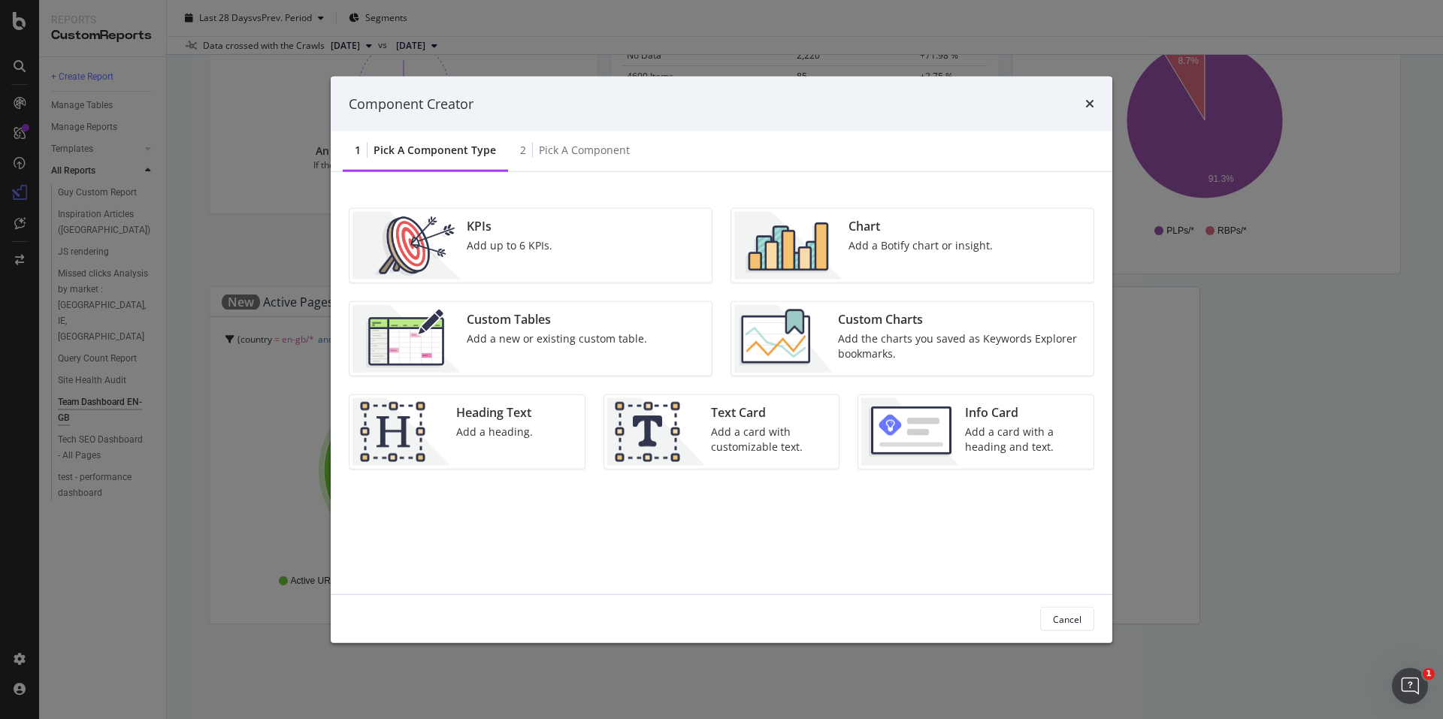
click at [926, 338] on div "Add the charts you saved as Keywords Explorer bookmarks." at bounding box center [961, 346] width 247 height 30
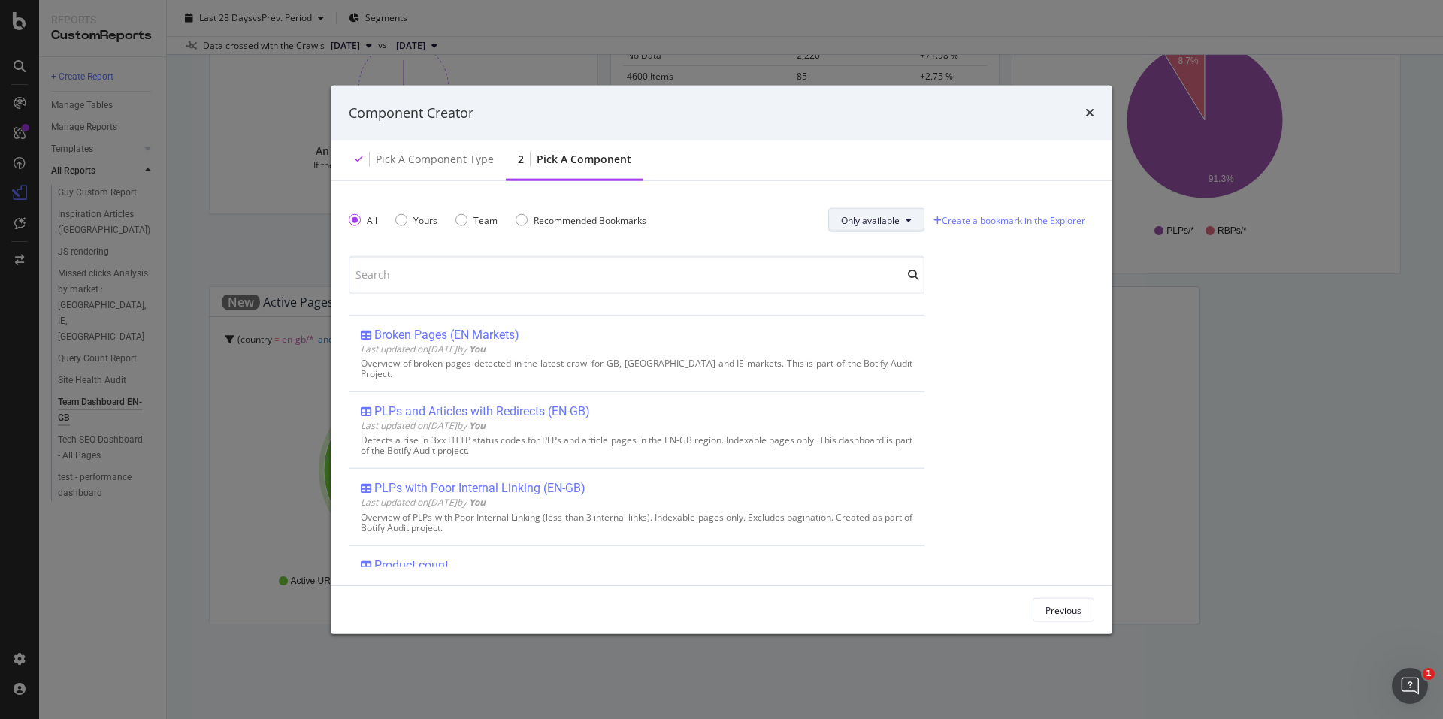
click at [876, 214] on span "Only available" at bounding box center [870, 219] width 59 height 13
click at [876, 245] on span "All" at bounding box center [868, 251] width 59 height 14
click at [1214, 347] on div "Component Creator Pick a Component type 2 Pick a Component All Yours Team Recom…" at bounding box center [721, 359] width 1443 height 719
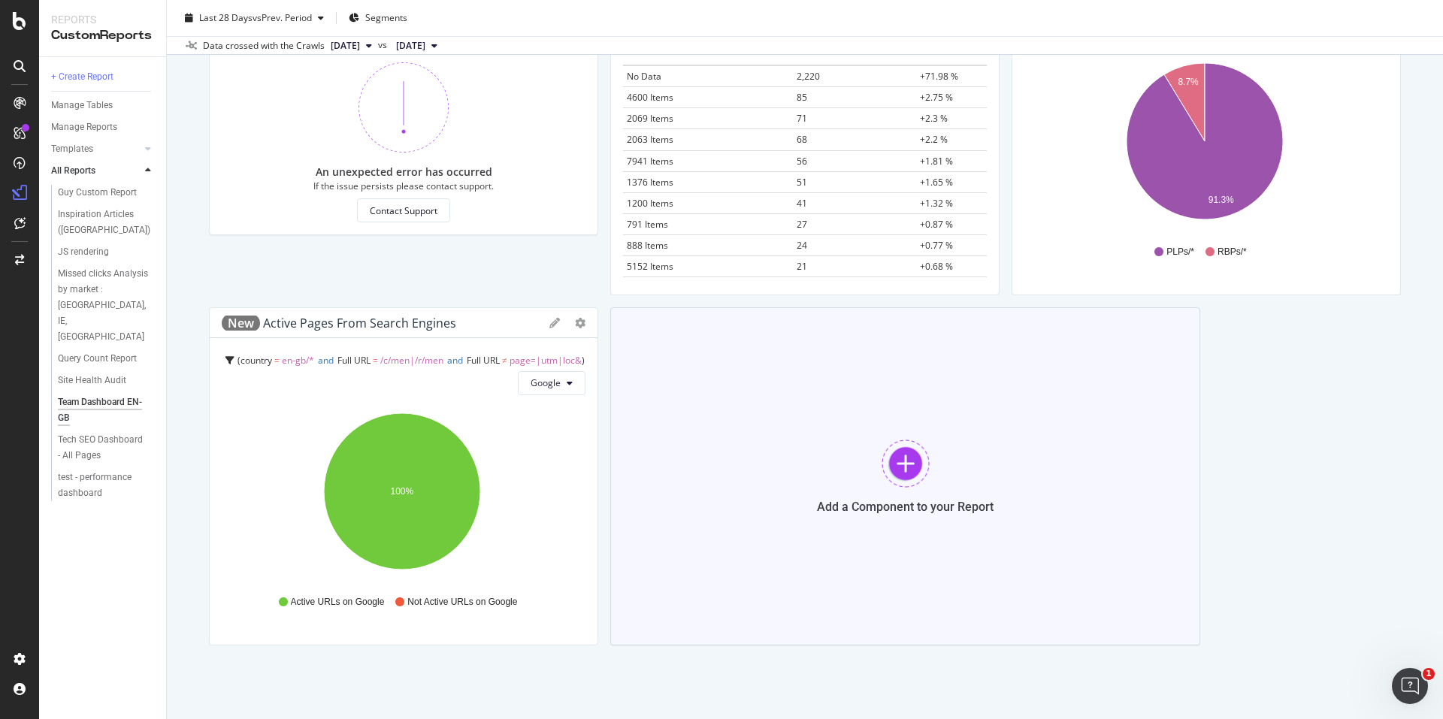
scroll to position [1278, 0]
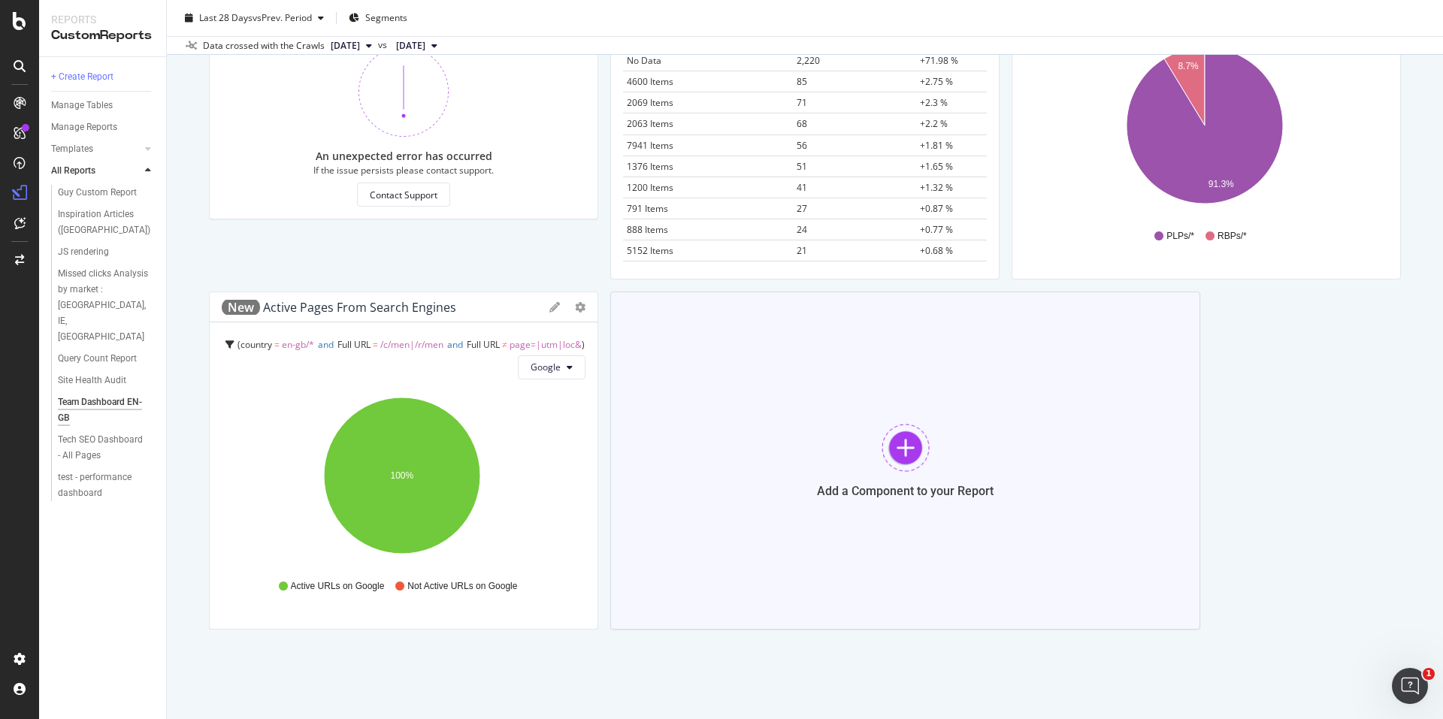
click at [891, 462] on div at bounding box center [906, 448] width 48 height 48
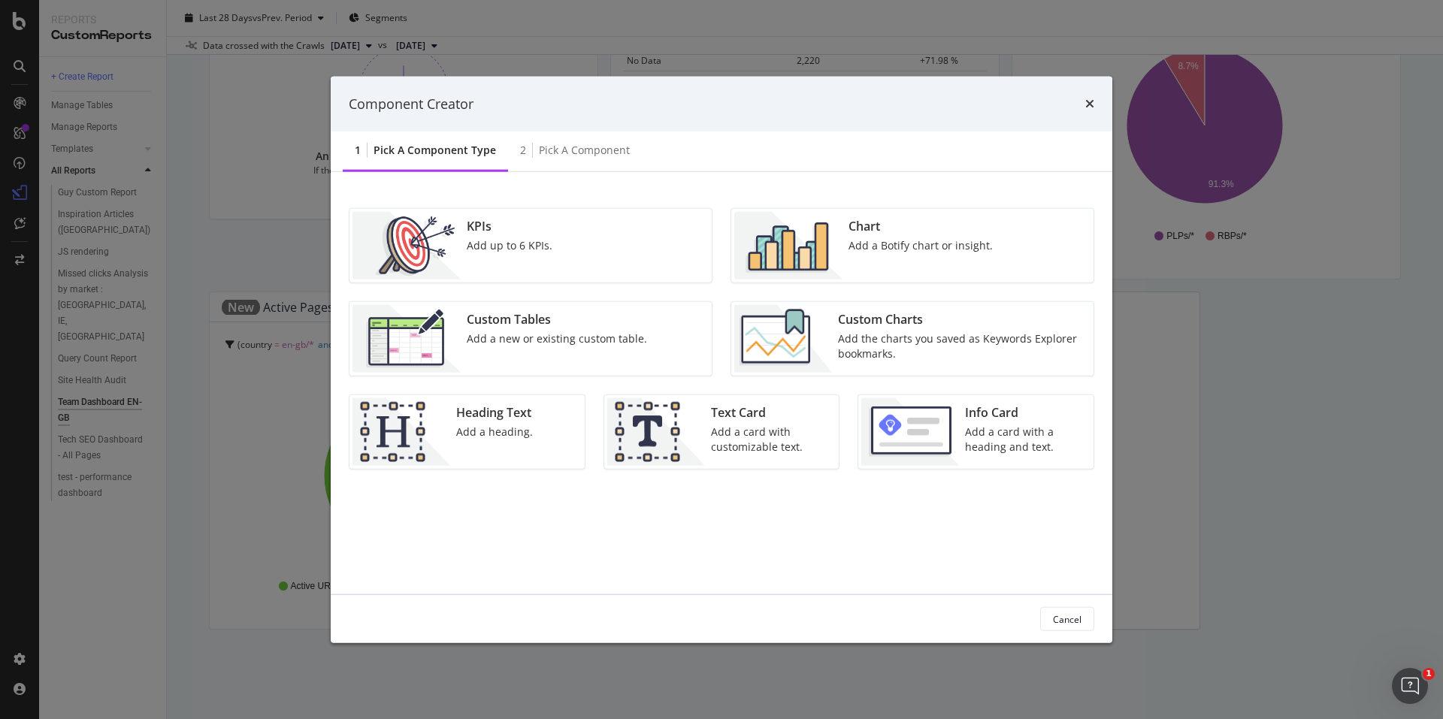
click at [910, 366] on div "Custom Charts Add the charts you saved as Keywords Explorer bookmarks." at bounding box center [961, 339] width 259 height 68
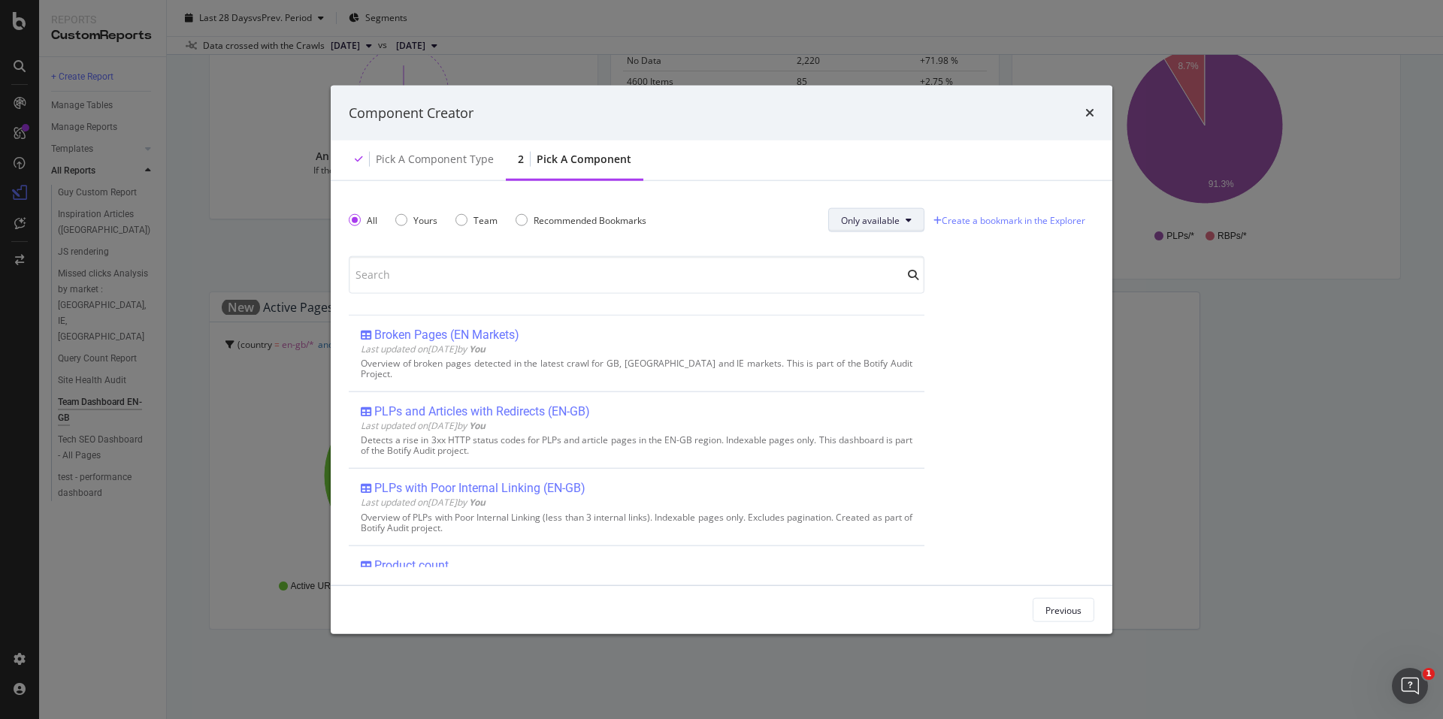
click at [879, 225] on span "Only available" at bounding box center [870, 219] width 59 height 13
click at [894, 242] on div "All" at bounding box center [868, 250] width 83 height 22
click at [1087, 117] on icon "times" at bounding box center [1089, 113] width 9 height 12
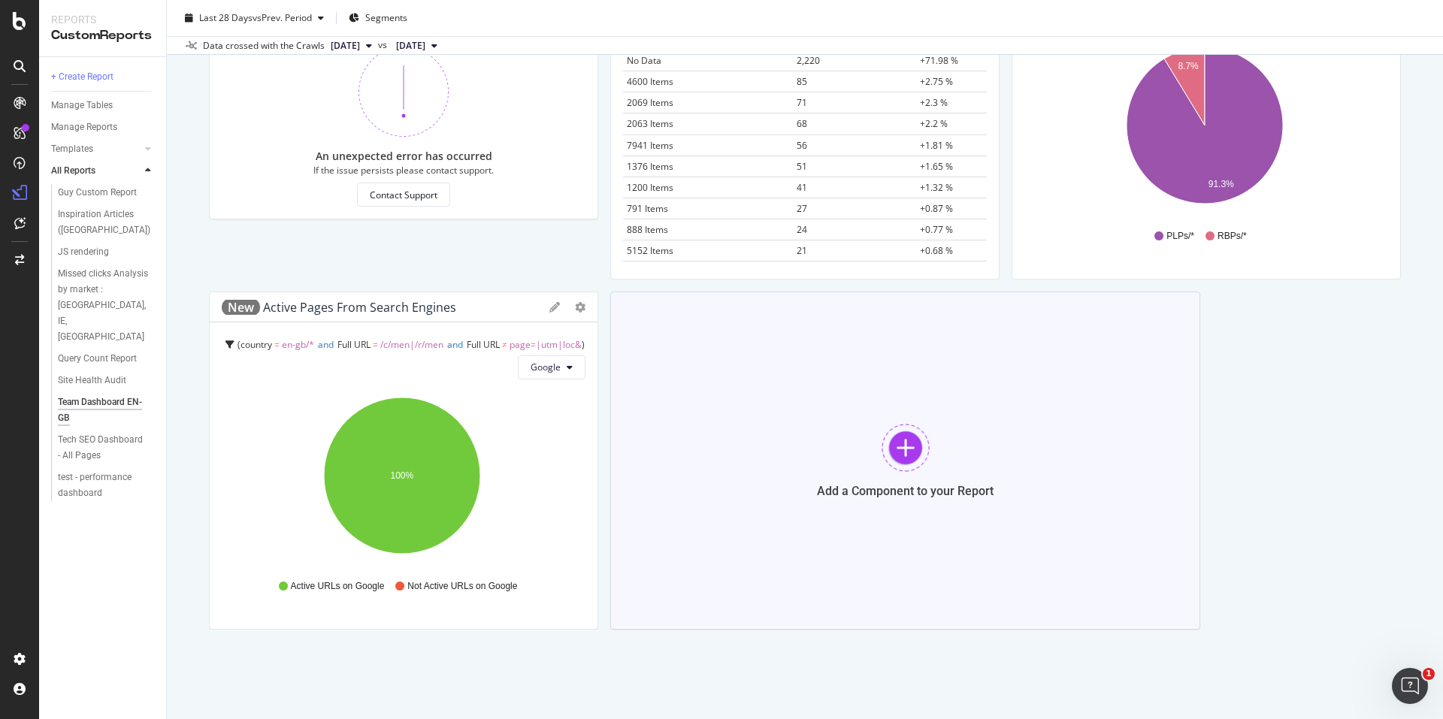
click at [911, 459] on div at bounding box center [906, 448] width 48 height 48
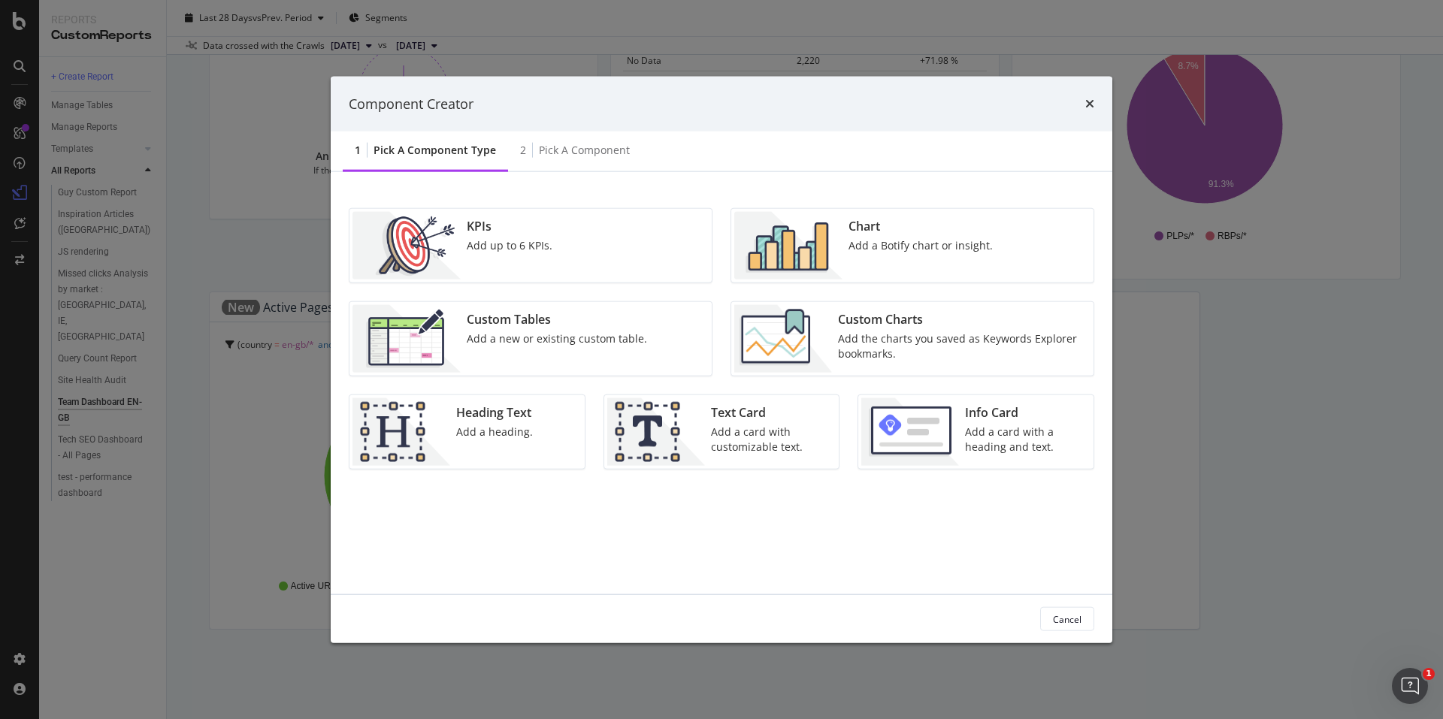
click at [1000, 348] on div "Add the charts you saved as Keywords Explorer bookmarks." at bounding box center [961, 346] width 247 height 30
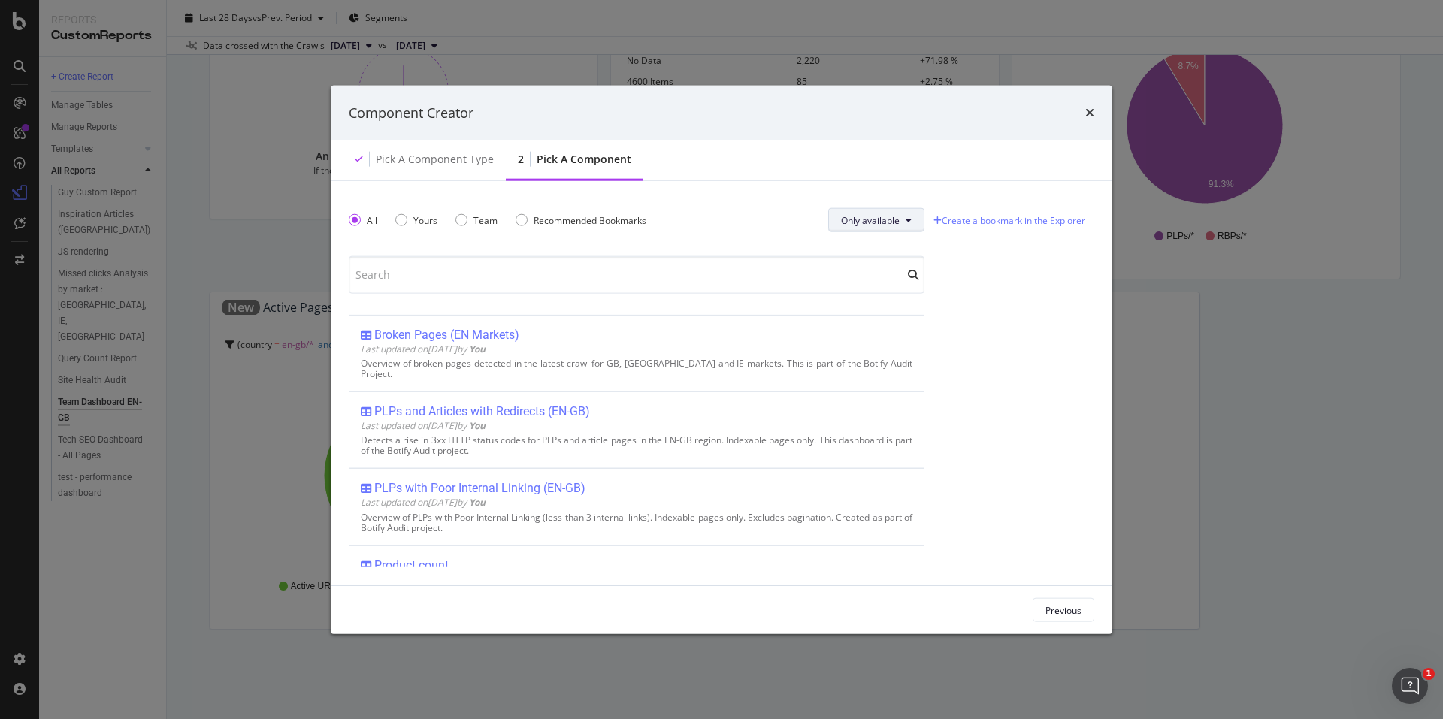
click at [871, 225] on span "Only available" at bounding box center [870, 219] width 59 height 13
click at [1215, 298] on div "Component Creator Pick a Component type 2 Pick a Component All Yours Team Recom…" at bounding box center [721, 359] width 1443 height 719
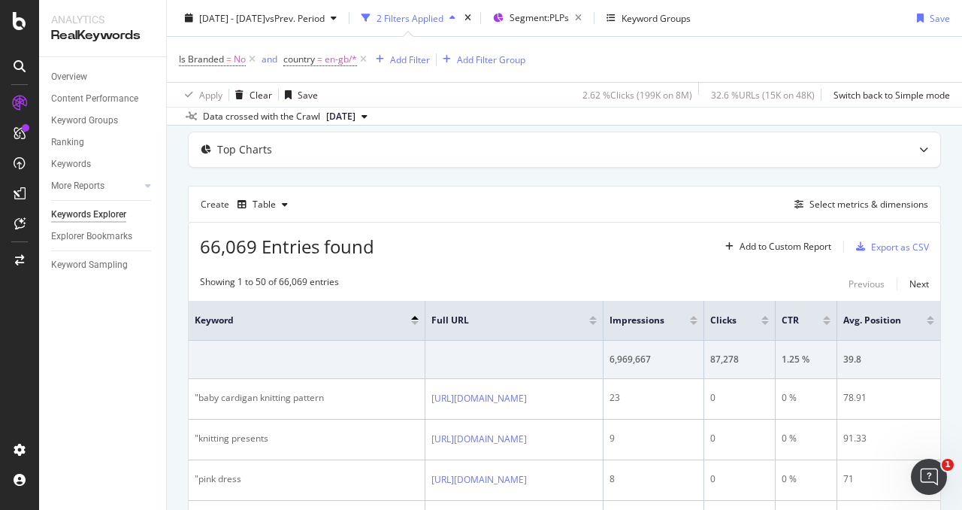
scroll to position [150, 0]
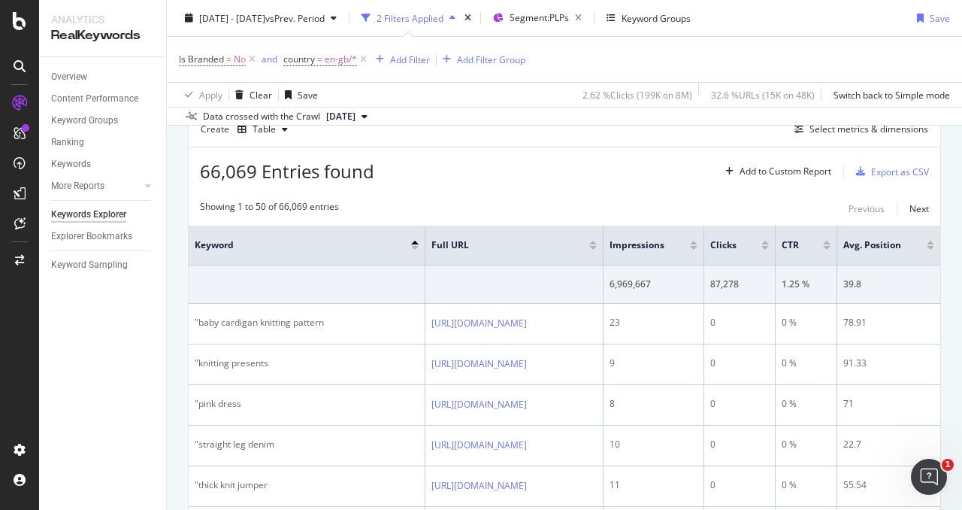
click at [411, 247] on div at bounding box center [415, 248] width 8 height 4
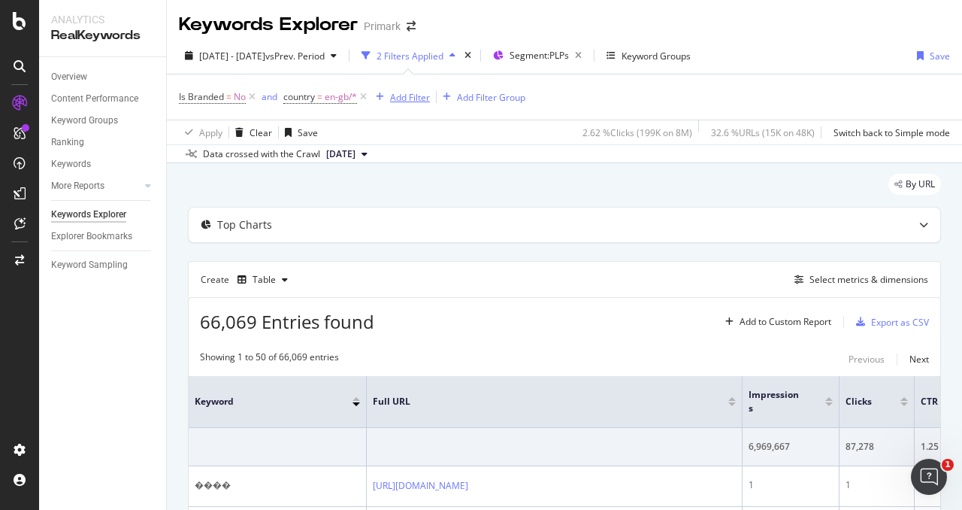
click at [421, 98] on div "Add Filter" at bounding box center [410, 97] width 40 height 13
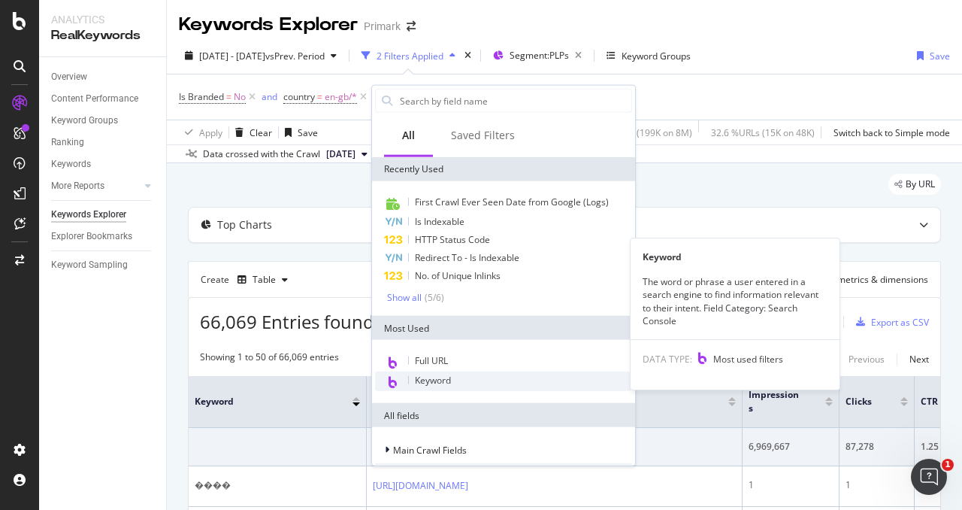
click at [507, 382] on div "Keyword" at bounding box center [503, 381] width 257 height 20
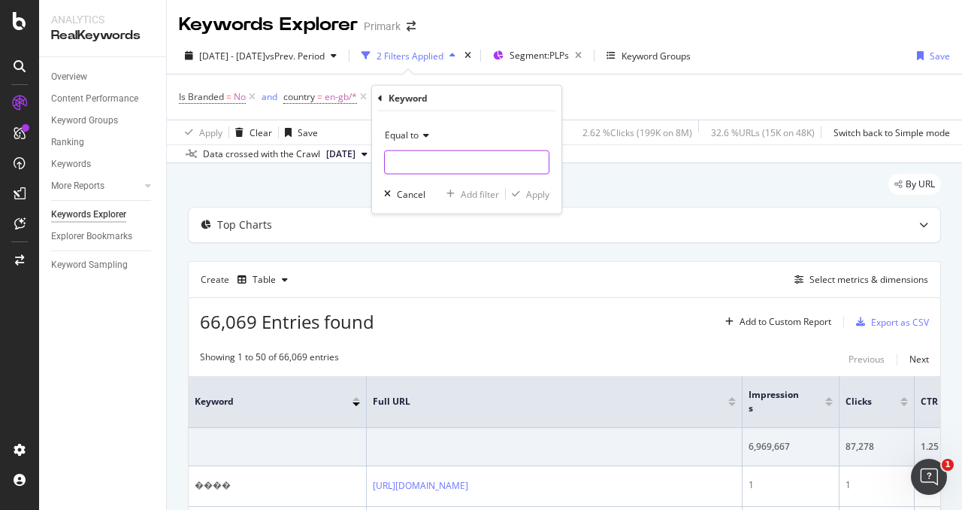
click at [419, 164] on input "text" at bounding box center [467, 162] width 164 height 24
click at [419, 138] on icon at bounding box center [424, 135] width 11 height 9
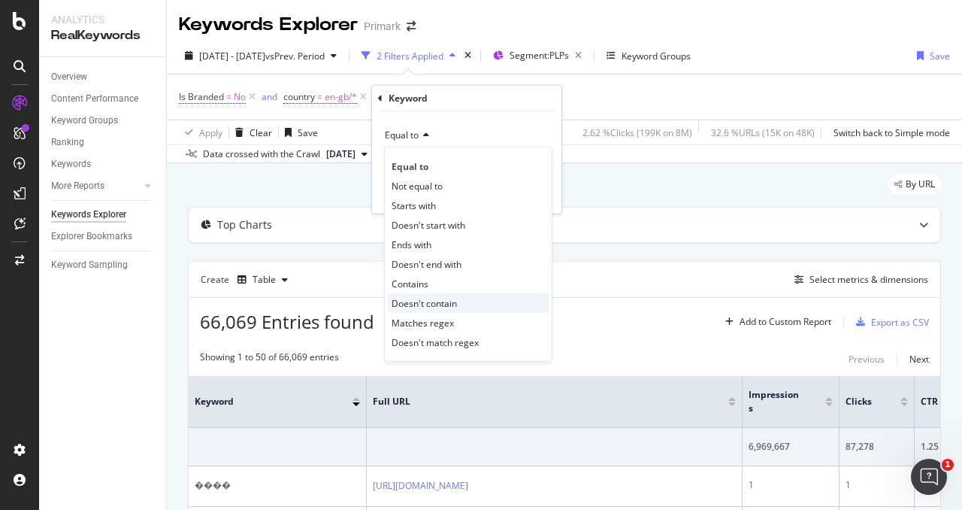
click at [481, 306] on div "Doesn't contain" at bounding box center [468, 303] width 161 height 20
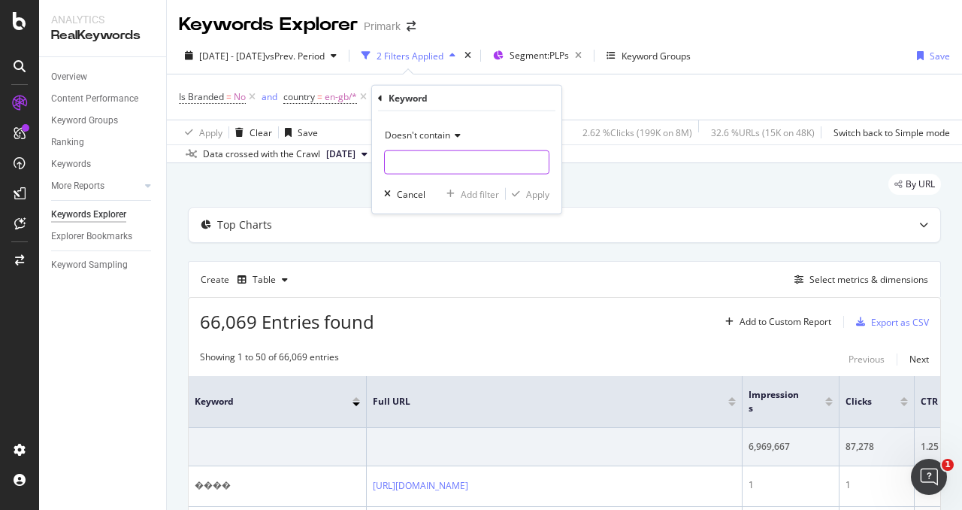
click at [466, 162] on input "text" at bounding box center [467, 162] width 164 height 24
click at [445, 133] on span "Doesn't contain" at bounding box center [417, 135] width 65 height 13
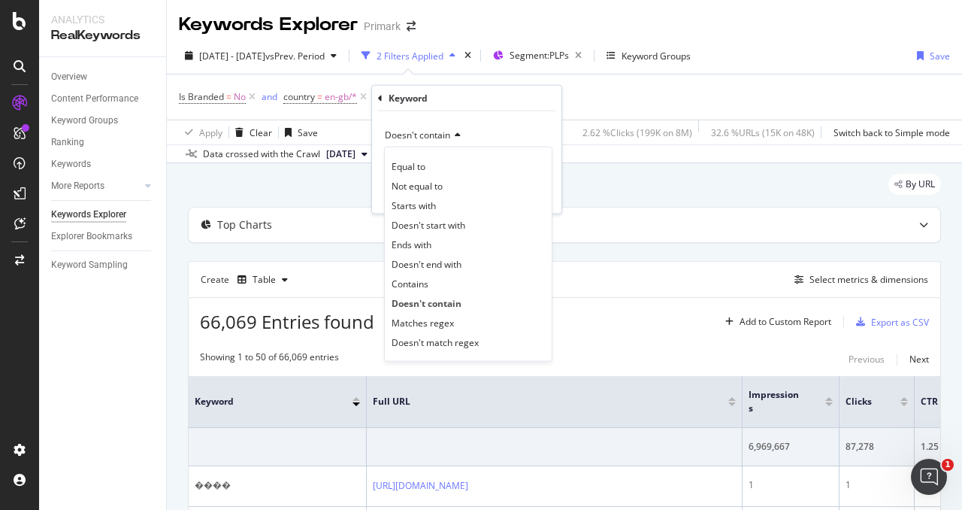
click at [622, 99] on div "Is Branded = No and country = en-gb/* Add Filter Add Filter Group" at bounding box center [564, 96] width 771 height 45
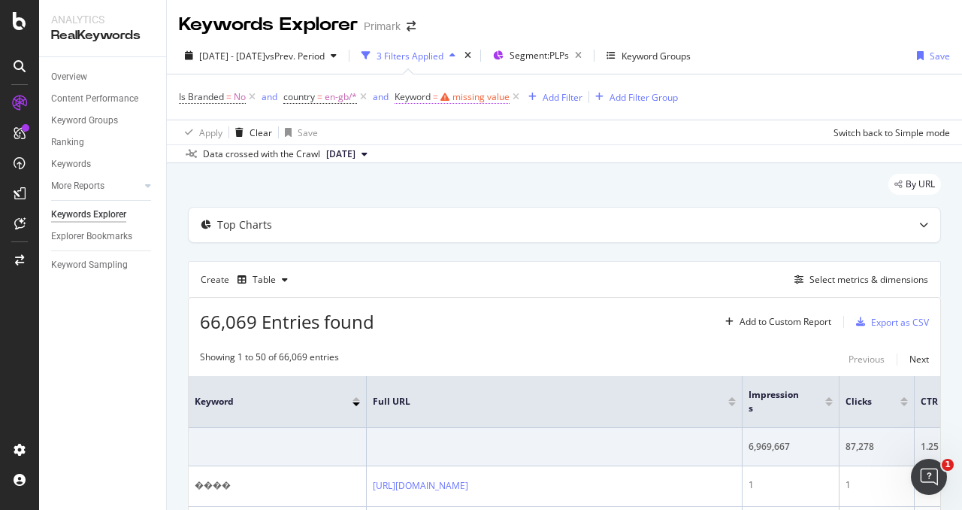
click at [470, 97] on div "missing value" at bounding box center [480, 96] width 57 height 13
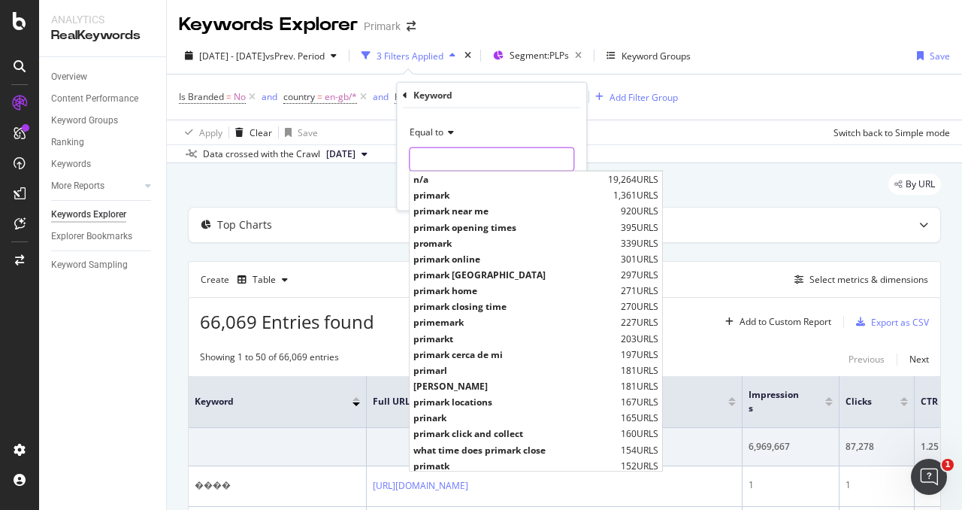
click at [451, 150] on input "text" at bounding box center [492, 159] width 164 height 24
click at [427, 126] on span "Equal to" at bounding box center [427, 132] width 34 height 13
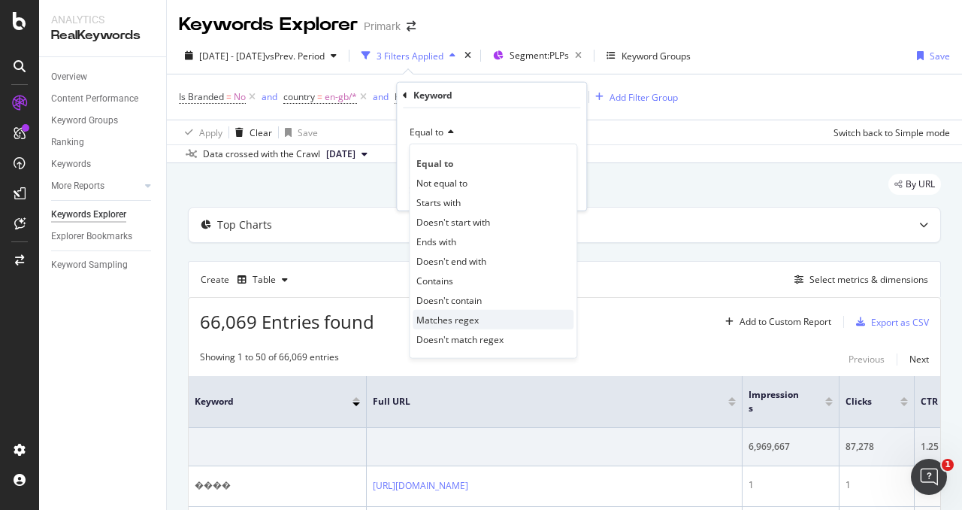
click at [416, 316] on span "Matches regex" at bounding box center [447, 319] width 62 height 13
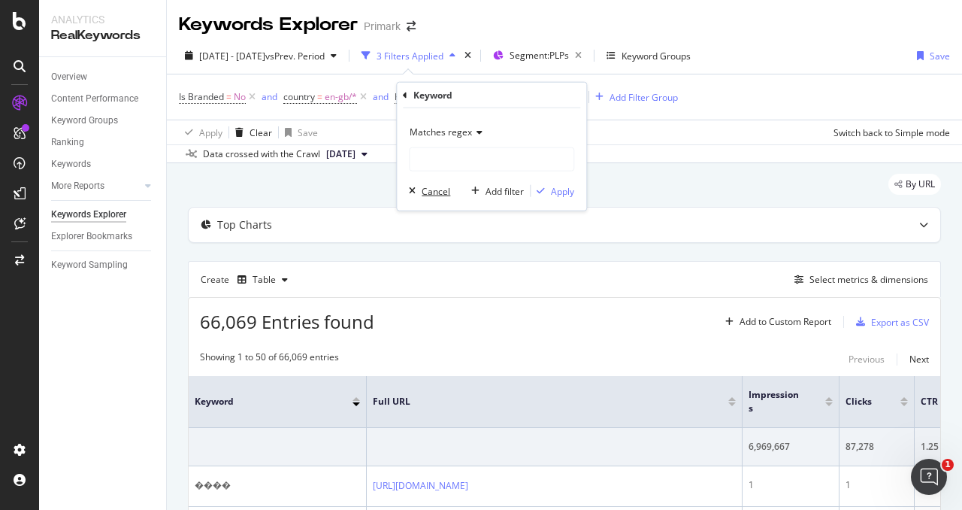
click at [410, 204] on div "Matches regex Cancel Add filter Apply" at bounding box center [491, 159] width 189 height 102
click at [433, 161] on input "text" at bounding box center [492, 159] width 164 height 24
paste input "^[A-Za-z0-9 ]+$"
type input "^[A-Za-z0-9 ]+$"
click at [573, 187] on div "Apply" at bounding box center [562, 190] width 23 height 13
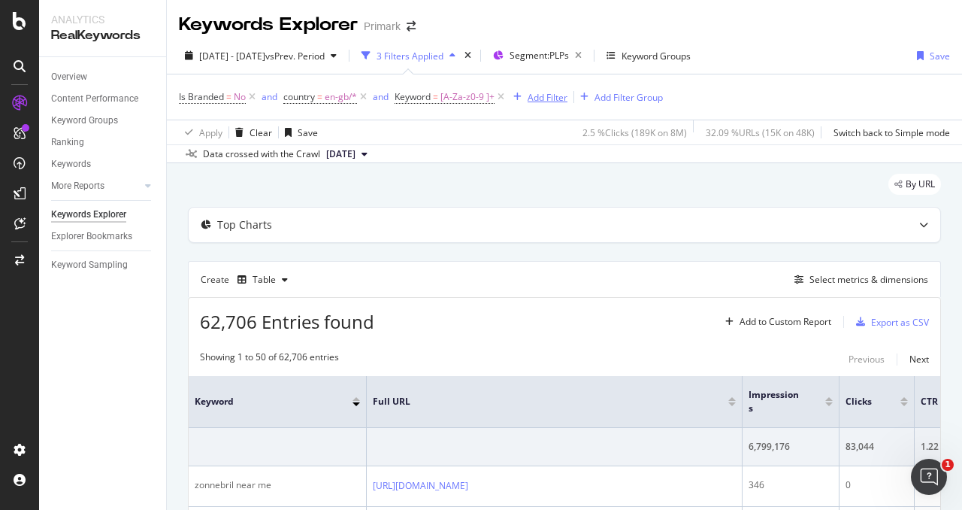
click at [546, 98] on div "Add Filter" at bounding box center [548, 97] width 40 height 13
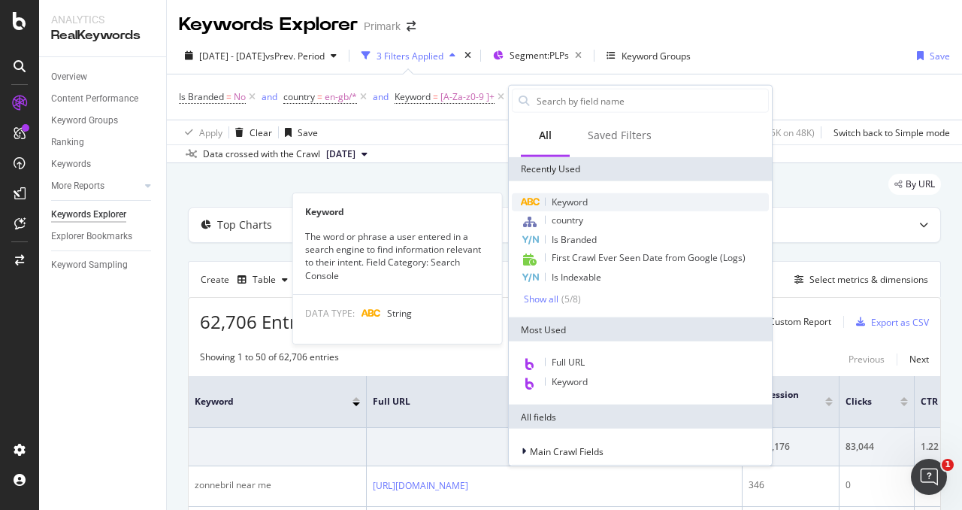
click at [607, 203] on div "Keyword" at bounding box center [640, 202] width 257 height 18
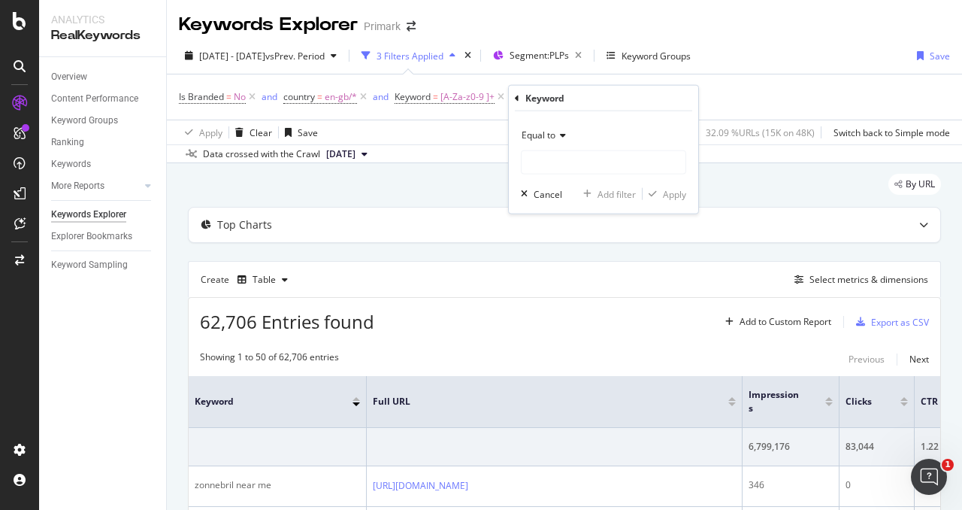
click at [564, 132] on icon at bounding box center [560, 135] width 11 height 9
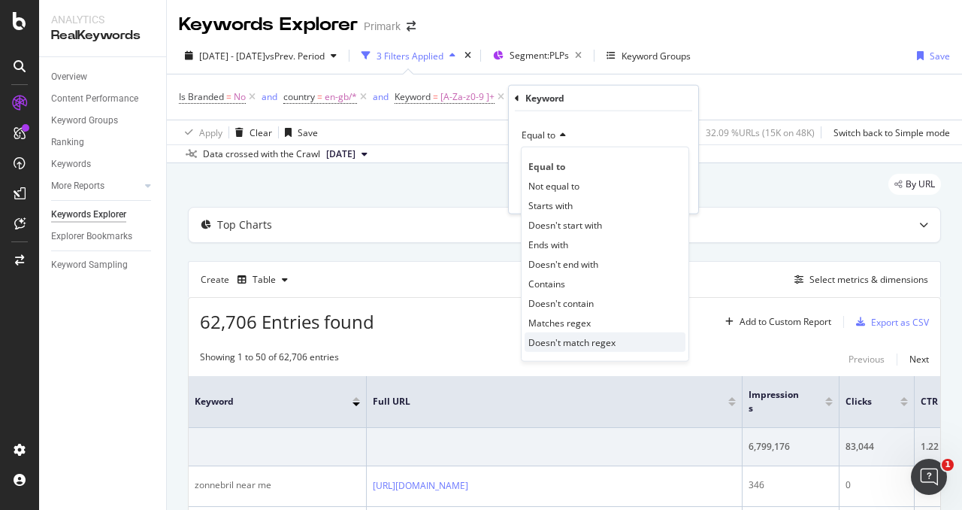
click at [610, 333] on div "Doesn't match regex" at bounding box center [605, 342] width 161 height 20
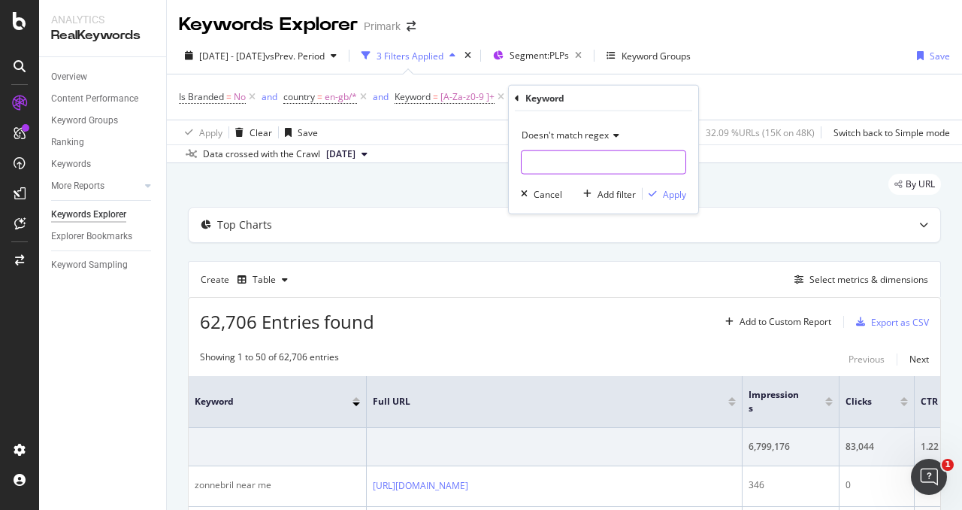
click at [549, 165] on input "text" at bounding box center [604, 162] width 164 height 24
drag, startPoint x: 549, startPoint y: 165, endPoint x: 676, endPoint y: 167, distance: 126.3
click at [676, 167] on div "nike|tesco|sainsbury|marks|john lewis|" at bounding box center [603, 162] width 165 height 24
click at [647, 156] on input "nike|tesco|sainsbury|marks|john lewis|" at bounding box center [593, 162] width 142 height 24
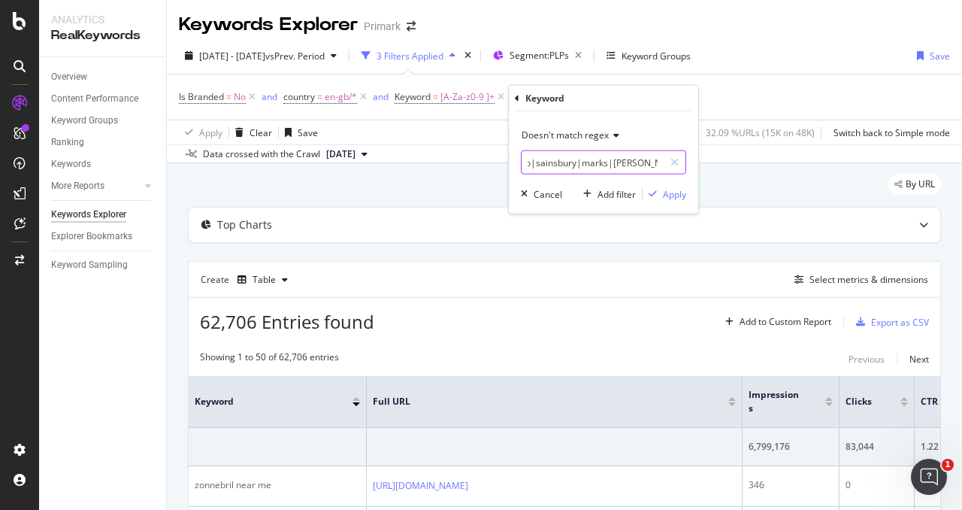
click at [660, 160] on input "nike|tesco|sainsbury|marks|john lewis|" at bounding box center [593, 162] width 142 height 24
type input "nike|tesco|sainsbury|marks|john lewis|matalan|asos|new look|river|george|adidas…"
click at [682, 195] on div "Apply" at bounding box center [674, 193] width 23 height 13
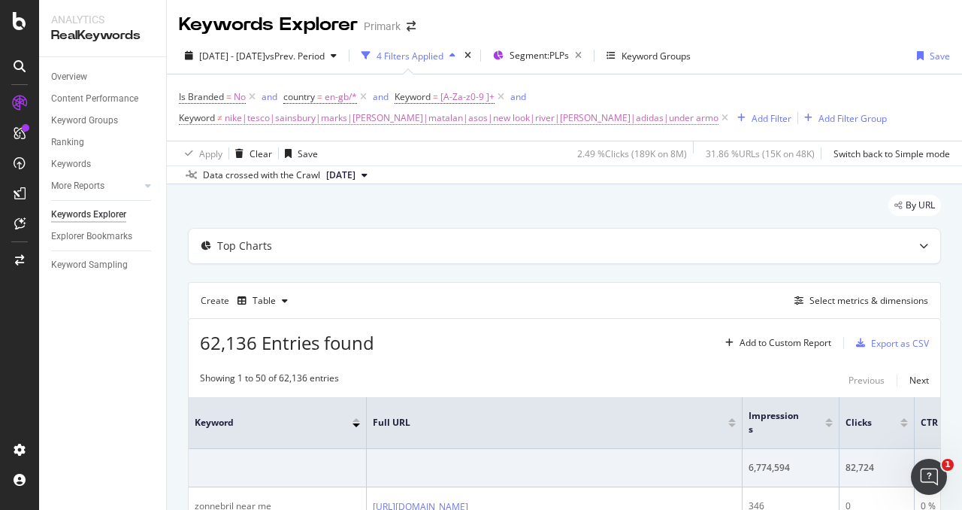
click at [605, 121] on span "nike|tesco|sainsbury|marks|john lewis|matalan|asos|new look|river|george|adidas…" at bounding box center [472, 117] width 494 height 21
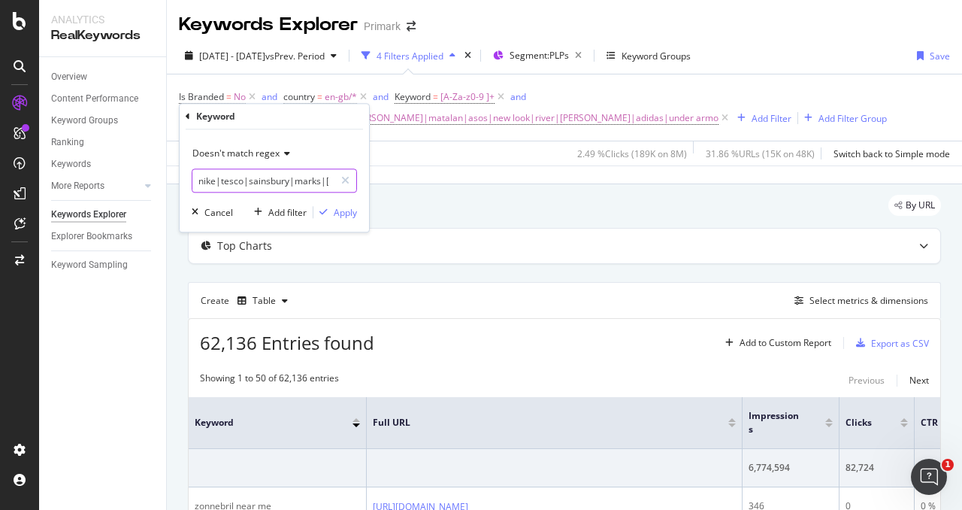
click at [305, 186] on input "nike|tesco|sainsbury|marks|john lewis|matalan|asos|new look|river|george|adidas…" at bounding box center [263, 180] width 142 height 24
click at [286, 182] on input "nike|tesco|sainsbury|marks|john lewis|matalan|asos|new look|river|george|adidas…" at bounding box center [263, 180] width 142 height 24
drag, startPoint x: 254, startPoint y: 178, endPoint x: 424, endPoint y: 183, distance: 169.9
click at [424, 183] on body "Analytics RealKeywords Overview Content Performance Keyword Groups Ranking Keyw…" at bounding box center [481, 255] width 962 height 510
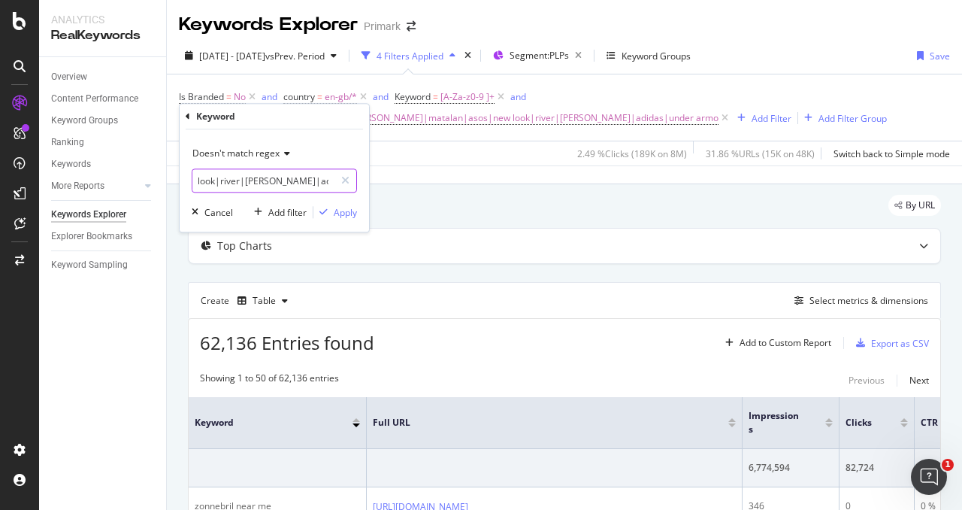
click at [328, 180] on input "nike|tesco|sainsbury|marks|john lewis|matalan|asos|new look|river|george|adidas…" at bounding box center [263, 180] width 142 height 24
type input "nike|tesco|sainsbury|marks|[PERSON_NAME]|matalan|asos|new look|river|[PERSON_NA…"
click at [356, 210] on div "Apply" at bounding box center [345, 212] width 23 height 13
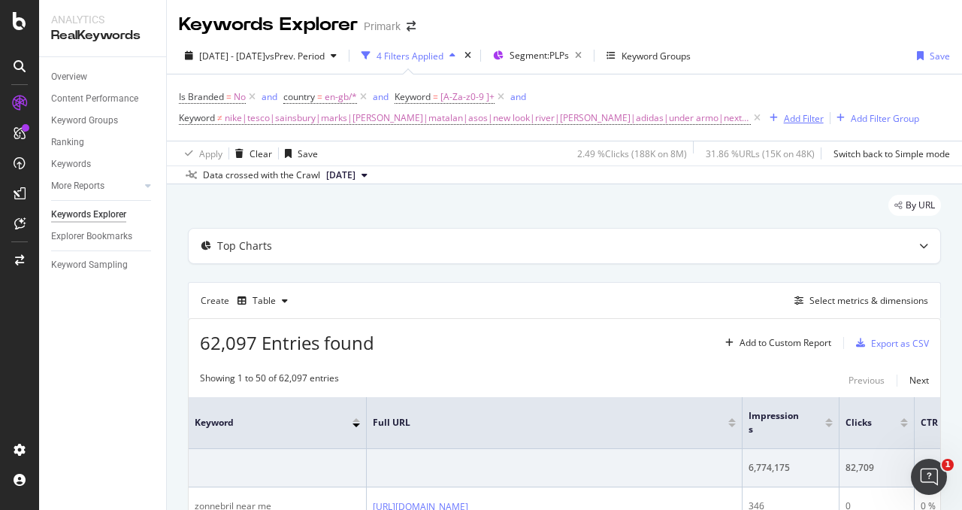
click at [784, 118] on div "Add Filter" at bounding box center [804, 118] width 40 height 13
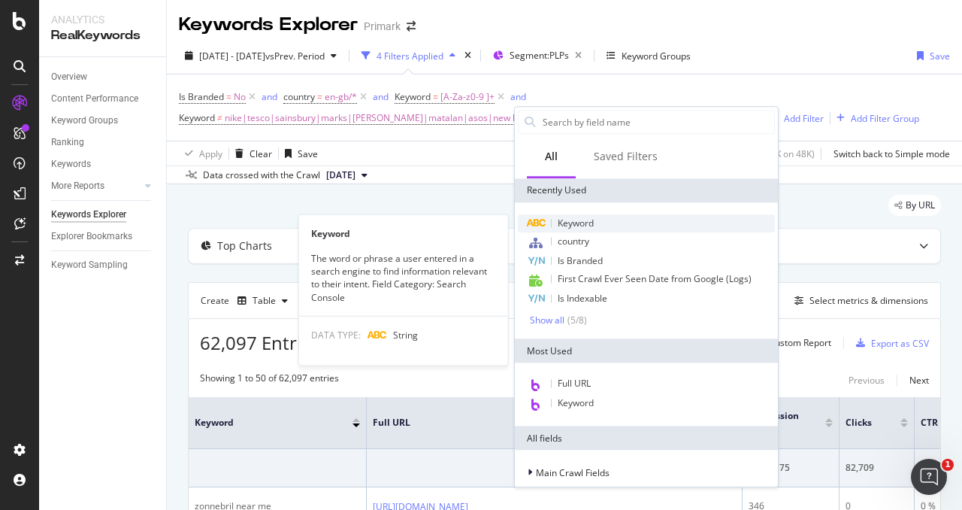
click at [614, 216] on div "Keyword" at bounding box center [646, 223] width 257 height 18
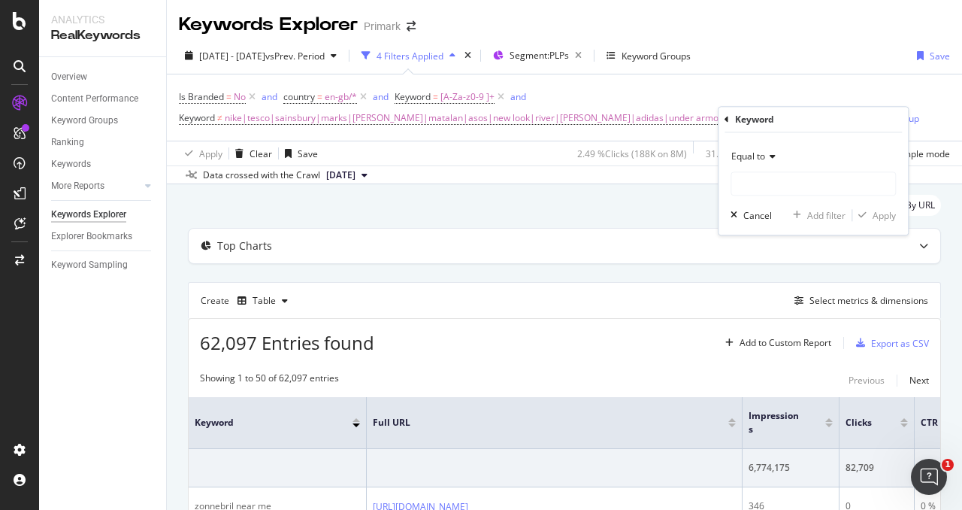
click at [797, 162] on div "Equal to" at bounding box center [813, 156] width 165 height 24
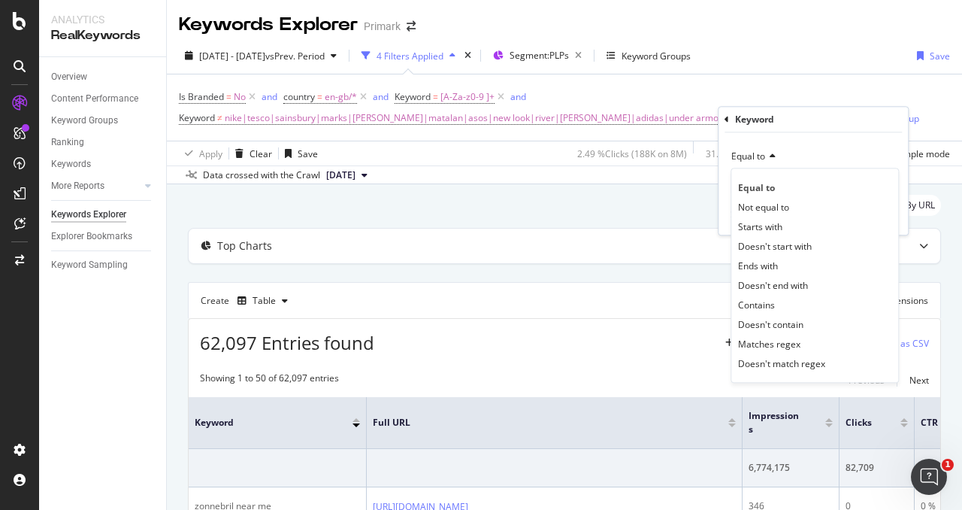
click at [779, 85] on div "Is Branded = No and country = en-gb/* and Keyword = [A-Za-z0-9 ]+ and Keyword ≠…" at bounding box center [564, 107] width 771 height 66
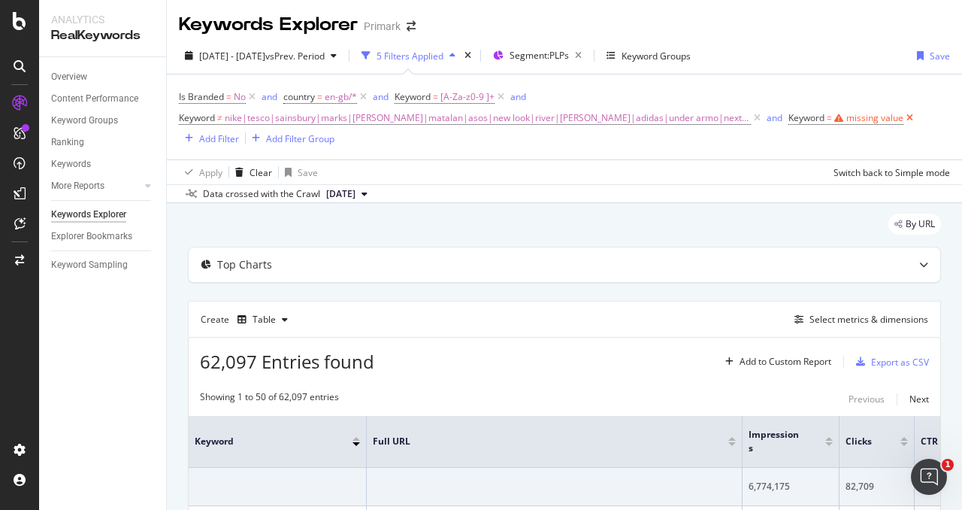
click at [903, 117] on icon at bounding box center [909, 117] width 13 height 15
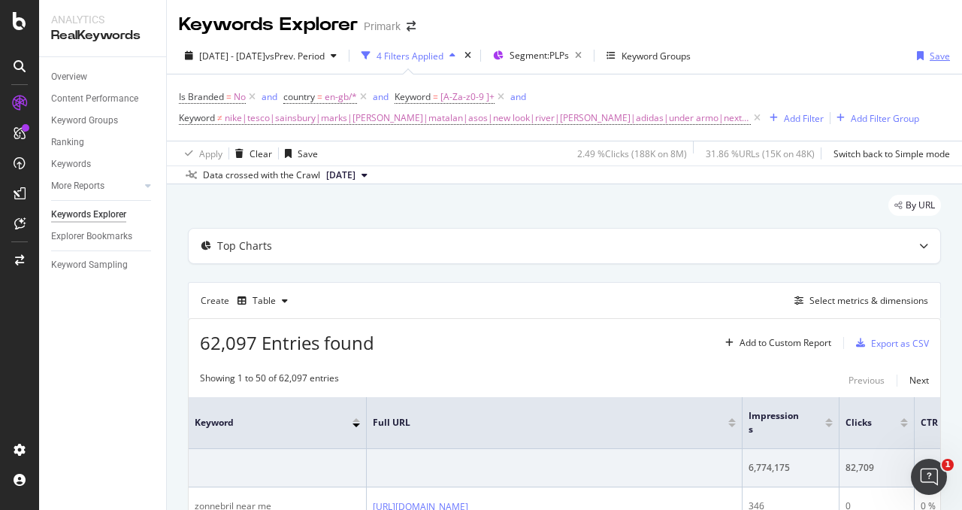
click at [930, 59] on div "Save" at bounding box center [940, 56] width 20 height 13
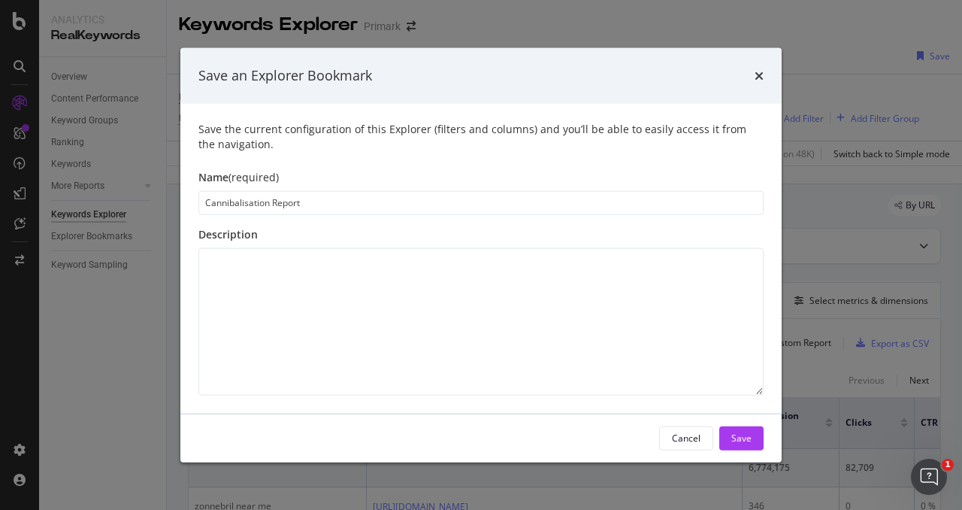
type input "Cannibalisation Report"
click at [252, 249] on textarea "modal" at bounding box center [480, 320] width 565 height 147
type textarea "O"
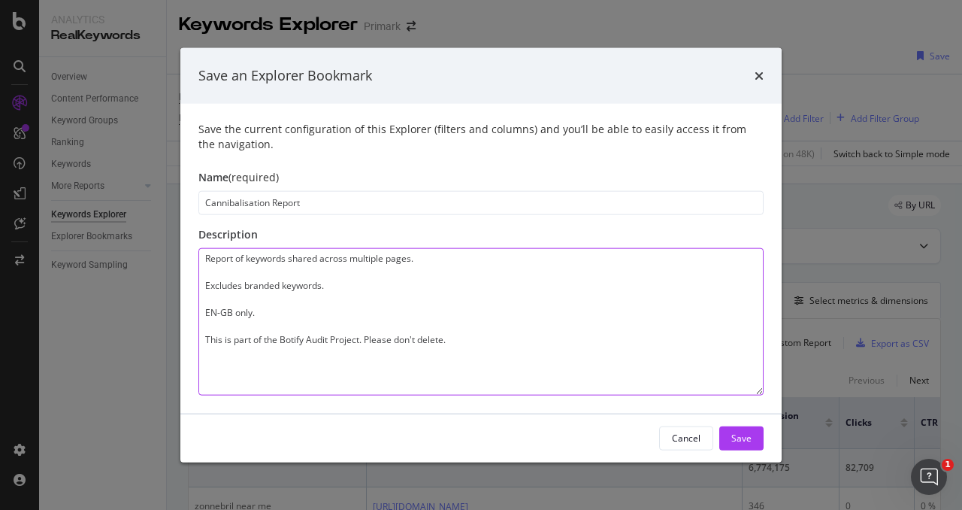
drag, startPoint x: 204, startPoint y: 342, endPoint x: 454, endPoint y: 334, distance: 249.7
click at [454, 334] on textarea "Report of keywords shared across multiple pages. Excludes branded keywords. EN-…" at bounding box center [480, 320] width 565 height 147
click at [462, 332] on textarea "Report of keywords shared across multiple pages. Excludes branded keywords. EN-…" at bounding box center [480, 320] width 565 height 147
click at [466, 340] on textarea "Report of keywords shared across multiple pages. Excludes branded keywords. EN-…" at bounding box center [480, 320] width 565 height 147
click at [452, 342] on textarea "Report of keywords shared across multiple pages. Excludes branded keywords. EN-…" at bounding box center [480, 320] width 565 height 147
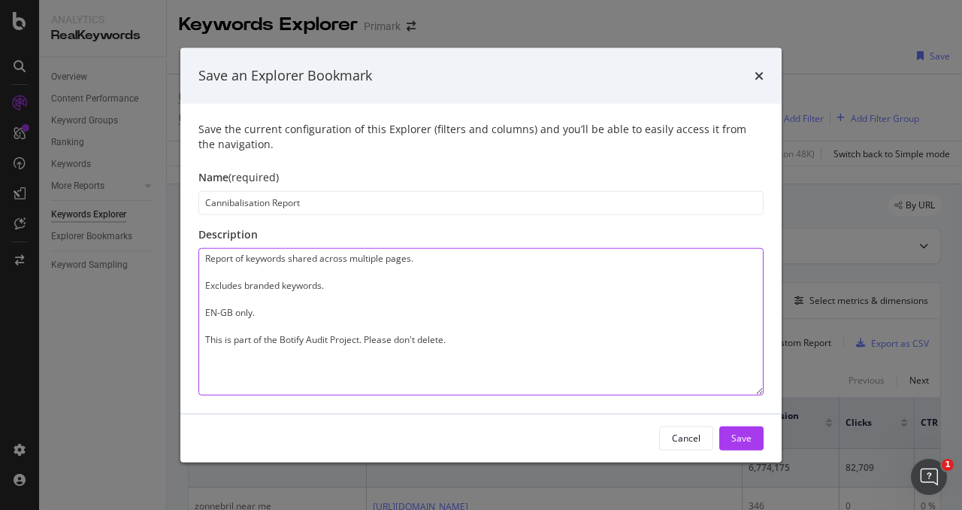
type textarea "Report of keywords shared across multiple pages. Excludes branded keywords. EN-…"
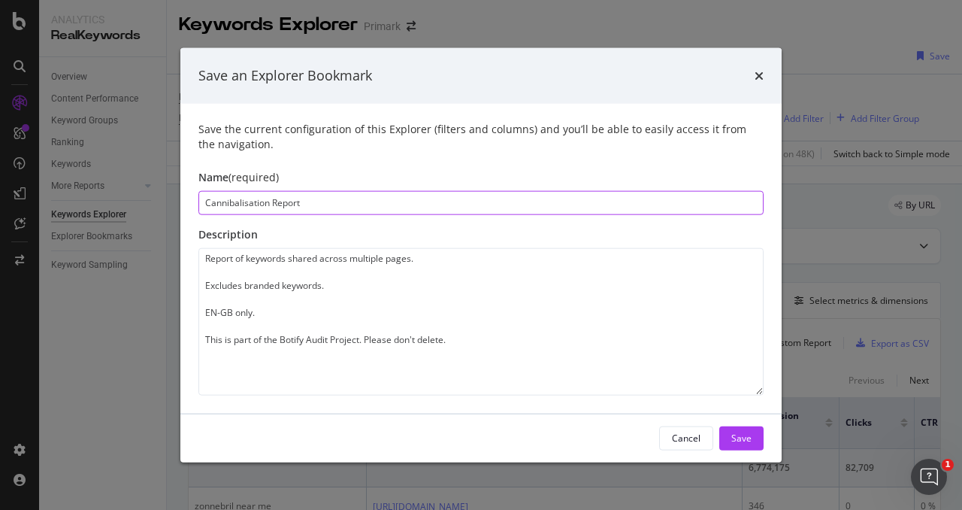
click at [349, 200] on input "Cannibalisation Report" at bounding box center [480, 202] width 565 height 24
click at [362, 202] on input "Cannibalisation Report (EN-GB)" at bounding box center [480, 202] width 565 height 24
type input "Cannibalisation Report (EN-GB)"
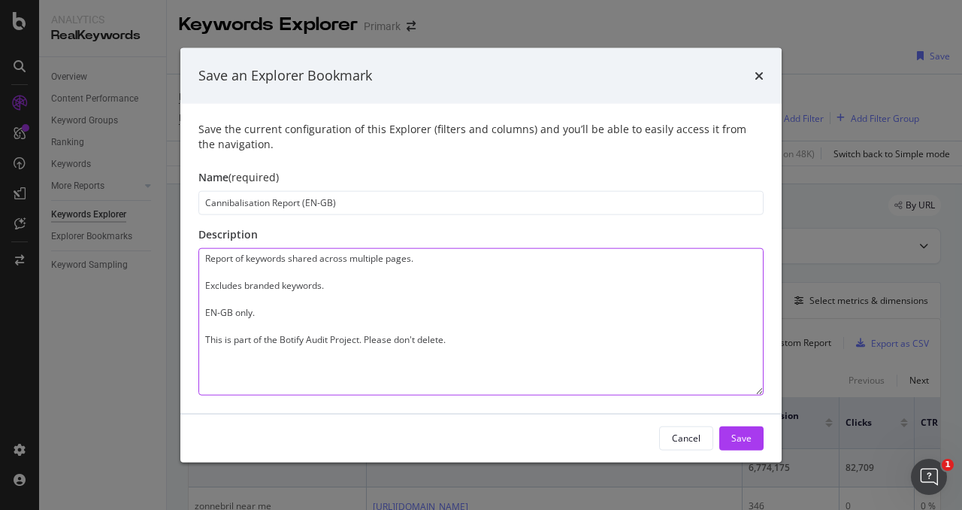
click at [370, 250] on textarea "Report of keywords shared across multiple pages. Excludes branded keywords. EN-…" at bounding box center [480, 320] width 565 height 147
click at [346, 273] on textarea "Report of keywords shared across multiple pages. Excludes branded keywords. EN-…" at bounding box center [480, 320] width 565 height 147
click at [327, 295] on textarea "Report of keywords shared across multiple pages. Excludes branded keywords. EN-…" at bounding box center [480, 320] width 565 height 147
click at [327, 289] on textarea "Report of keywords shared across multiple pages. Excludes branded keywords. EN-…" at bounding box center [480, 320] width 565 height 147
click at [331, 283] on textarea "Report of keywords shared across multiple pages. Excludes branded keywords. EN-…" at bounding box center [480, 320] width 565 height 147
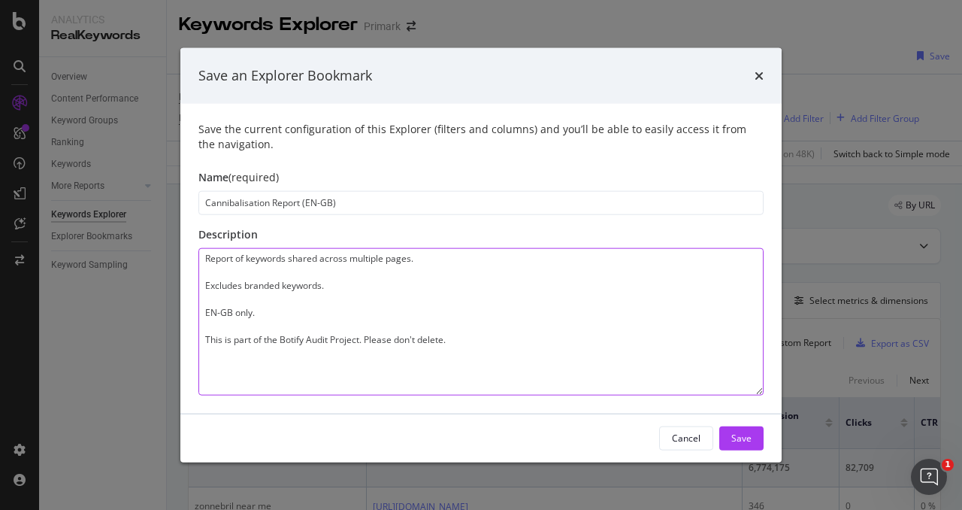
click at [333, 279] on textarea "Report of keywords shared across multiple pages. Excludes branded keywords. EN-…" at bounding box center [480, 320] width 565 height 147
click at [350, 266] on textarea "Report of keywords shared across multiple pages. Excludes branded keywords. EN-…" at bounding box center [480, 320] width 565 height 147
click at [347, 277] on textarea "Report of keywords shared across multiple pages. Excludes branded keywords. EN-…" at bounding box center [480, 320] width 565 height 147
click at [362, 305] on textarea "Report of keywords shared across multiple pages. Excludes branded keywords. EN-…" at bounding box center [480, 320] width 565 height 147
click at [448, 262] on textarea "Report of keywords shared across multiple pages. Excludes branded keywords. EN-…" at bounding box center [480, 320] width 565 height 147
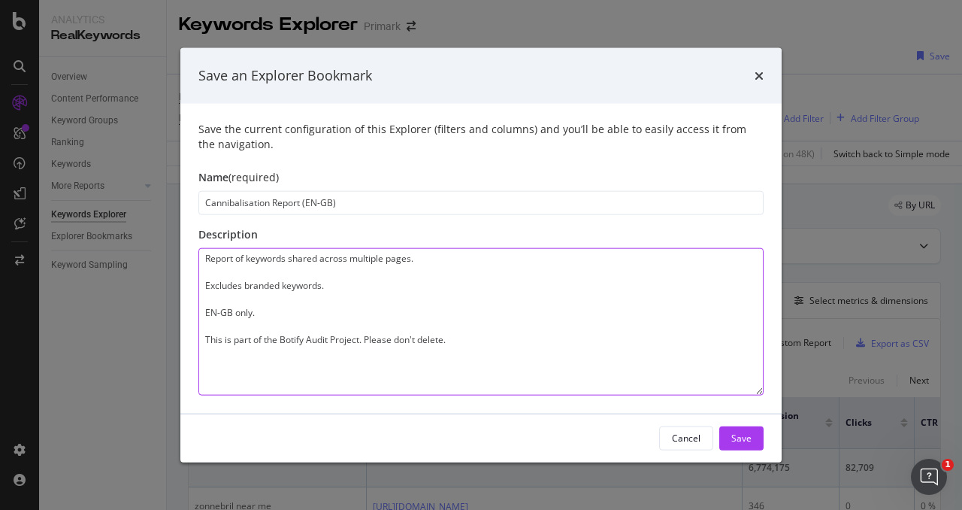
click at [442, 280] on textarea "Report of keywords shared across multiple pages. Excludes branded keywords. EN-…" at bounding box center [480, 320] width 565 height 147
click at [440, 295] on textarea "Report of keywords shared across multiple pages. Excludes branded keywords. EN-…" at bounding box center [480, 320] width 565 height 147
click at [448, 289] on textarea "Report of keywords shared across multiple pages. Excludes branded keywords. EN-…" at bounding box center [480, 320] width 565 height 147
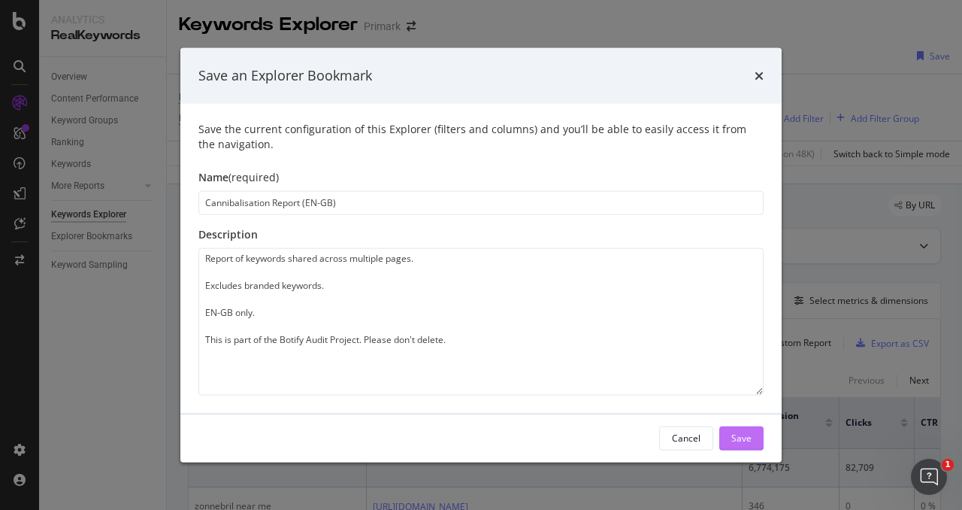
click at [734, 432] on div "Save" at bounding box center [741, 437] width 20 height 13
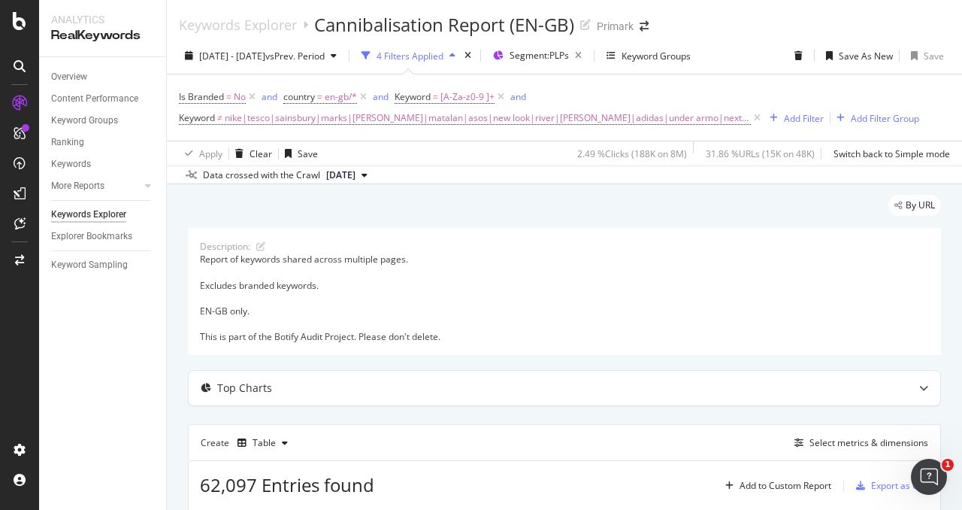
click at [529, 195] on div "By URL" at bounding box center [564, 211] width 753 height 33
click at [558, 62] on div "Segment: PLPs" at bounding box center [549, 55] width 78 height 21
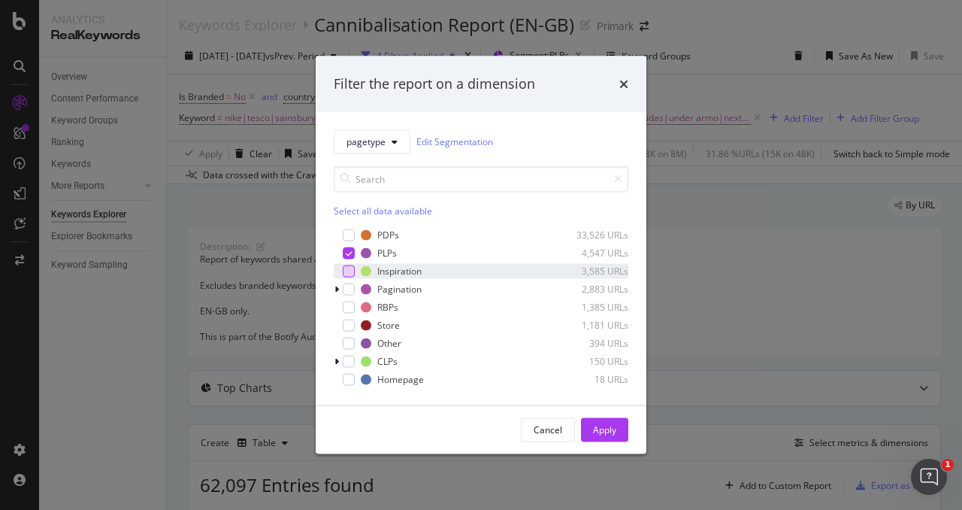
click at [346, 271] on div "modal" at bounding box center [349, 271] width 12 height 12
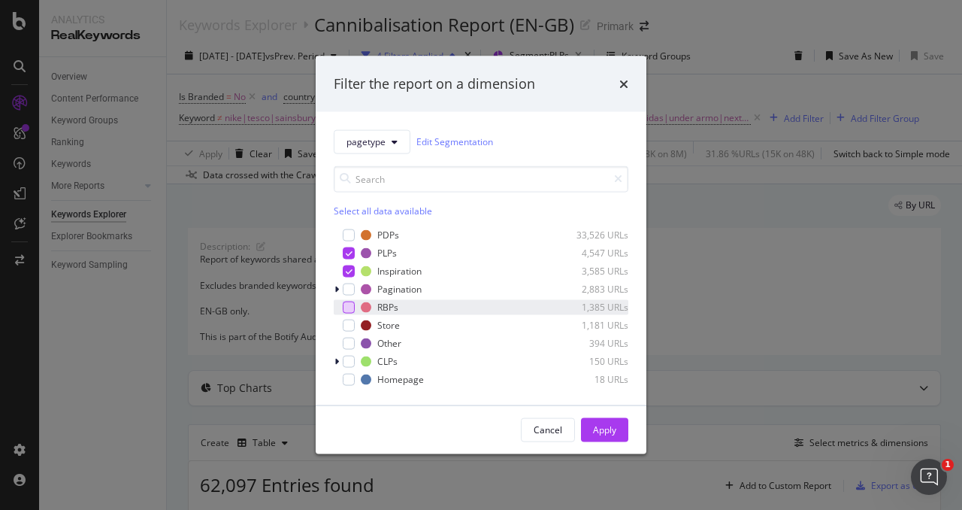
click at [352, 305] on div "modal" at bounding box center [349, 307] width 12 height 12
click at [603, 430] on div "Apply" at bounding box center [604, 429] width 23 height 13
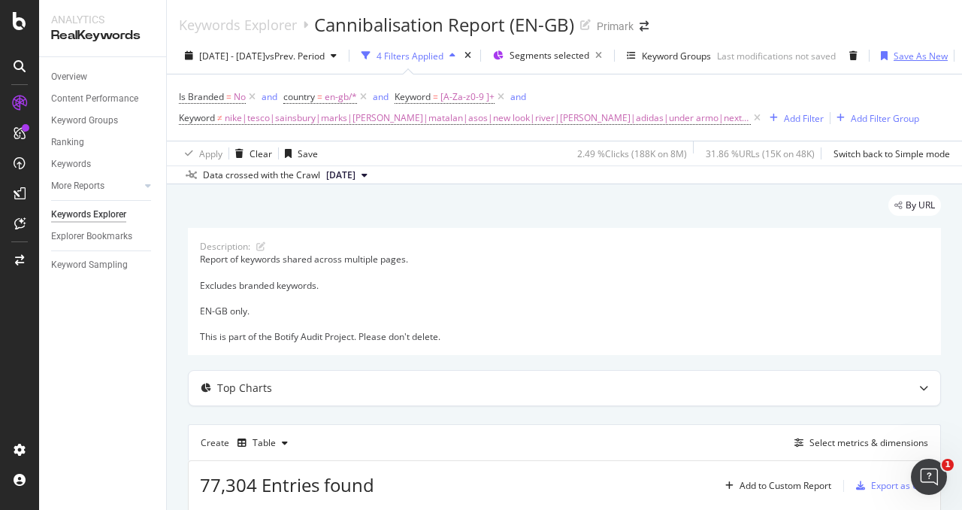
click at [894, 53] on div "button" at bounding box center [884, 55] width 19 height 9
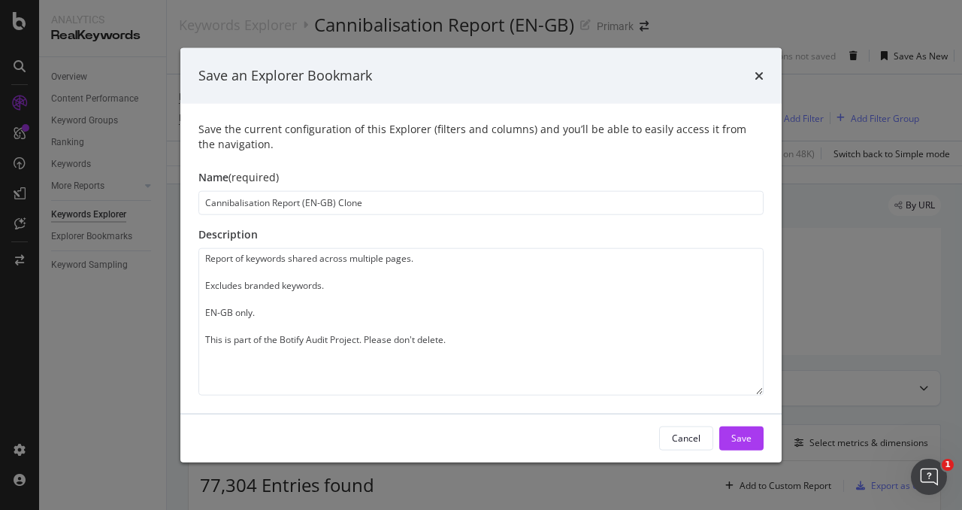
click at [764, 80] on div "Save an Explorer Bookmark" at bounding box center [480, 76] width 601 height 56
click at [759, 72] on icon "times" at bounding box center [759, 75] width 9 height 12
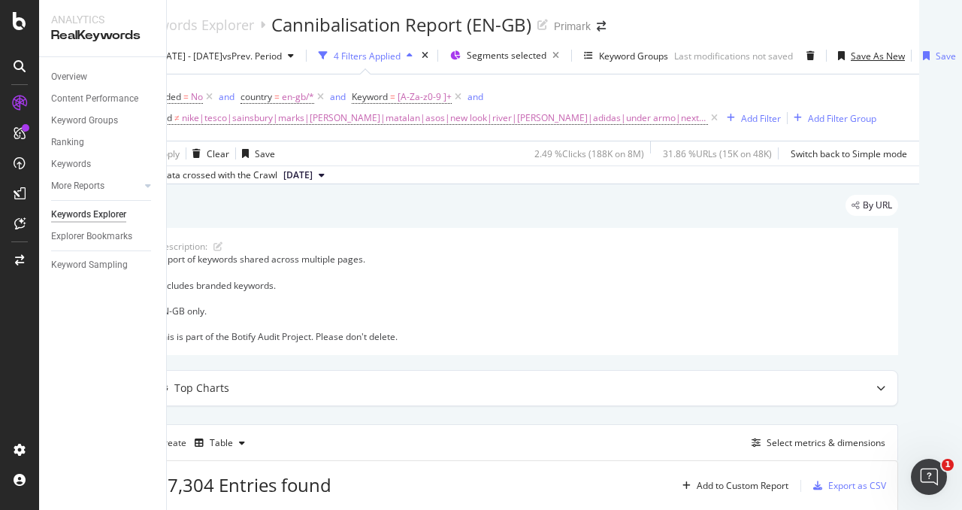
scroll to position [0, 92]
click at [946, 51] on div "Save" at bounding box center [936, 56] width 51 height 24
click at [940, 51] on div "Save" at bounding box center [946, 56] width 20 height 13
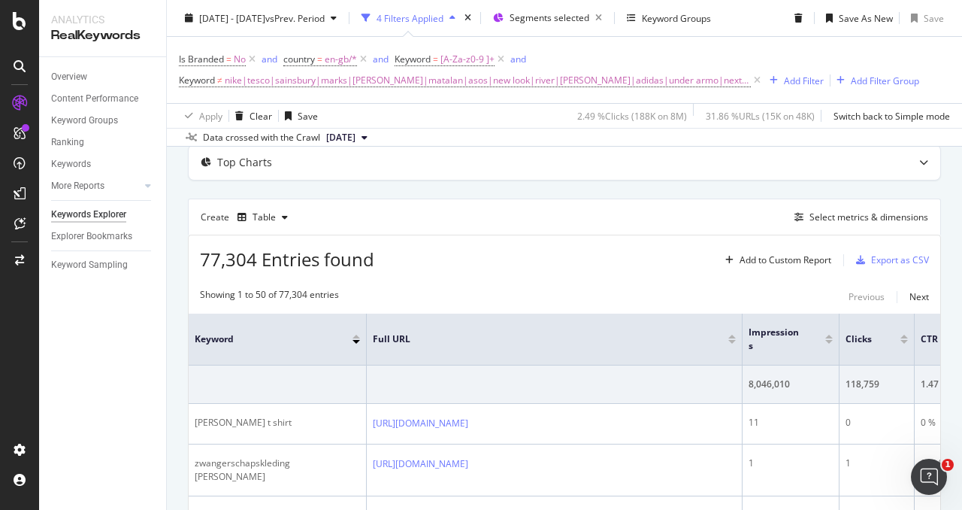
scroll to position [0, 0]
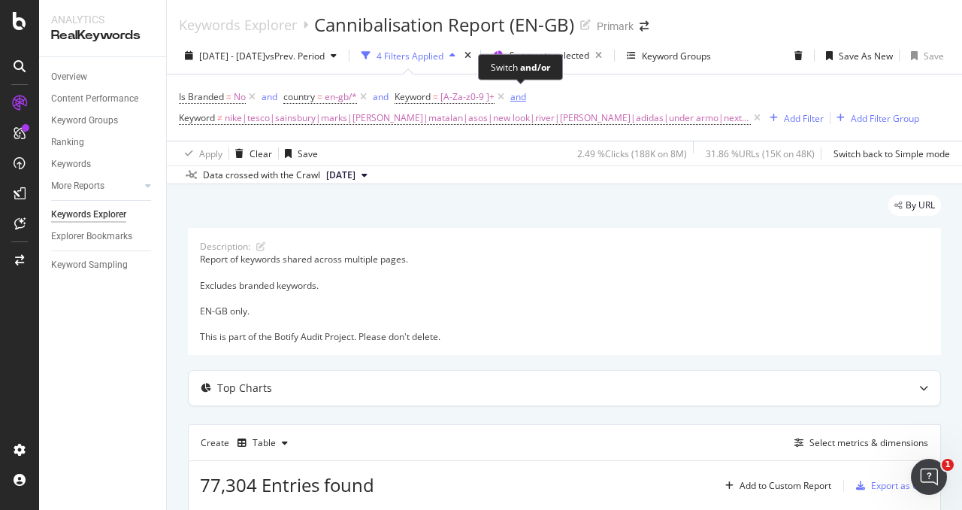
click at [525, 95] on div "and" at bounding box center [518, 96] width 16 height 13
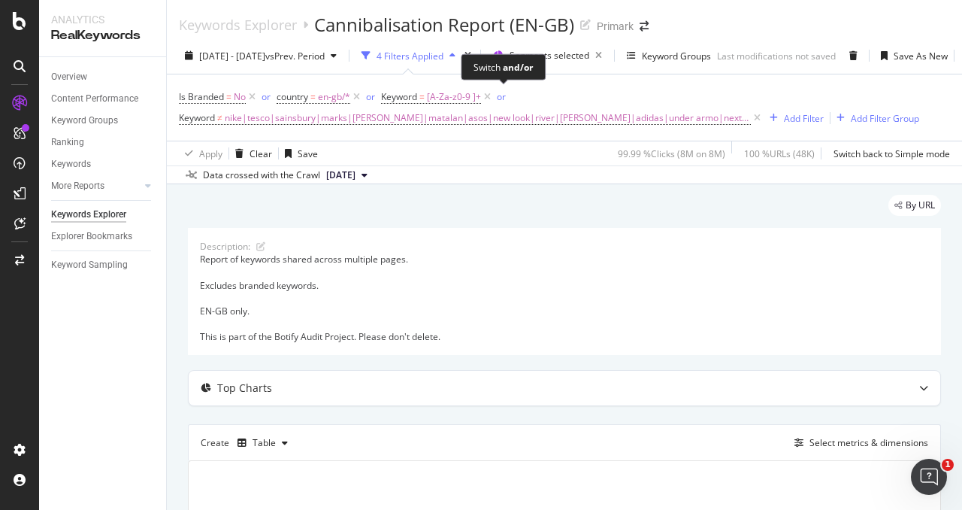
click at [507, 98] on span "or" at bounding box center [503, 96] width 18 height 21
click at [498, 95] on div "or" at bounding box center [501, 96] width 9 height 13
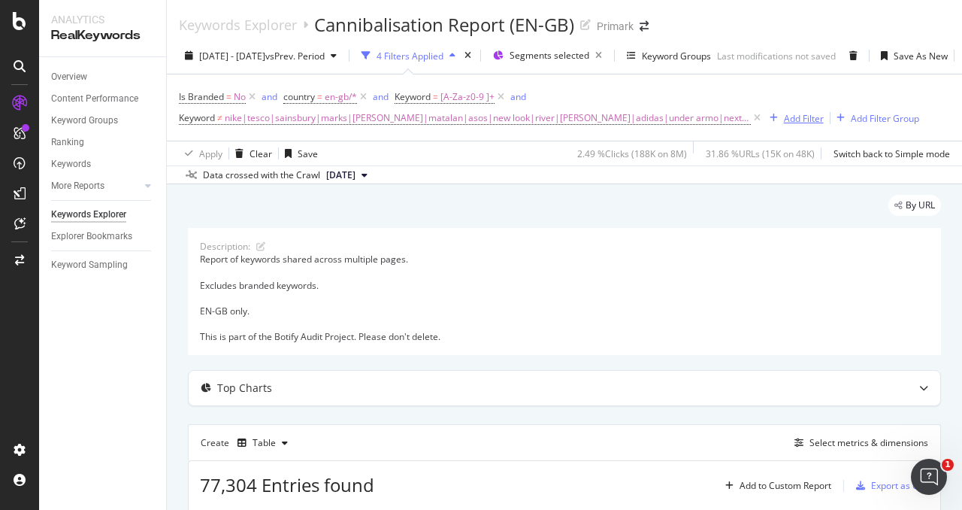
click at [784, 120] on div "Add Filter" at bounding box center [804, 118] width 40 height 13
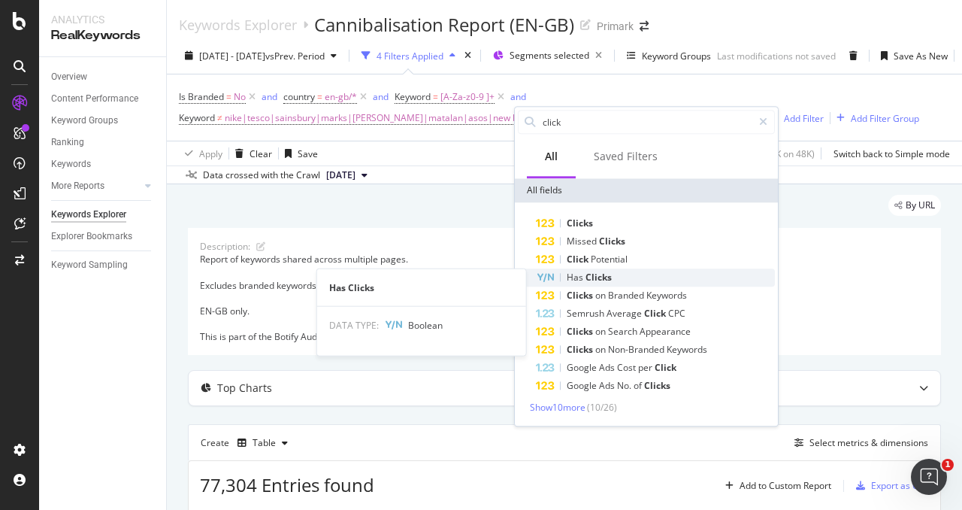
type input "click"
click at [628, 271] on div "Has Clicks" at bounding box center [655, 277] width 239 height 18
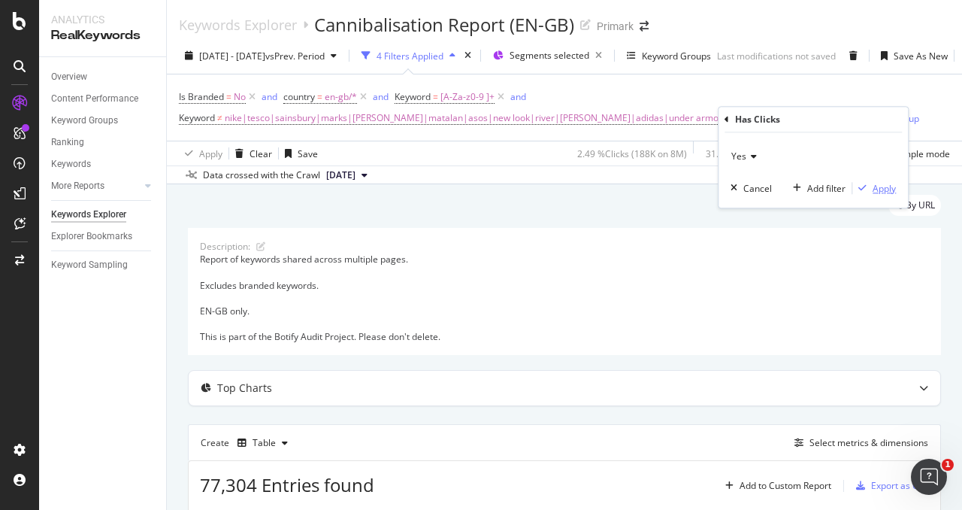
click at [885, 190] on div "Apply" at bounding box center [884, 188] width 23 height 13
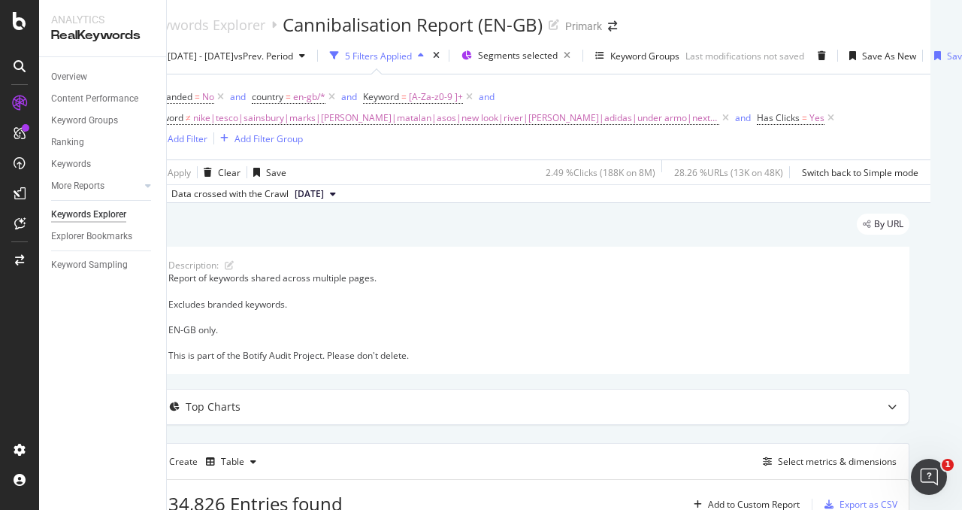
scroll to position [0, 92]
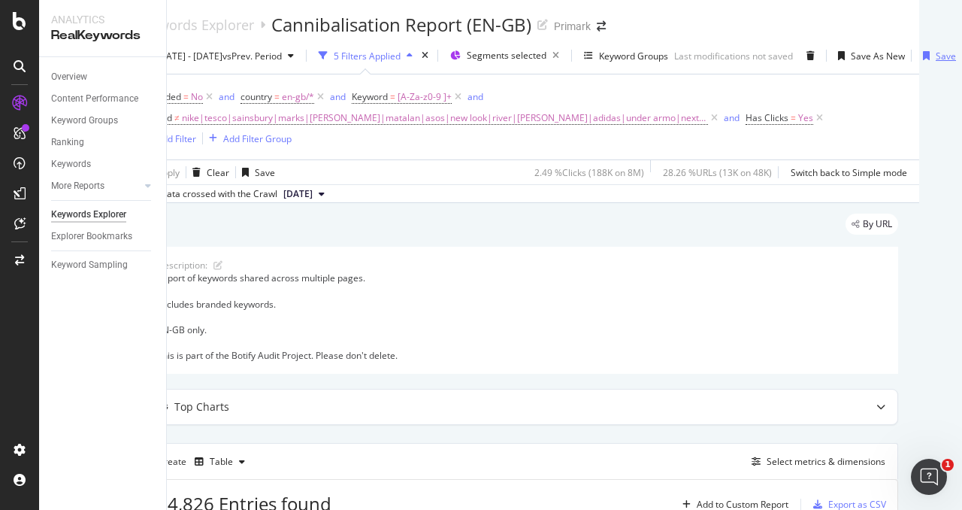
click at [936, 53] on div "Save" at bounding box center [946, 56] width 20 height 13
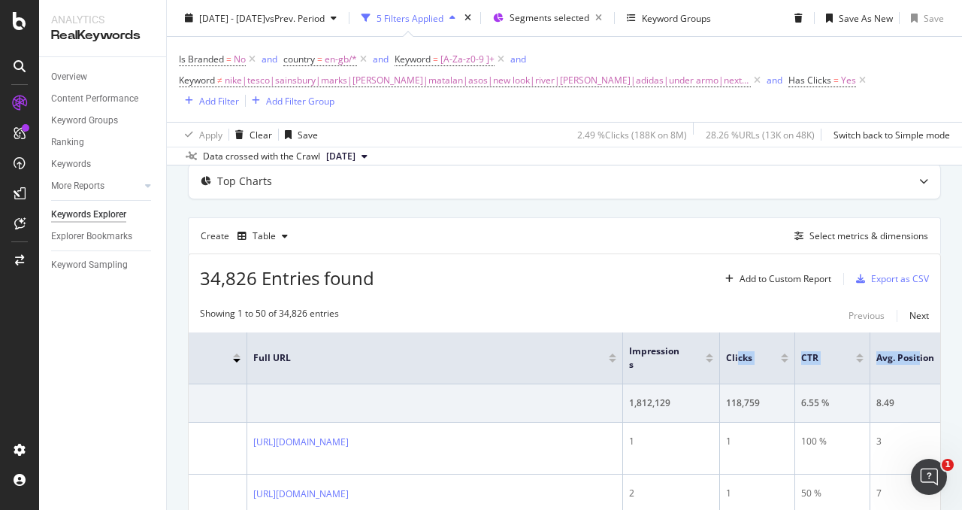
scroll to position [0, 160]
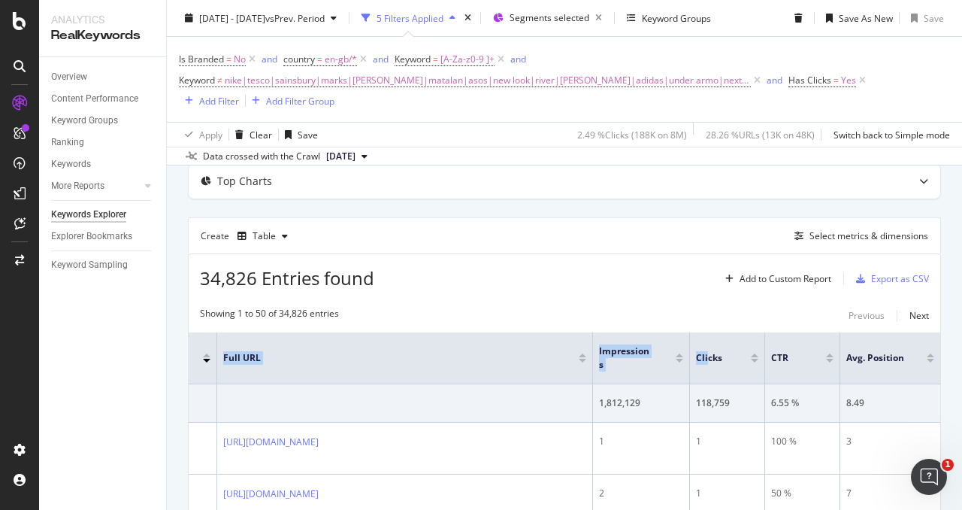
drag, startPoint x: 855, startPoint y: 350, endPoint x: 938, endPoint y: 348, distance: 82.7
click at [280, 239] on div "button" at bounding box center [285, 236] width 18 height 9
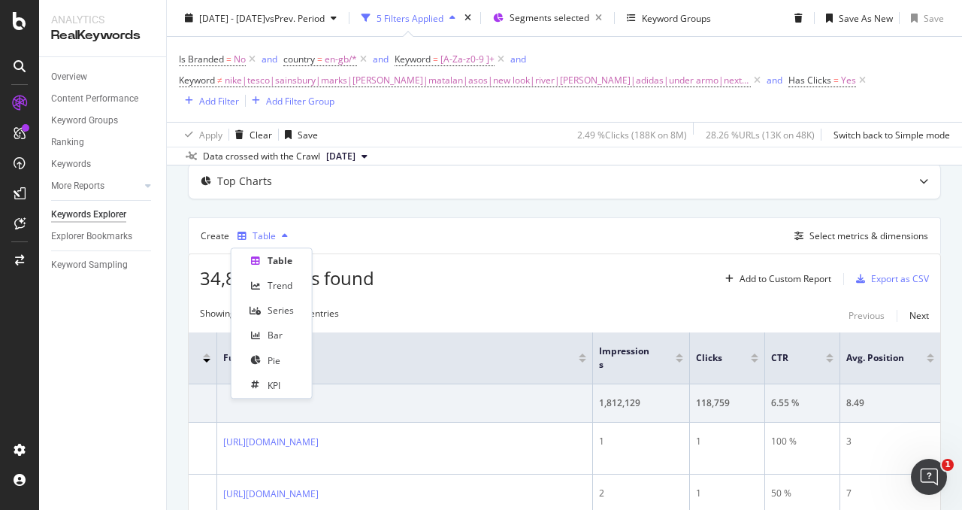
click at [282, 238] on icon "button" at bounding box center [285, 236] width 6 height 9
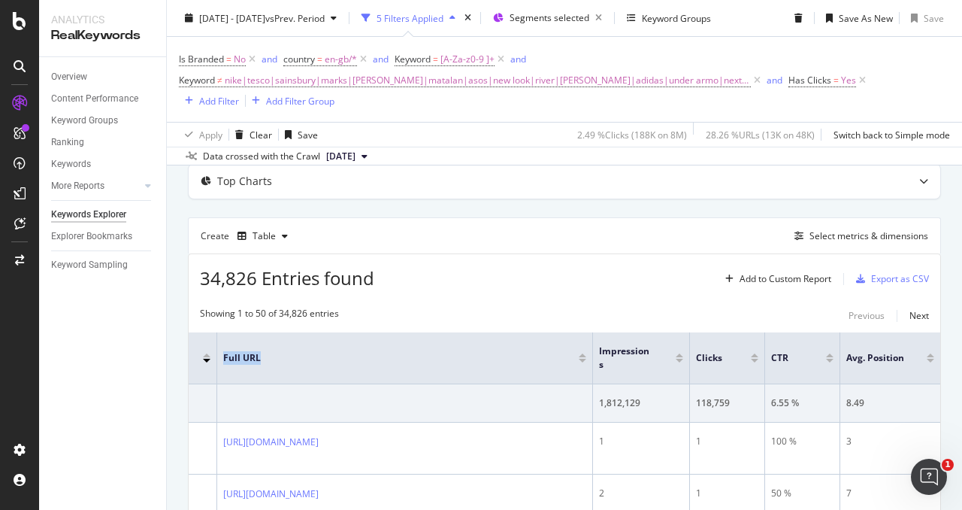
scroll to position [0, 0]
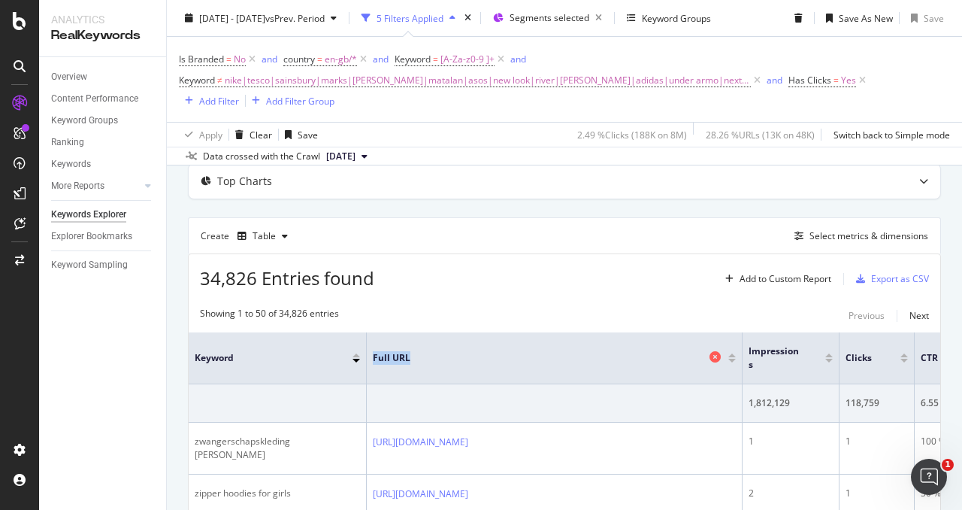
drag, startPoint x: 251, startPoint y: 362, endPoint x: 374, endPoint y: 350, distance: 123.9
click at [374, 350] on th "Full URL" at bounding box center [555, 358] width 376 height 52
click at [590, 262] on div "34,826 Entries found Add to Custom Report Export as CSV" at bounding box center [565, 272] width 752 height 37
click at [820, 229] on div "Select metrics & dimensions" at bounding box center [869, 235] width 119 height 13
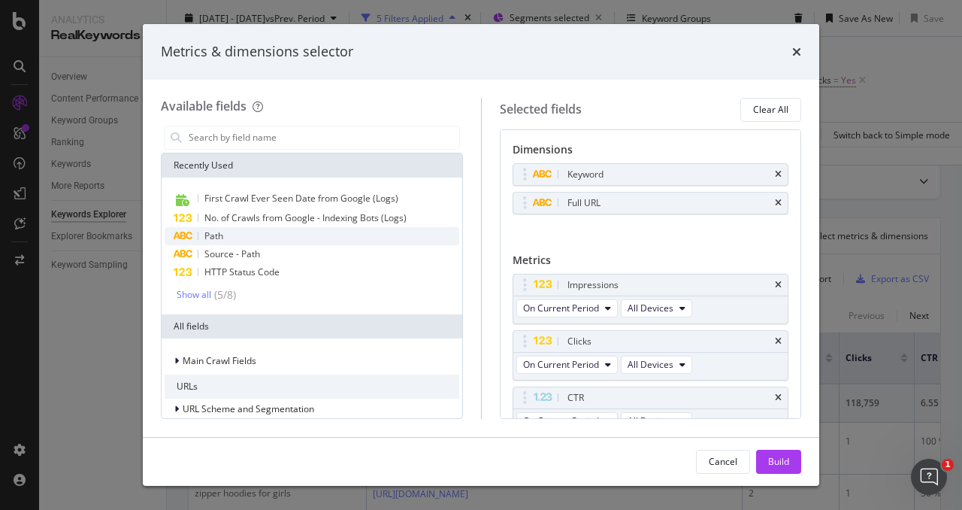
click at [316, 240] on div "Path" at bounding box center [312, 236] width 295 height 18
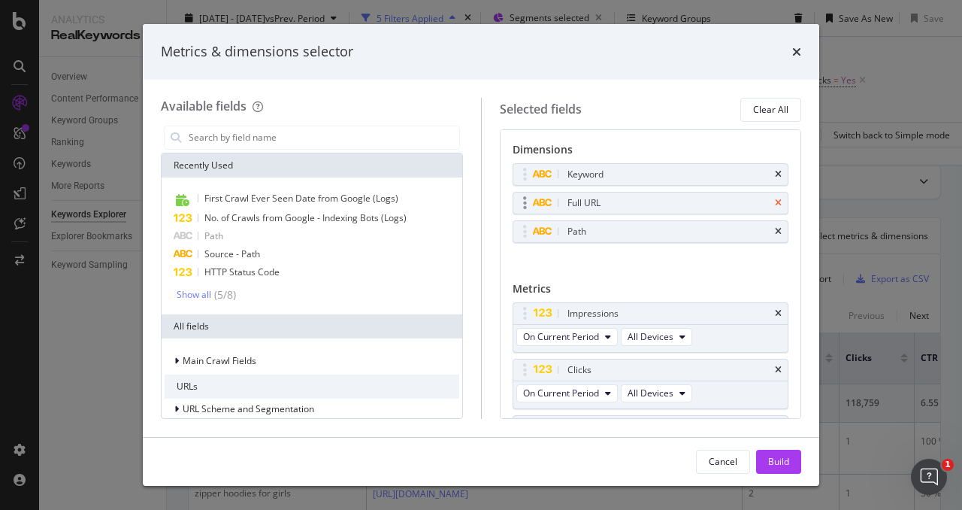
click at [775, 201] on icon "times" at bounding box center [778, 202] width 7 height 9
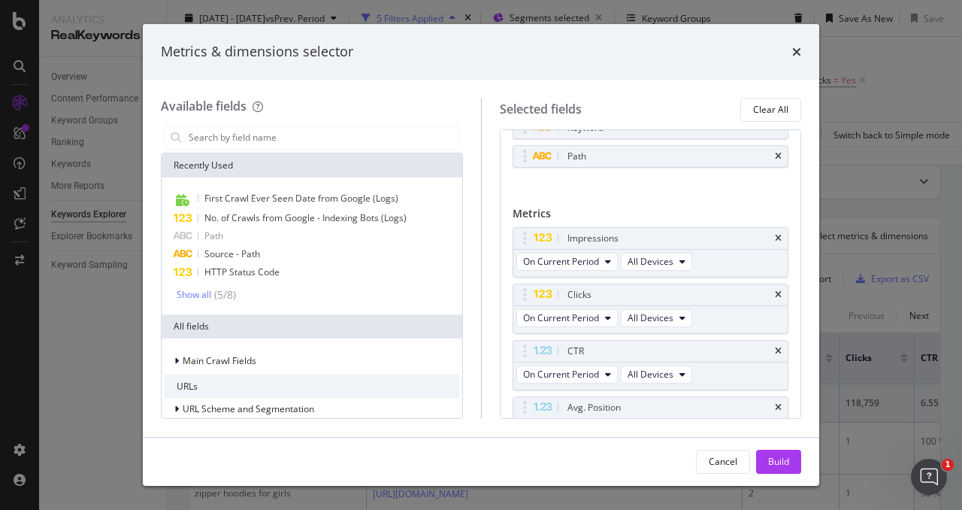
scroll to position [75, 0]
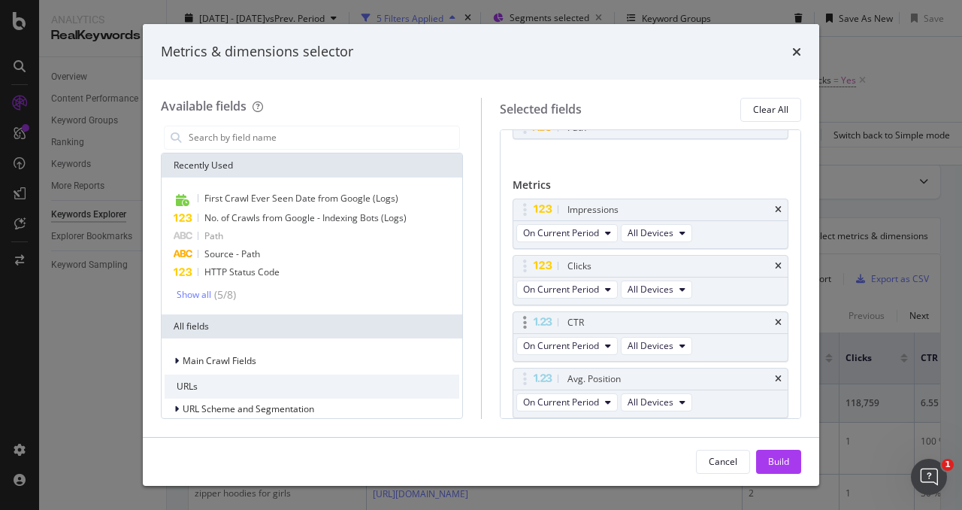
click at [775, 318] on icon "times" at bounding box center [778, 322] width 7 height 9
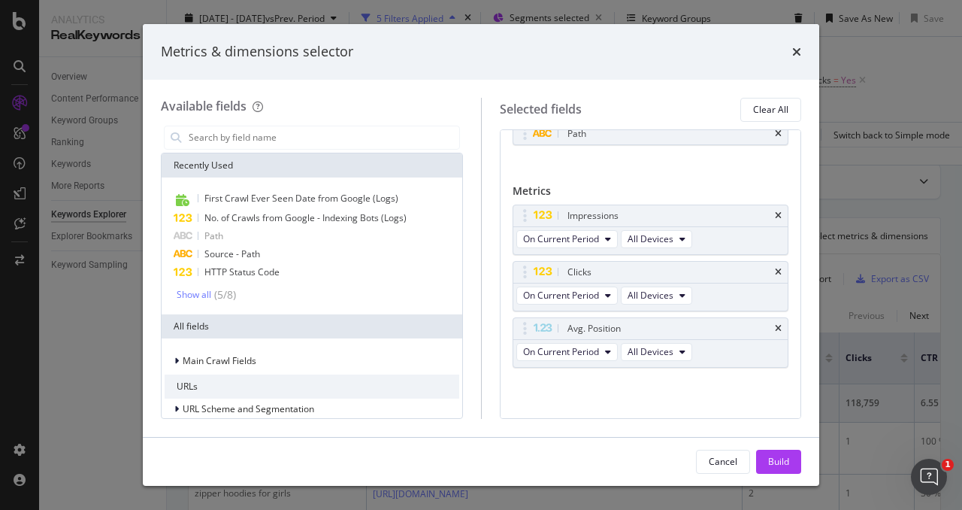
scroll to position [65, 0]
click at [775, 216] on icon "times" at bounding box center [778, 220] width 7 height 9
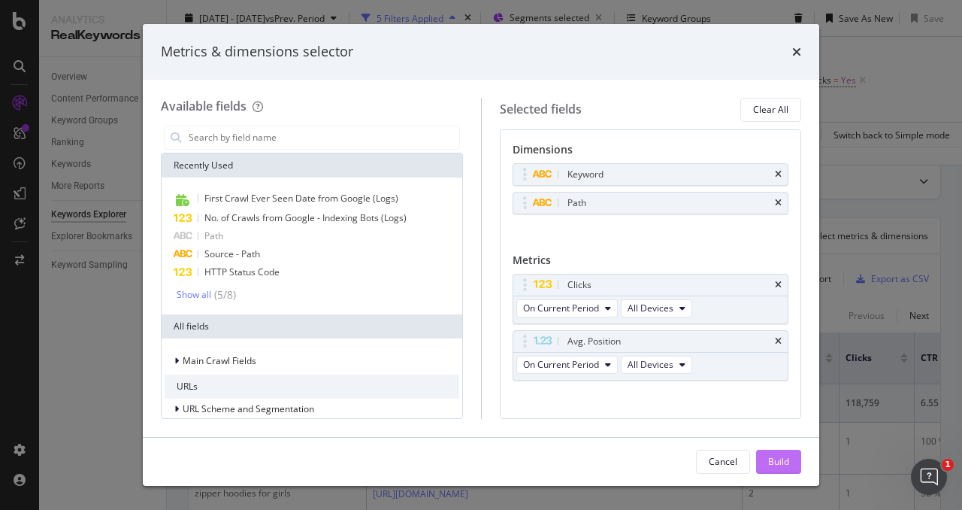
scroll to position [0, 0]
click at [780, 454] on div "Build" at bounding box center [778, 461] width 21 height 23
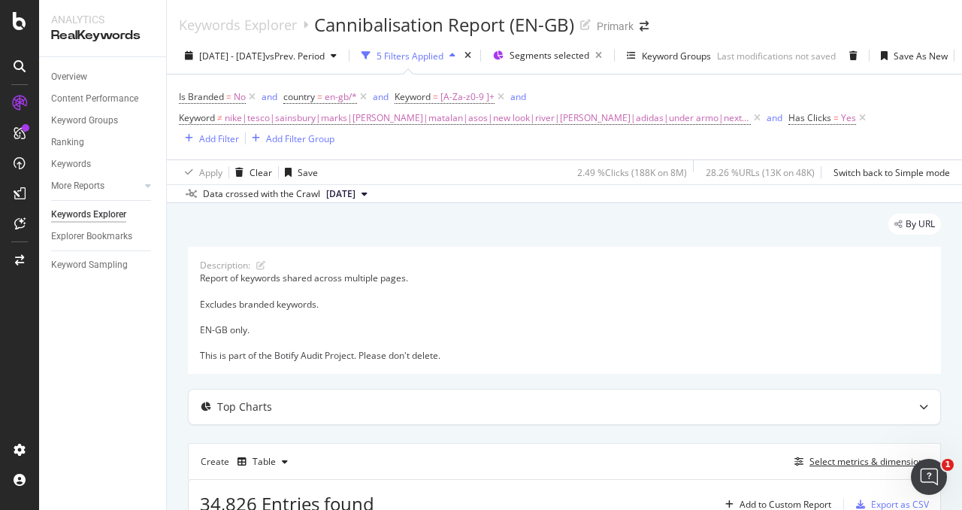
scroll to position [0, 92]
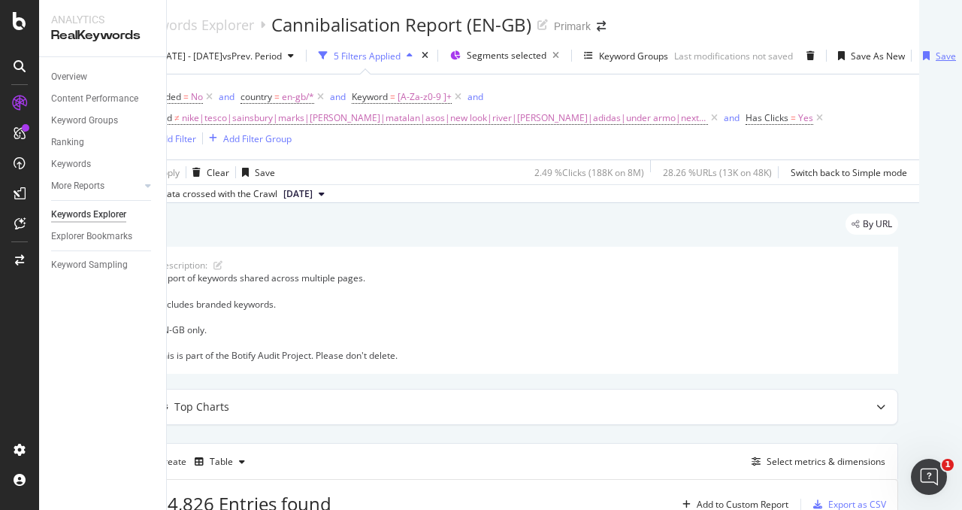
click at [936, 52] on div "Save" at bounding box center [946, 56] width 20 height 13
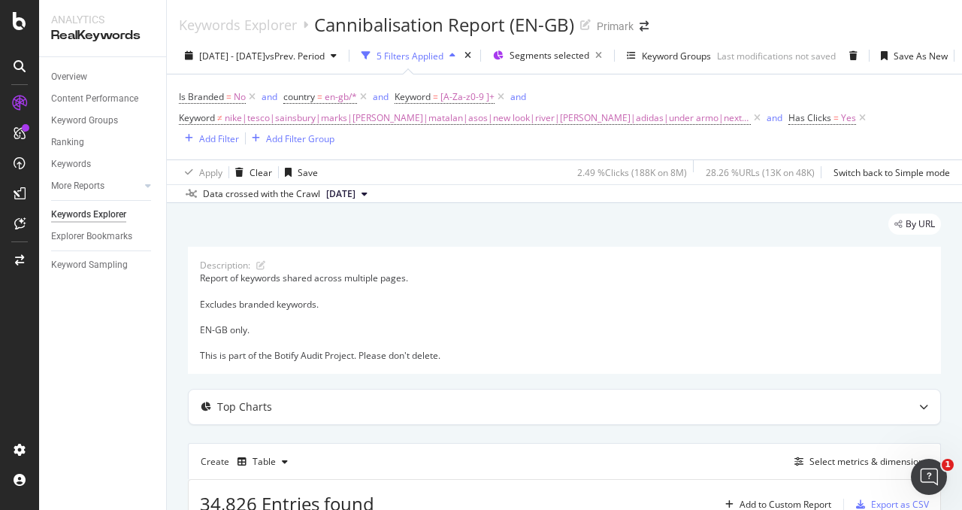
drag, startPoint x: 252, startPoint y: 399, endPoint x: 232, endPoint y: 331, distance: 70.6
click at [194, 220] on div "By URL" at bounding box center [564, 229] width 753 height 33
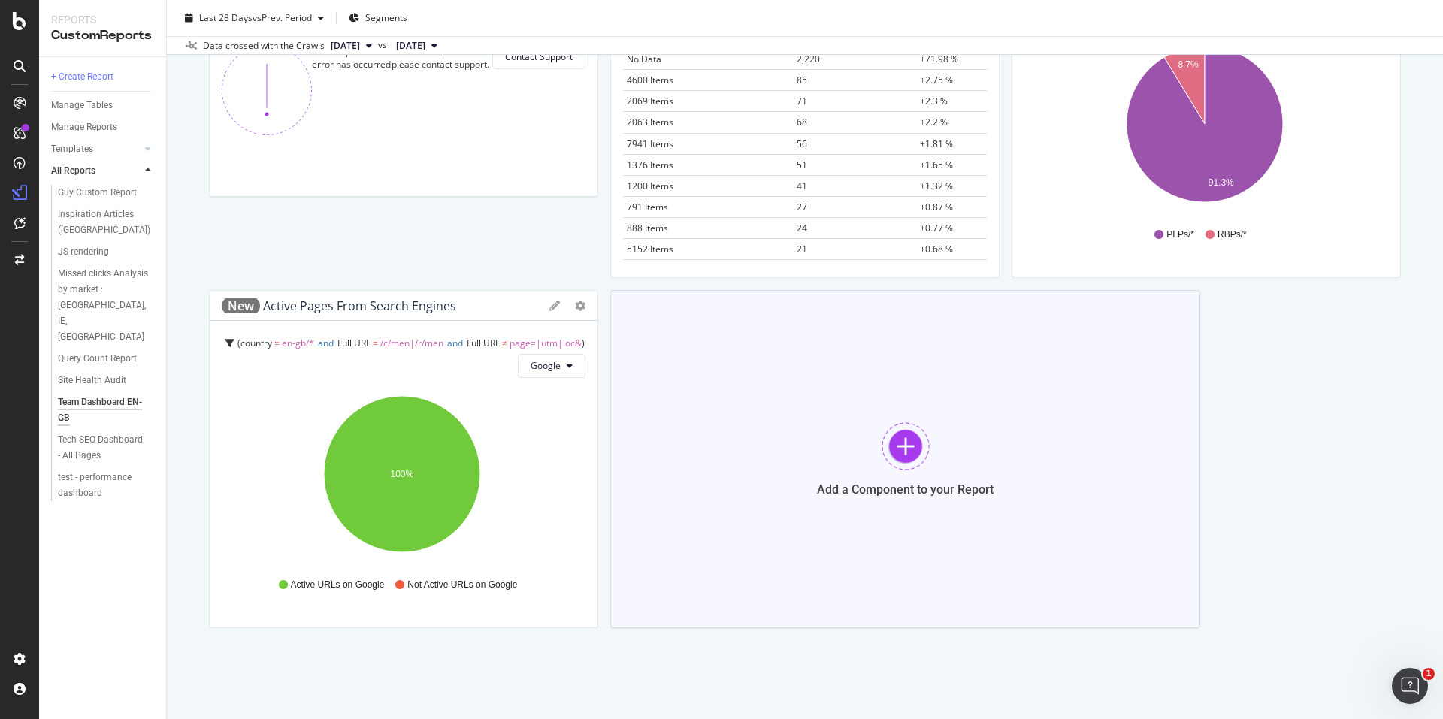
scroll to position [1283, 0]
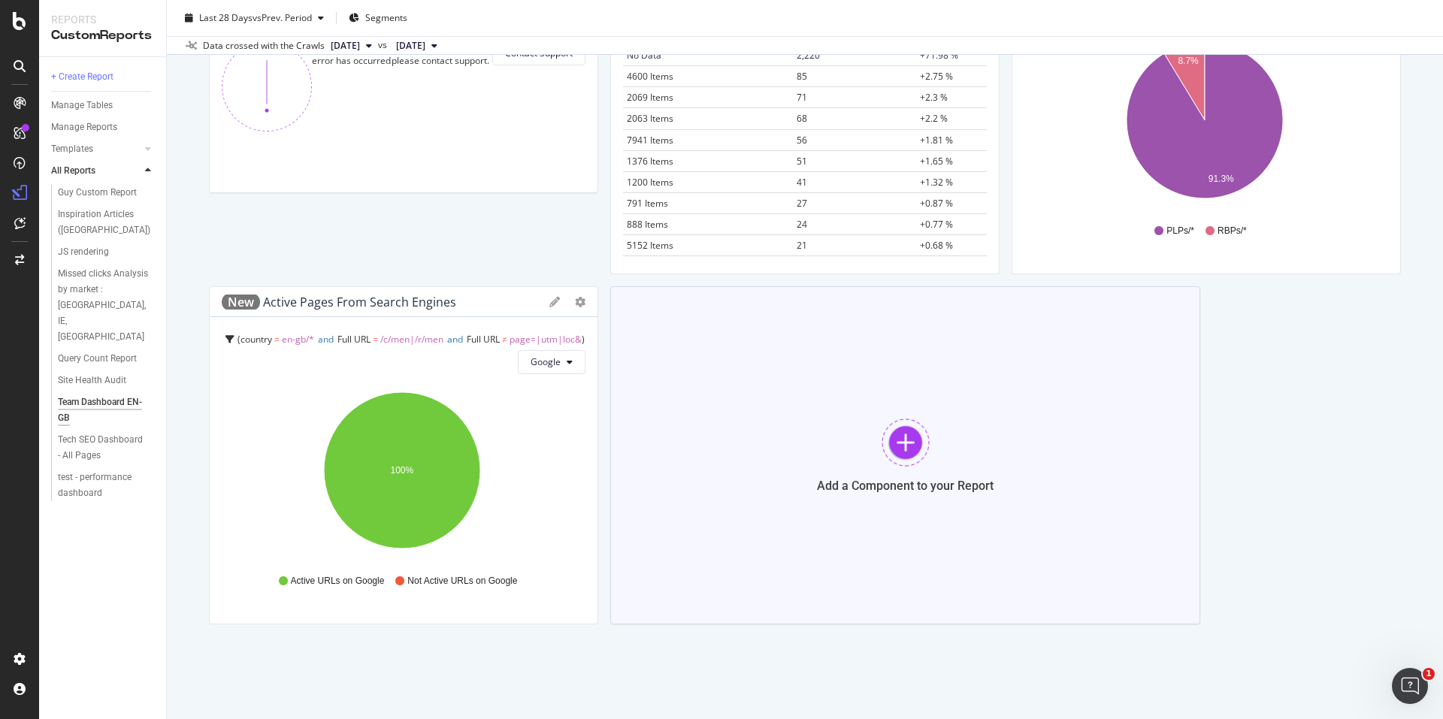
click at [889, 447] on div at bounding box center [906, 443] width 48 height 48
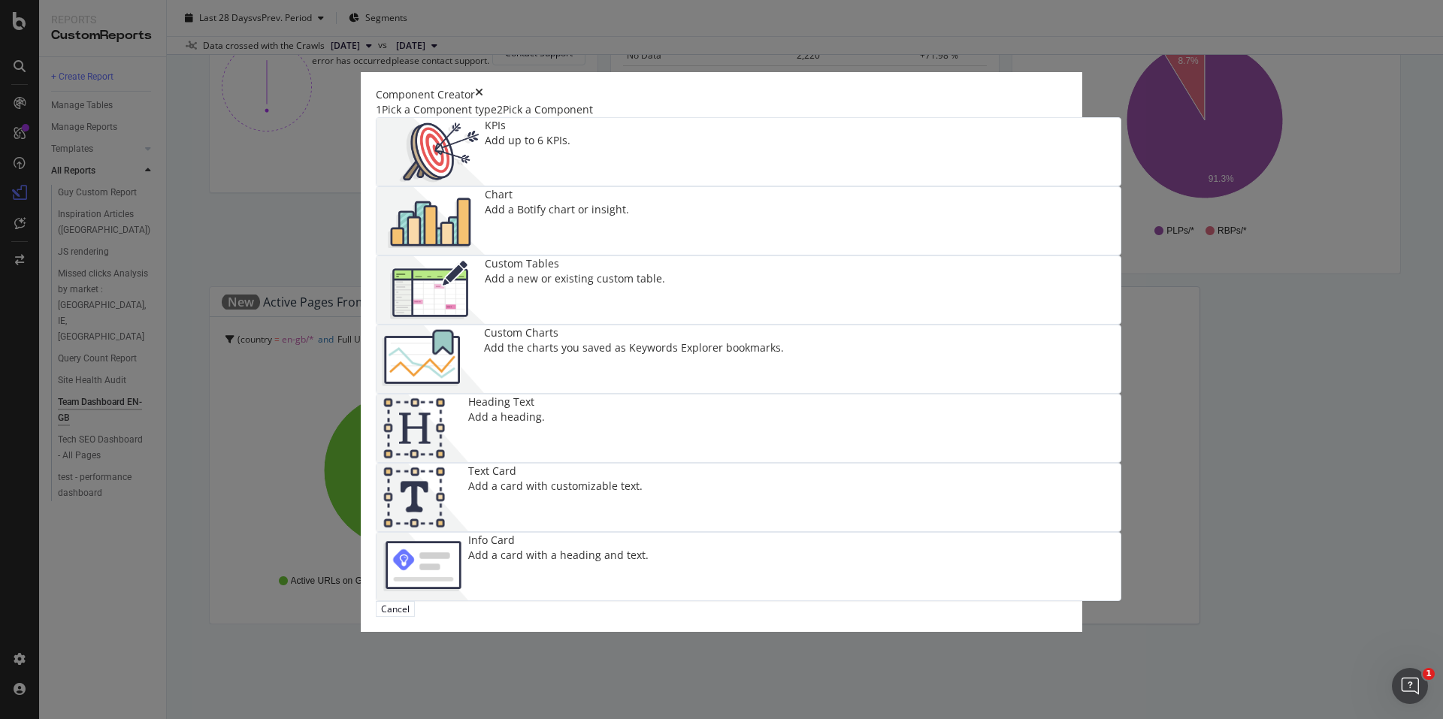
click at [784, 340] on div "Add the charts you saved as Keywords Explorer bookmarks." at bounding box center [634, 347] width 300 height 15
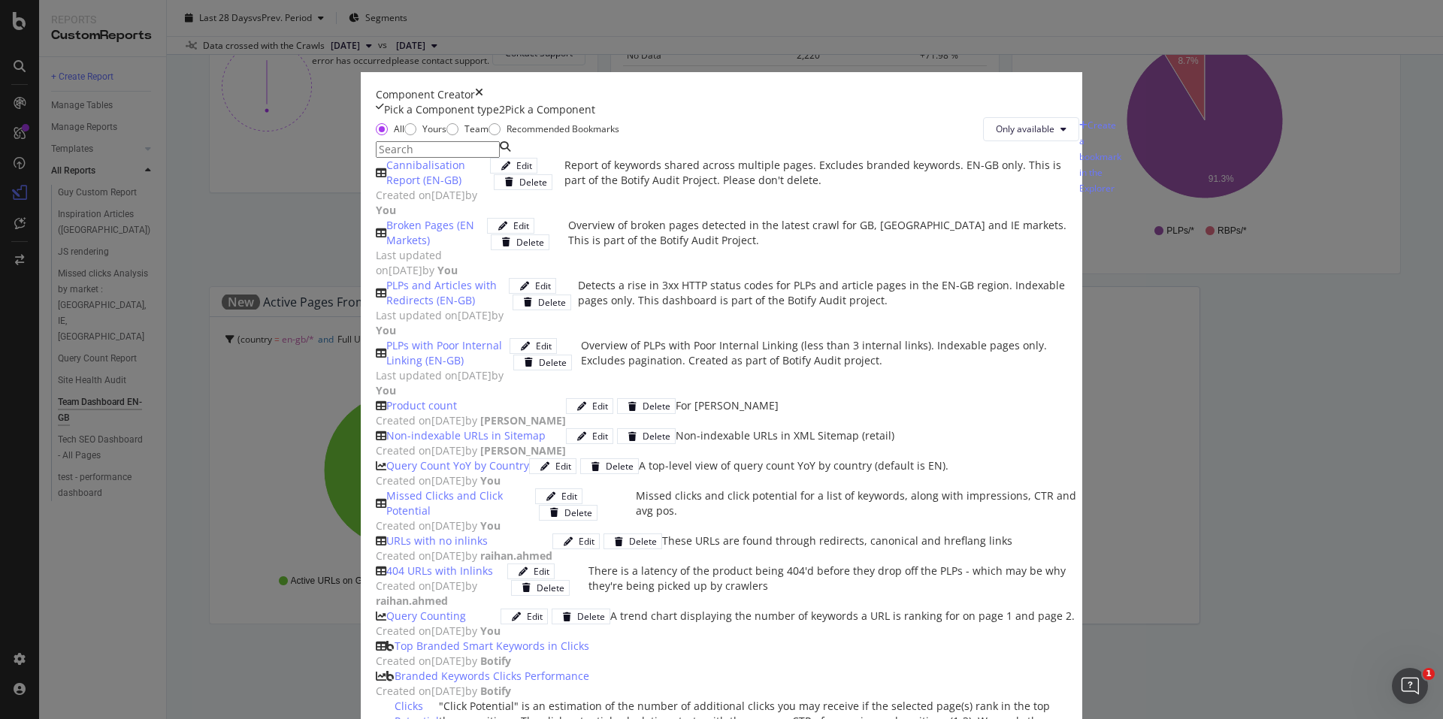
click at [490, 188] on div "Cannibalisation Report (EN-GB)" at bounding box center [438, 173] width 104 height 30
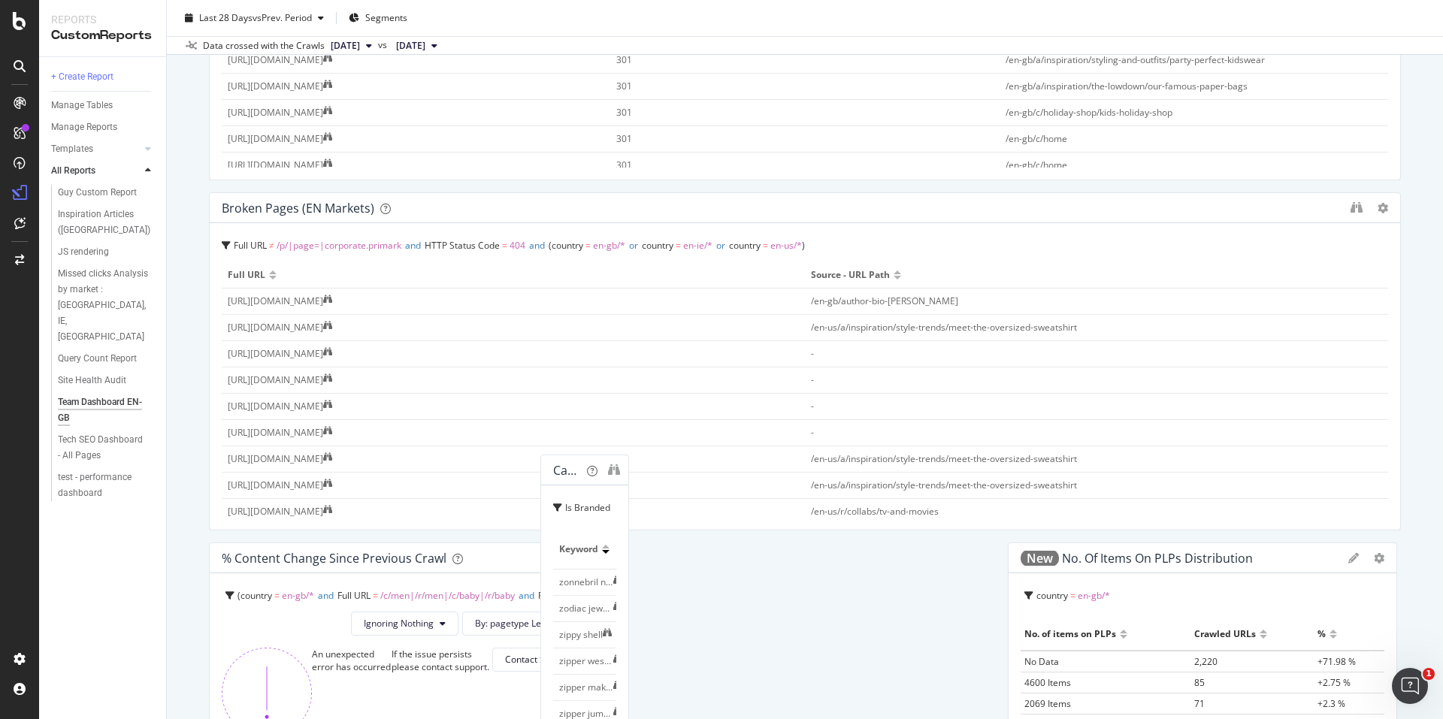
scroll to position [827, 0]
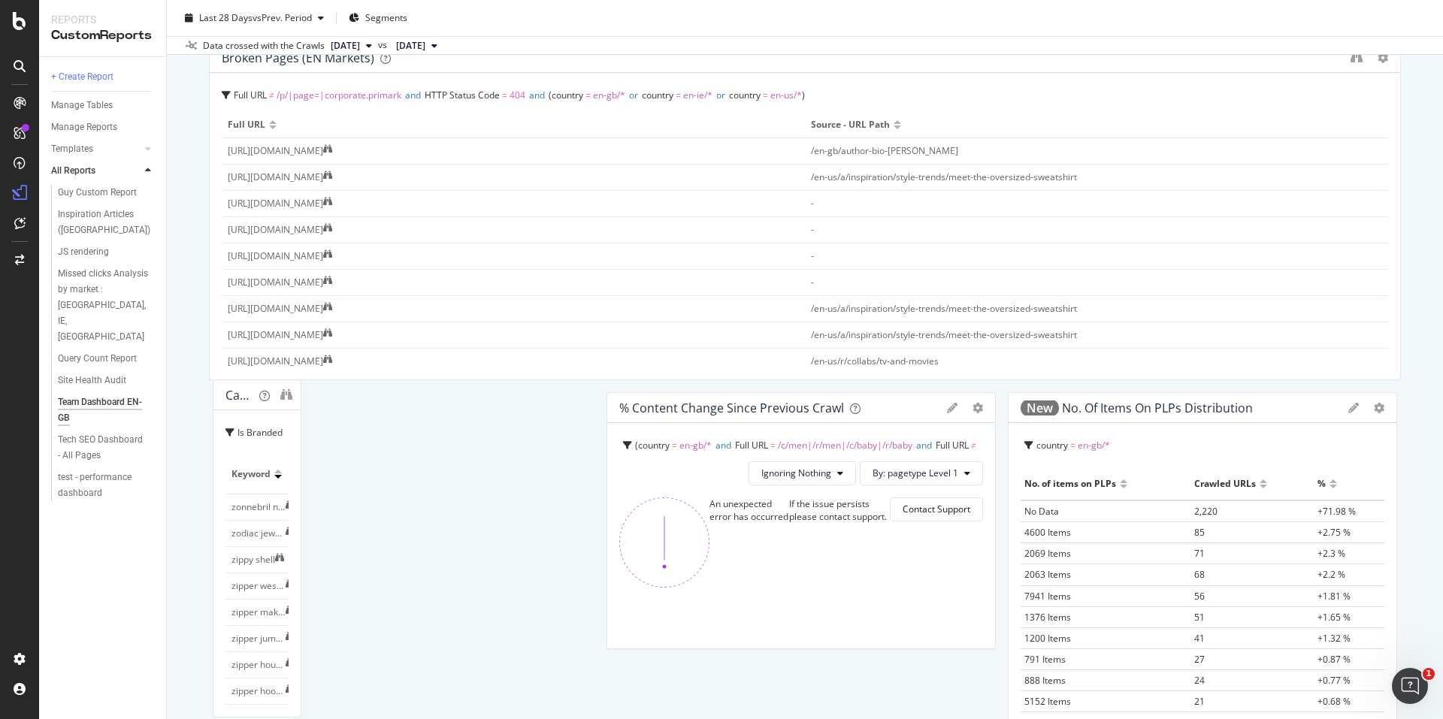
drag, startPoint x: 829, startPoint y: 531, endPoint x: 362, endPoint y: 393, distance: 487.3
click at [273, 393] on div "Cannibalisation Report (EN-GB)" at bounding box center [248, 395] width 47 height 15
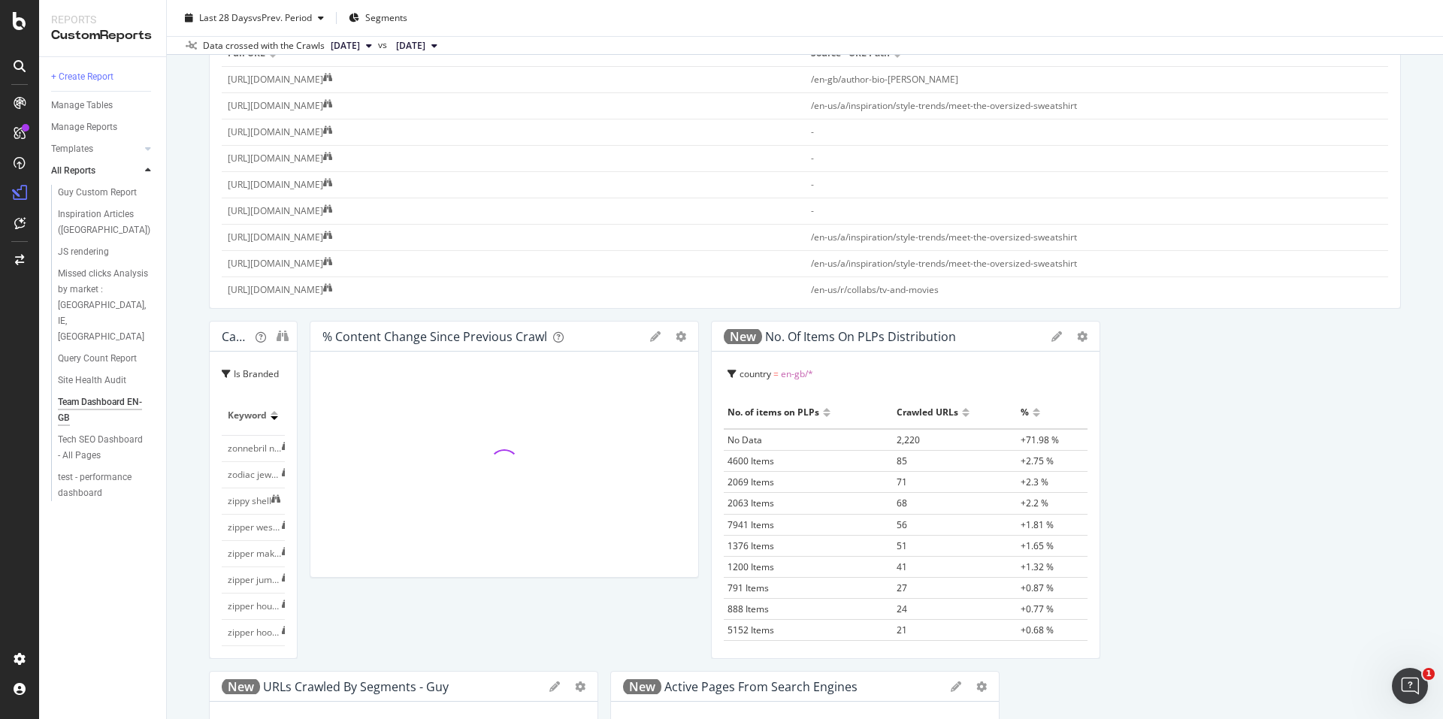
scroll to position [902, 0]
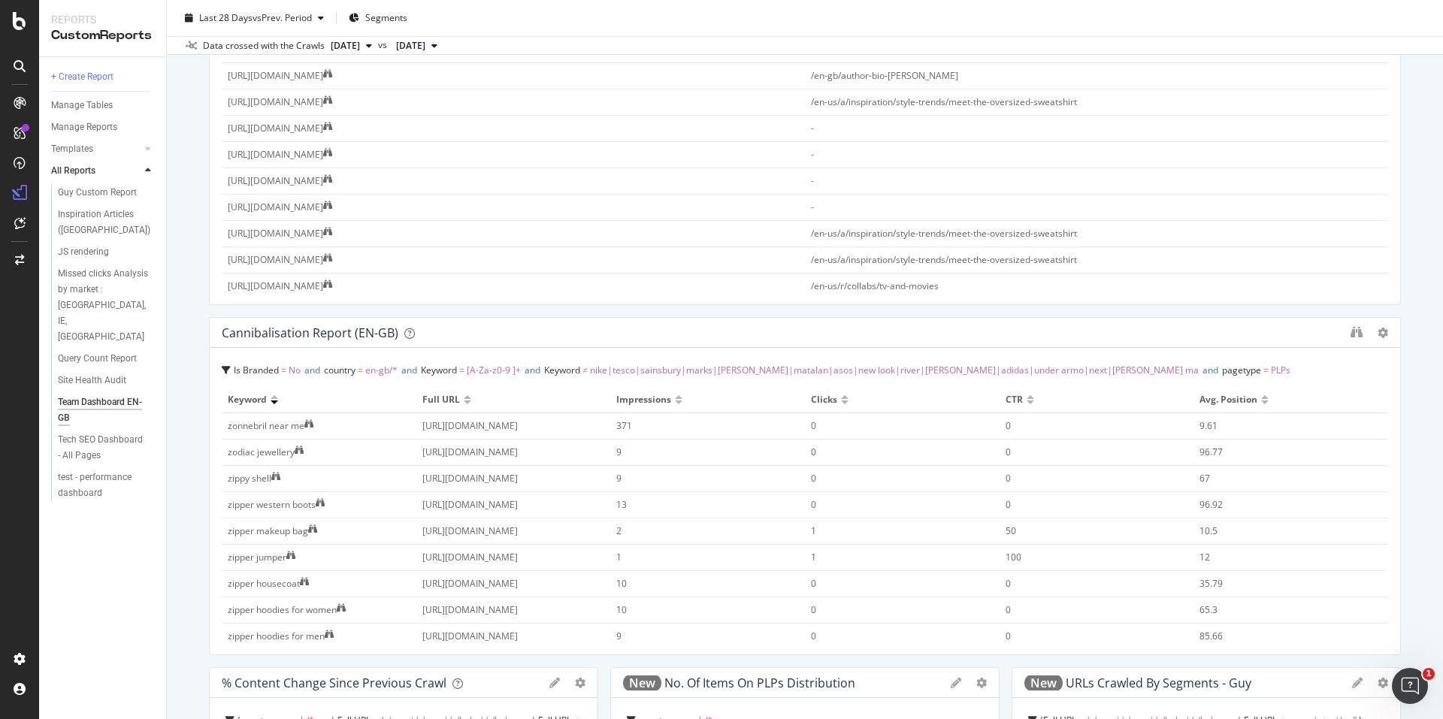
drag, startPoint x: 791, startPoint y: 452, endPoint x: 1408, endPoint y: 458, distance: 617.1
click at [1408, 458] on div "Team Dashboard EN-GB Team Dashboard EN-GB Primark Clone Schedule Email Export D…" at bounding box center [805, 359] width 1276 height 719
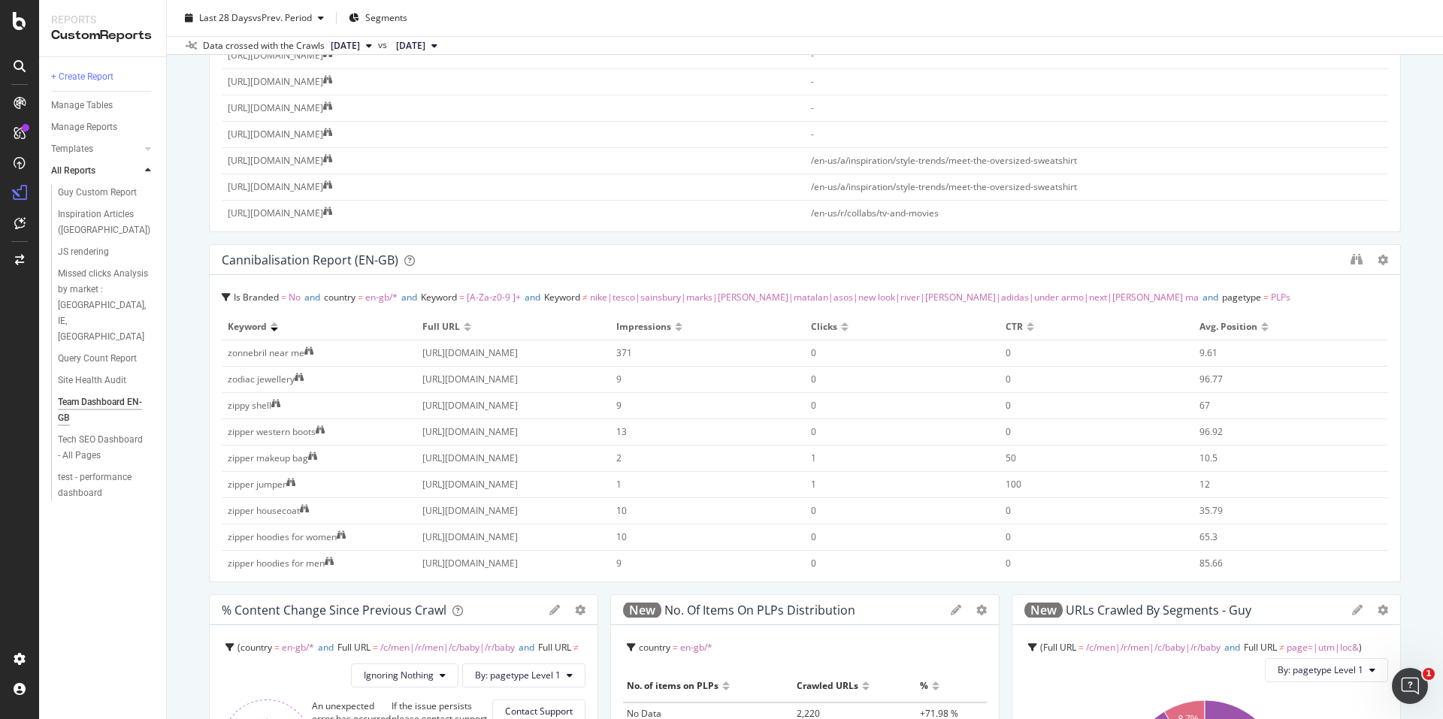
scroll to position [977, 0]
click at [277, 321] on div at bounding box center [275, 322] width 8 height 4
click at [1414, 389] on div "Team Dashboard EN-GB Team Dashboard EN-GB Primark Clone Schedule Email Export D…" at bounding box center [805, 359] width 1276 height 719
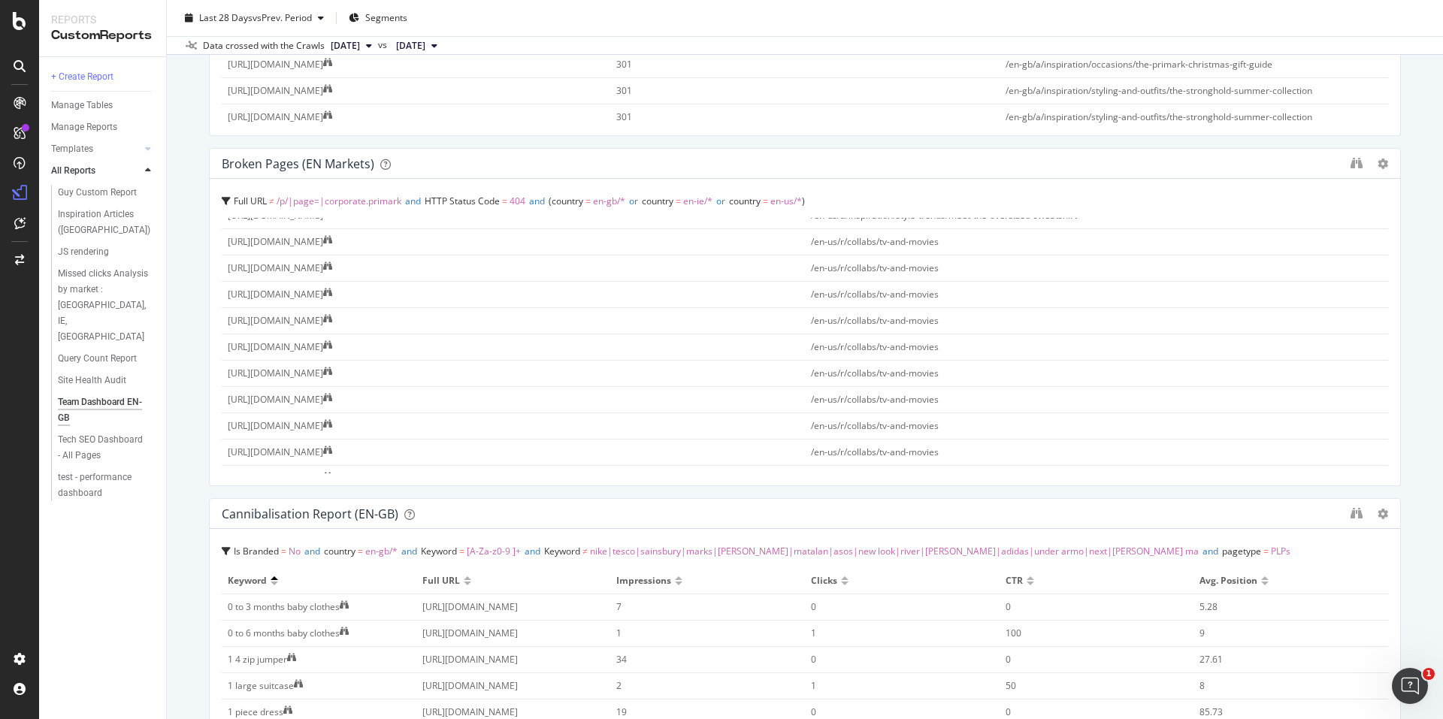
scroll to position [752, 0]
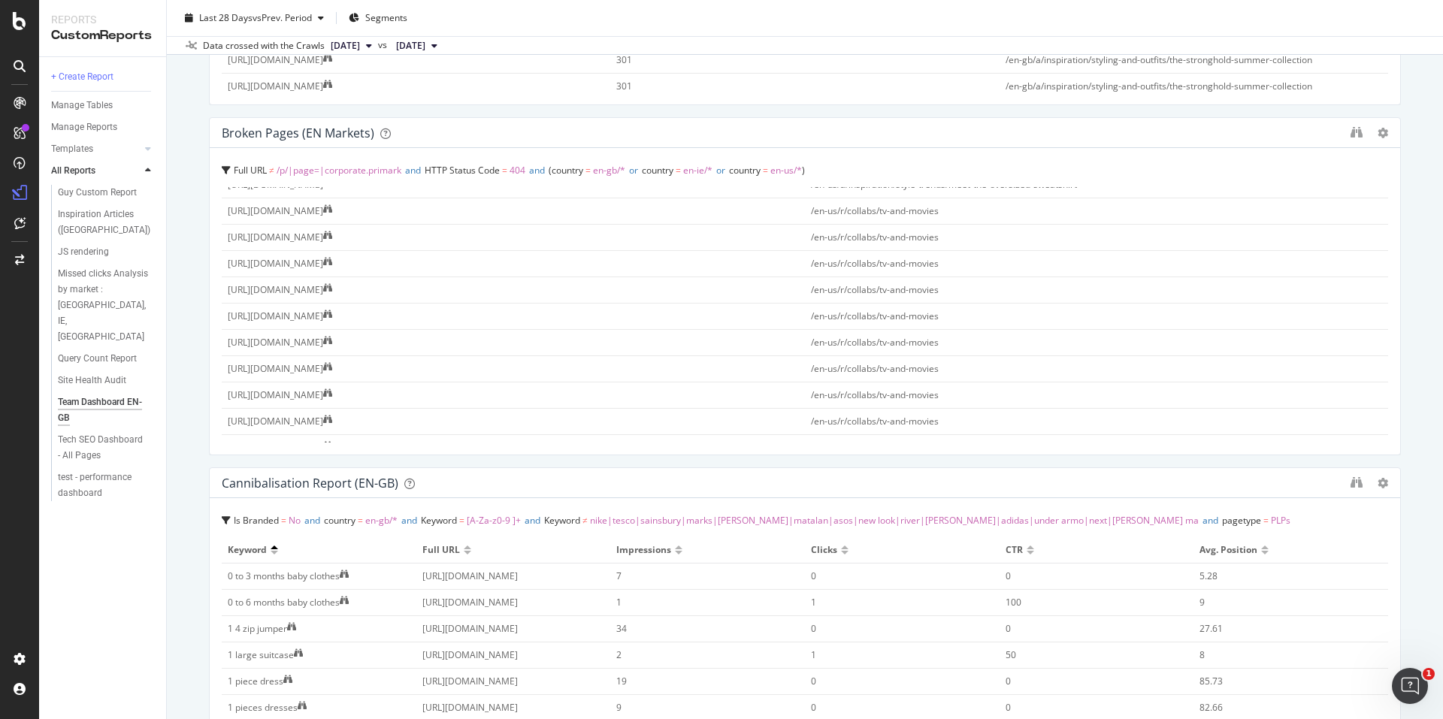
click at [189, 252] on div "Team Dashboard EN-GB Team Dashboard EN-GB Primark Clone Schedule Email Export D…" at bounding box center [805, 359] width 1276 height 719
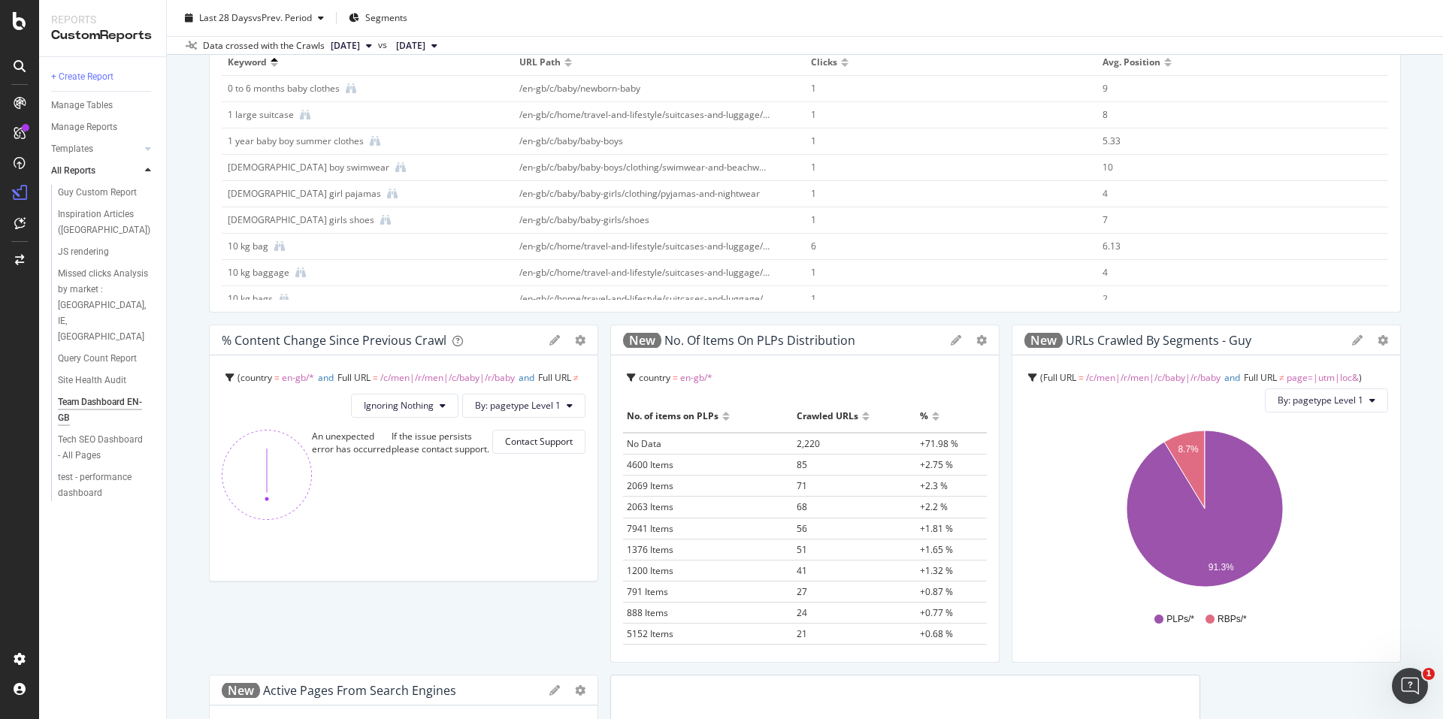
scroll to position [1257, 0]
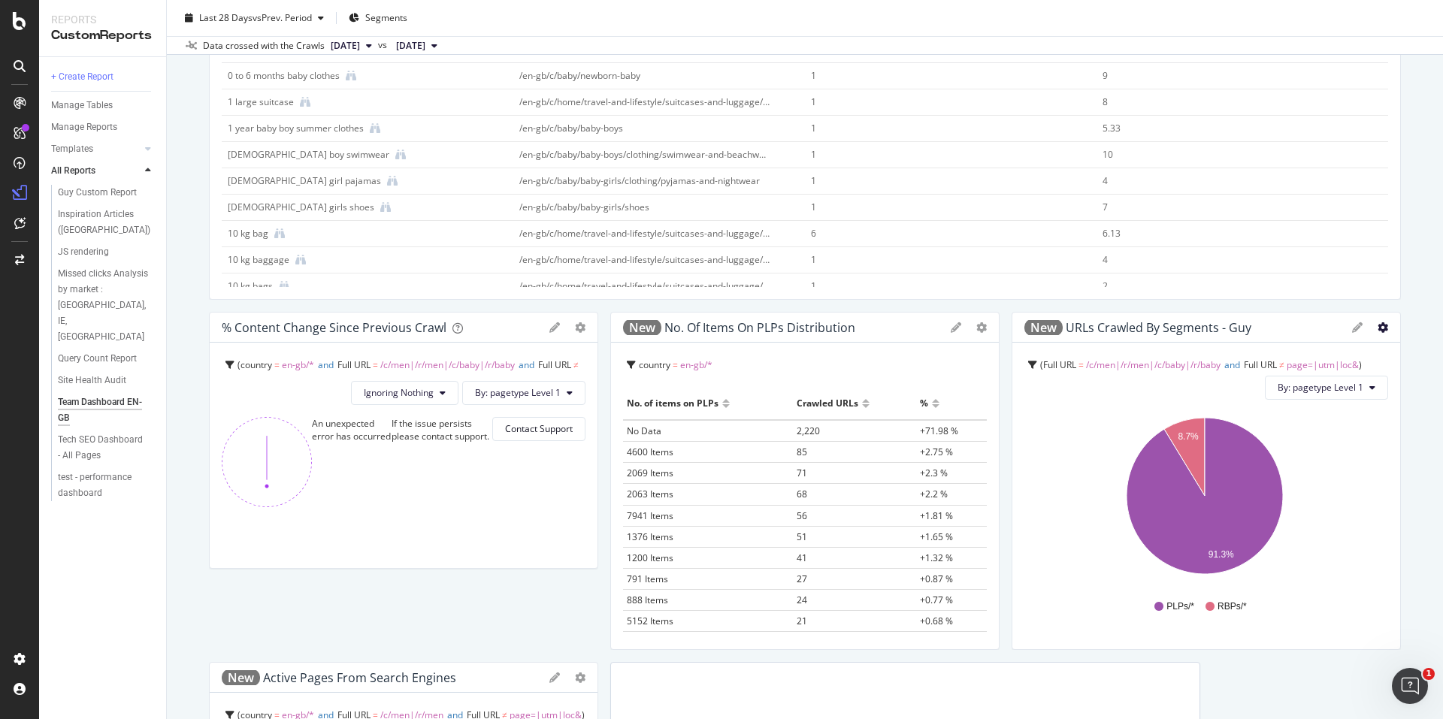
click at [1378, 326] on icon "gear" at bounding box center [1383, 327] width 11 height 11
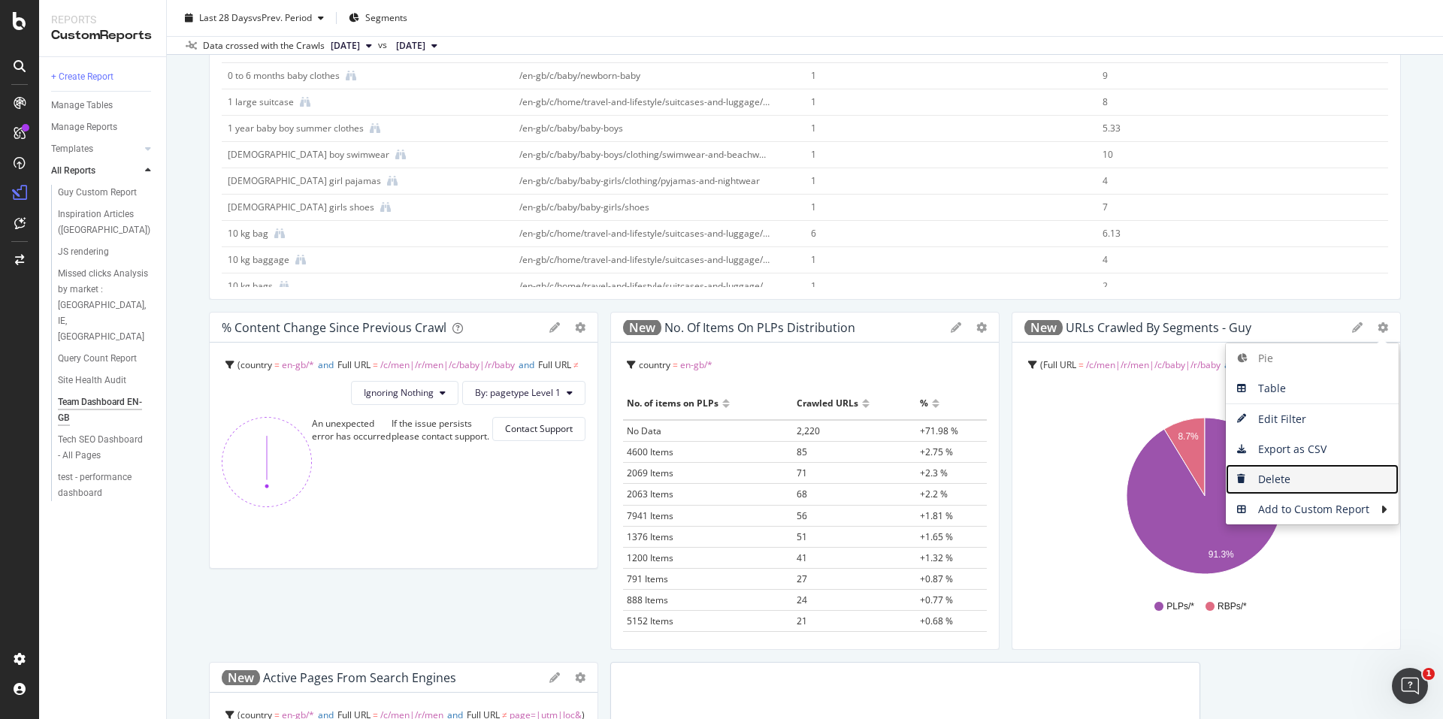
click at [1308, 477] on span "Delete" at bounding box center [1312, 479] width 173 height 23
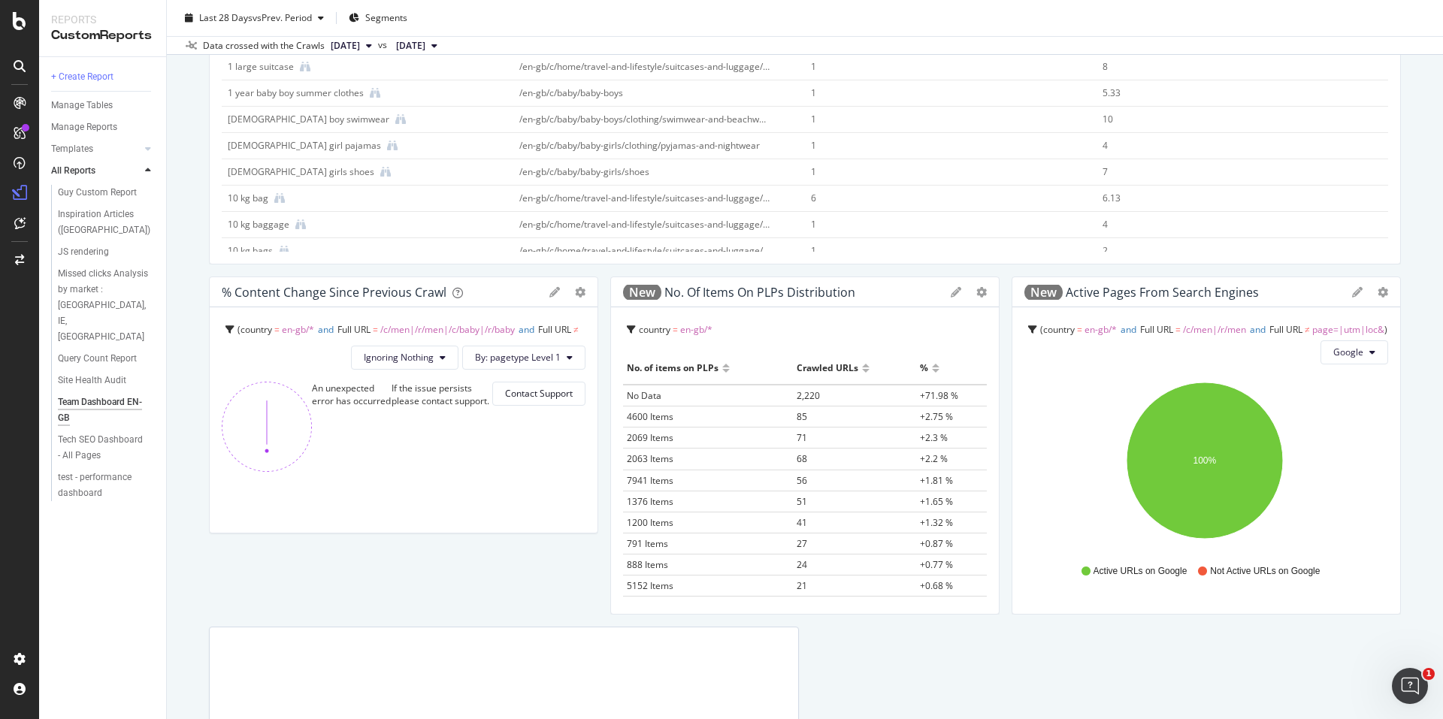
scroll to position [1295, 0]
click at [1378, 286] on icon "gear" at bounding box center [1383, 290] width 11 height 11
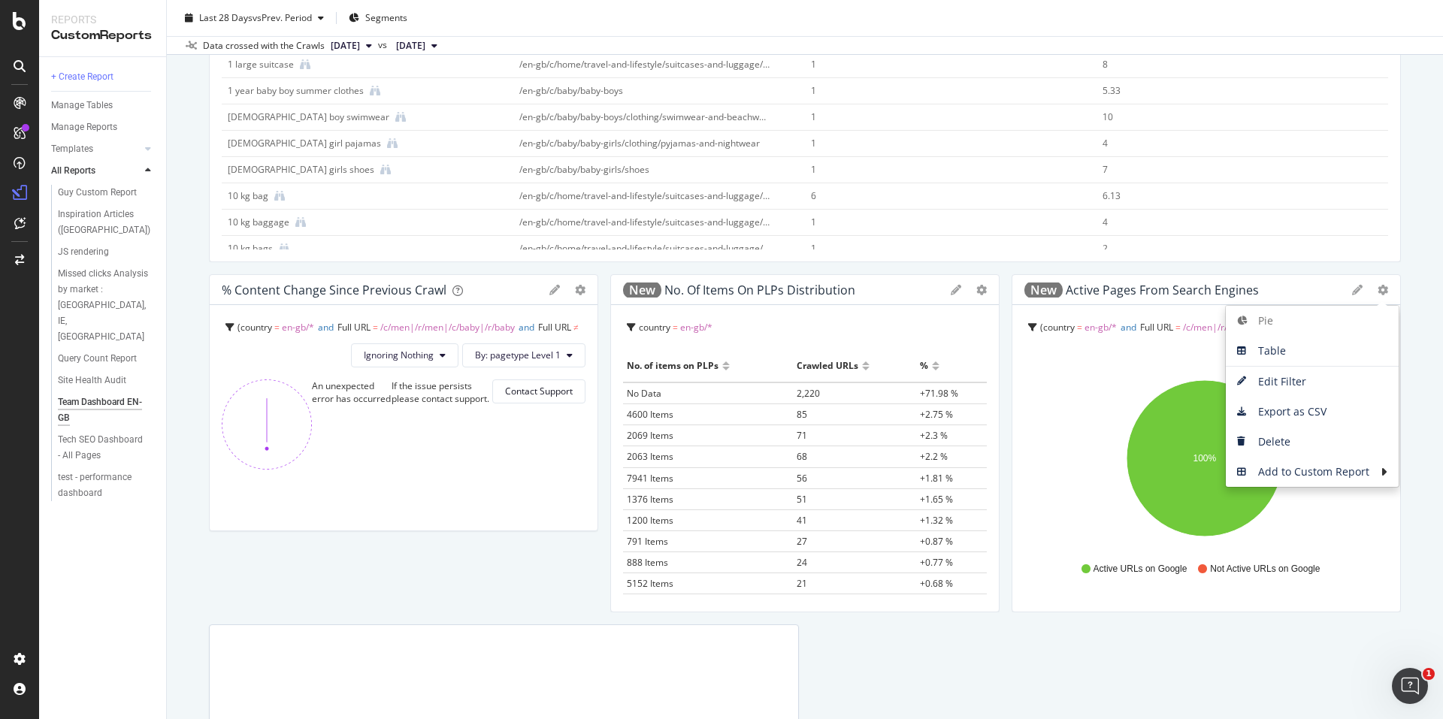
click at [1091, 400] on icon "100%" at bounding box center [1204, 461] width 360 height 174
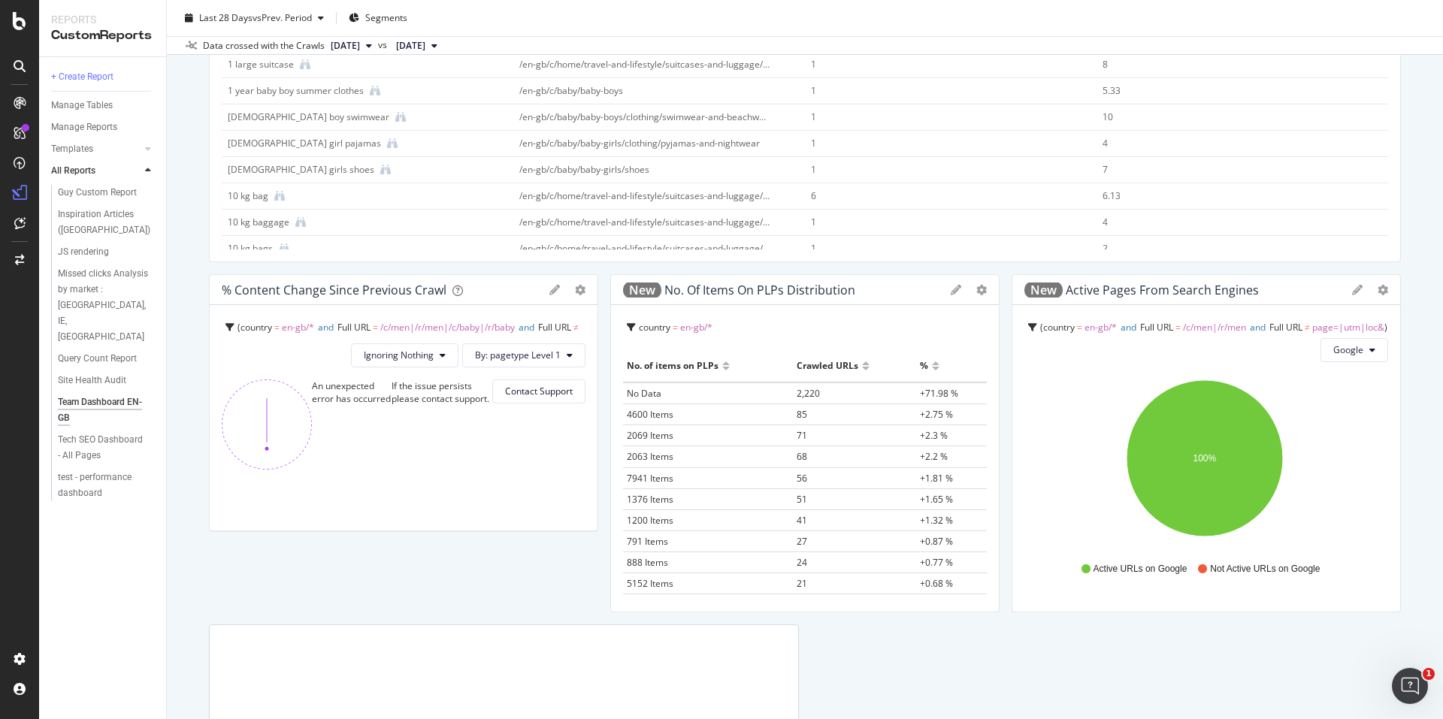
click at [1369, 297] on div "new Active pages from Search Engines Pie Table Edit Filter Export as CSV Delete…" at bounding box center [1206, 290] width 388 height 30
click at [1378, 294] on icon "gear" at bounding box center [1383, 290] width 11 height 11
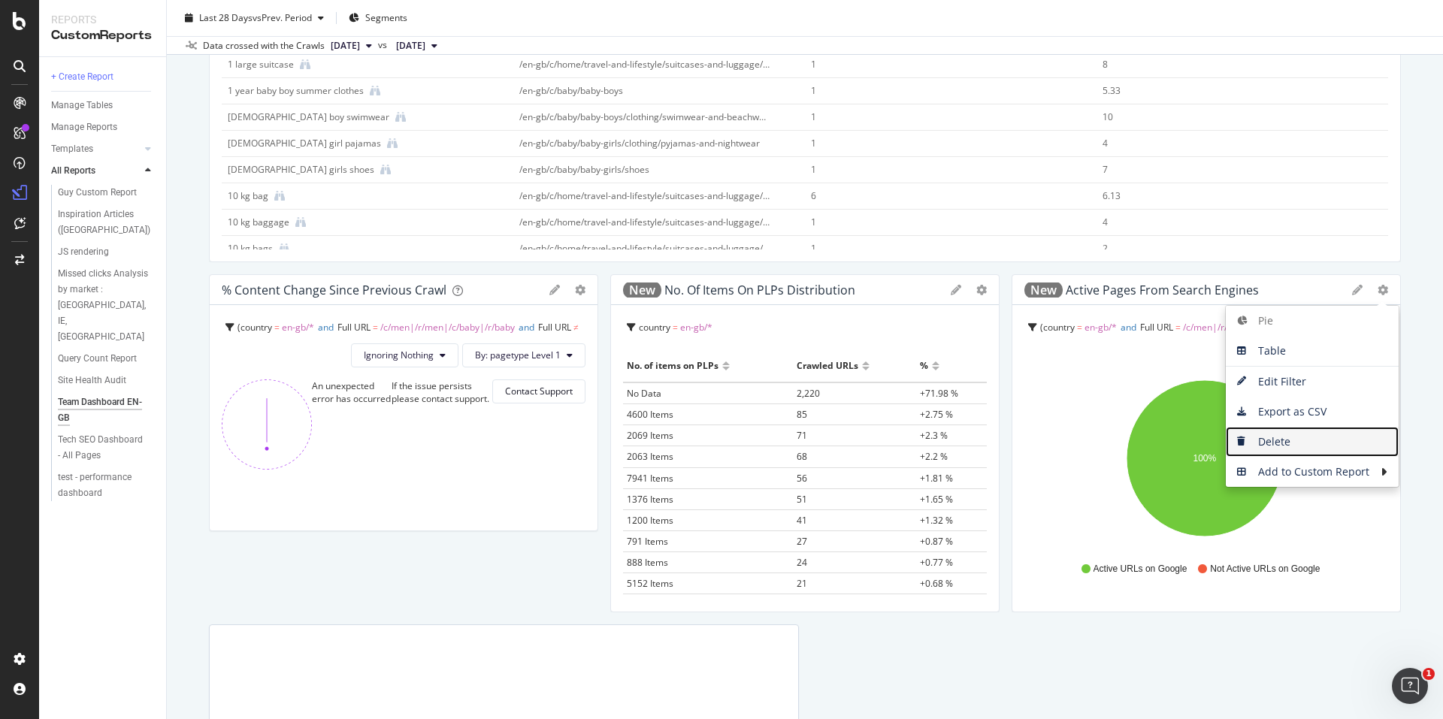
click at [1271, 436] on span "Delete" at bounding box center [1312, 442] width 173 height 23
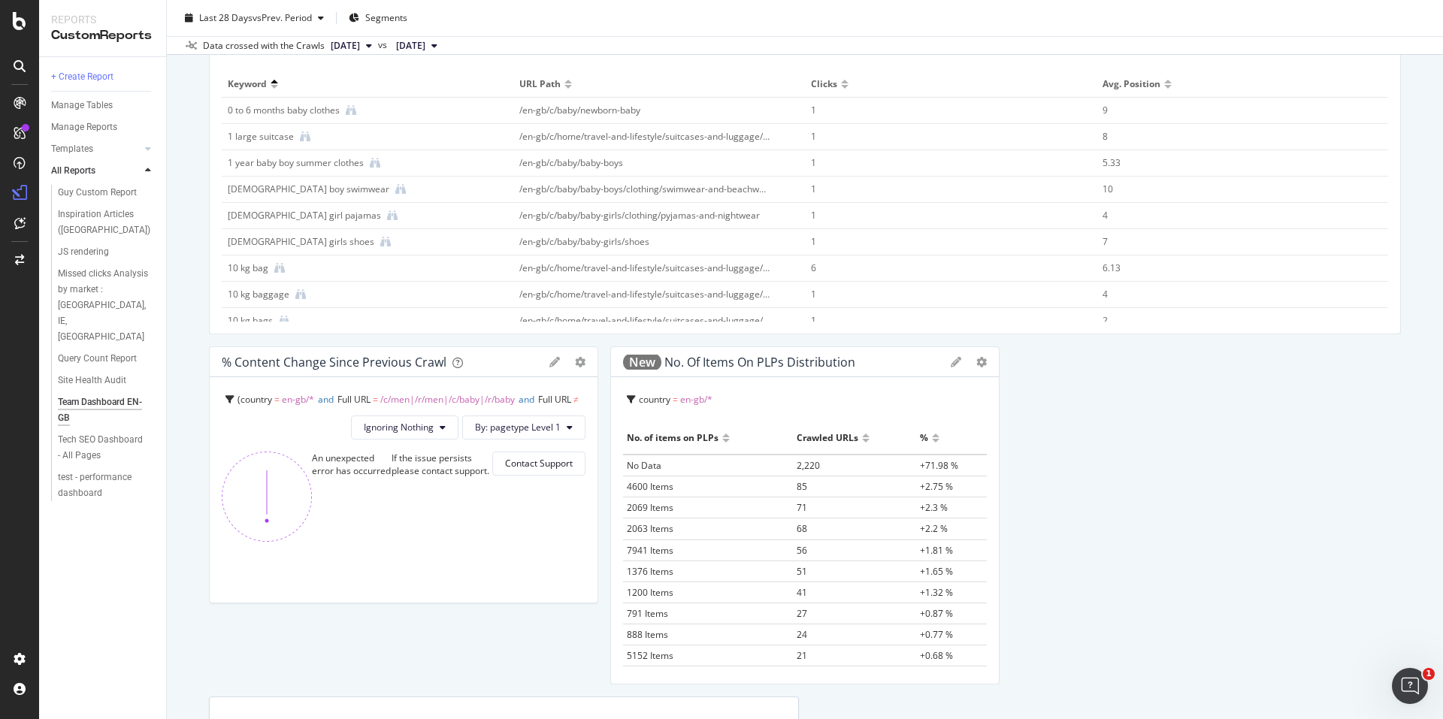
scroll to position [1220, 0]
click at [964, 366] on div "Pie Table Edit Filter Export as CSV Delete Add to Custom Report" at bounding box center [969, 365] width 36 height 11
click at [976, 368] on icon "gear" at bounding box center [981, 365] width 11 height 11
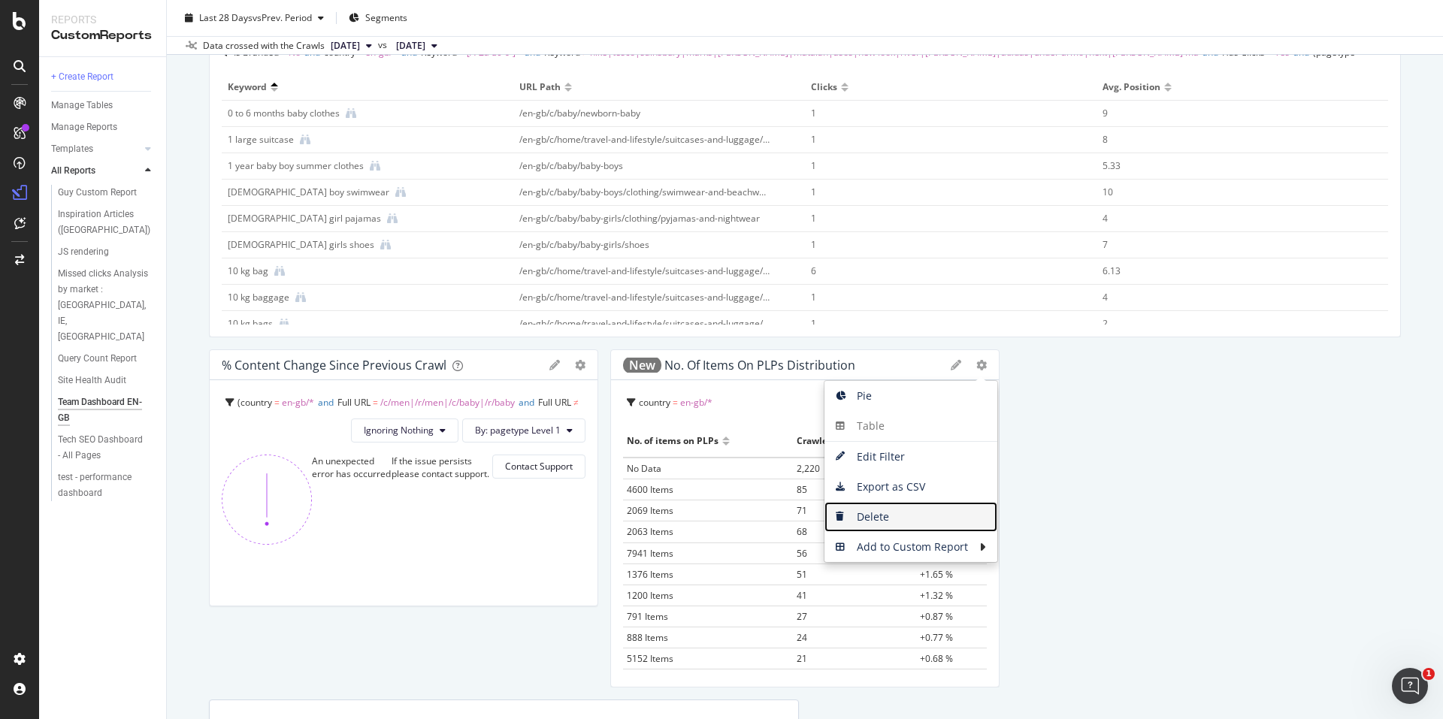
click at [906, 506] on span "Delete" at bounding box center [911, 517] width 173 height 23
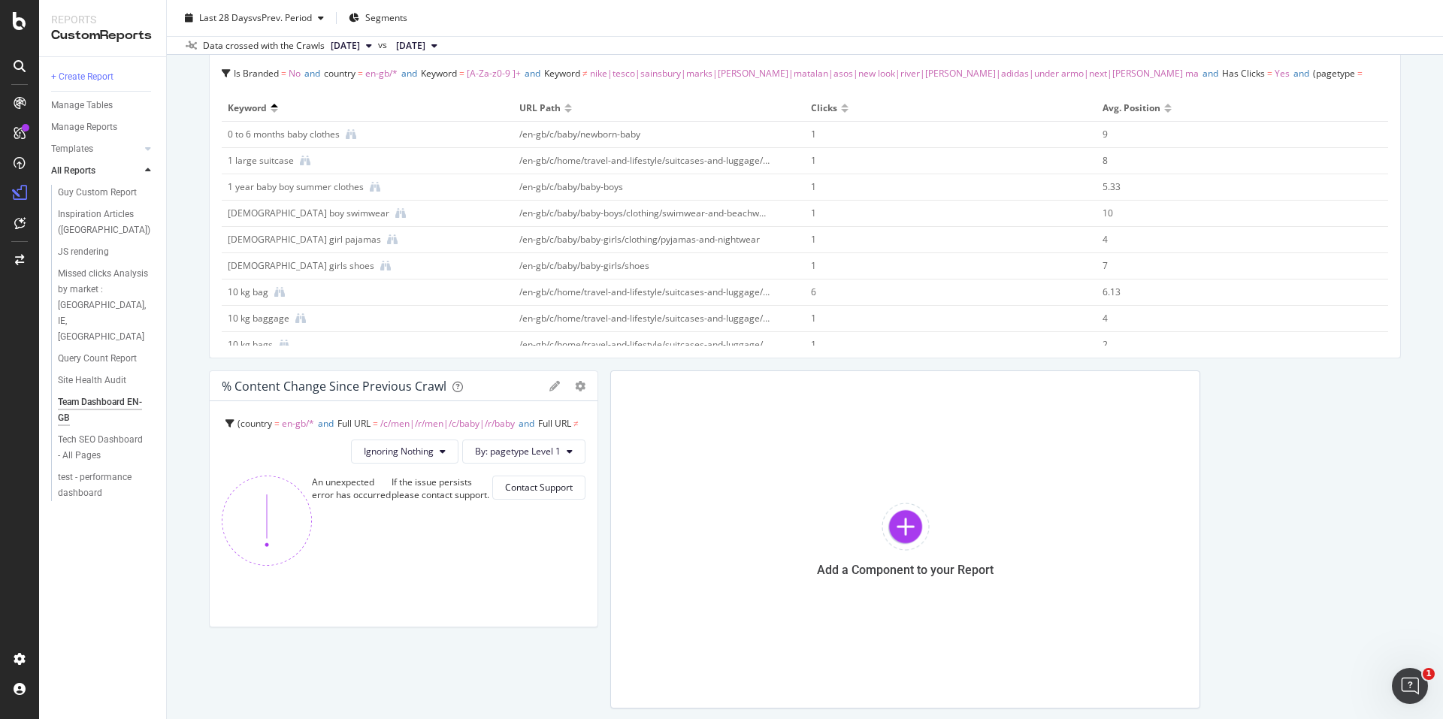
scroll to position [1203, 0]
click at [575, 377] on icon "gear" at bounding box center [580, 382] width 11 height 11
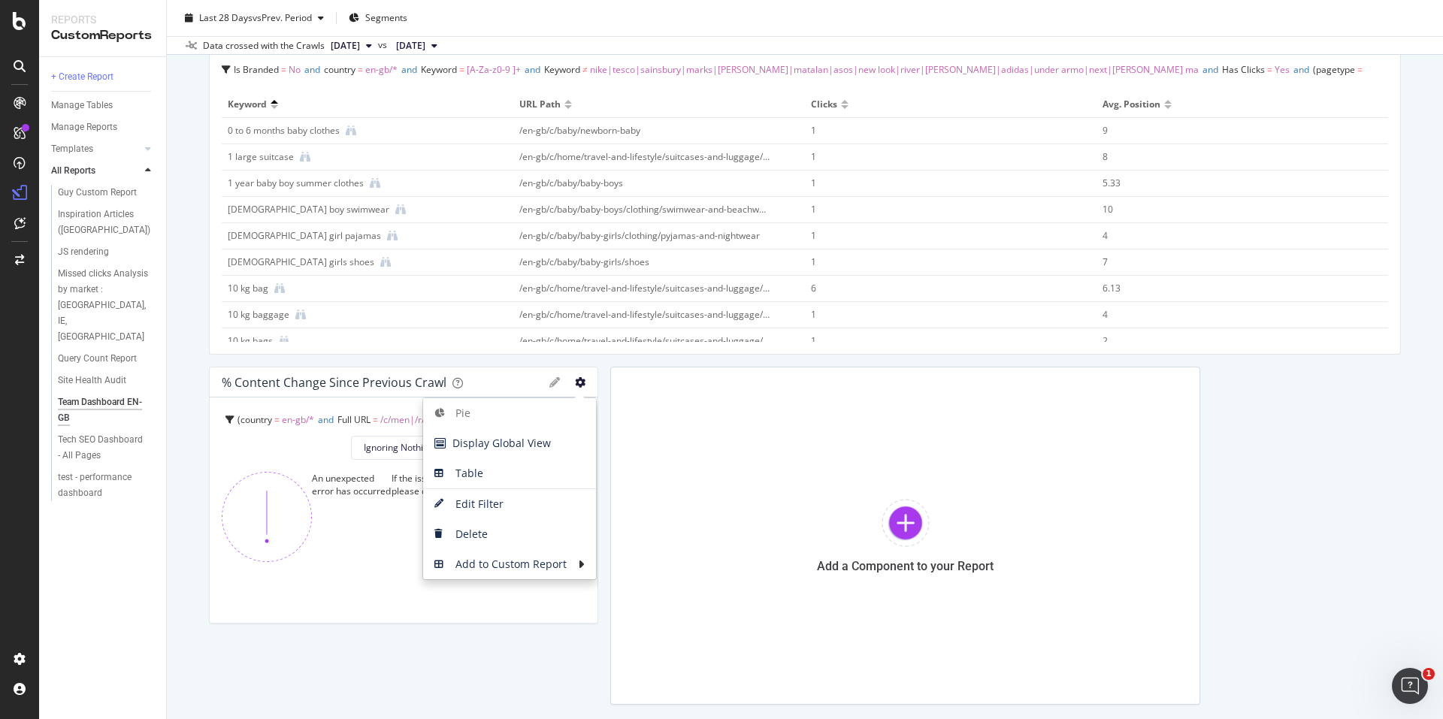
click at [577, 384] on icon "gear" at bounding box center [580, 382] width 11 height 11
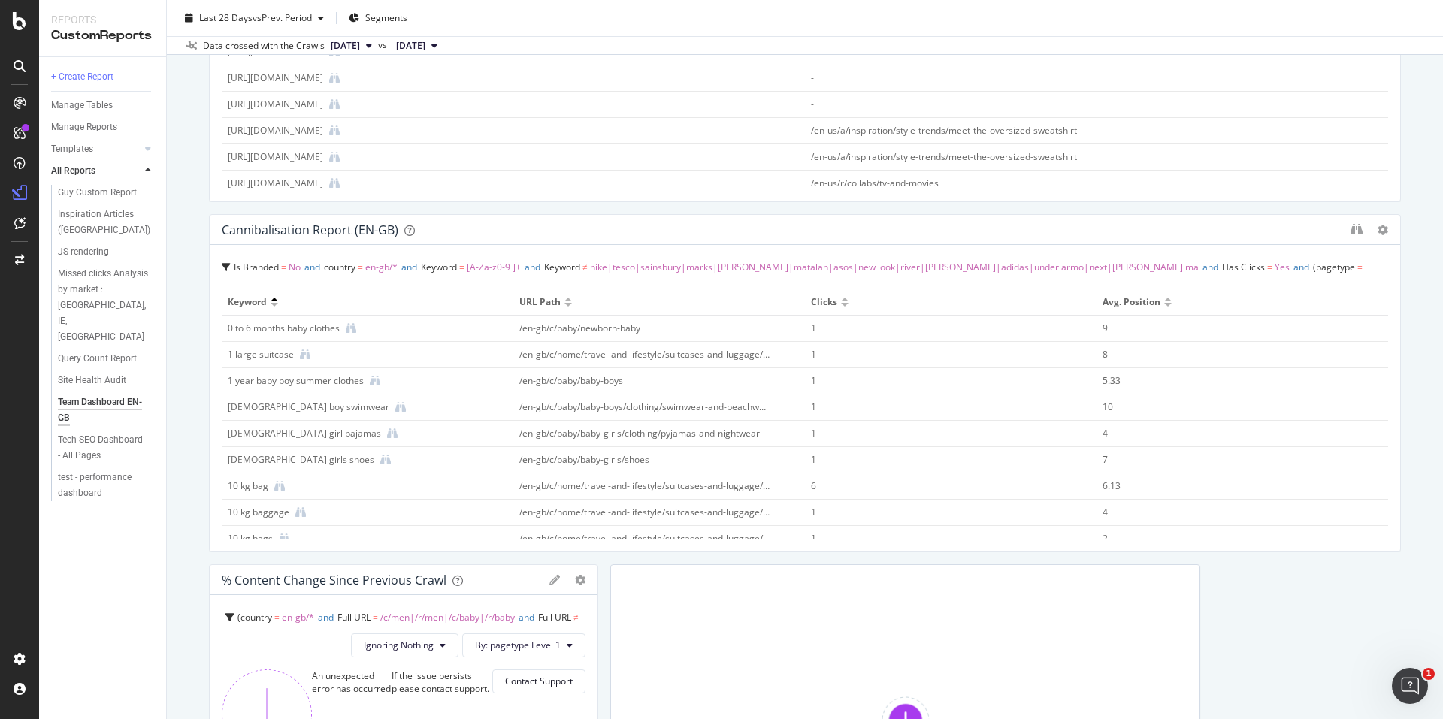
scroll to position [902, 0]
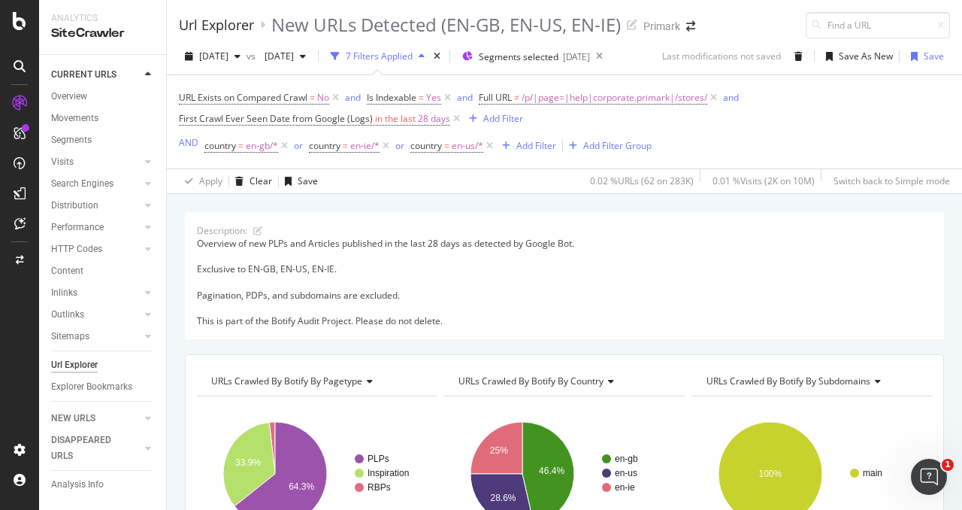
click at [221, 19] on div "Url Explorer" at bounding box center [216, 25] width 75 height 17
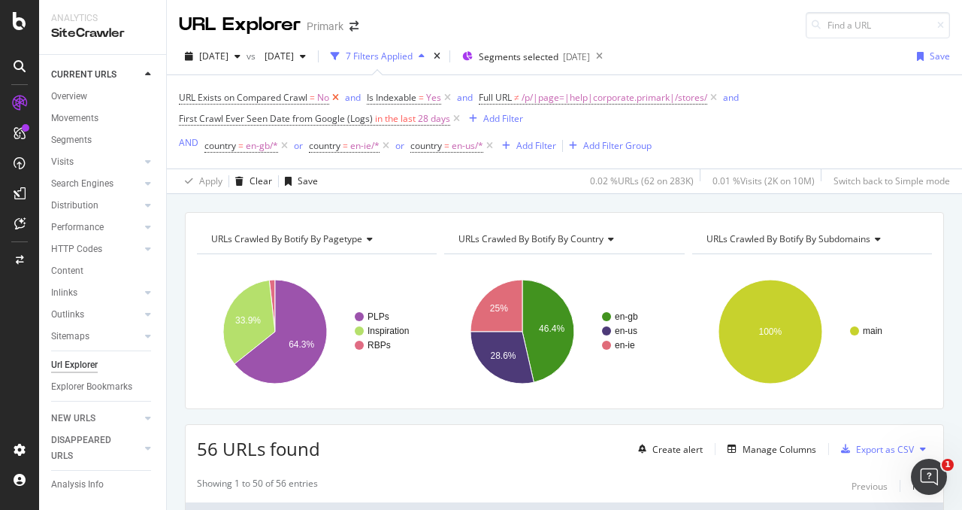
click at [336, 98] on icon at bounding box center [335, 97] width 13 height 15
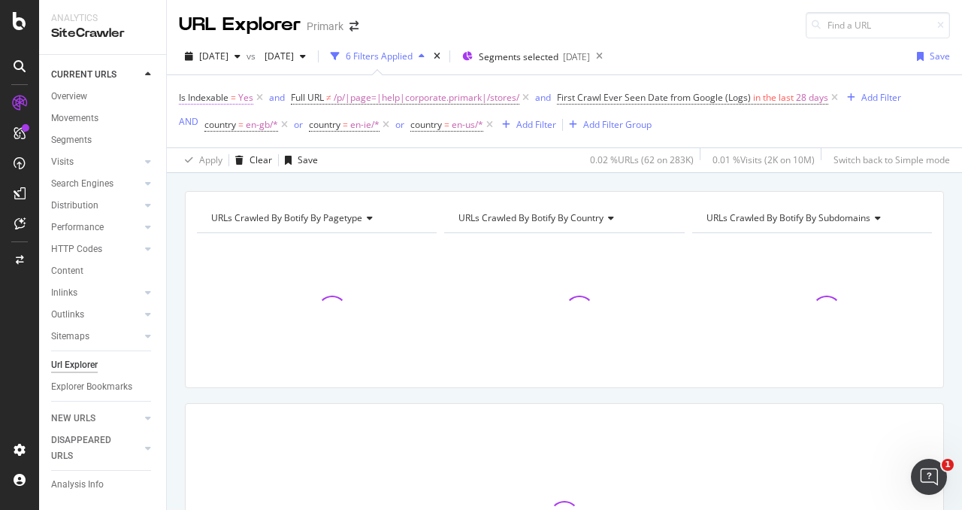
click at [207, 98] on span "Is Indexable" at bounding box center [204, 97] width 50 height 13
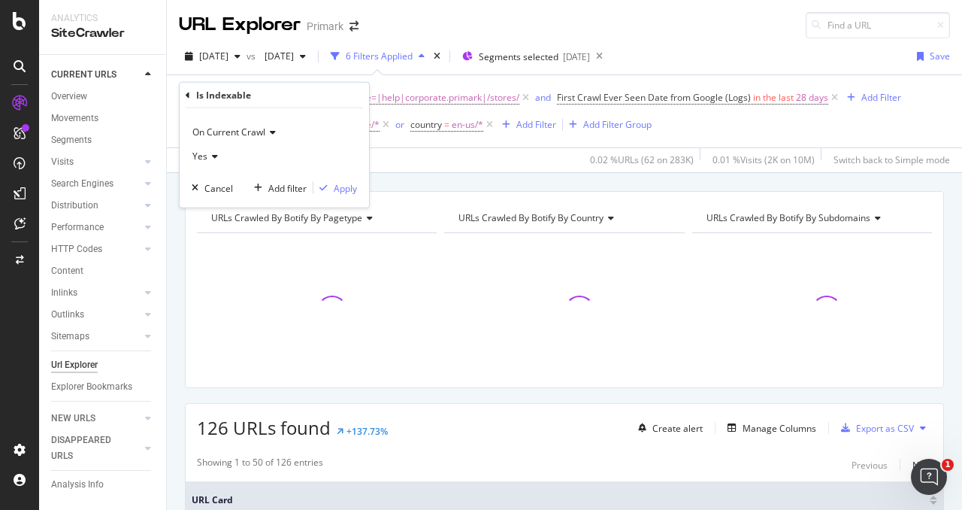
click at [380, 75] on div "Is Indexable = Yes and Full URL ≠ /p/|page=|help|corporate.primark|/stores/ and…" at bounding box center [564, 111] width 771 height 72
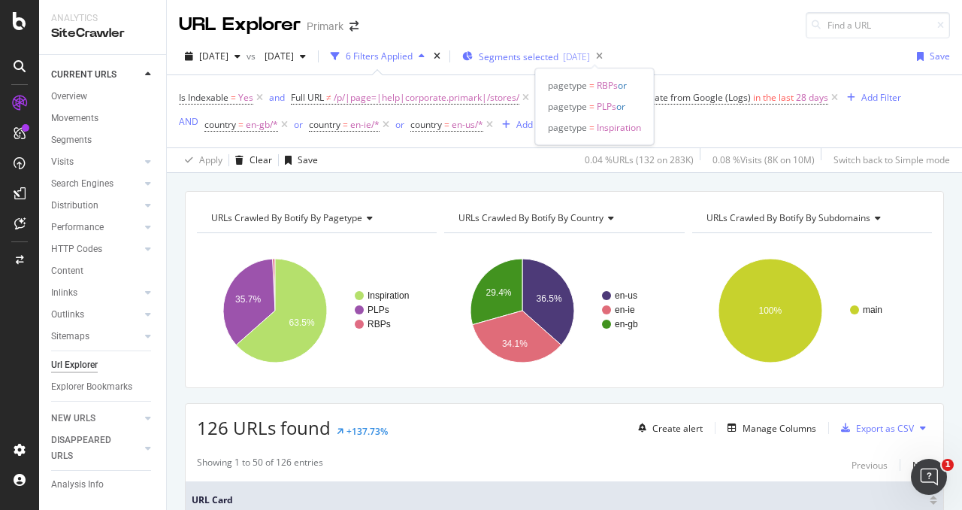
click at [558, 58] on span "Segments selected" at bounding box center [519, 56] width 80 height 13
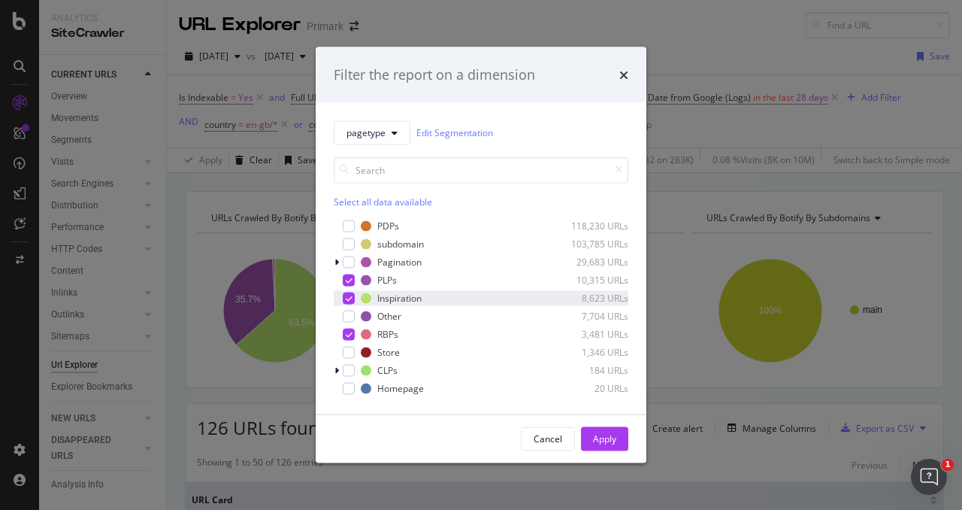
click at [347, 298] on icon "modal" at bounding box center [349, 298] width 7 height 8
click at [613, 439] on div "Apply" at bounding box center [604, 438] width 23 height 13
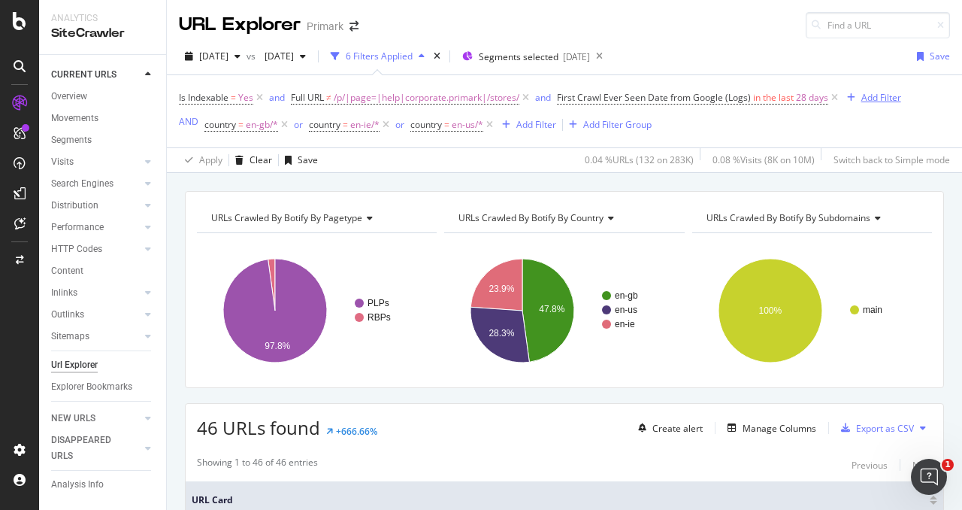
click at [879, 100] on div "Add Filter" at bounding box center [881, 97] width 40 height 13
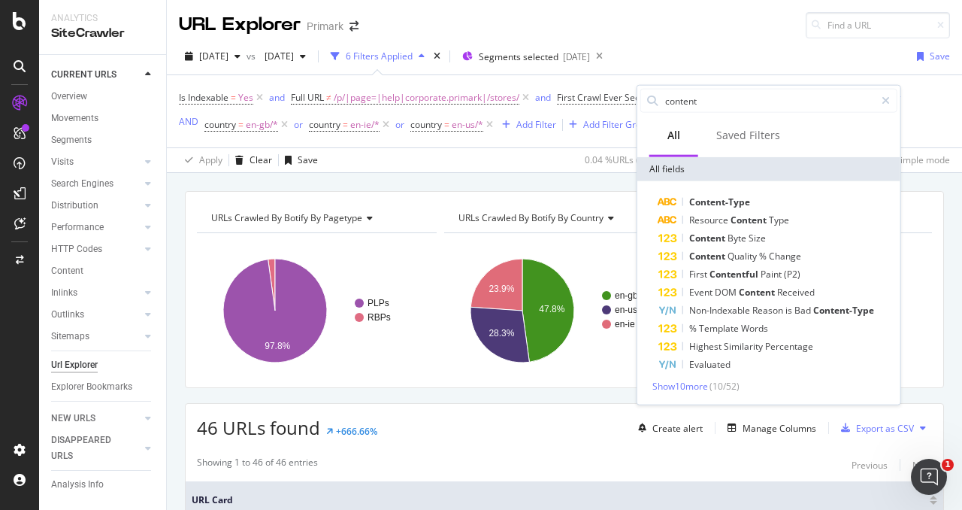
type input "content"
click at [760, 383] on div "Show 10 more ( 10 / 52 )" at bounding box center [768, 386] width 257 height 13
click at [708, 380] on span "Show 10 more" at bounding box center [680, 386] width 56 height 13
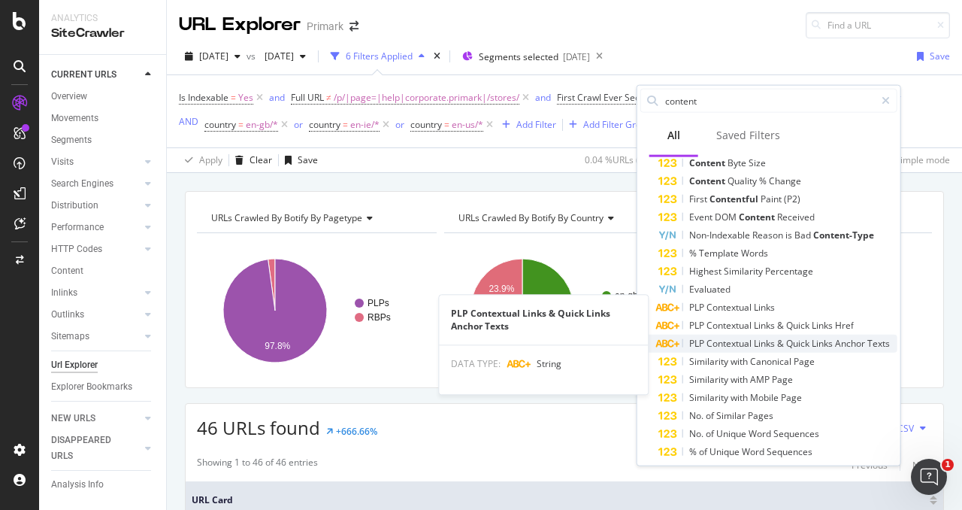
scroll to position [119, 0]
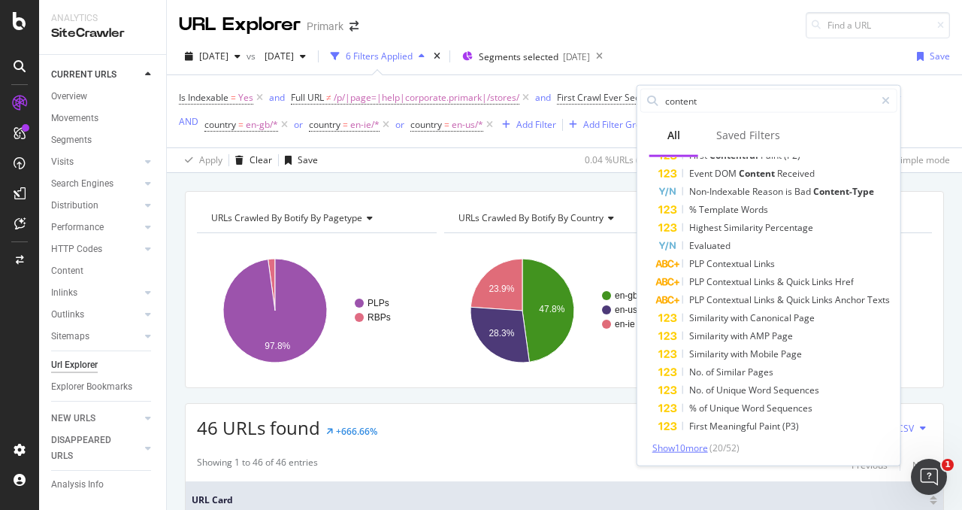
click at [702, 441] on span "Show 10 more" at bounding box center [680, 447] width 56 height 13
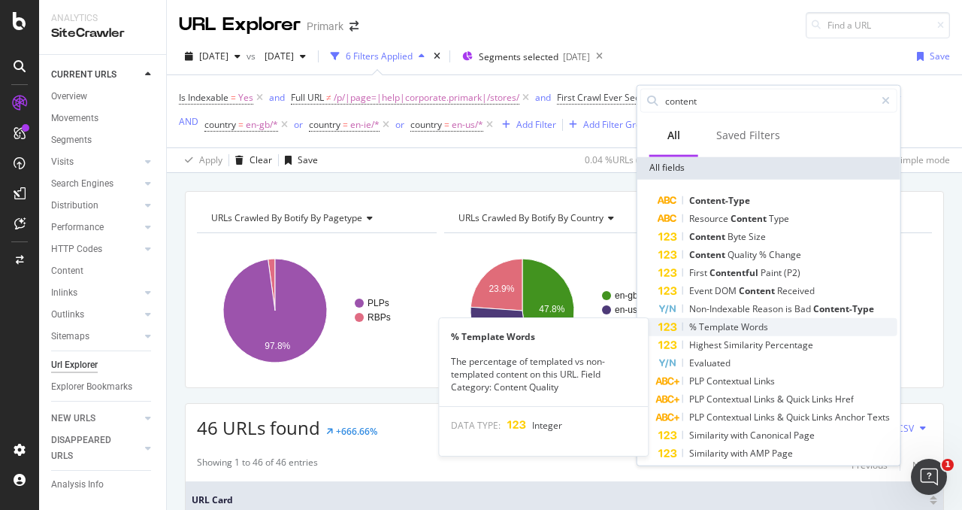
scroll to position [0, 0]
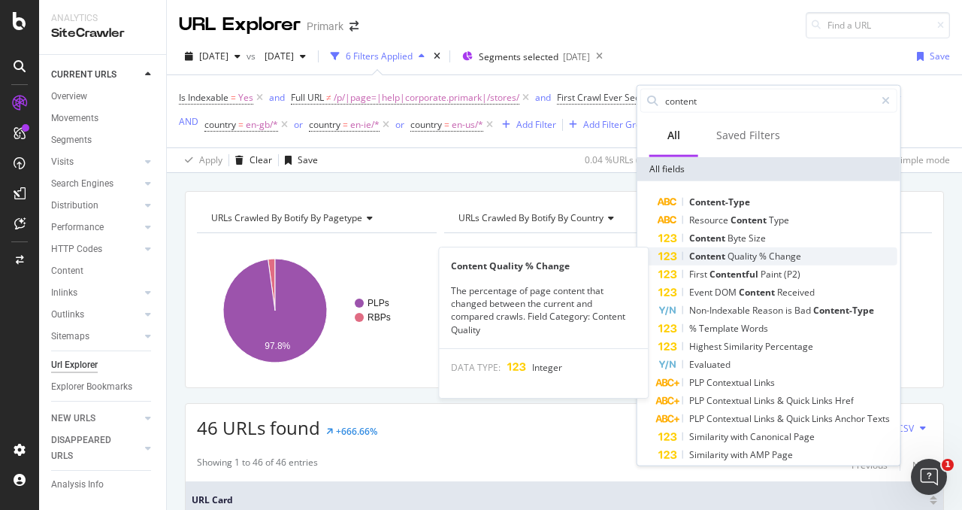
click at [818, 256] on div "Content Quality % Change" at bounding box center [777, 256] width 239 height 18
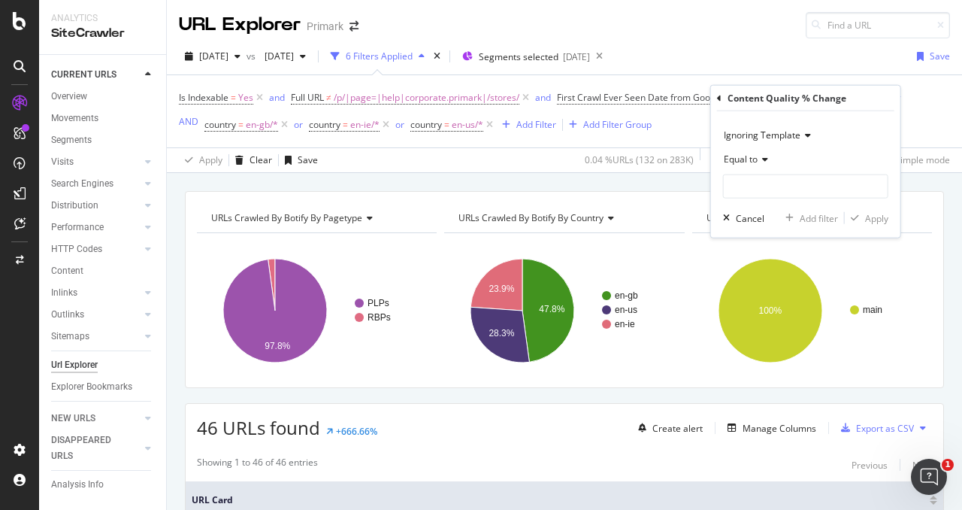
click at [755, 157] on span "Equal to" at bounding box center [741, 159] width 34 height 13
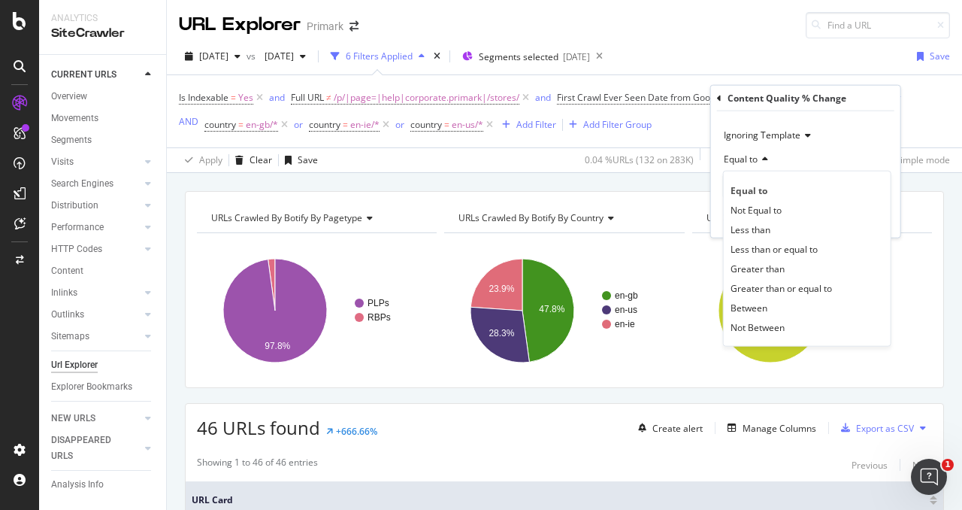
click at [755, 157] on span "Equal to" at bounding box center [741, 159] width 34 height 13
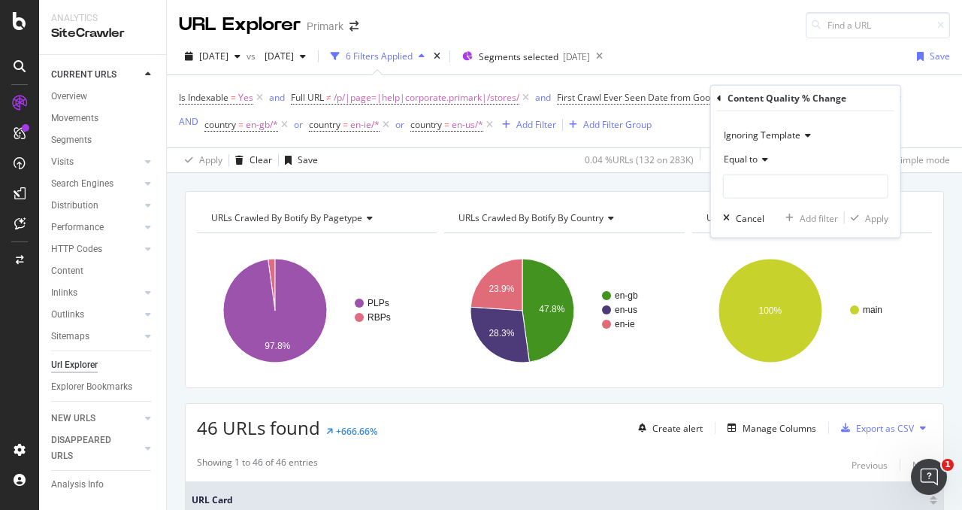
click at [796, 129] on span "Ignoring Template" at bounding box center [762, 135] width 77 height 13
click at [797, 130] on span "Ignoring Template" at bounding box center [762, 135] width 77 height 13
click at [755, 155] on span "Equal to" at bounding box center [741, 159] width 34 height 13
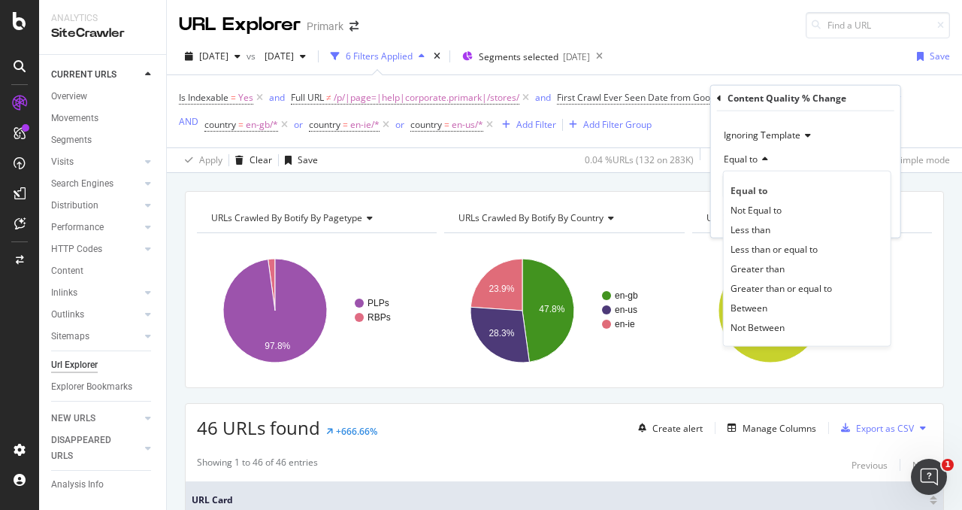
click at [788, 161] on div "Equal to" at bounding box center [805, 159] width 165 height 24
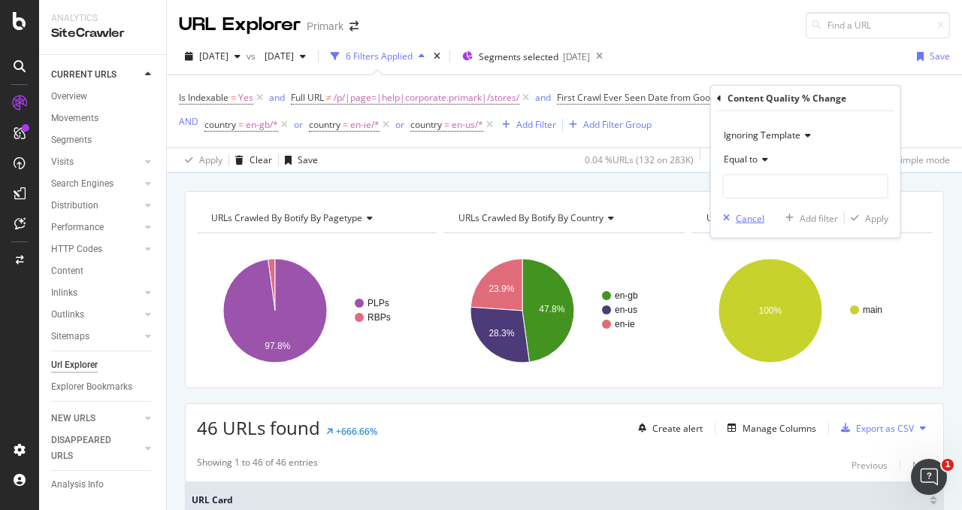
click at [752, 213] on div "Cancel" at bounding box center [750, 217] width 29 height 13
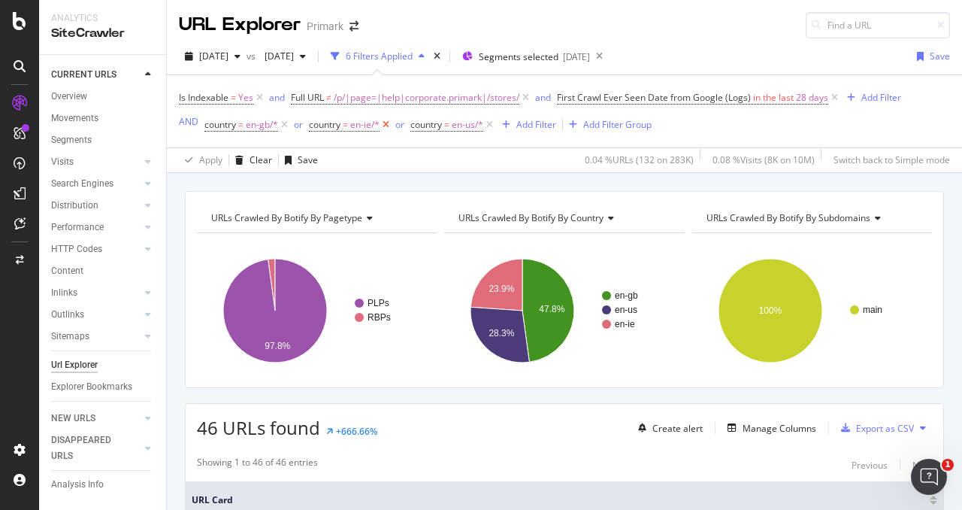
click at [389, 127] on icon at bounding box center [386, 124] width 13 height 15
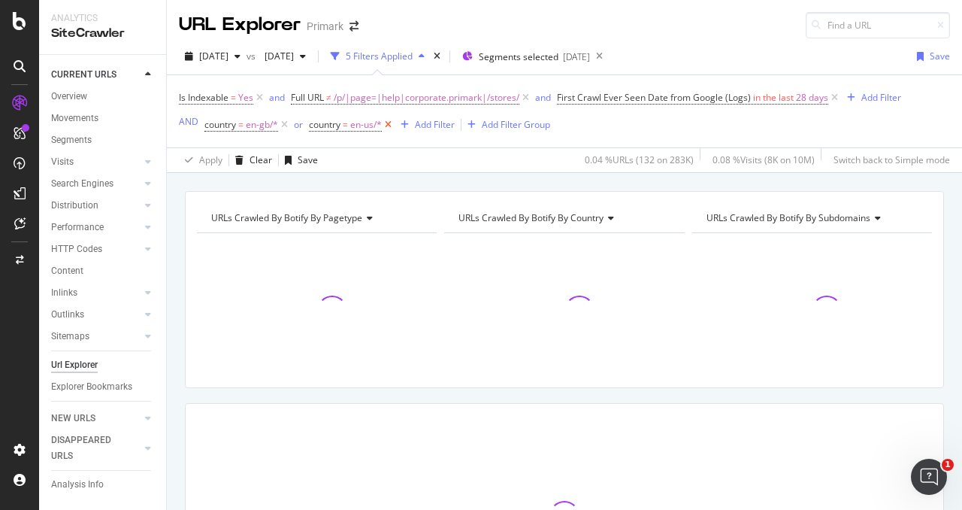
click at [389, 127] on icon at bounding box center [388, 124] width 13 height 15
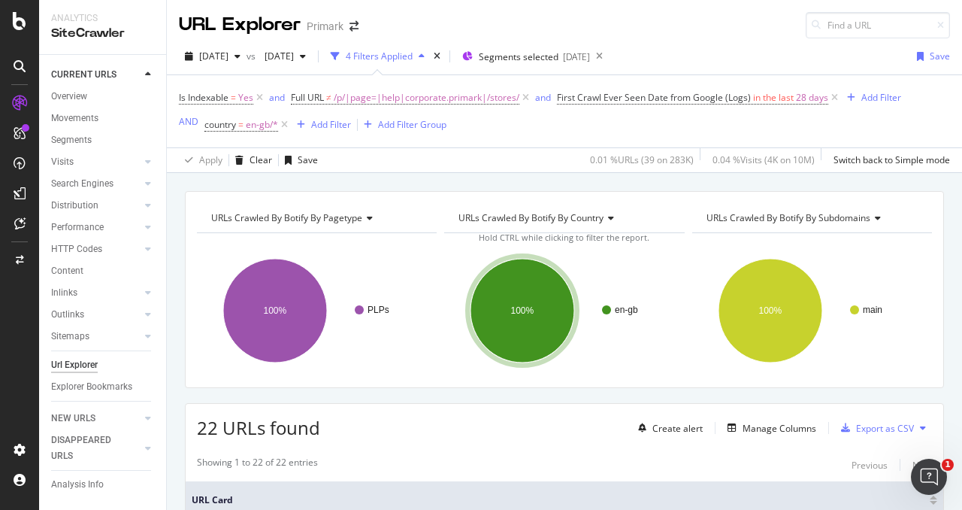
scroll to position [150, 0]
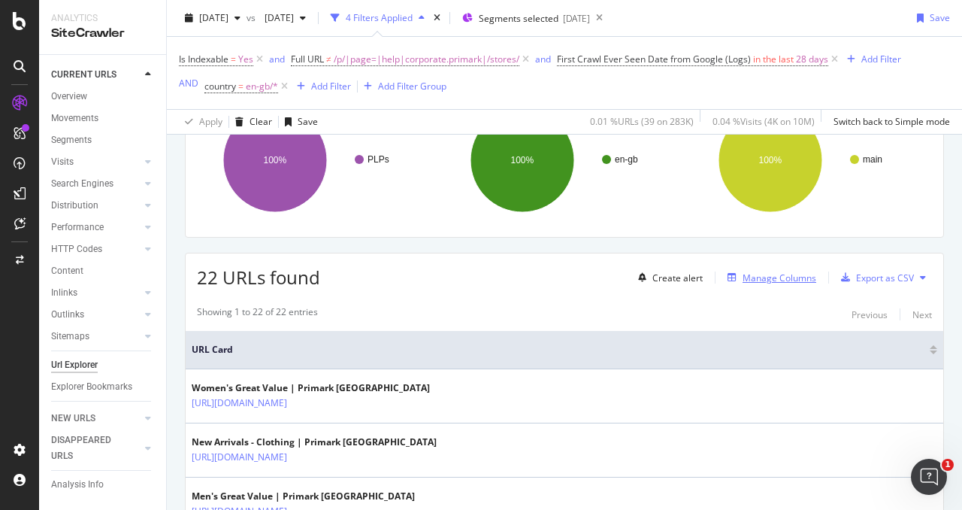
click at [770, 275] on div "Manage Columns" at bounding box center [780, 277] width 74 height 13
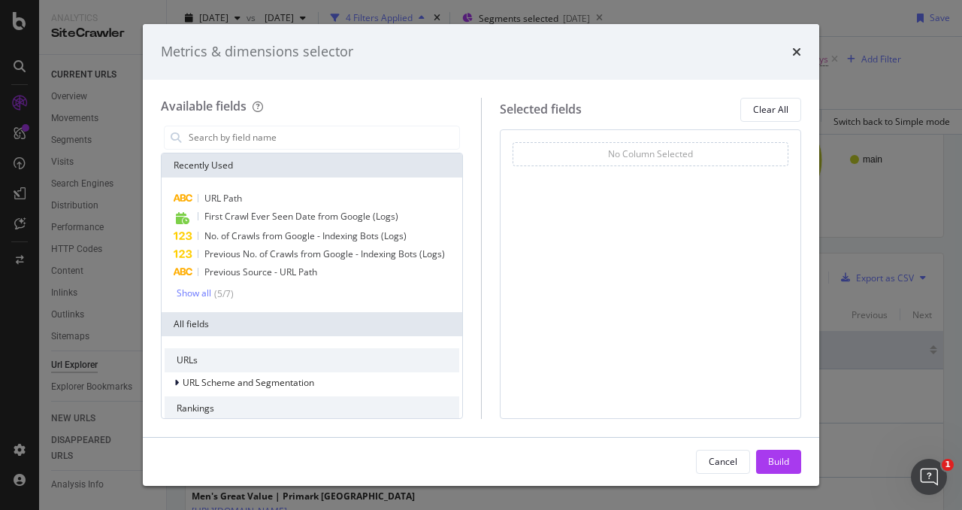
click at [840, 255] on div "Metrics & dimensions selector Available fields Recently Used URL Path First Cra…" at bounding box center [481, 255] width 962 height 510
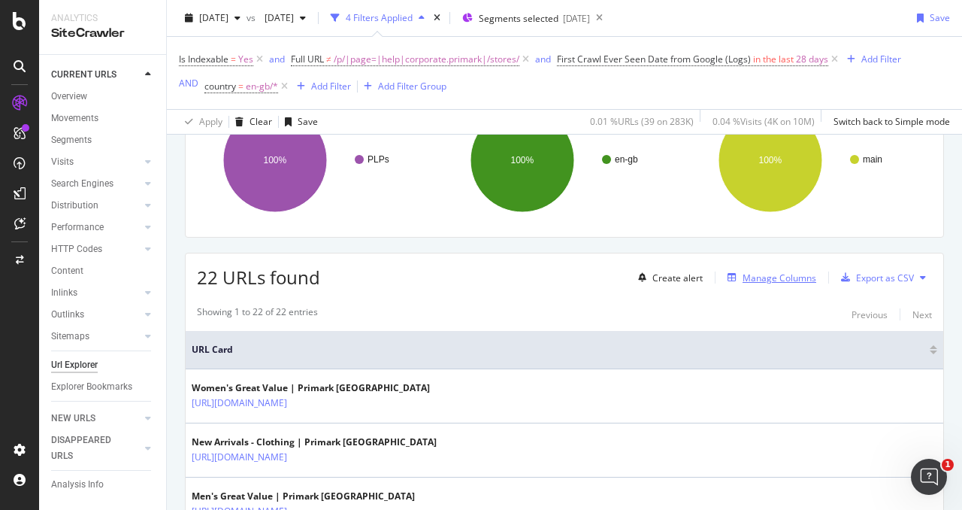
click at [760, 271] on div "Manage Columns" at bounding box center [780, 277] width 74 height 13
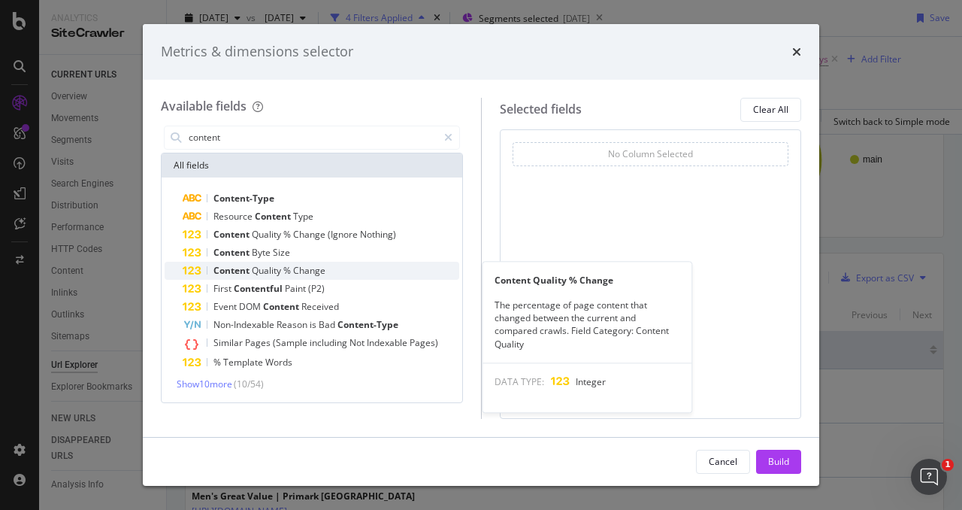
type input "content"
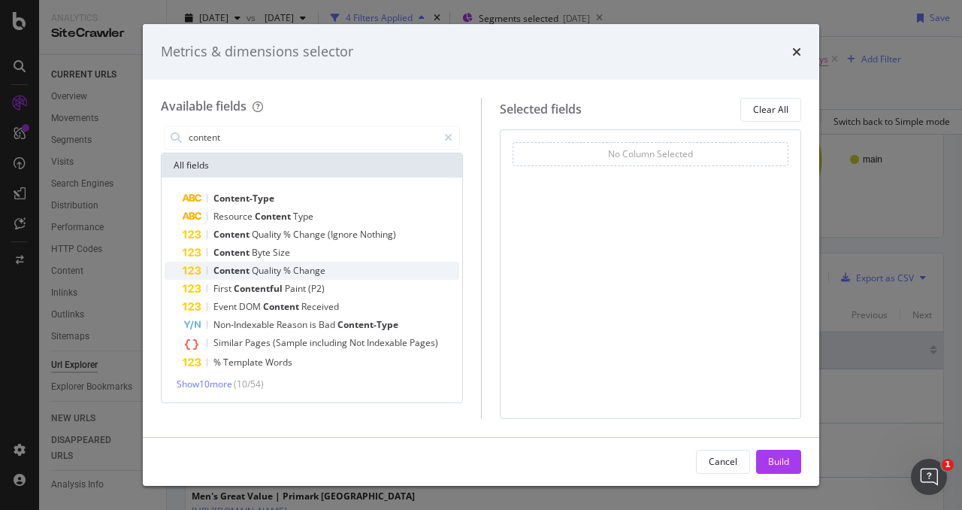
click at [334, 268] on div "Content Quality % Change" at bounding box center [321, 271] width 277 height 18
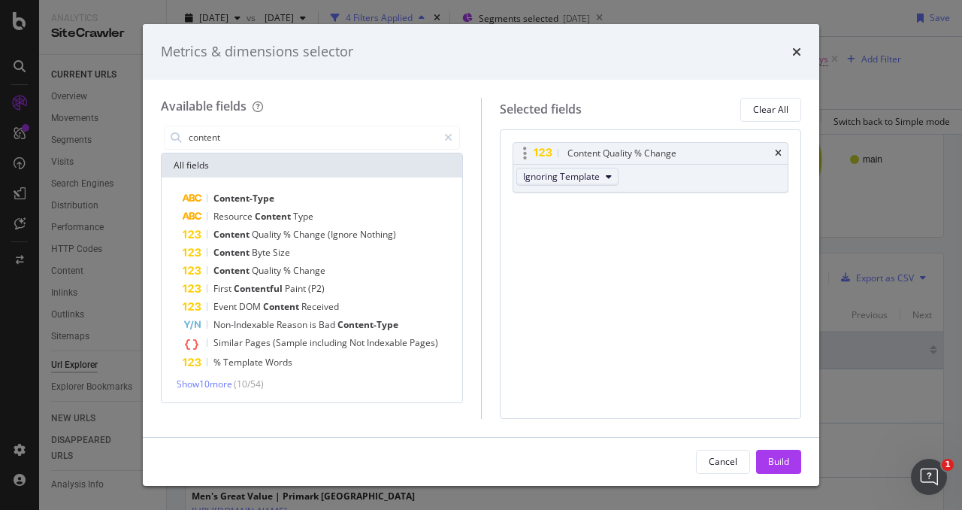
click at [596, 177] on span "Ignoring Template" at bounding box center [561, 176] width 77 height 13
click at [597, 177] on span "Ignoring Template" at bounding box center [561, 176] width 77 height 13
click at [621, 245] on div "Content Quality % Change Ignoring Template You can use this field as a To pick …" at bounding box center [651, 273] width 302 height 289
click at [781, 460] on div "Build" at bounding box center [778, 461] width 21 height 13
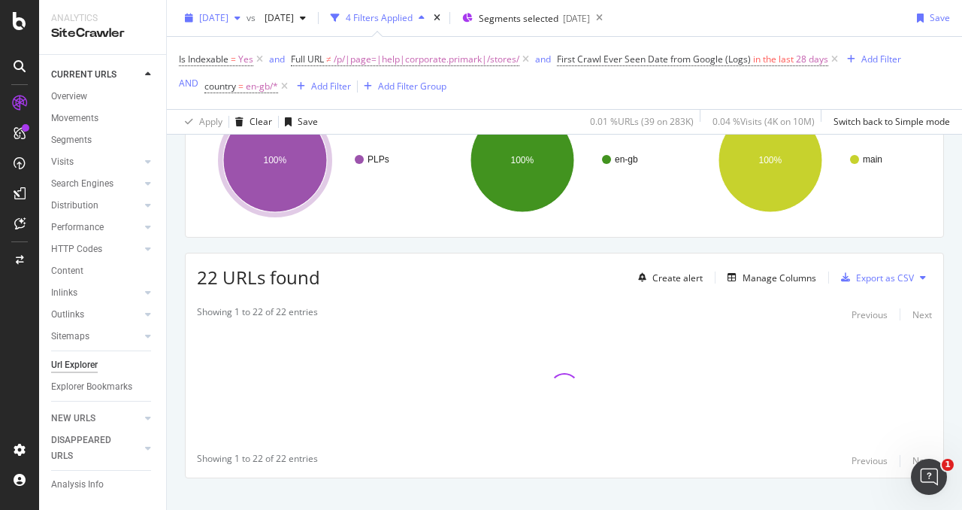
click at [228, 21] on span "[DATE]" at bounding box center [213, 17] width 29 height 13
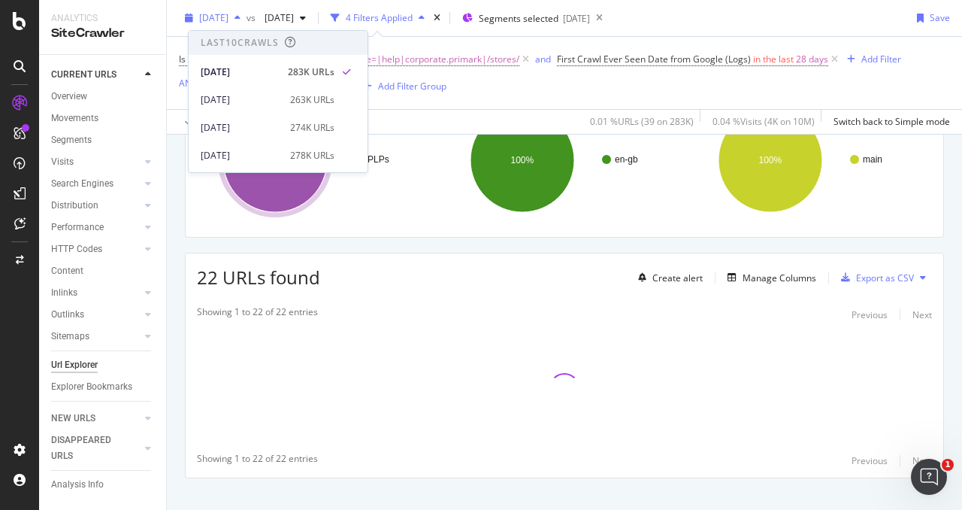
click at [228, 16] on span "[DATE]" at bounding box center [213, 17] width 29 height 13
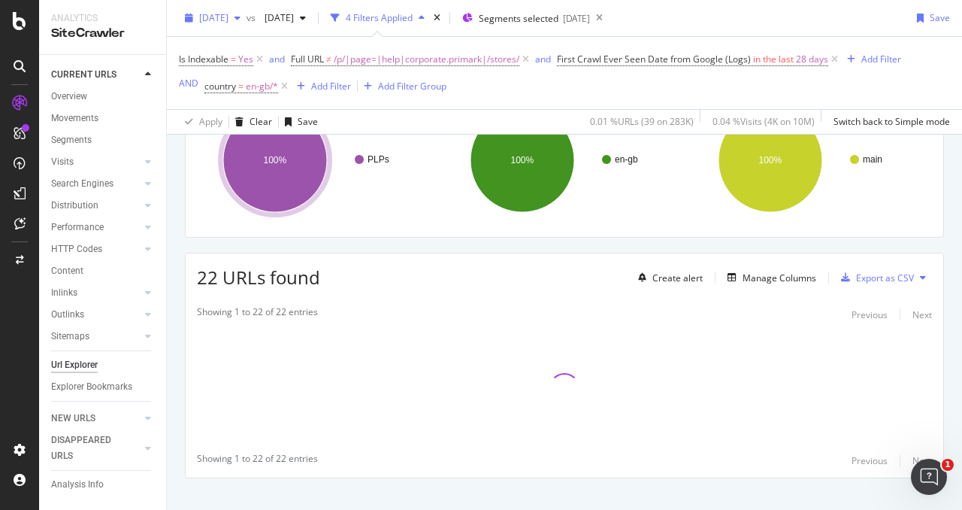
click at [228, 16] on span "[DATE]" at bounding box center [213, 17] width 29 height 13
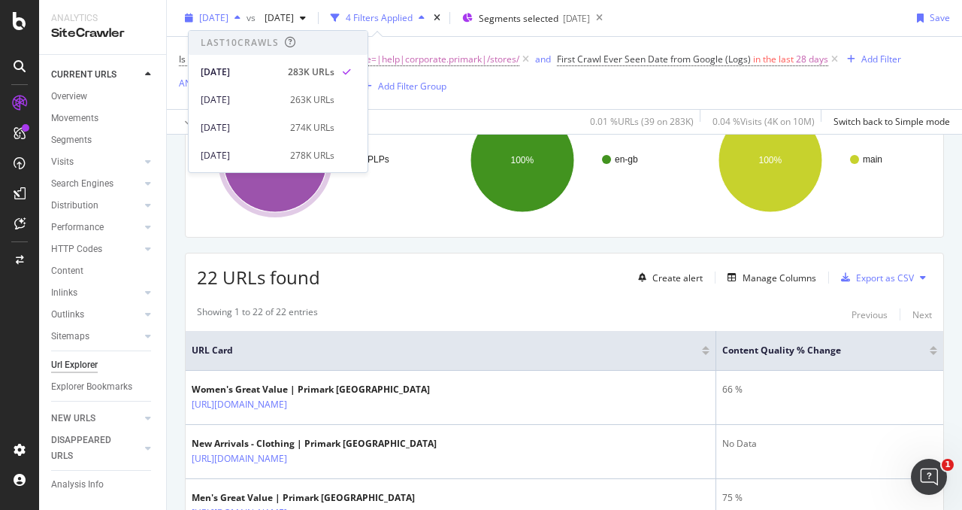
click at [228, 16] on span "[DATE]" at bounding box center [213, 17] width 29 height 13
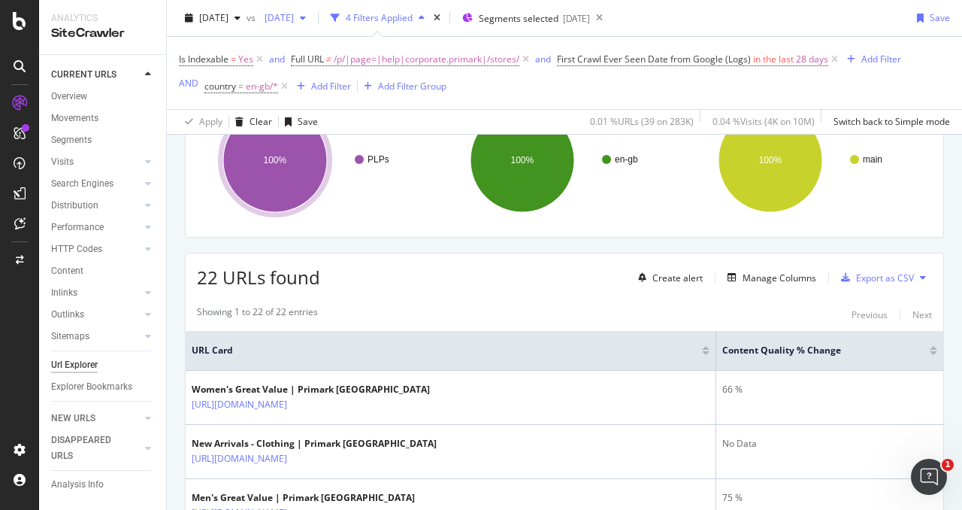
click at [294, 11] on span "2025 Jul. 20th" at bounding box center [276, 17] width 35 height 13
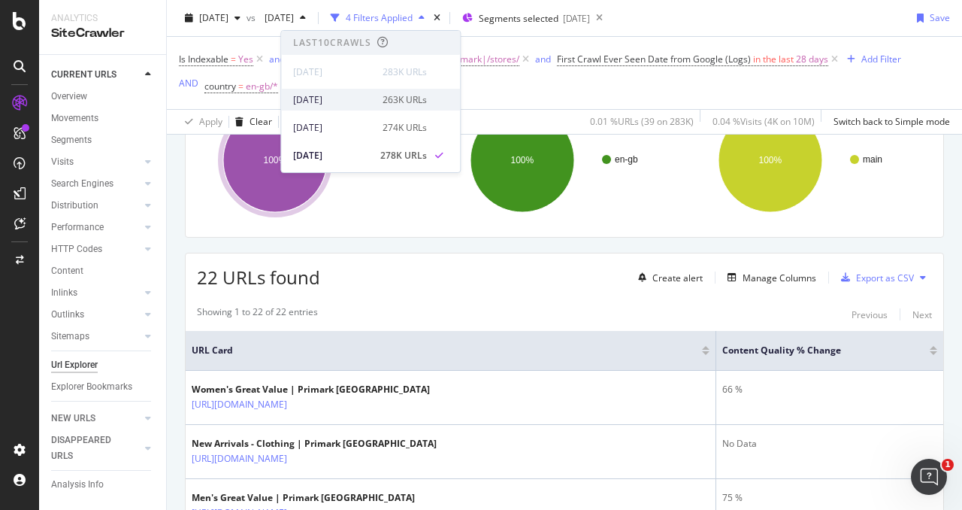
click at [374, 104] on div "2025 Aug. 3rd 263K URLs" at bounding box center [360, 100] width 134 height 14
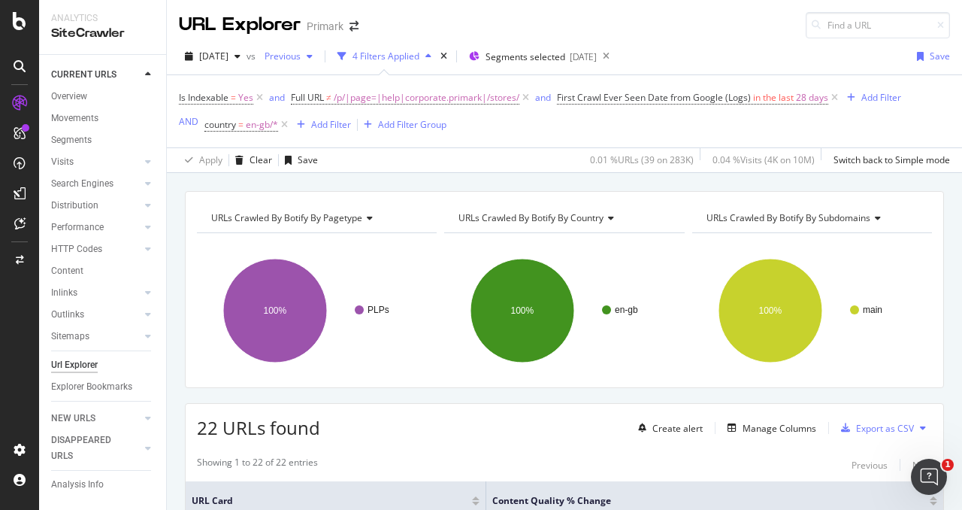
click at [301, 50] on span "Previous" at bounding box center [280, 56] width 42 height 13
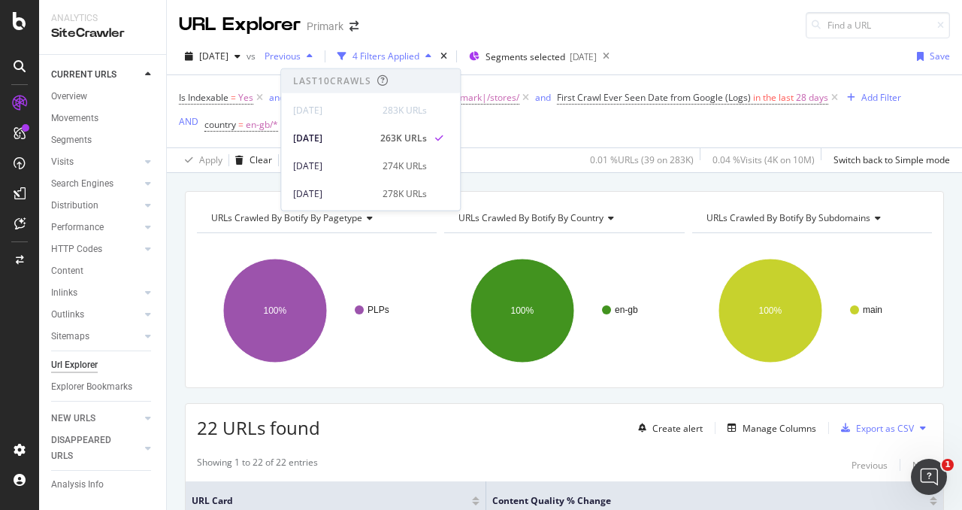
click at [301, 50] on span "Previous" at bounding box center [280, 56] width 42 height 13
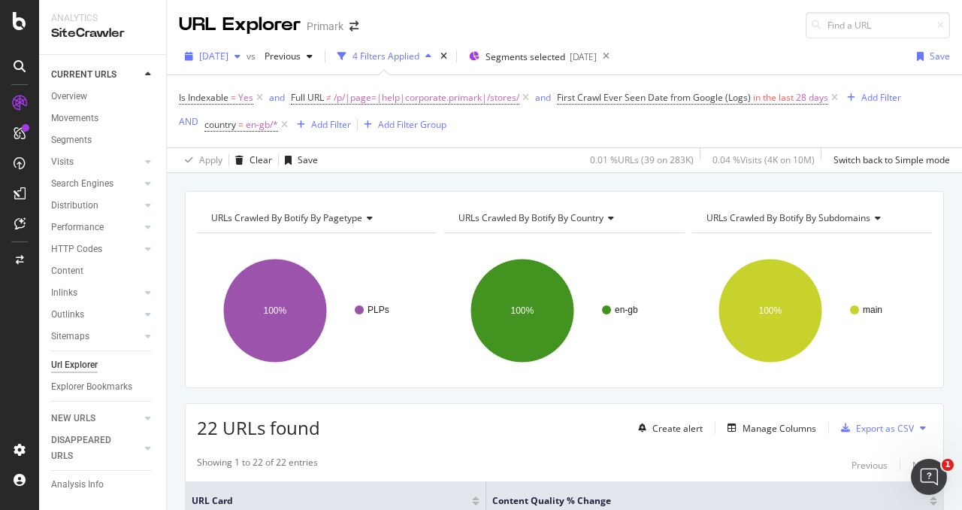
click at [228, 57] on span "[DATE]" at bounding box center [213, 56] width 29 height 13
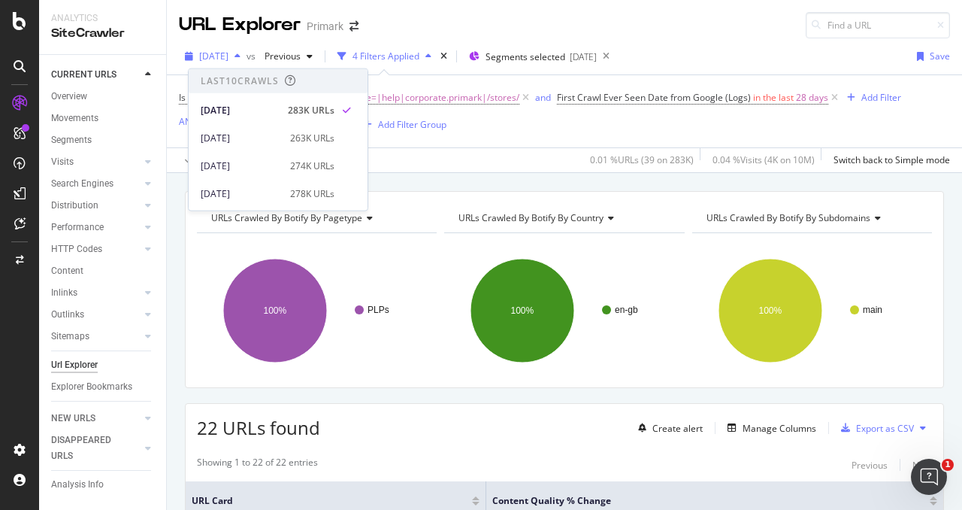
click at [228, 54] on span "[DATE]" at bounding box center [213, 56] width 29 height 13
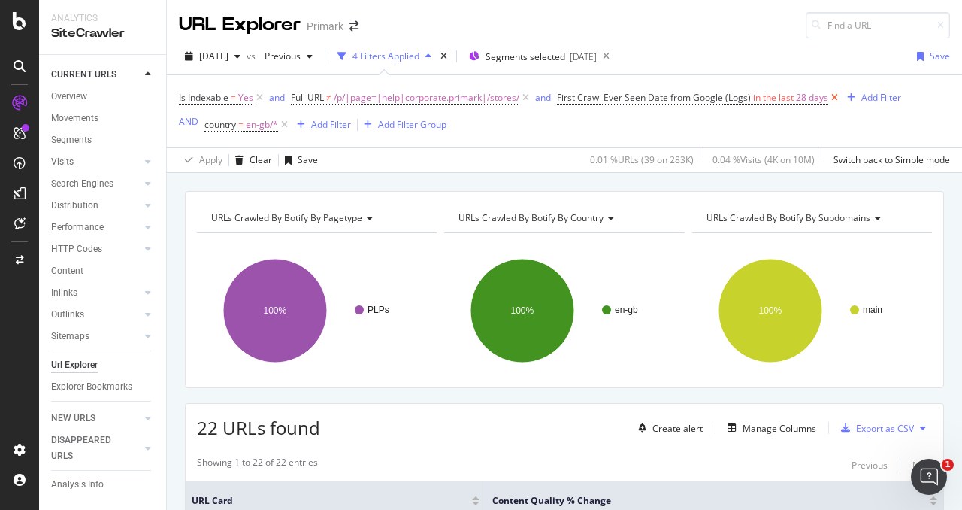
click at [833, 95] on icon at bounding box center [834, 97] width 13 height 15
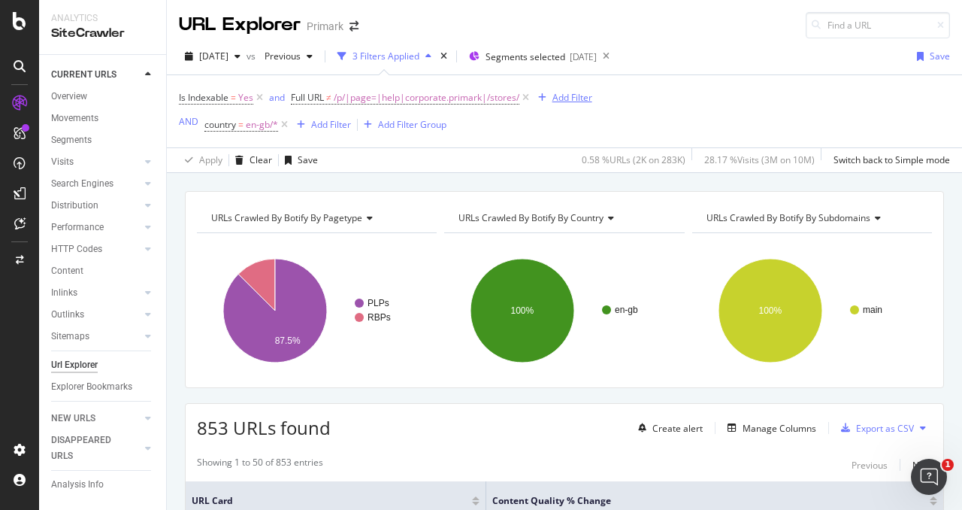
click at [561, 96] on div "Add Filter" at bounding box center [572, 97] width 40 height 13
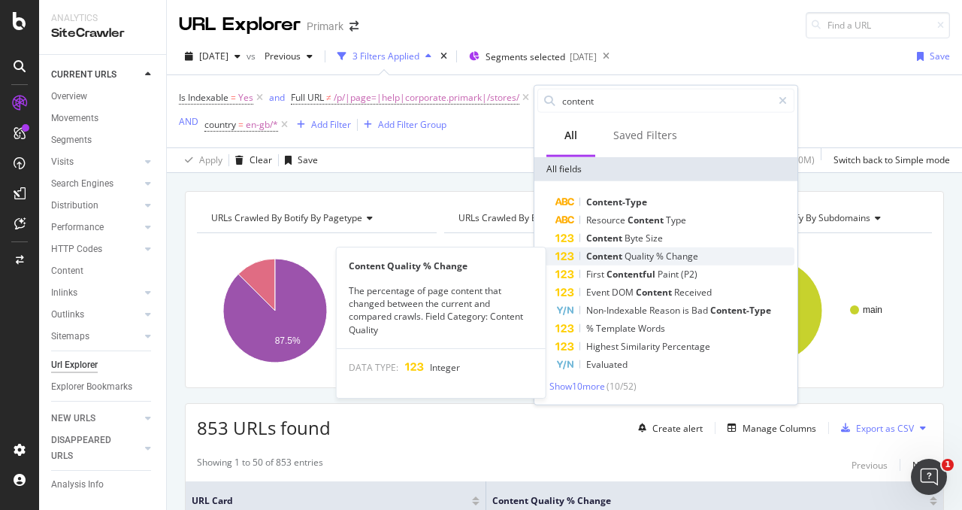
type input "content"
click at [660, 256] on span "%" at bounding box center [661, 256] width 10 height 13
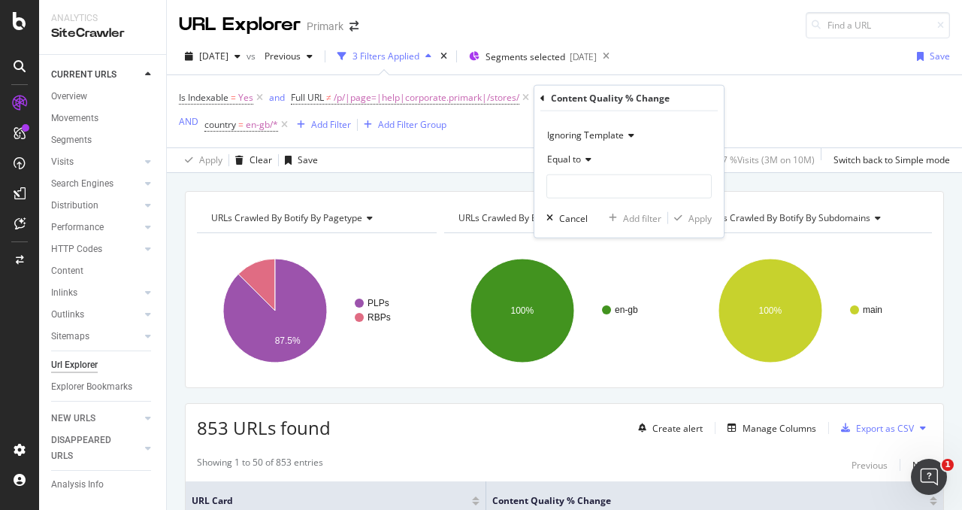
click at [581, 156] on icon at bounding box center [586, 159] width 11 height 9
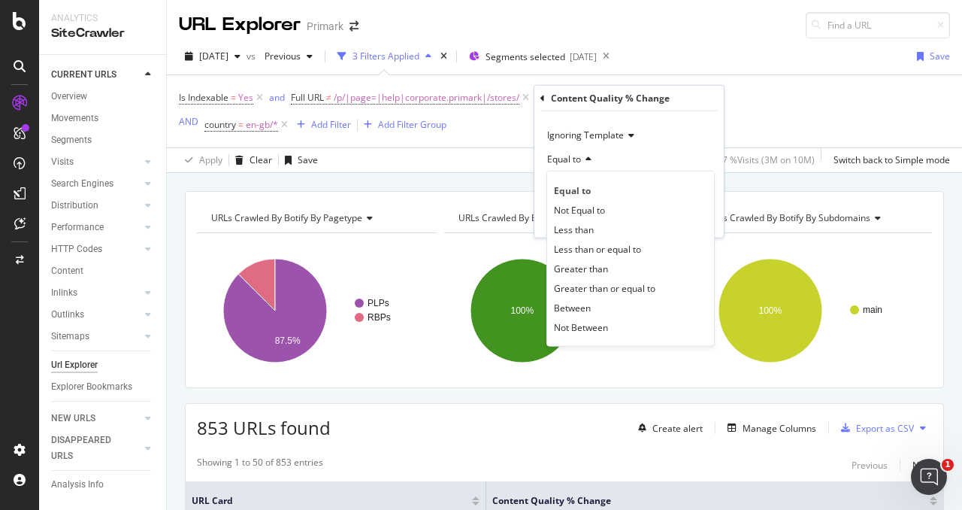
click at [599, 263] on span "Greater than" at bounding box center [581, 268] width 54 height 13
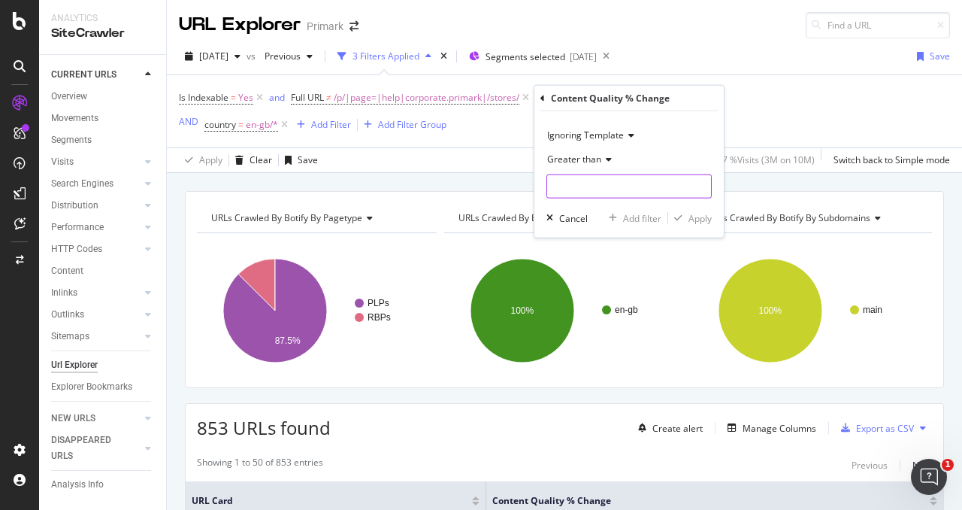
click at [592, 192] on input "number" at bounding box center [628, 186] width 165 height 24
type input "50"
click at [691, 214] on div "Apply" at bounding box center [700, 217] width 23 height 13
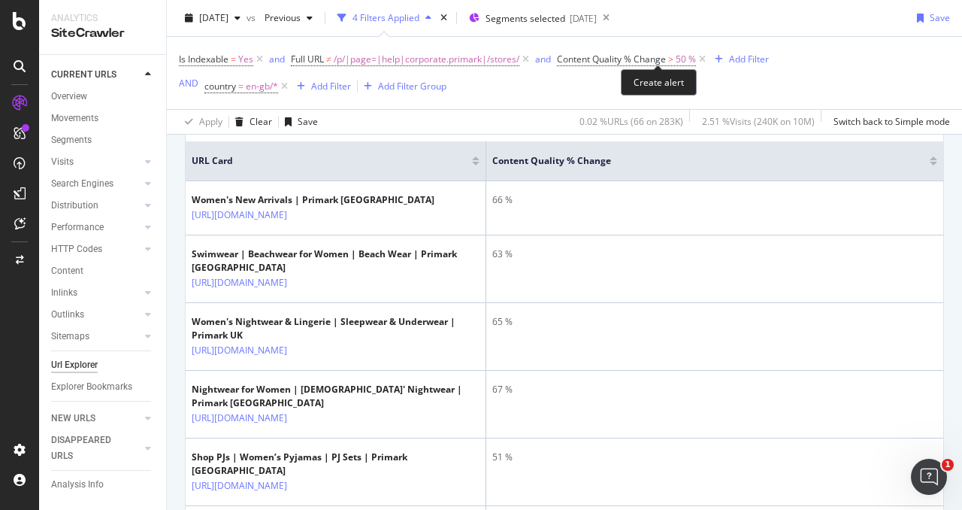
scroll to position [376, 0]
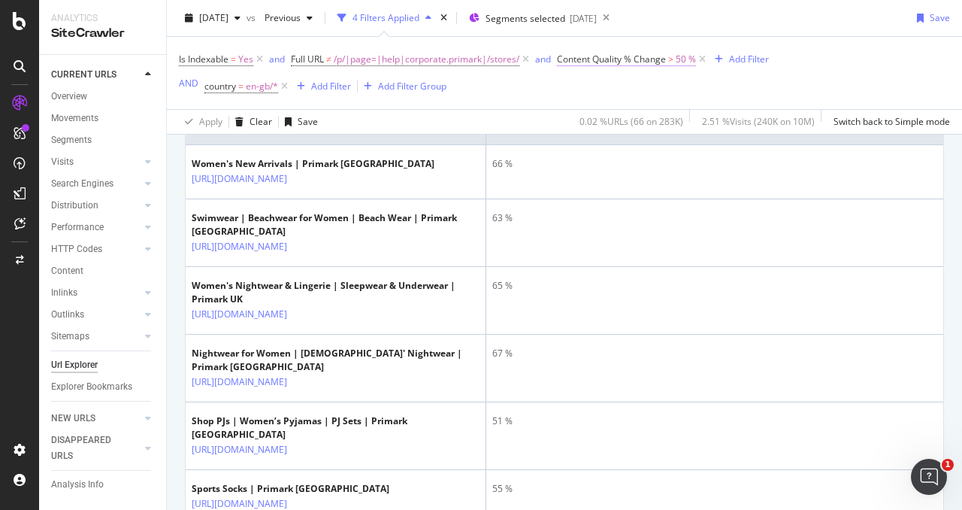
click at [649, 56] on span "Content Quality % Change" at bounding box center [611, 59] width 109 height 13
click at [814, 42] on div "Is Indexable = Yes and Full URL ≠ /p/|page=|help|corporate.primark|/stores/ and…" at bounding box center [564, 73] width 771 height 72
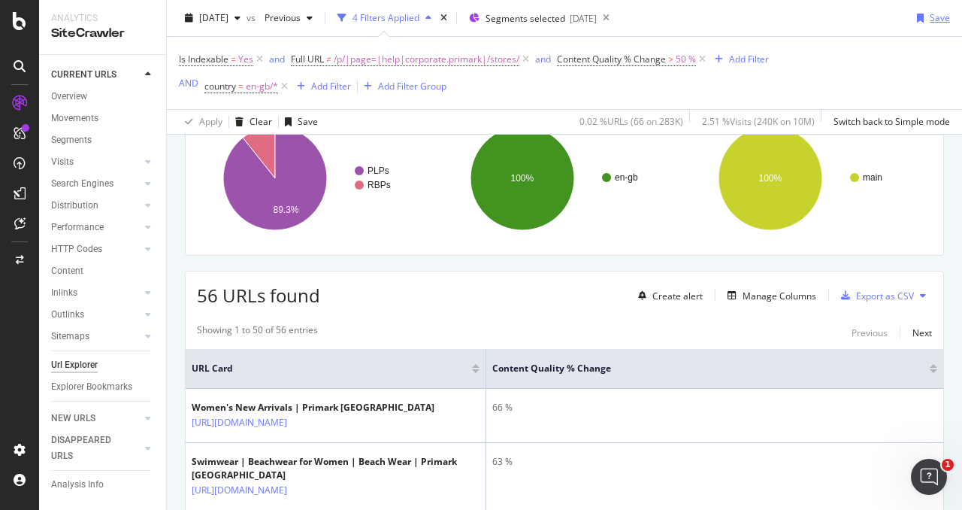
scroll to position [75, 0]
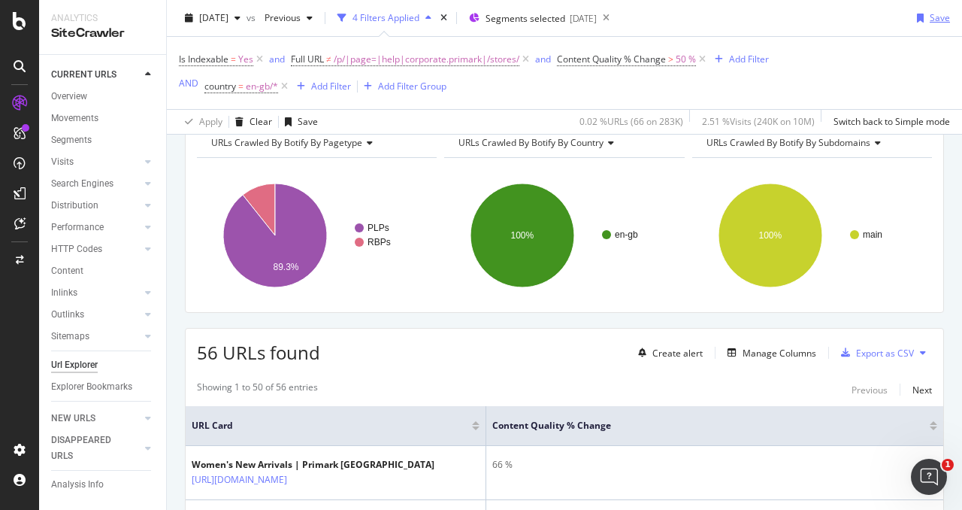
click at [930, 20] on div "Save" at bounding box center [940, 17] width 20 height 13
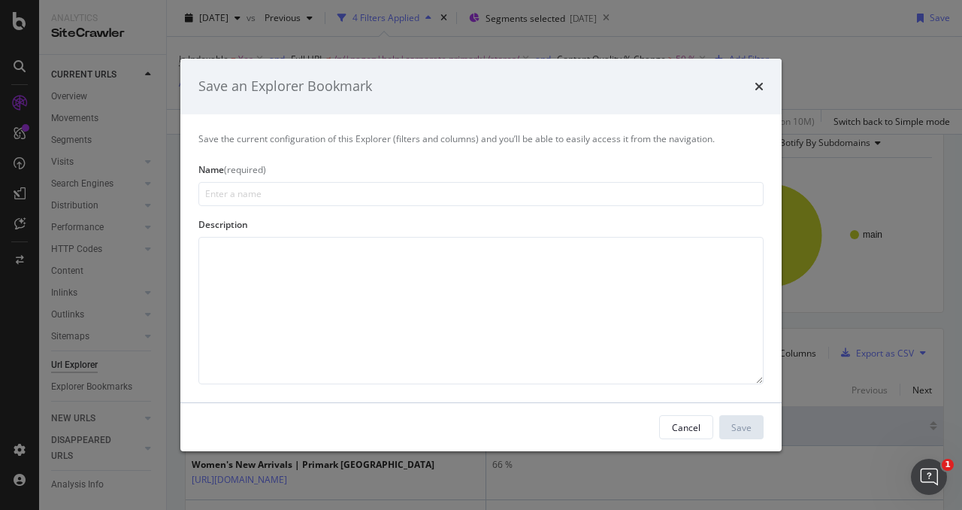
click at [325, 197] on input "modal" at bounding box center [480, 194] width 565 height 24
type input "Content % Change in PLPs since Previous Crawl (EN-GB)"
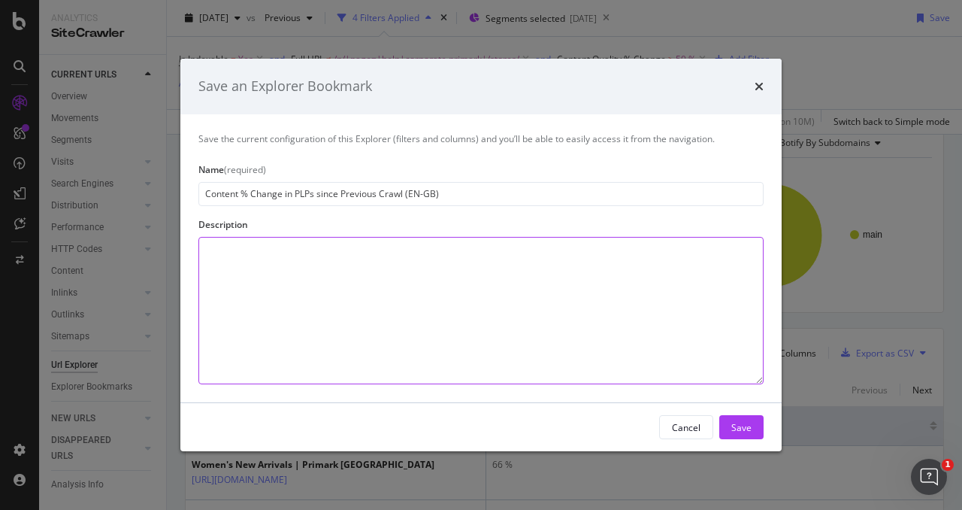
click at [335, 292] on textarea "modal" at bounding box center [480, 310] width 565 height 147
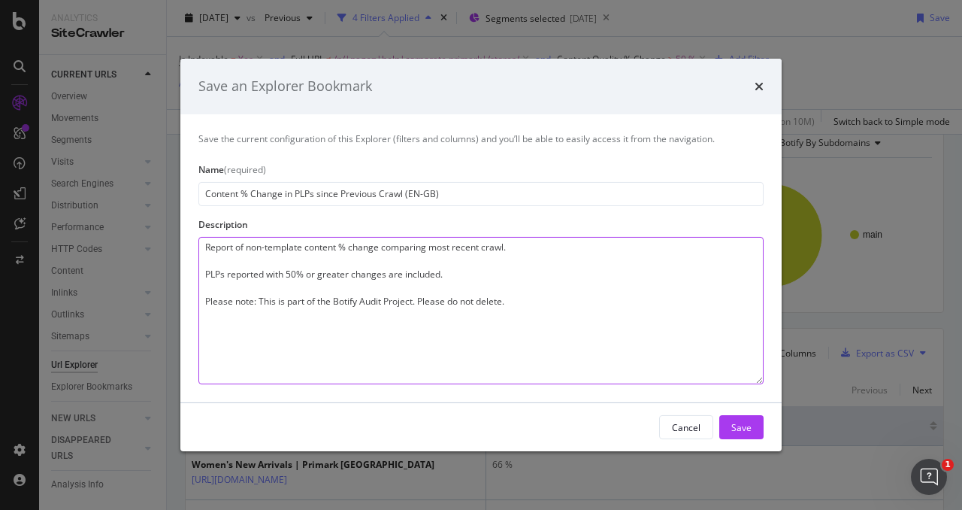
click at [335, 292] on textarea "Report of non-template content % change comparing most recent crawl. PLPs repor…" at bounding box center [480, 310] width 565 height 147
type textarea "Report of non-template content % change comparing most recent crawl. PLPs repor…"
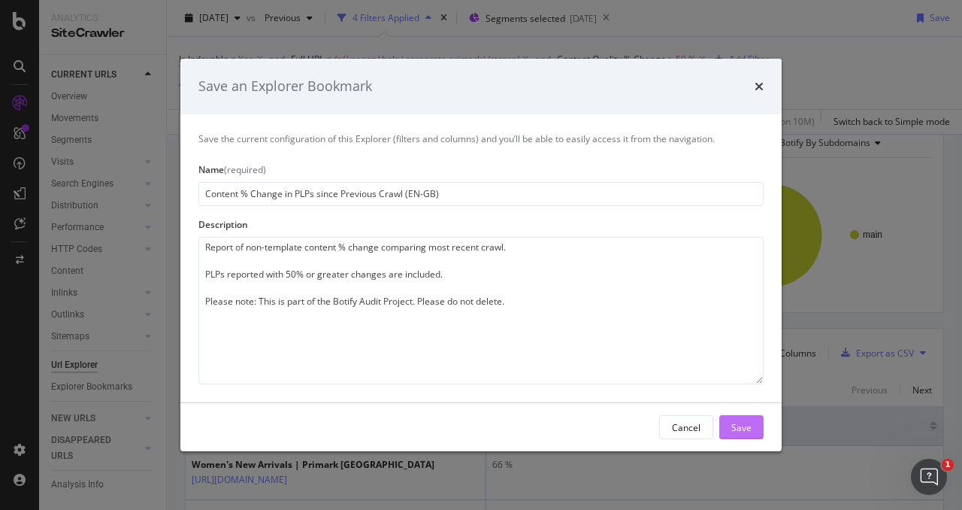
click at [738, 432] on div "Save" at bounding box center [741, 426] width 20 height 13
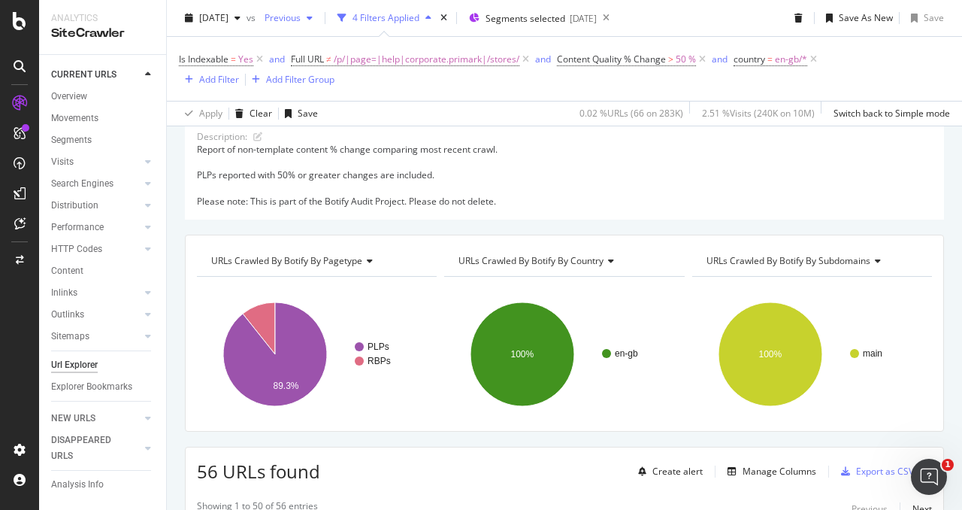
scroll to position [39, 0]
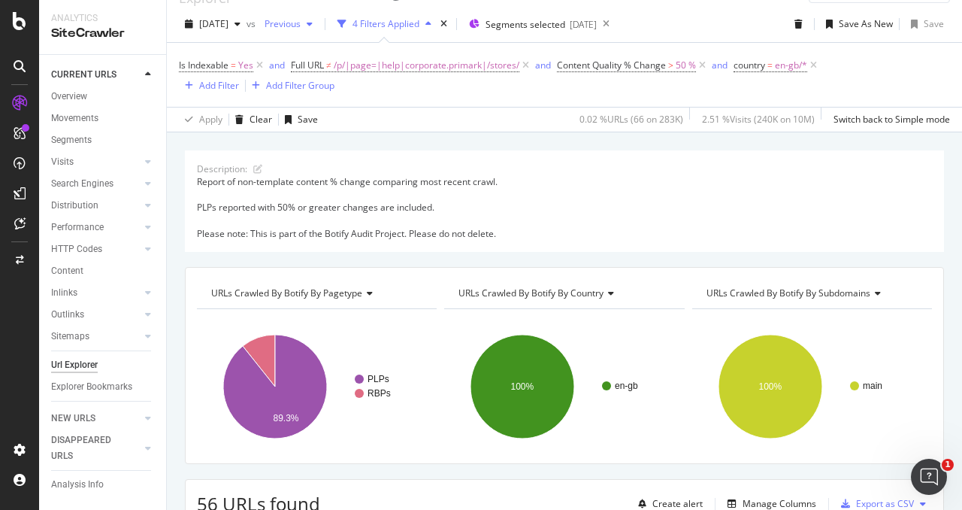
click at [319, 14] on div "Previous" at bounding box center [289, 24] width 60 height 23
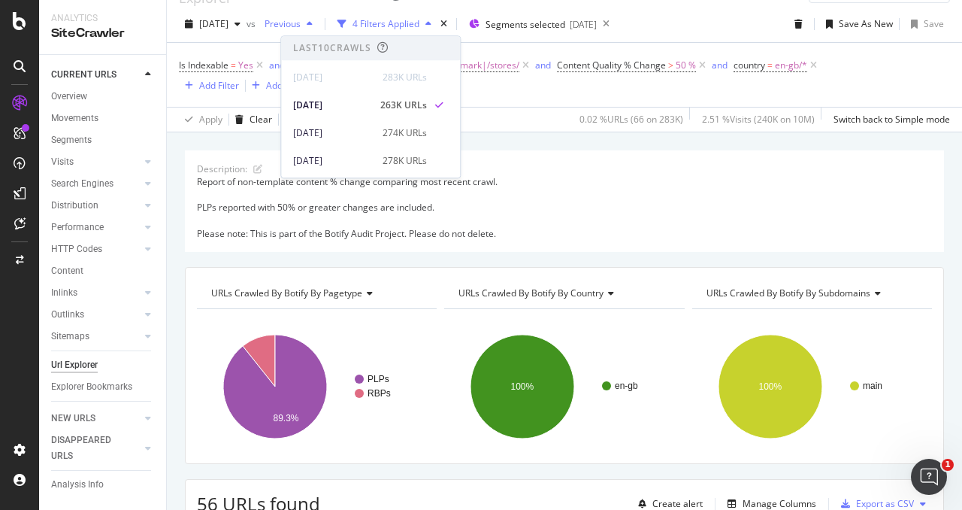
click at [301, 17] on span "Previous" at bounding box center [280, 23] width 42 height 13
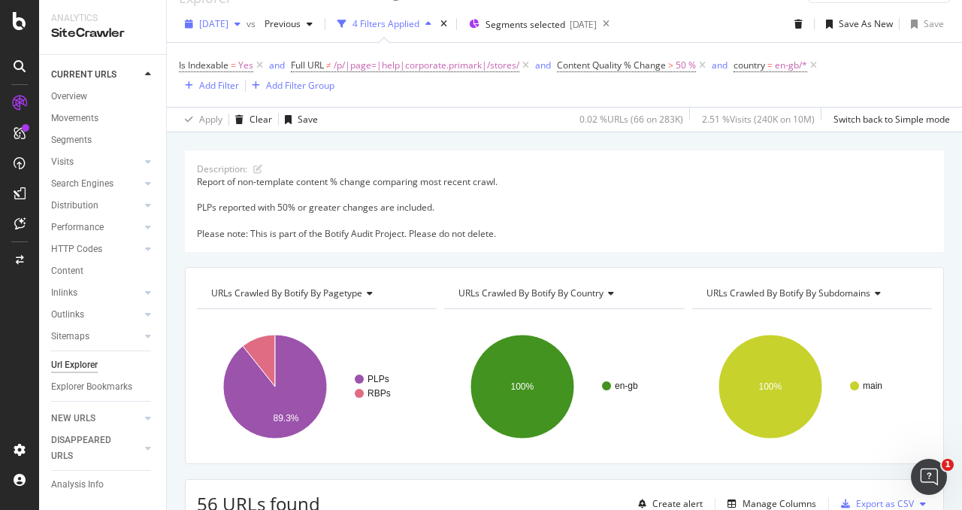
click at [227, 28] on span "[DATE]" at bounding box center [213, 23] width 29 height 13
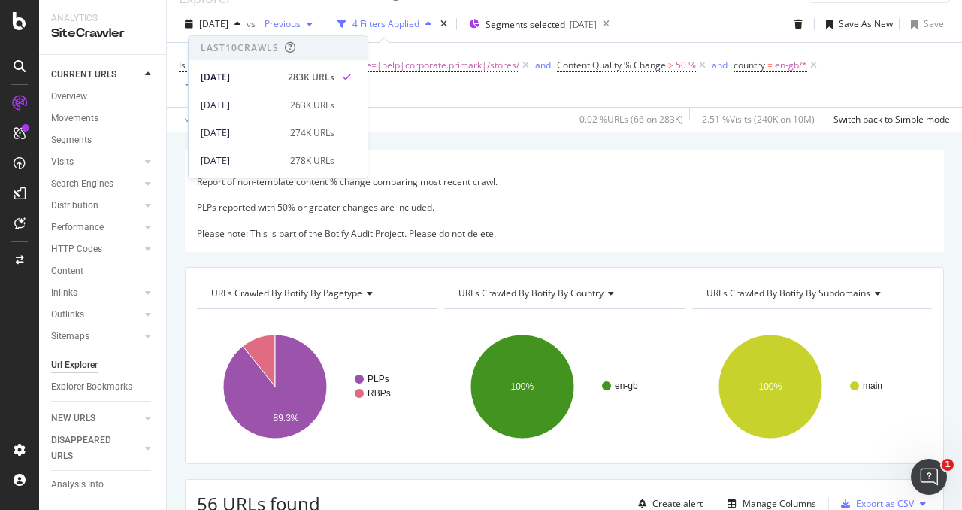
click at [301, 26] on span "Previous" at bounding box center [280, 23] width 42 height 13
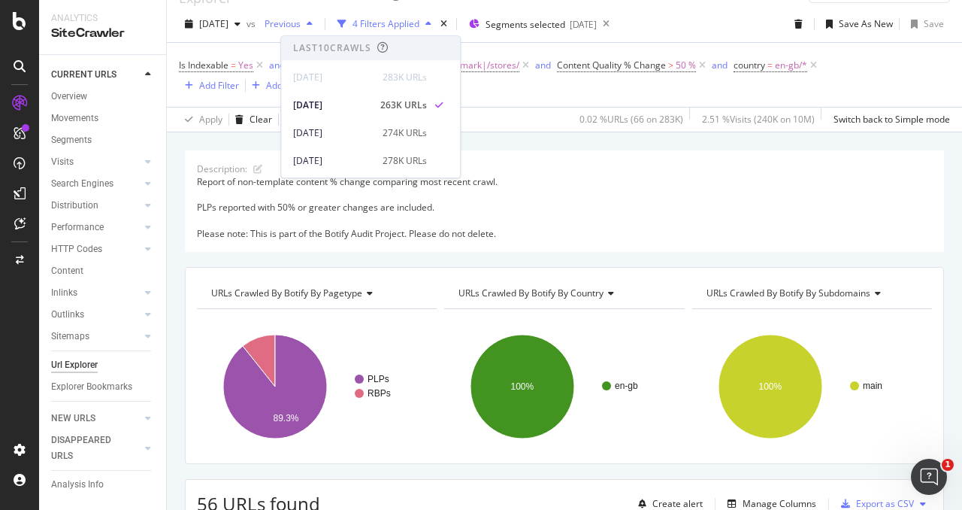
click at [301, 26] on span "Previous" at bounding box center [280, 23] width 42 height 13
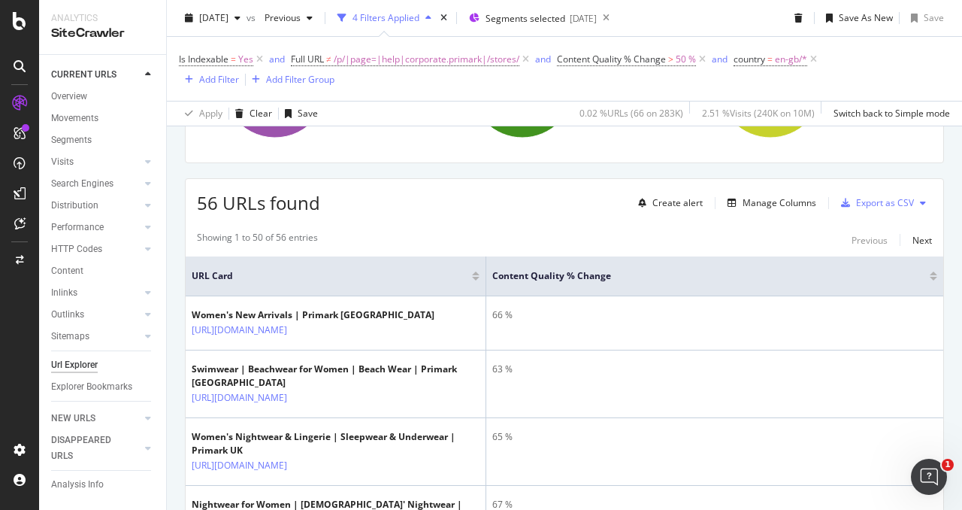
scroll to position [0, 0]
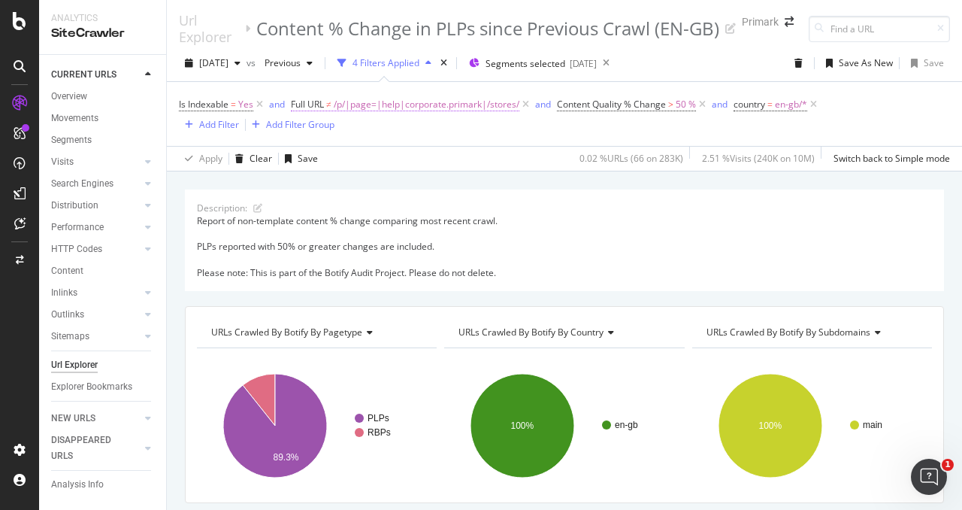
click at [422, 102] on span "/p/|page=|help|corporate.primark|/stores/" at bounding box center [427, 104] width 186 height 21
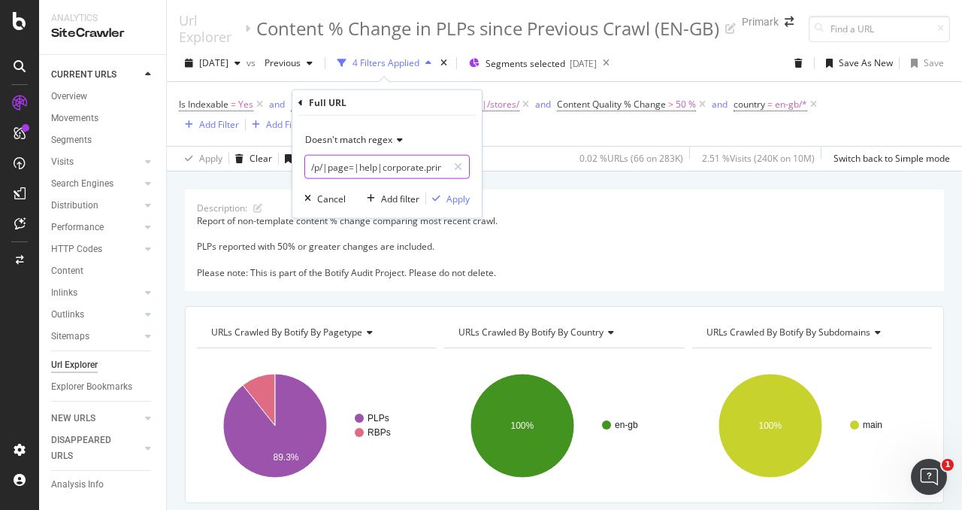
click at [399, 161] on input "/p/|page=|help|corporate.primark|/stores/" at bounding box center [376, 167] width 142 height 24
click at [392, 162] on input "/p/|page=|help|corporate.primark|/stores/" at bounding box center [376, 167] width 142 height 24
drag, startPoint x: 383, startPoint y: 168, endPoint x: 434, endPoint y: 166, distance: 50.4
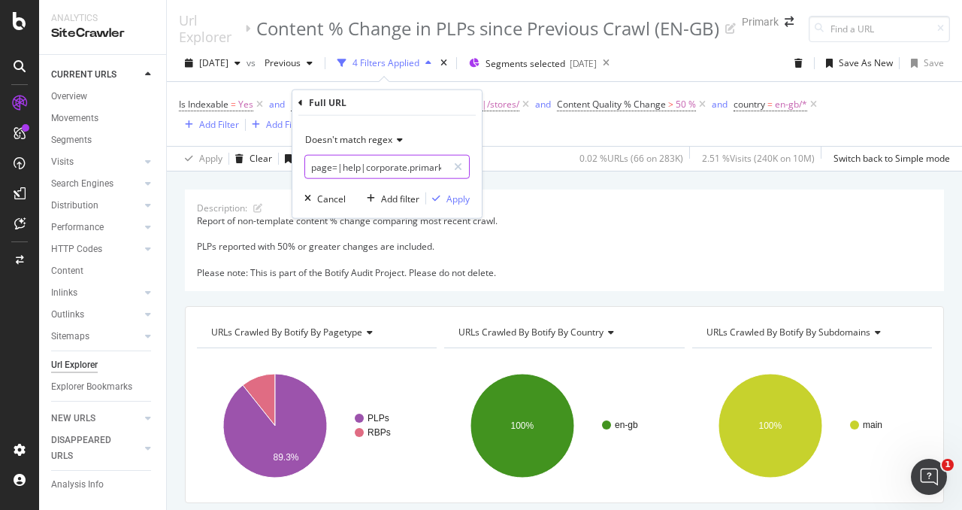
click at [434, 166] on input "/p/|page=|help|corporate.primark|/stores/" at bounding box center [376, 167] width 142 height 24
type input "/p/|page="
click at [461, 199] on div "Apply" at bounding box center [457, 198] width 23 height 13
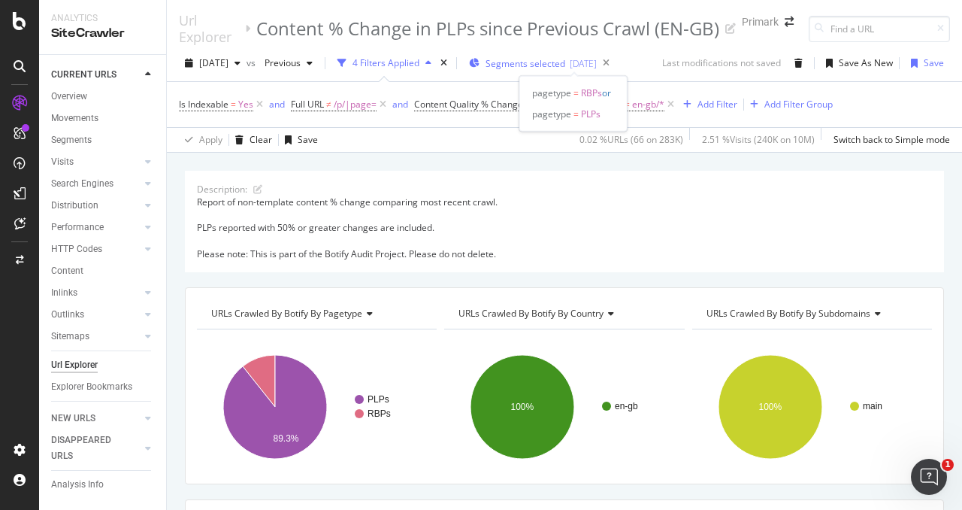
click at [597, 61] on div "2025-04-03" at bounding box center [583, 63] width 27 height 13
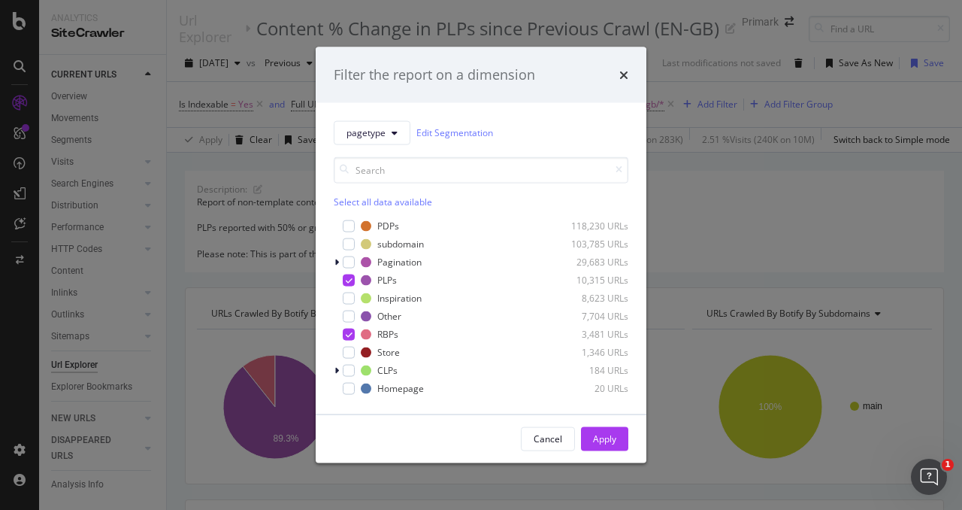
click at [685, 84] on div "Filter the report on a dimension pagetype Edit Segmentation Select all data ava…" at bounding box center [481, 255] width 962 height 510
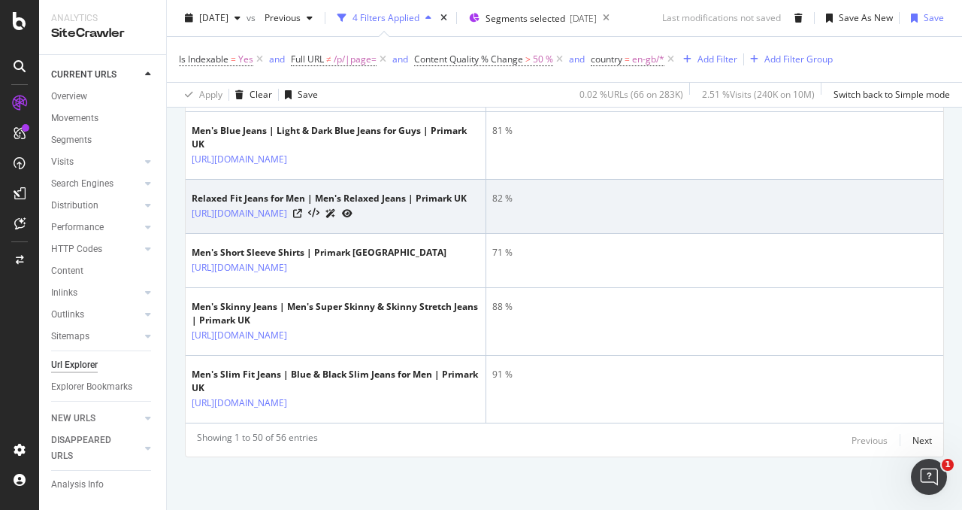
scroll to position [3648, 0]
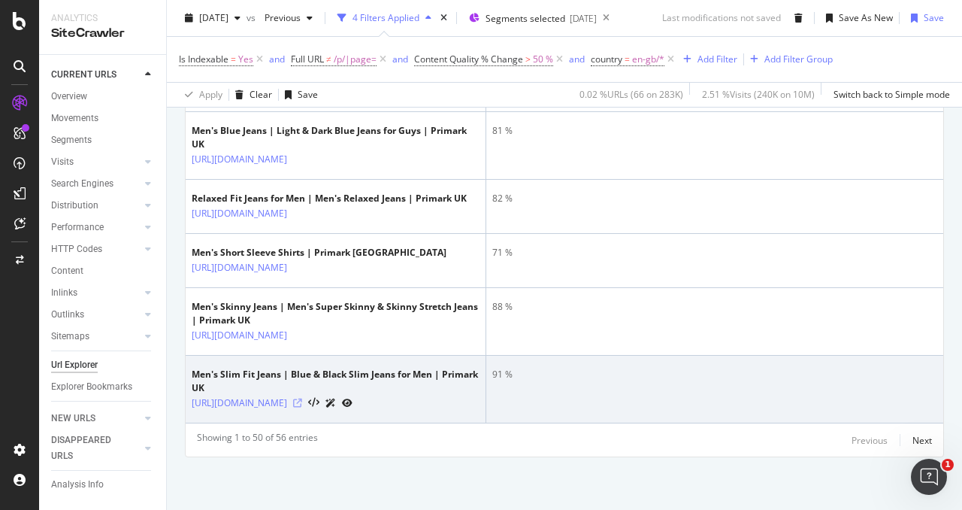
click at [302, 398] on icon at bounding box center [297, 402] width 9 height 9
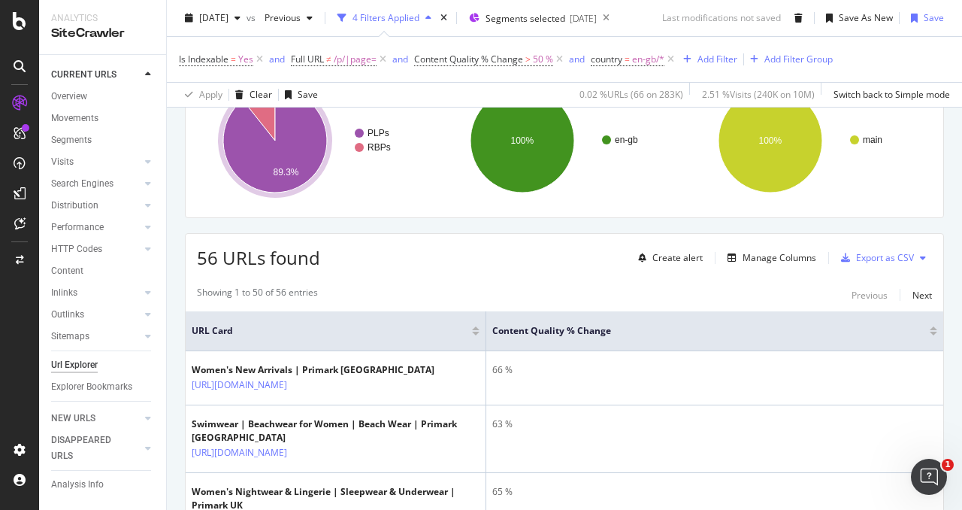
scroll to position [0, 0]
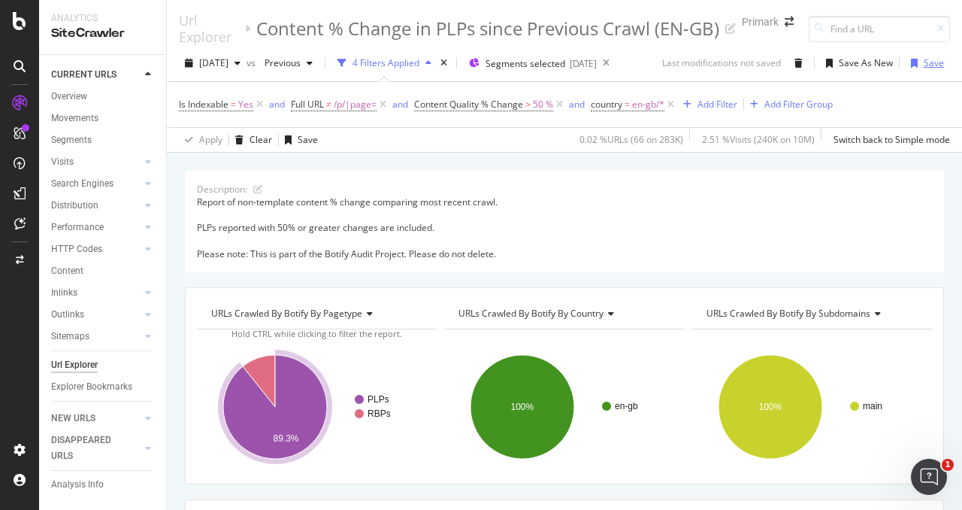
click at [934, 65] on div "Save" at bounding box center [934, 62] width 20 height 13
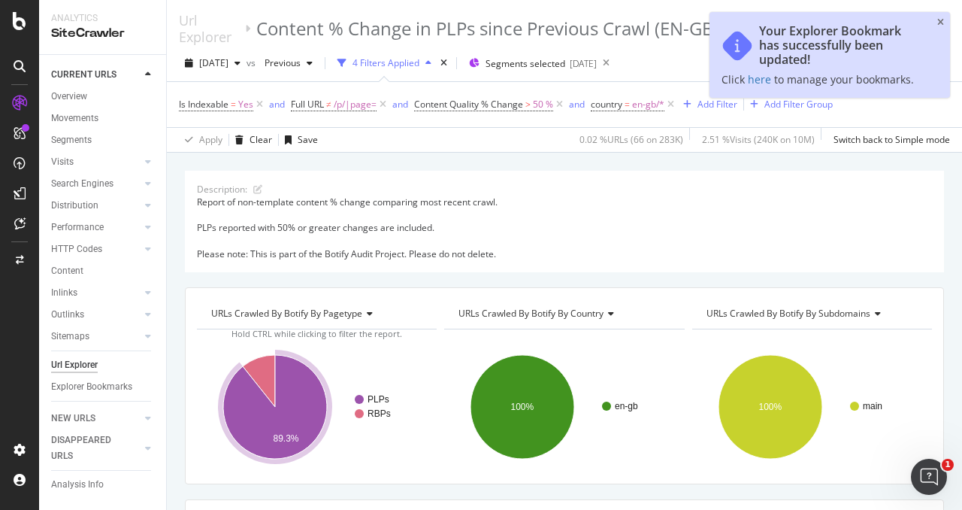
click at [932, 184] on div "Description: Report of non-template content % change comparing most recent craw…" at bounding box center [564, 221] width 759 height 101
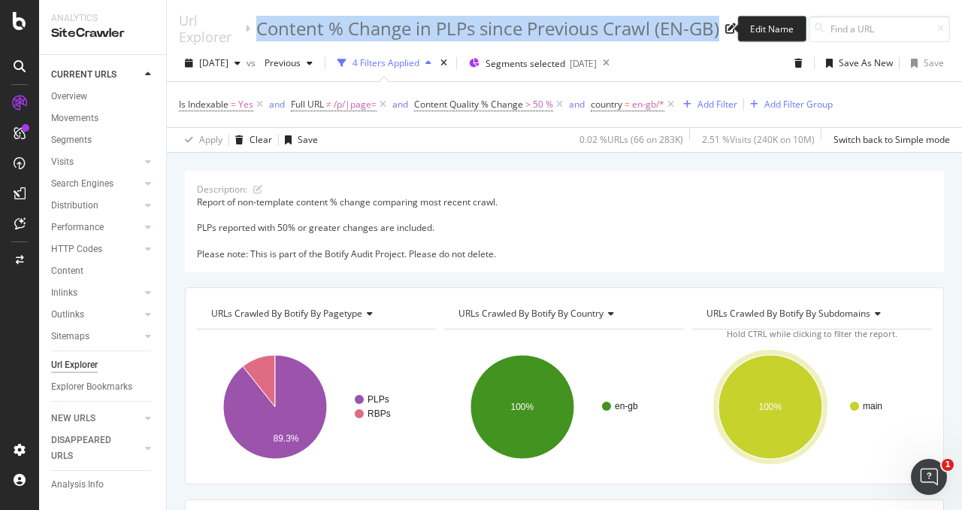
drag, startPoint x: 251, startPoint y: 28, endPoint x: 714, endPoint y: 36, distance: 463.1
click at [714, 36] on div "Content % Change in PLPs since Previous Crawl (EN-GB)" at bounding box center [487, 29] width 463 height 26
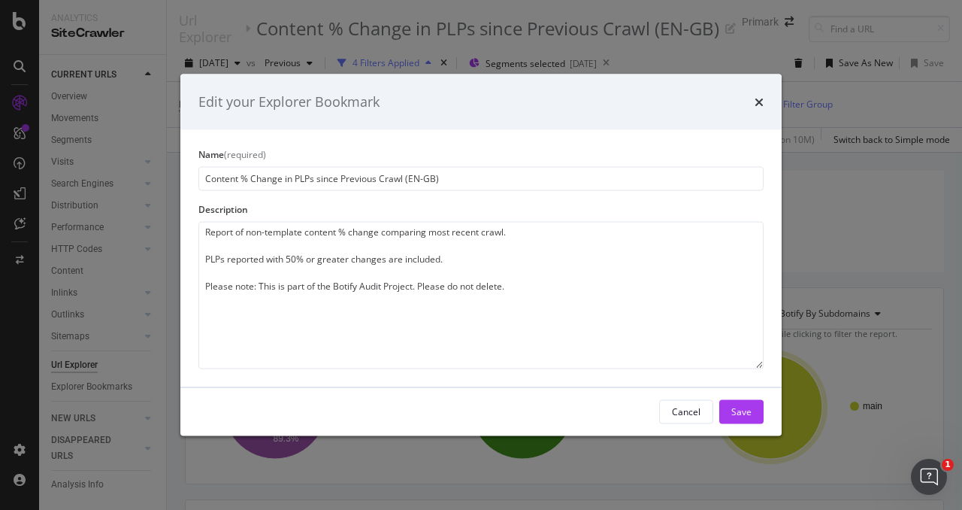
click at [386, 180] on input "Content % Change in PLPs since Previous Crawl (EN-GB)" at bounding box center [480, 178] width 565 height 24
click at [761, 99] on icon "times" at bounding box center [759, 101] width 9 height 12
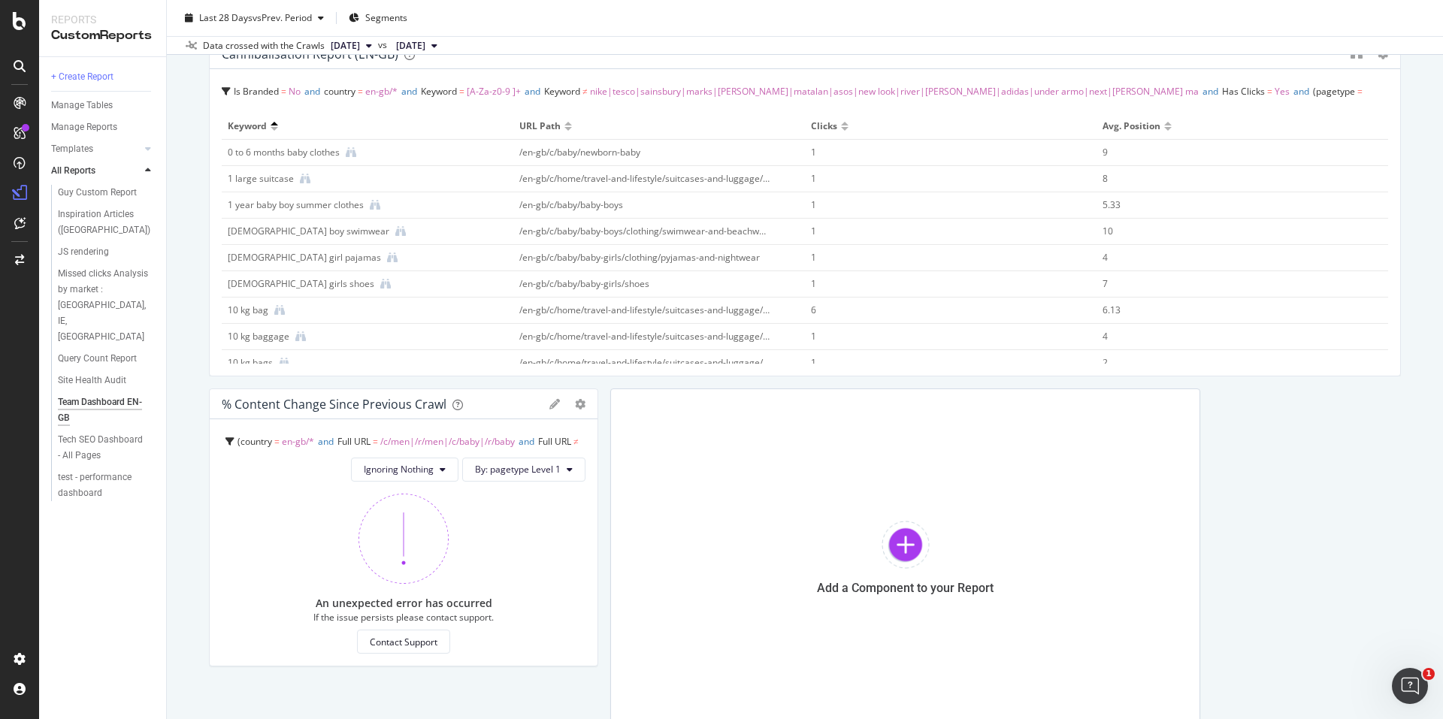
scroll to position [1203, 0]
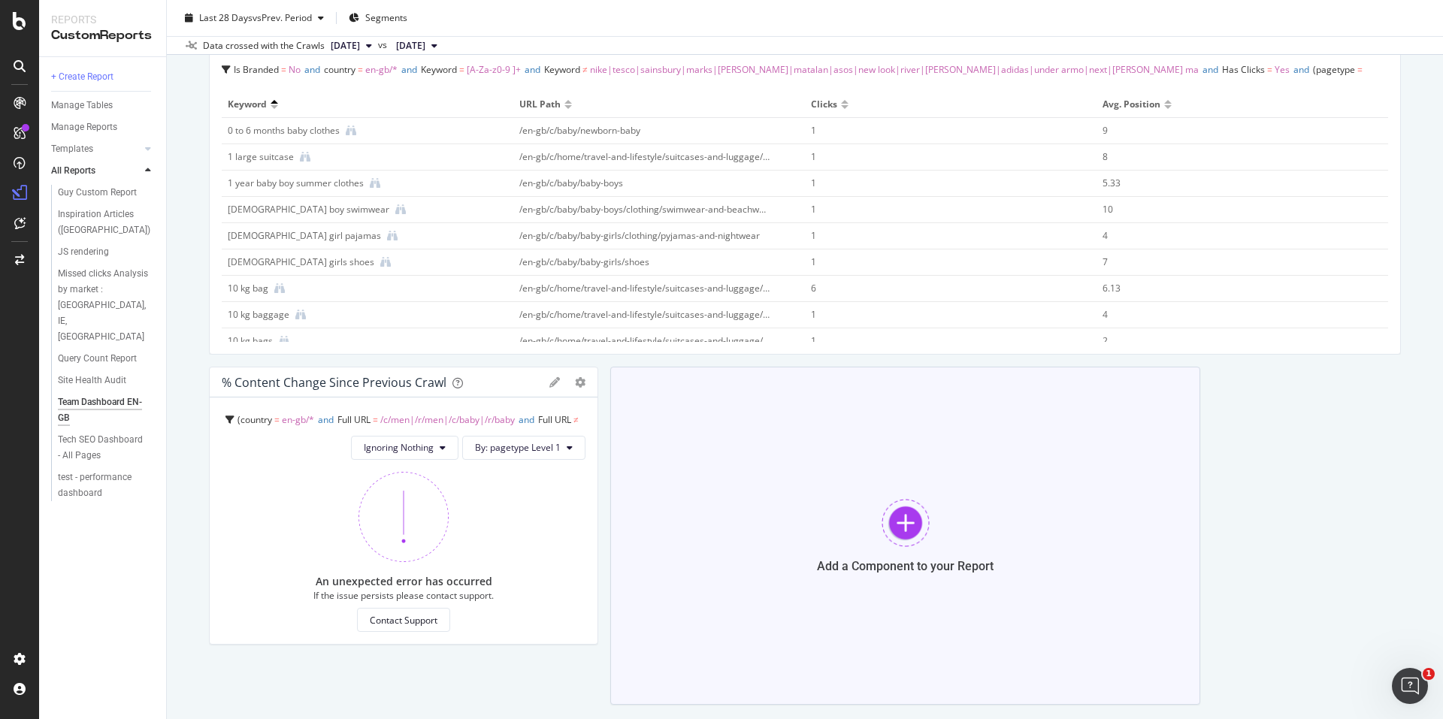
click at [883, 522] on div at bounding box center [906, 523] width 48 height 48
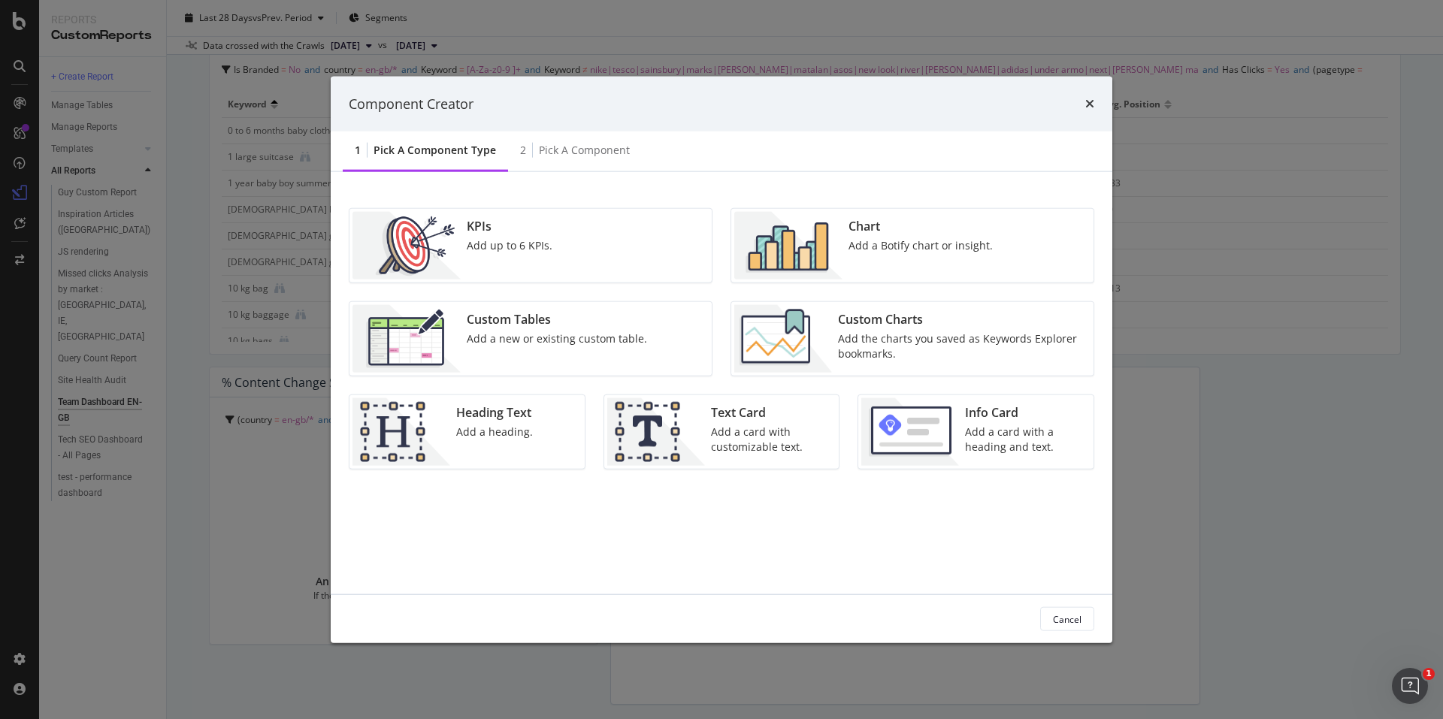
click at [974, 341] on div "Add the charts you saved as Keywords Explorer bookmarks." at bounding box center [961, 346] width 247 height 30
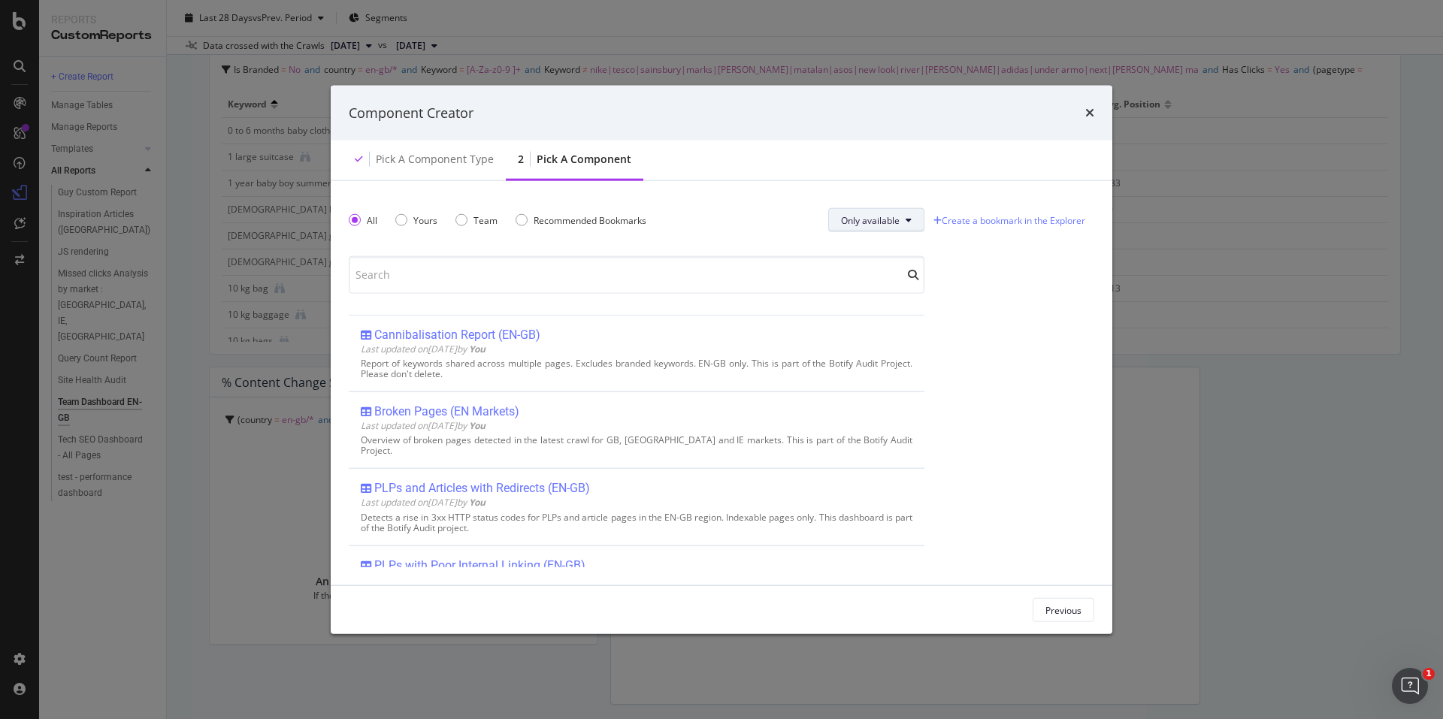
click at [905, 210] on button "Only available" at bounding box center [876, 220] width 96 height 24
click at [877, 248] on span "All" at bounding box center [868, 251] width 59 height 14
click at [1093, 113] on icon "times" at bounding box center [1089, 113] width 9 height 12
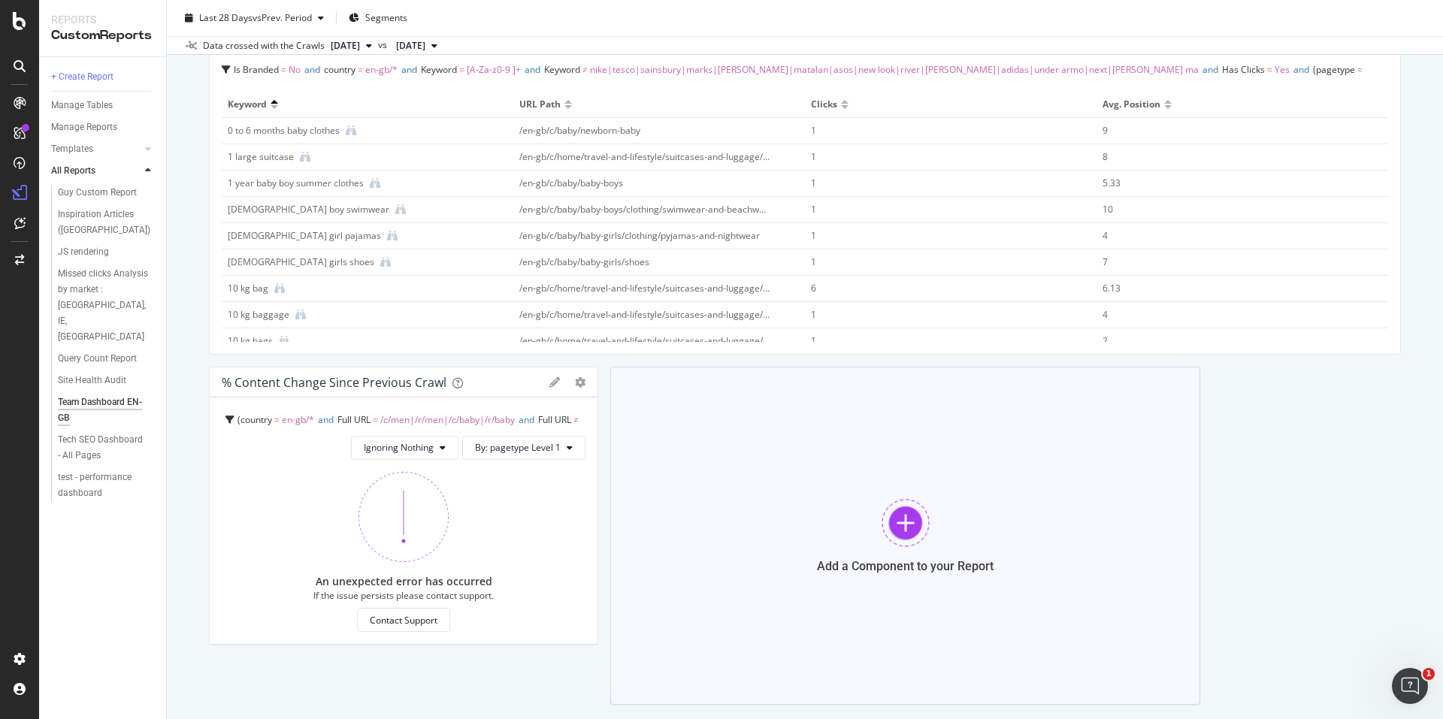
click at [892, 522] on div at bounding box center [906, 523] width 48 height 48
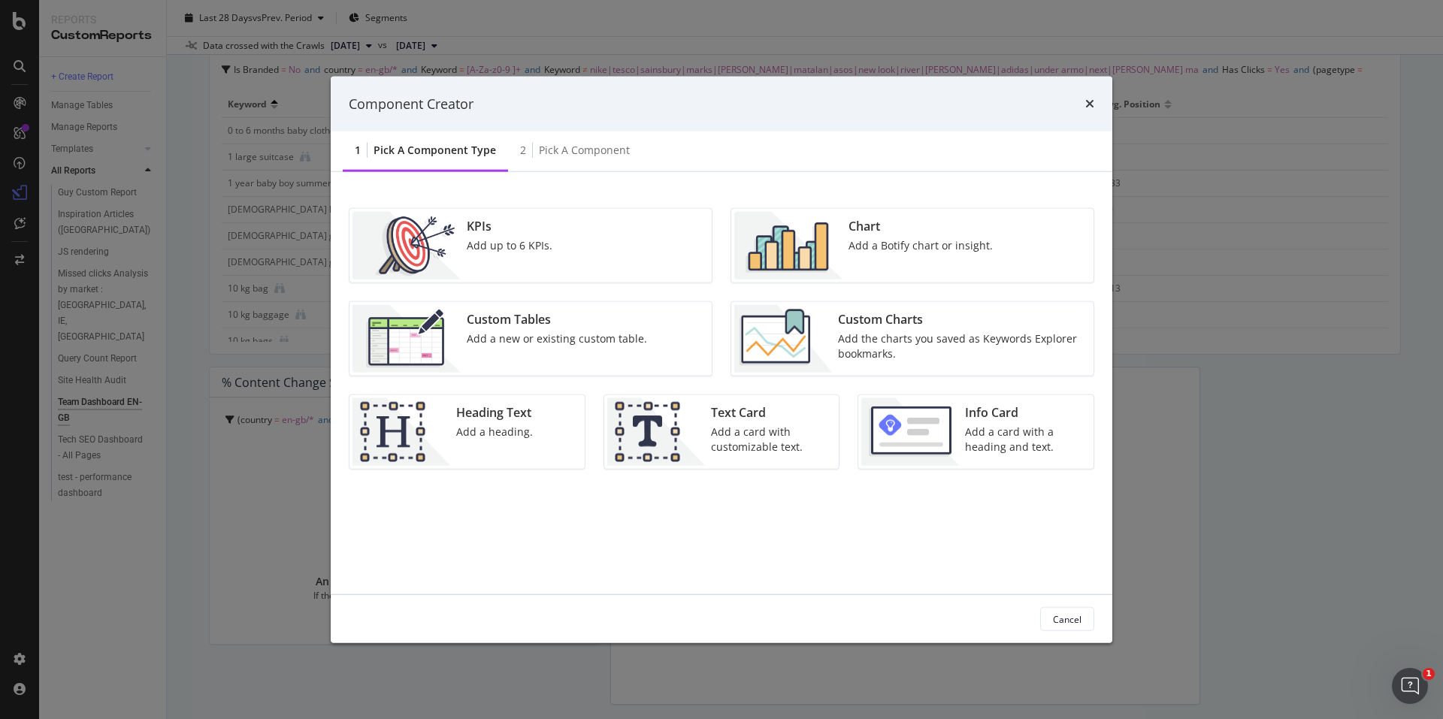
click at [1000, 313] on div "Custom Charts" at bounding box center [961, 319] width 247 height 17
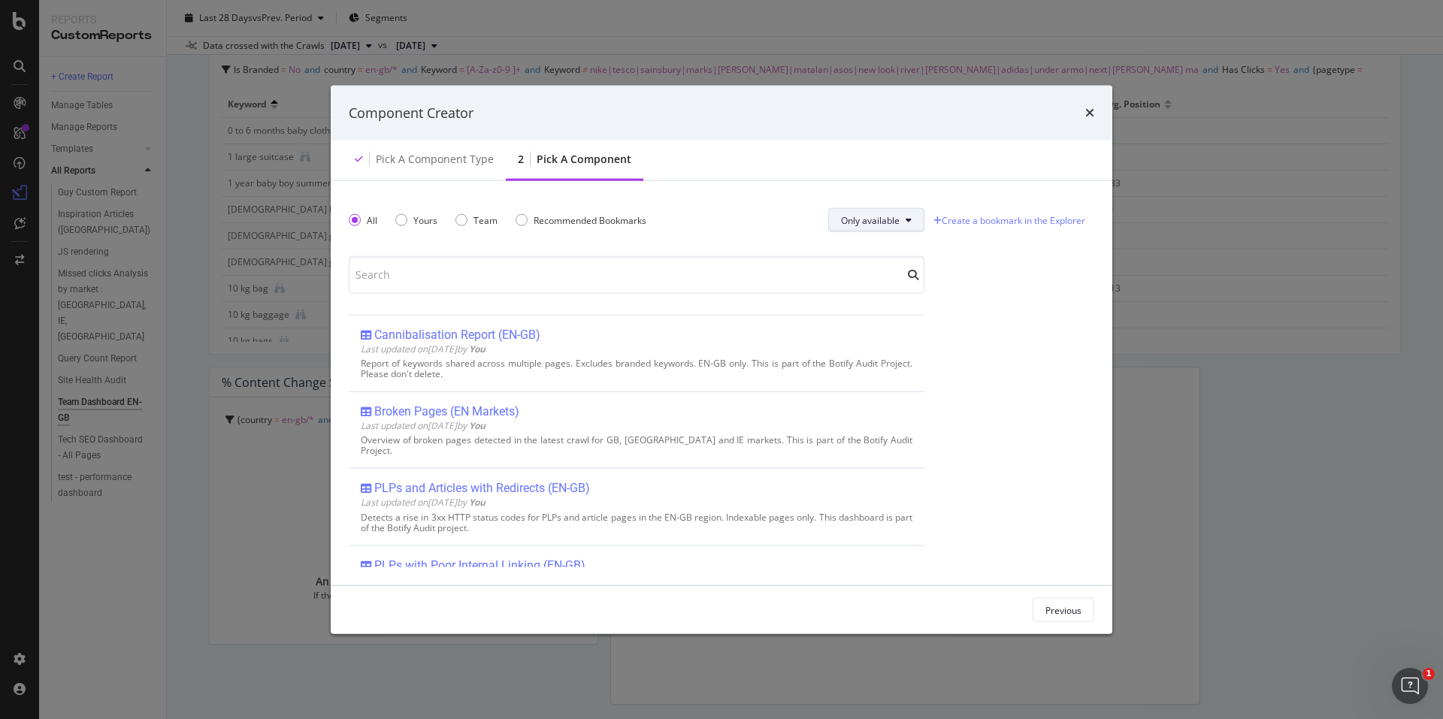
click at [912, 210] on button "Only available" at bounding box center [876, 220] width 96 height 24
click at [885, 253] on span "All" at bounding box center [868, 251] width 59 height 14
click at [1088, 112] on icon "times" at bounding box center [1089, 113] width 9 height 12
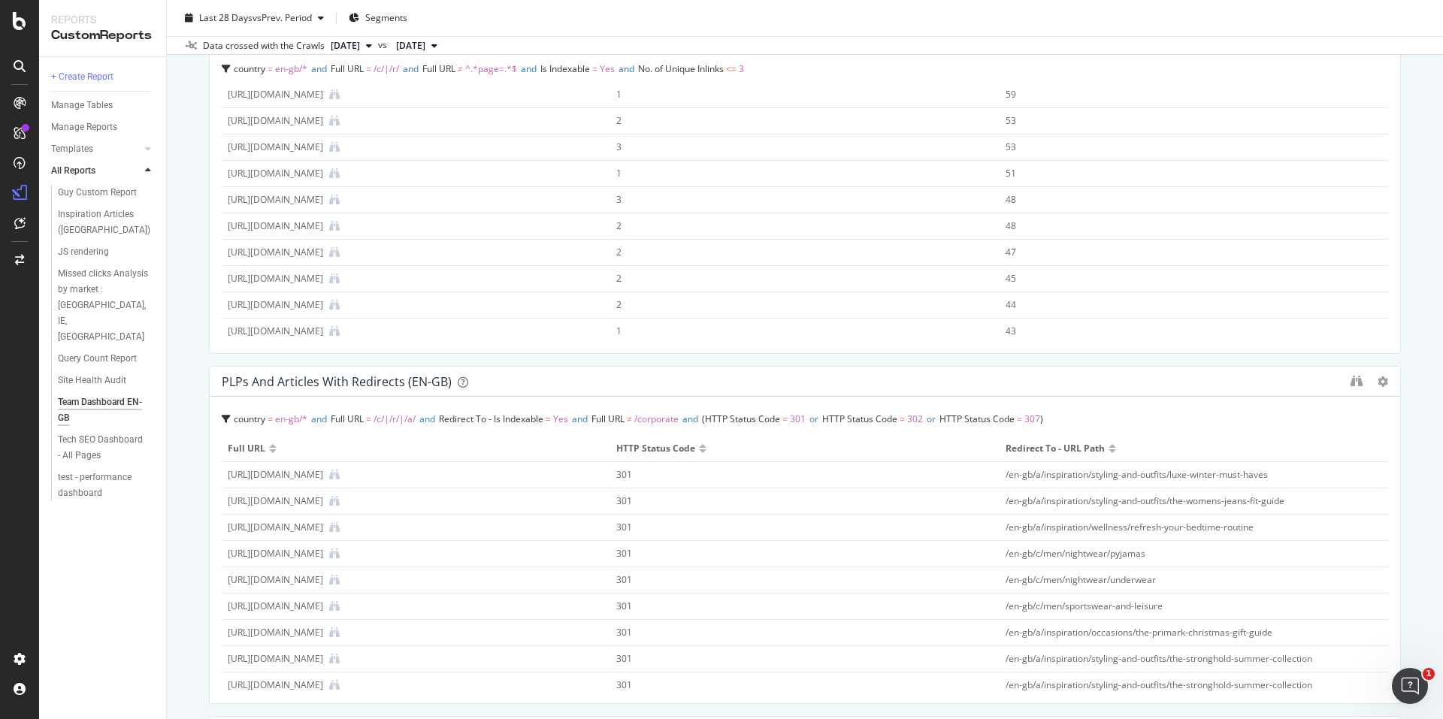
scroll to position [0, 0]
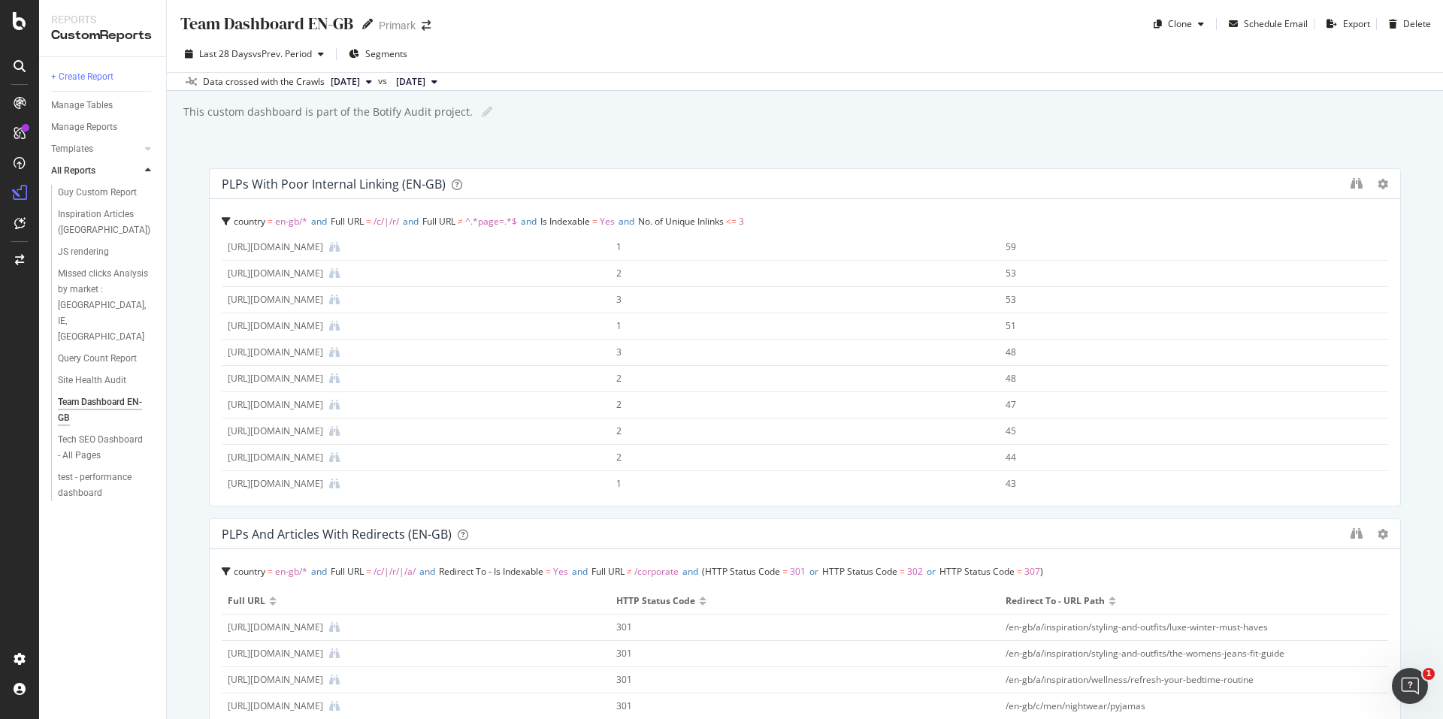
click at [366, 23] on icon at bounding box center [367, 24] width 11 height 11
drag, startPoint x: 357, startPoint y: 22, endPoint x: 308, endPoint y: 22, distance: 48.9
click at [308, 22] on input "Team Dashboard EN-GB (Botify Project)" at bounding box center [325, 23] width 293 height 20
type input "Team Dashboard (Botify Project)"
click at [637, 96] on div "Team Dashboard (Botify Project) Team Dashboard (Botify Project) Primark Clone S…" at bounding box center [805, 359] width 1276 height 719
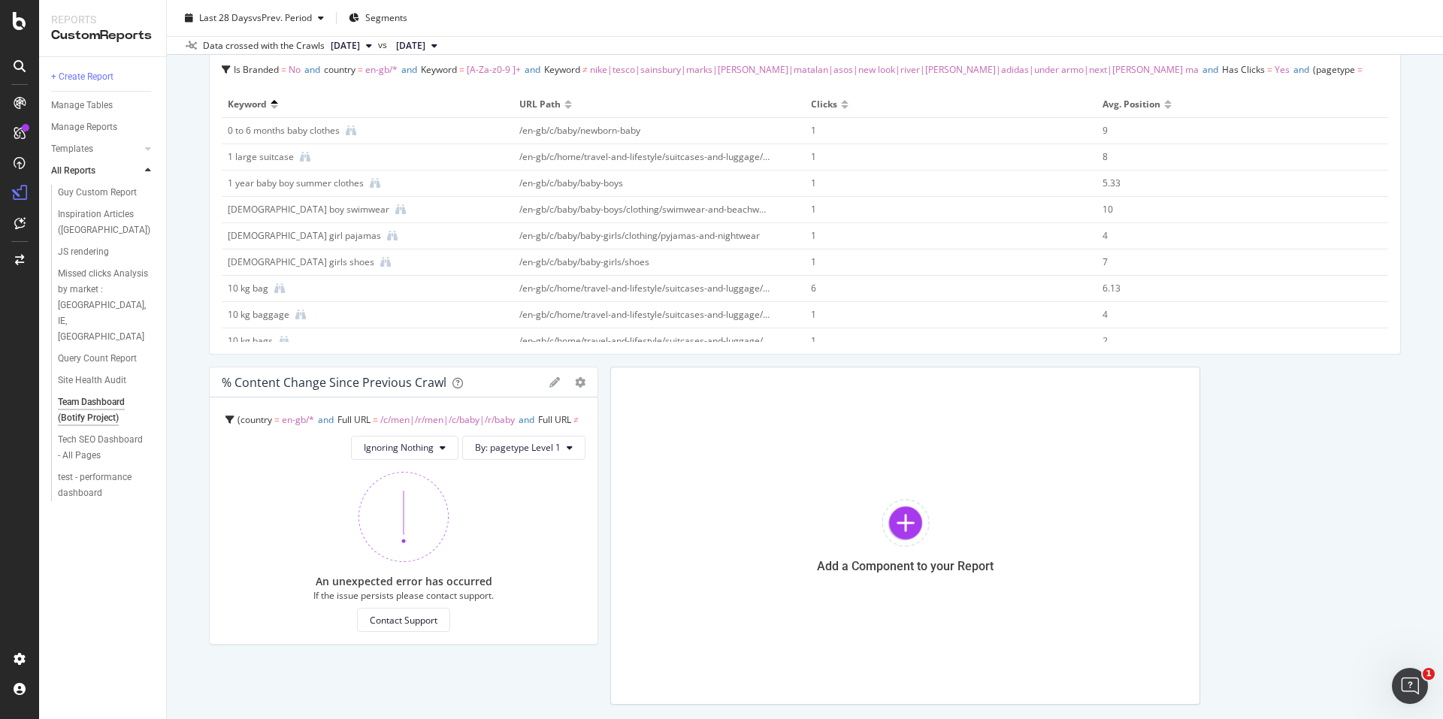
scroll to position [1278, 0]
